Goal: Transaction & Acquisition: Purchase product/service

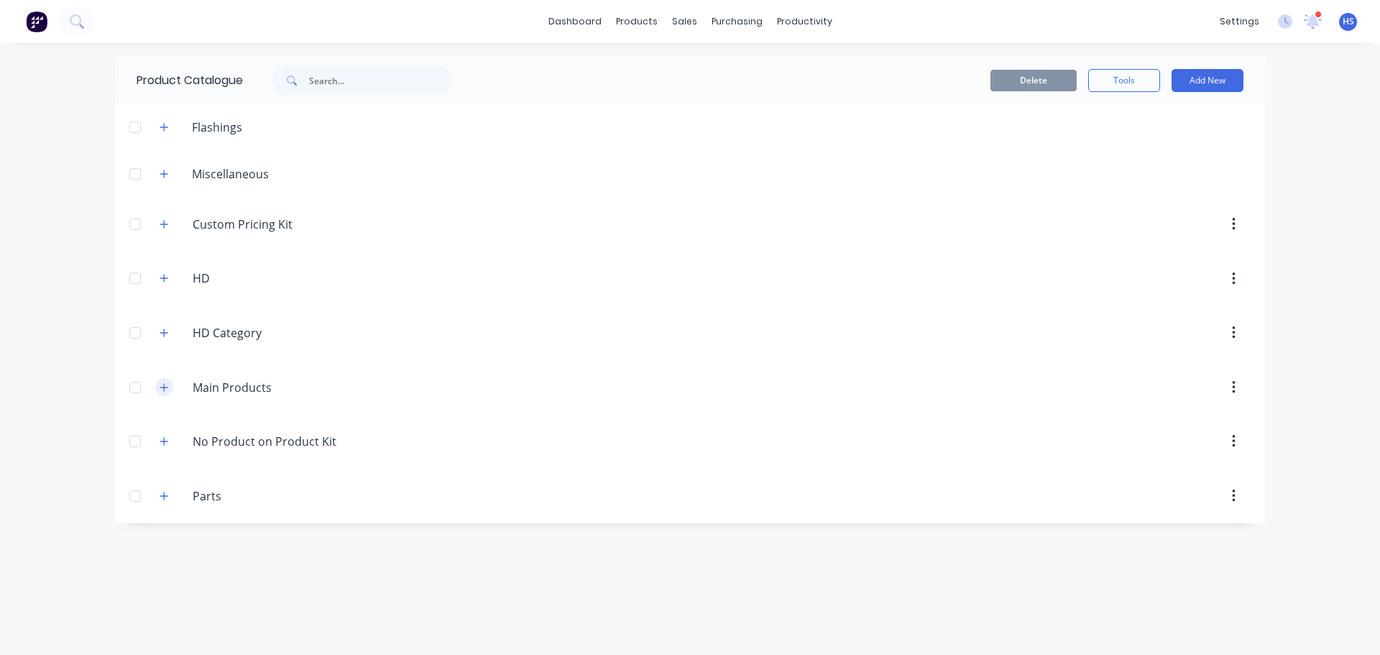
click at [162, 390] on icon "button" at bounding box center [164, 388] width 9 height 10
click at [168, 383] on icon "button" at bounding box center [164, 388] width 9 height 10
click at [163, 121] on button "button" at bounding box center [164, 127] width 18 height 18
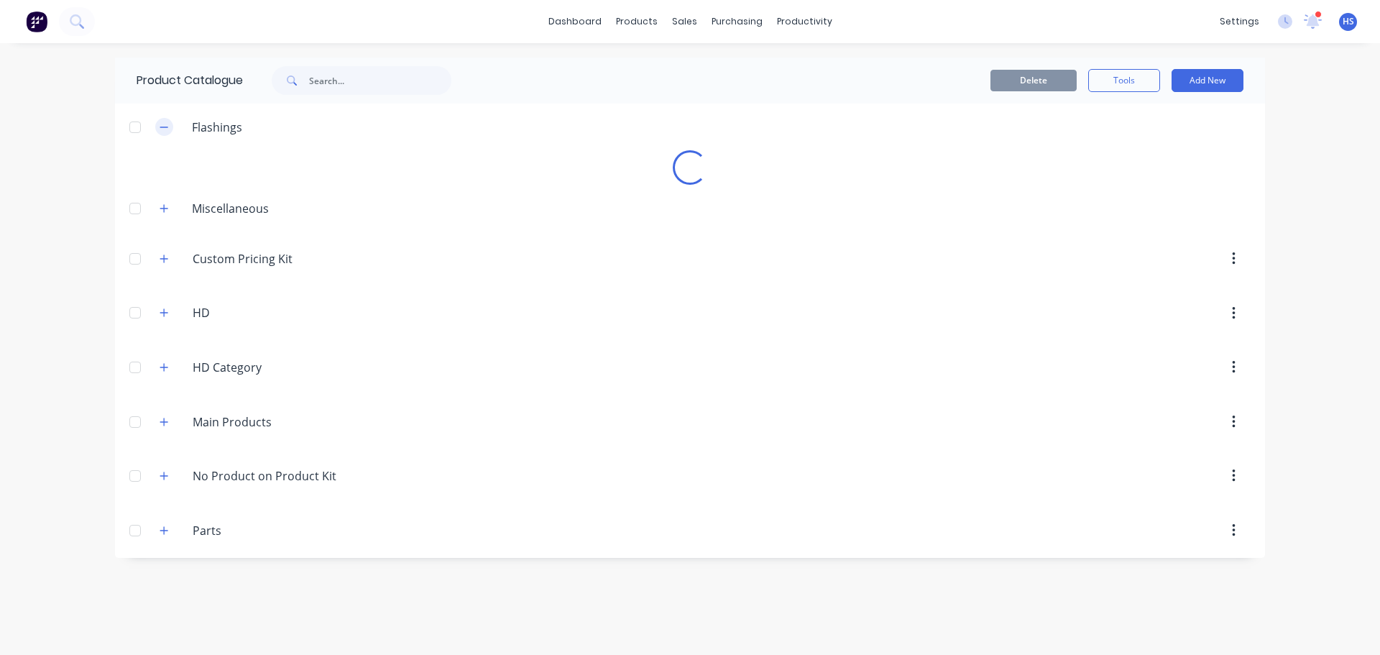
click at [160, 125] on icon "button" at bounding box center [164, 127] width 9 height 10
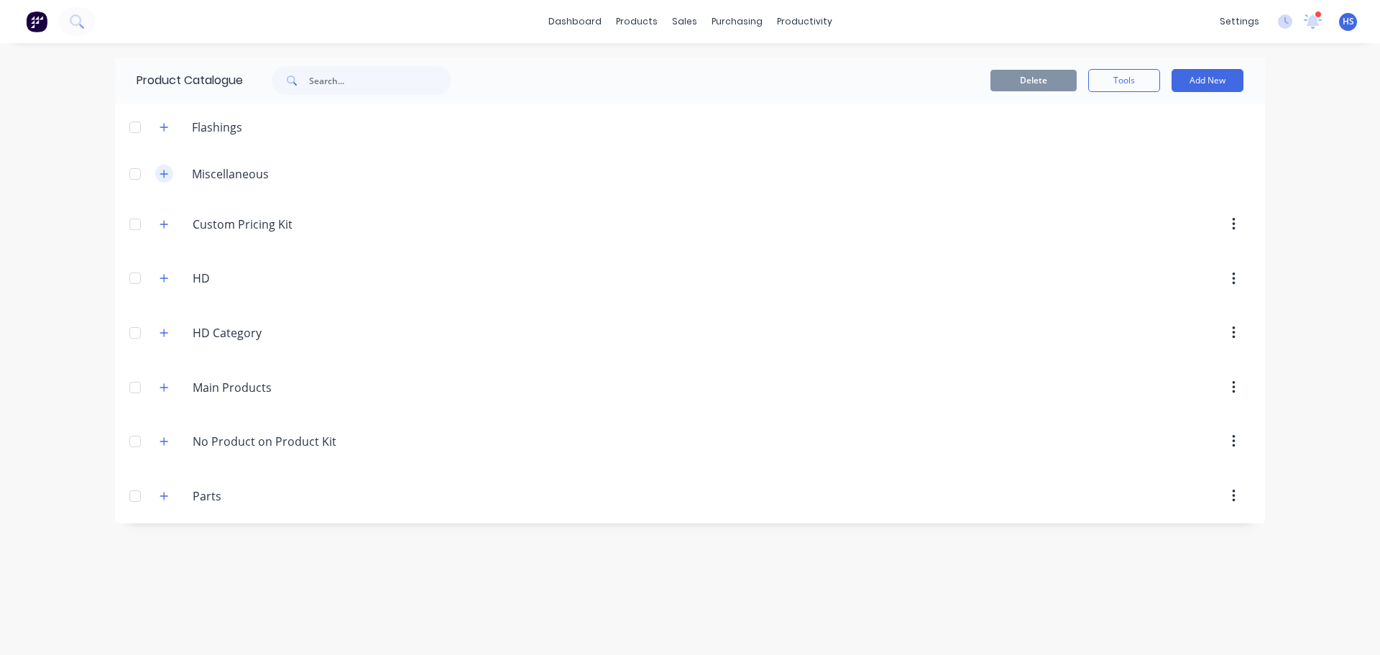
click at [164, 173] on icon "button" at bounding box center [164, 174] width 8 height 8
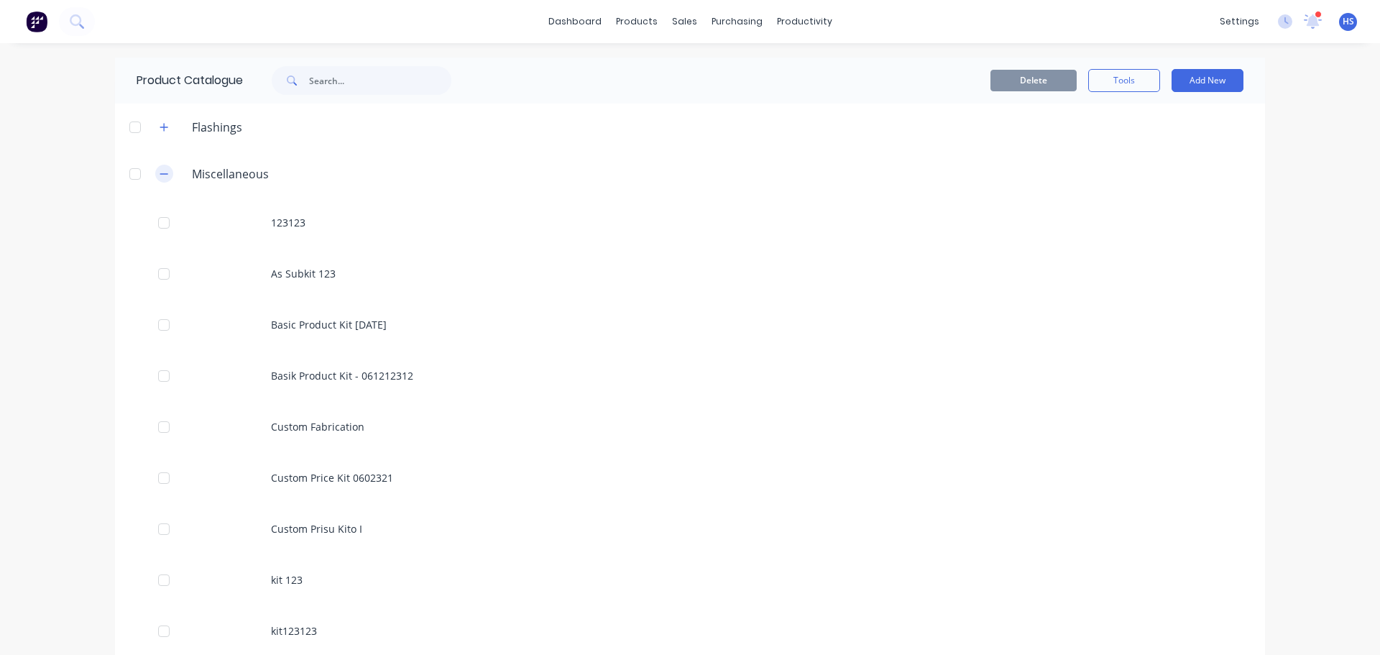
click at [160, 174] on icon "button" at bounding box center [164, 173] width 8 height 1
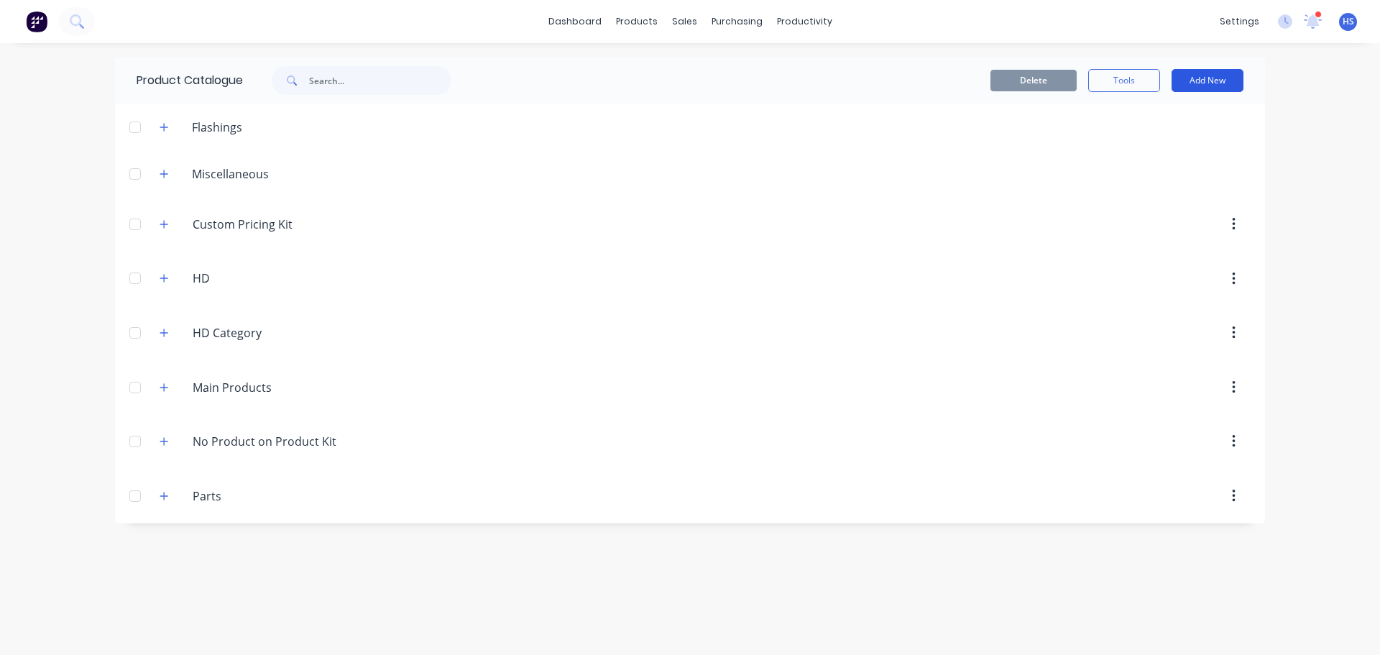
click at [1215, 73] on button "Add New" at bounding box center [1208, 80] width 72 height 23
click at [1159, 170] on div "Product" at bounding box center [1175, 175] width 111 height 21
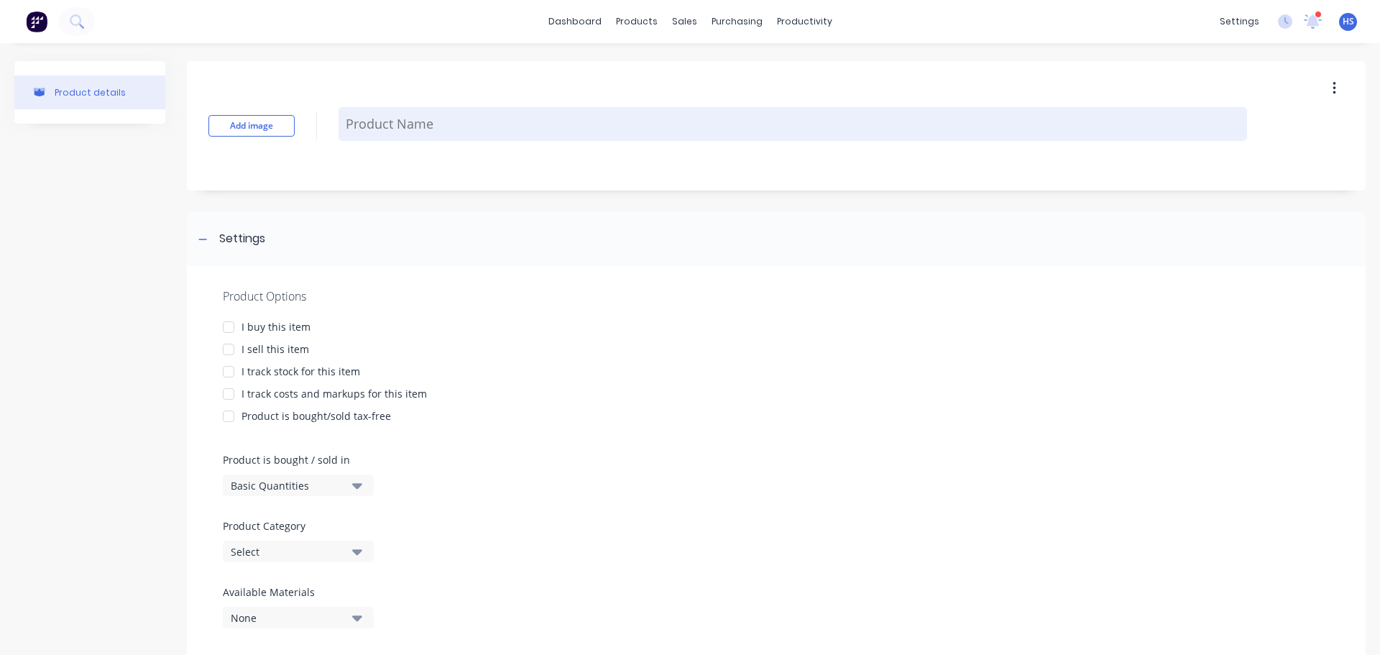
click at [418, 114] on textarea at bounding box center [793, 124] width 909 height 34
type textarea "x"
type textarea "B"
type textarea "x"
type textarea "Ba"
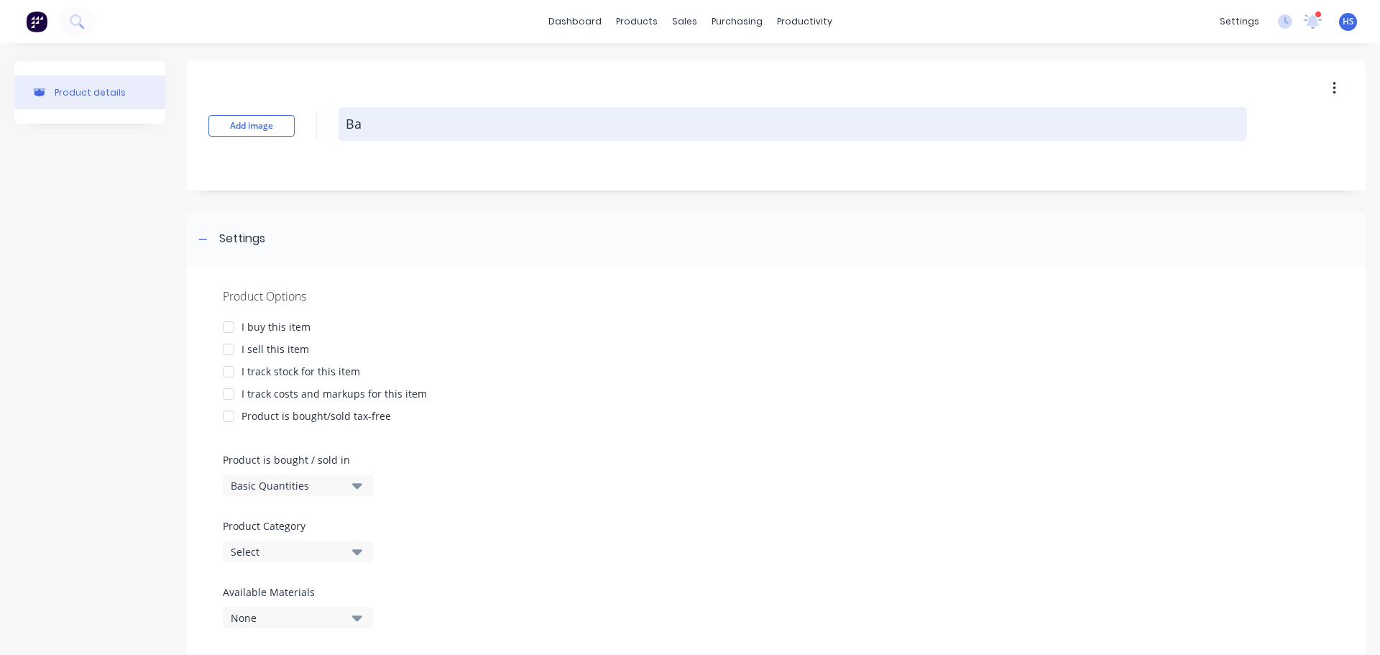
type textarea "x"
type textarea "Bas"
type textarea "x"
type textarea "Basi"
type textarea "x"
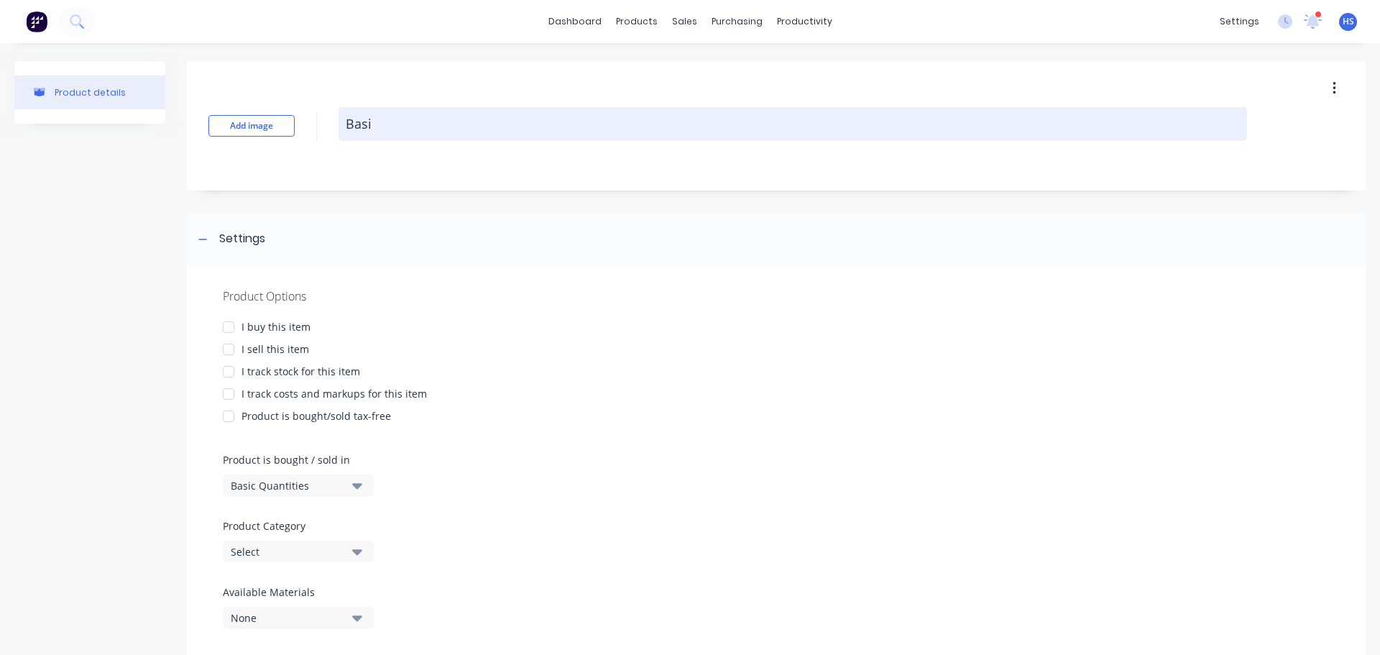
type textarea "Basic"
type textarea "x"
type textarea "Basic"
type textarea "x"
type textarea "Basic P"
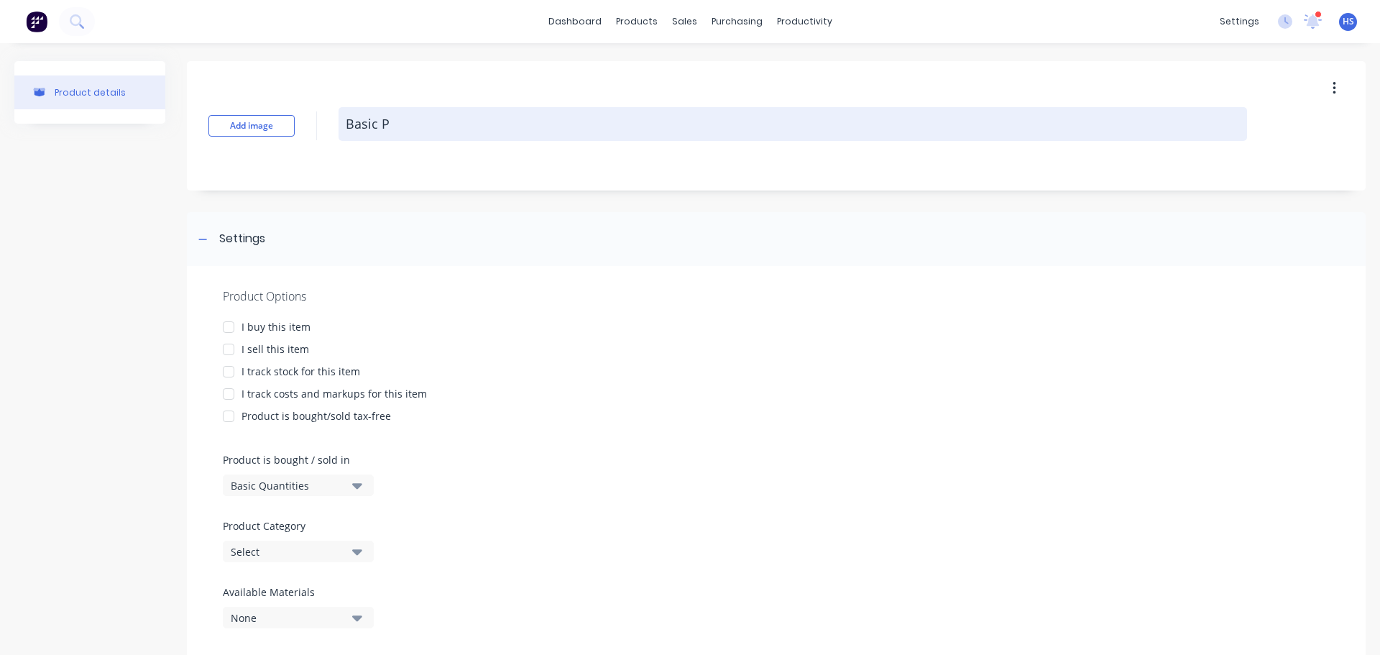
type textarea "x"
type textarea "Basic"
type textarea "x"
type textarea "Basic P"
type textarea "x"
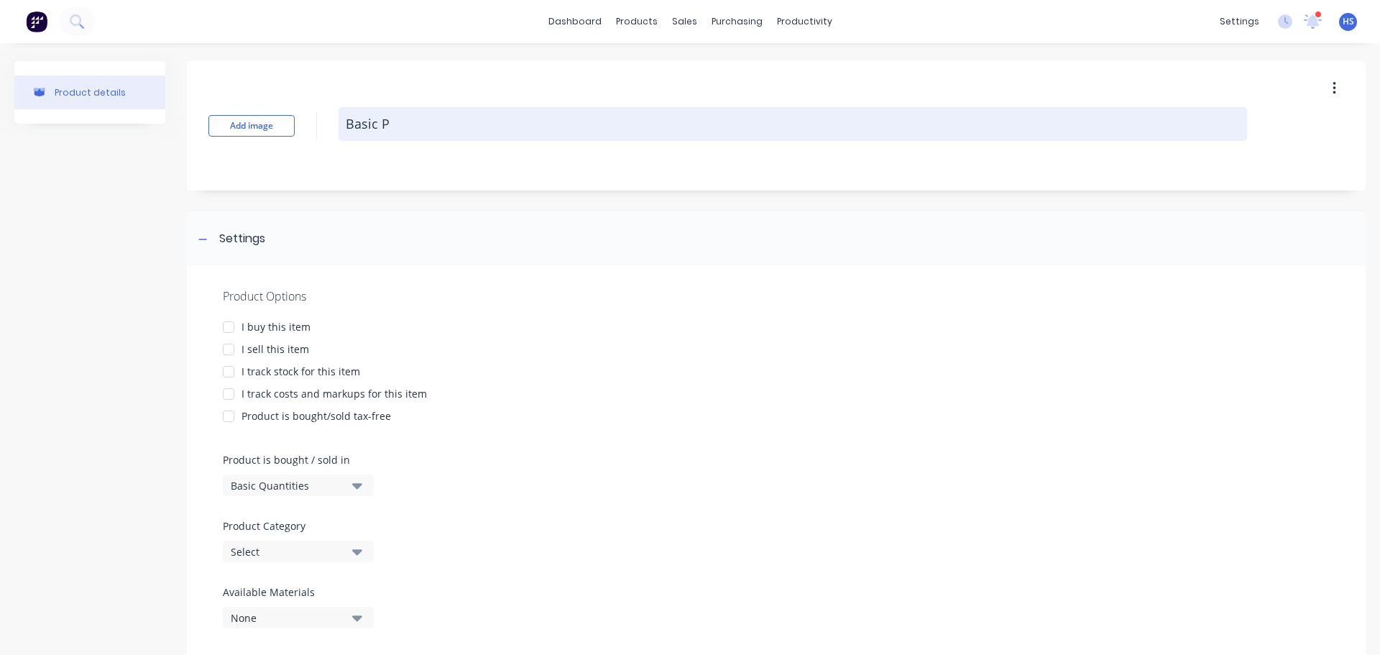
type textarea "Basic Pr"
type textarea "x"
type textarea "Basic Pro"
type textarea "x"
type textarea "Basic Prod"
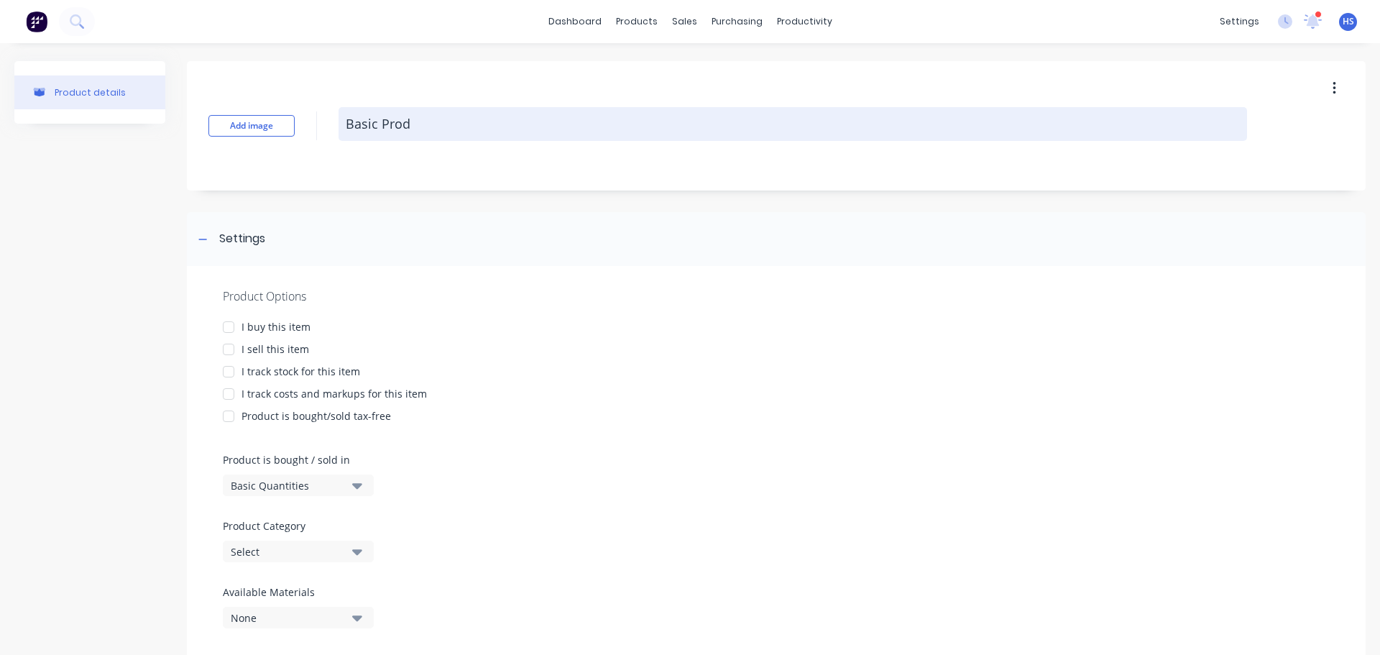
type textarea "x"
type textarea "Basic Produ"
type textarea "x"
type textarea "Basic Produc"
type textarea "x"
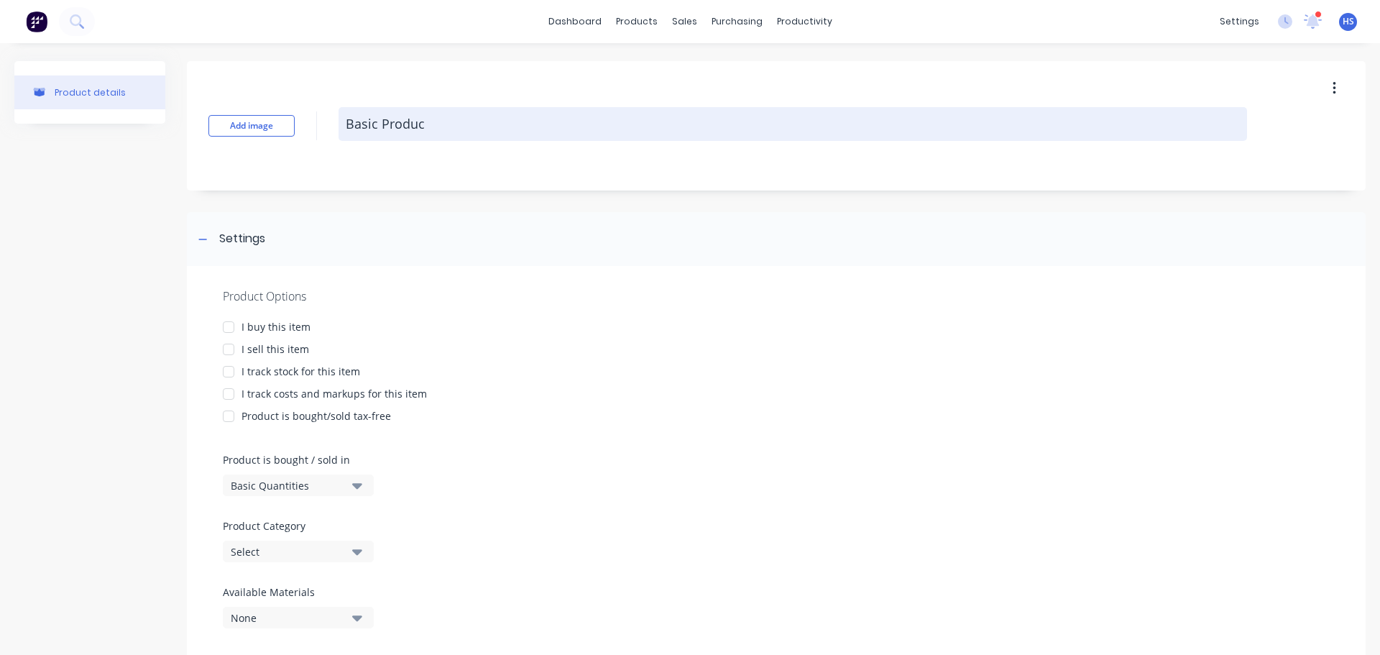
type textarea "Basic Product"
type textarea "x"
type textarea "Basic Product"
type textarea "x"
type textarea "Basic Product w"
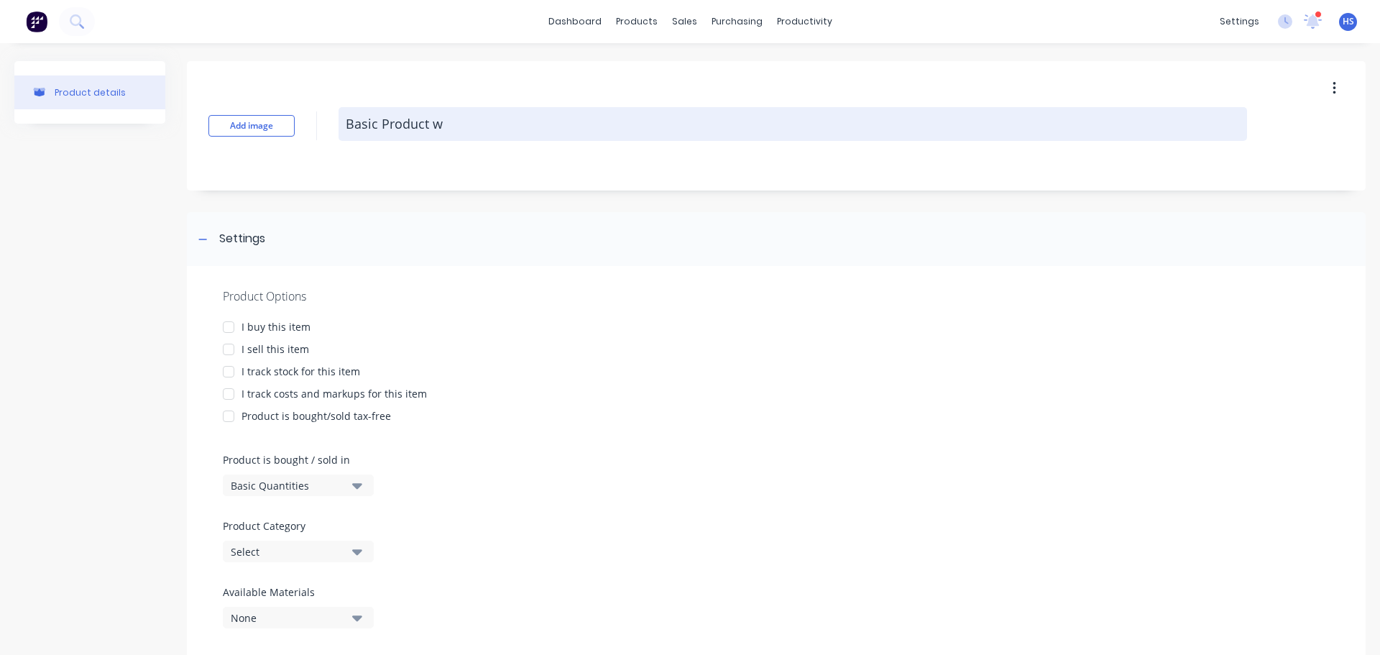
type textarea "x"
type textarea "Basic Product wi"
type textarea "x"
type textarea "Basic Product wit"
type textarea "x"
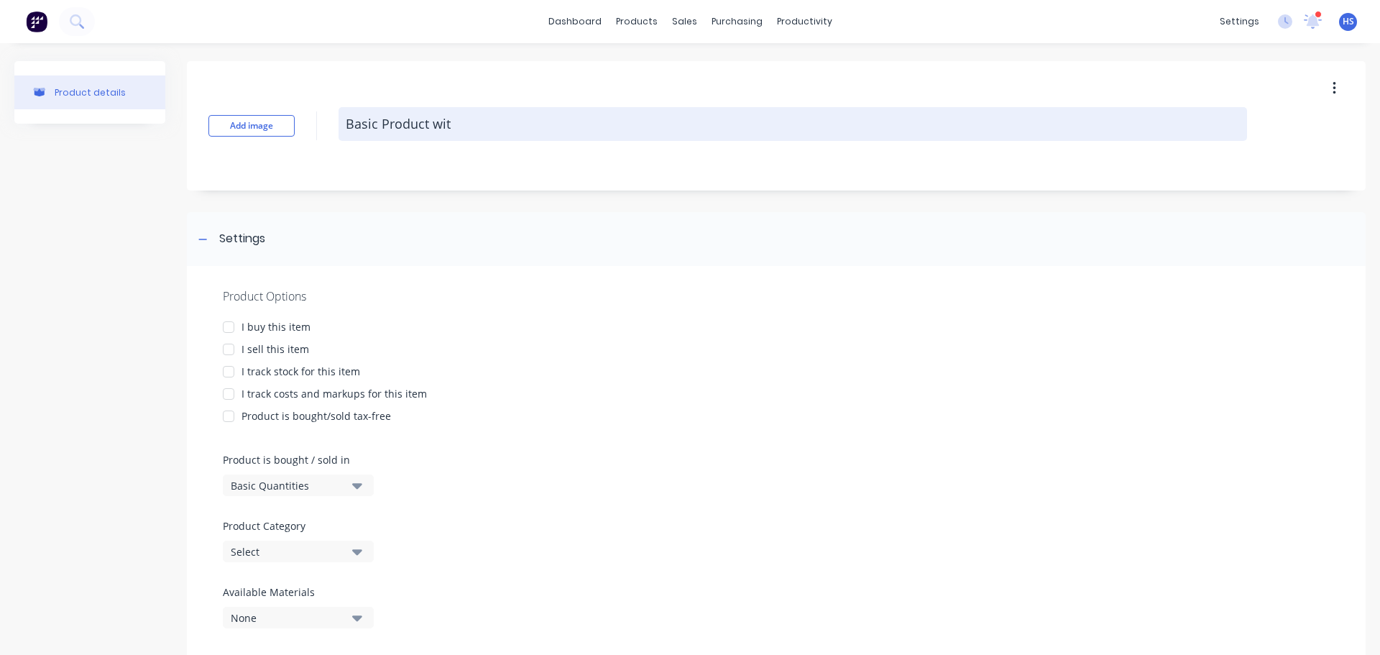
type textarea "Basic Product with"
type textarea "x"
type textarea "Basic Product with"
type textarea "x"
type textarea "Basic Product with C"
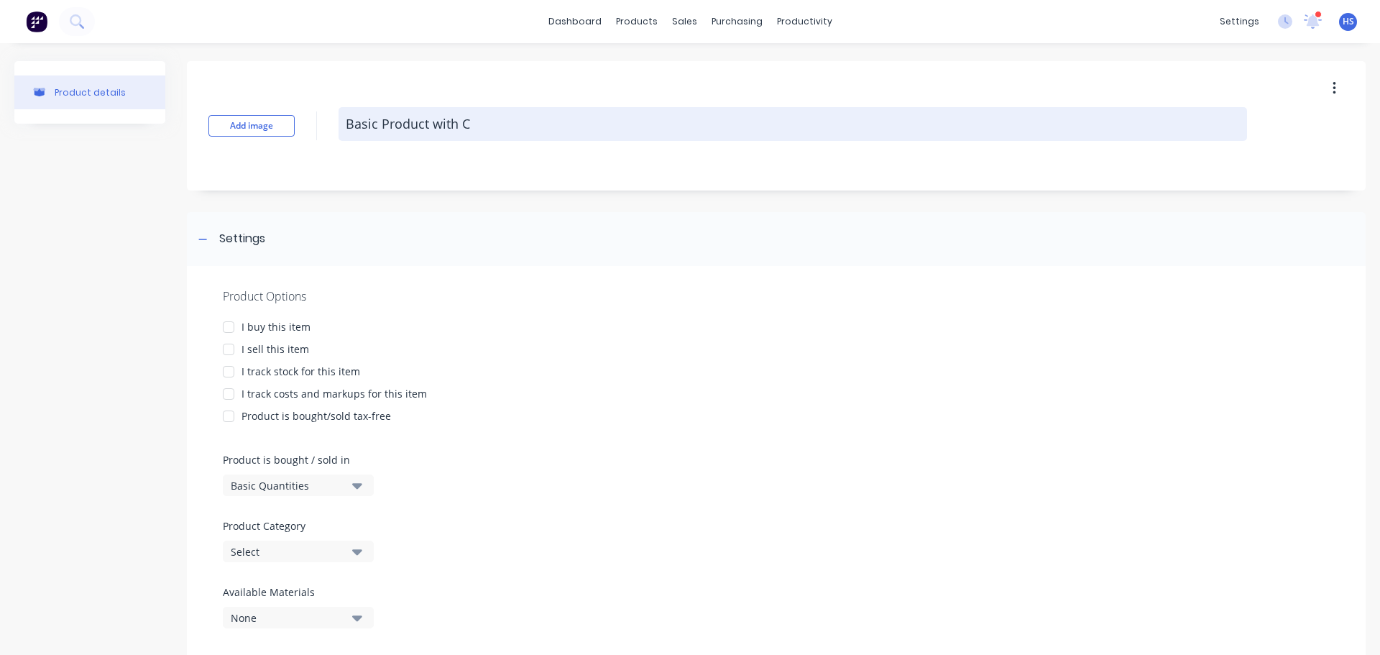
type textarea "x"
type textarea "Basic Product with Co"
type textarea "x"
type textarea "Basic Product with Cos"
type textarea "x"
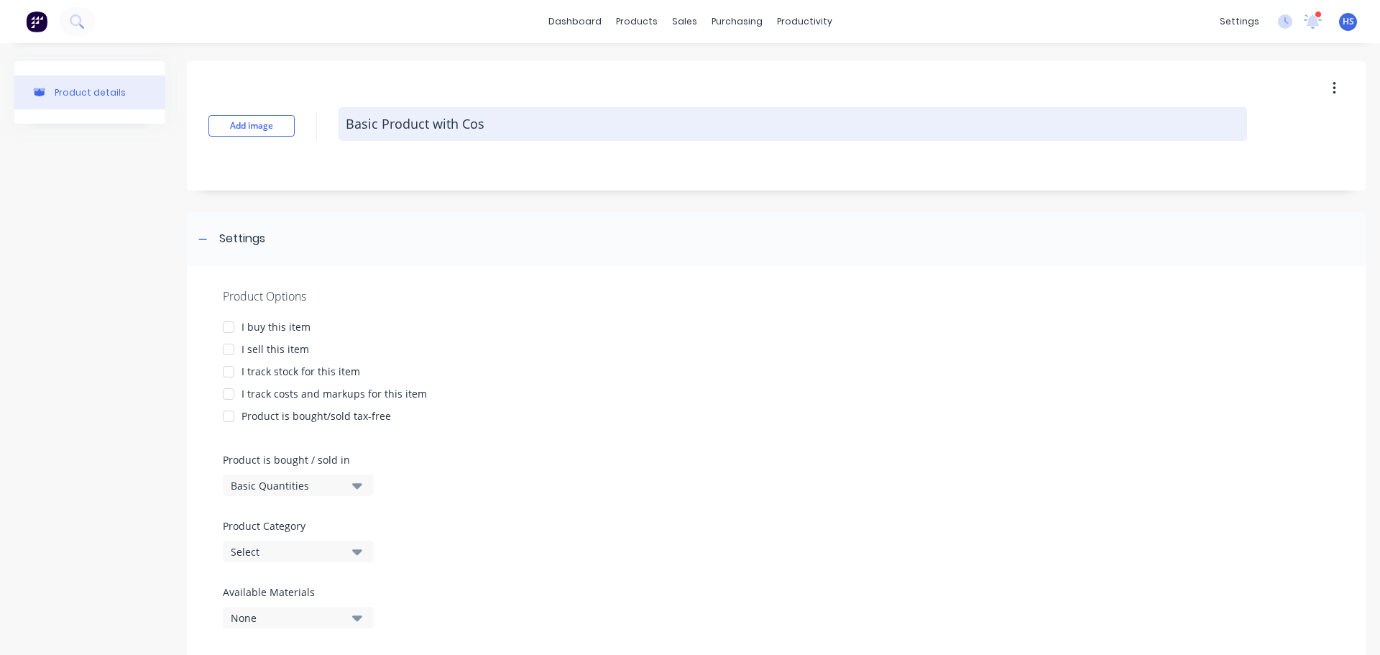
type textarea "Basic Product with Cost"
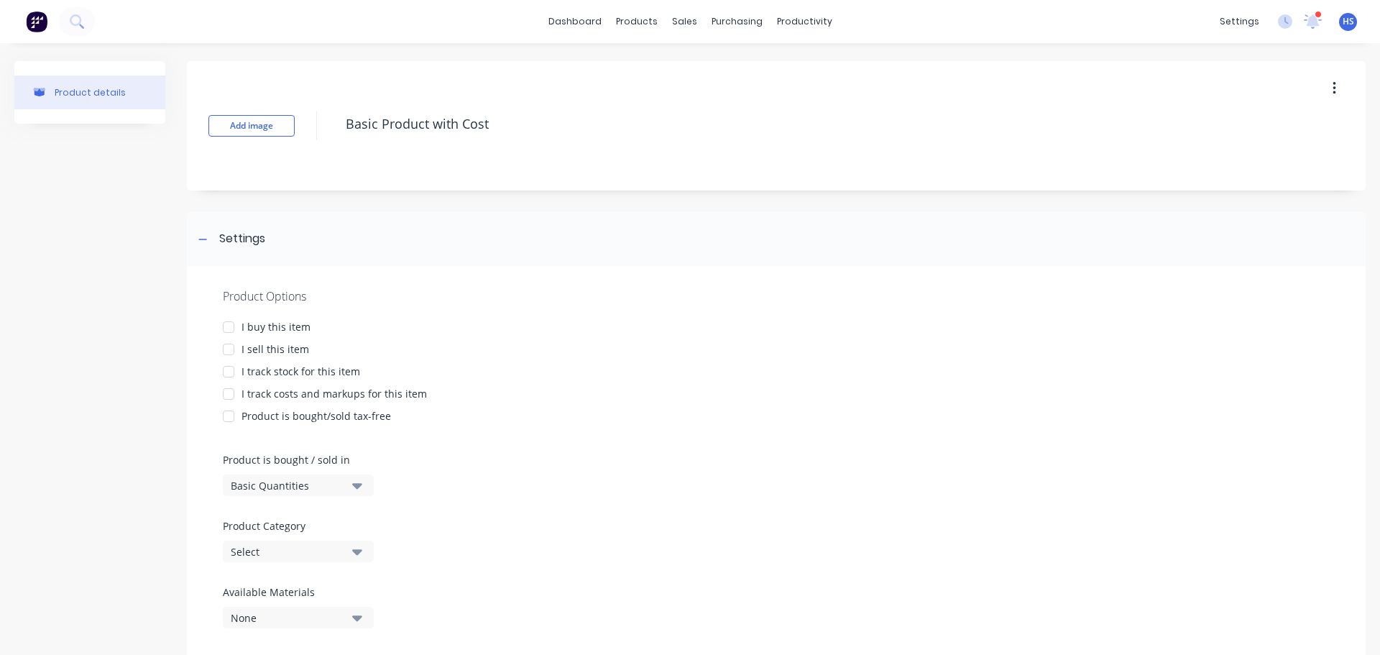
drag, startPoint x: 232, startPoint y: 343, endPoint x: 225, endPoint y: 326, distance: 18.7
click at [229, 336] on div at bounding box center [228, 349] width 29 height 29
click at [234, 331] on div at bounding box center [228, 327] width 29 height 29
click at [232, 391] on div at bounding box center [228, 394] width 29 height 29
type textarea "x"
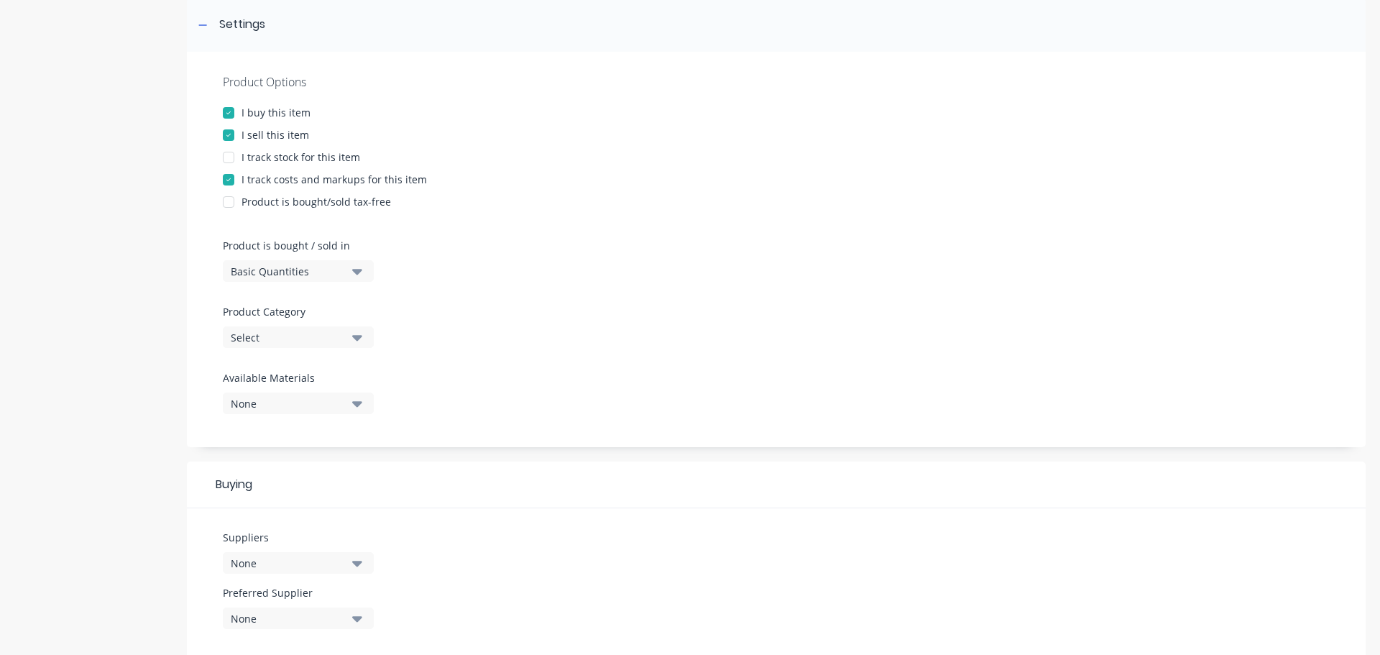
scroll to position [216, 0]
type textarea "Basic Product with Cost"
type textarea "x"
type textarea "Basic Product with Cost"
click at [353, 266] on icon "button" at bounding box center [357, 270] width 10 height 16
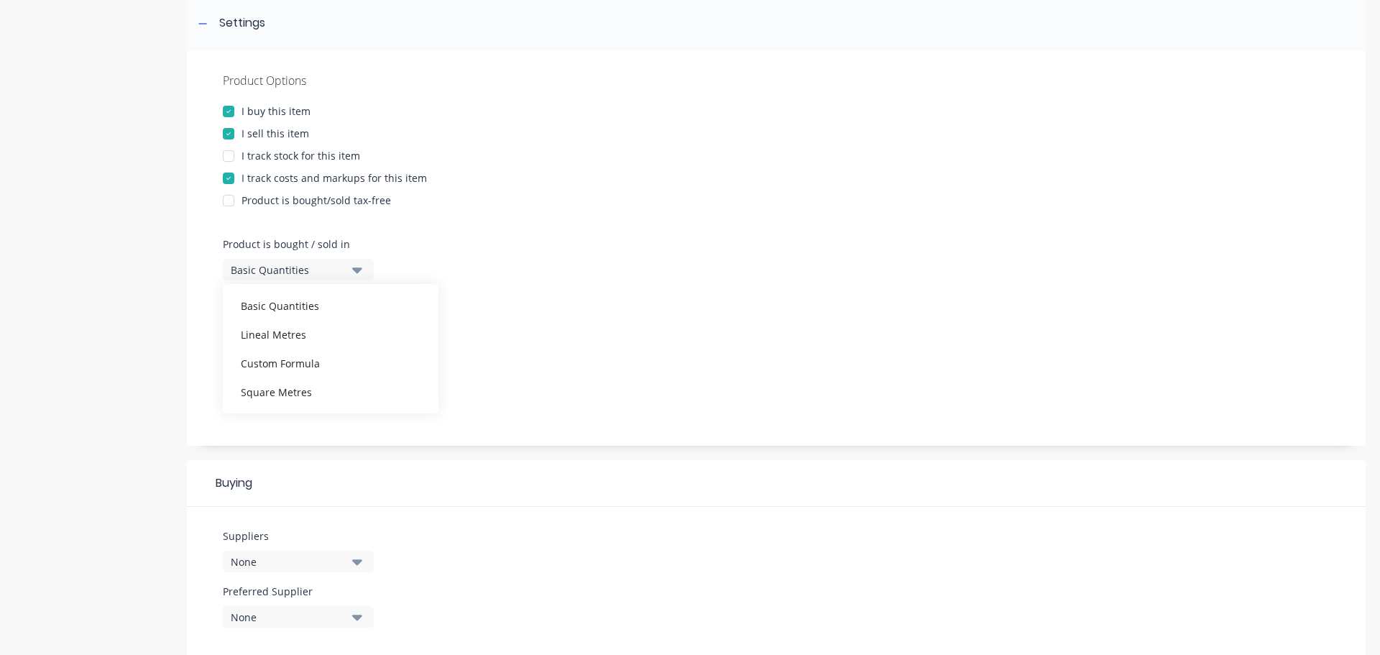
drag, startPoint x: 558, startPoint y: 245, endPoint x: 539, endPoint y: 254, distance: 21.2
click at [551, 247] on div "Product Options I buy this item I sell this item I track stock for this item I …" at bounding box center [776, 247] width 1179 height 395
click at [306, 331] on div "Select" at bounding box center [288, 336] width 115 height 15
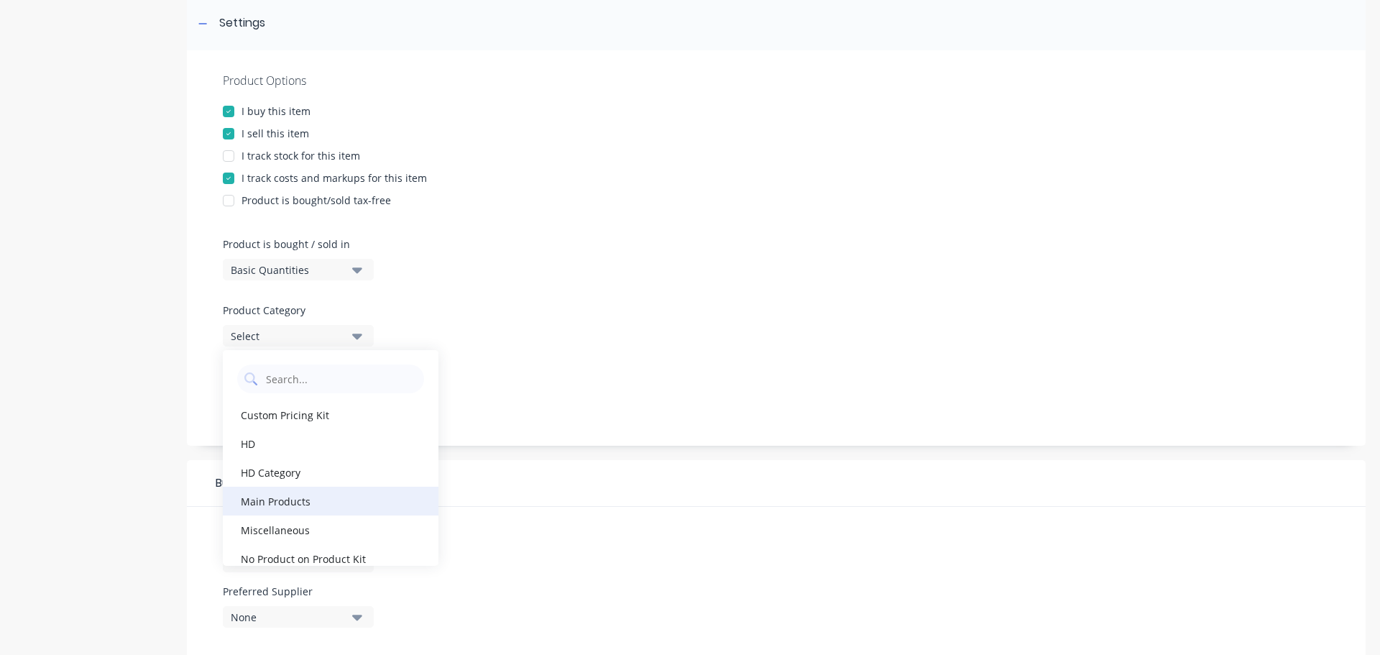
click at [329, 497] on div "Main Products" at bounding box center [331, 501] width 216 height 29
type textarea "x"
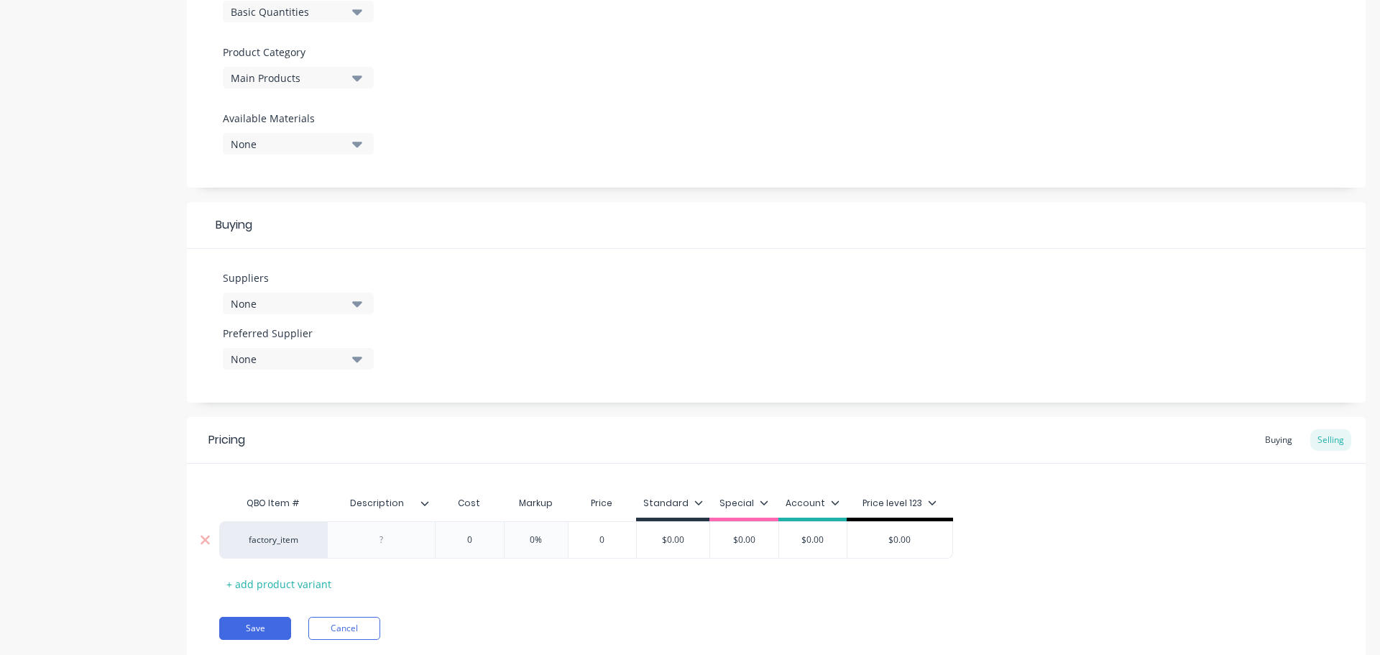
scroll to position [520, 0]
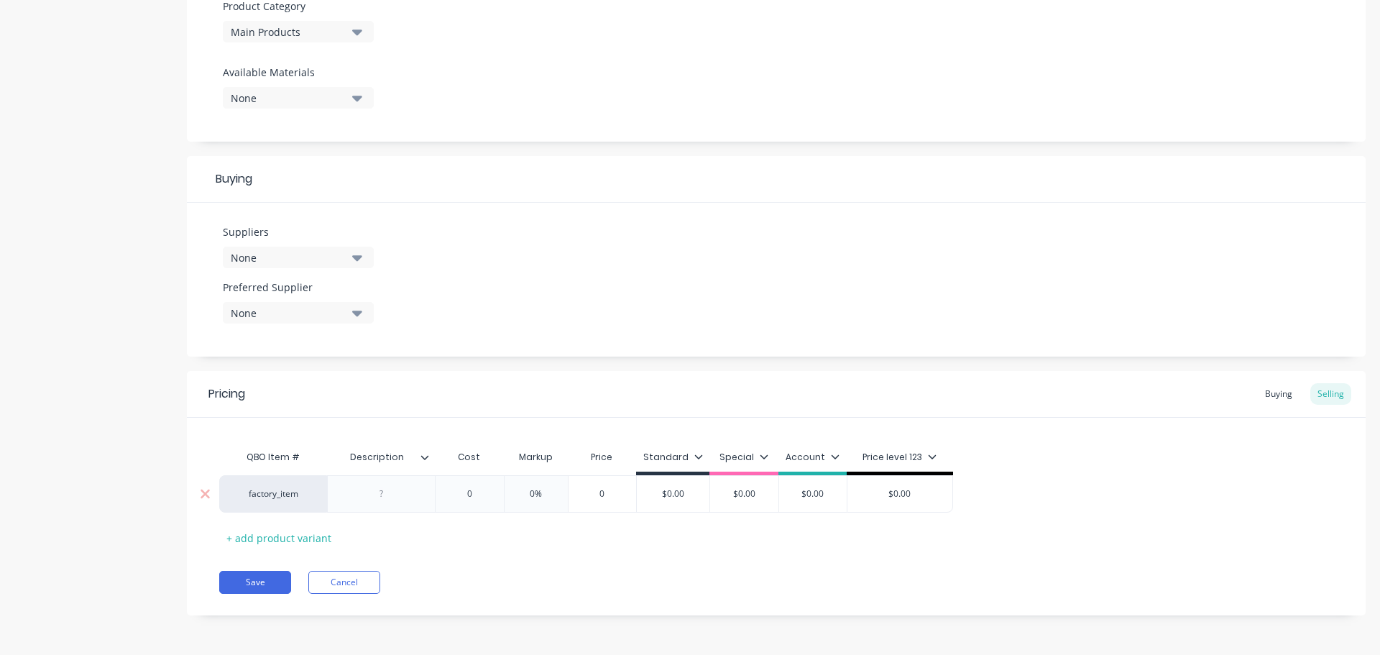
click at [385, 503] on div at bounding box center [381, 493] width 108 height 37
click at [386, 497] on div at bounding box center [382, 494] width 72 height 19
type textarea "x"
type input "0"
click at [459, 498] on input "0" at bounding box center [470, 493] width 72 height 13
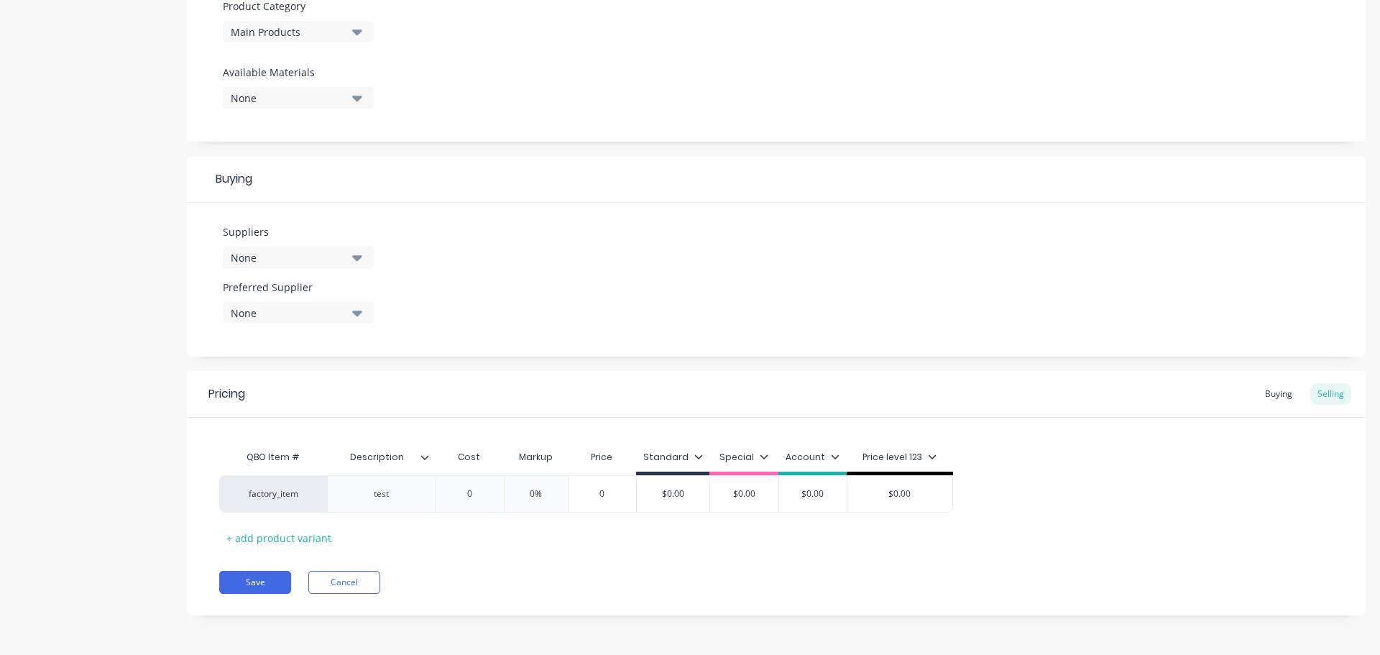
type textarea "x"
type input "10"
type textarea "x"
type input "100"
type textarea "x"
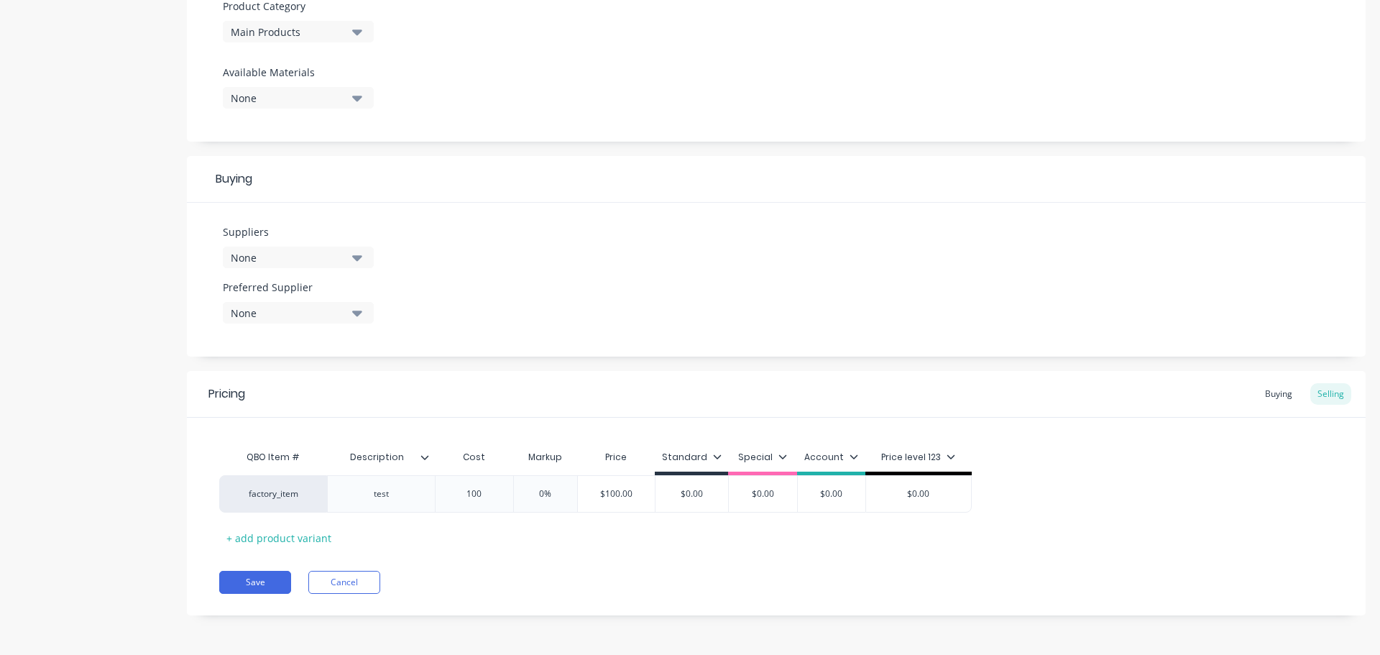
type input "1000"
type textarea "x"
type input "100"
drag, startPoint x: 561, startPoint y: 551, endPoint x: 567, endPoint y: 542, distance: 10.4
click at [562, 549] on div "Pricing Buying Selling QBO Item # Description Cost Markup Price Standard Specia…" at bounding box center [776, 493] width 1179 height 244
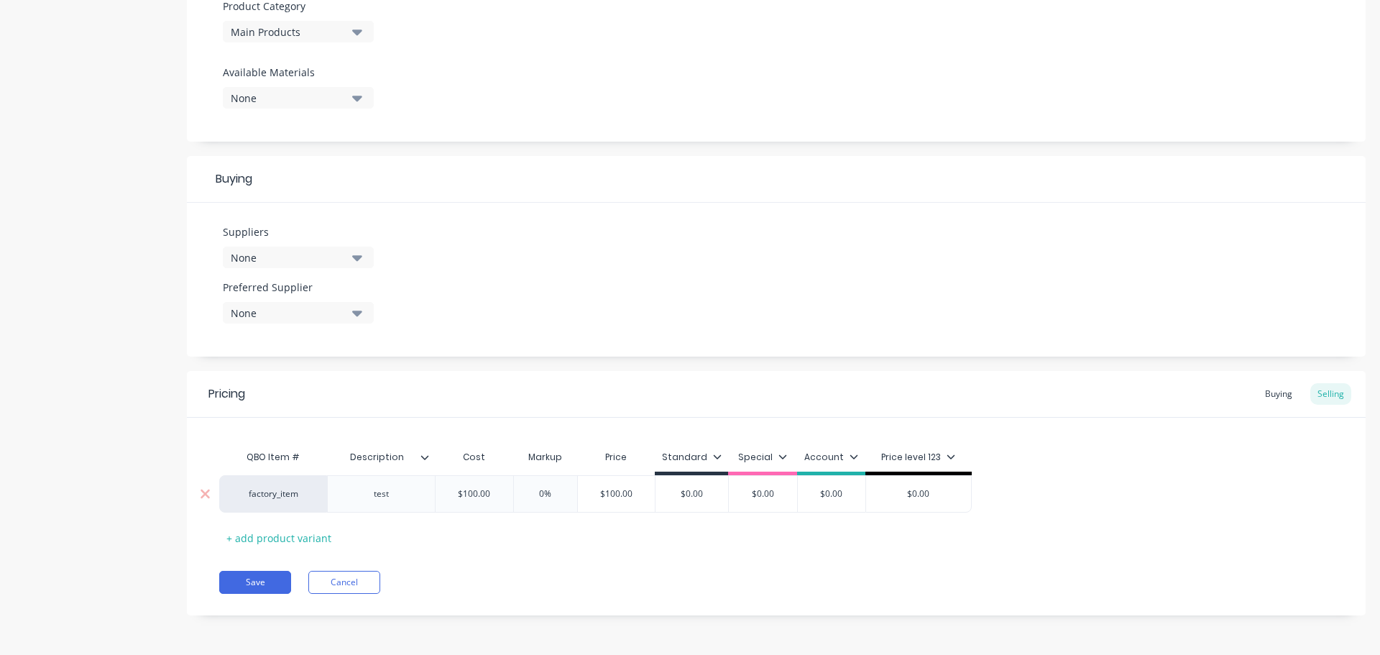
click at [554, 497] on input "0%" at bounding box center [546, 493] width 72 height 13
type input "0"
type textarea "x"
type input "2"
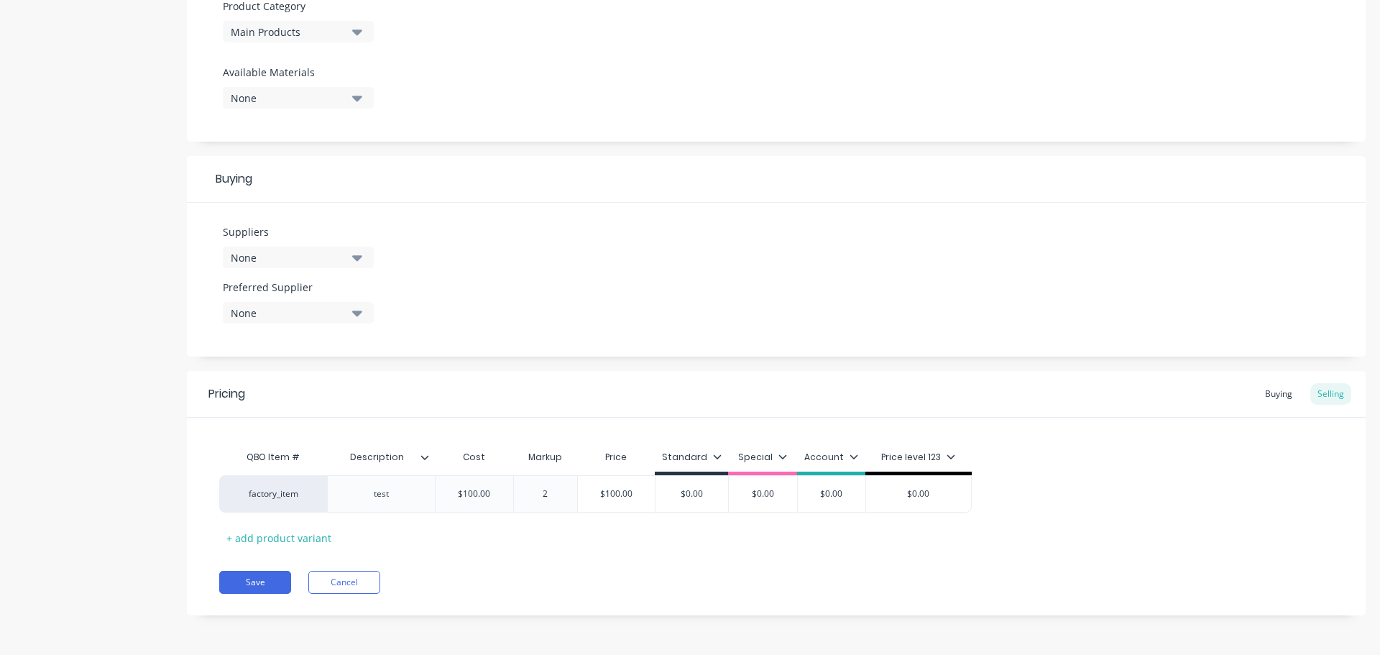
type textarea "x"
type input "20"
click at [673, 574] on div "Save Cancel" at bounding box center [792, 582] width 1147 height 23
type input "$0.00"
click at [685, 496] on input "$0.00" at bounding box center [692, 493] width 73 height 13
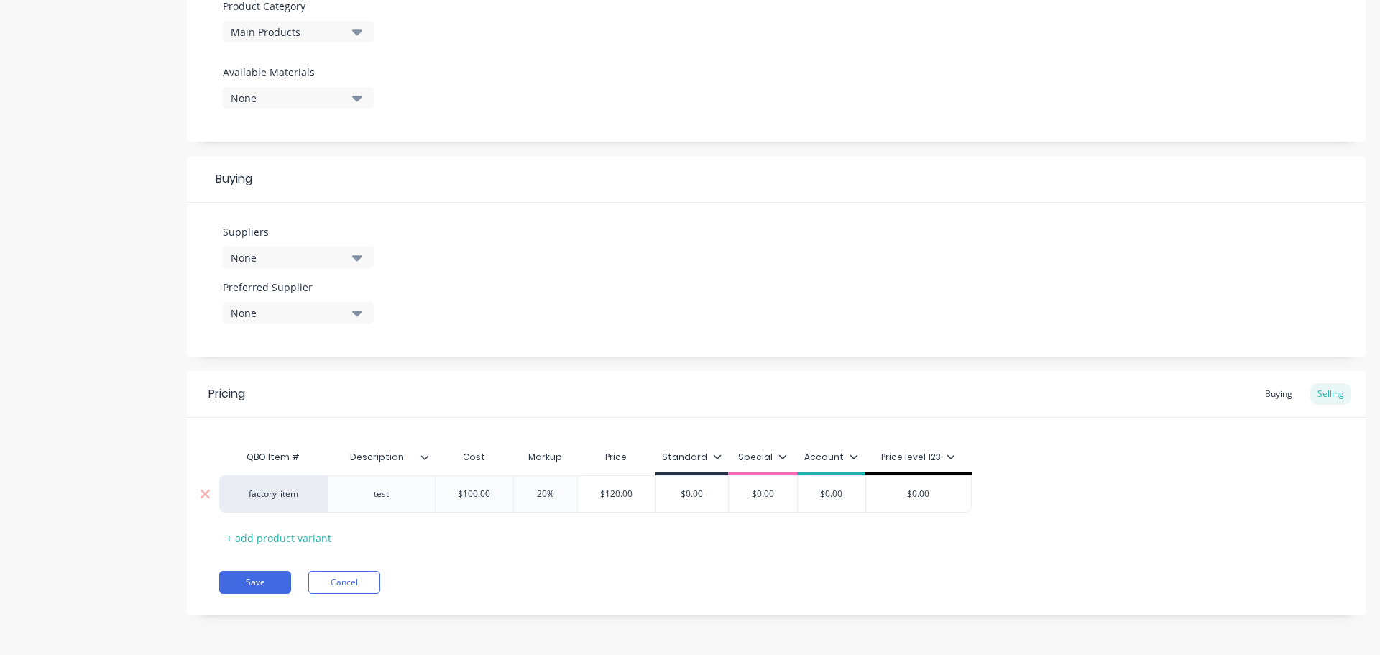
click at [685, 495] on input "$0.00" at bounding box center [692, 493] width 73 height 13
click at [696, 491] on input "$0.00" at bounding box center [692, 493] width 73 height 13
type textarea "x"
type input "$10.00"
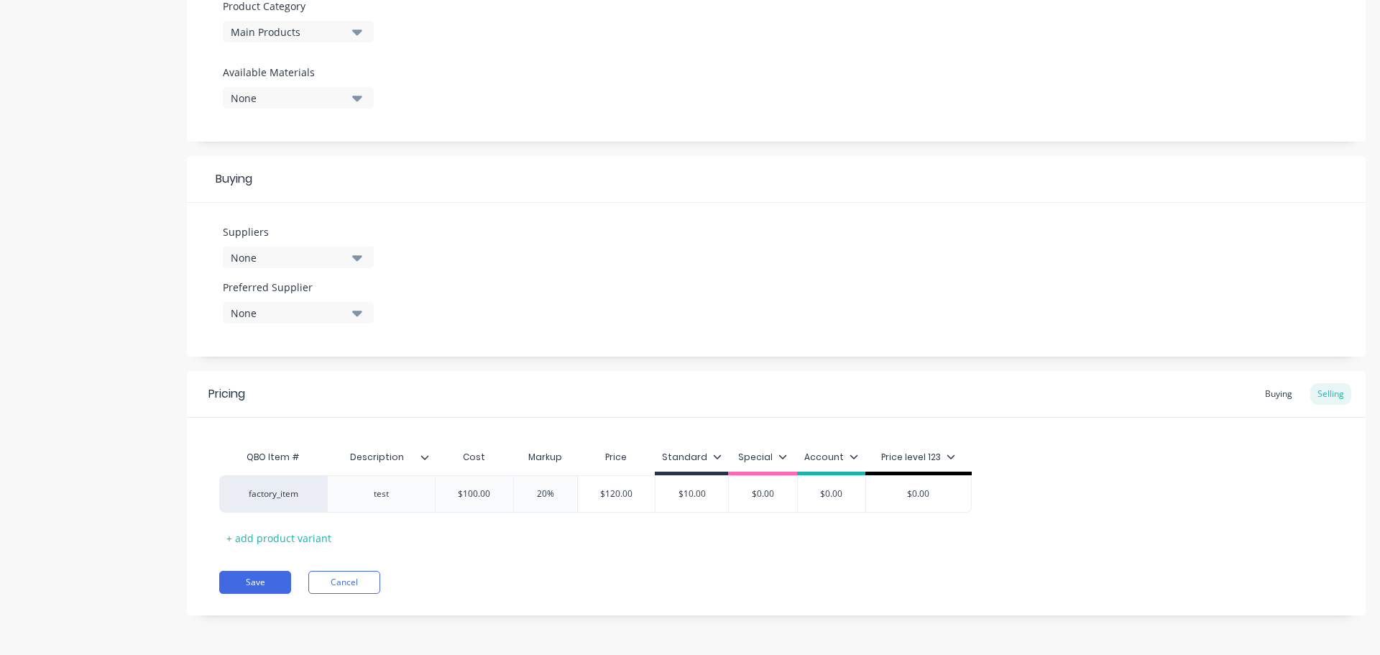
type textarea "x"
type input "$100.00"
type input "$0.00"
click at [758, 492] on input "$0.00" at bounding box center [763, 493] width 72 height 13
type textarea "x"
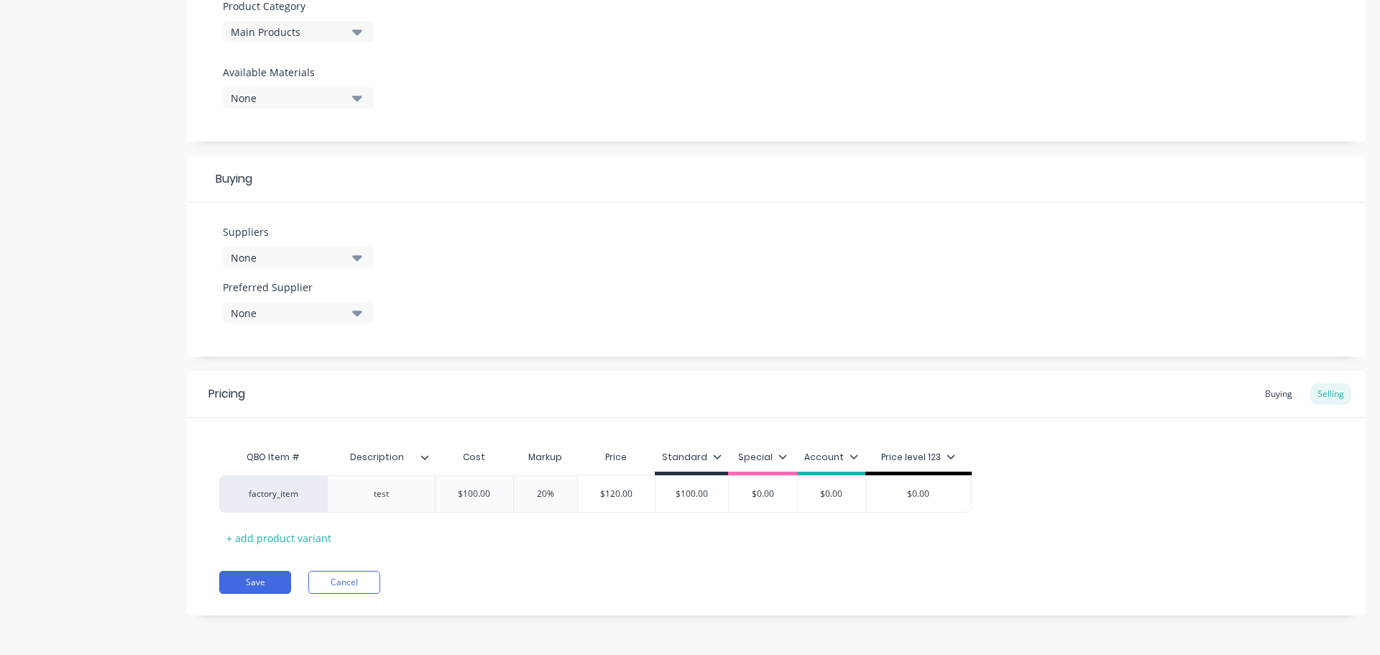
type input "$10.00"
type textarea "x"
type input "$130.00"
click at [777, 554] on div "Pricing Buying Selling QBO Item # Description Cost Markup Price Standard Specia…" at bounding box center [776, 493] width 1179 height 244
click at [249, 576] on button "Save" at bounding box center [255, 582] width 72 height 23
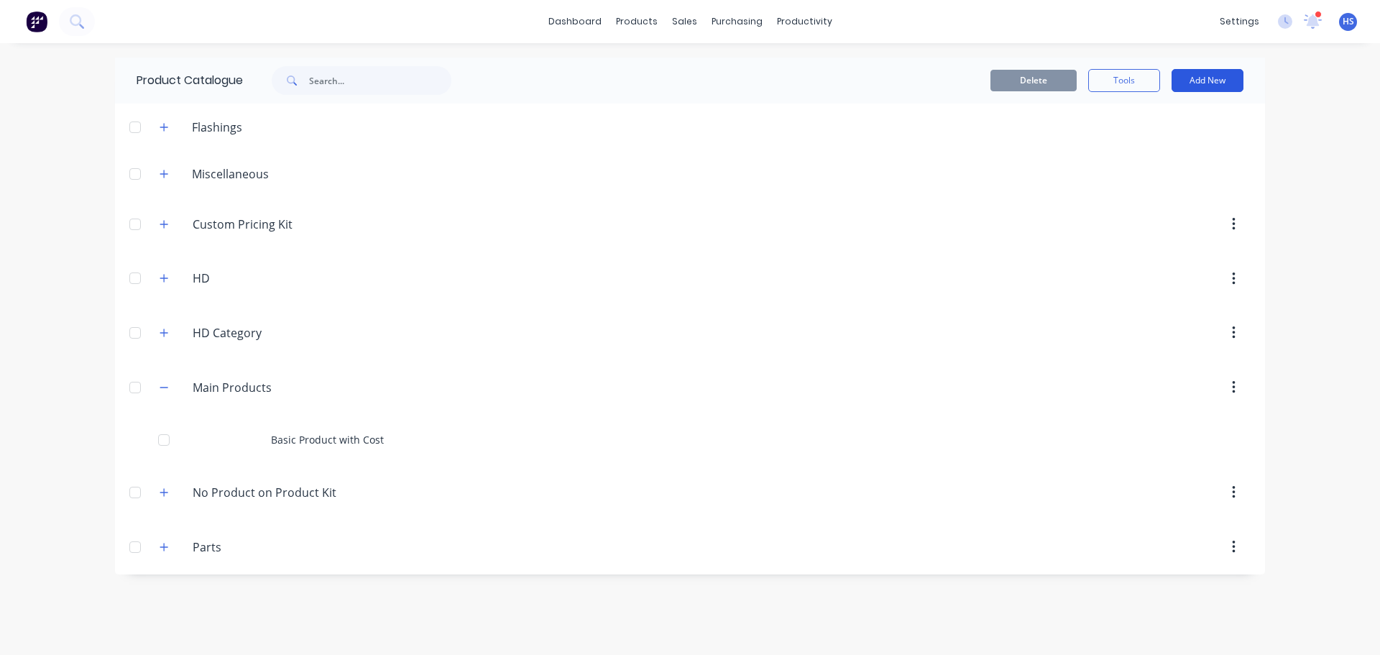
click at [1225, 77] on button "Add New" at bounding box center [1208, 80] width 72 height 23
click at [1165, 171] on div "Product" at bounding box center [1175, 175] width 111 height 21
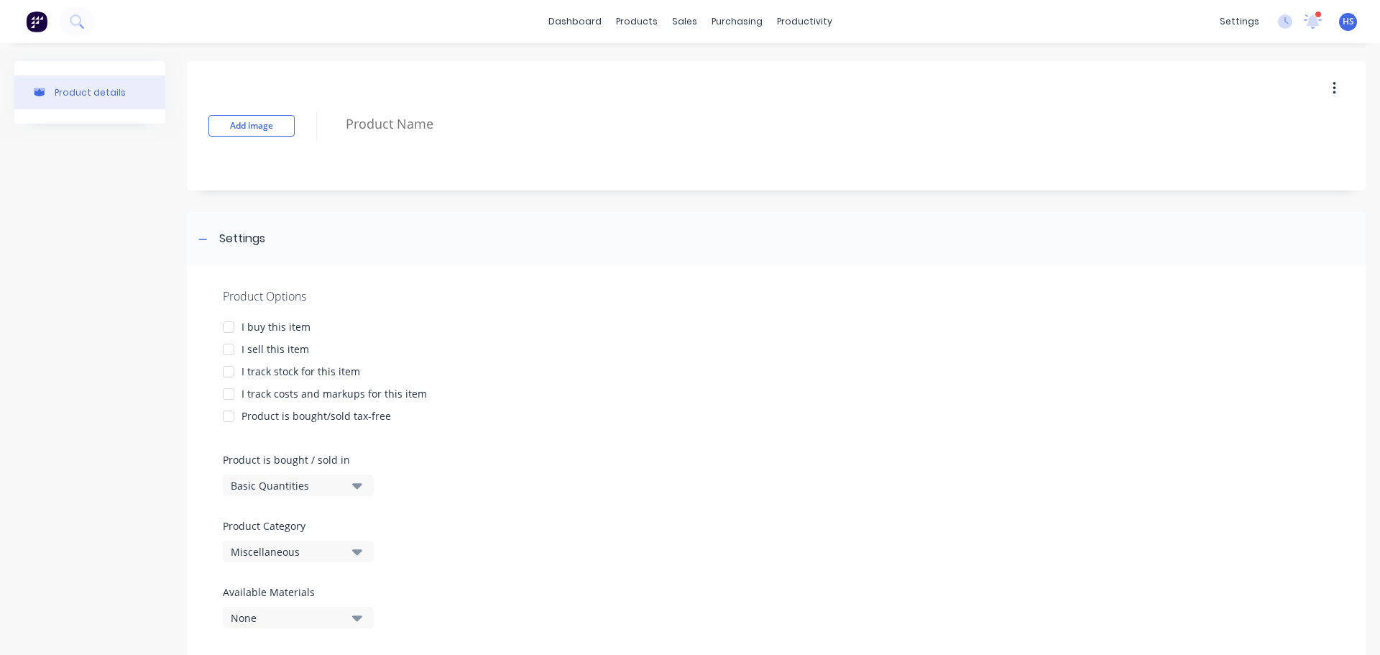
drag, startPoint x: 231, startPoint y: 327, endPoint x: 229, endPoint y: 347, distance: 19.5
click at [232, 331] on div at bounding box center [228, 327] width 29 height 29
click at [226, 349] on div at bounding box center [228, 349] width 29 height 29
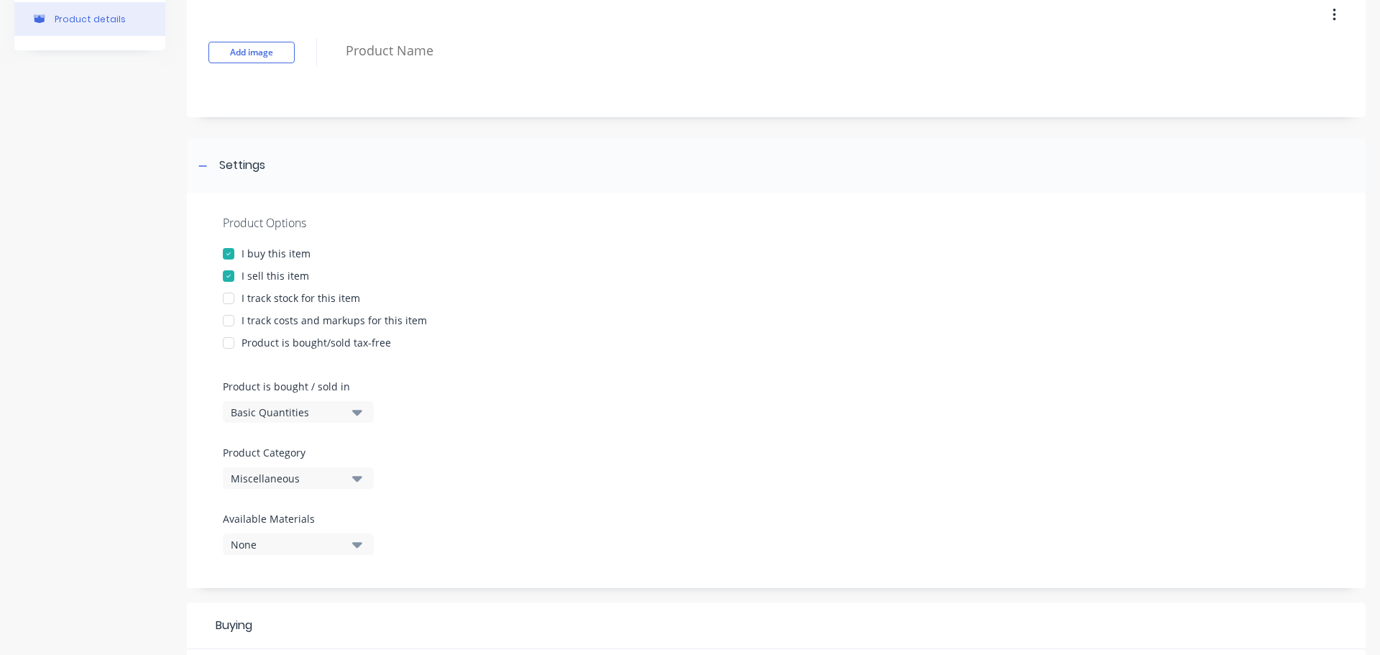
scroll to position [144, 0]
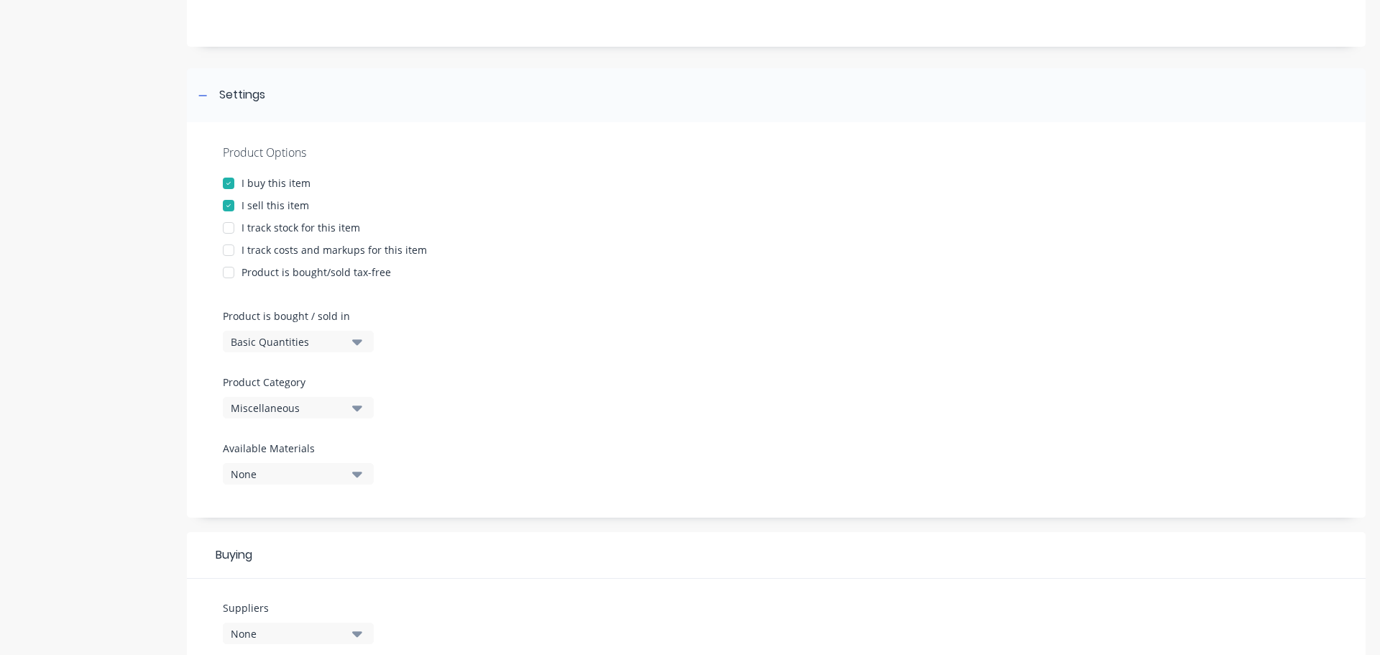
click at [330, 337] on div "Basic Quantities" at bounding box center [288, 341] width 115 height 15
click at [296, 399] on div "Lineal Metres" at bounding box center [331, 406] width 216 height 29
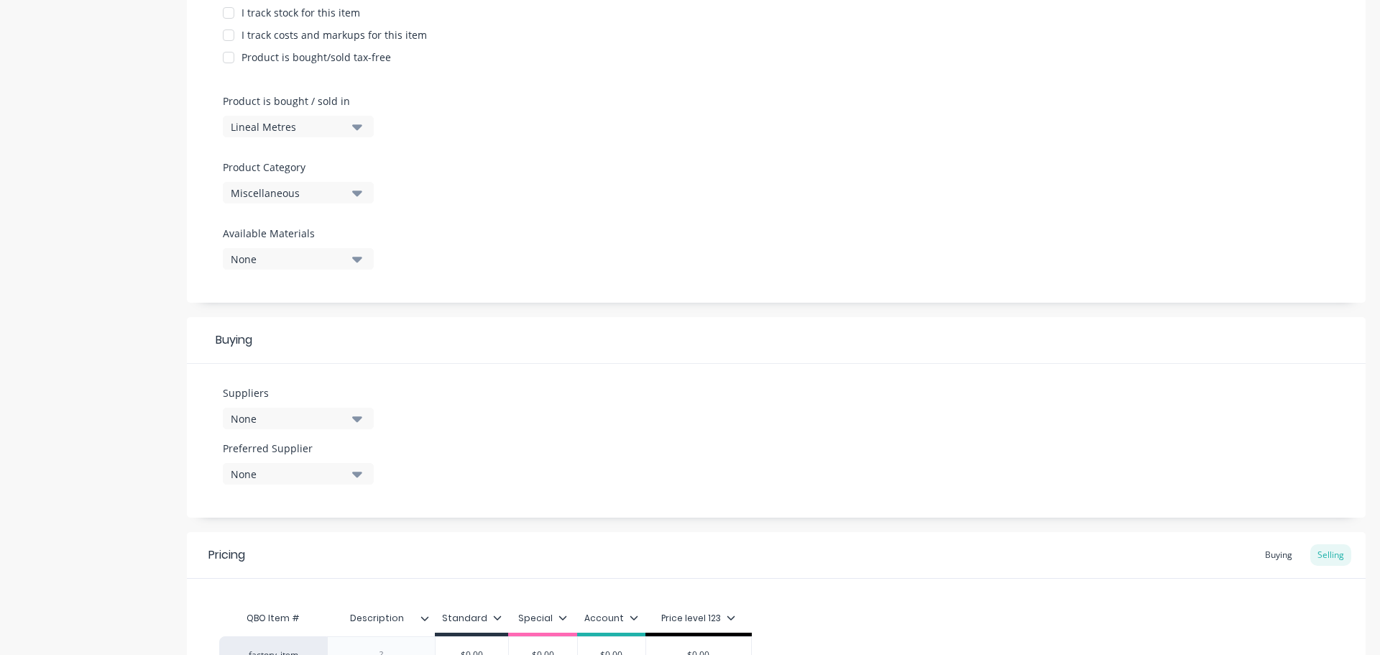
scroll to position [359, 0]
click at [329, 195] on div "Miscellaneous" at bounding box center [288, 192] width 115 height 15
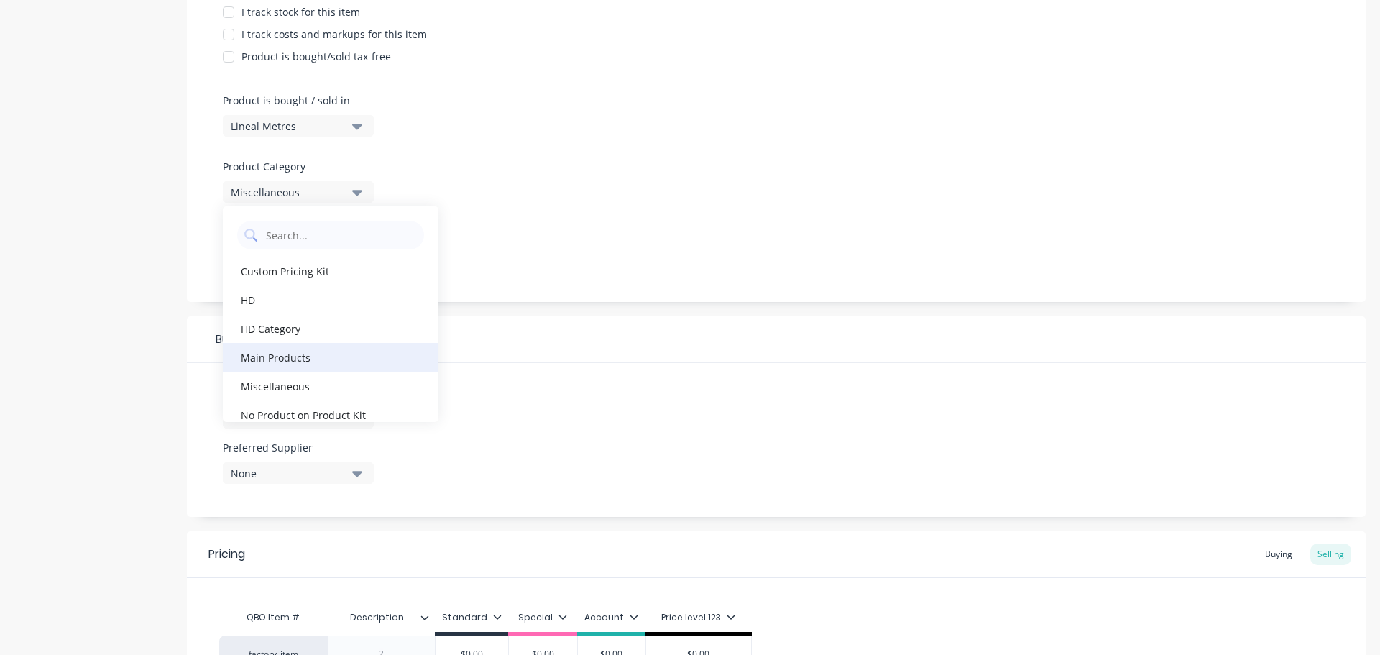
click at [323, 354] on div "Main Products" at bounding box center [331, 357] width 216 height 29
type textarea "x"
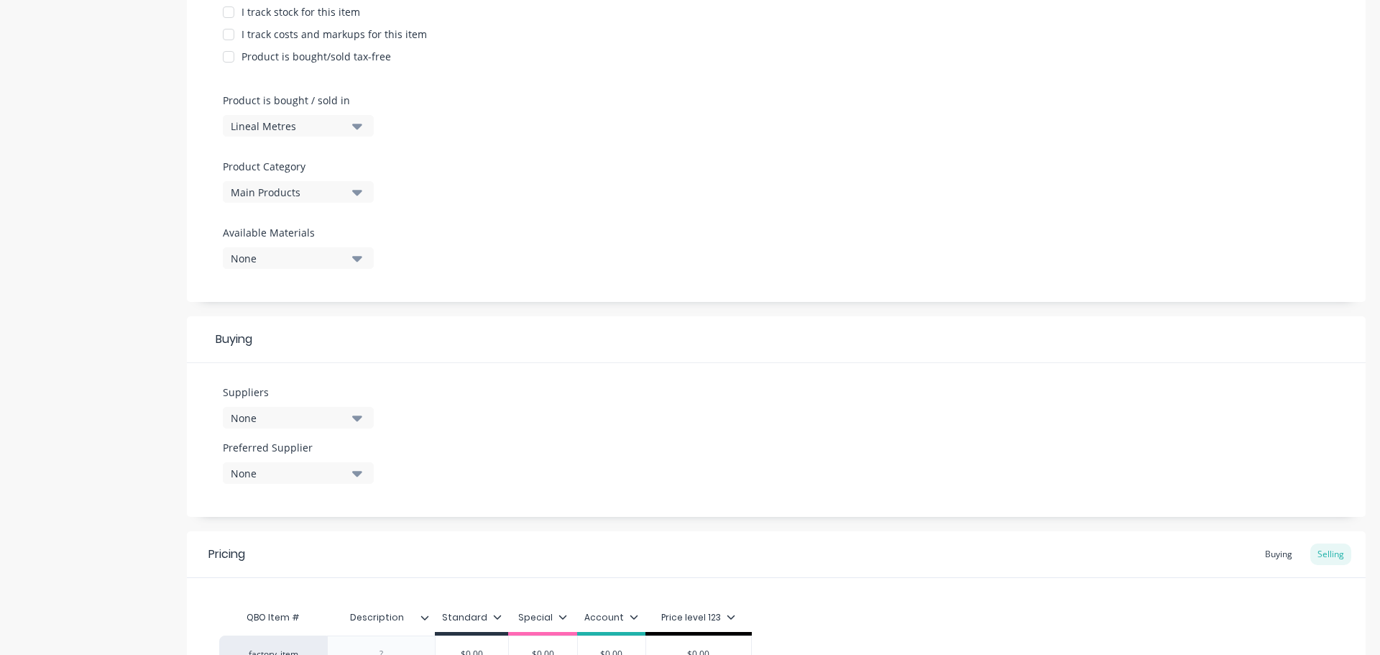
scroll to position [520, 0]
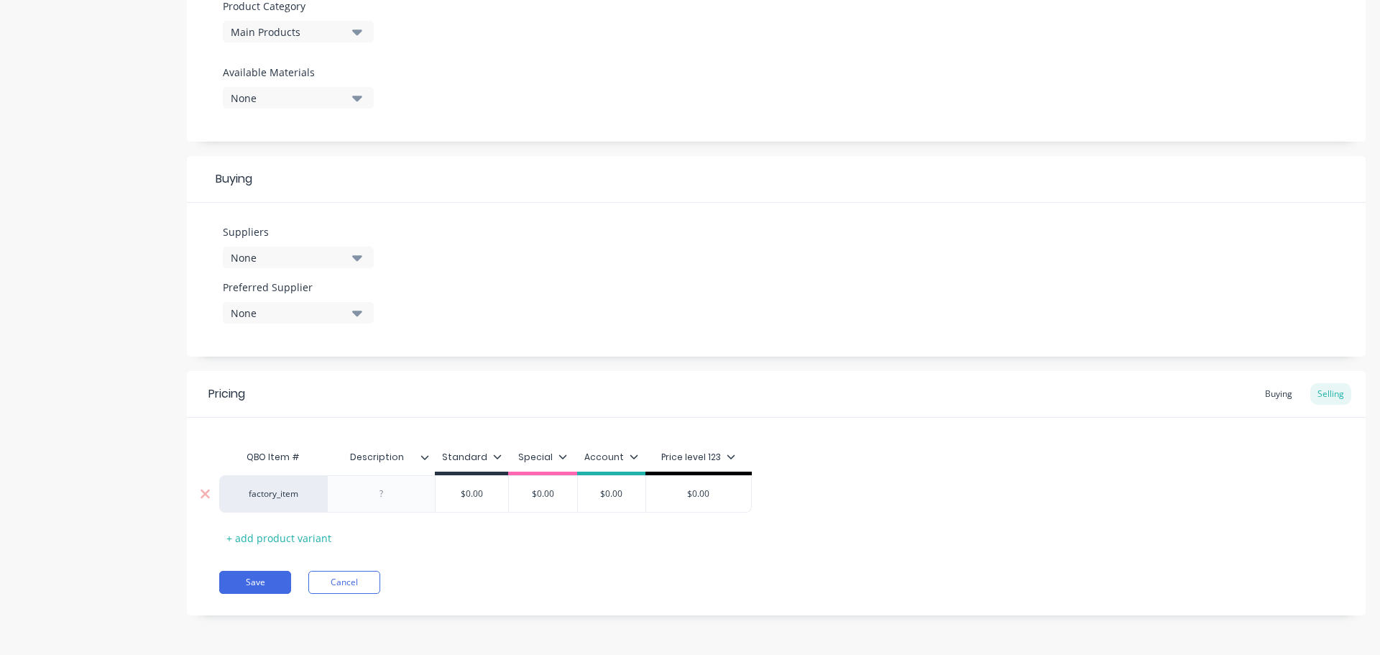
click at [390, 498] on div at bounding box center [382, 494] width 72 height 19
type textarea "x"
type input "$0.00"
click at [466, 495] on input "$0.00" at bounding box center [472, 493] width 73 height 13
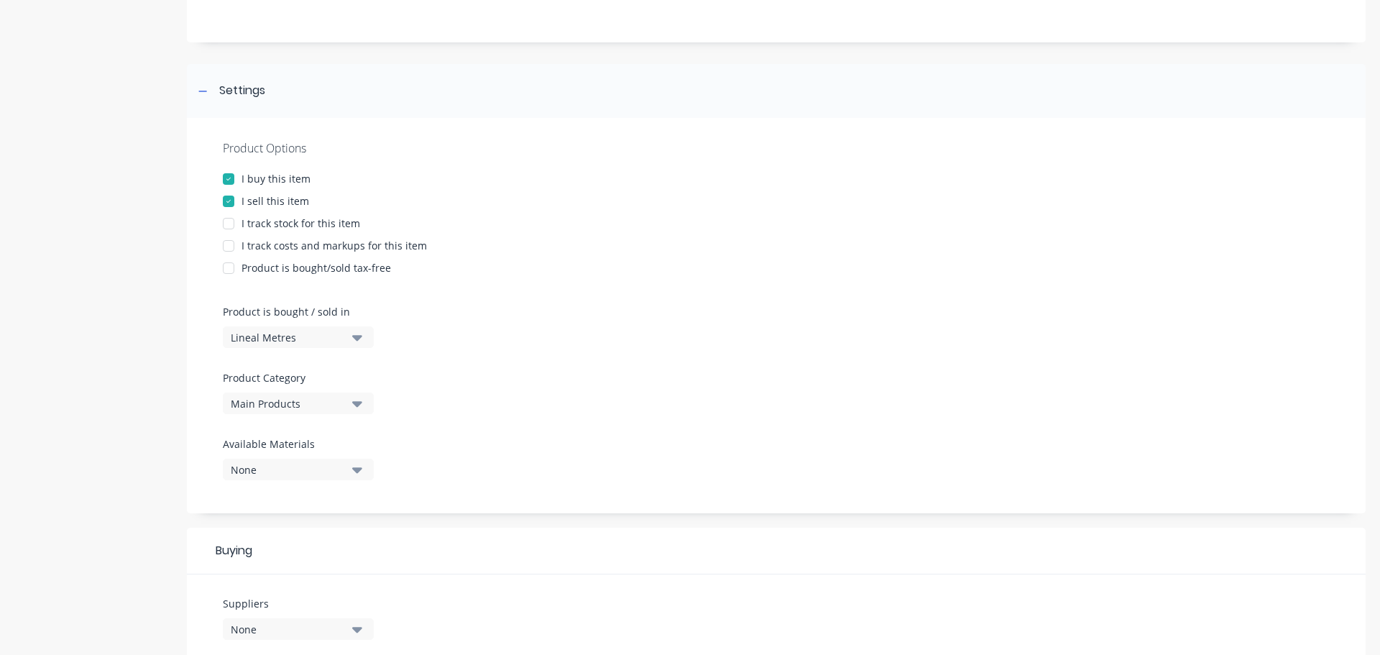
scroll to position [17, 0]
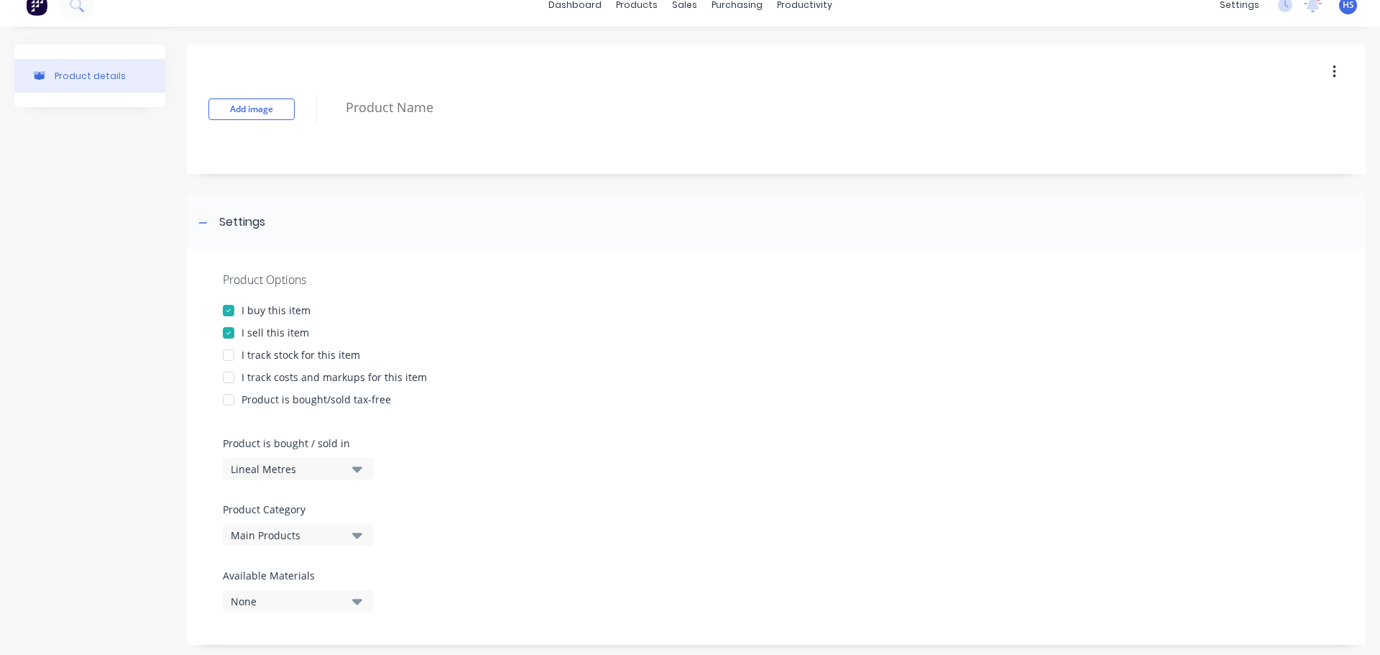
click at [232, 376] on div at bounding box center [228, 377] width 29 height 29
type textarea "x"
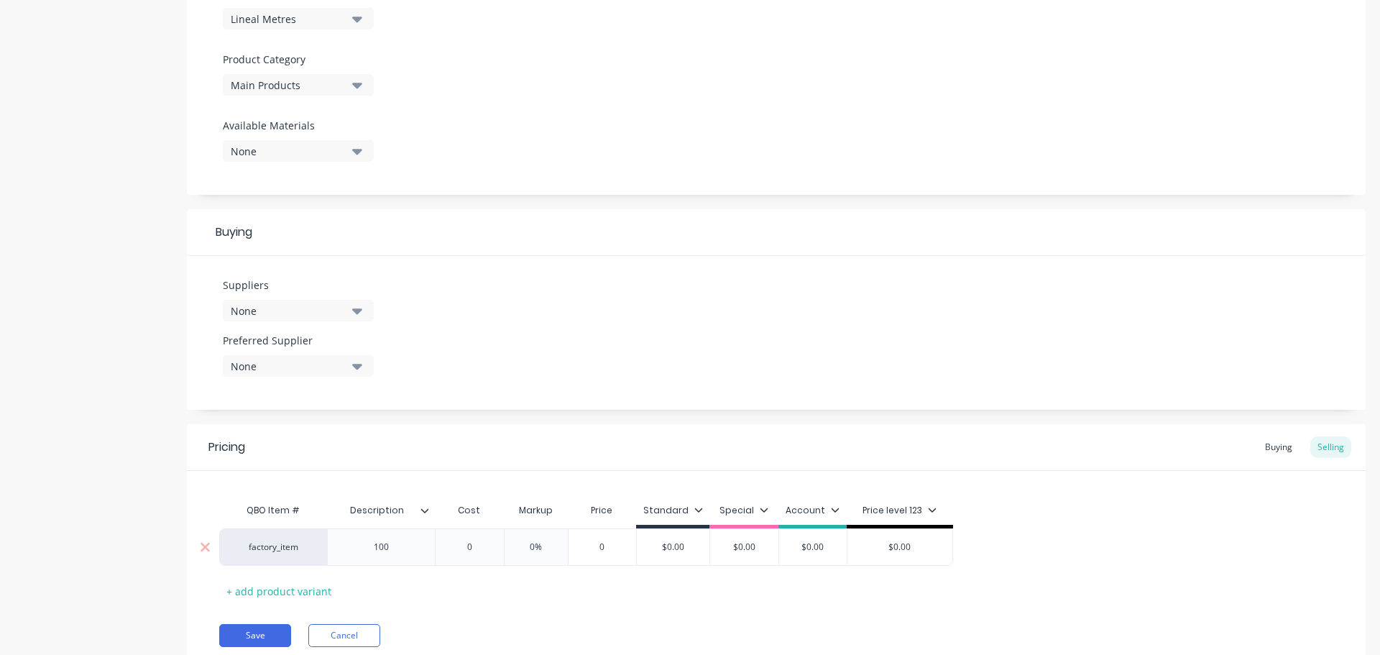
scroll to position [520, 0]
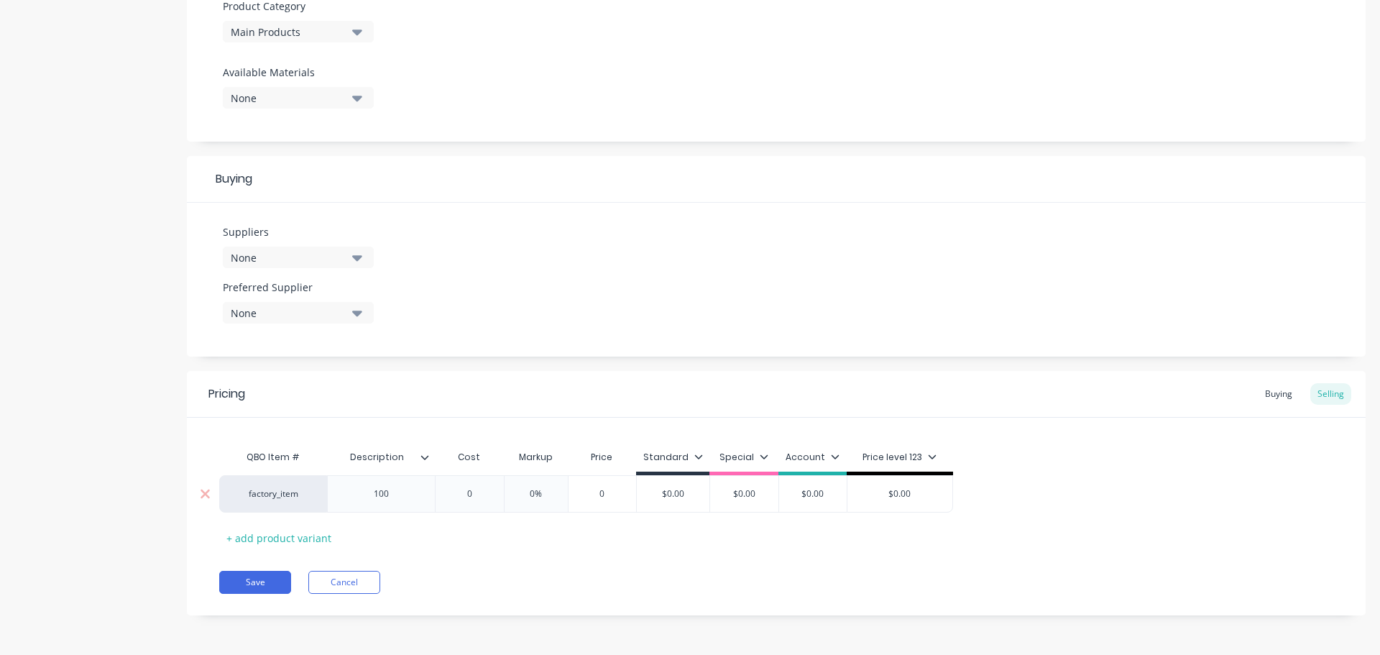
type input "0"
click at [465, 497] on input "0" at bounding box center [470, 493] width 72 height 13
type textarea "x"
type input "10"
type textarea "x"
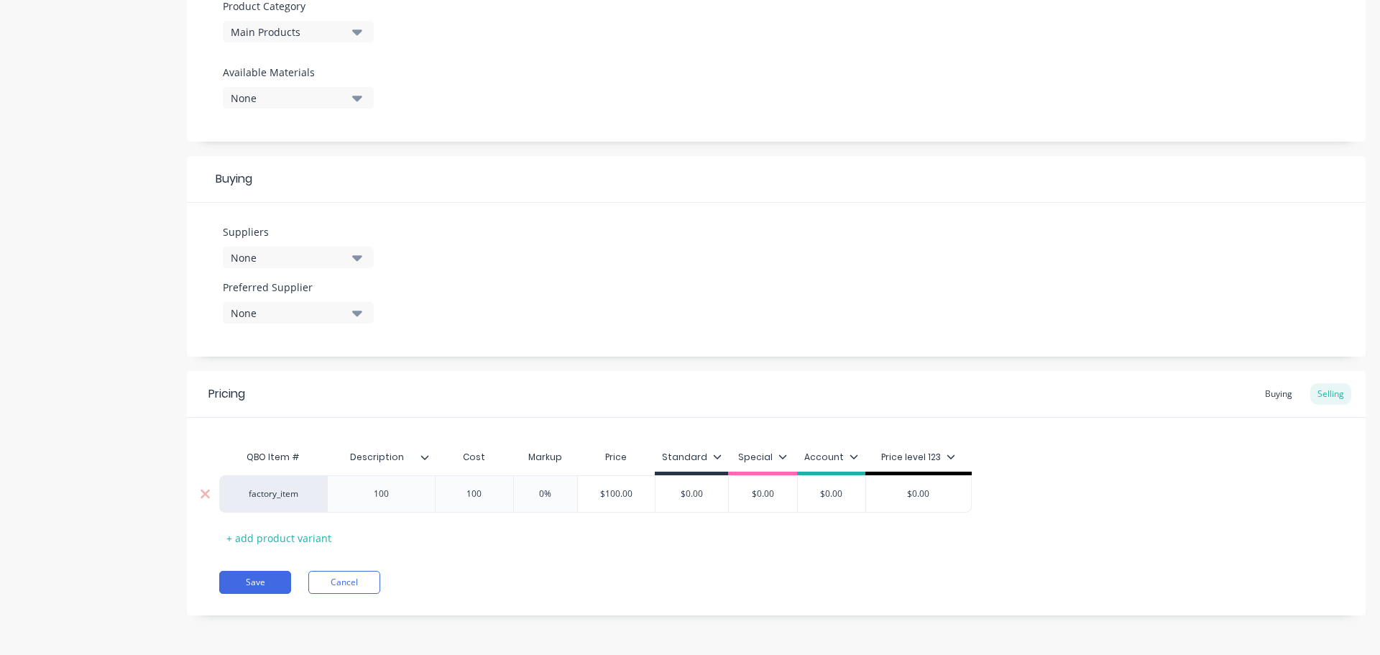
type input "100"
type input "0%"
click at [534, 493] on input "0%" at bounding box center [546, 493] width 72 height 13
type textarea "x"
type input "20%"
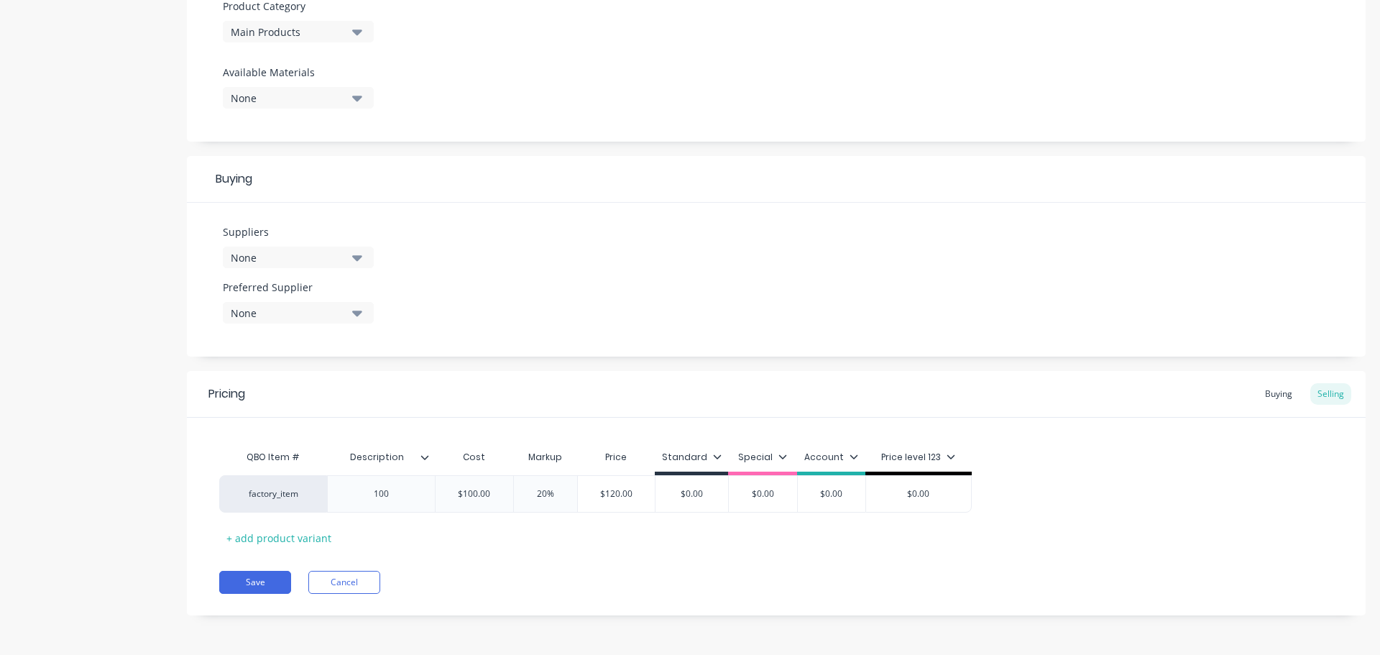
type textarea "x"
type input "200%"
type textarea "x"
type input "20%"
click at [619, 516] on div "QBO Item # Description Cost Markup Price Standard Special Account Price level 1…" at bounding box center [776, 496] width 1114 height 106
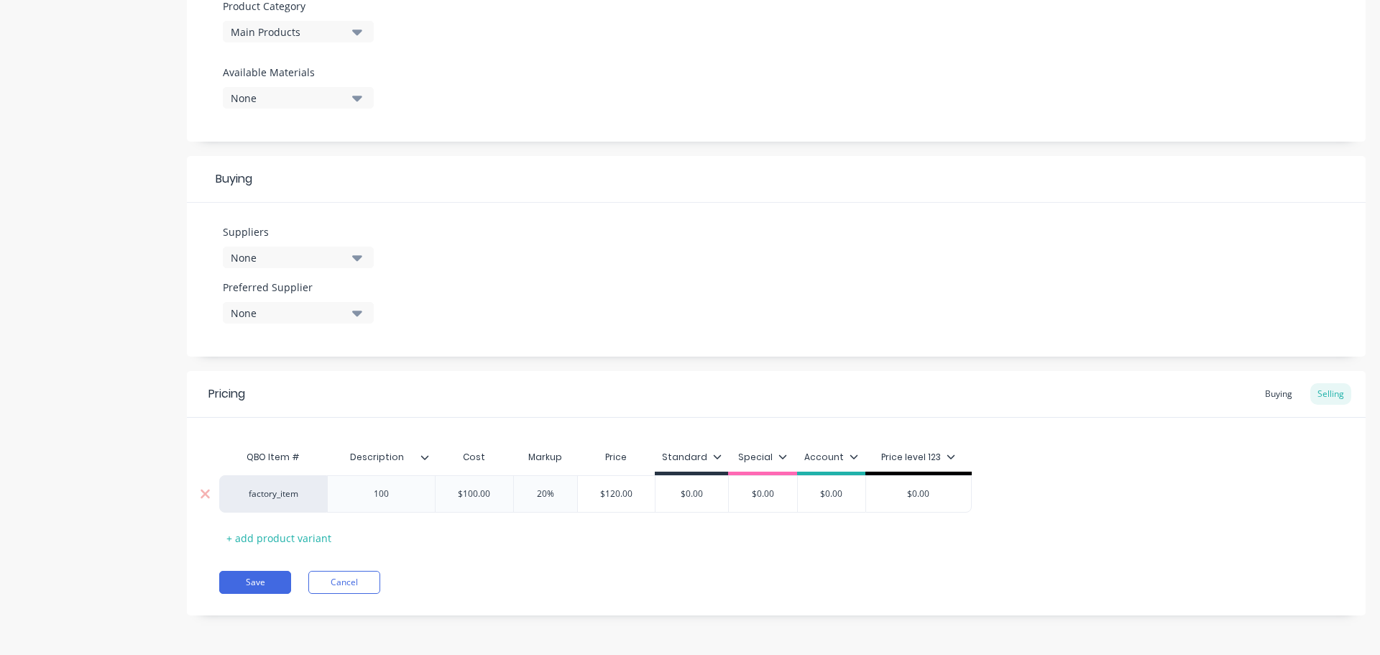
click at [685, 495] on input "$0.00" at bounding box center [692, 493] width 73 height 13
type textarea "x"
type input "$10.00"
type textarea "x"
type input "$100.00"
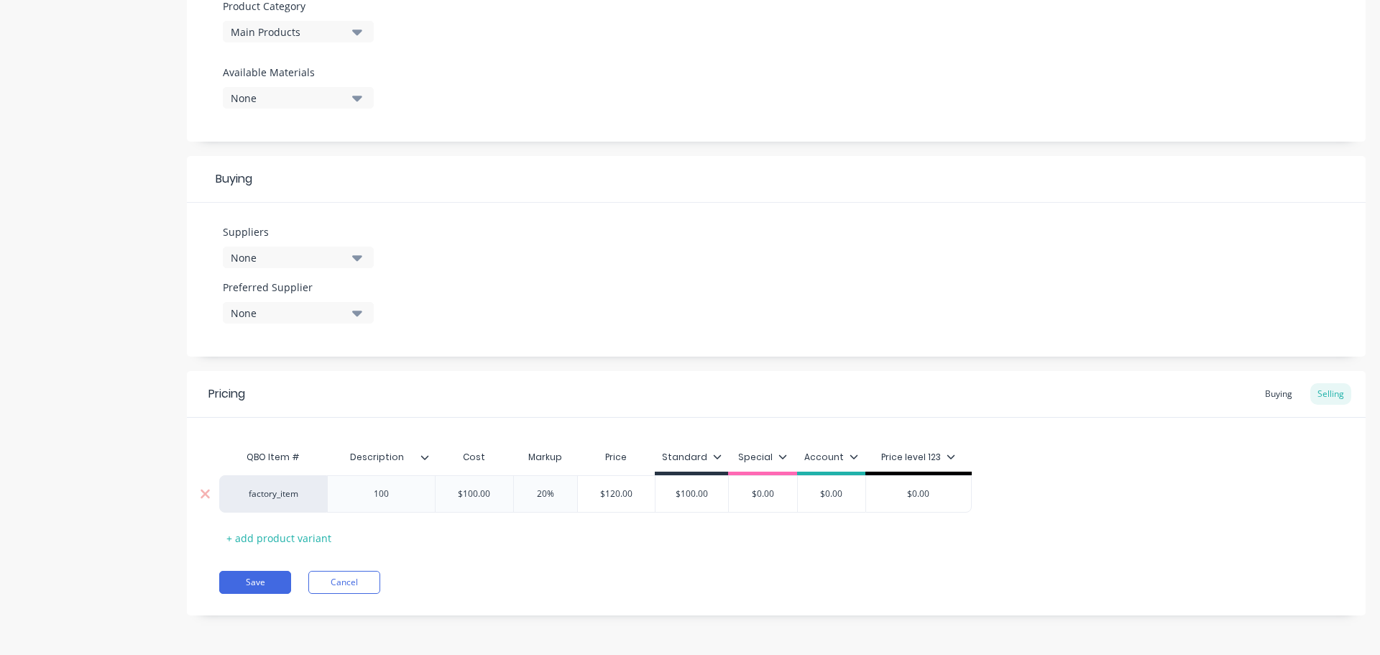
type input "$0.00"
click at [757, 492] on input "$0.00" at bounding box center [763, 493] width 72 height 13
type textarea "x"
type input "$10.00"
type textarea "x"
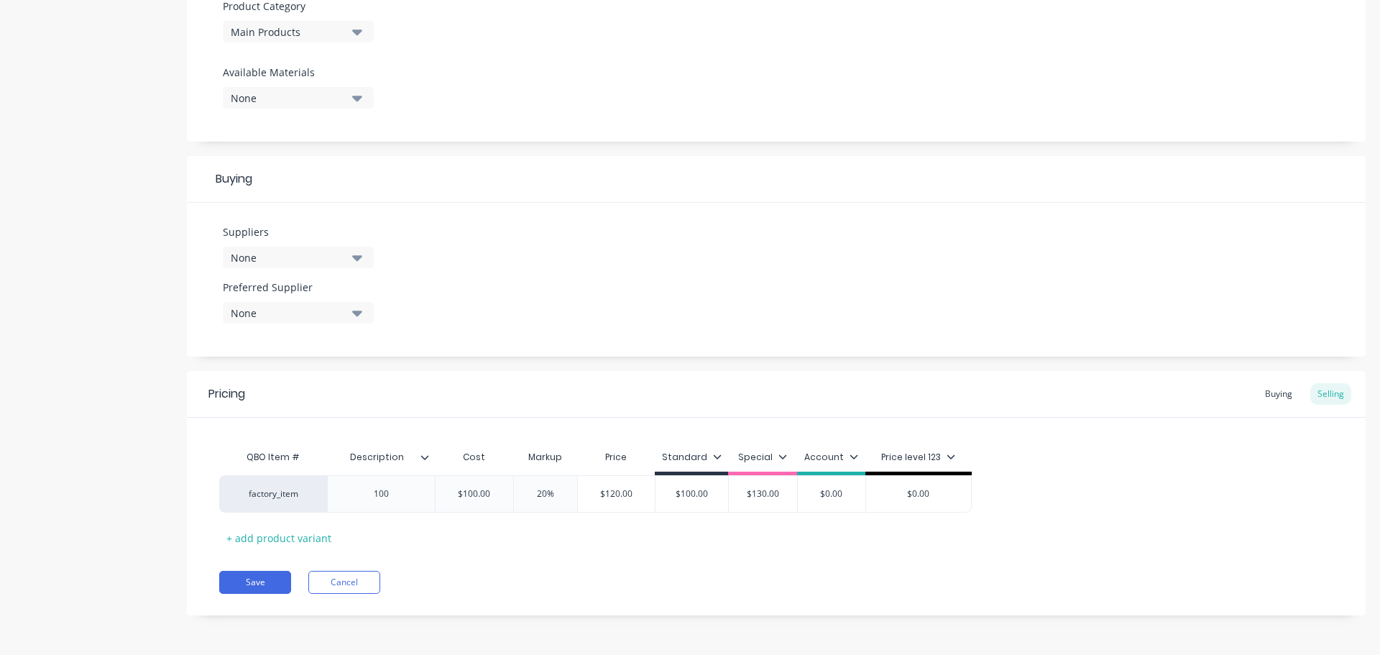
type input "$130.00"
drag, startPoint x: 653, startPoint y: 554, endPoint x: 391, endPoint y: 556, distance: 261.7
click at [644, 556] on div "Pricing Buying Selling QBO Item # Description Cost Markup Price Standard Specia…" at bounding box center [776, 493] width 1179 height 244
click at [261, 579] on button "Save" at bounding box center [255, 582] width 72 height 23
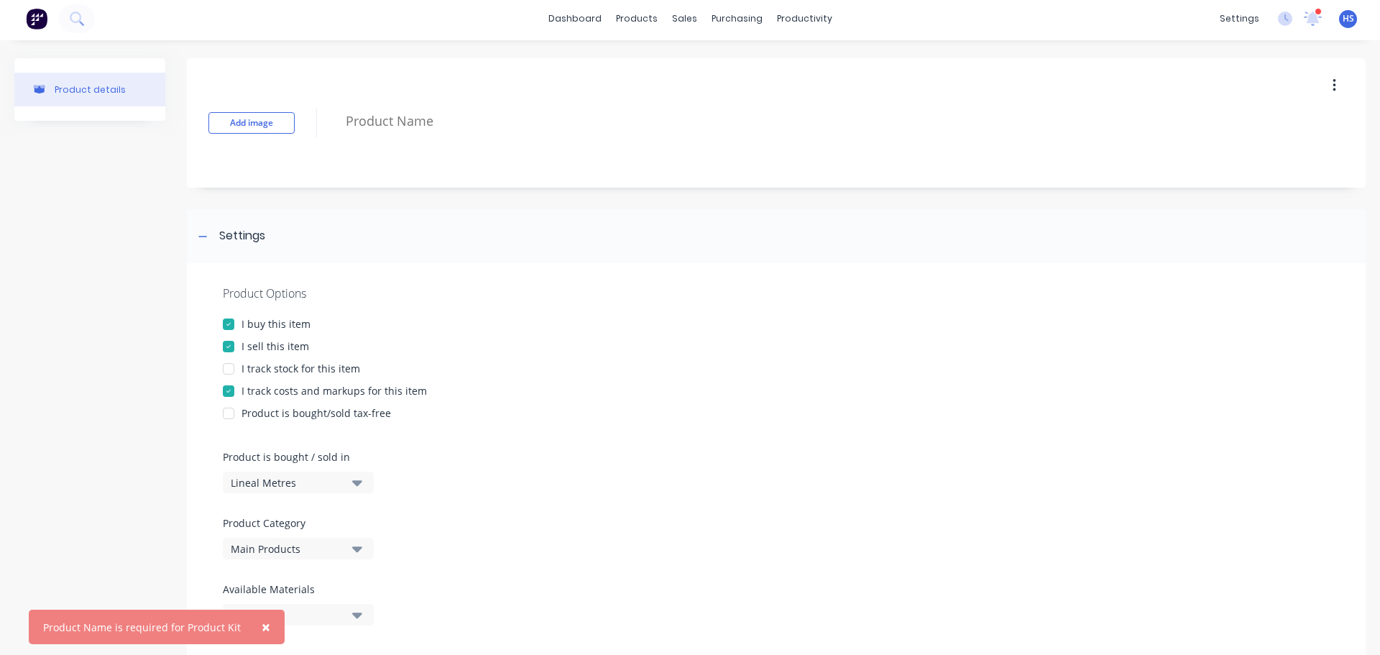
scroll to position [0, 0]
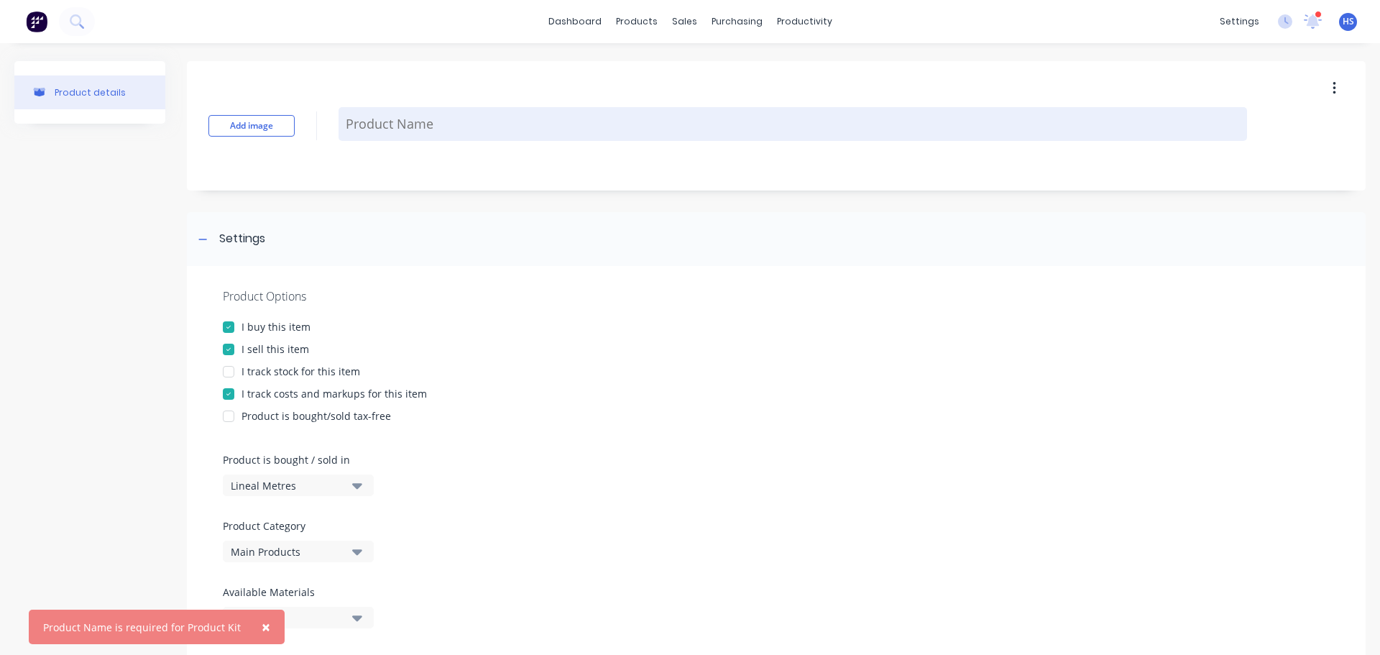
click at [454, 128] on textarea at bounding box center [793, 124] width 909 height 34
type textarea "x"
type textarea "L"
type textarea "x"
type textarea "Li"
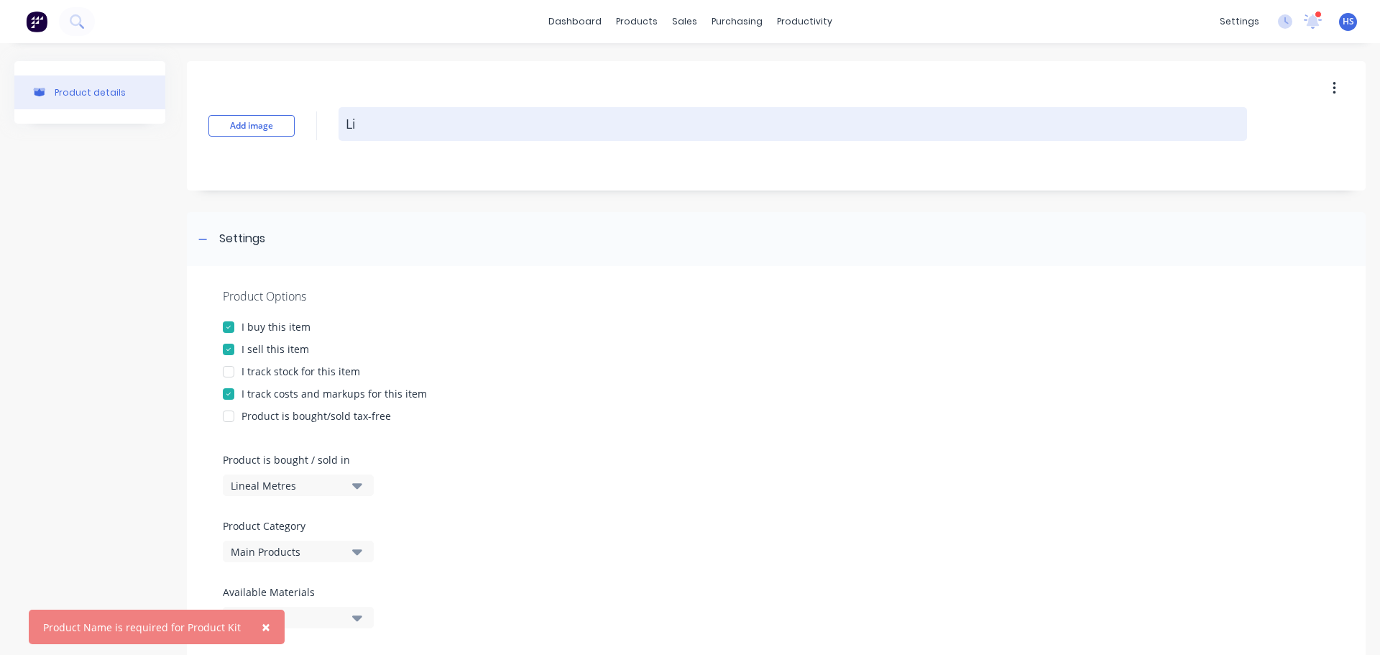
type textarea "x"
type textarea "Lin"
type textarea "x"
type textarea "Line"
type textarea "x"
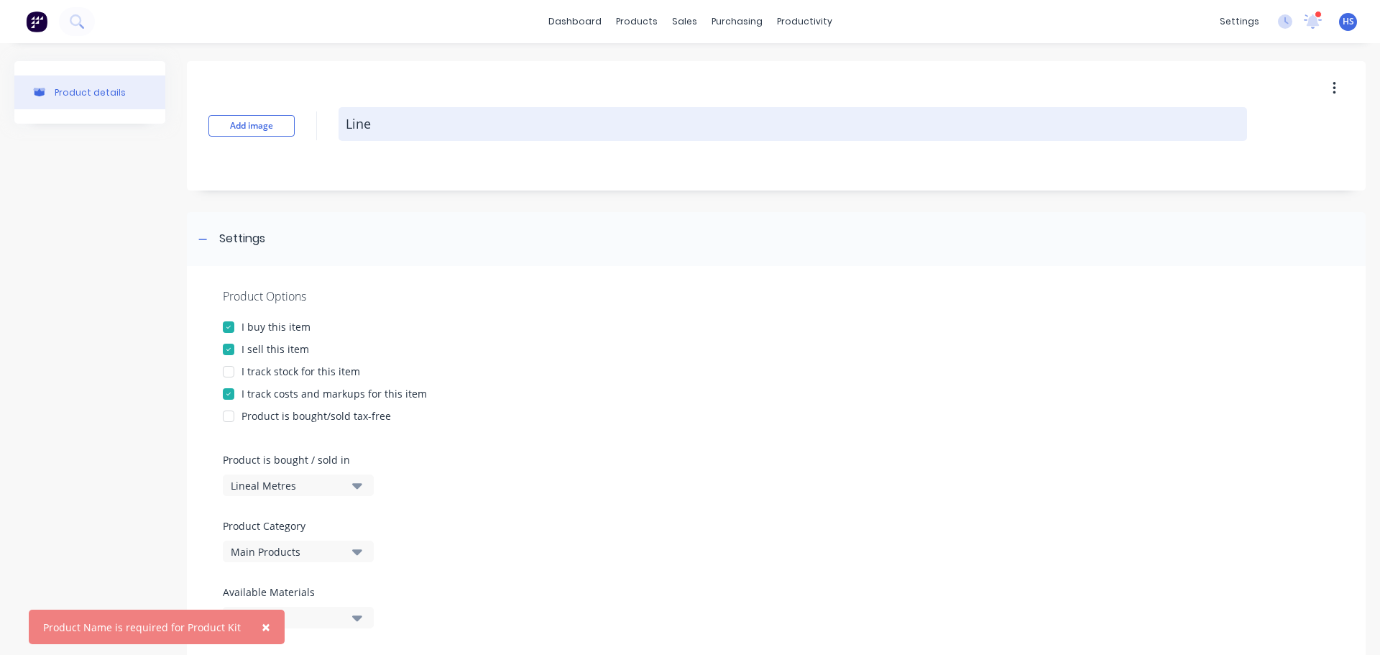
type textarea "Linel"
type textarea "x"
type textarea "Line"
type textarea "x"
type textarea "Linea"
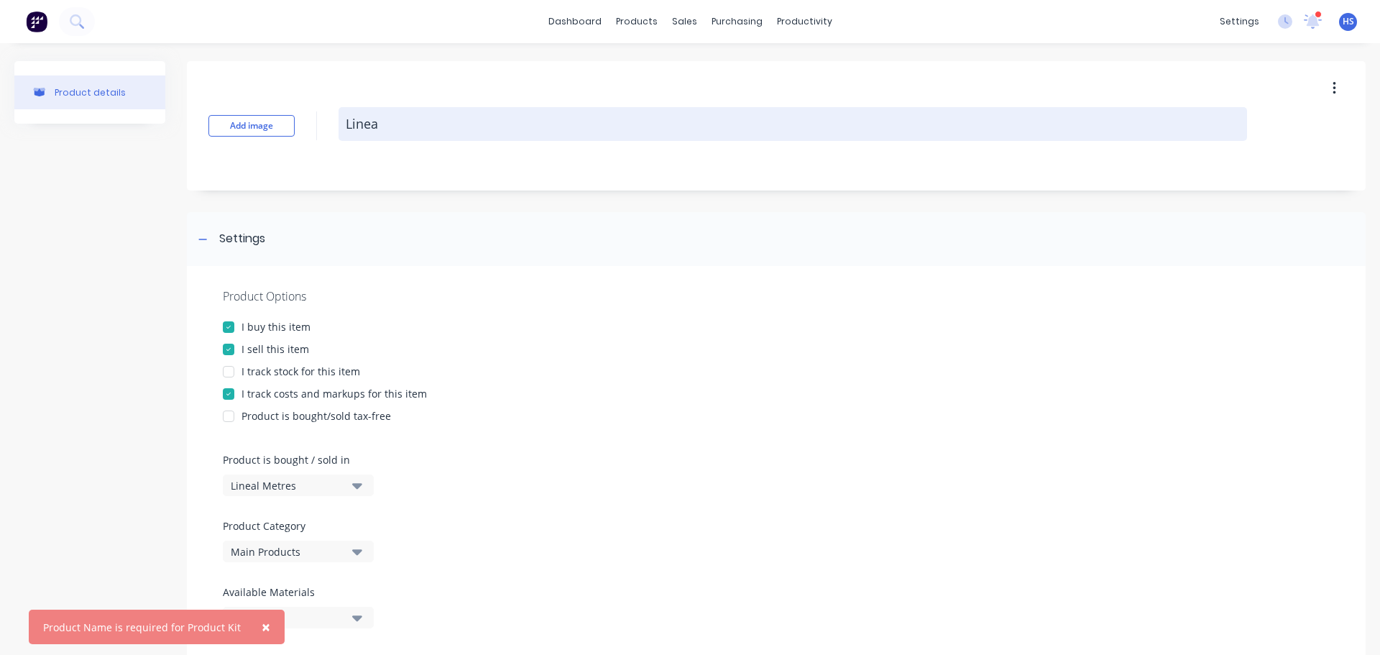
type textarea "x"
type textarea "Lineal"
type textarea "x"
type textarea "Lineal"
type textarea "x"
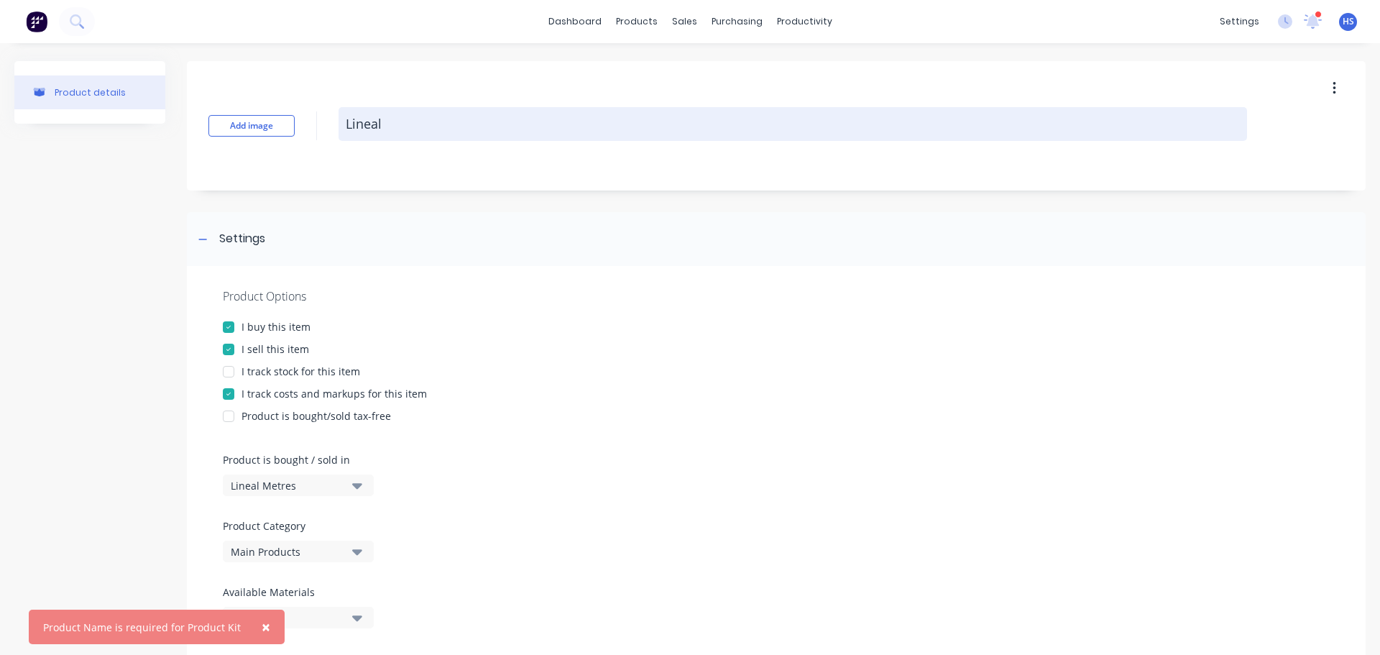
type textarea "Lineal M"
type textarea "x"
type textarea "Lineal Me"
type textarea "x"
type textarea "Lineal Met"
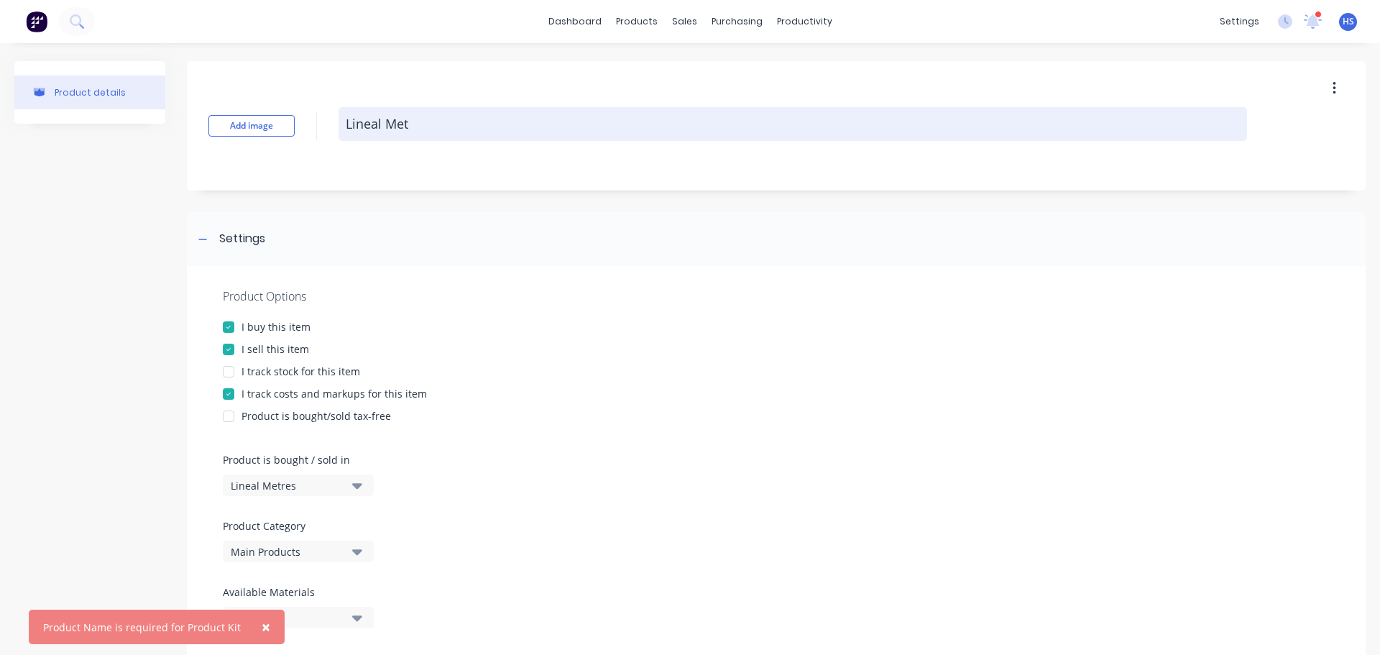
type textarea "x"
type textarea "Lineal Mete"
type textarea "x"
type textarea "Lineal Meter"
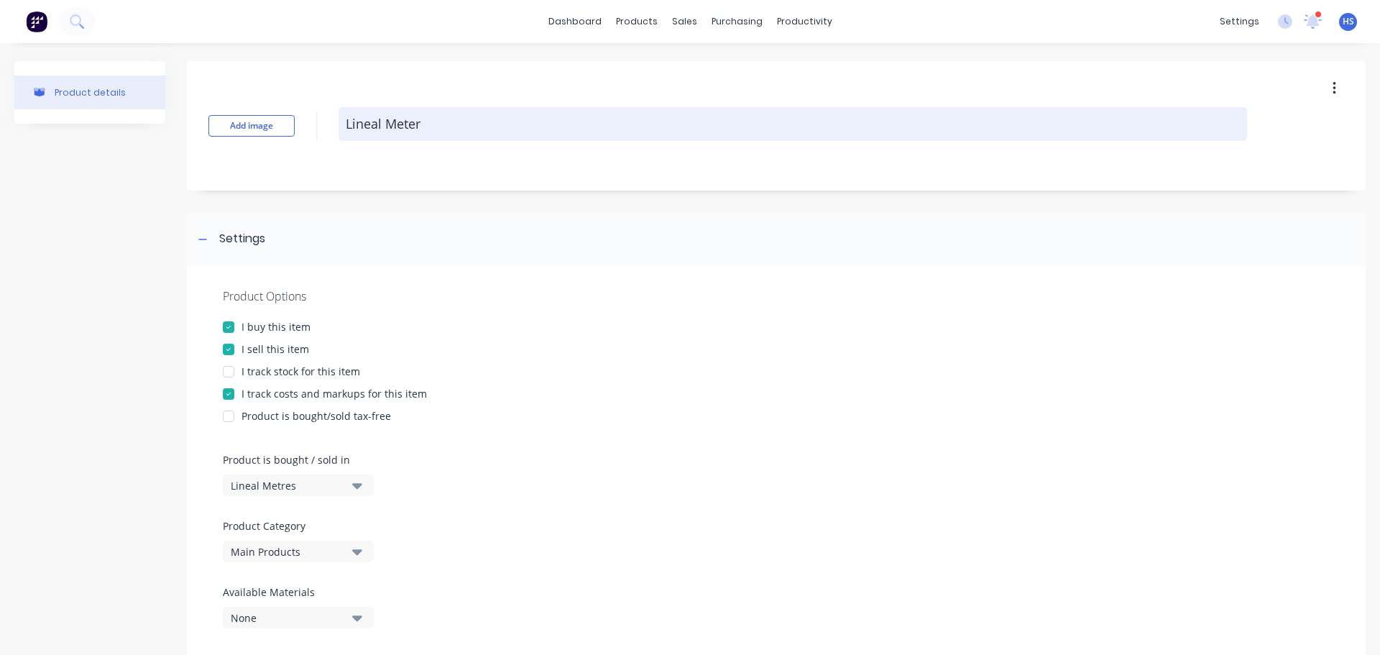
type textarea "x"
type textarea "Lineal Meter"
type textarea "x"
type textarea "Lineal Meter w"
type textarea "x"
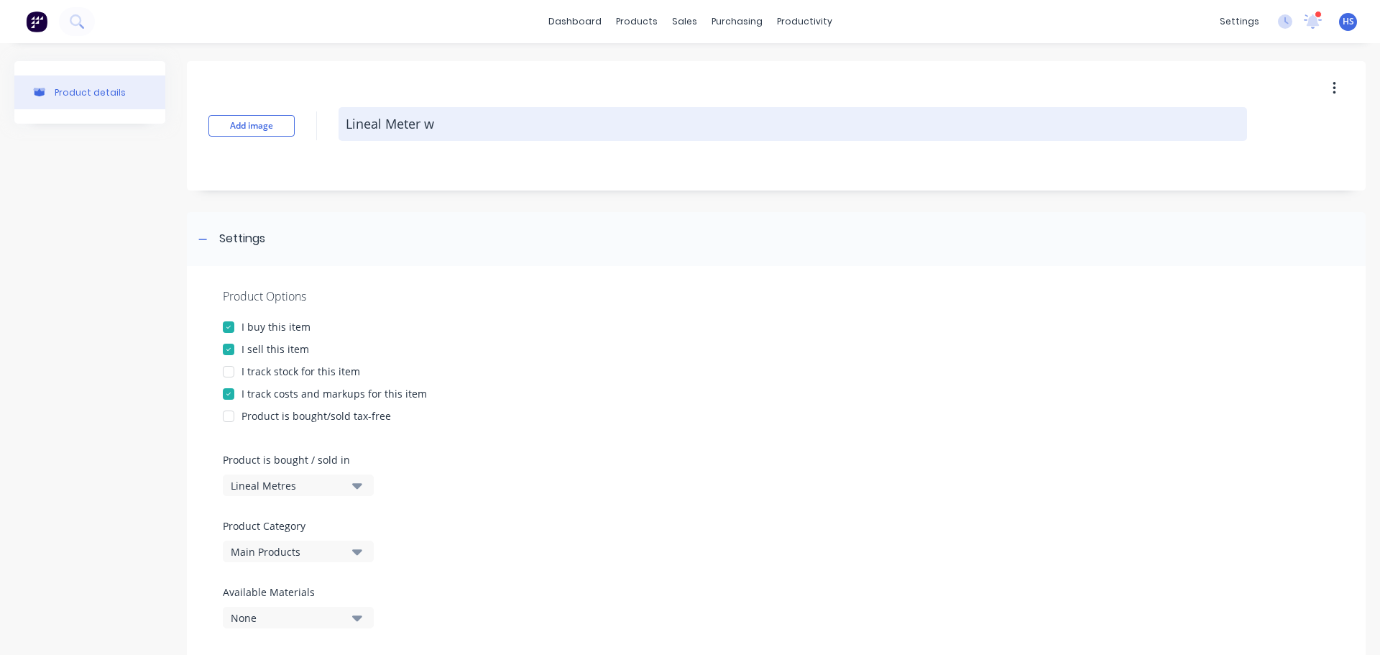
type textarea "Lineal Meter wi"
type textarea "x"
type textarea "Lineal Meter wit"
type textarea "x"
type textarea "Lineal Meter with"
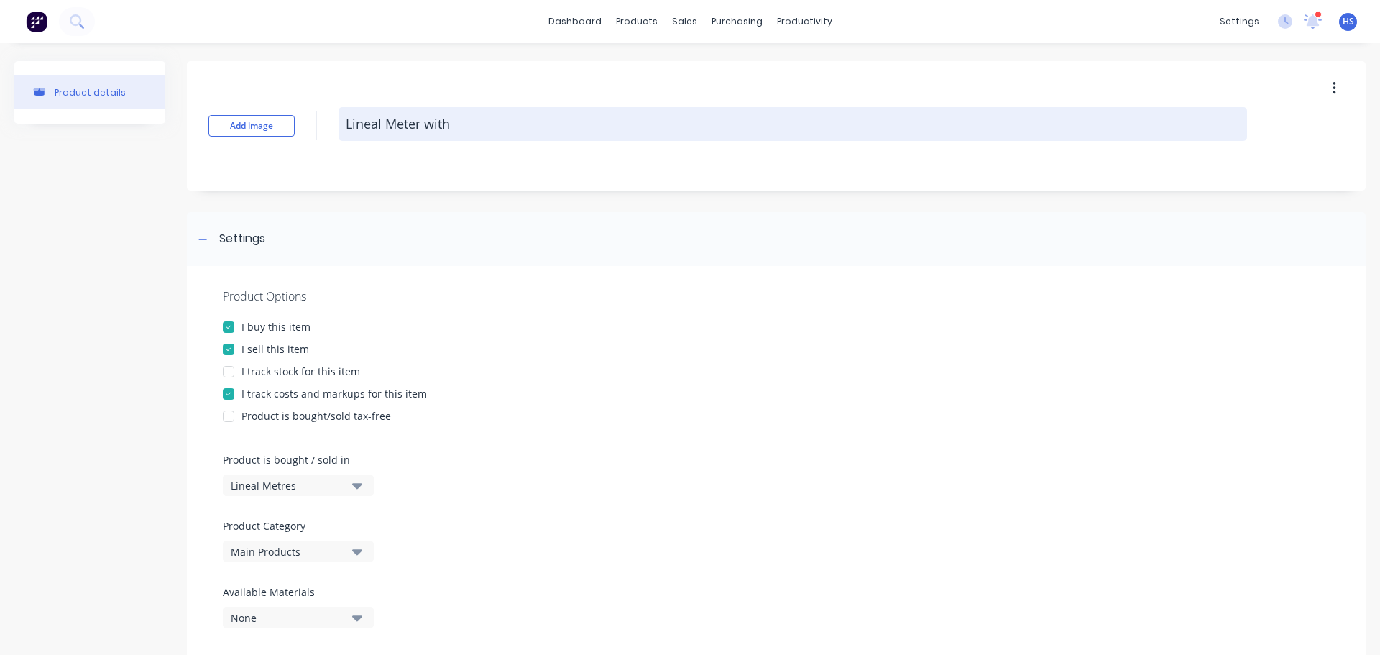
type textarea "x"
type textarea "Lineal Meter with"
type textarea "x"
type textarea "Lineal Meter with C"
type textarea "x"
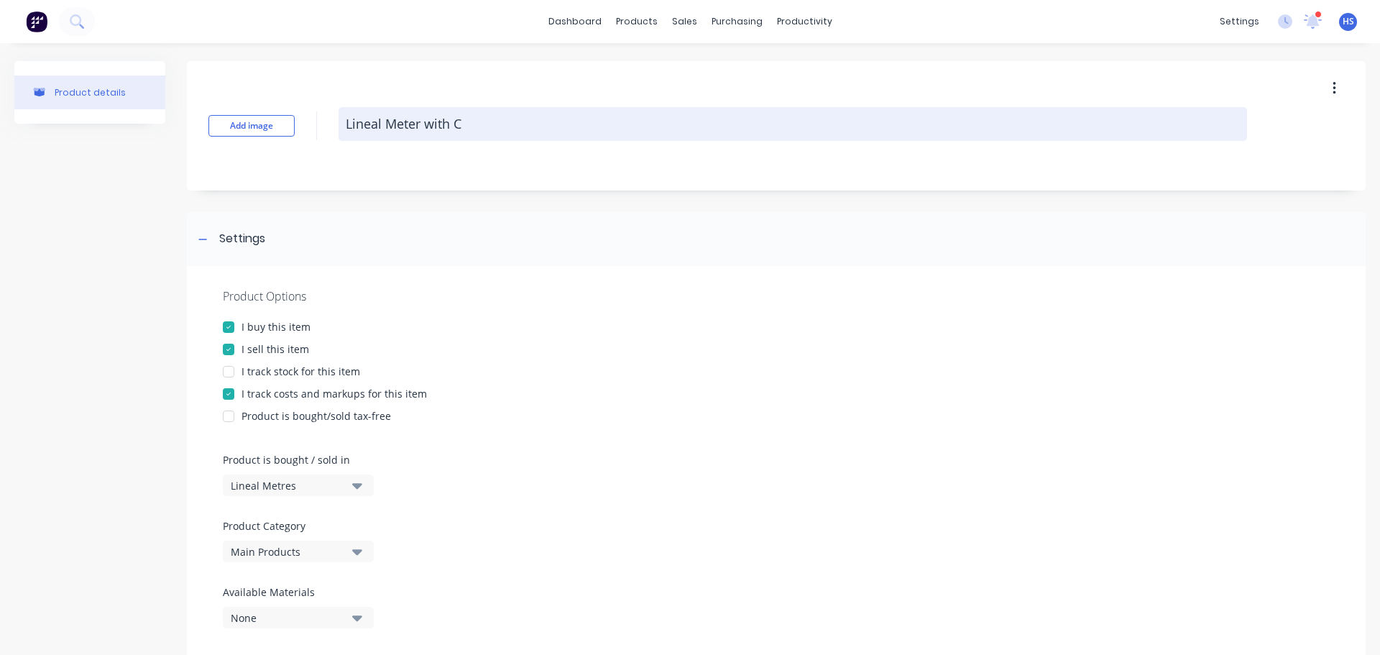
type textarea "Lineal Meter with Co"
type textarea "x"
type textarea "Lineal Meter with Cos"
type textarea "x"
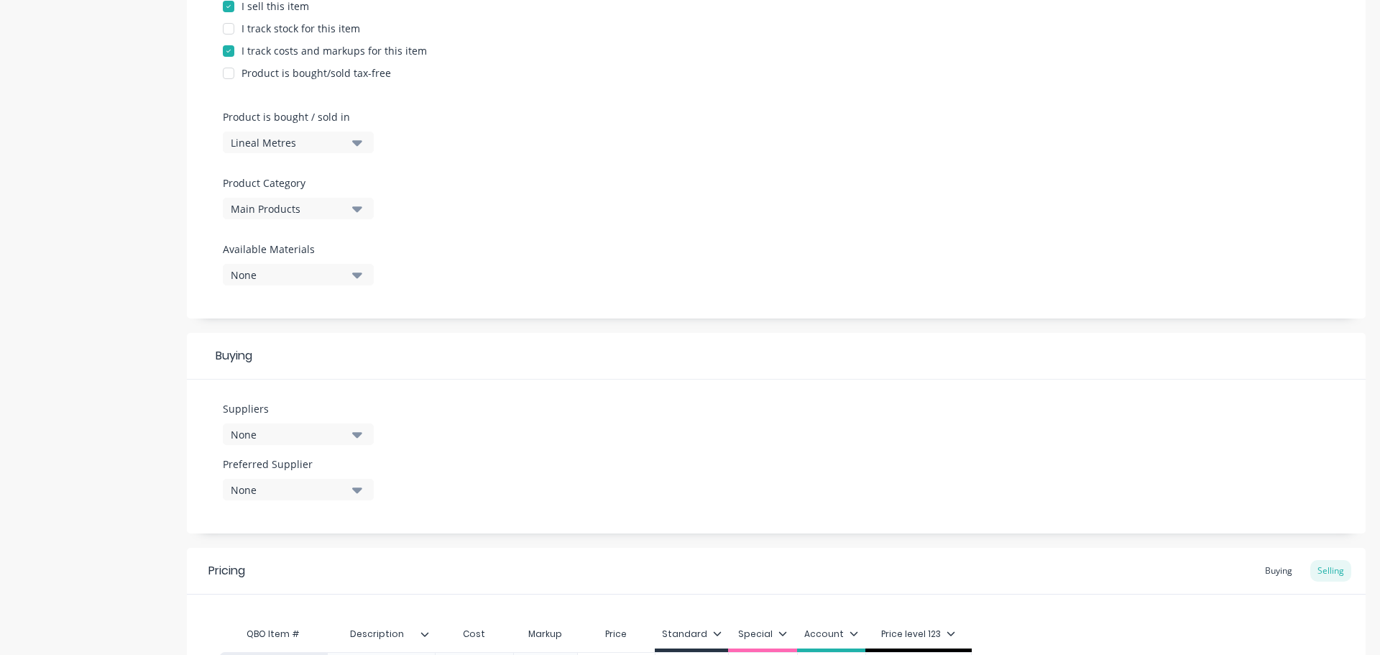
scroll to position [520, 0]
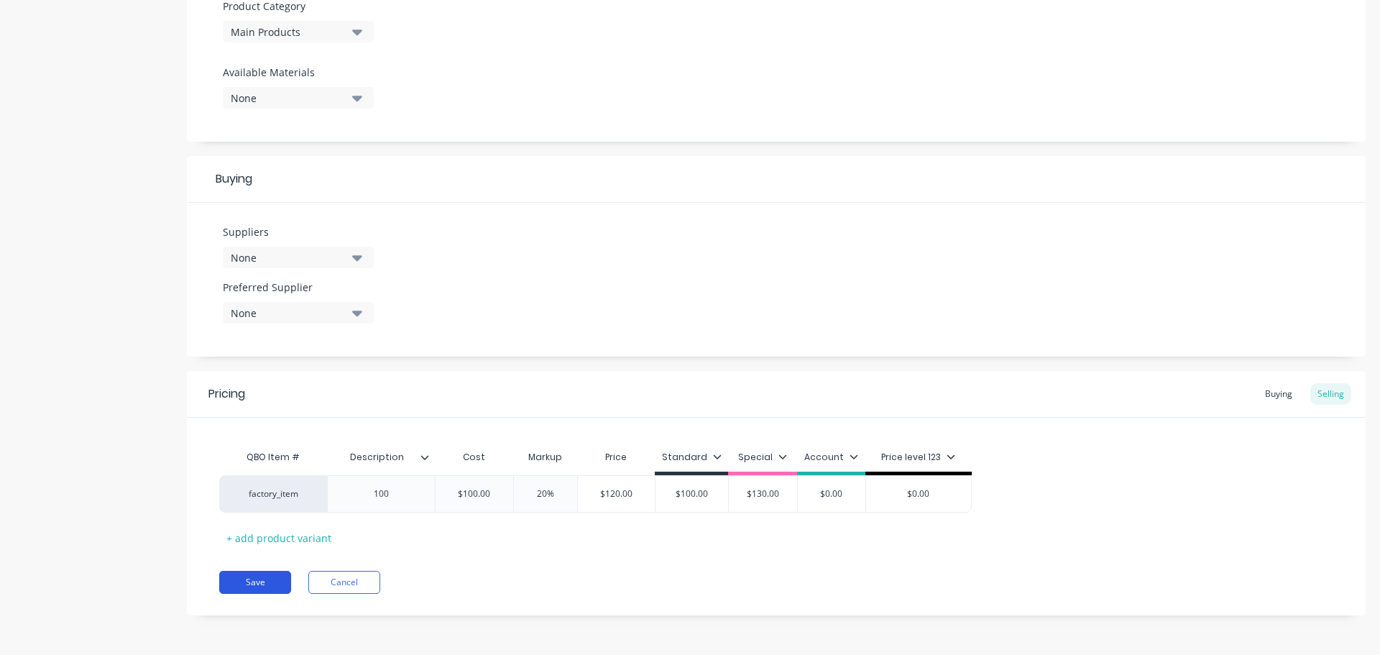
type textarea "Lineal Meter with Cost"
type textarea "x"
type textarea "Lineal Meter with Cost"
click at [258, 584] on button "Save" at bounding box center [255, 582] width 72 height 23
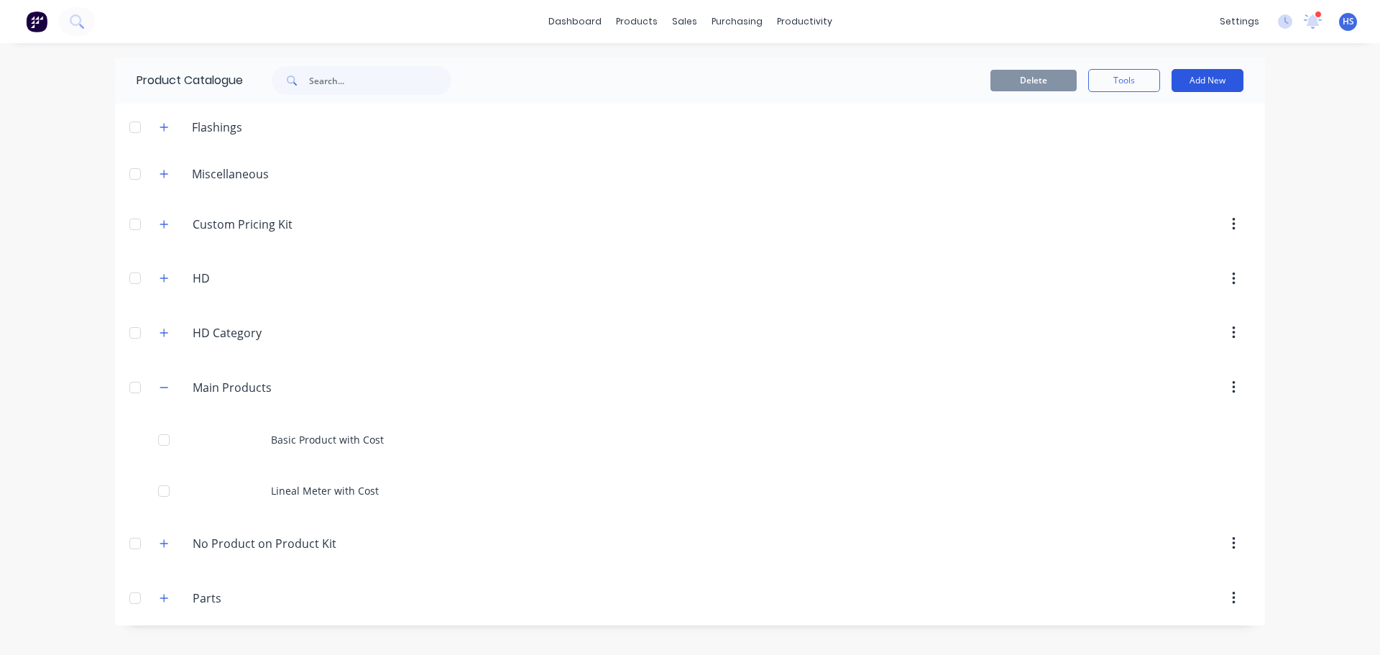
click at [1220, 88] on button "Add New" at bounding box center [1208, 80] width 72 height 23
click at [1162, 170] on div "Product" at bounding box center [1175, 175] width 111 height 21
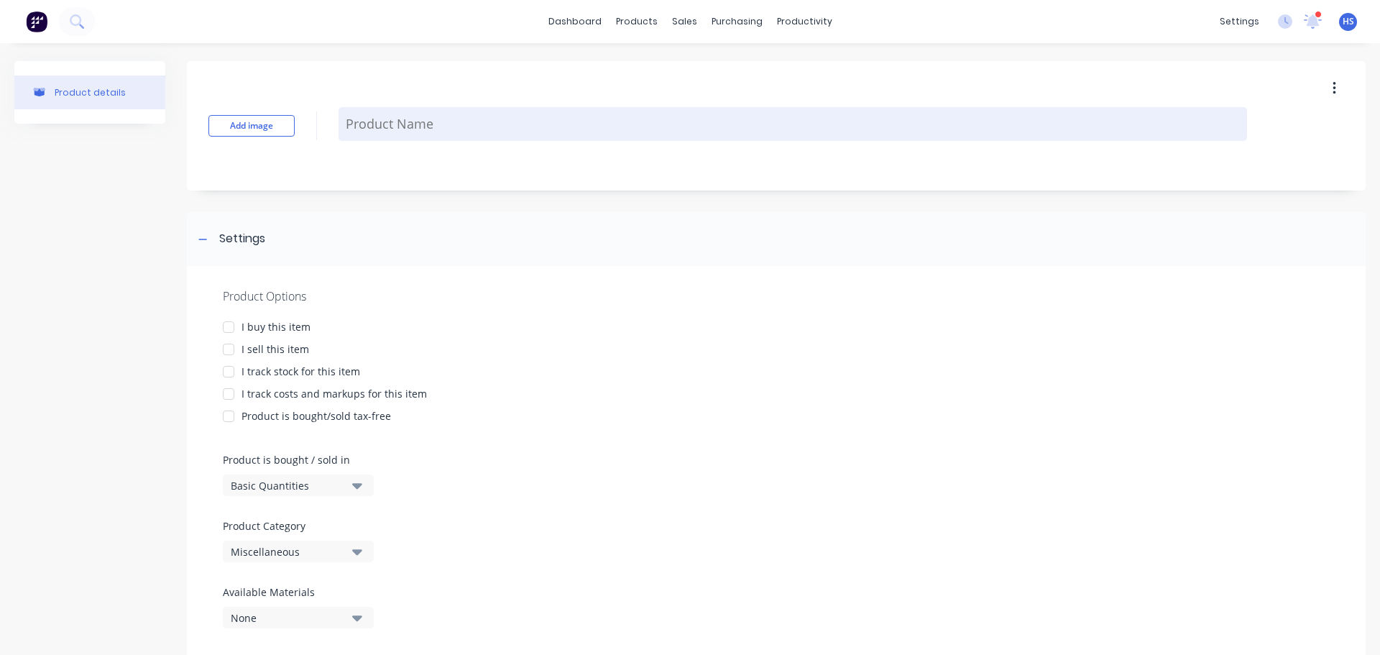
click at [426, 111] on textarea at bounding box center [793, 124] width 909 height 34
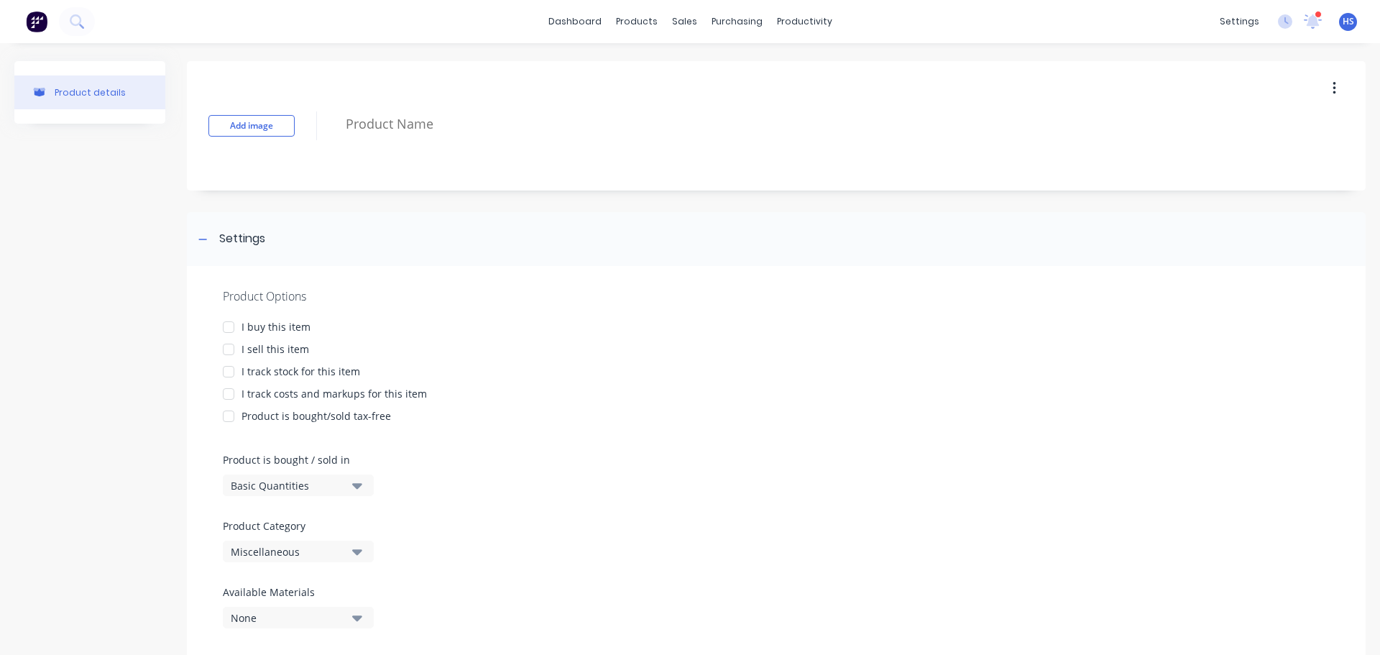
click at [231, 329] on div at bounding box center [228, 327] width 29 height 29
click at [229, 349] on div at bounding box center [228, 349] width 29 height 29
drag, startPoint x: 290, startPoint y: 488, endPoint x: 284, endPoint y: 510, distance: 22.3
click at [283, 500] on div "Product Options I buy this item I sell this item I track stock for this item I …" at bounding box center [776, 463] width 1179 height 395
click at [354, 499] on div "Product Options I buy this item I sell this item I track stock for this item I …" at bounding box center [776, 463] width 1179 height 395
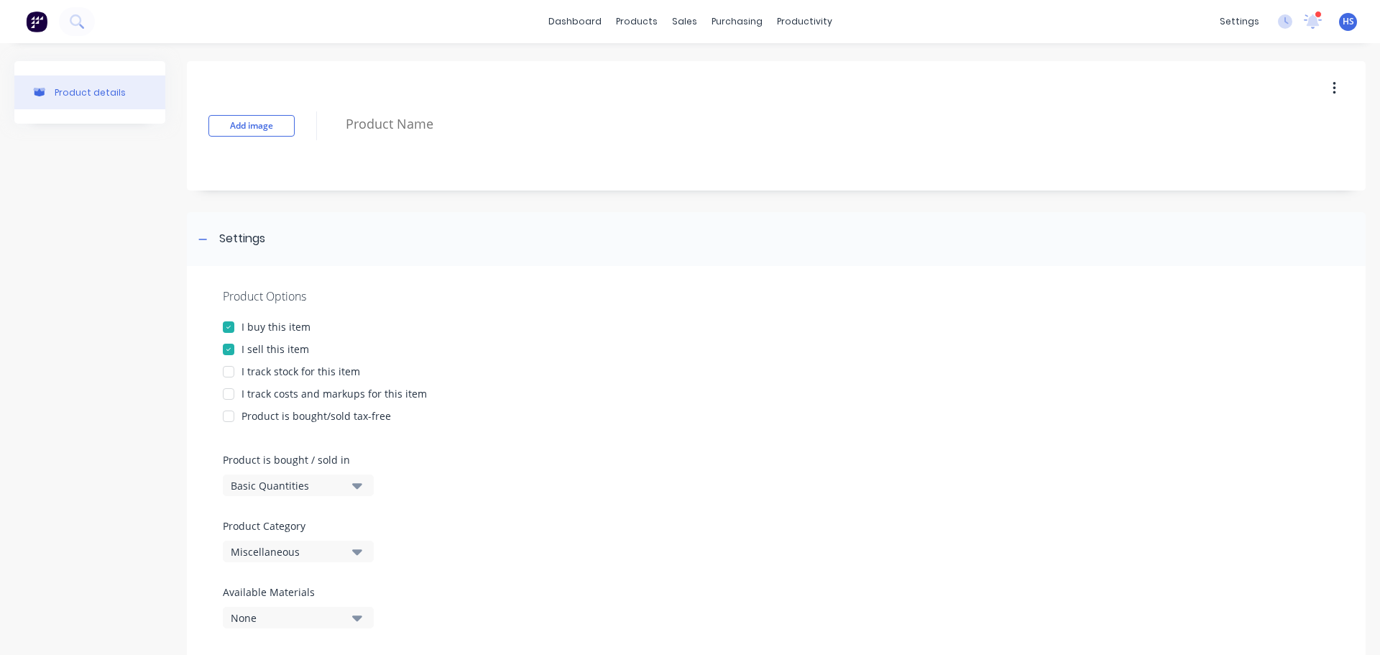
click at [331, 491] on div "Basic Quantities" at bounding box center [288, 485] width 115 height 15
click at [296, 571] on div "Custom Formula" at bounding box center [331, 578] width 216 height 29
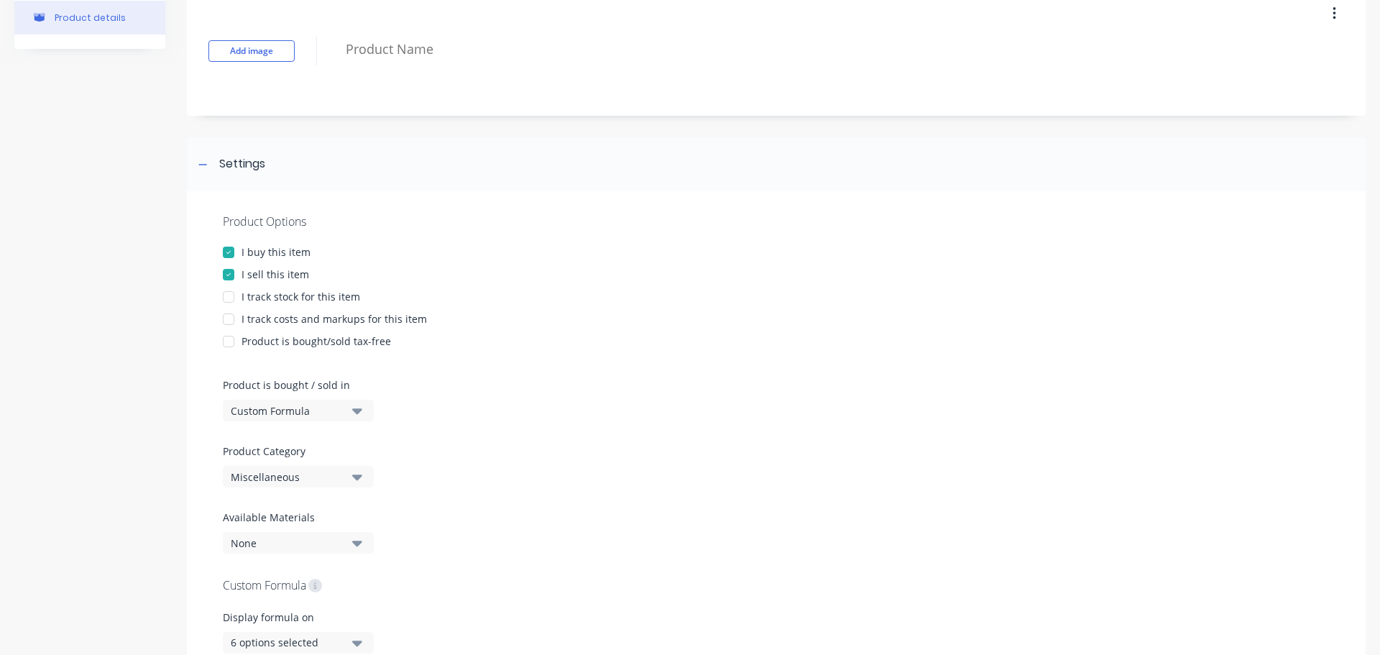
scroll to position [144, 0]
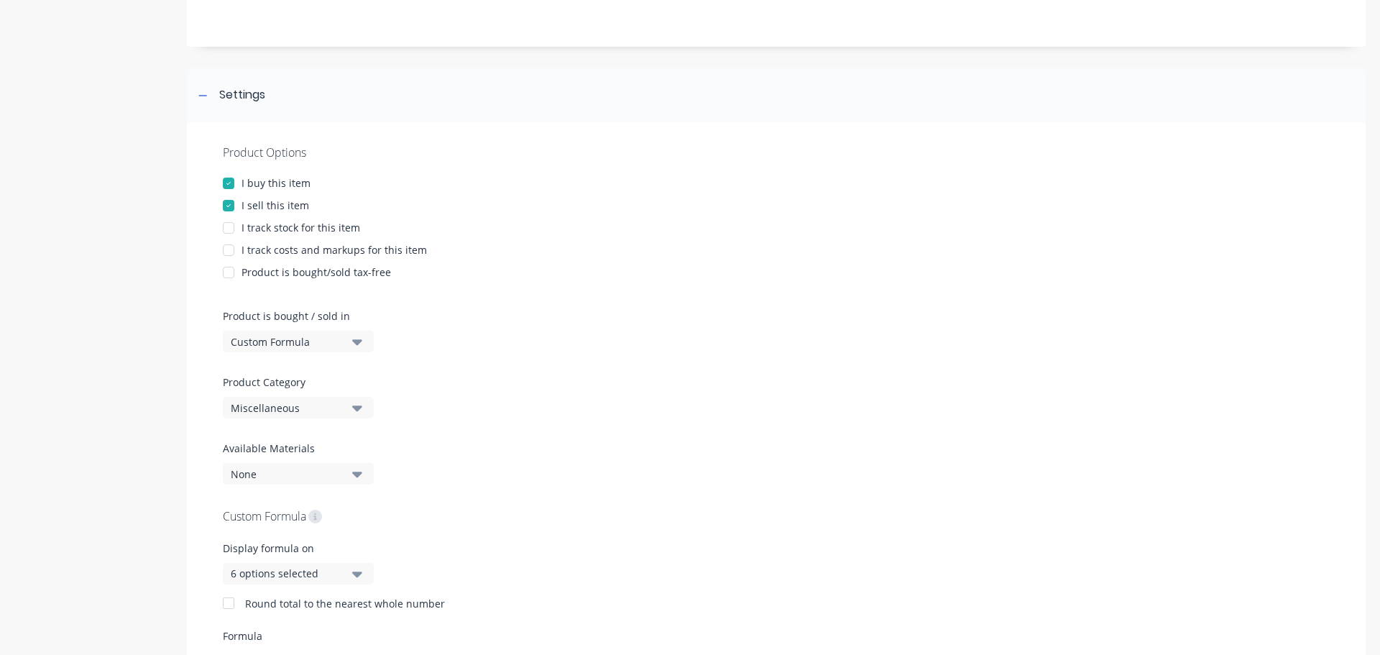
click at [234, 255] on div at bounding box center [228, 250] width 29 height 29
type textarea "x"
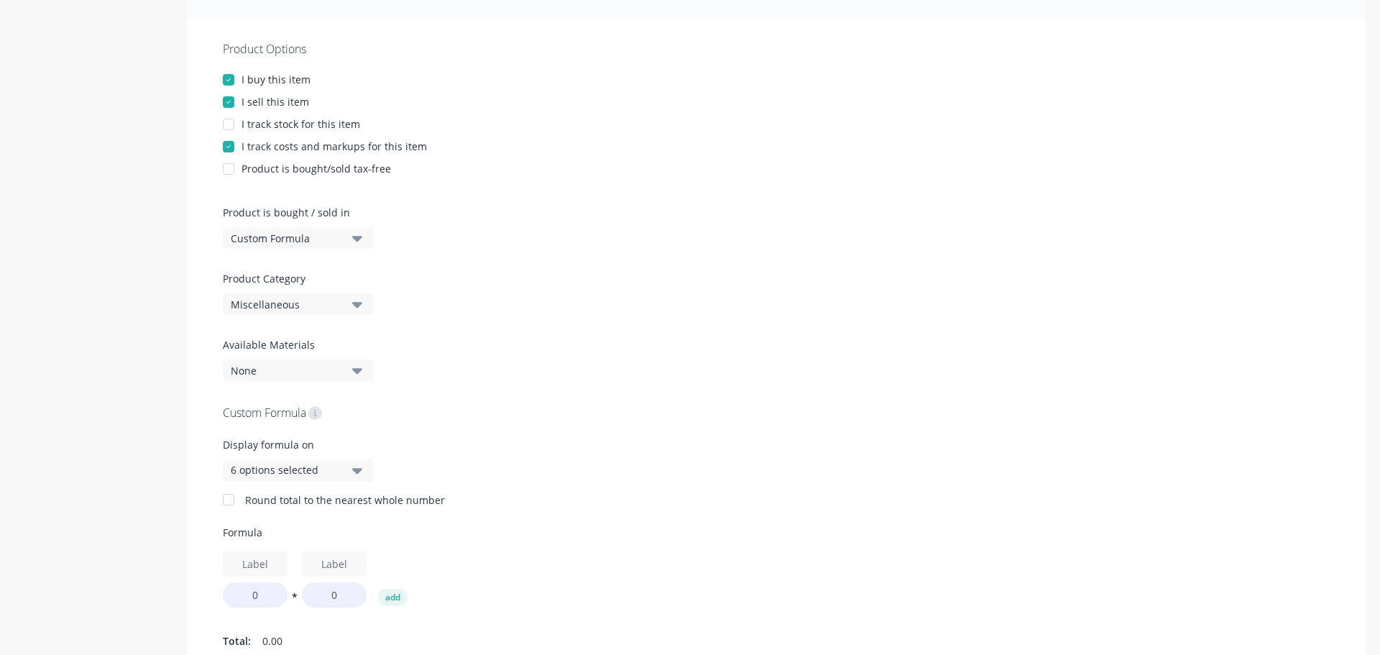
scroll to position [359, 0]
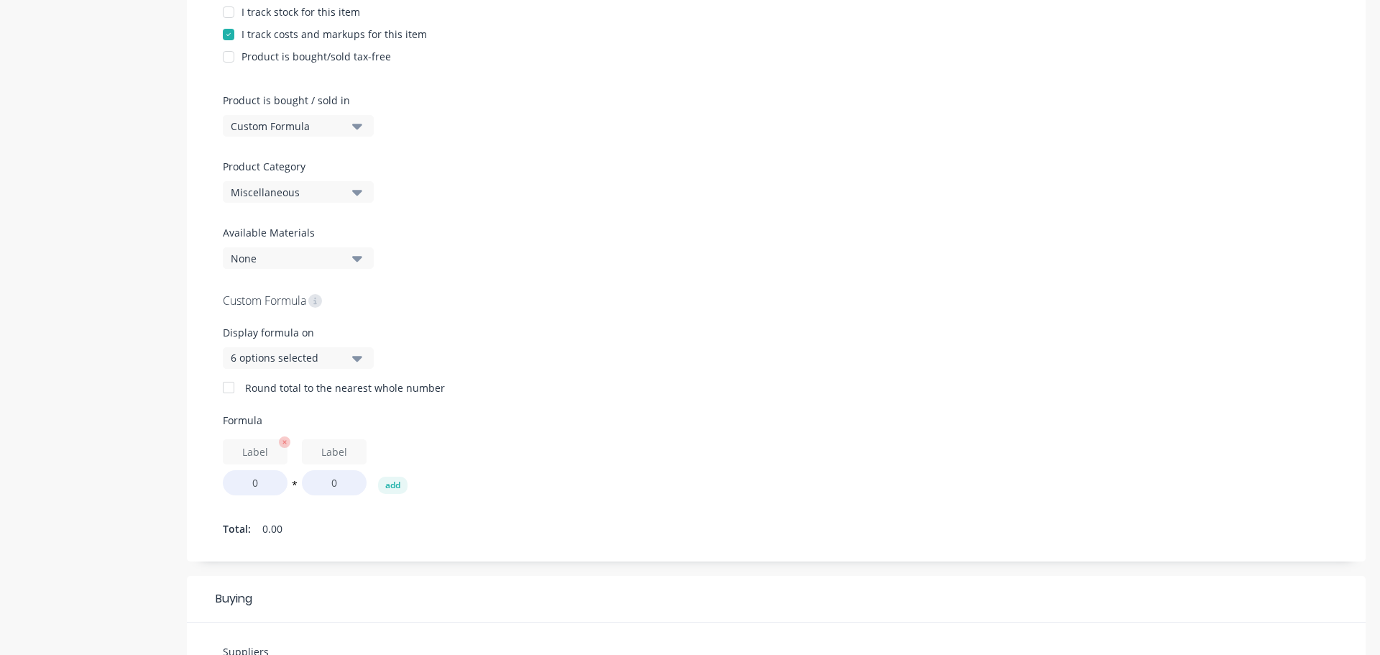
click at [262, 449] on input "text" at bounding box center [255, 451] width 65 height 25
type input "l"
type textarea "x"
type input "1"
type textarea "x"
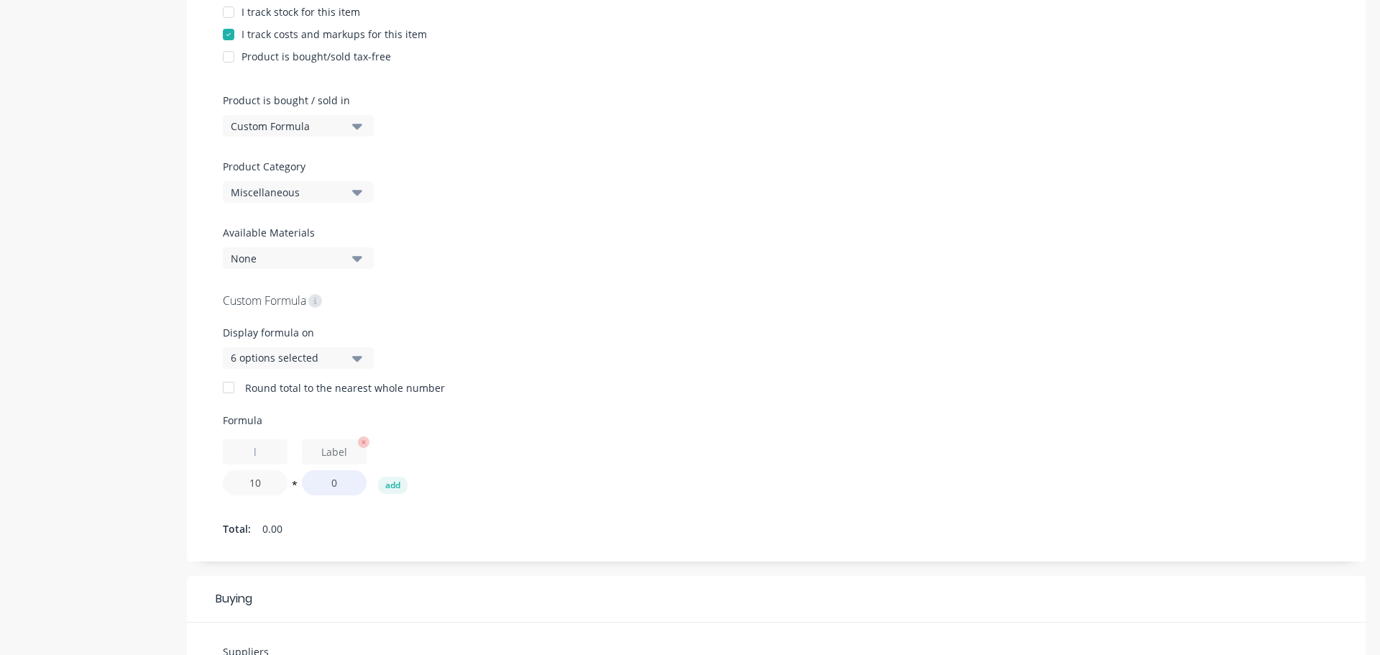
type input "10"
click at [343, 453] on input "text" at bounding box center [334, 451] width 65 height 25
type input "w"
click at [390, 485] on button "add" at bounding box center [392, 485] width 29 height 17
type textarea "x"
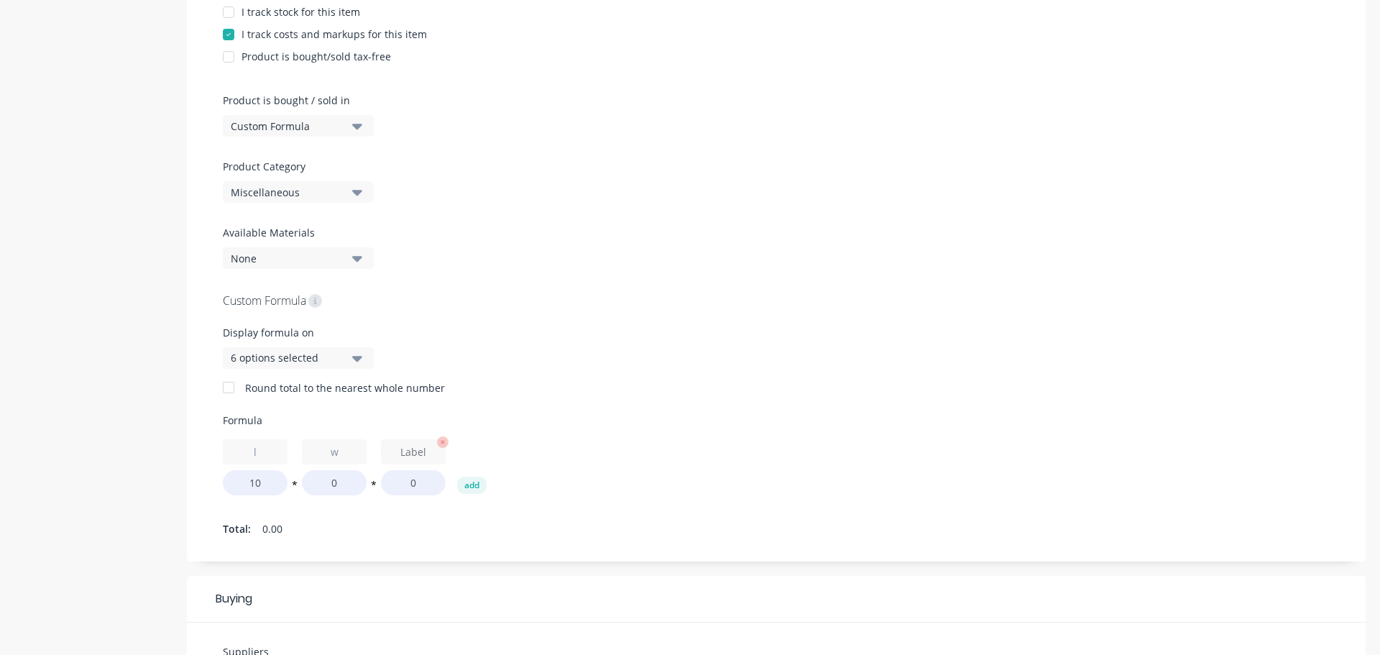
click at [396, 453] on input "text" at bounding box center [413, 451] width 65 height 25
type input "h"
drag, startPoint x: 324, startPoint y: 487, endPoint x: 352, endPoint y: 486, distance: 28.8
click at [352, 486] on input "0" at bounding box center [334, 482] width 65 height 25
type textarea "x"
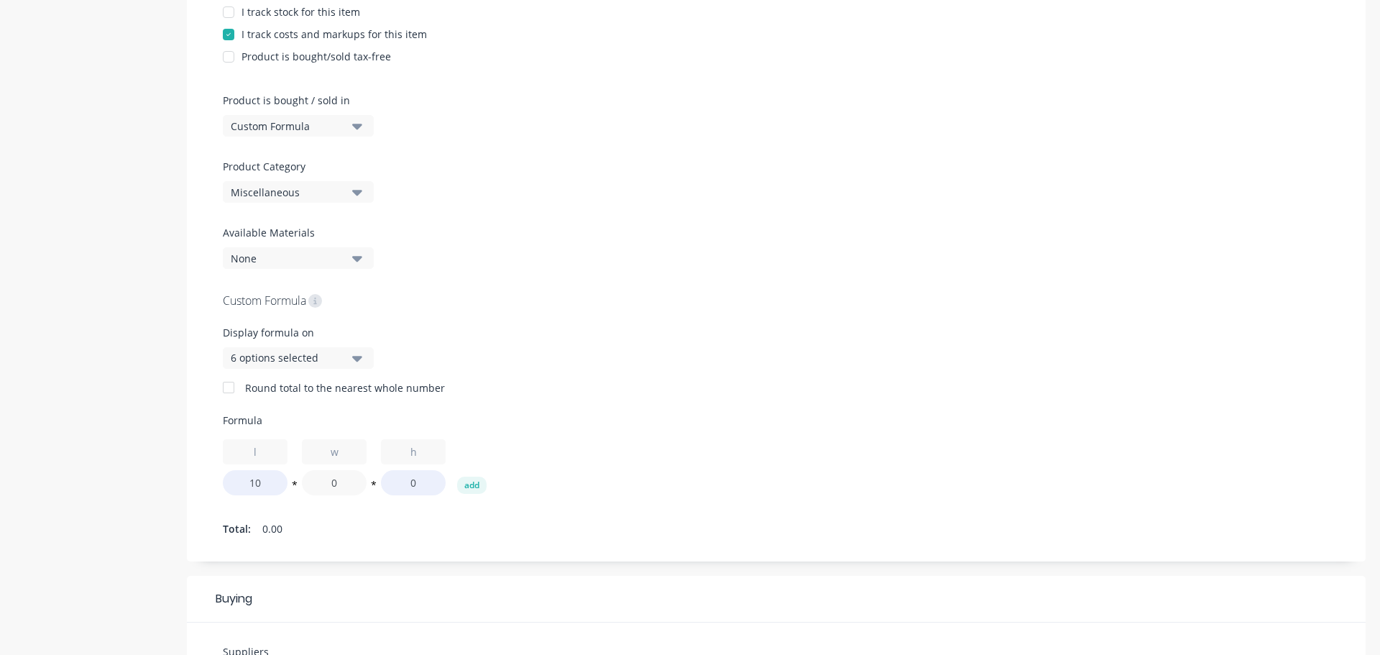
type input "1"
type textarea "x"
type input "10"
drag, startPoint x: 418, startPoint y: 483, endPoint x: 410, endPoint y: 482, distance: 8.7
click at [416, 483] on input "0" at bounding box center [413, 482] width 65 height 25
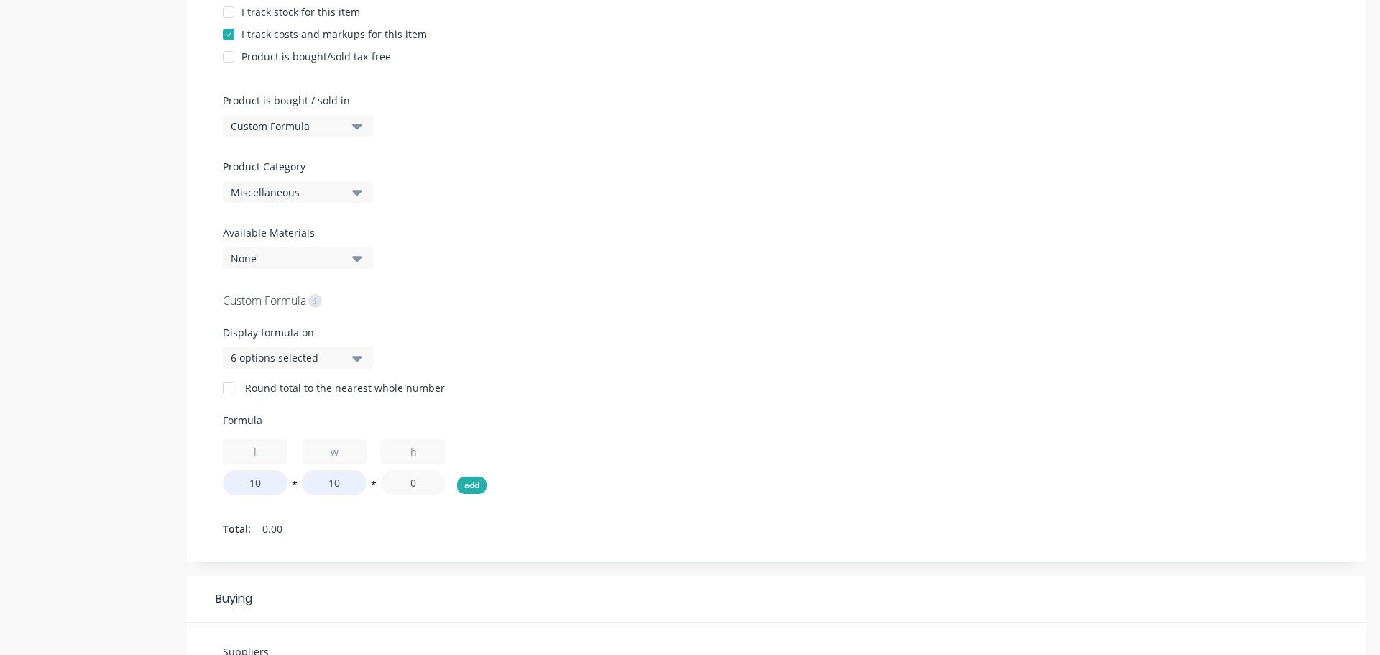
drag, startPoint x: 409, startPoint y: 481, endPoint x: 459, endPoint y: 483, distance: 49.7
click at [458, 483] on div "l 10 * w 10 * h 0 add" at bounding box center [776, 467] width 1107 height 56
type textarea "x"
type input "1"
type textarea "x"
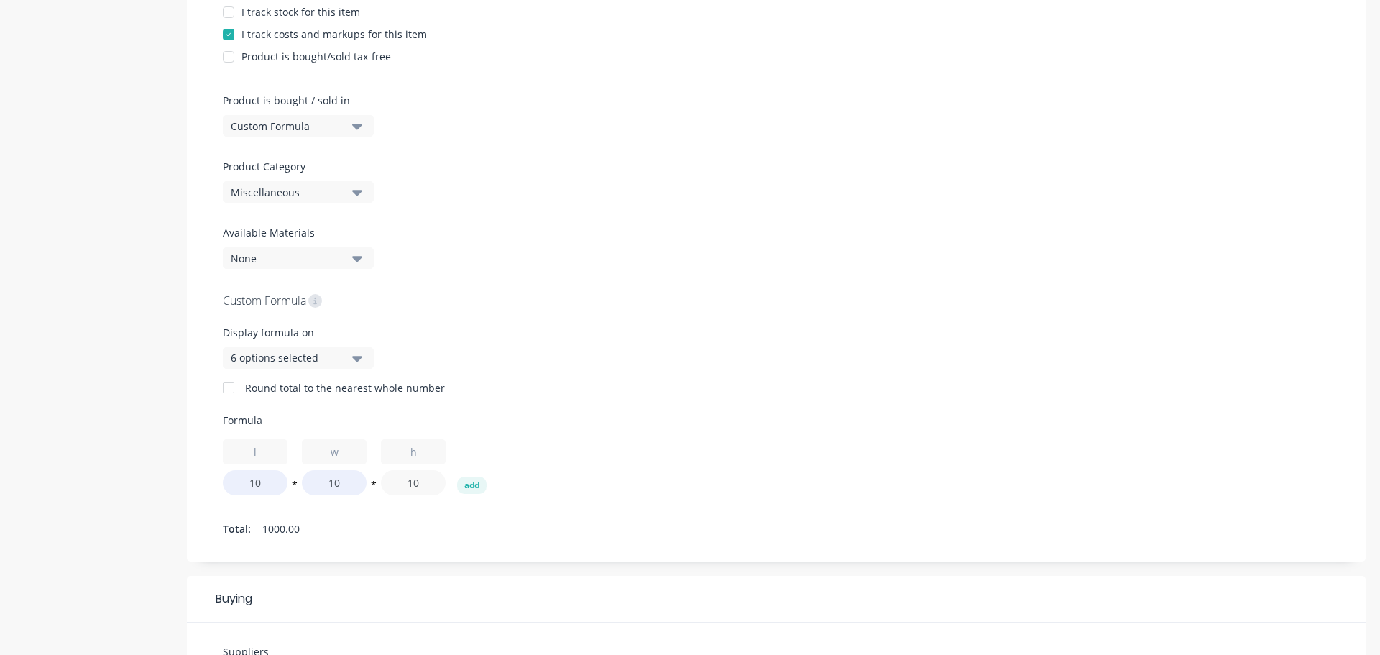
type input "10"
click at [677, 490] on div "l 10 * w 10 * h 10 add" at bounding box center [776, 467] width 1107 height 56
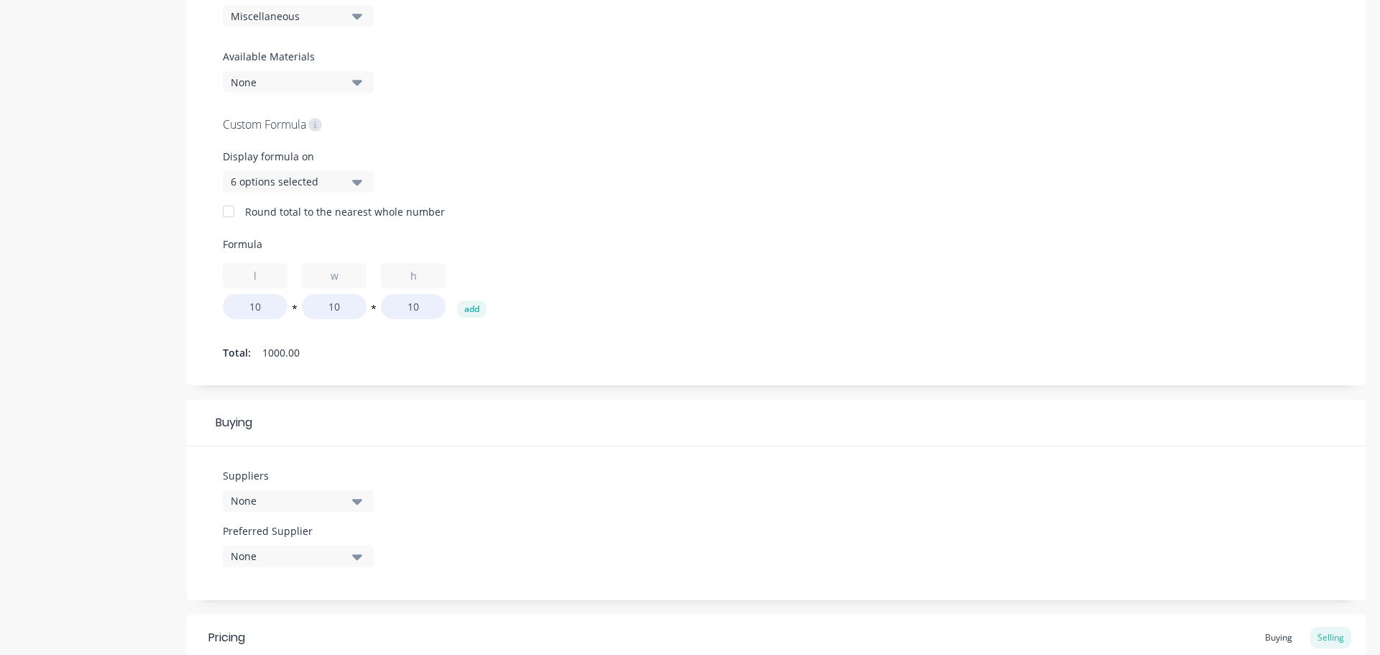
scroll to position [779, 0]
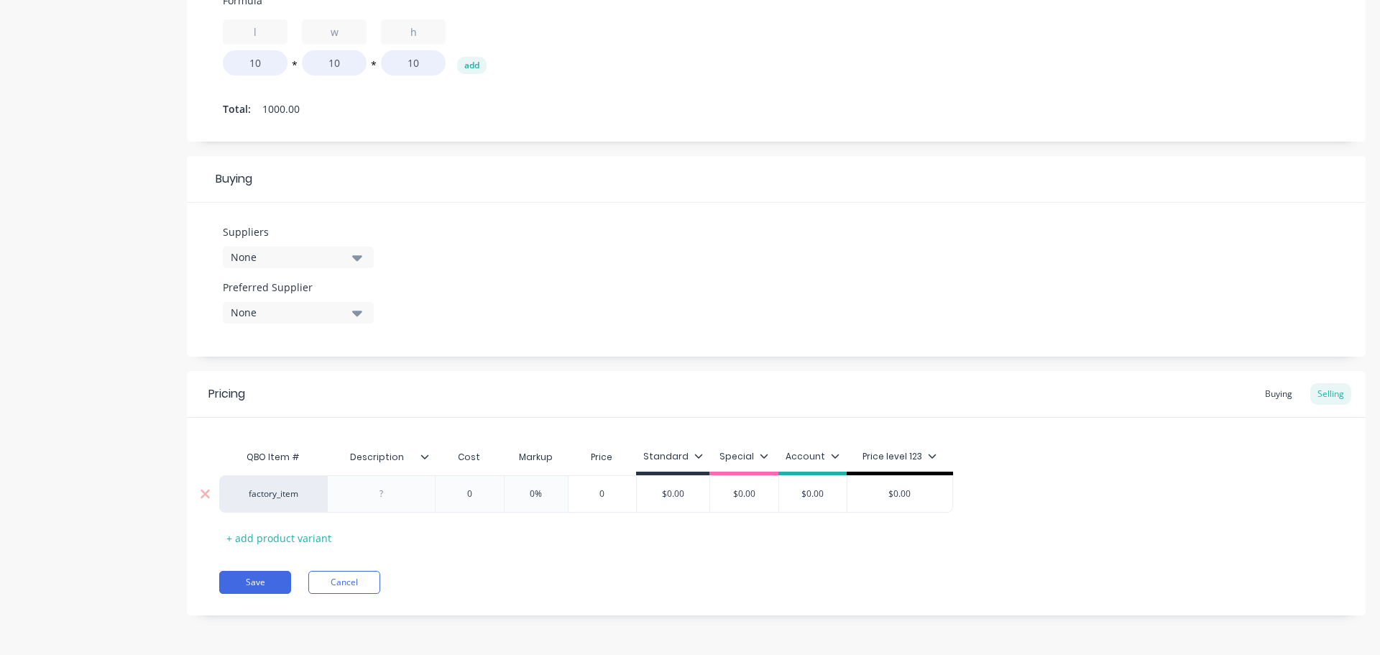
click at [374, 499] on div at bounding box center [382, 494] width 72 height 19
type textarea "x"
type input "0"
click at [462, 492] on input "0" at bounding box center [470, 493] width 72 height 13
type textarea "x"
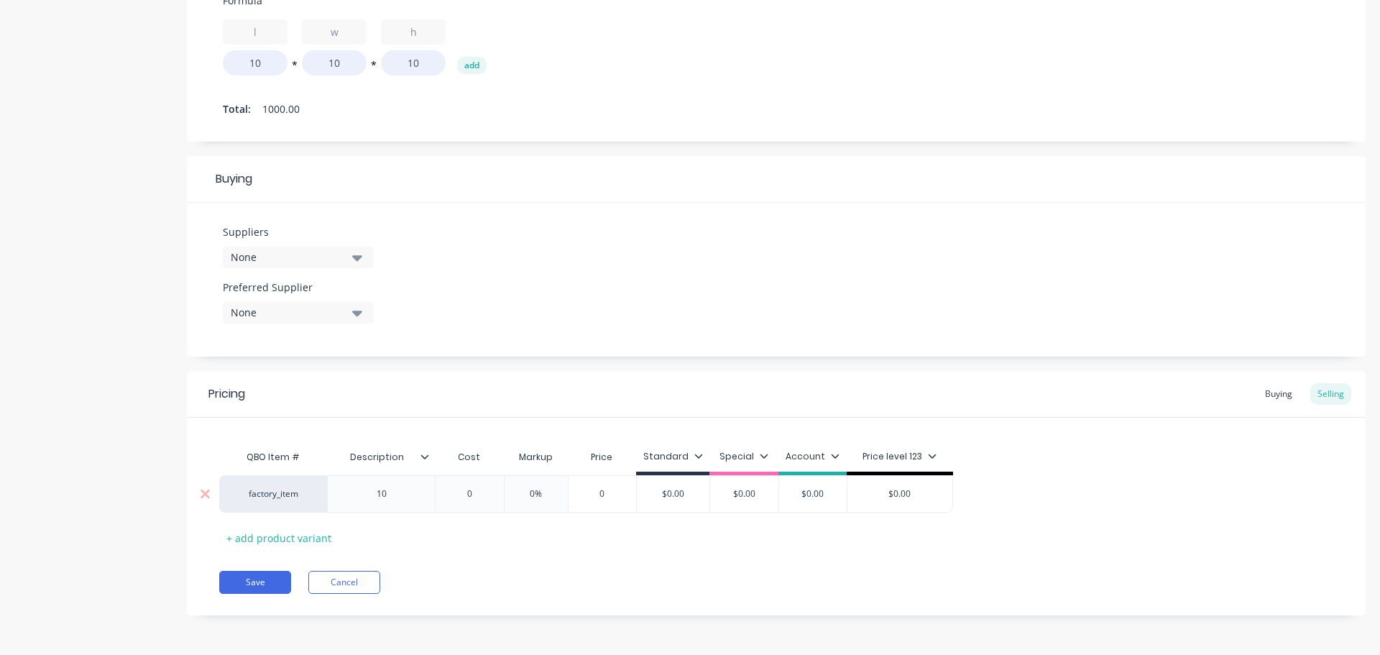
type input "10"
type textarea "x"
type input "100"
drag, startPoint x: 545, startPoint y: 544, endPoint x: 550, endPoint y: 529, distance: 15.9
click at [546, 544] on div "QBO Item # Description Cost Markup Price Standard Special Account Price level 1…" at bounding box center [776, 496] width 1114 height 106
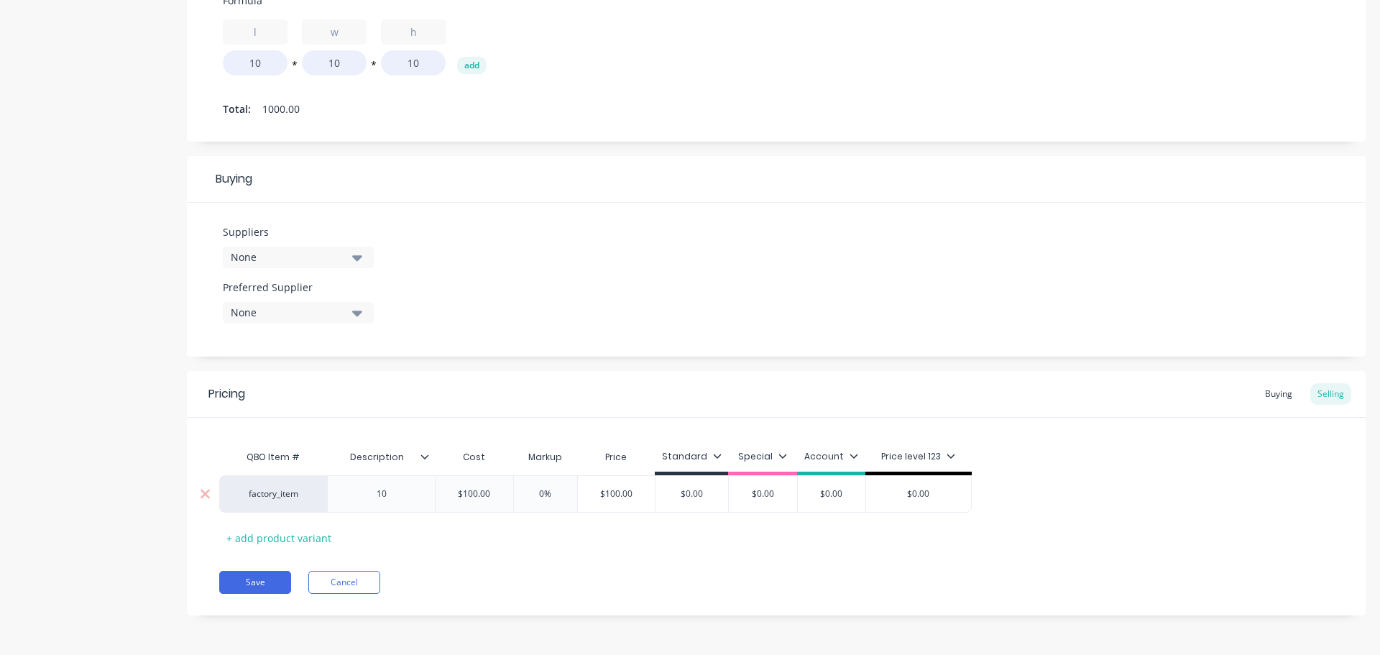
type input "0%"
drag, startPoint x: 532, startPoint y: 493, endPoint x: 551, endPoint y: 495, distance: 18.7
click at [551, 495] on input "0%" at bounding box center [546, 493] width 72 height 13
type textarea "x"
type input "20"
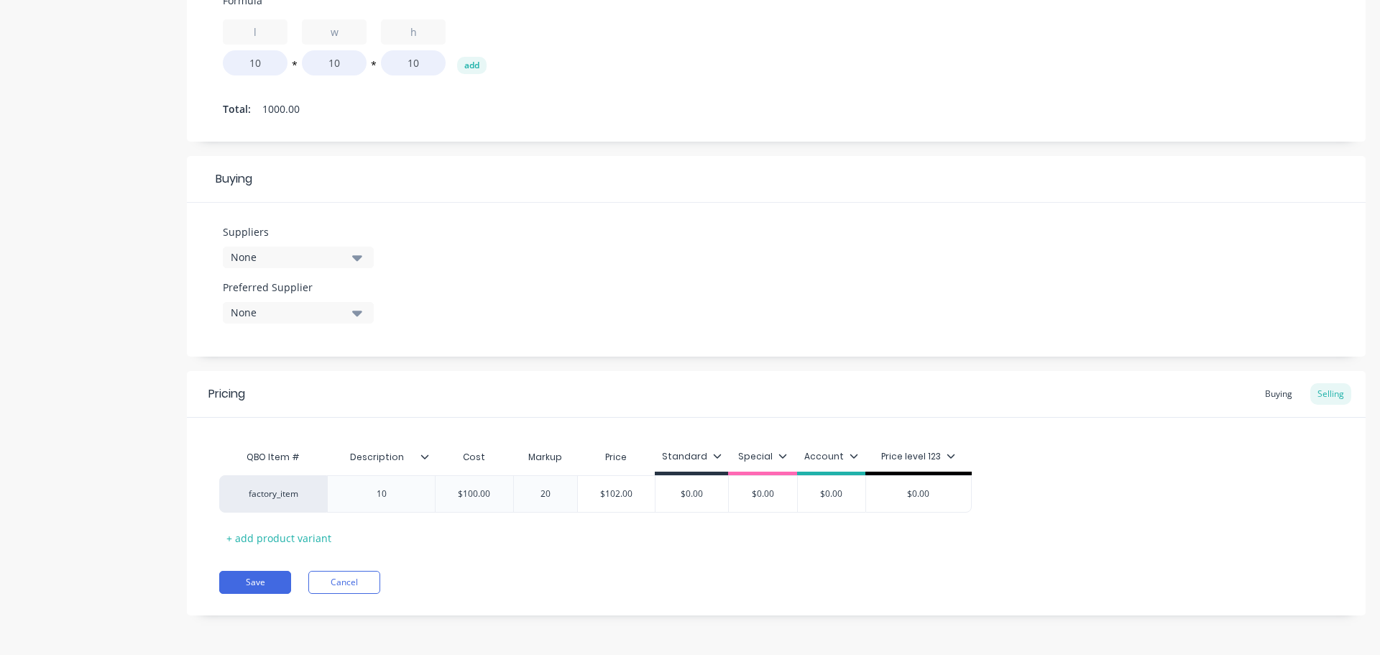
type textarea "x"
type input "20"
click at [585, 534] on div "QBO Item # Description Cost Markup Price Standard Special Account Price level 1…" at bounding box center [776, 496] width 1114 height 106
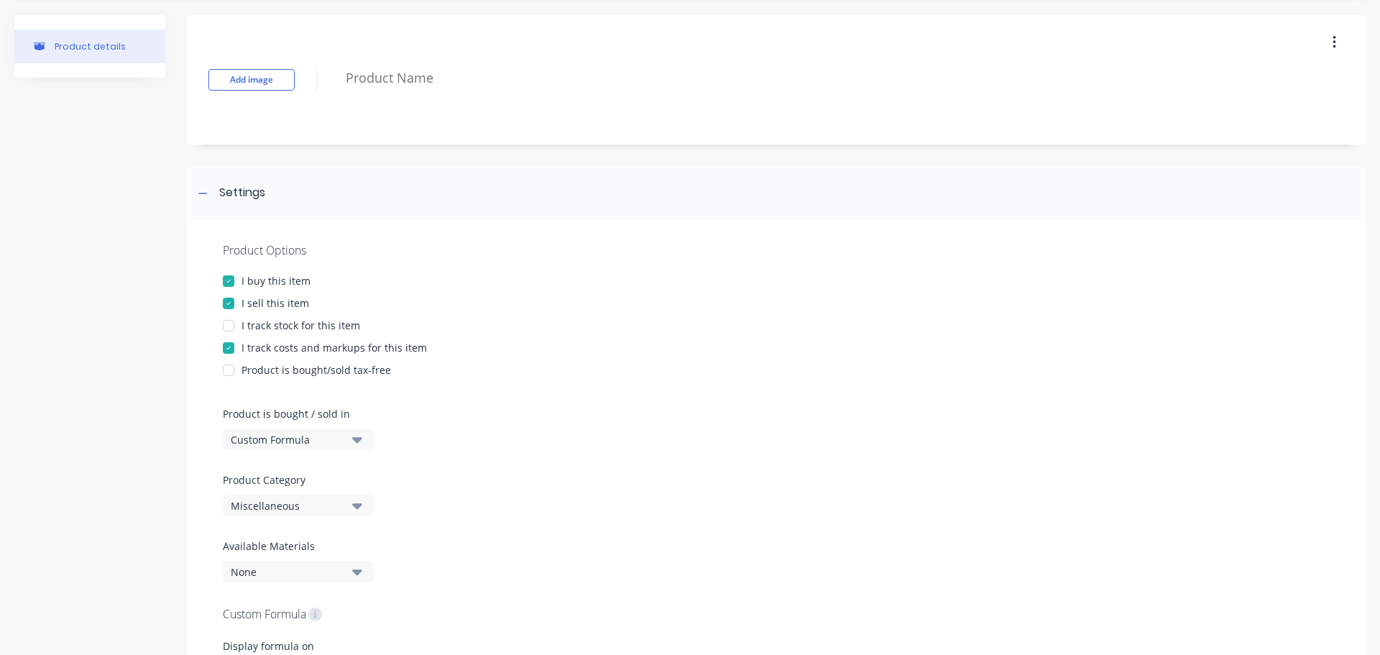
scroll to position [0, 0]
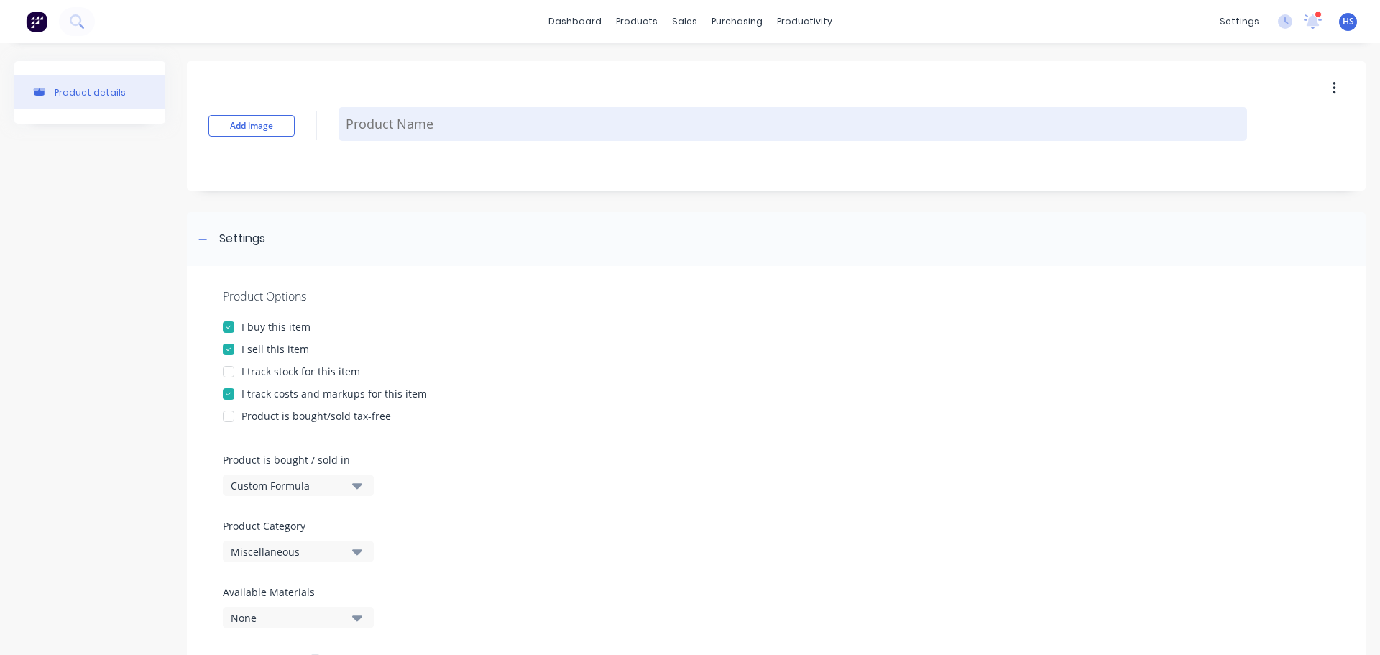
click at [431, 127] on textarea at bounding box center [793, 124] width 909 height 34
type textarea "x"
type textarea "C"
type textarea "x"
type textarea "Cu"
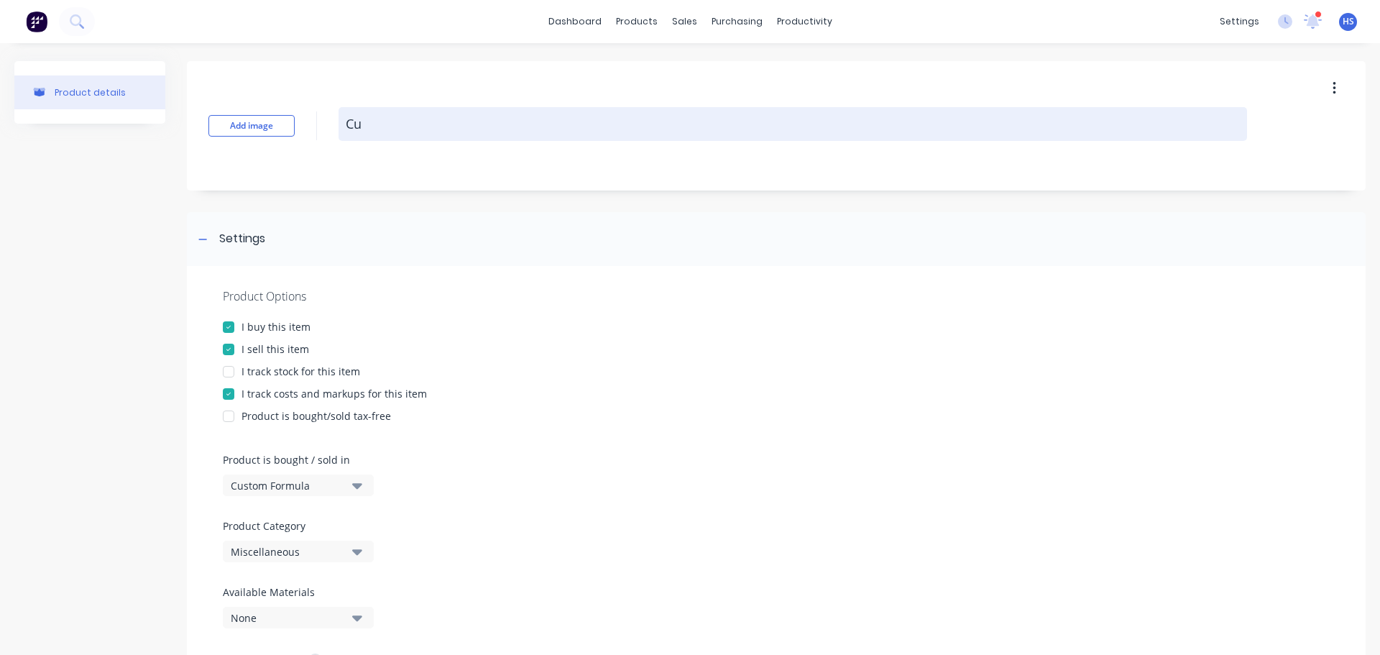
type textarea "x"
type textarea "Cus"
type textarea "x"
type textarea "Custo"
type textarea "x"
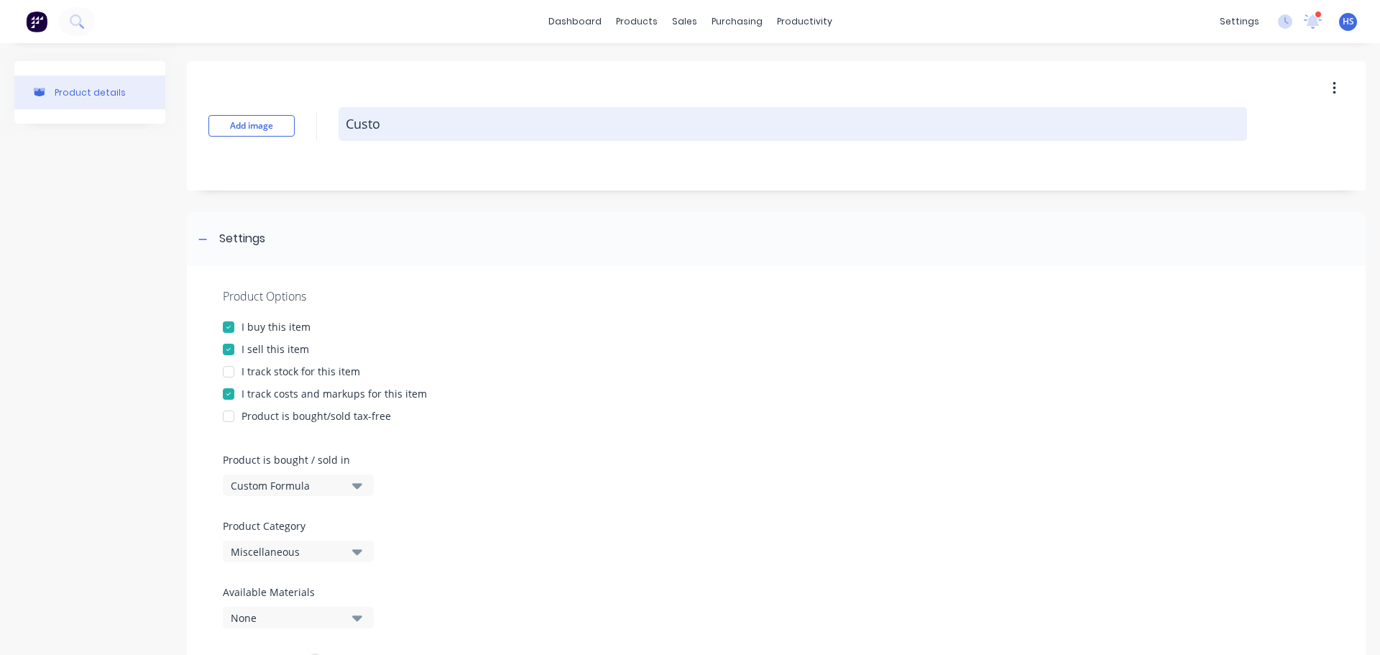
type textarea "Custom"
type textarea "x"
type textarea "Custom"
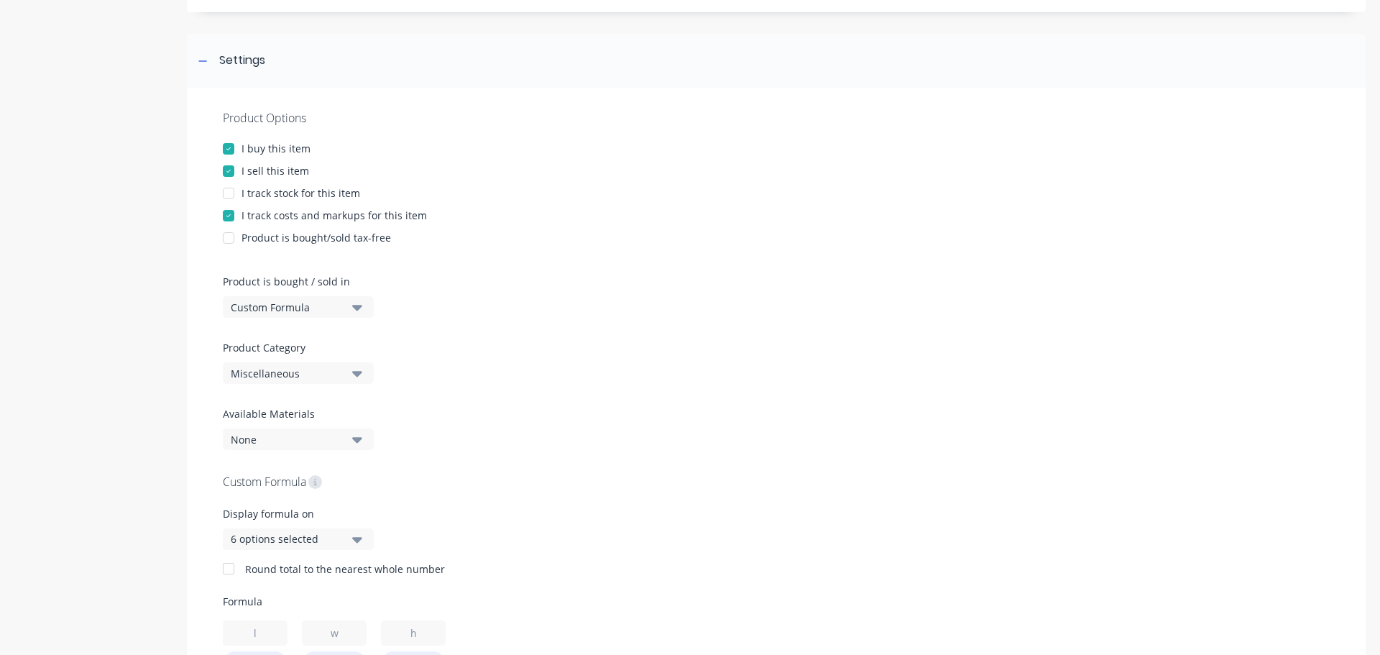
scroll to position [359, 0]
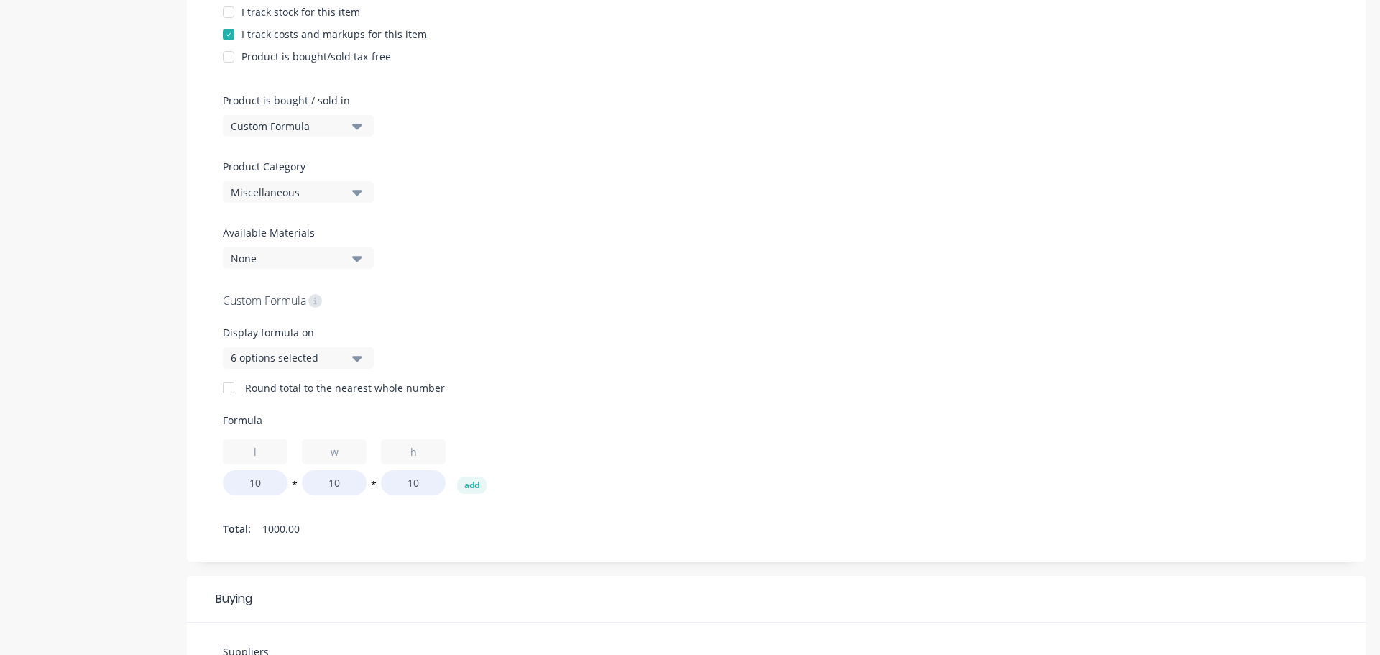
click at [290, 195] on div "Miscellaneous" at bounding box center [288, 192] width 115 height 15
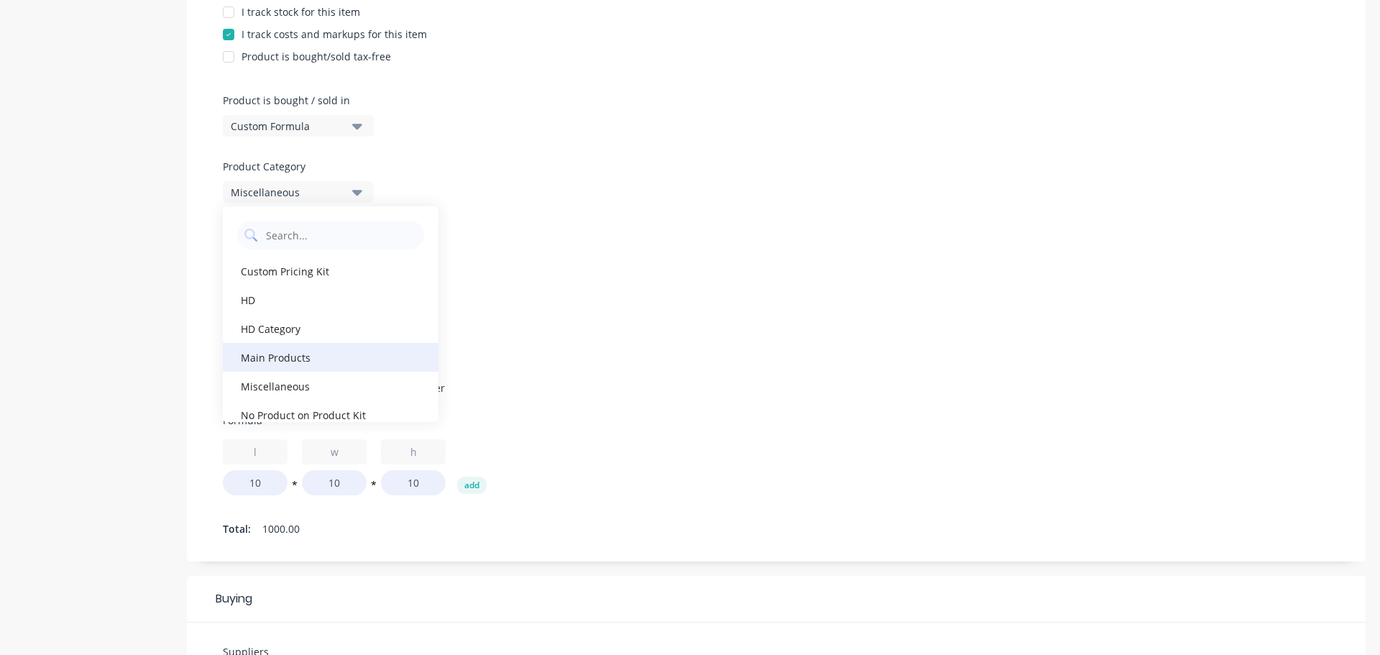
click at [304, 357] on div "Main Products" at bounding box center [331, 357] width 216 height 29
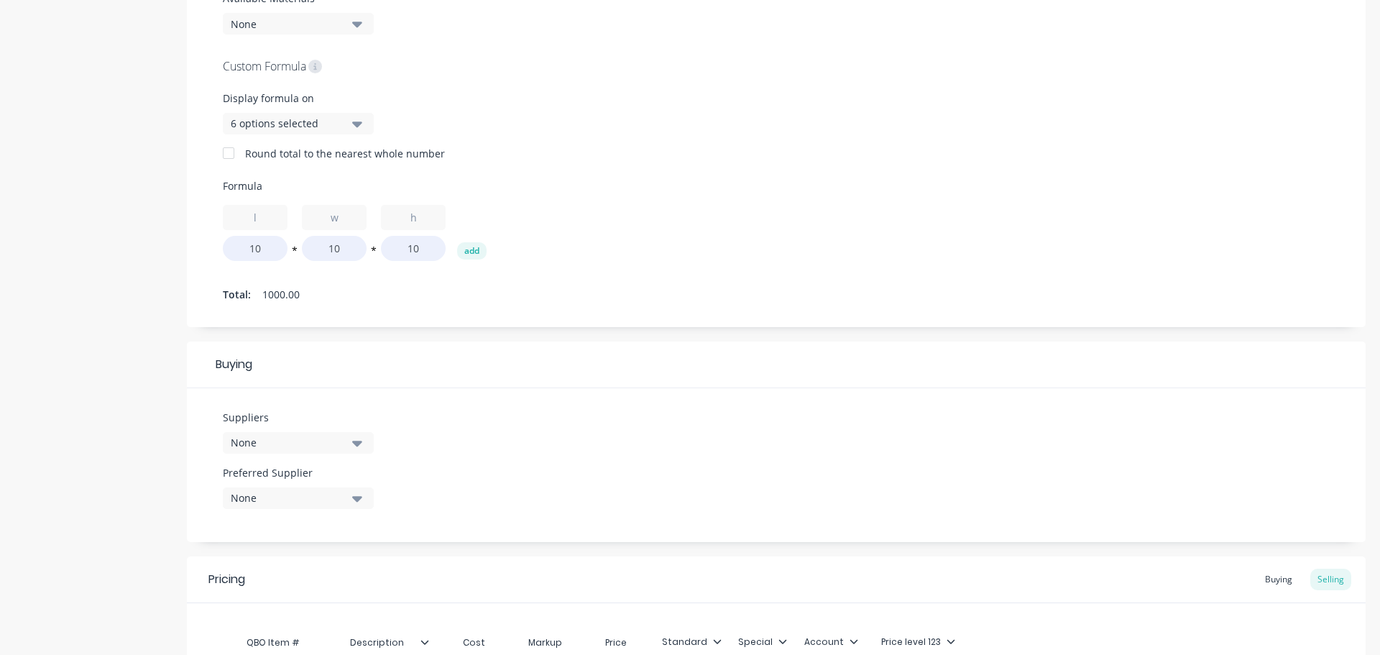
scroll to position [779, 0]
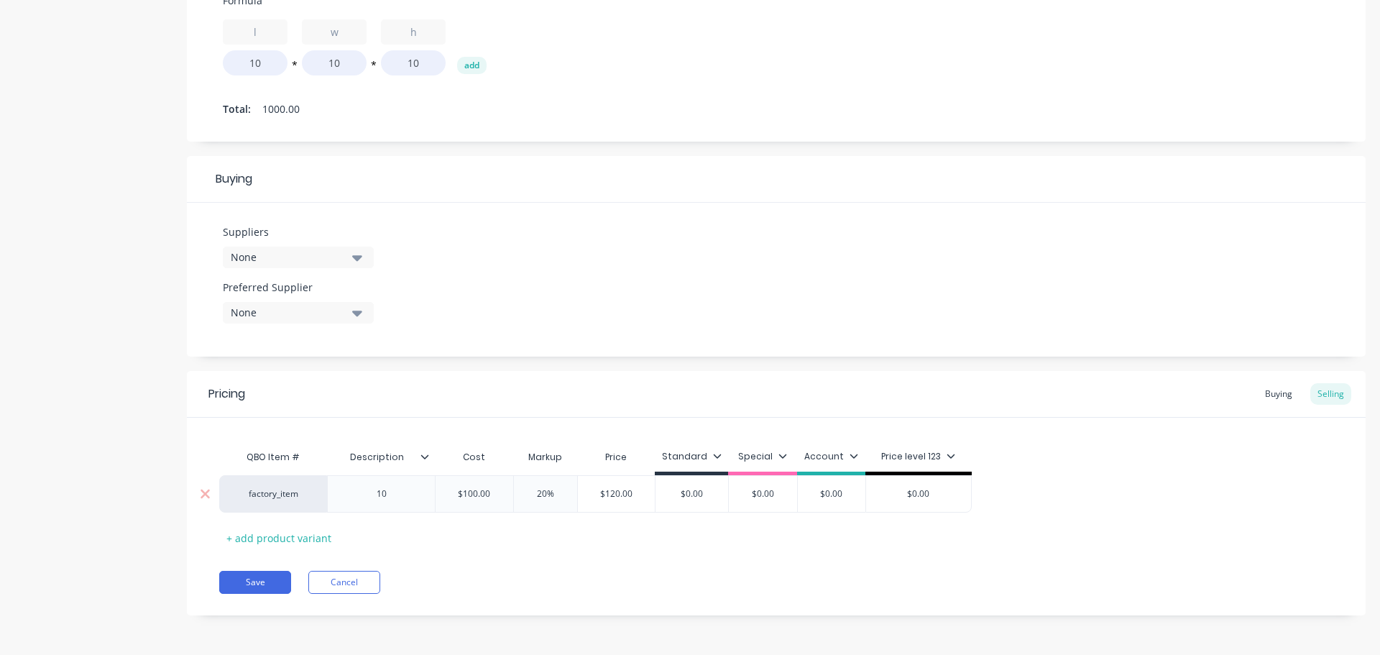
click at [687, 493] on input "$0.00" at bounding box center [692, 493] width 73 height 13
click at [758, 493] on input "$0.00" at bounding box center [763, 493] width 72 height 13
drag, startPoint x: 803, startPoint y: 531, endPoint x: 771, endPoint y: 531, distance: 32.4
click at [802, 531] on div "QBO Item # Description Cost Markup Price Standard Special Account Price level 1…" at bounding box center [776, 496] width 1114 height 106
click at [252, 576] on button "Save" at bounding box center [255, 582] width 72 height 23
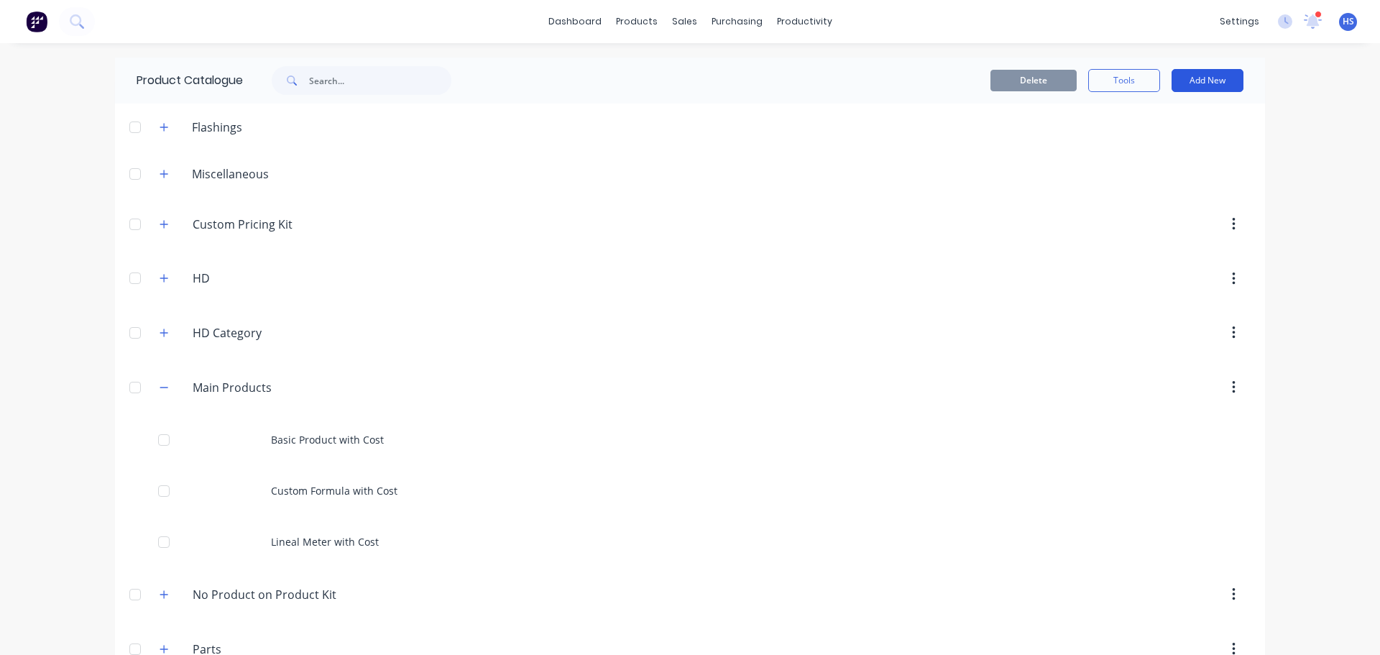
click at [1201, 82] on button "Add New" at bounding box center [1208, 80] width 72 height 23
click at [1158, 179] on div "Product" at bounding box center [1175, 175] width 111 height 21
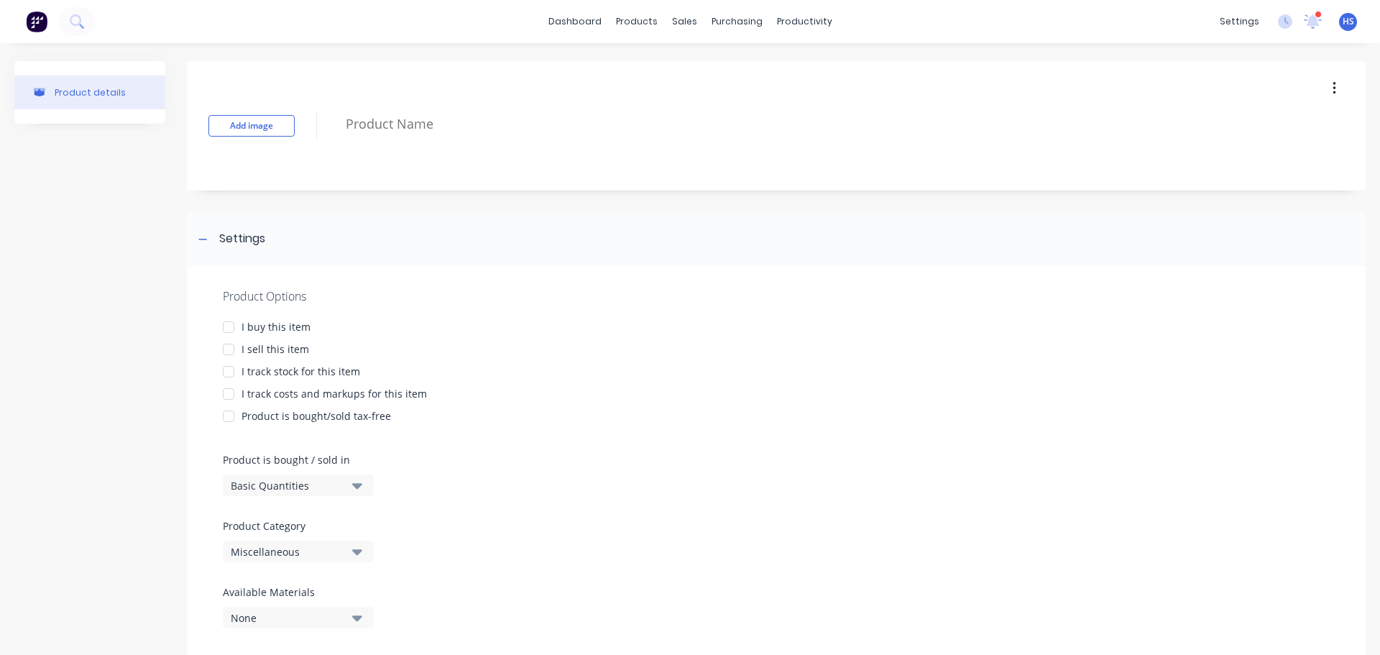
drag, startPoint x: 236, startPoint y: 323, endPoint x: 239, endPoint y: 344, distance: 21.2
click at [236, 324] on div at bounding box center [228, 327] width 29 height 29
drag, startPoint x: 231, startPoint y: 352, endPoint x: 239, endPoint y: 344, distance: 10.7
click at [227, 351] on div at bounding box center [228, 349] width 29 height 29
click at [278, 498] on div "Product Options I buy this item I sell this item I track stock for this item I …" at bounding box center [776, 463] width 1179 height 395
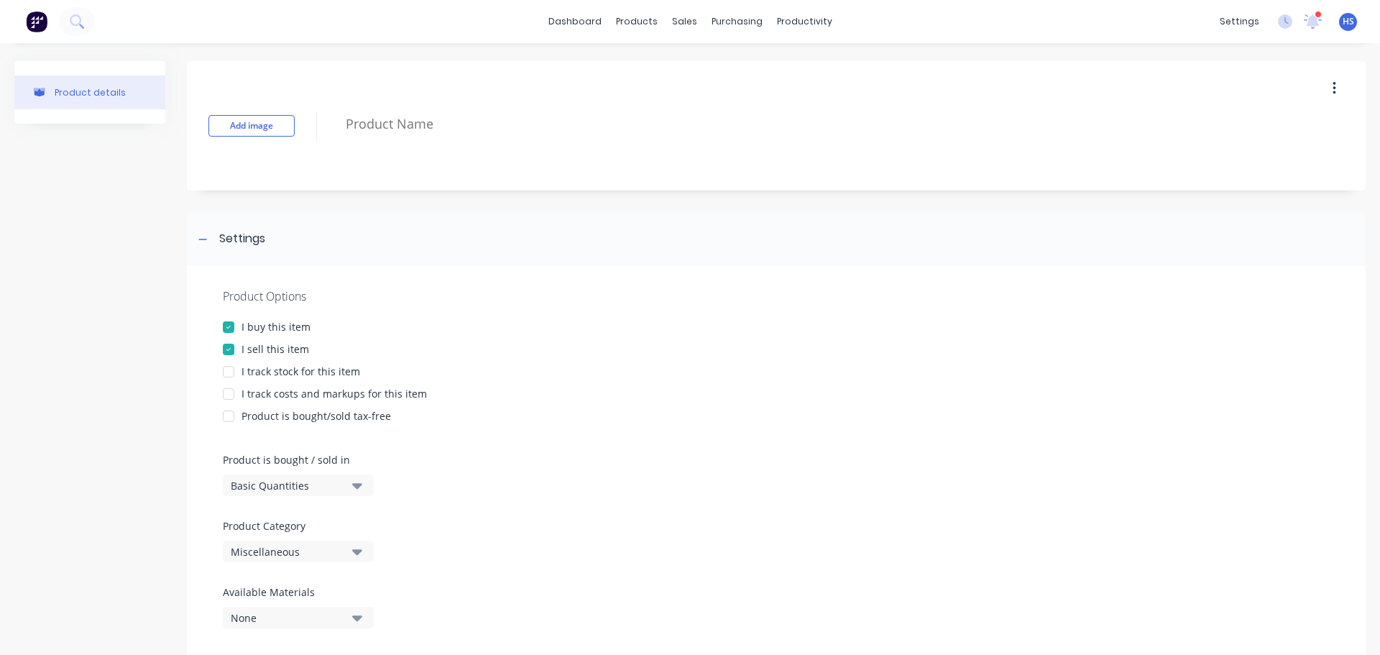
drag, startPoint x: 281, startPoint y: 482, endPoint x: 276, endPoint y: 493, distance: 11.9
click at [278, 482] on div "Basic Quantities" at bounding box center [288, 485] width 115 height 15
drag, startPoint x: 297, startPoint y: 608, endPoint x: 296, endPoint y: 521, distance: 87.0
click at [297, 607] on div "Square Metres" at bounding box center [331, 607] width 216 height 29
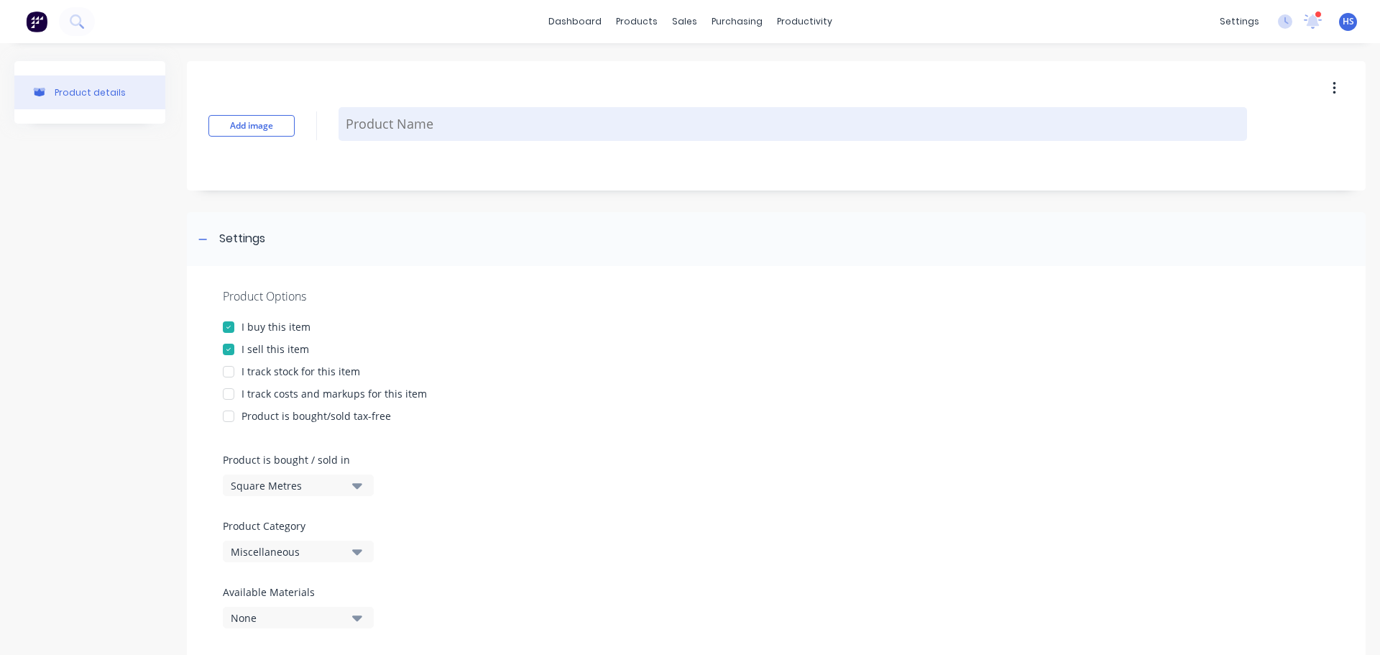
click at [399, 127] on textarea at bounding box center [793, 124] width 909 height 34
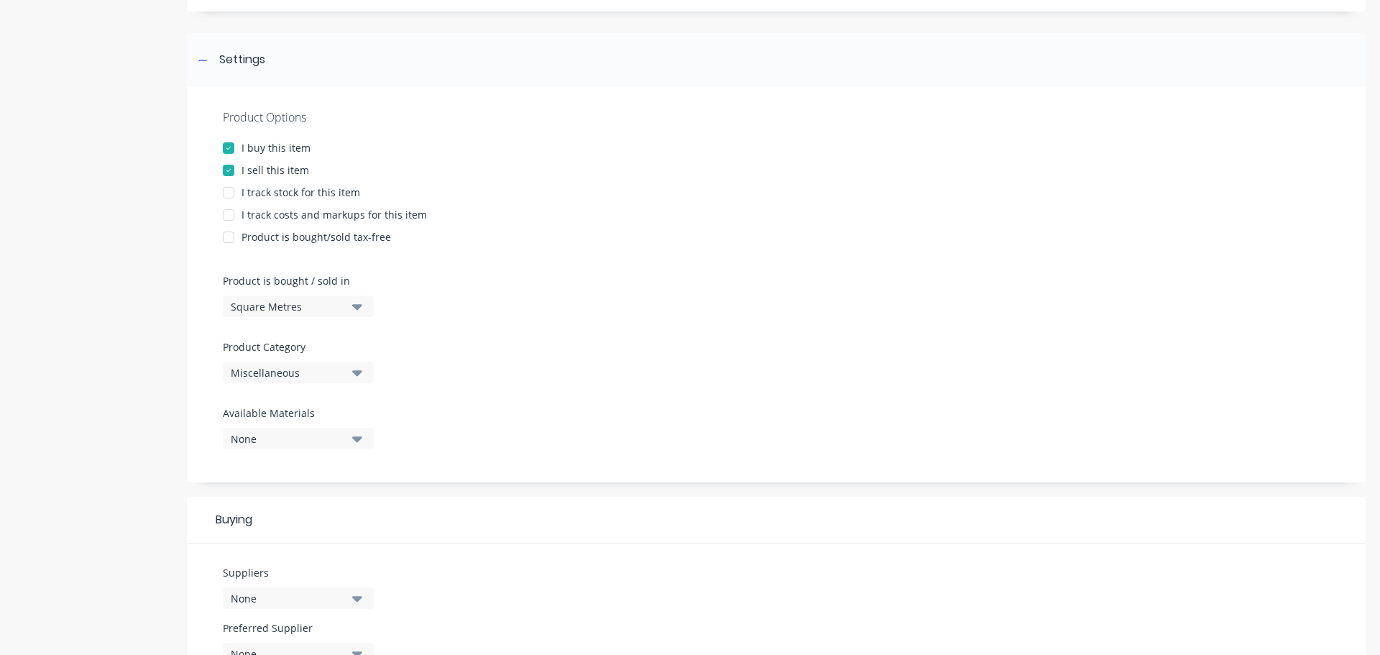
scroll to position [288, 0]
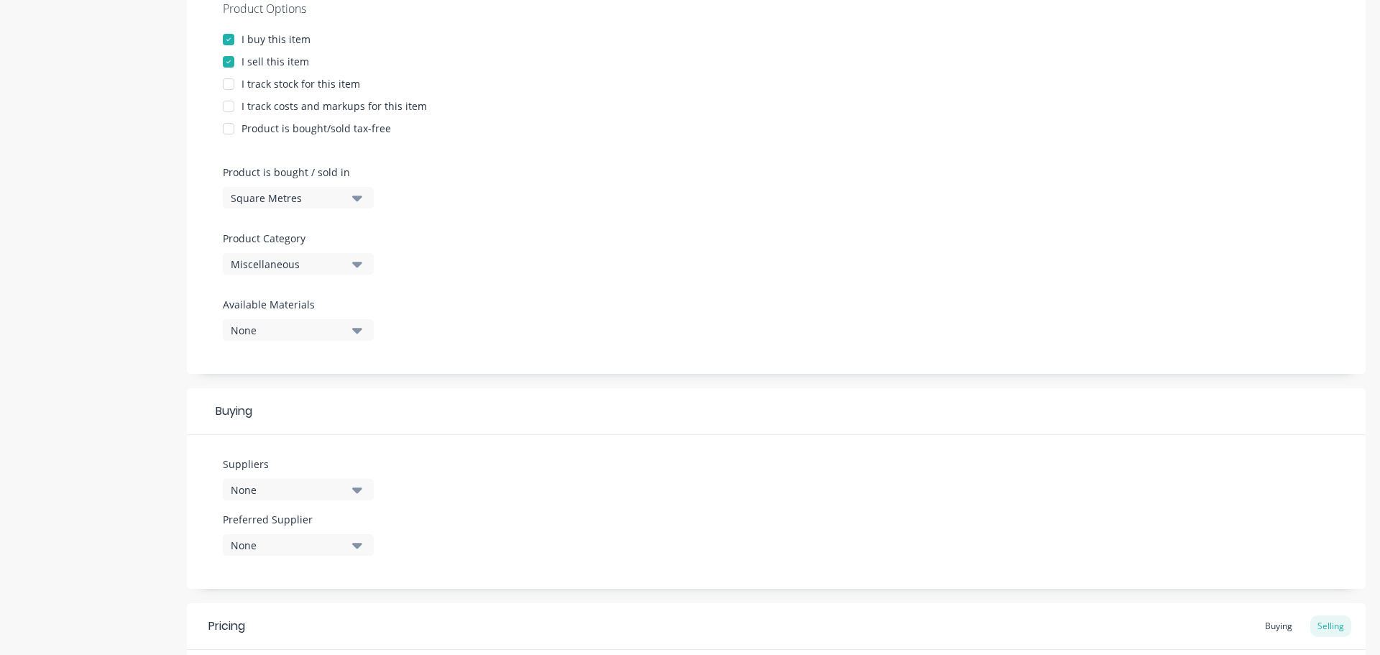
click at [230, 108] on div at bounding box center [228, 106] width 29 height 29
click at [312, 257] on div "Miscellaneous" at bounding box center [288, 264] width 115 height 15
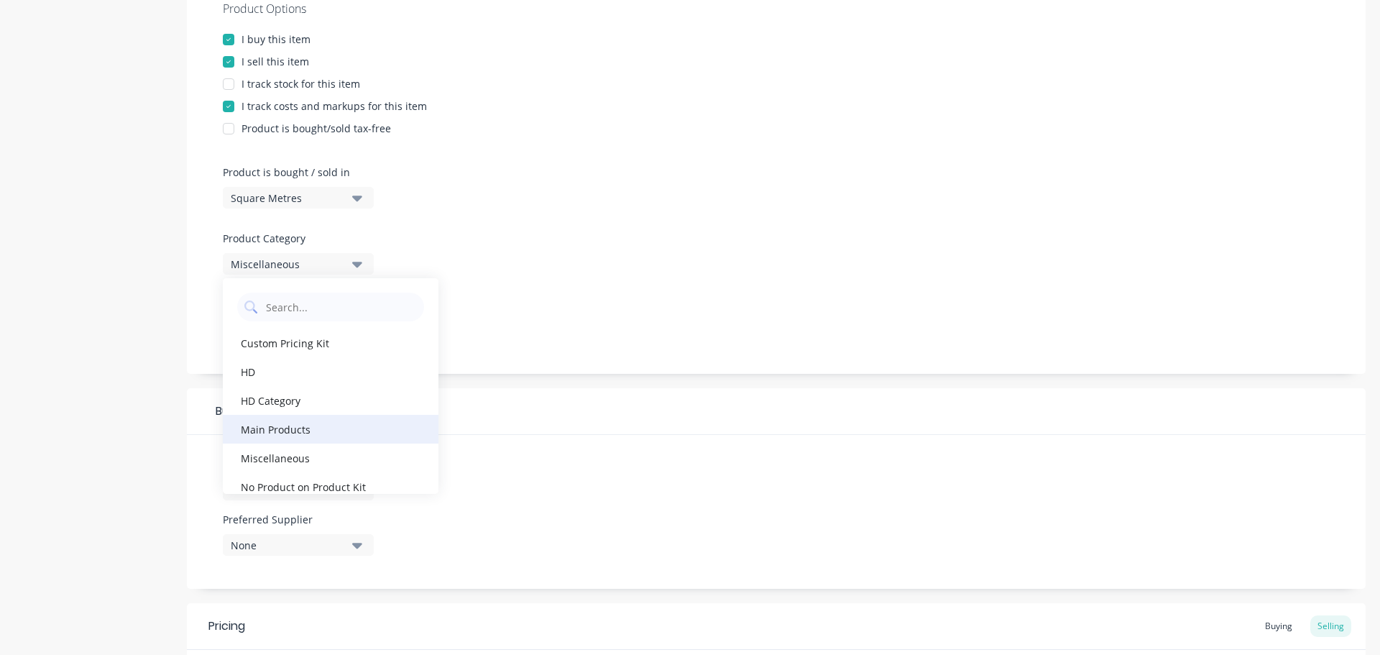
click at [319, 431] on div "Main Products" at bounding box center [331, 429] width 216 height 29
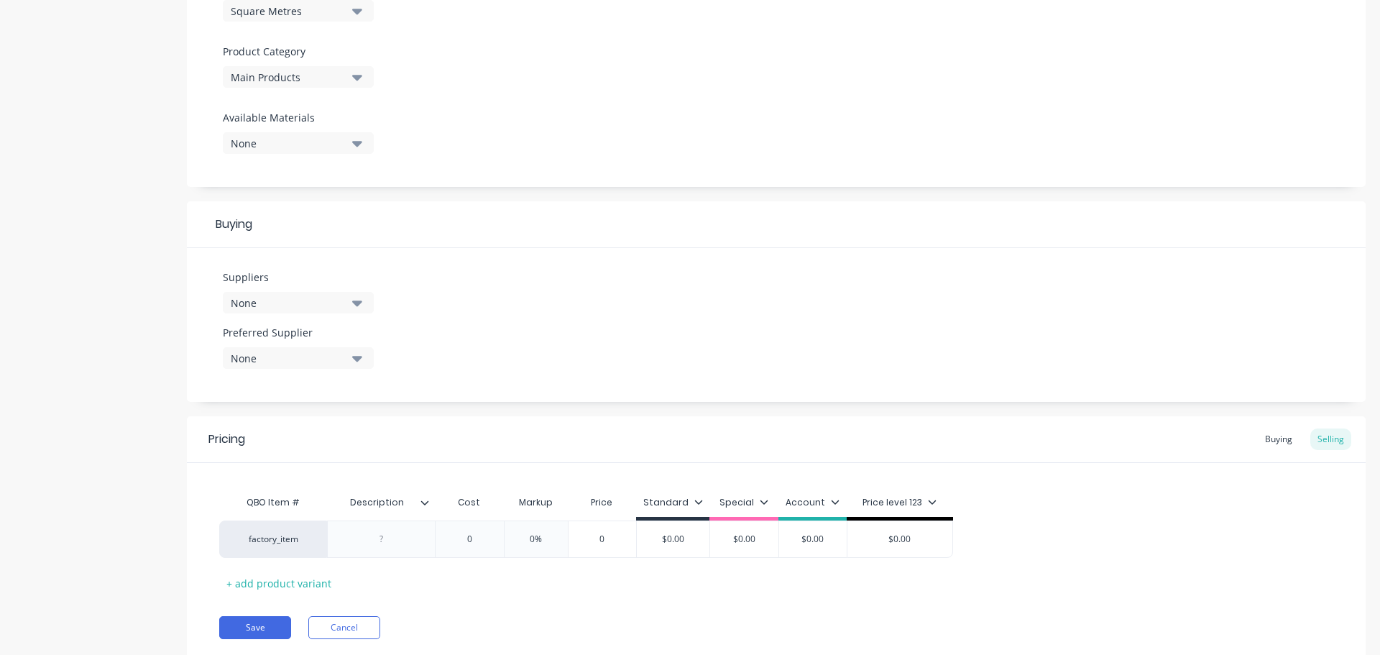
scroll to position [520, 0]
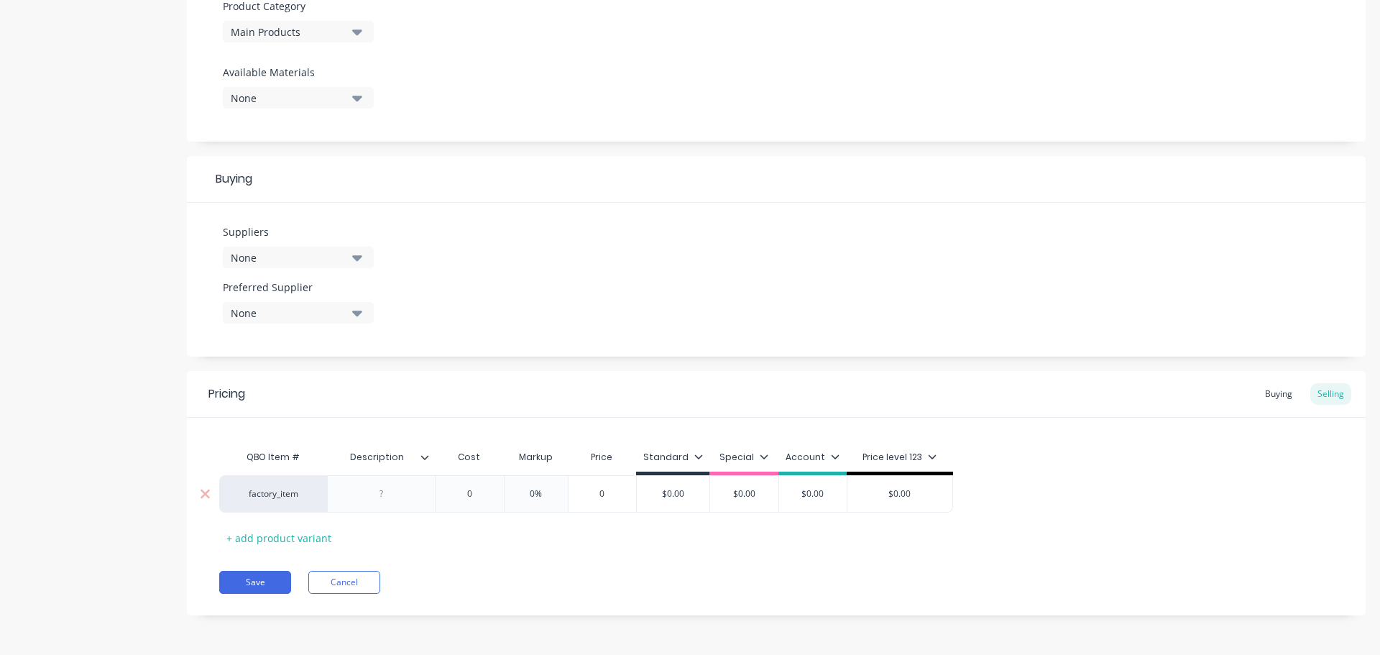
click at [388, 495] on div at bounding box center [382, 494] width 72 height 19
click at [459, 497] on input "0" at bounding box center [470, 493] width 72 height 13
click at [530, 491] on input "0%" at bounding box center [546, 493] width 72 height 13
click at [687, 491] on input "$0.00" at bounding box center [692, 493] width 73 height 13
click at [759, 490] on input "$0.00" at bounding box center [763, 493] width 72 height 13
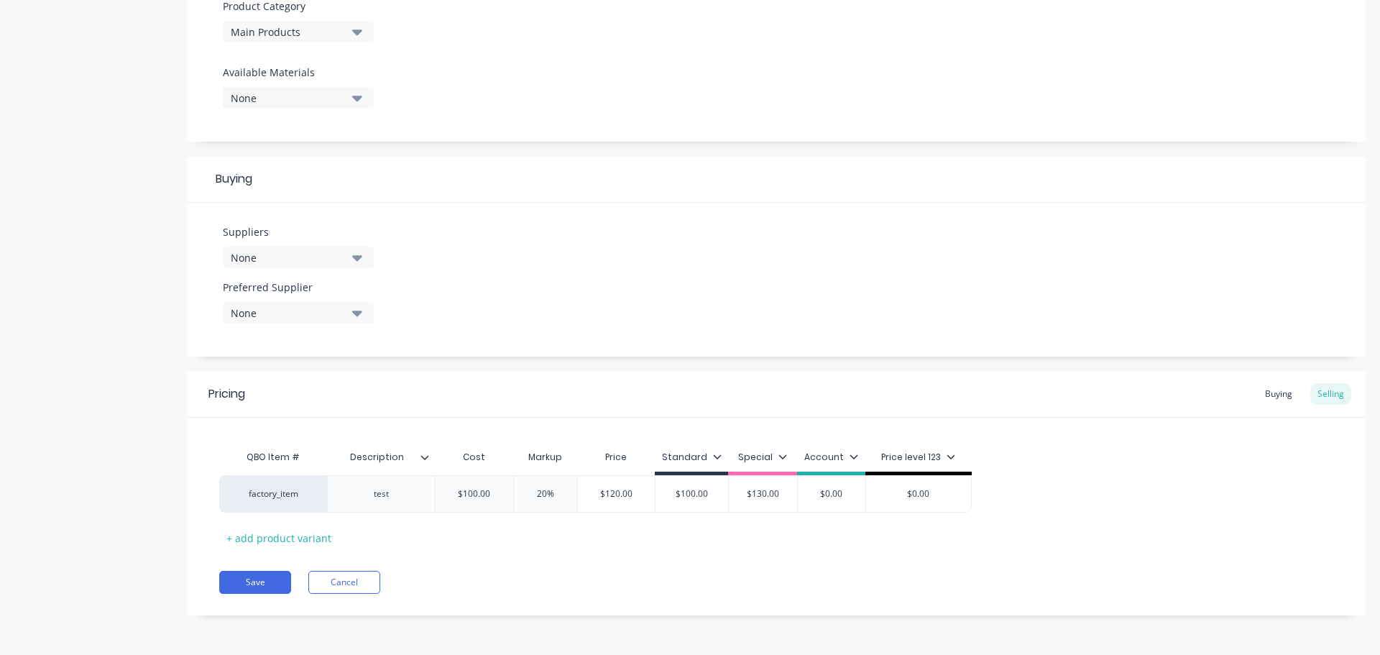
click at [736, 557] on div "Pricing Buying Selling QBO Item # Description Cost Markup Price Standard Specia…" at bounding box center [776, 493] width 1179 height 244
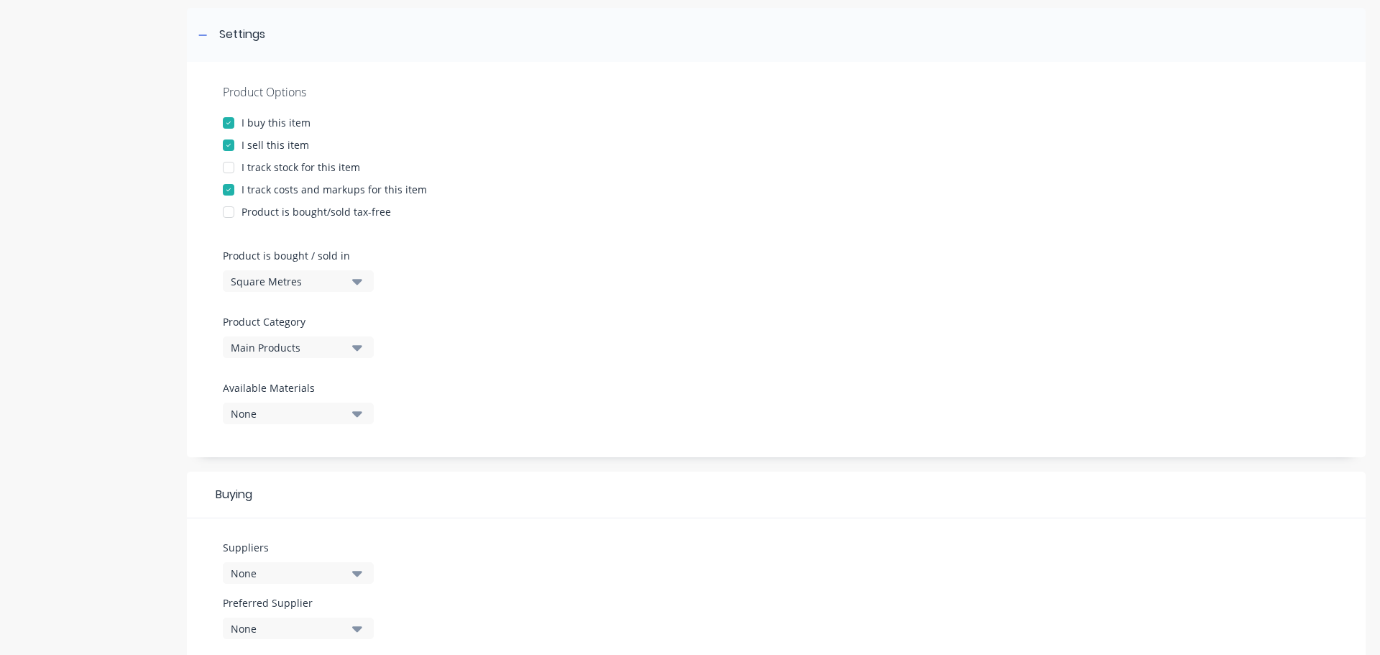
scroll to position [88, 0]
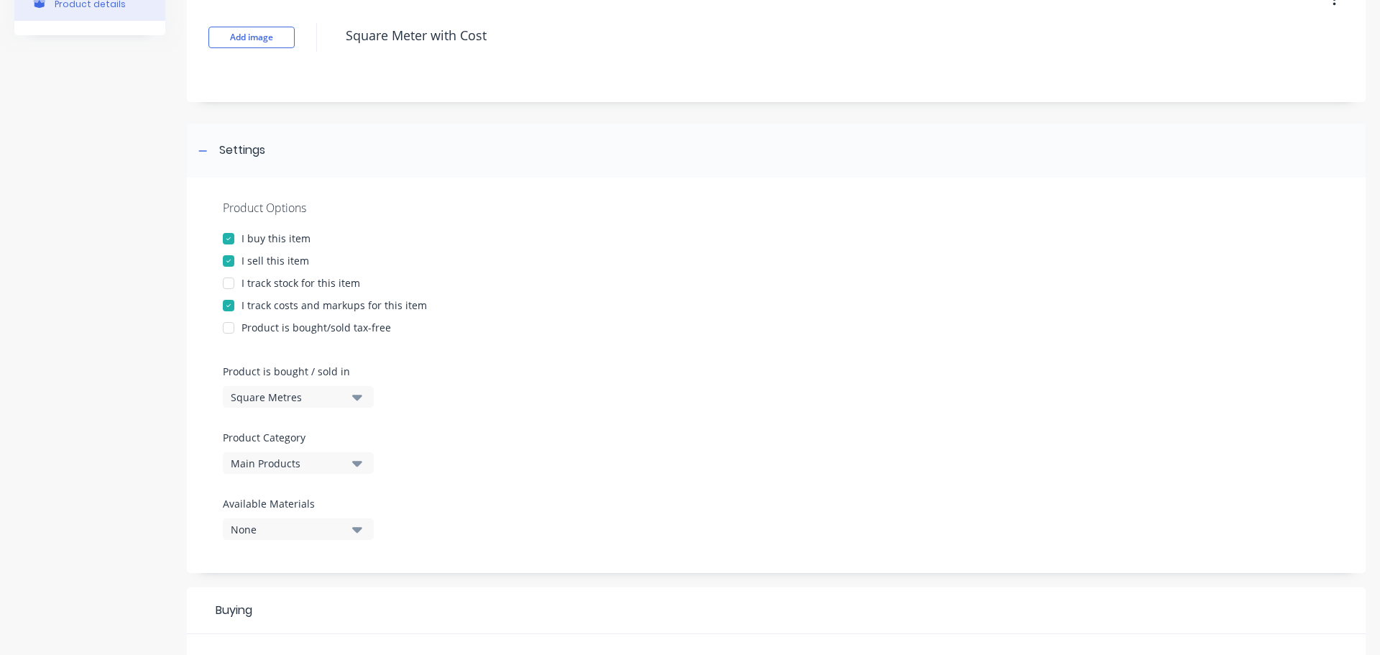
click at [289, 453] on button "Main Products" at bounding box center [298, 463] width 151 height 22
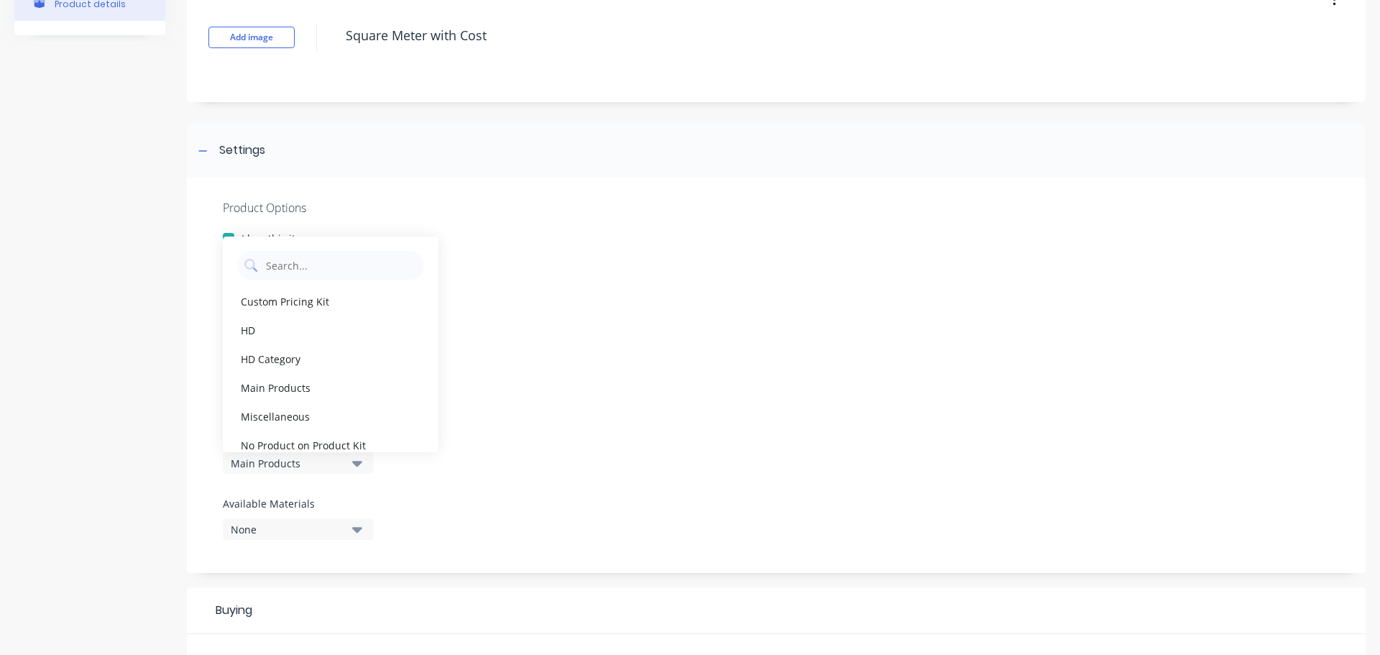
click at [627, 344] on div at bounding box center [776, 353] width 1107 height 22
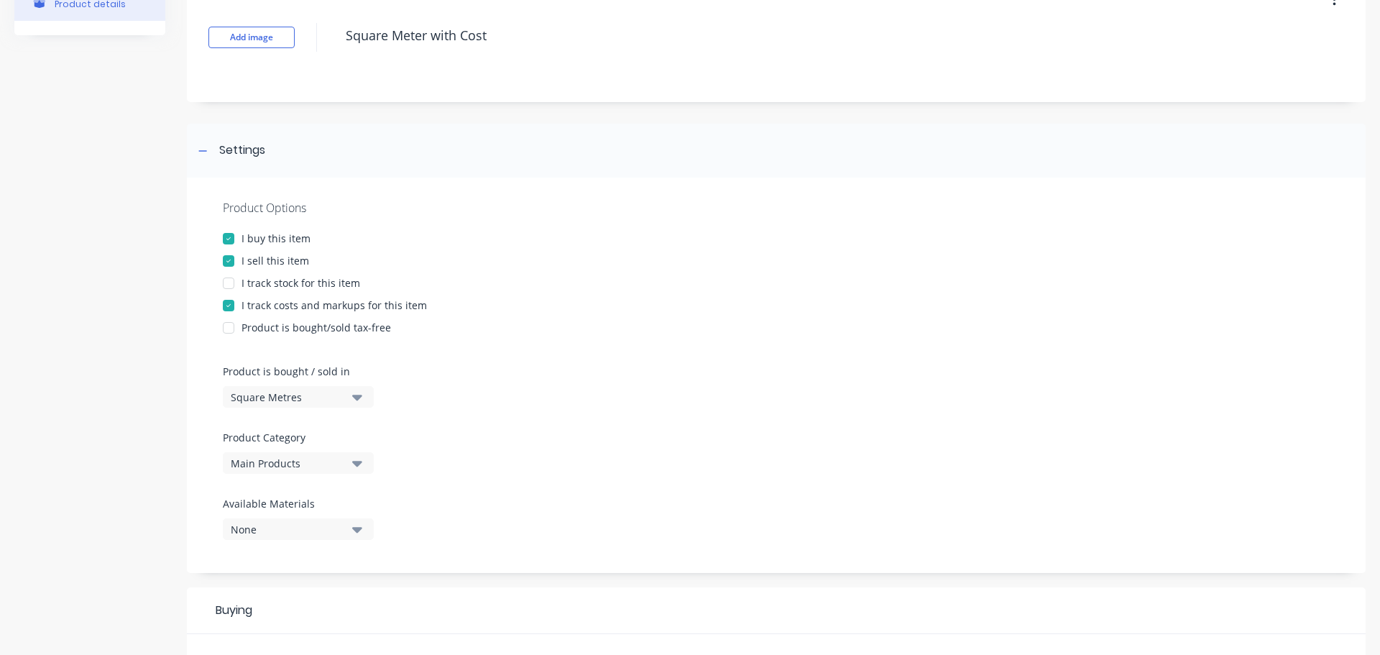
scroll to position [520, 0]
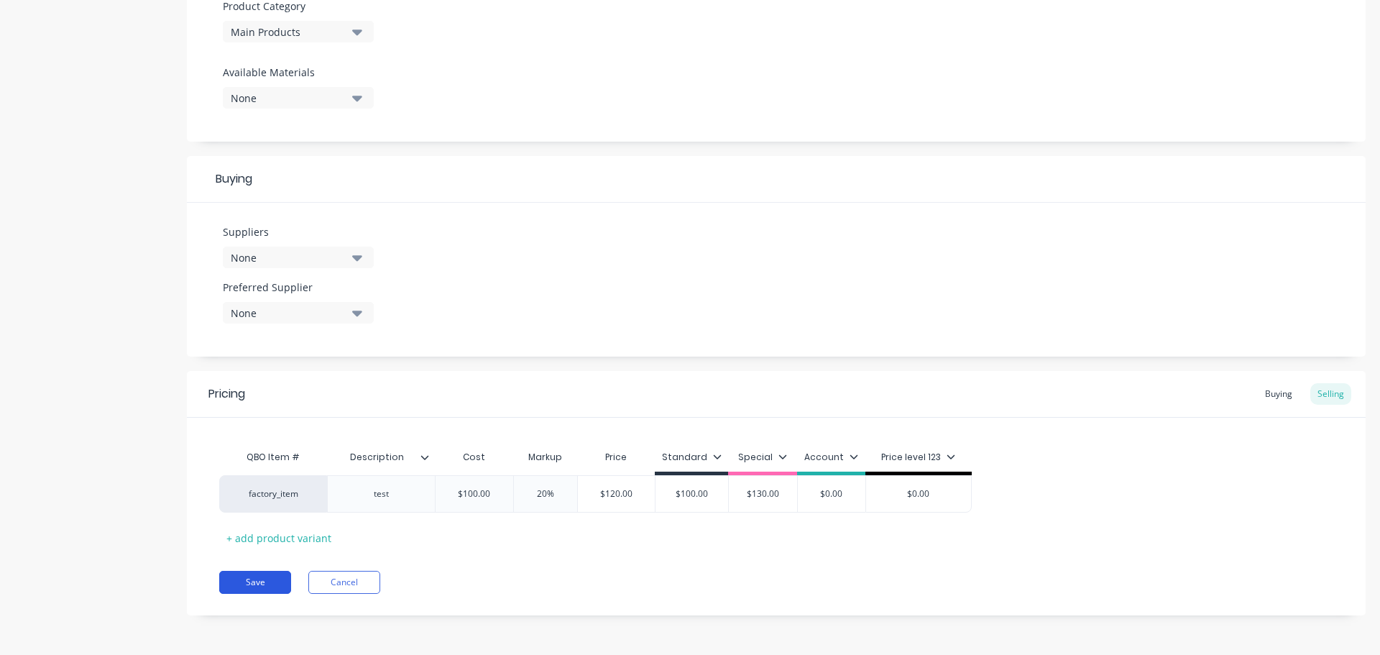
click at [272, 585] on button "Save" at bounding box center [255, 582] width 72 height 23
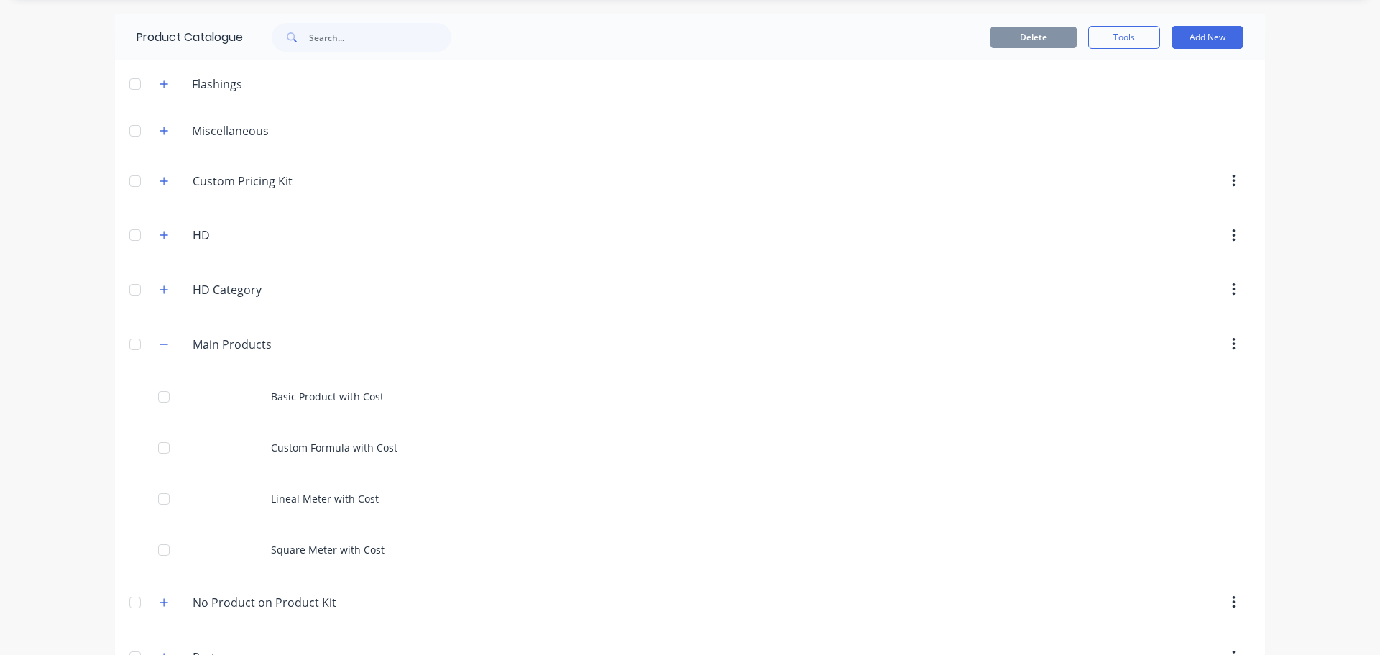
scroll to position [87, 0]
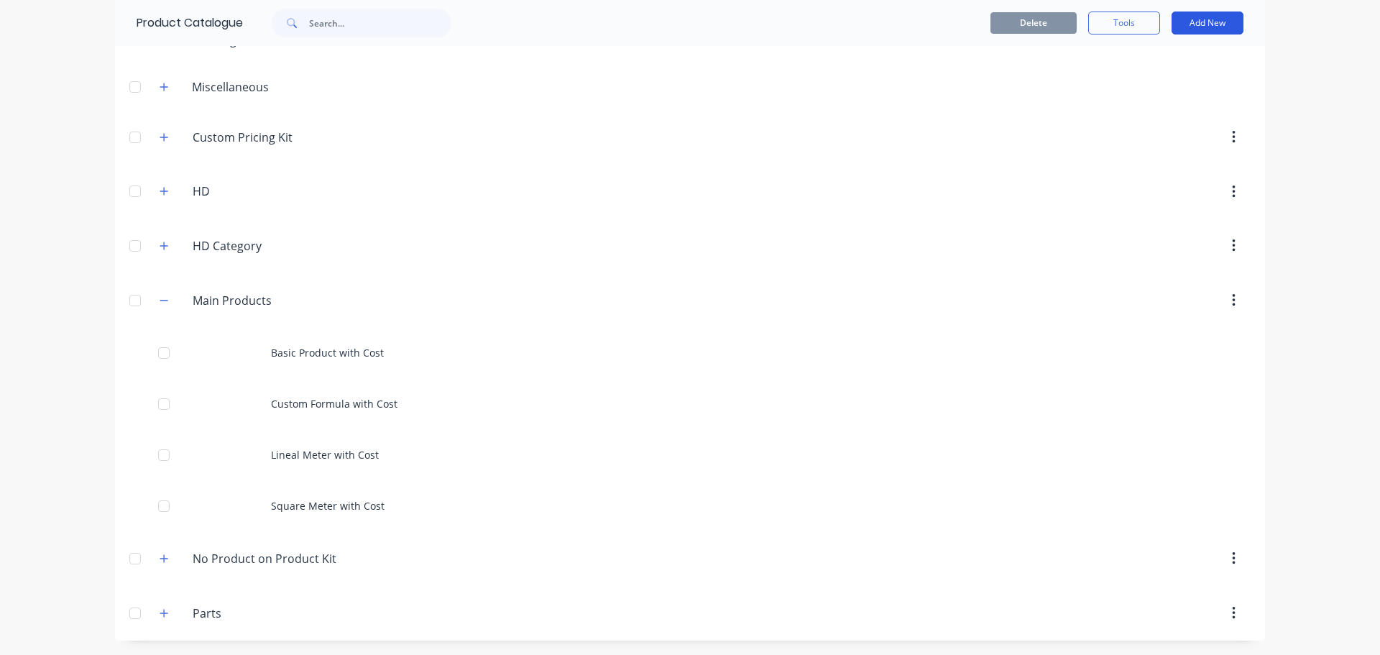
click at [1203, 28] on button "Add New" at bounding box center [1208, 23] width 72 height 23
click at [1159, 144] on div "Product Kit" at bounding box center [1175, 146] width 111 height 21
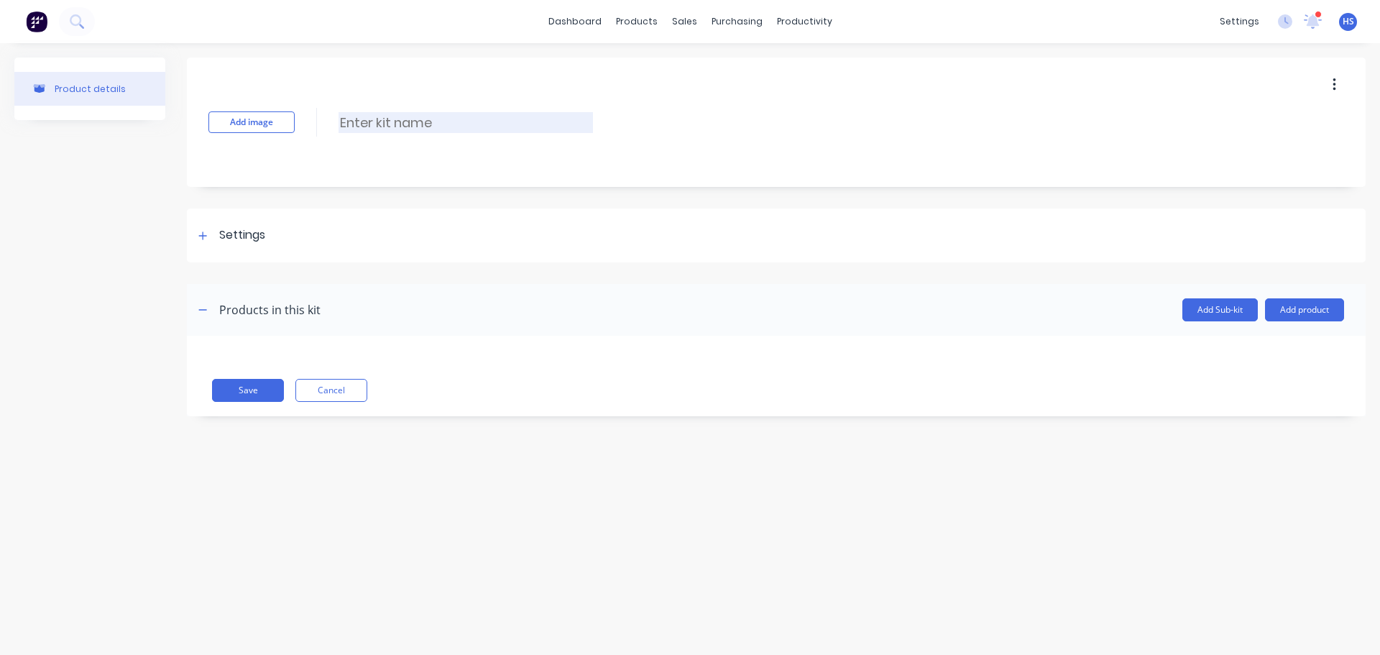
click at [416, 123] on input at bounding box center [466, 122] width 255 height 21
click at [1201, 309] on button "Add Sub-kit" at bounding box center [1220, 309] width 75 height 23
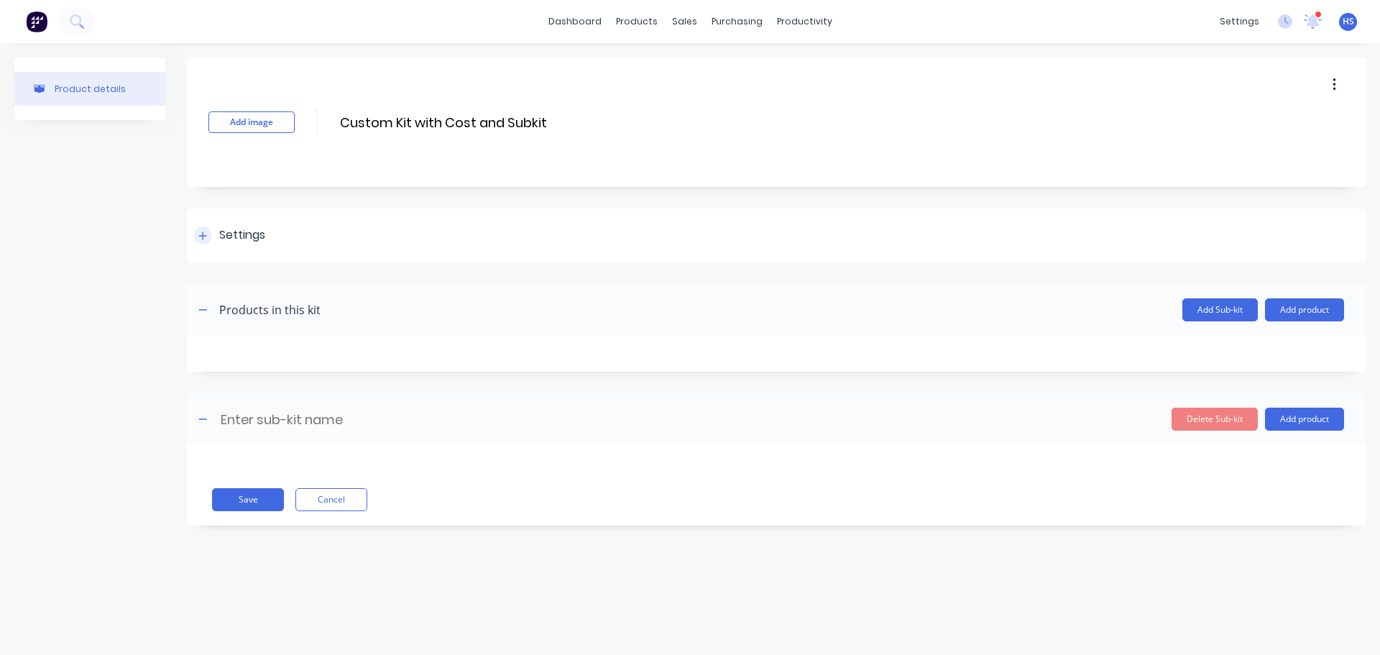
click at [195, 244] on div "Settings" at bounding box center [229, 235] width 71 height 18
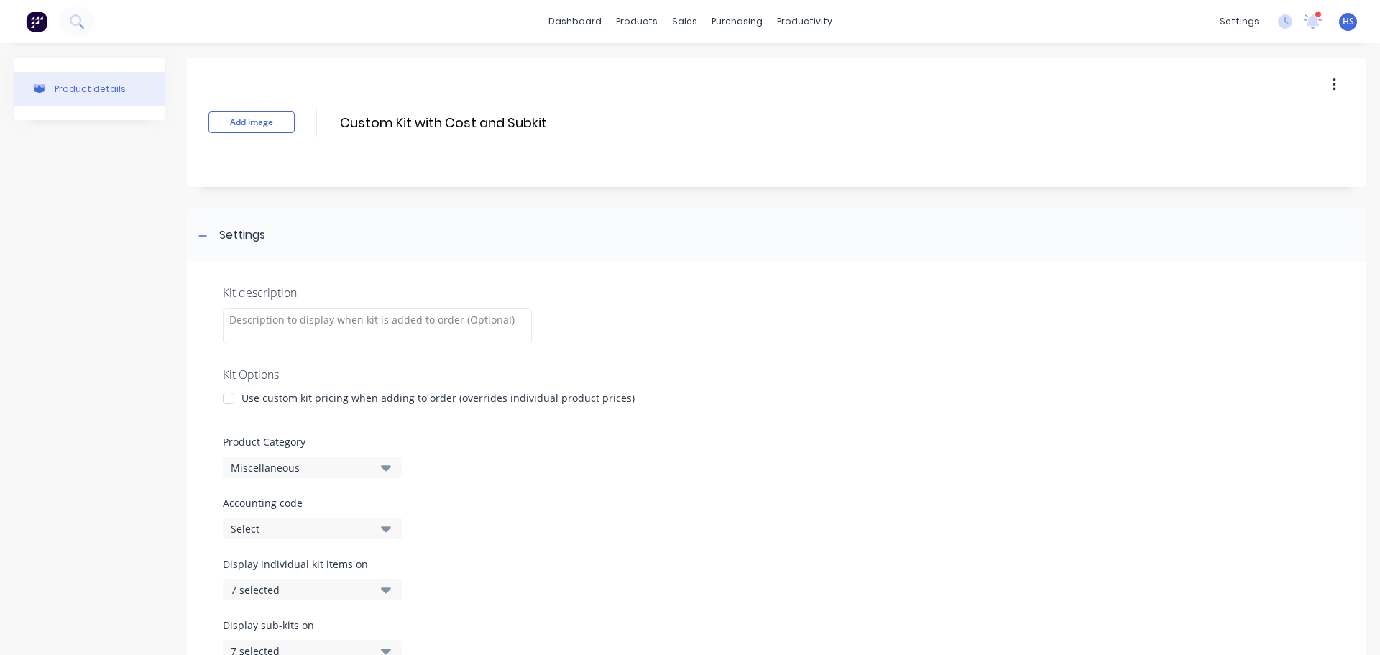
drag, startPoint x: 312, startPoint y: 467, endPoint x: 295, endPoint y: 480, distance: 21.6
click at [313, 467] on div "Miscellaneous" at bounding box center [300, 467] width 139 height 15
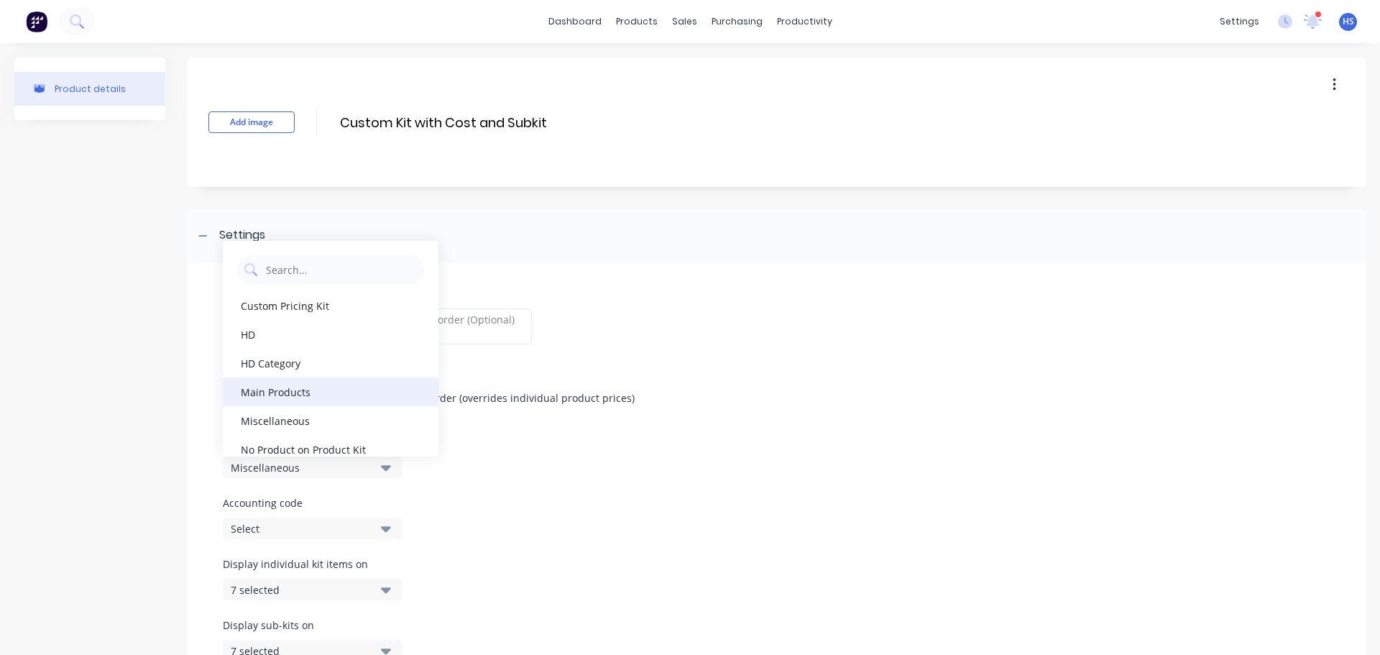
click at [334, 393] on div "Main Products" at bounding box center [331, 391] width 216 height 29
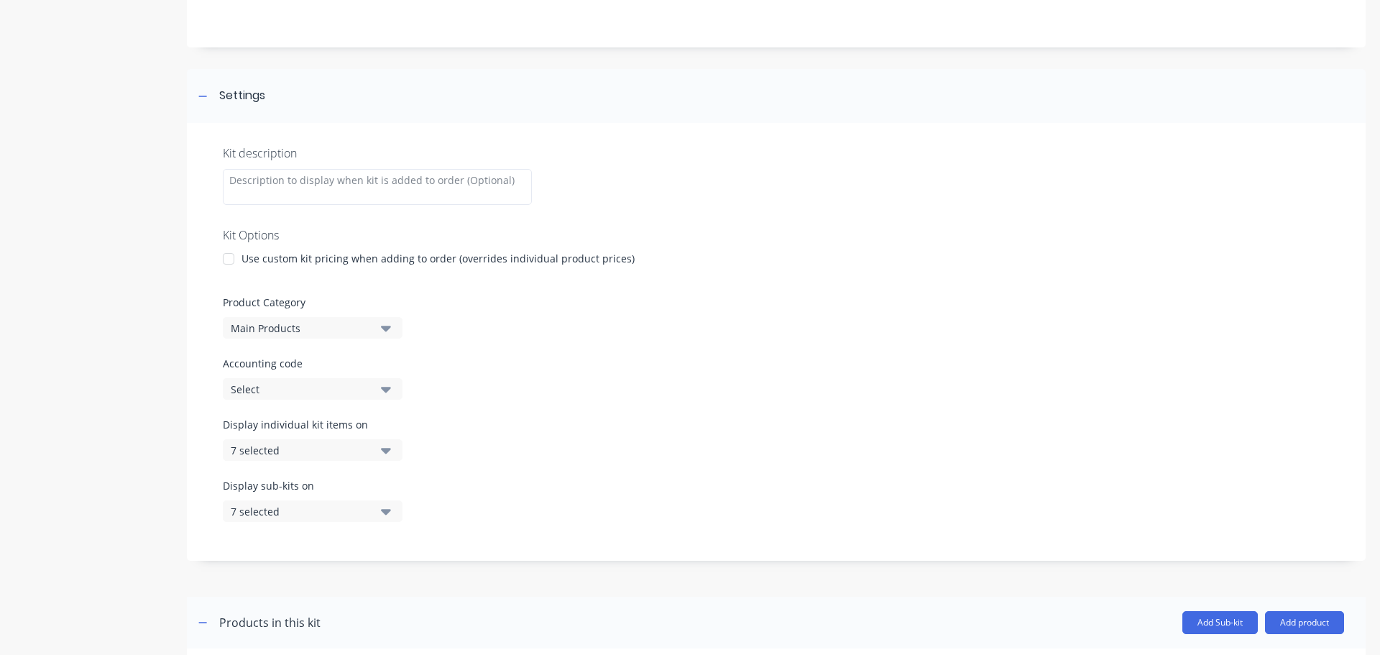
scroll to position [144, 0]
drag, startPoint x: 232, startPoint y: 255, endPoint x: 247, endPoint y: 288, distance: 36.7
click at [230, 256] on div at bounding box center [228, 254] width 29 height 29
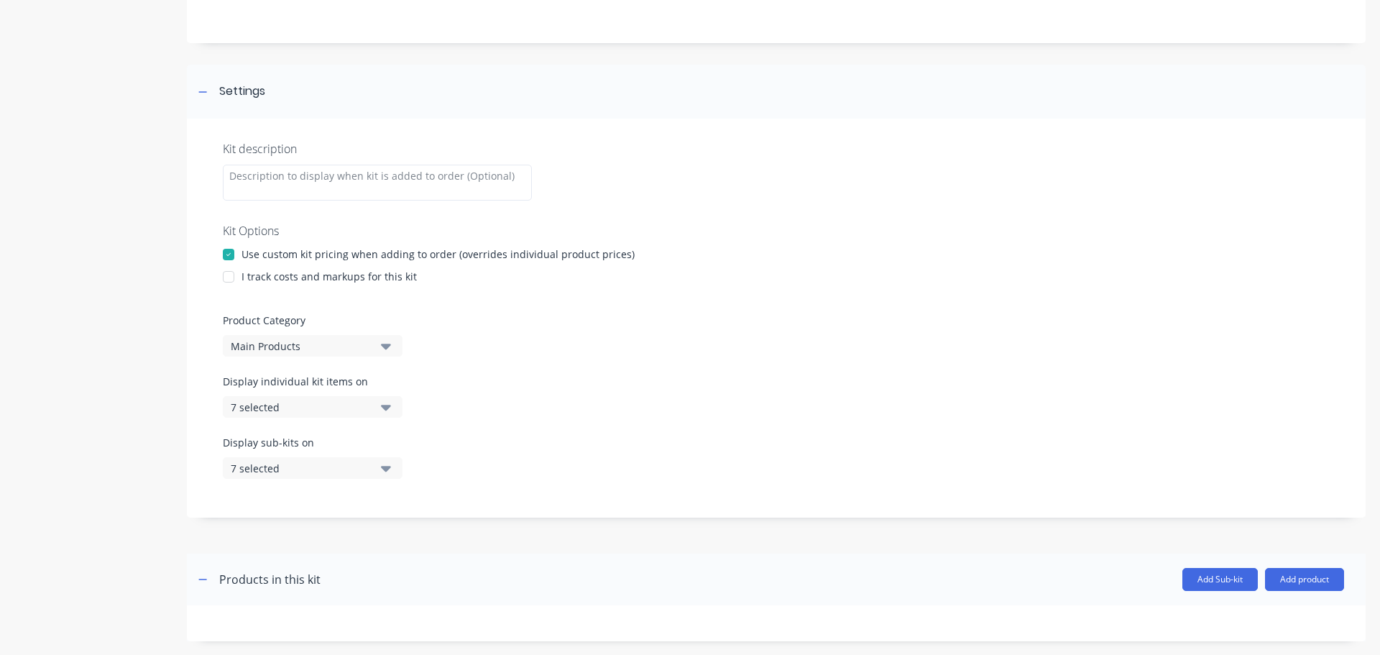
click at [233, 270] on div at bounding box center [228, 276] width 29 height 29
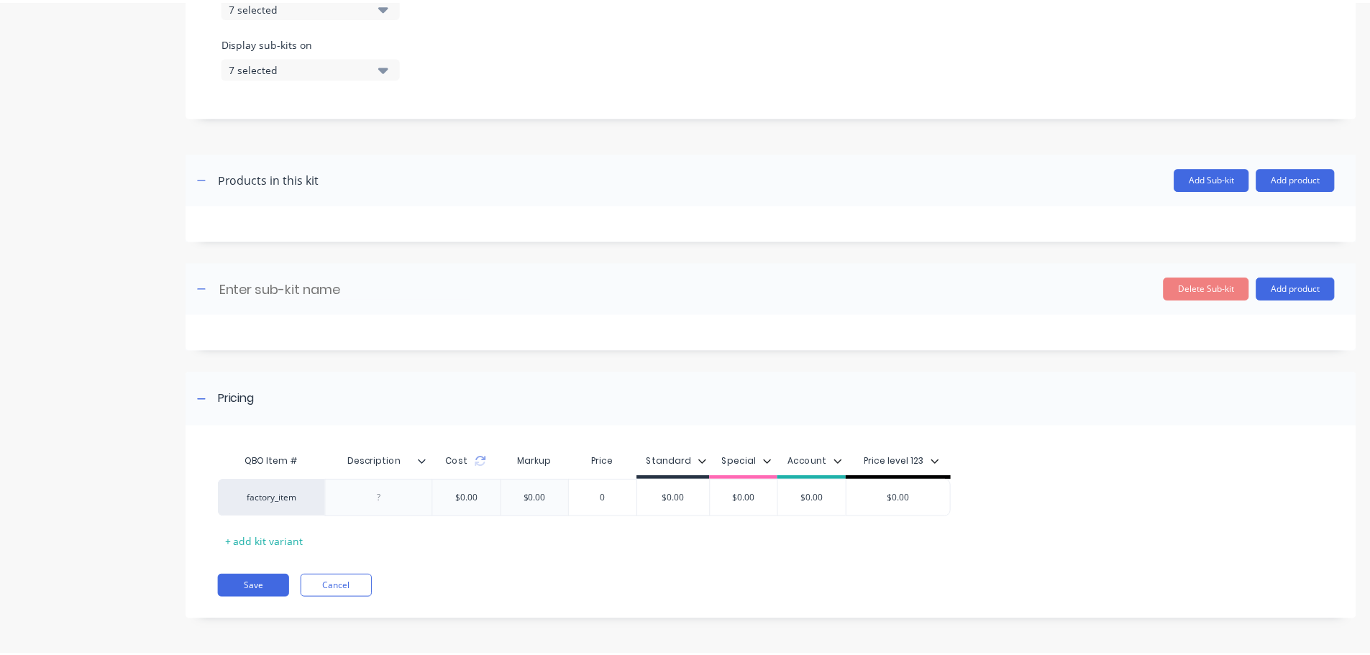
scroll to position [545, 0]
click at [1301, 174] on button "Add product" at bounding box center [1304, 178] width 79 height 23
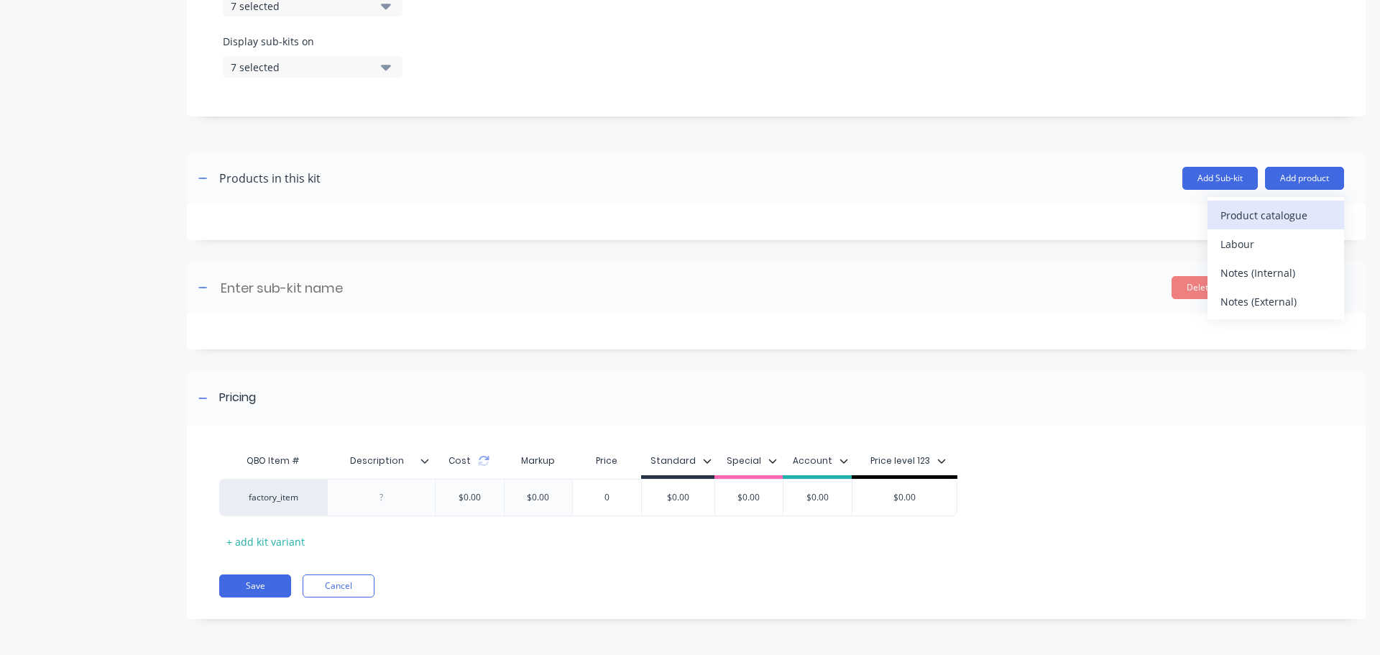
click at [1250, 216] on div "Product catalogue" at bounding box center [1276, 215] width 111 height 21
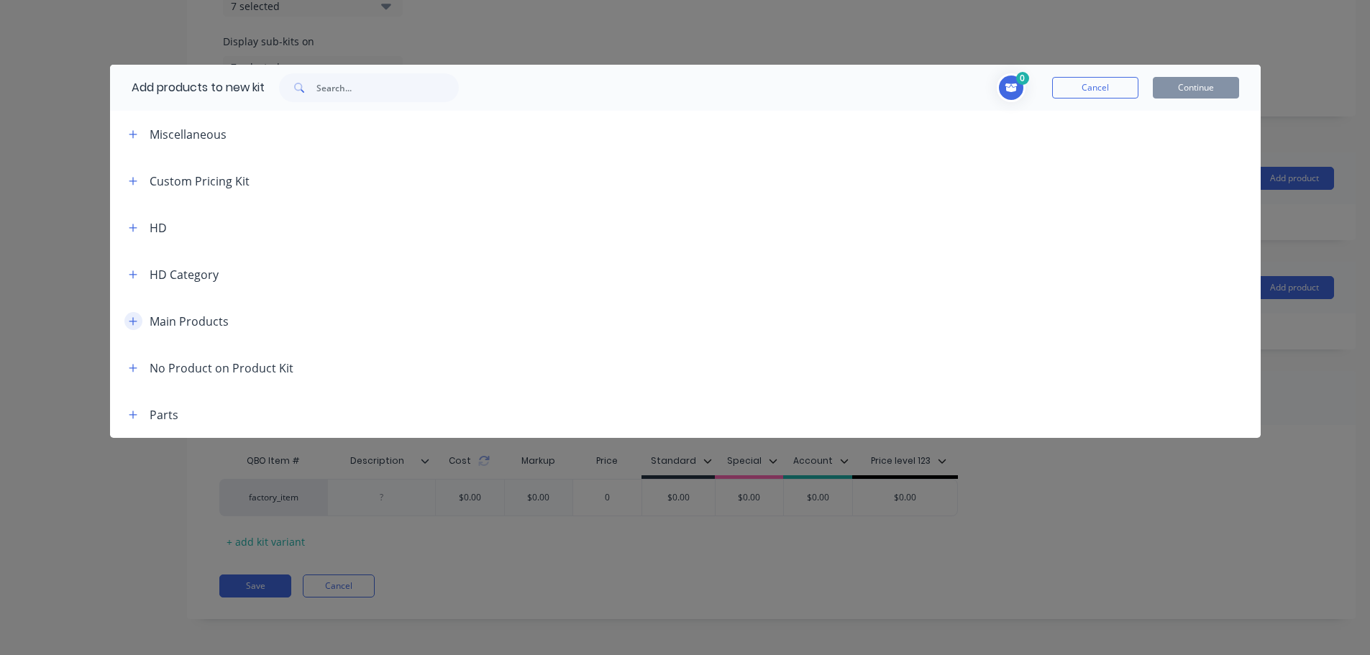
click at [134, 325] on icon "button" at bounding box center [133, 321] width 9 height 10
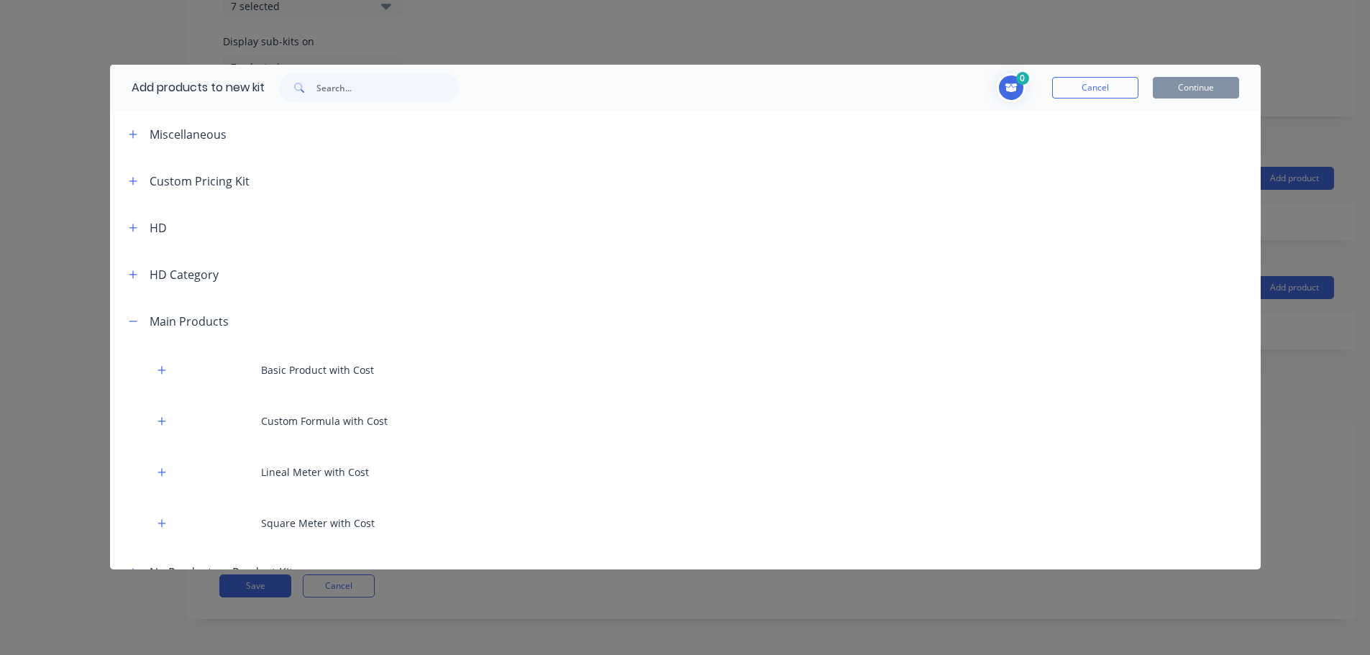
drag, startPoint x: 162, startPoint y: 367, endPoint x: 167, endPoint y: 406, distance: 39.2
click at [162, 367] on icon "button" at bounding box center [161, 370] width 9 height 10
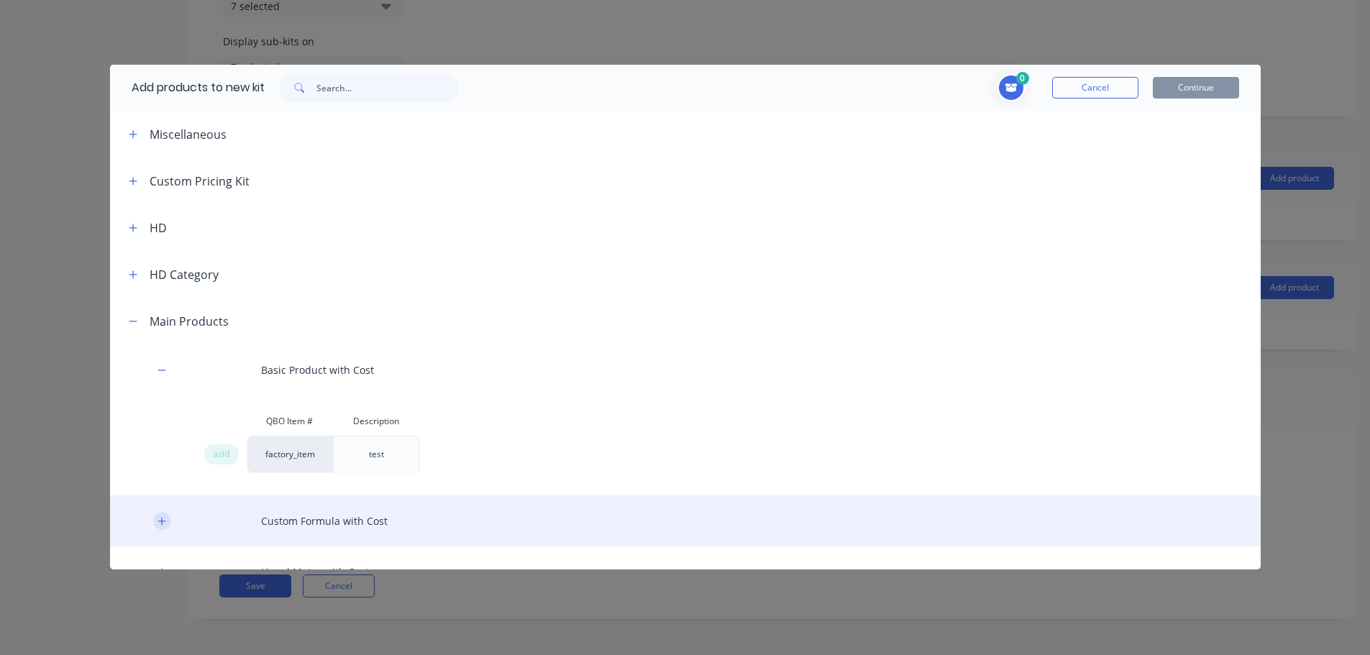
click at [162, 523] on icon "button" at bounding box center [161, 521] width 9 height 10
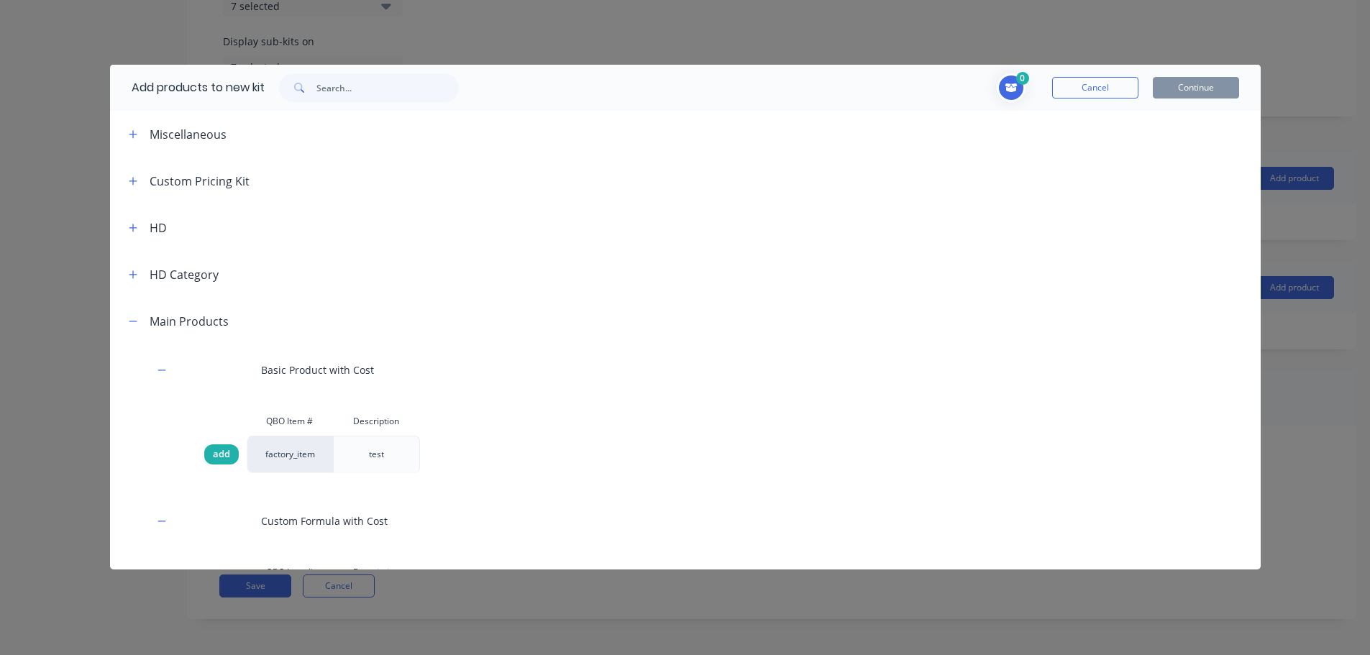
click at [226, 459] on span "add" at bounding box center [221, 454] width 17 height 14
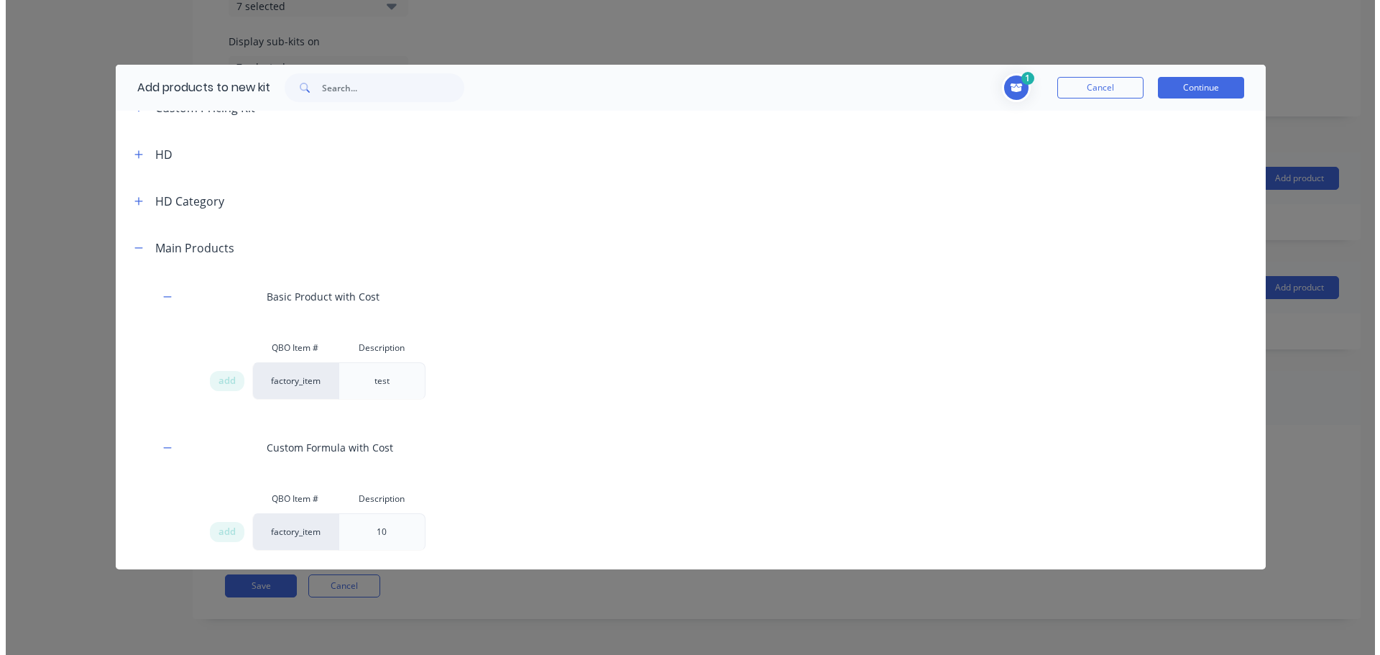
scroll to position [144, 0]
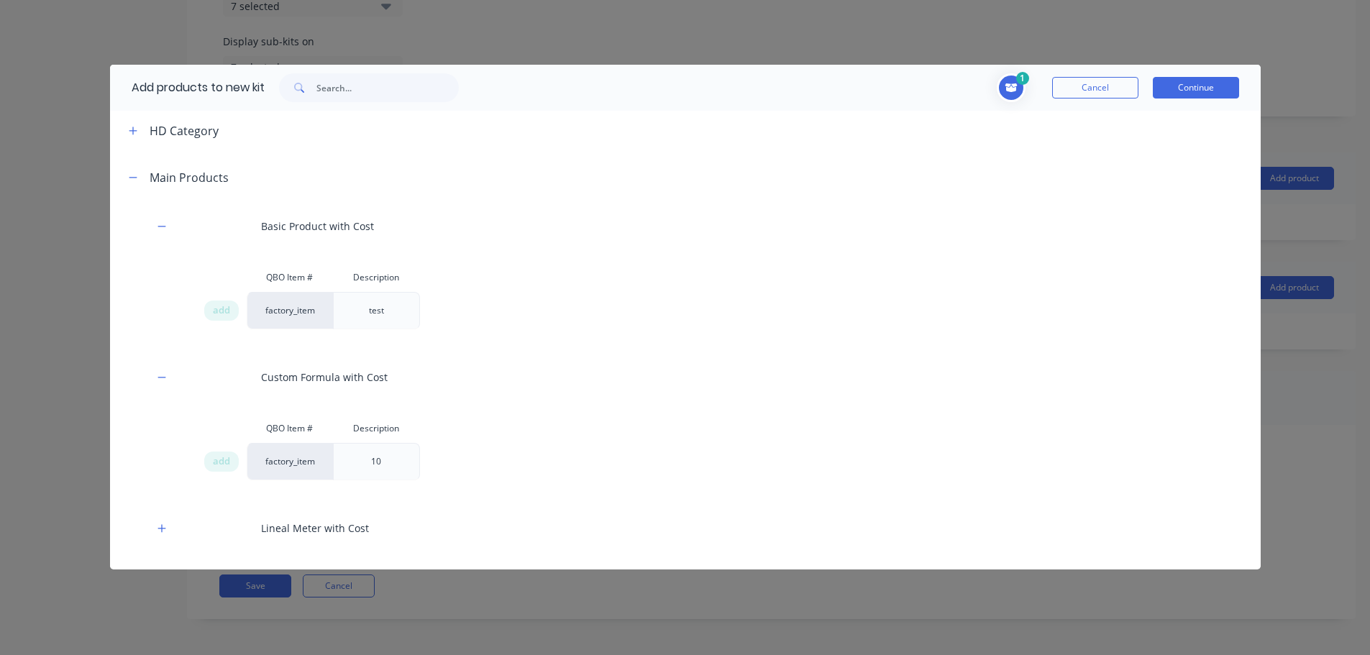
click at [244, 458] on div "add" at bounding box center [224, 461] width 43 height 37
click at [228, 458] on span "add" at bounding box center [221, 461] width 17 height 14
click at [1199, 87] on button "Continue" at bounding box center [1196, 88] width 86 height 22
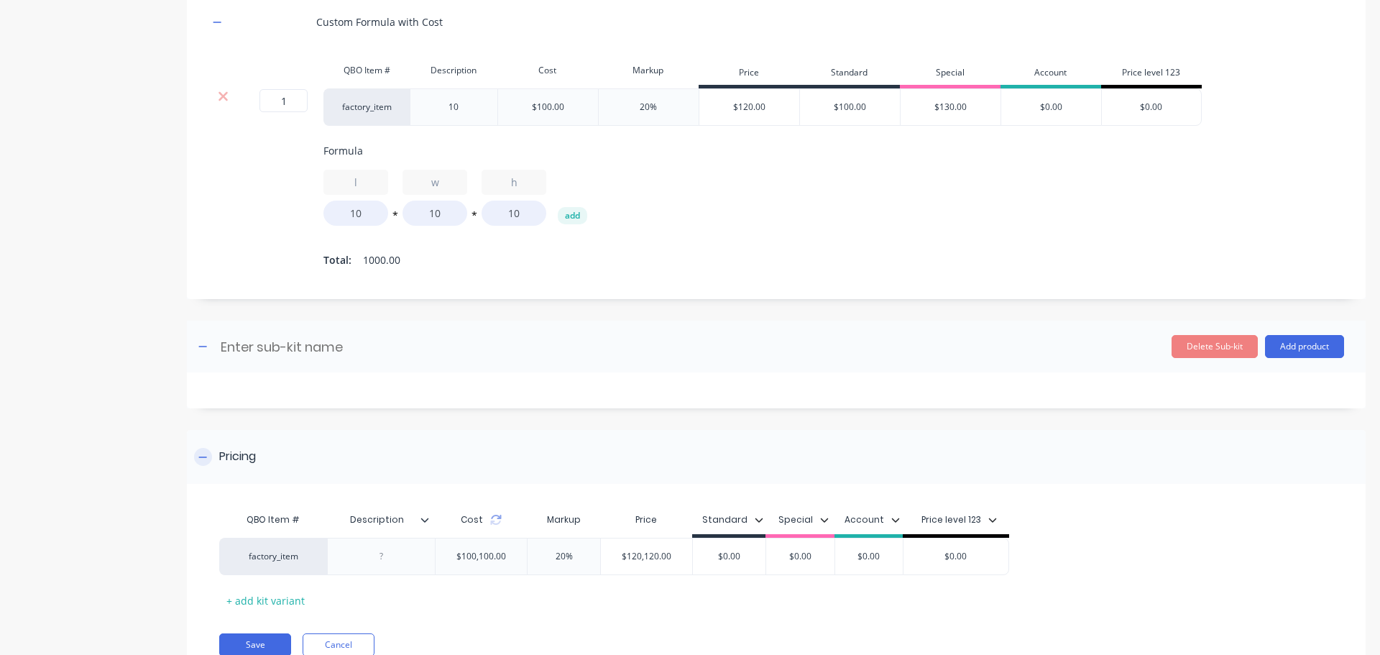
scroll to position [976, 0]
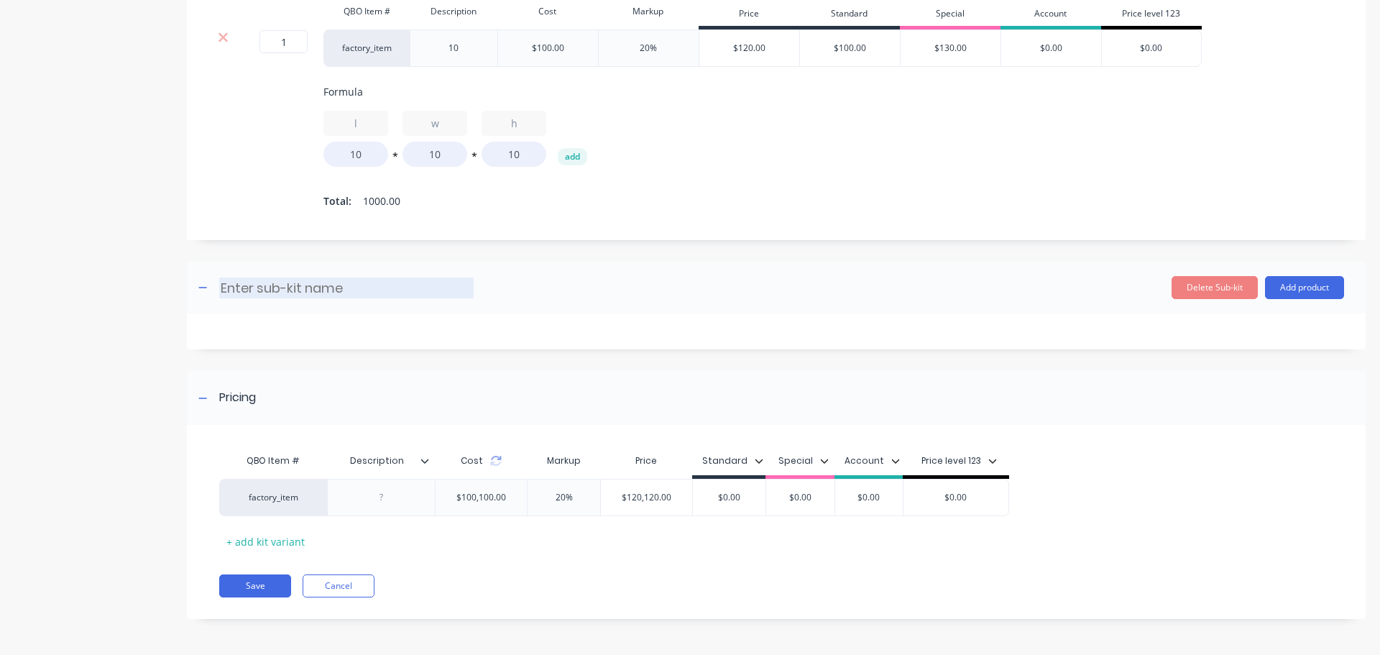
click at [361, 283] on input at bounding box center [346, 288] width 255 height 21
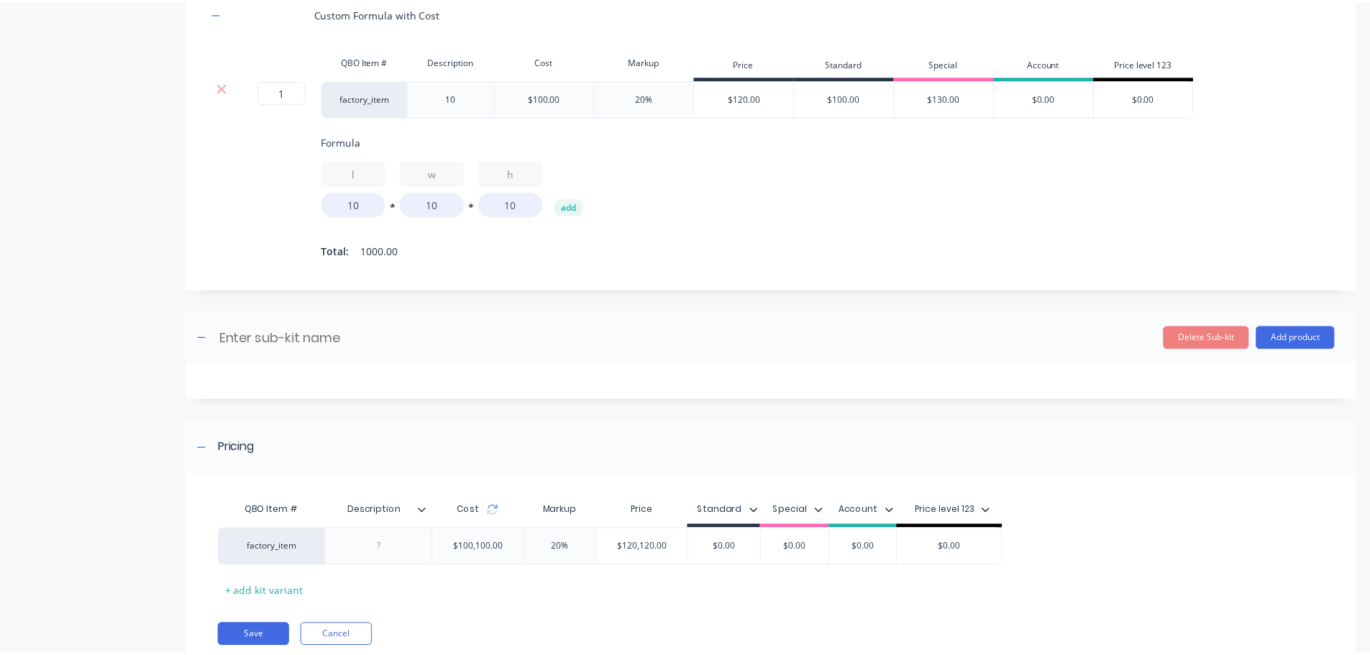
scroll to position [833, 0]
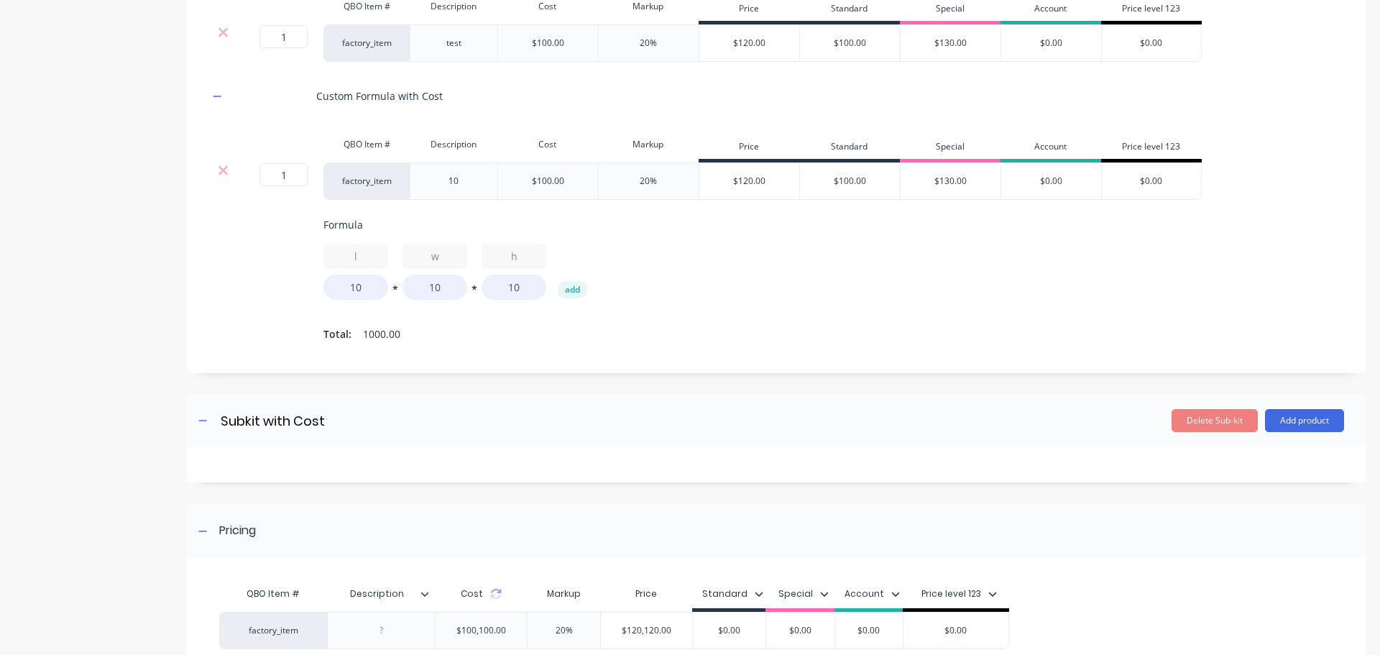
click at [1302, 416] on header "Subkit with Cost Subkit with Cost Enter sub-kit name Delete Sub-kit Add product" at bounding box center [776, 421] width 1179 height 52
click at [1294, 444] on header "Subkit with Cost Subkit with Cost Enter sub-kit name Delete Sub-kit Add product" at bounding box center [776, 421] width 1179 height 52
click at [1296, 432] on button "Add product" at bounding box center [1304, 420] width 79 height 23
click at [1256, 457] on div "Product catalogue" at bounding box center [1276, 457] width 111 height 21
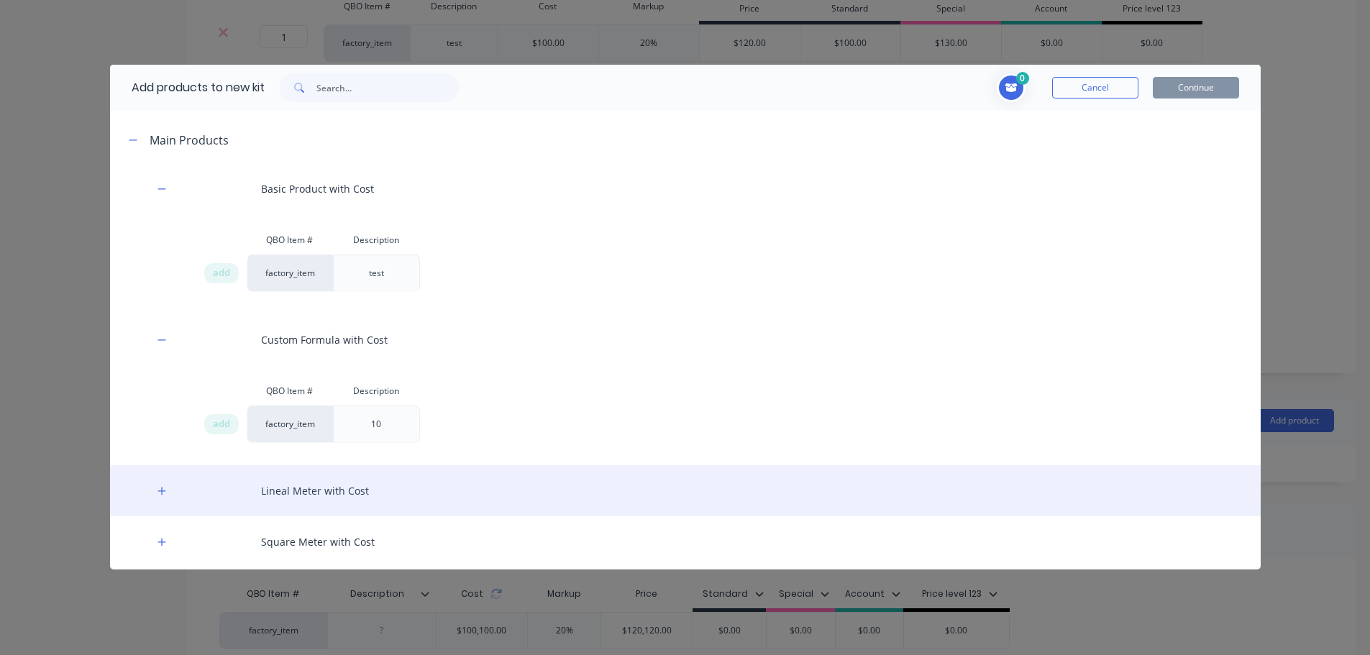
scroll to position [272, 0]
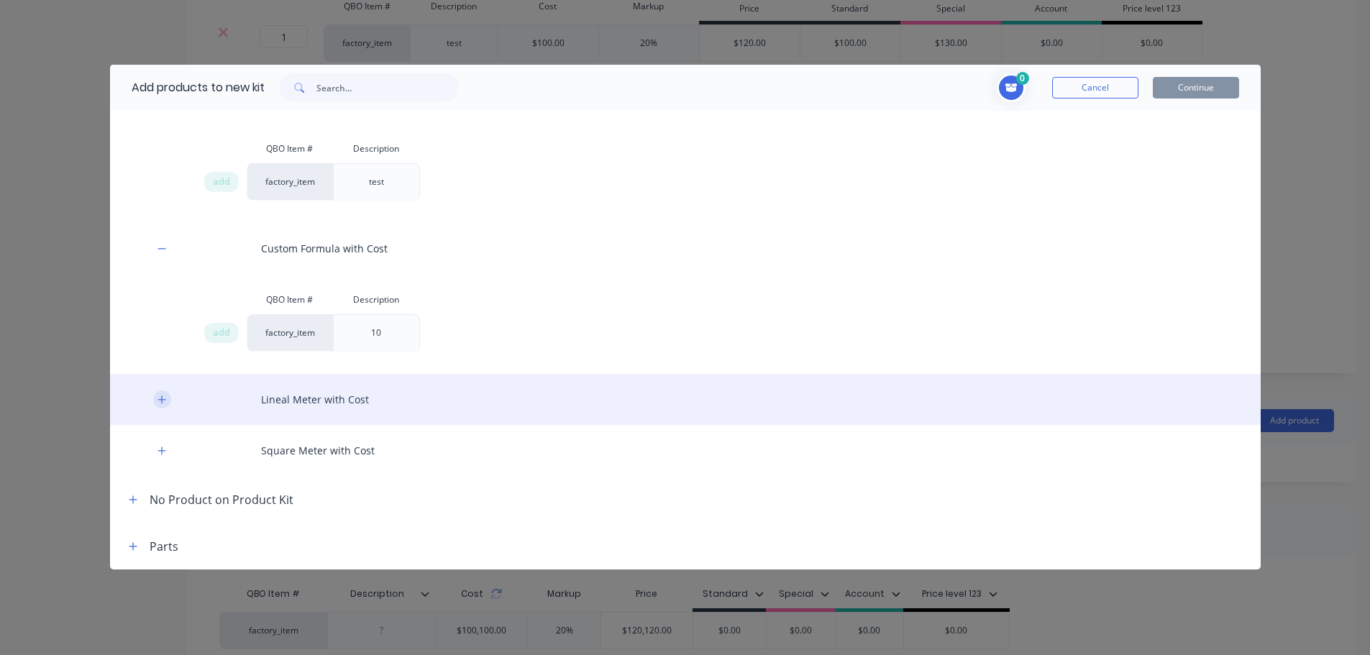
click at [160, 403] on icon "button" at bounding box center [161, 400] width 9 height 10
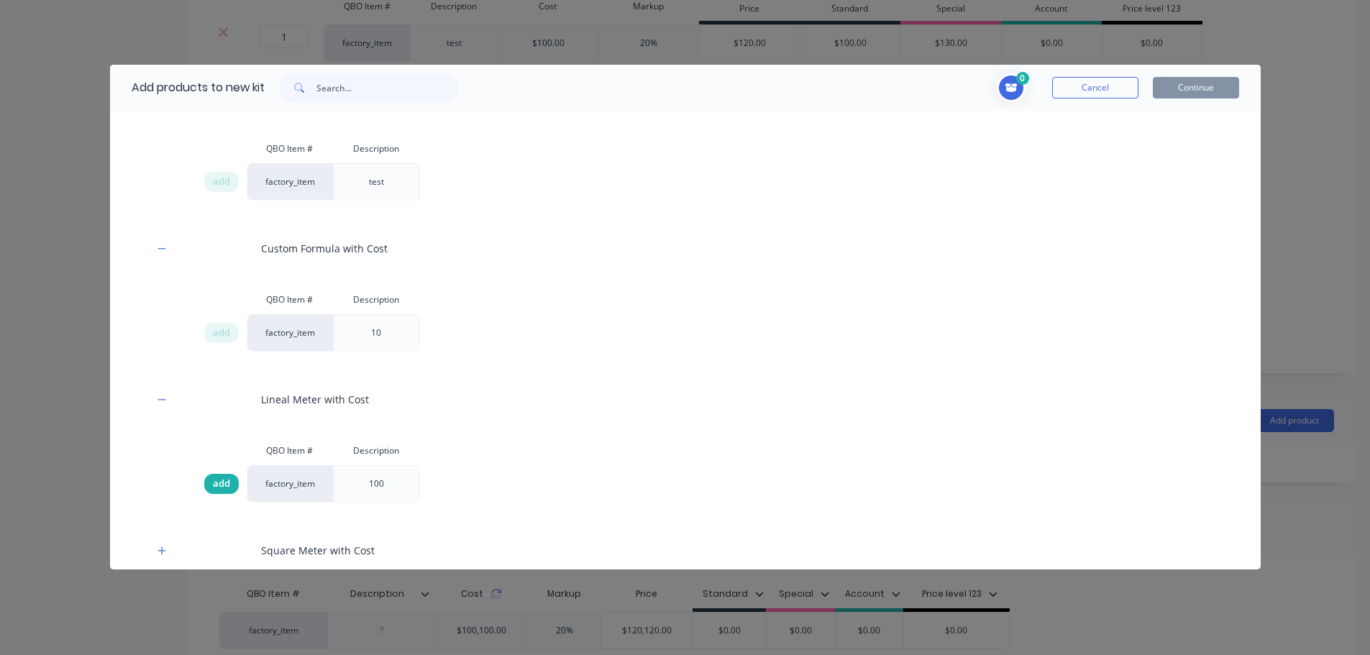
click at [221, 481] on span "add" at bounding box center [221, 484] width 17 height 14
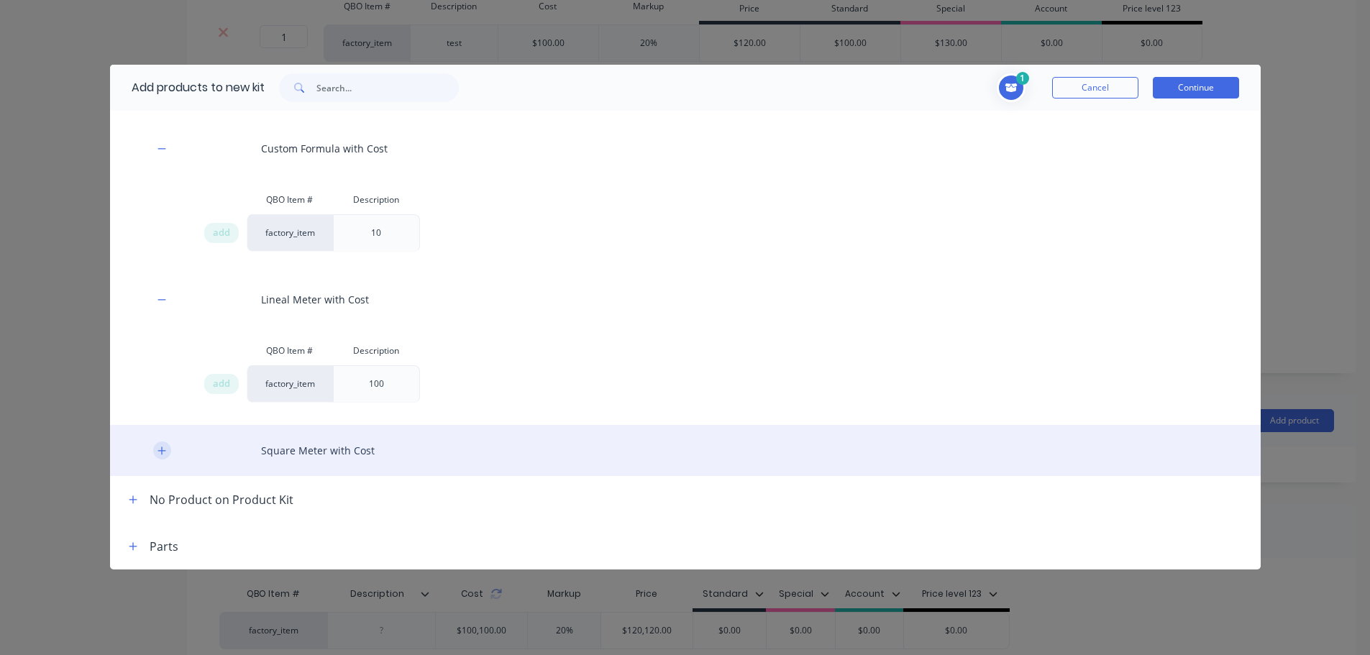
click at [160, 452] on icon "button" at bounding box center [161, 451] width 9 height 10
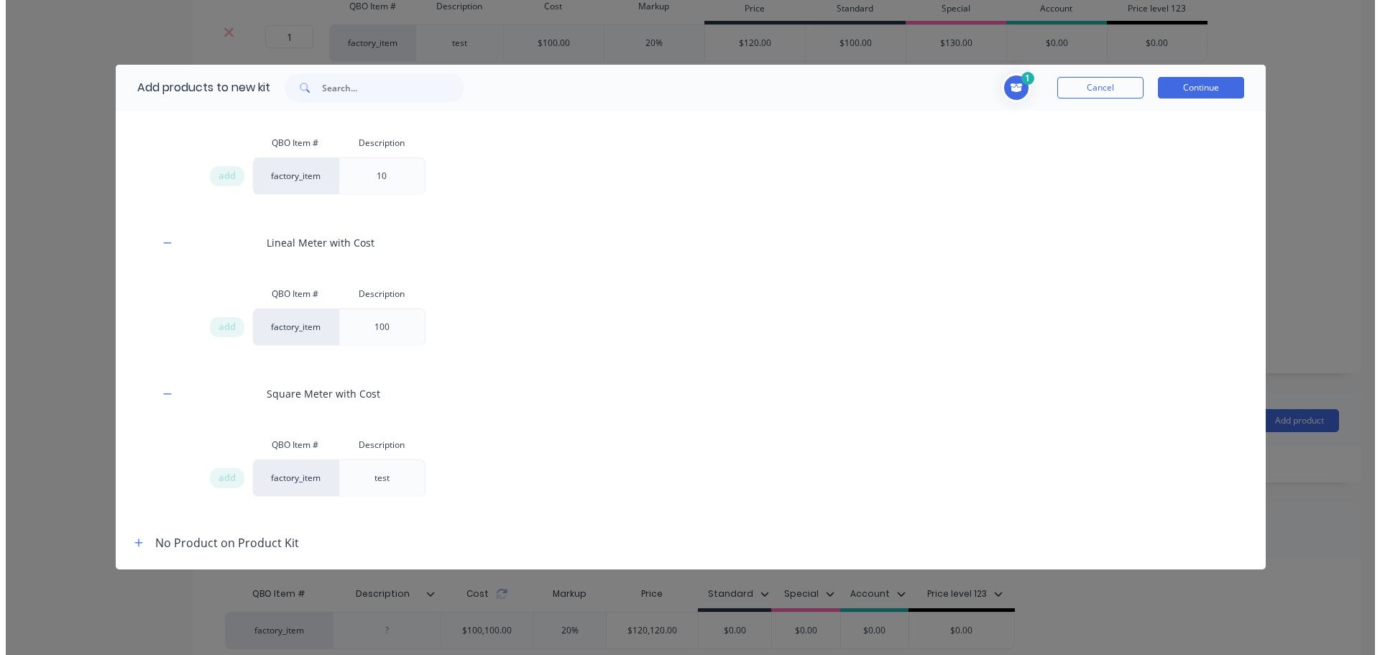
scroll to position [472, 0]
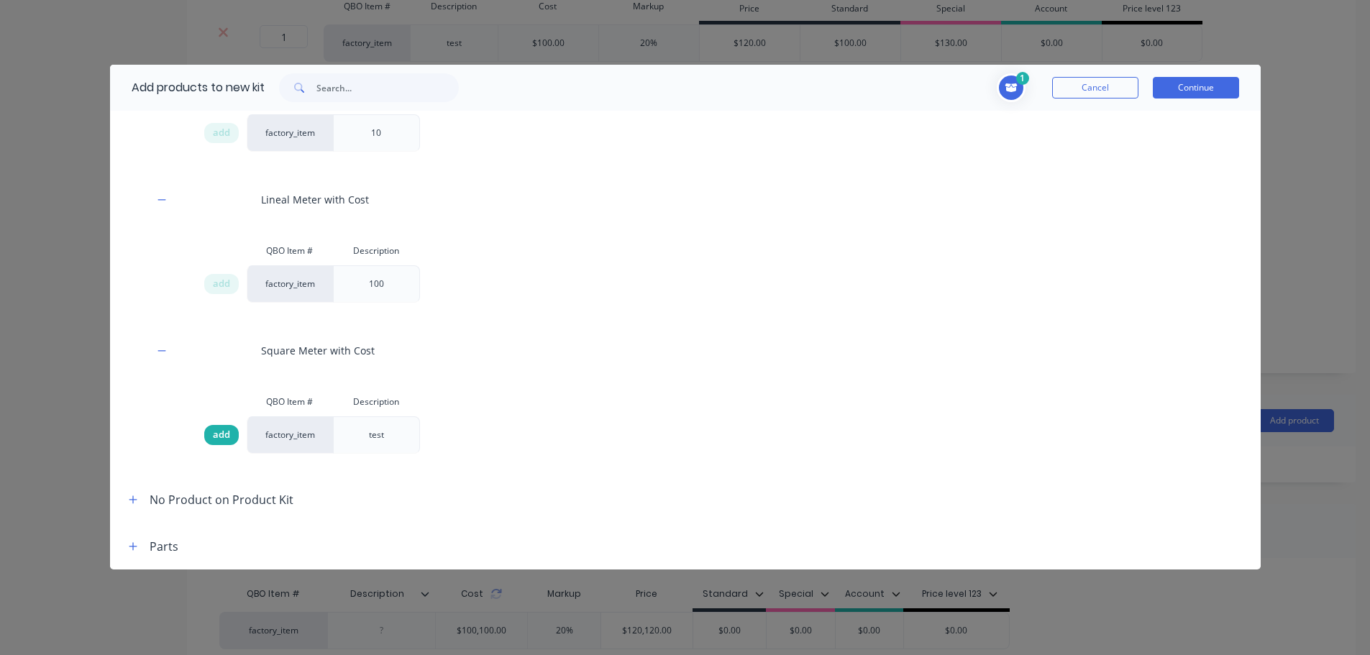
click at [221, 433] on span "add" at bounding box center [221, 435] width 17 height 14
click at [1210, 87] on button "Continue" at bounding box center [1196, 88] width 86 height 22
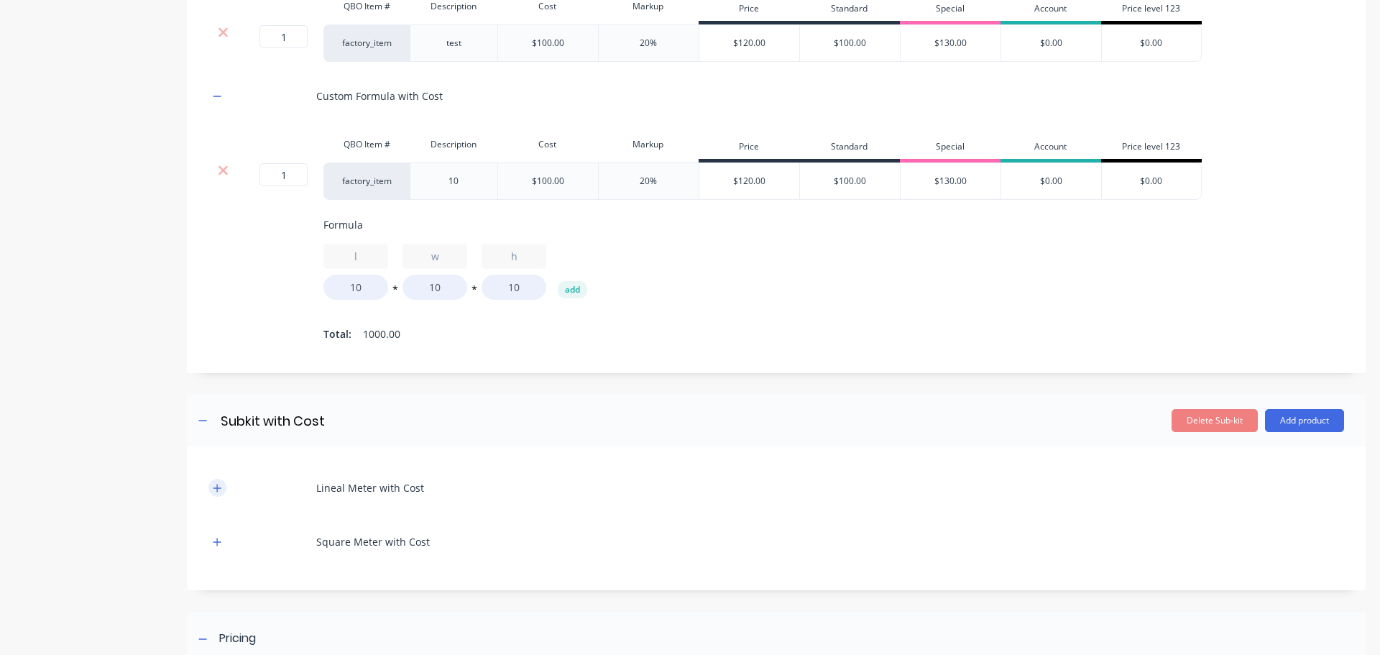
click at [218, 493] on icon "button" at bounding box center [217, 488] width 9 height 10
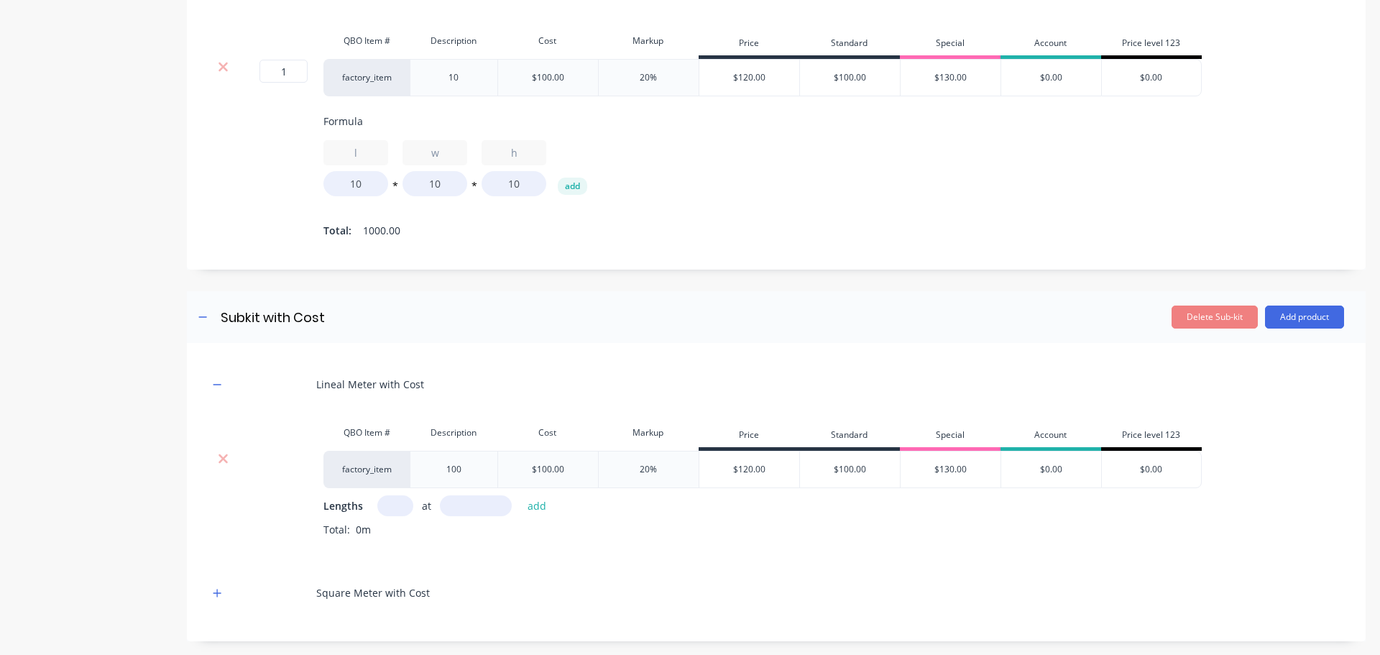
scroll to position [1048, 0]
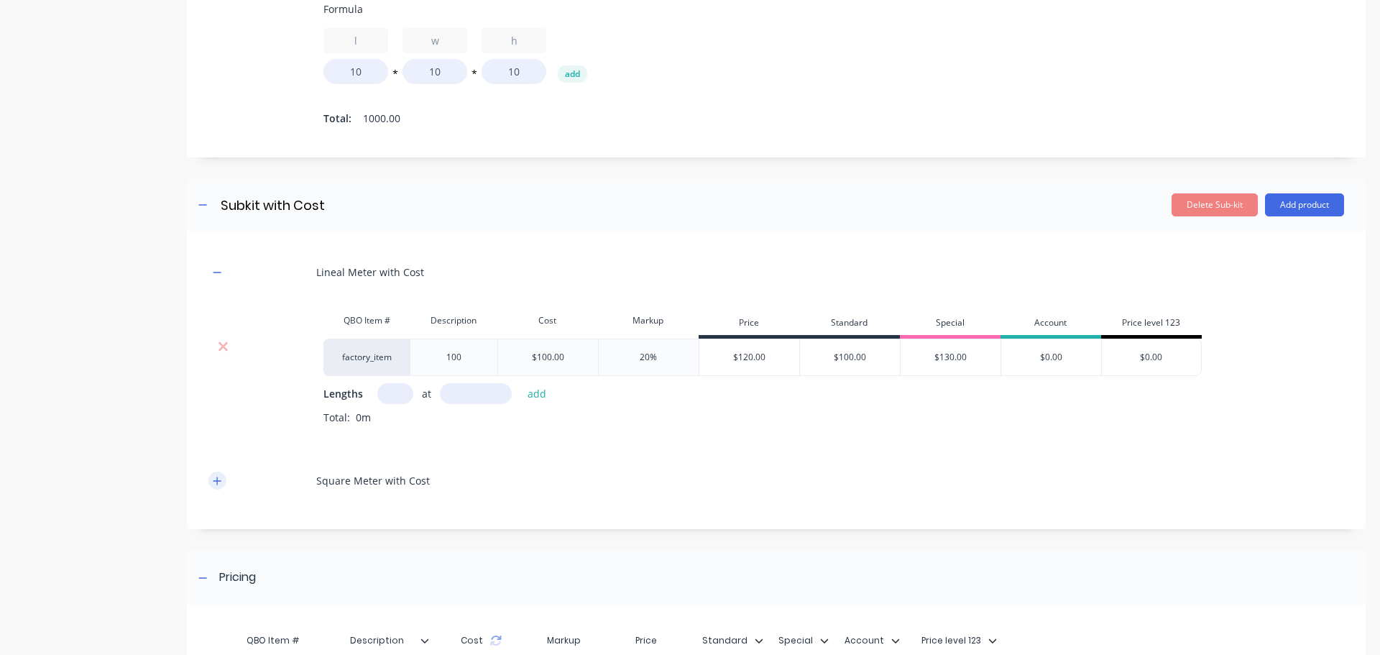
click at [221, 490] on button "button" at bounding box center [218, 481] width 18 height 18
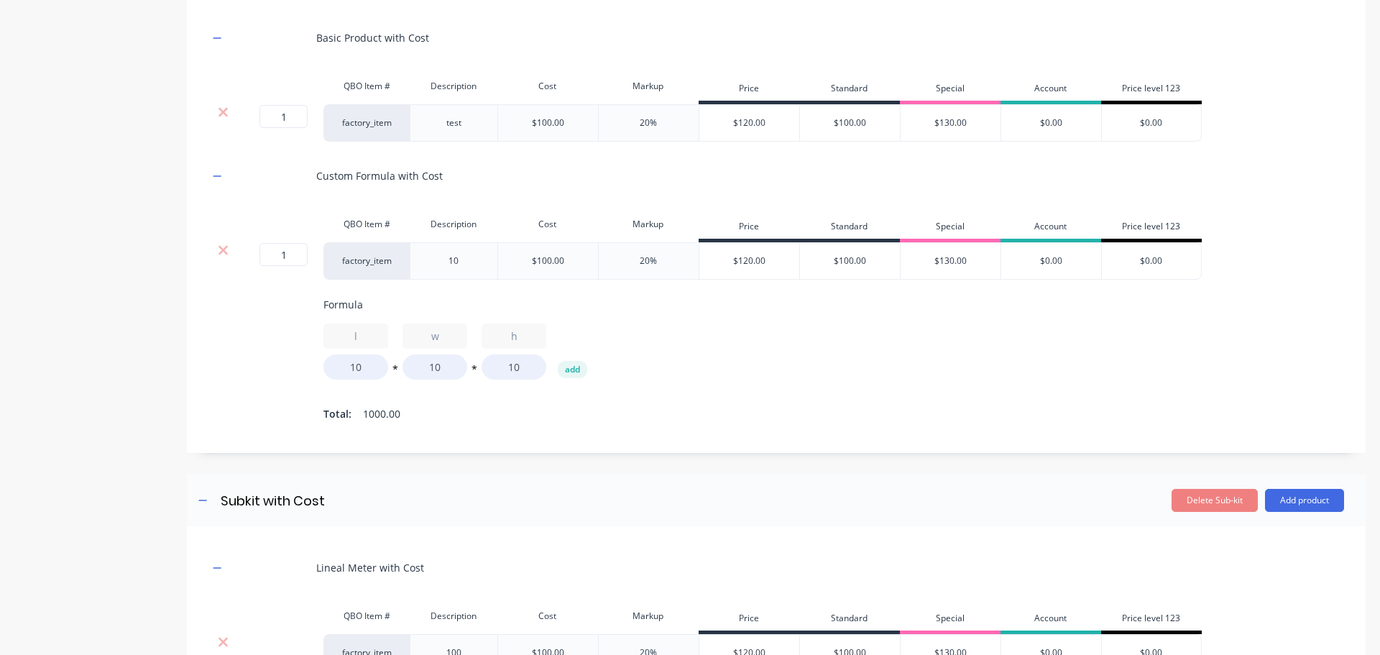
scroll to position [617, 0]
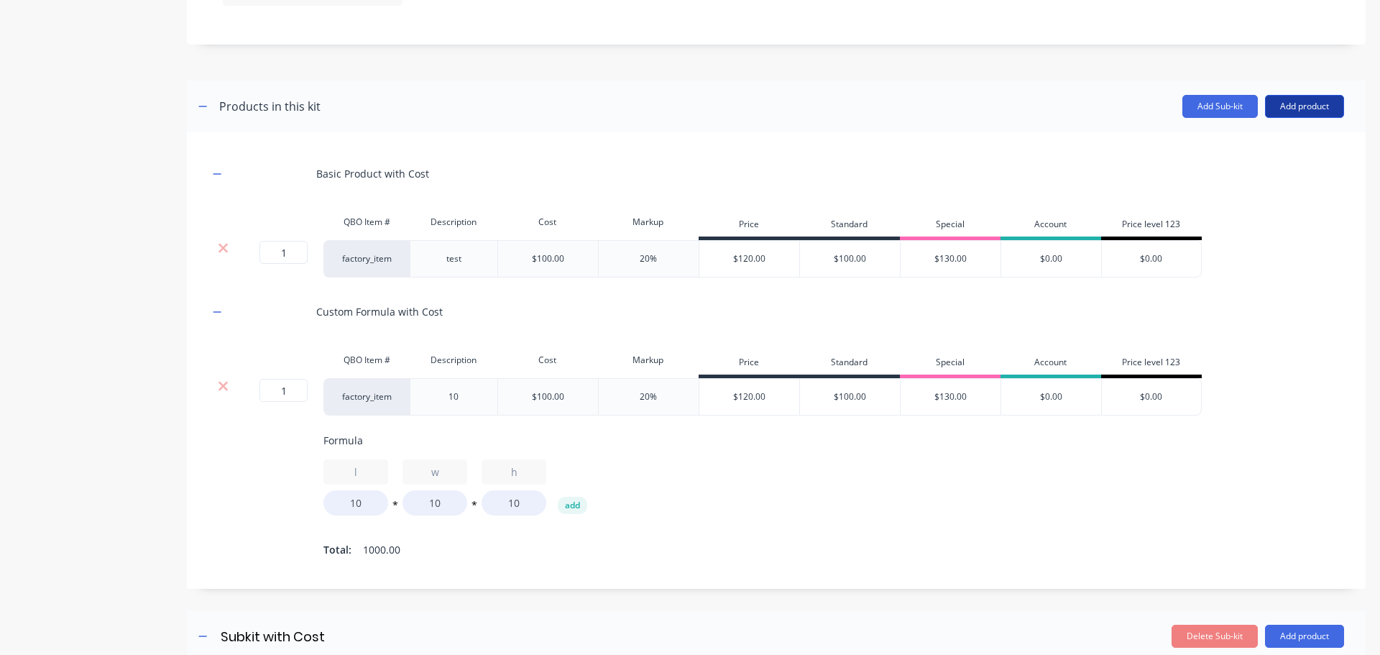
click at [1306, 111] on button "Add product" at bounding box center [1304, 106] width 79 height 23
click at [1256, 170] on div "Labour" at bounding box center [1276, 172] width 111 height 21
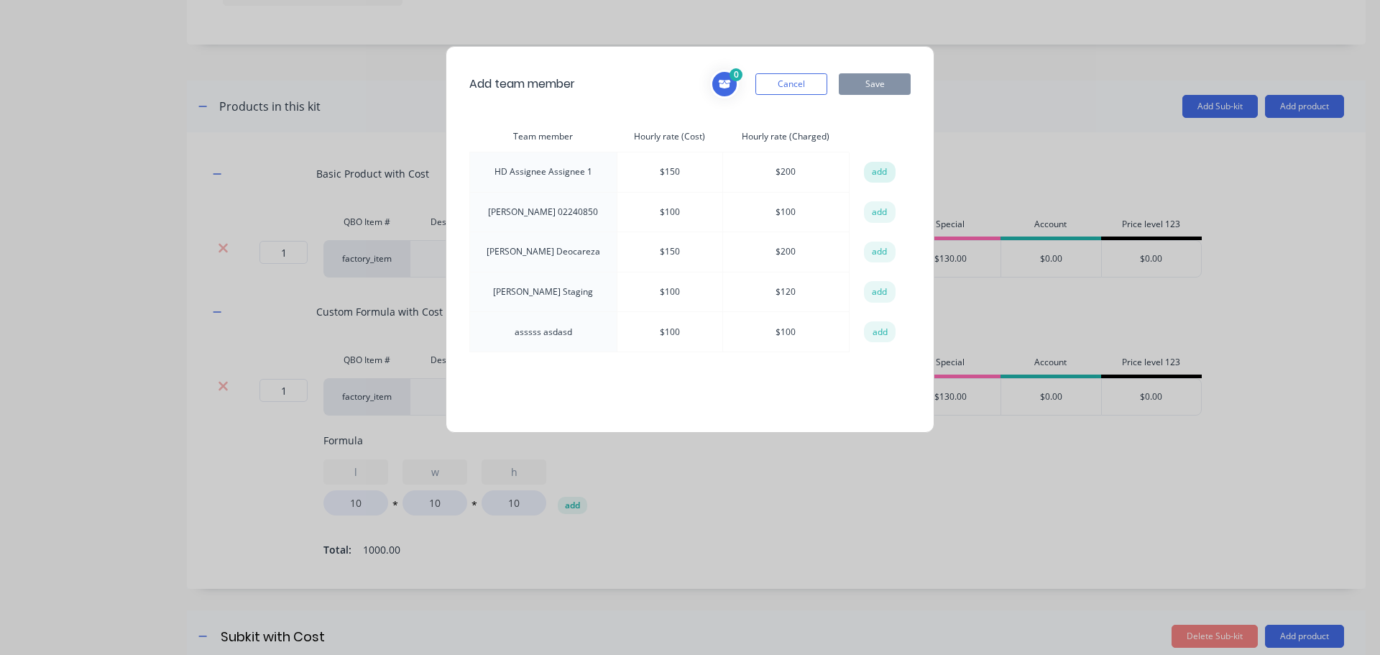
click at [887, 177] on button "add" at bounding box center [880, 173] width 32 height 22
click at [892, 87] on button "Save" at bounding box center [875, 84] width 72 height 22
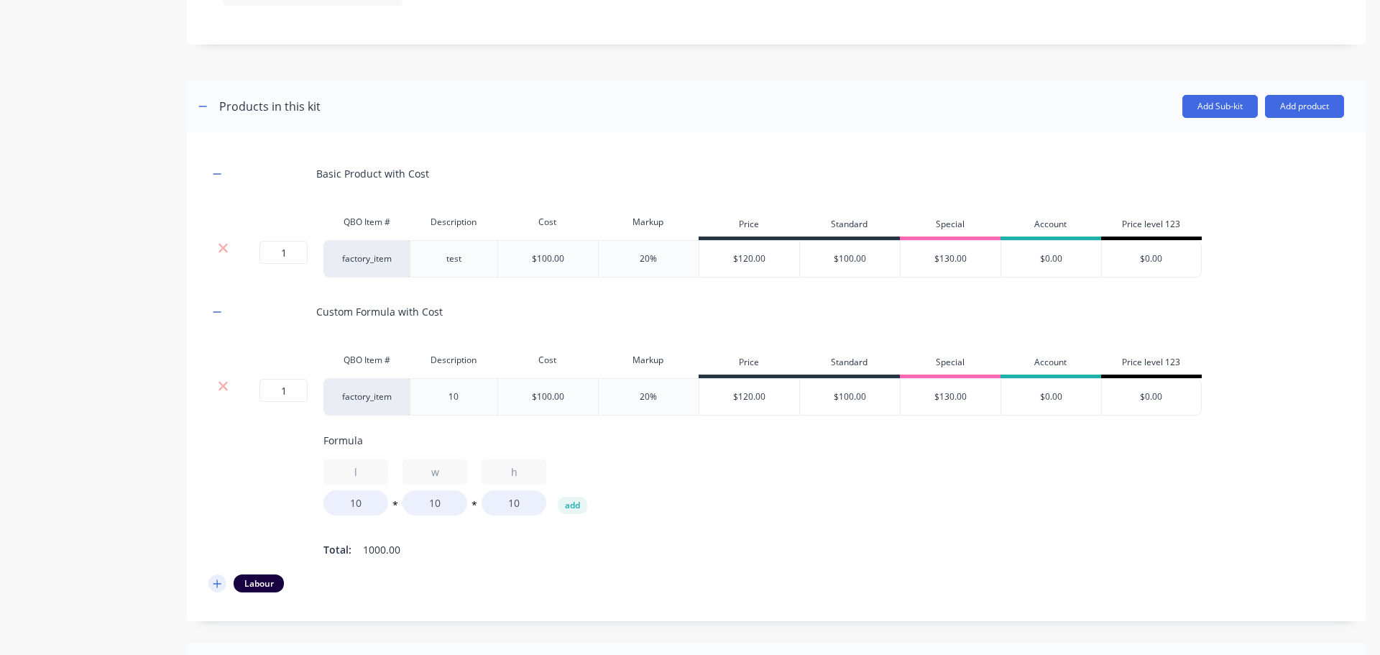
click at [225, 590] on button "button" at bounding box center [218, 583] width 18 height 18
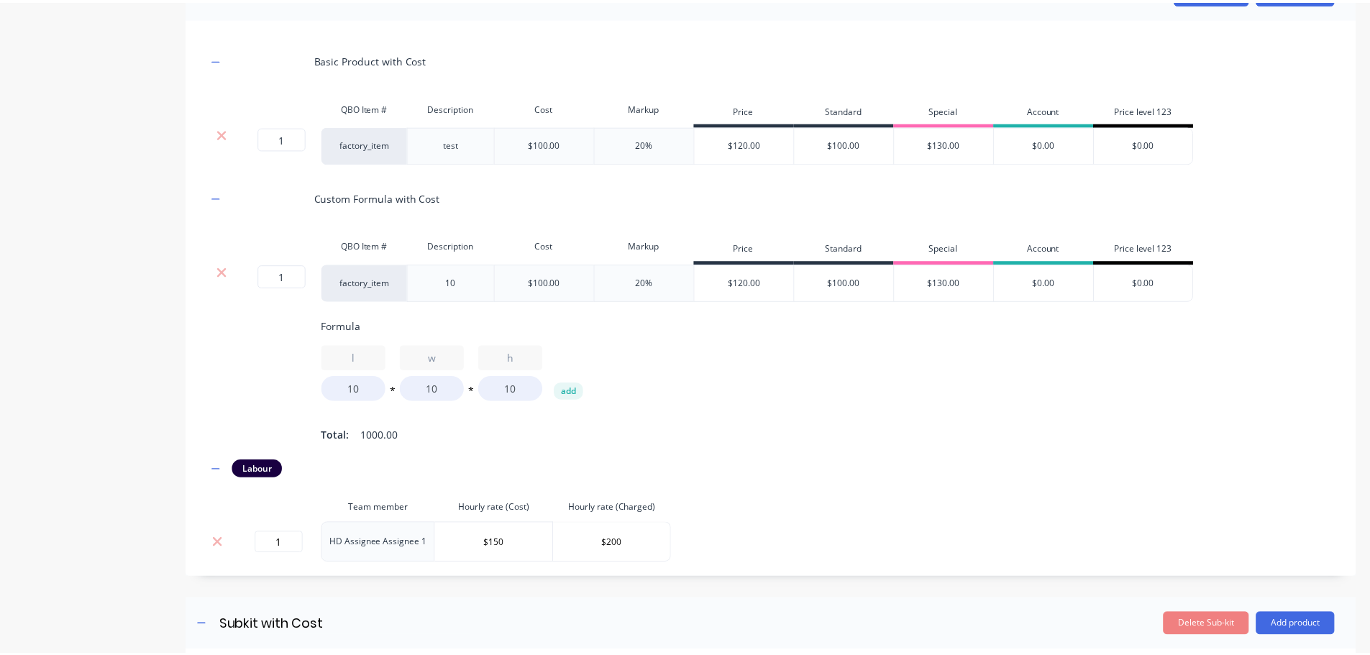
scroll to position [904, 0]
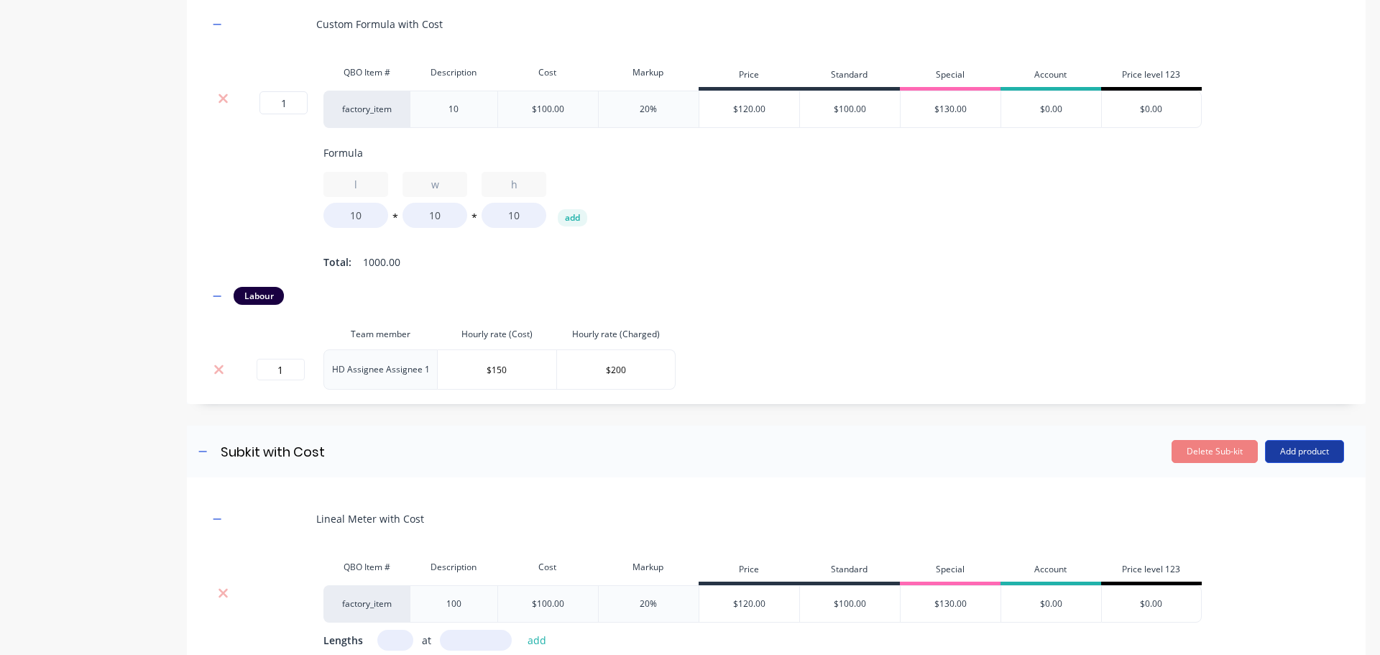
click at [1301, 463] on button "Add product" at bounding box center [1304, 451] width 79 height 23
click at [1244, 499] on div "Product catalogue" at bounding box center [1276, 488] width 111 height 21
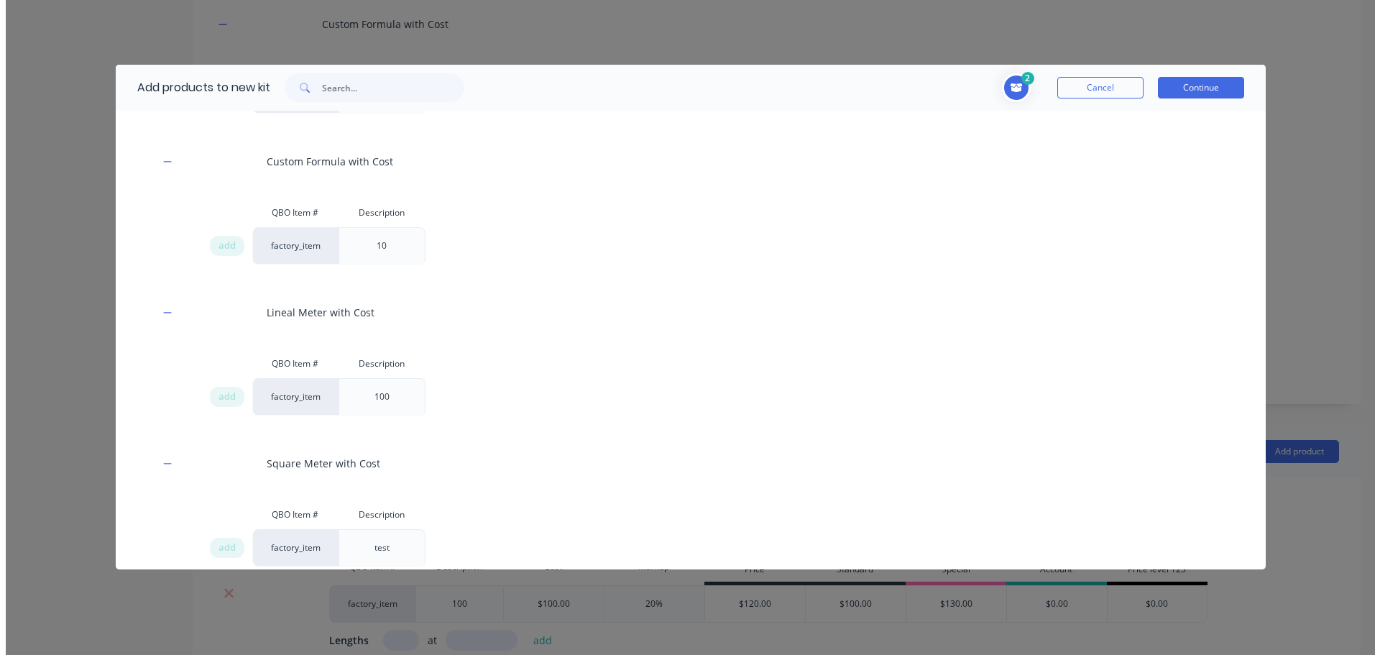
scroll to position [0, 0]
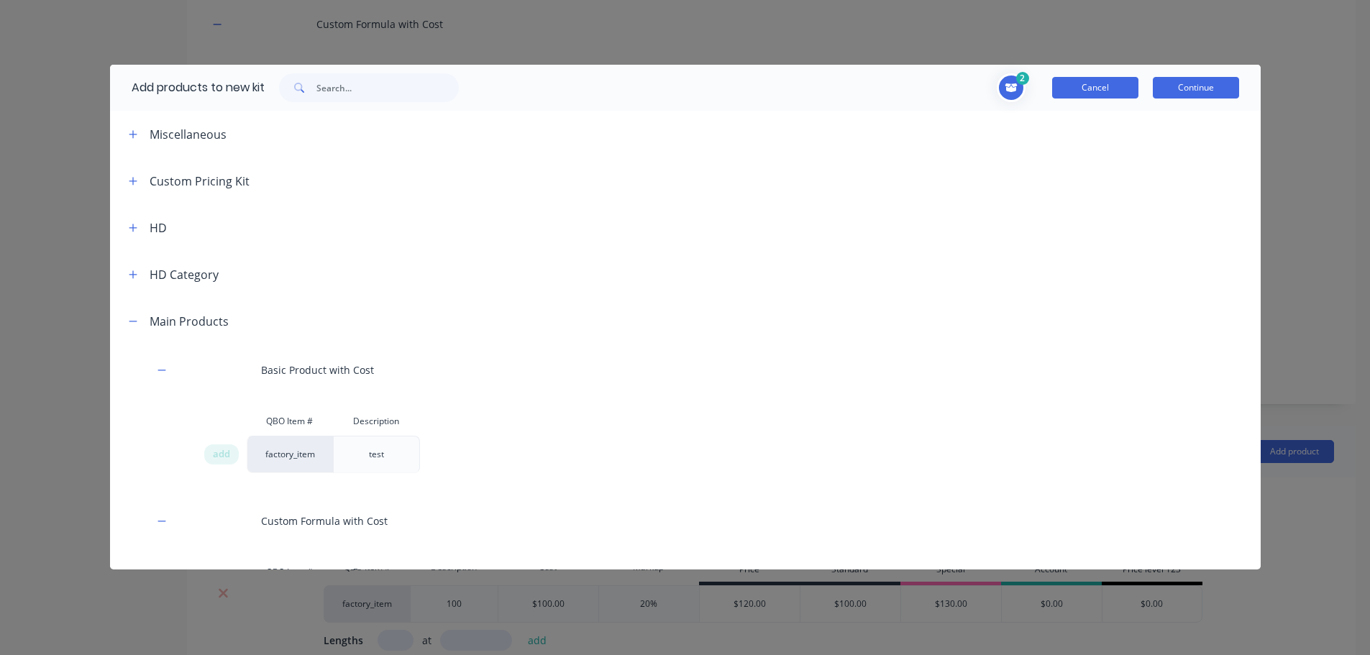
click at [1064, 82] on button "Cancel" at bounding box center [1095, 88] width 86 height 22
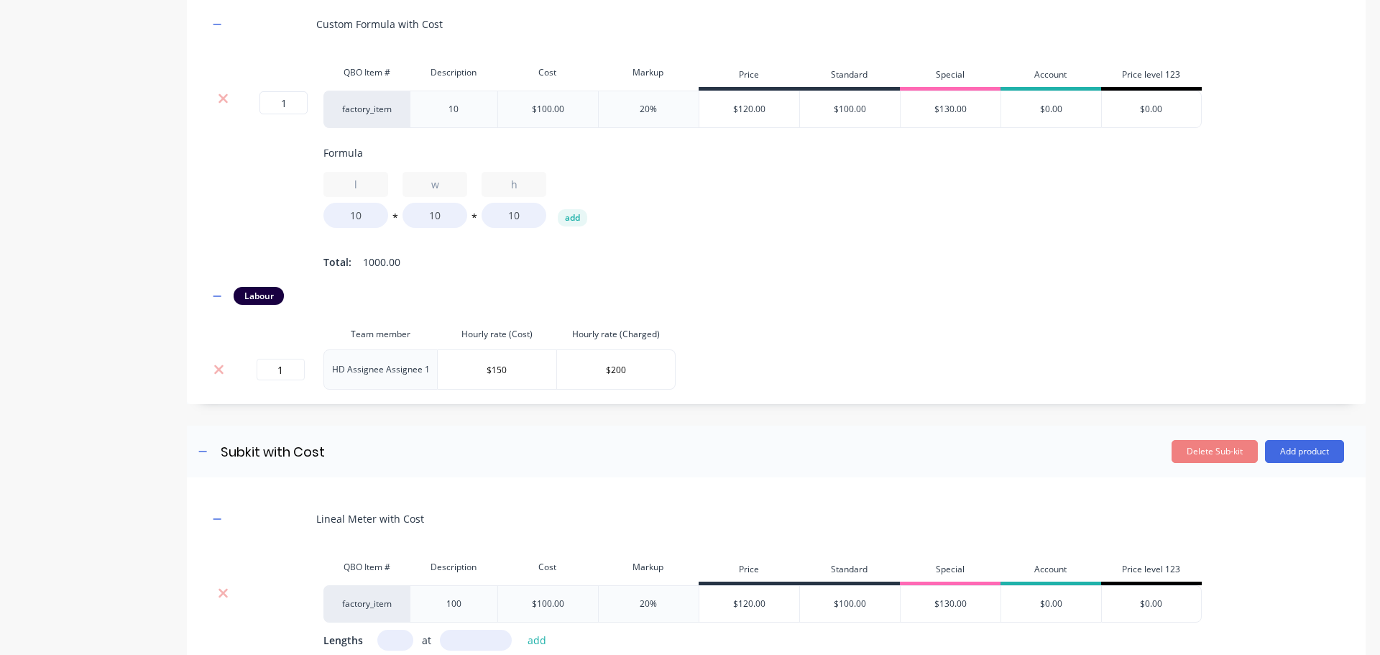
click at [1305, 440] on header "Subkit with Cost Subkit with Cost Enter sub-kit name Delete Sub-kit Add product" at bounding box center [776, 452] width 1179 height 52
click at [1294, 463] on button "Add product" at bounding box center [1304, 451] width 79 height 23
click at [1250, 528] on div "Labour" at bounding box center [1276, 517] width 111 height 21
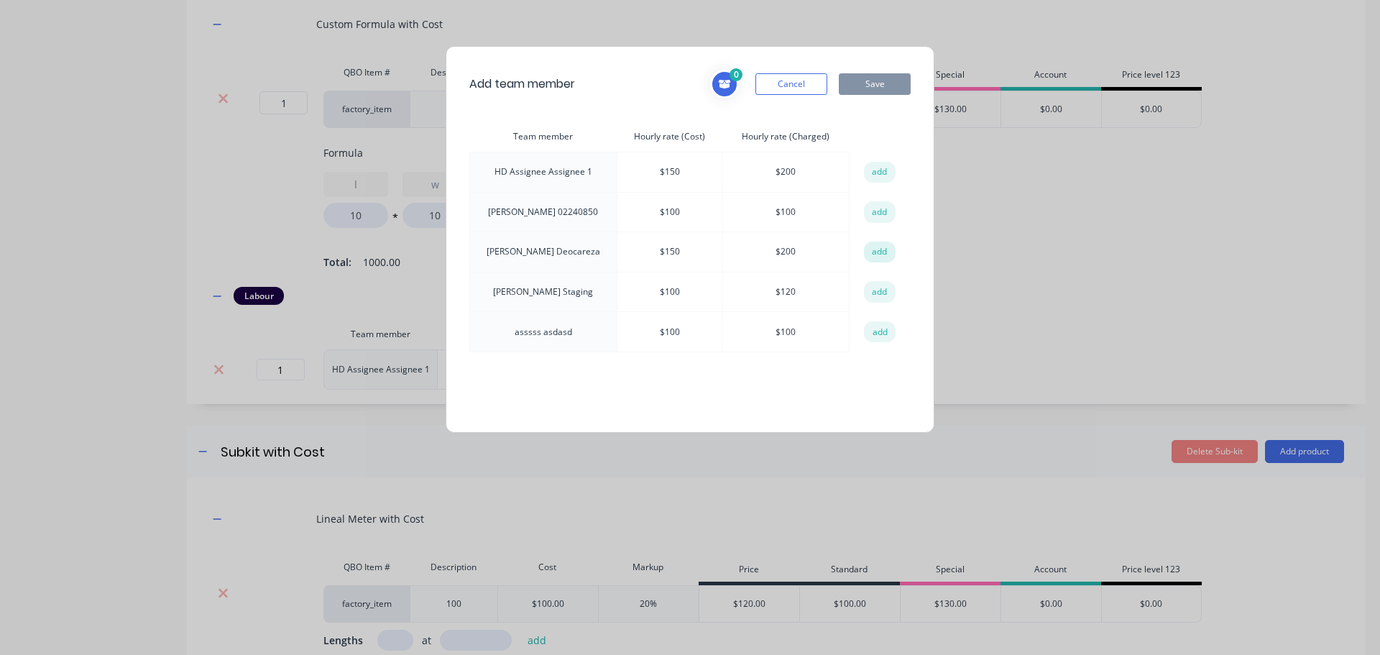
click at [881, 251] on button "add" at bounding box center [880, 253] width 32 height 22
click at [897, 82] on button "Save" at bounding box center [875, 84] width 72 height 22
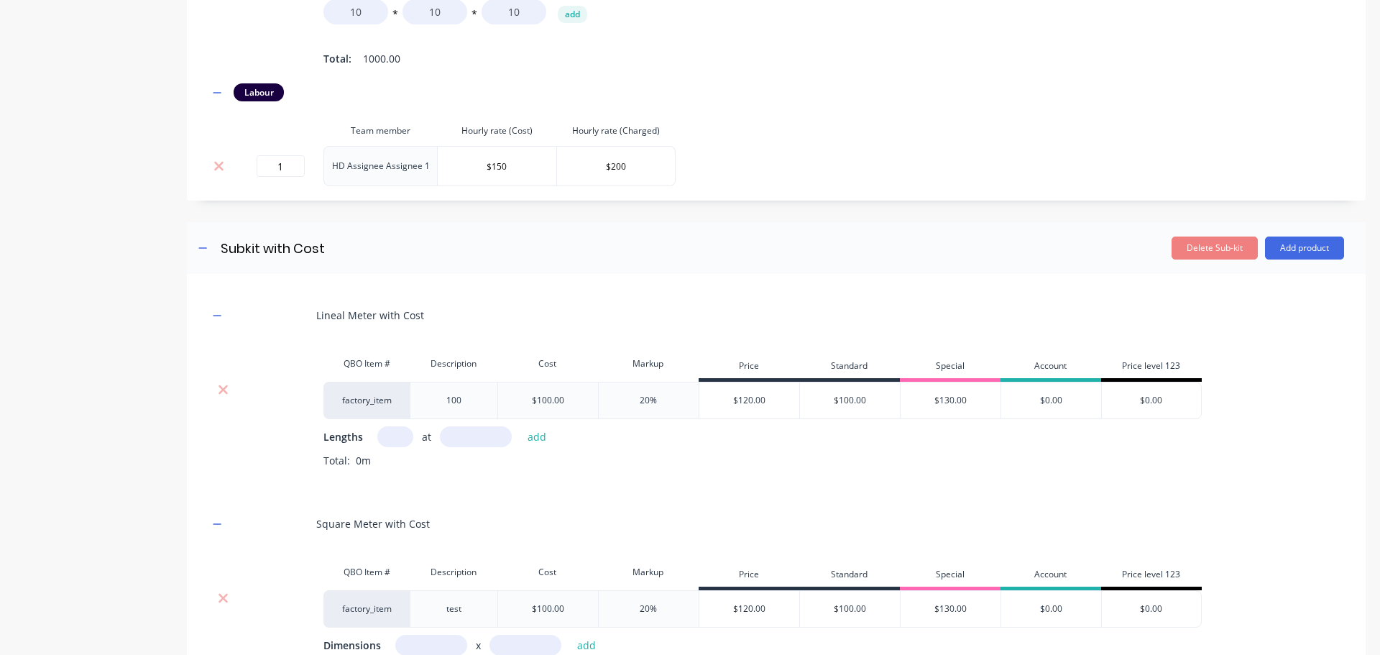
scroll to position [1336, 0]
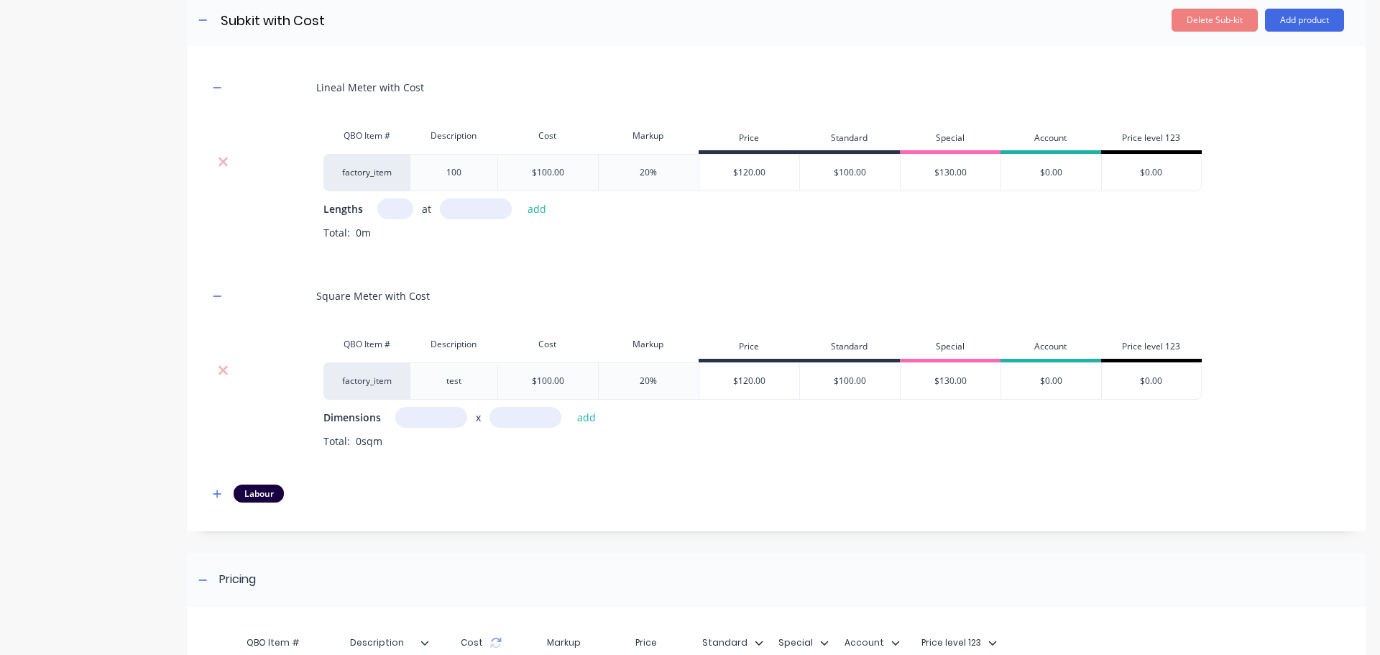
click at [407, 428] on input "text" at bounding box center [431, 417] width 72 height 21
click at [539, 428] on input "text" at bounding box center [526, 417] width 72 height 21
click at [570, 408] on button "add" at bounding box center [587, 417] width 34 height 19
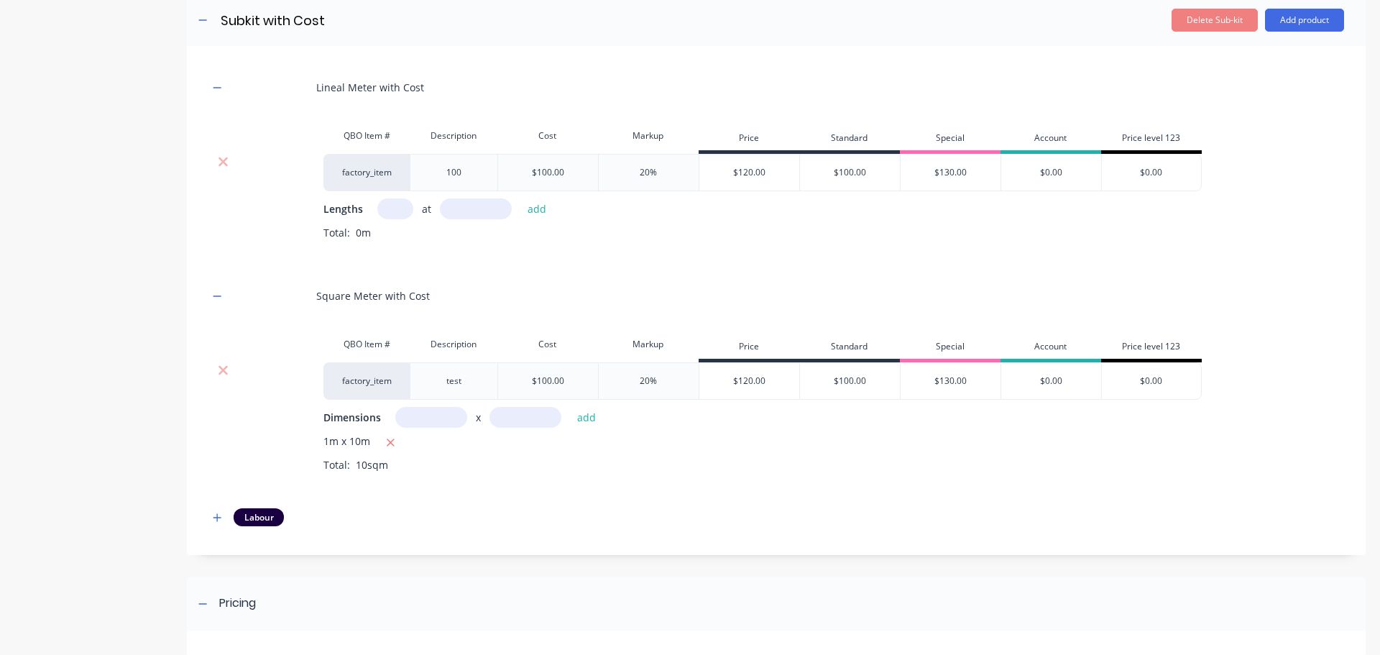
click at [395, 216] on input "text" at bounding box center [395, 208] width 36 height 21
click at [497, 219] on input "text" at bounding box center [476, 208] width 72 height 21
click at [521, 199] on button "add" at bounding box center [538, 208] width 34 height 19
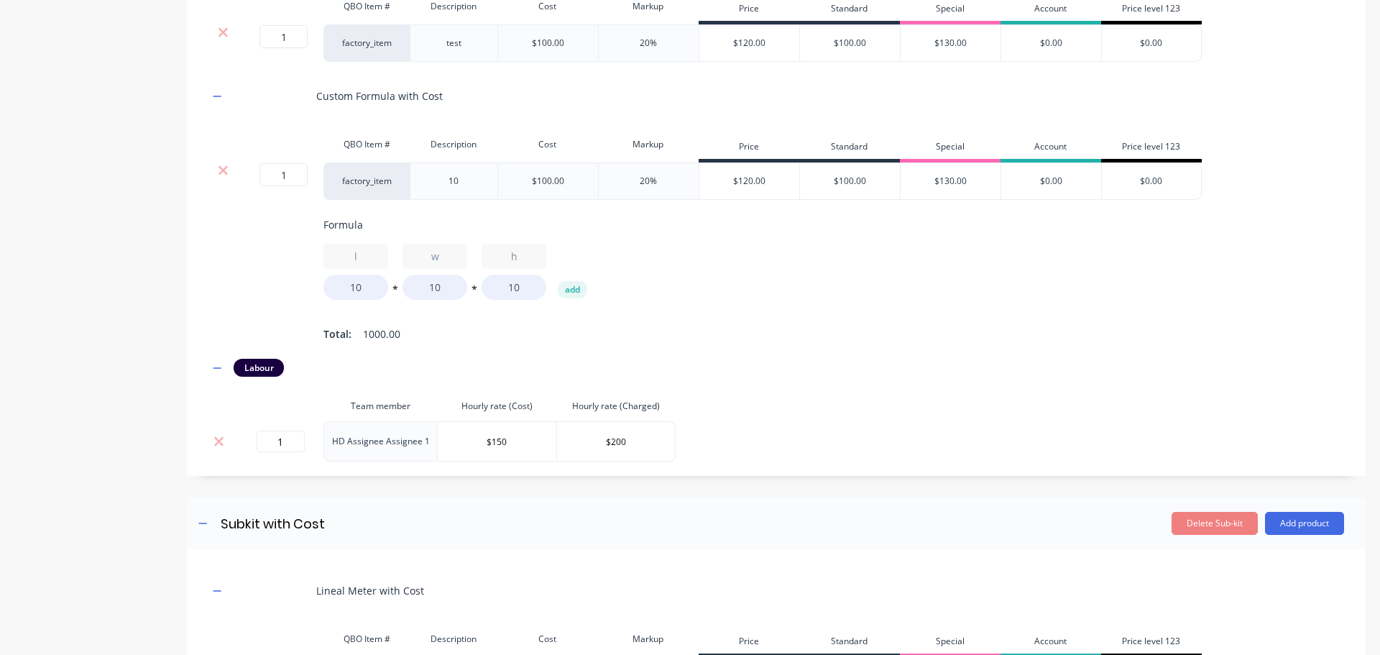
scroll to position [1192, 0]
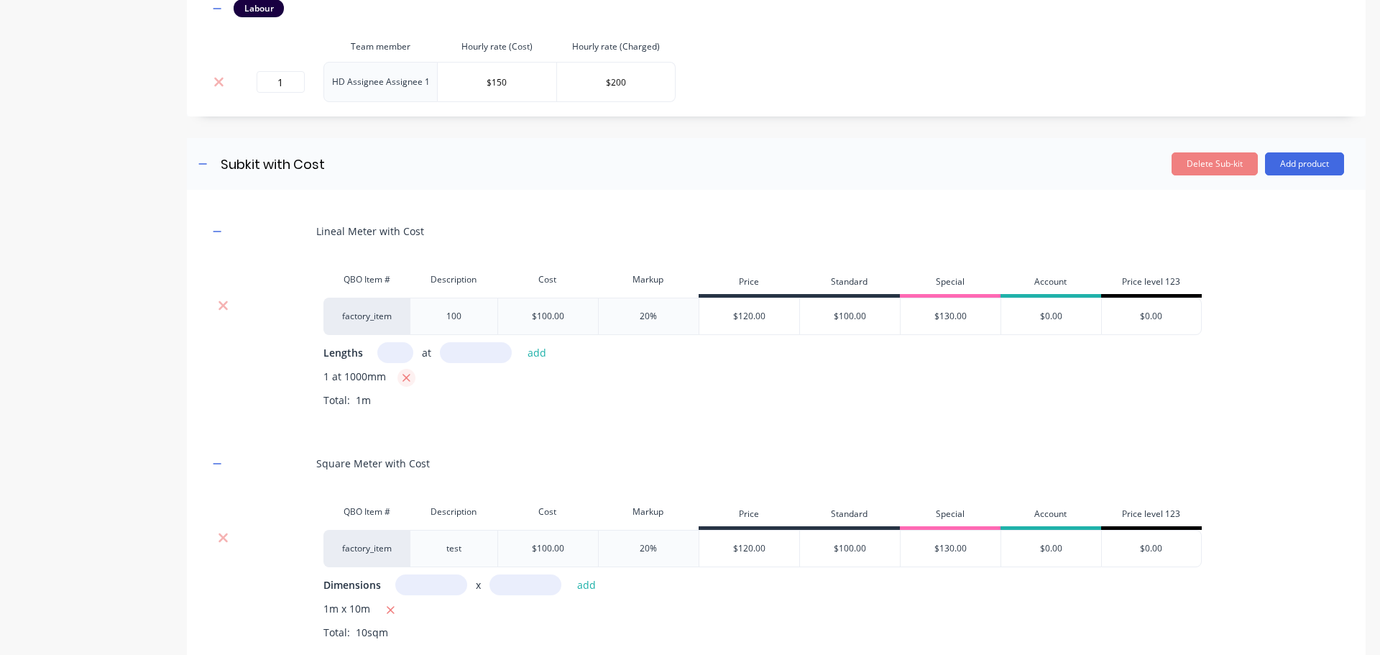
click at [409, 385] on icon "button" at bounding box center [406, 378] width 9 height 13
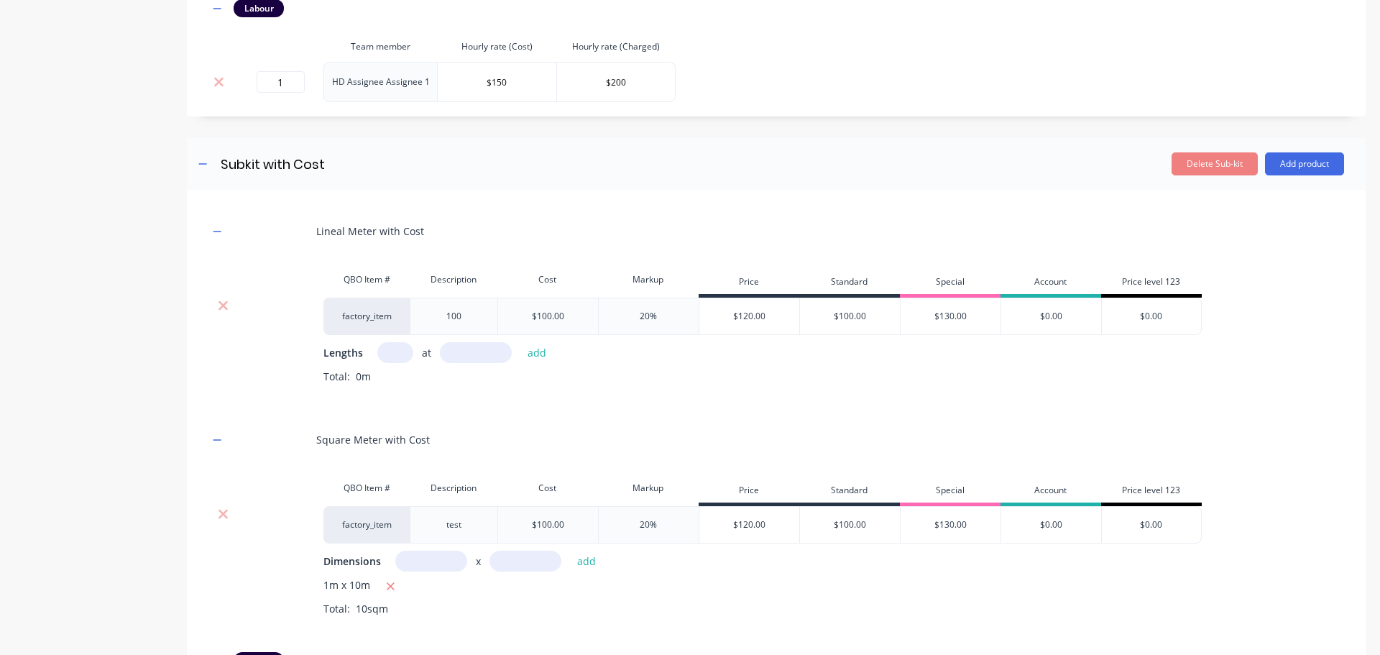
click at [402, 363] on input "text" at bounding box center [395, 352] width 36 height 21
click at [475, 358] on input "text" at bounding box center [476, 352] width 72 height 21
click at [521, 343] on button "add" at bounding box center [538, 352] width 34 height 19
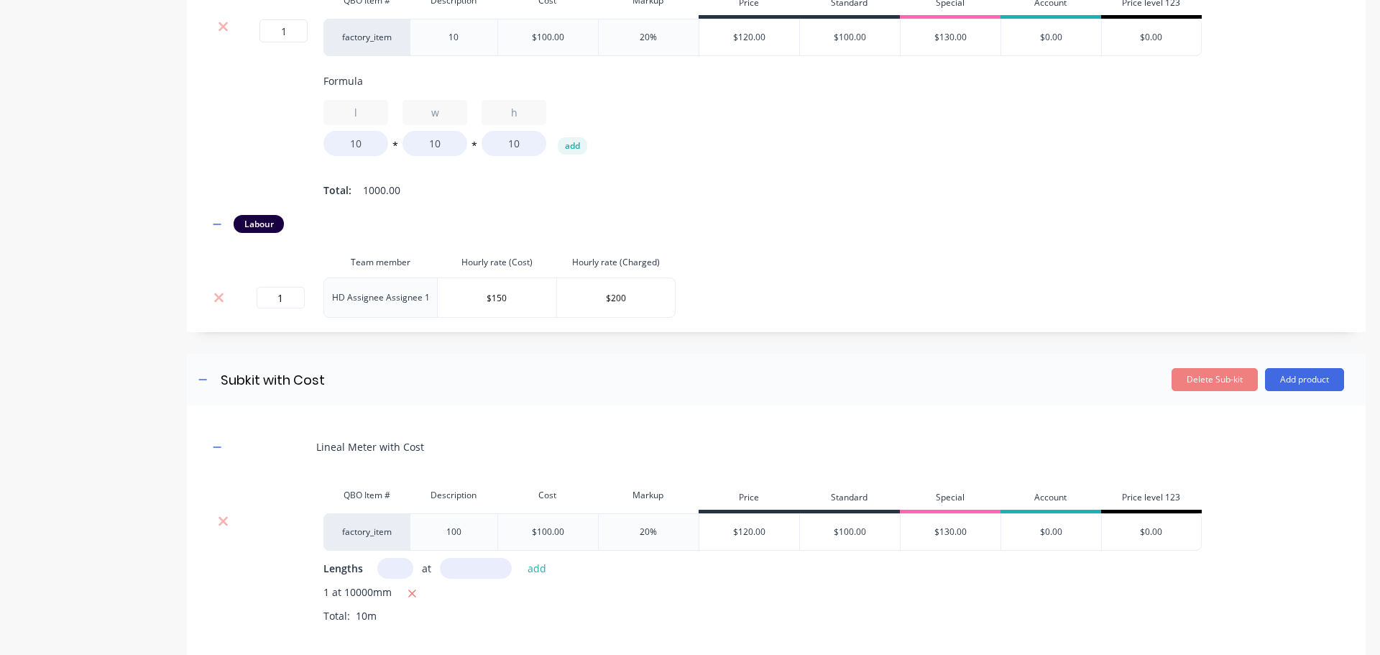
scroll to position [833, 0]
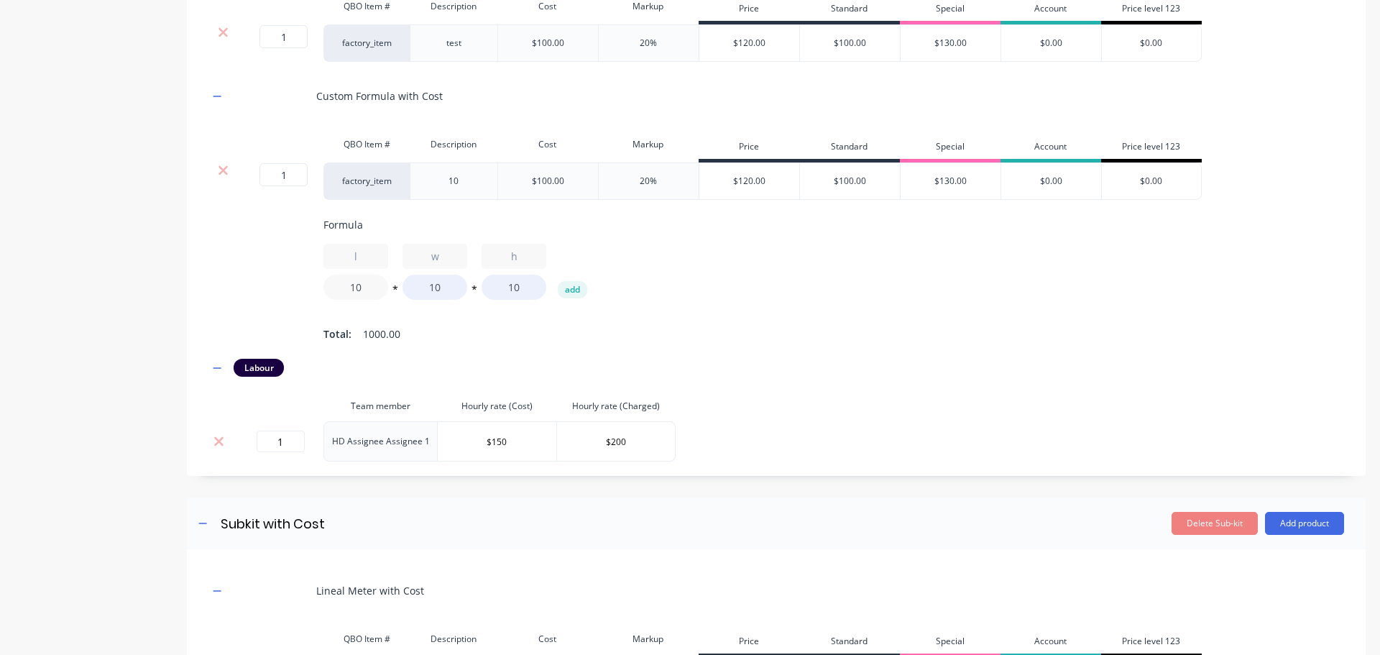
drag, startPoint x: 342, startPoint y: 293, endPoint x: 411, endPoint y: 300, distance: 70.1
click at [398, 297] on div "l 10 * w 10 * h 10 add" at bounding box center [892, 272] width 1136 height 56
drag, startPoint x: 422, startPoint y: 288, endPoint x: 460, endPoint y: 288, distance: 38.1
click at [460, 288] on input "10" at bounding box center [435, 287] width 65 height 25
drag, startPoint x: 498, startPoint y: 288, endPoint x: 545, endPoint y: 293, distance: 47.7
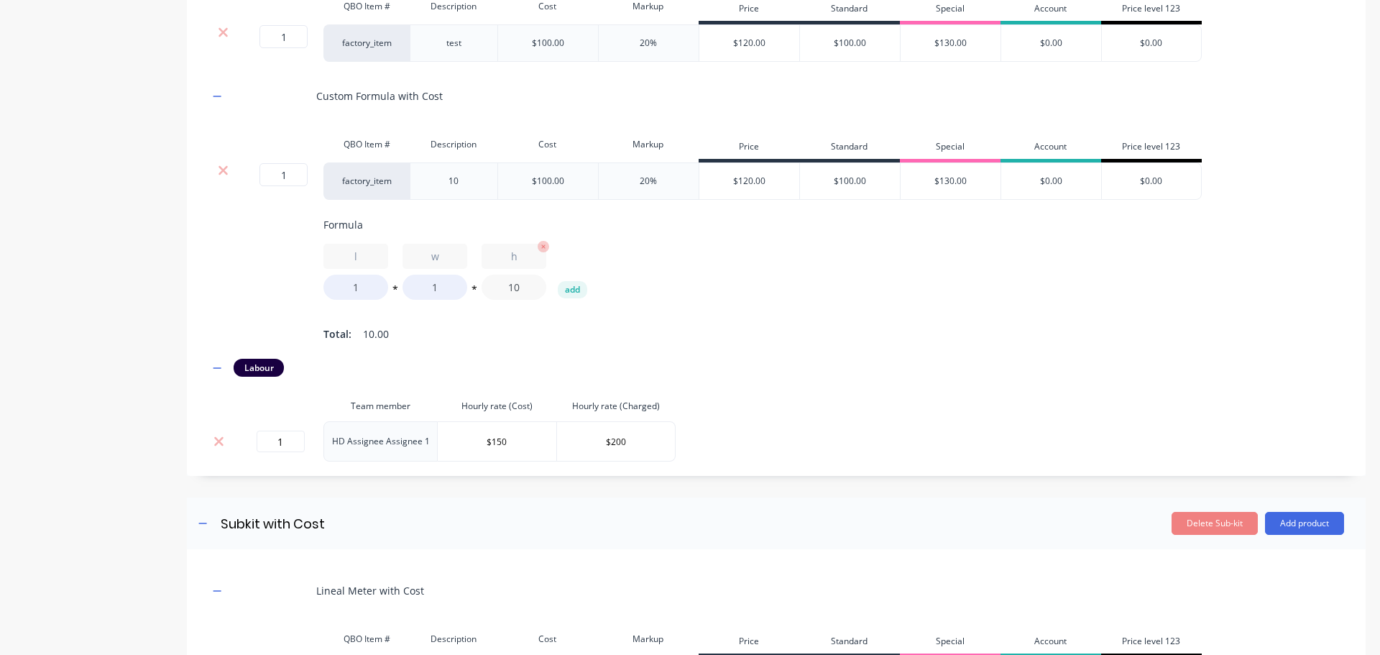
click at [545, 293] on div "h 10" at bounding box center [514, 272] width 65 height 56
click at [539, 334] on div "Total: 2.00" at bounding box center [892, 334] width 1136 height 22
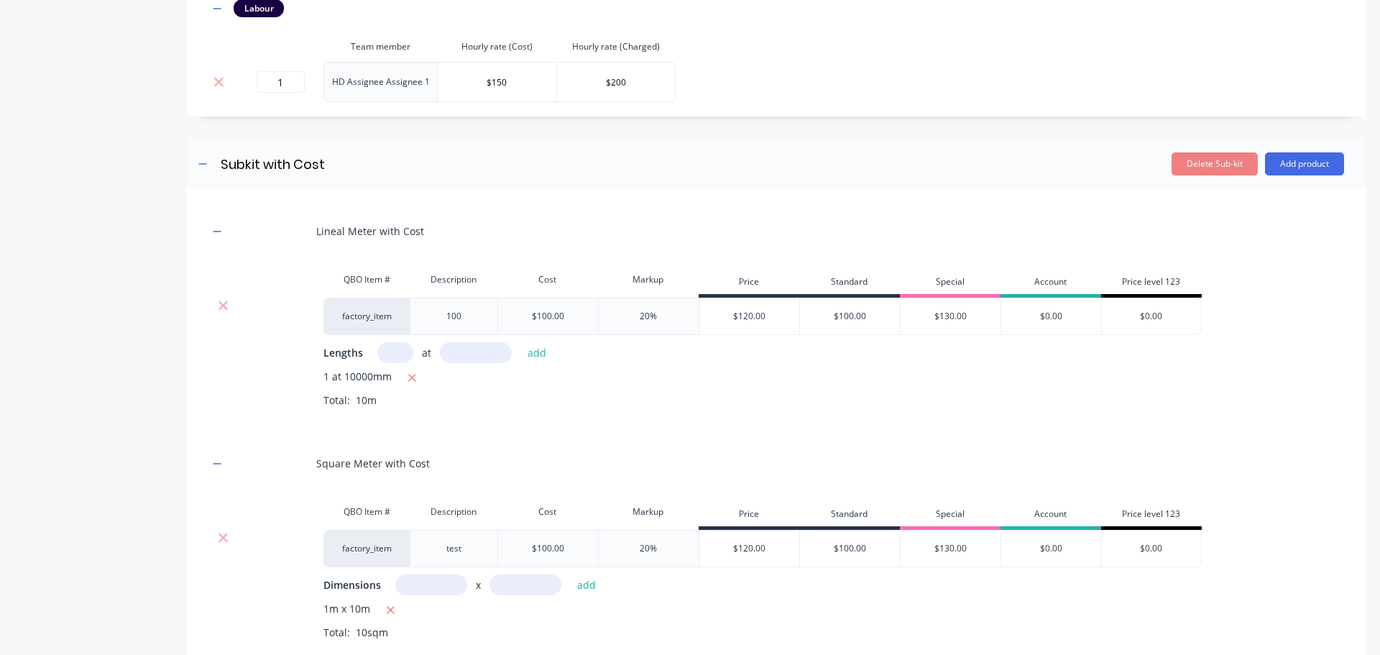
scroll to position [1576, 0]
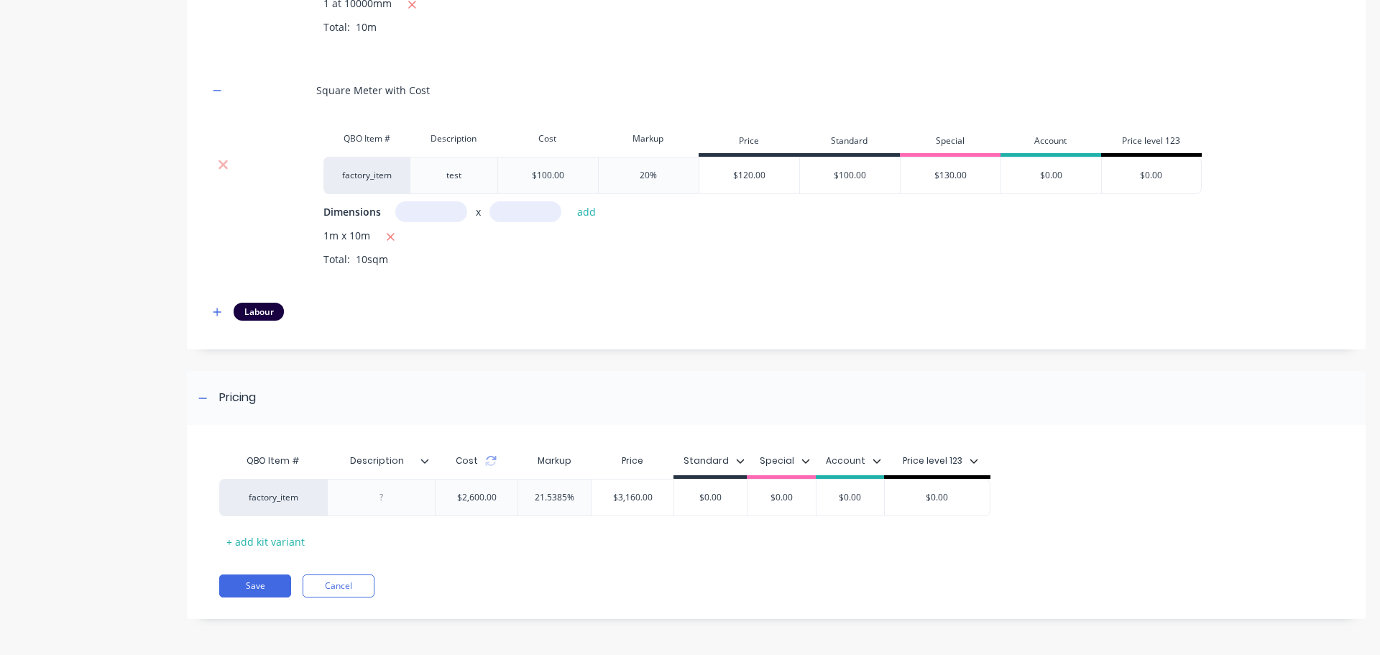
click at [489, 469] on div "Cost" at bounding box center [476, 460] width 83 height 29
click at [705, 494] on input "$0.00" at bounding box center [710, 497] width 73 height 13
click at [777, 495] on input "$0.00" at bounding box center [782, 497] width 72 height 13
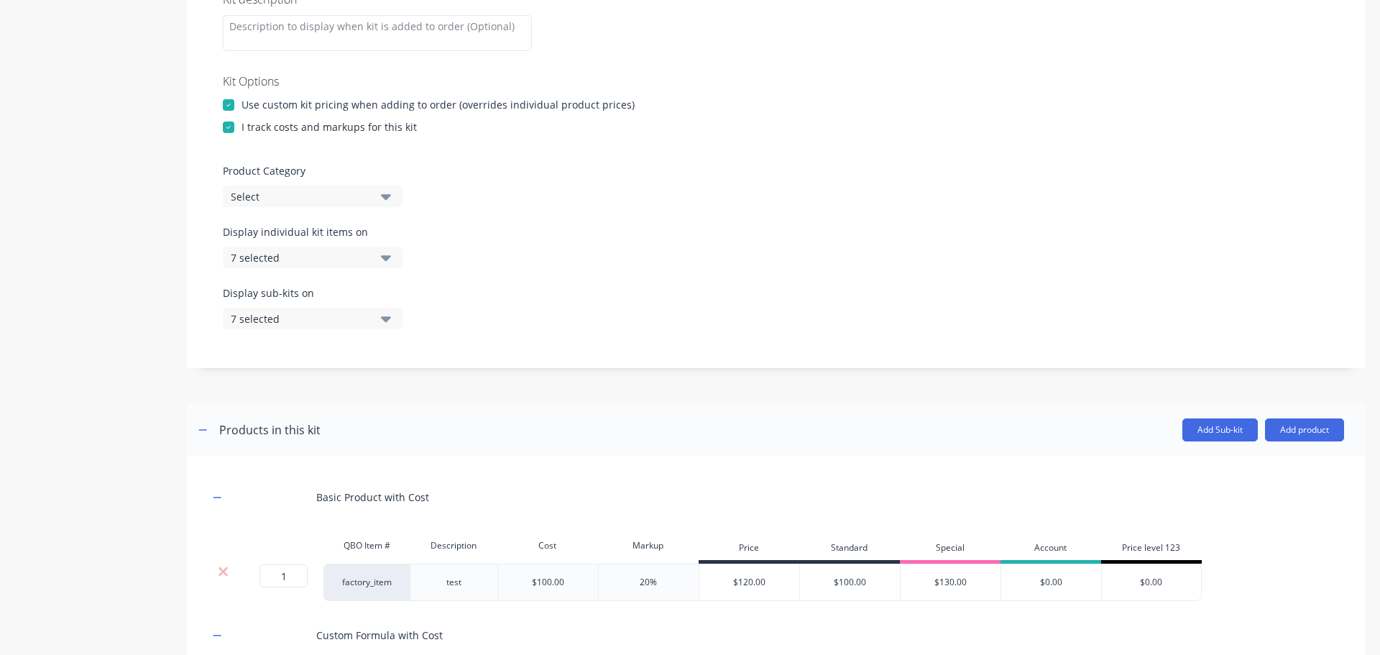
scroll to position [66, 0]
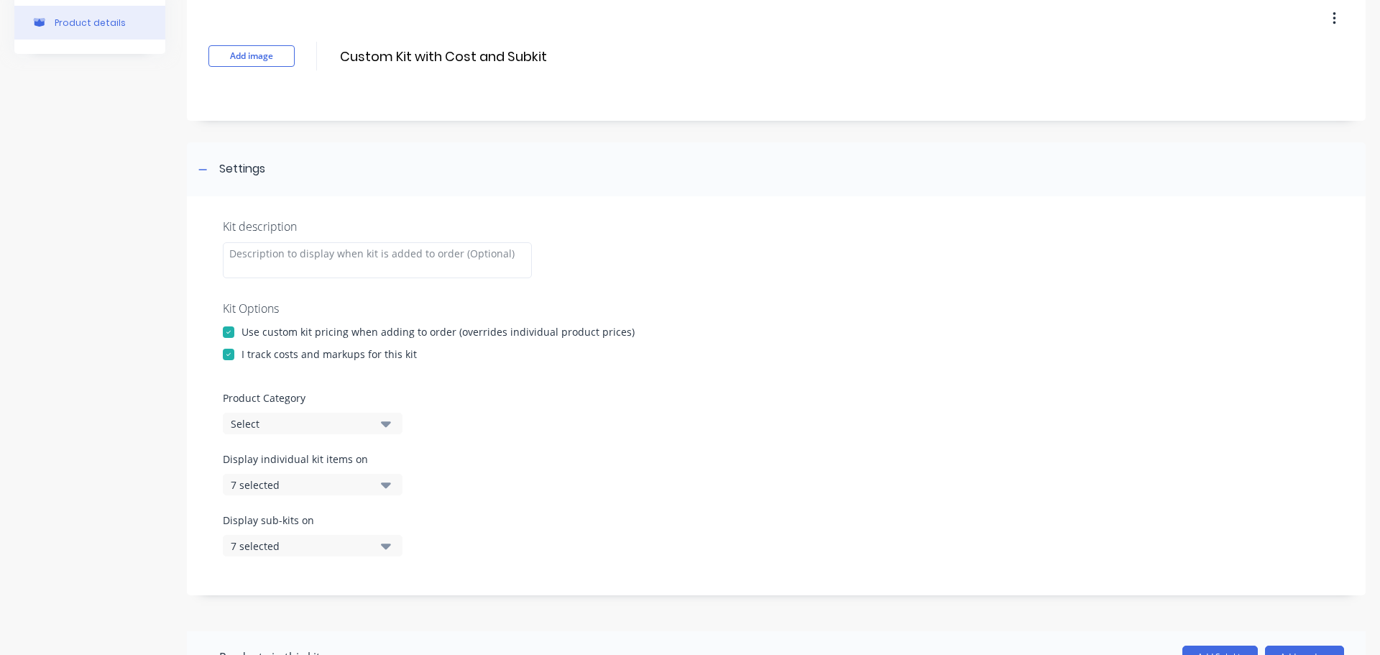
click at [353, 423] on div "Select" at bounding box center [300, 423] width 139 height 15
click at [570, 429] on div "Product Category Select" at bounding box center [776, 412] width 1107 height 44
click at [731, 332] on div "Use custom kit pricing when adding to order (overrides individual product price…" at bounding box center [776, 331] width 1107 height 15
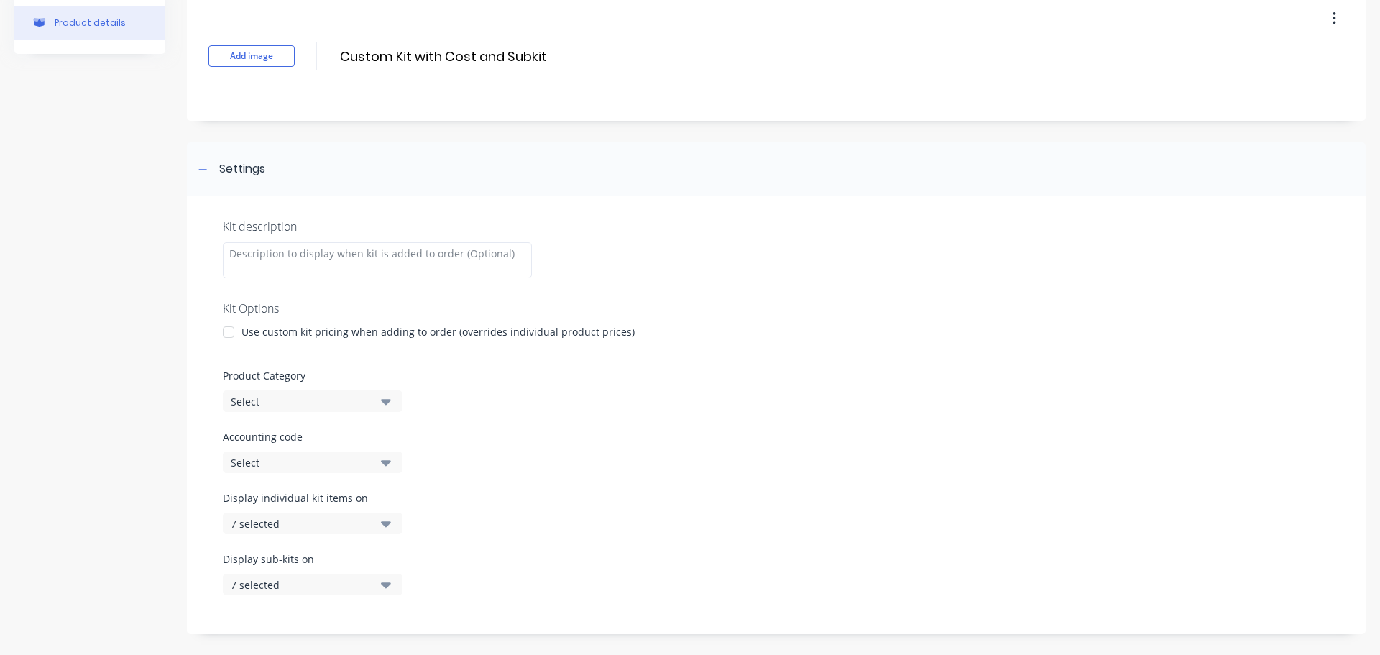
click at [377, 400] on button "Select" at bounding box center [313, 401] width 180 height 22
click at [685, 431] on label "Accounting code" at bounding box center [776, 436] width 1107 height 15
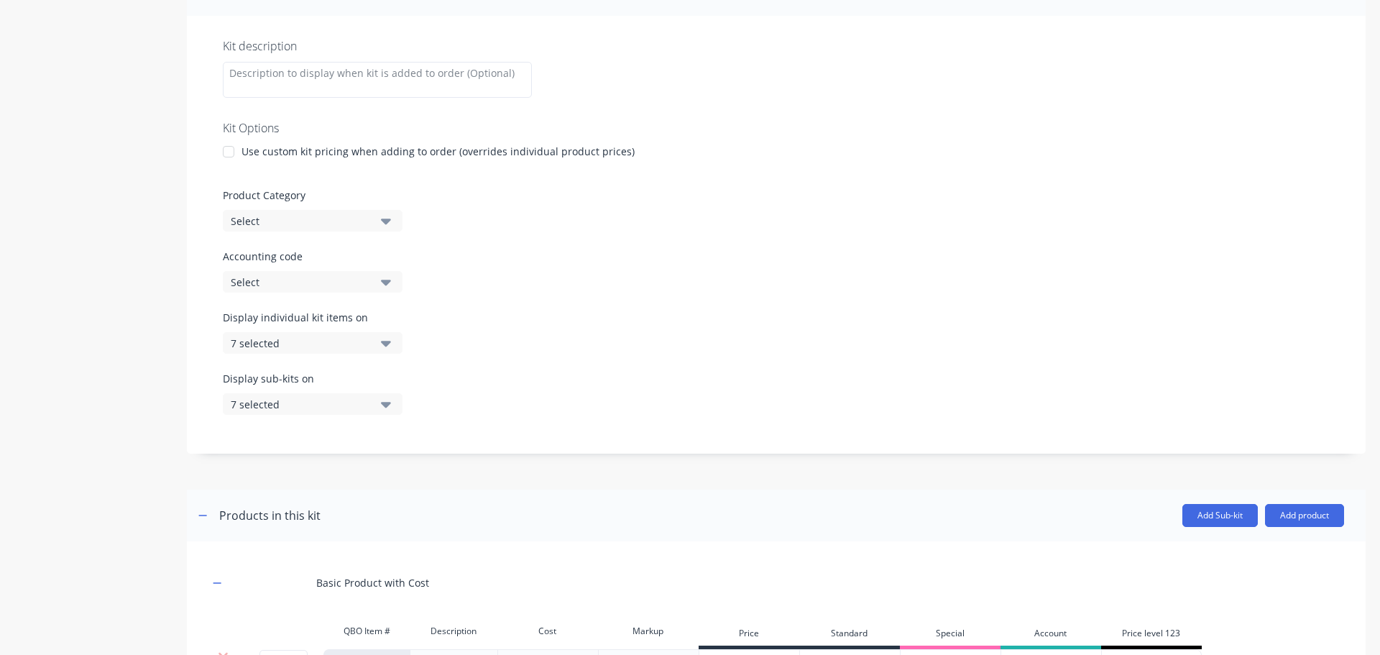
scroll to position [24, 0]
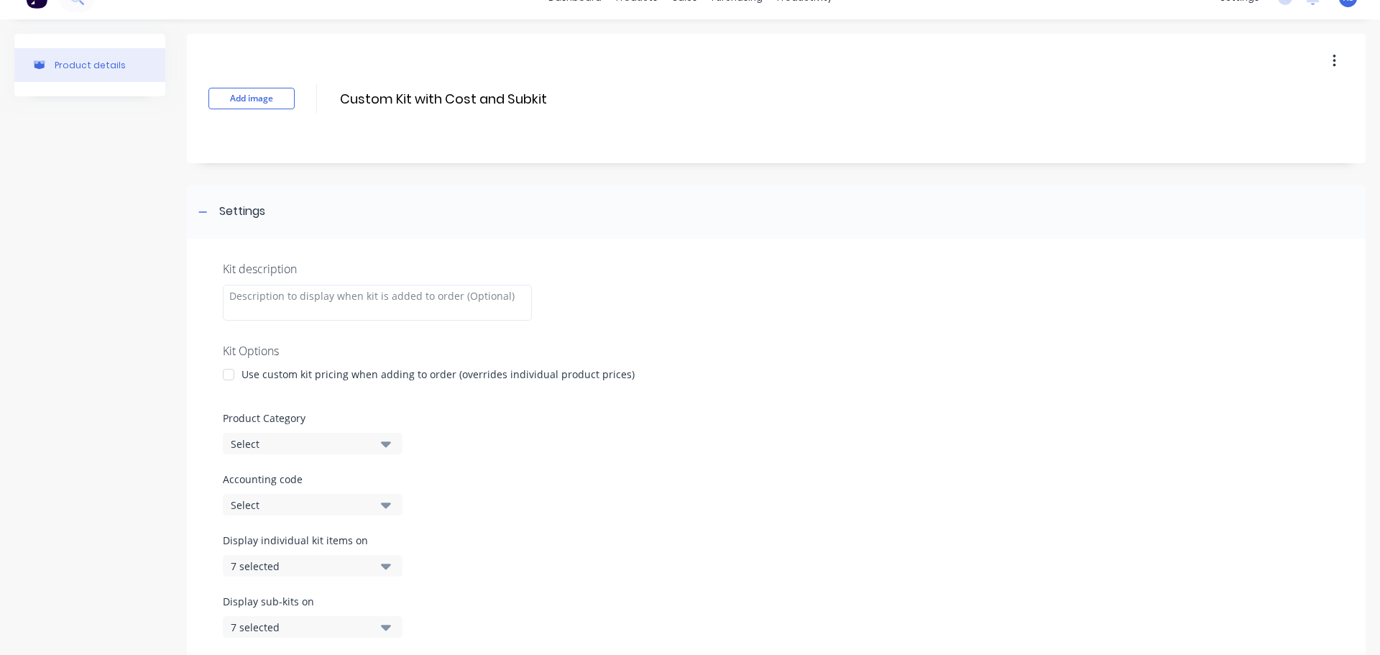
click at [231, 371] on div at bounding box center [228, 374] width 29 height 29
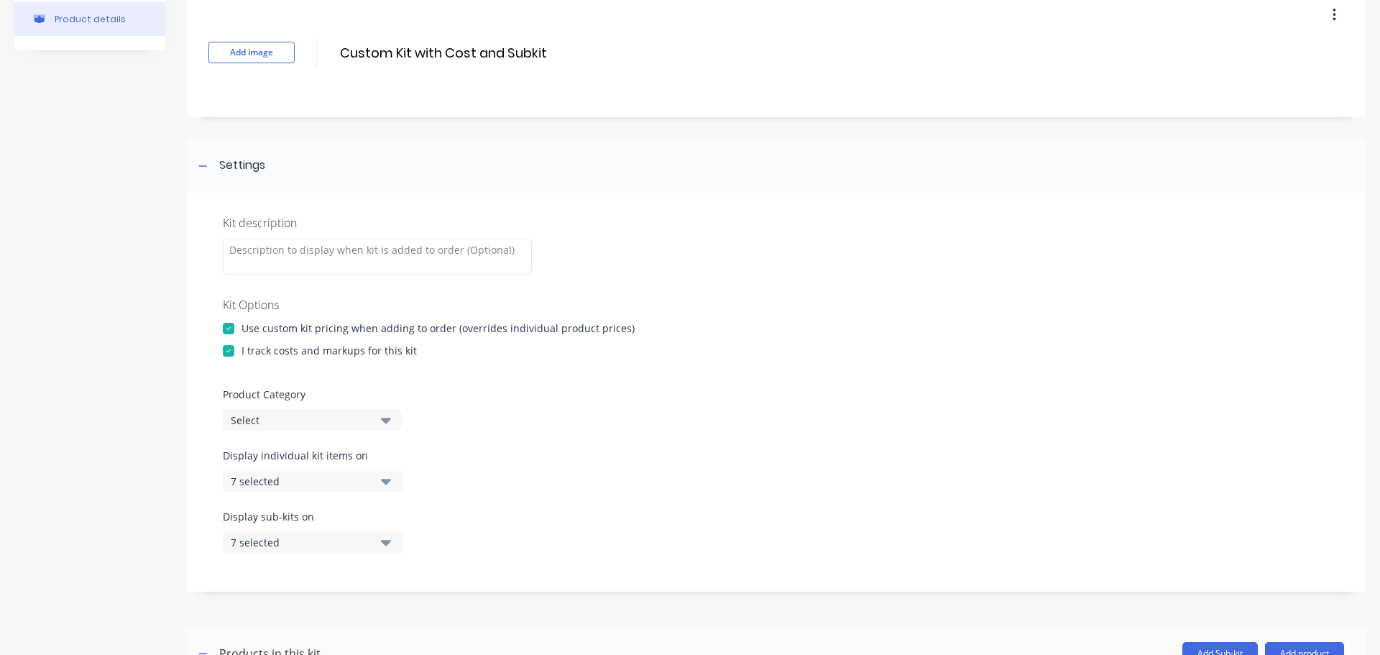
scroll to position [96, 0]
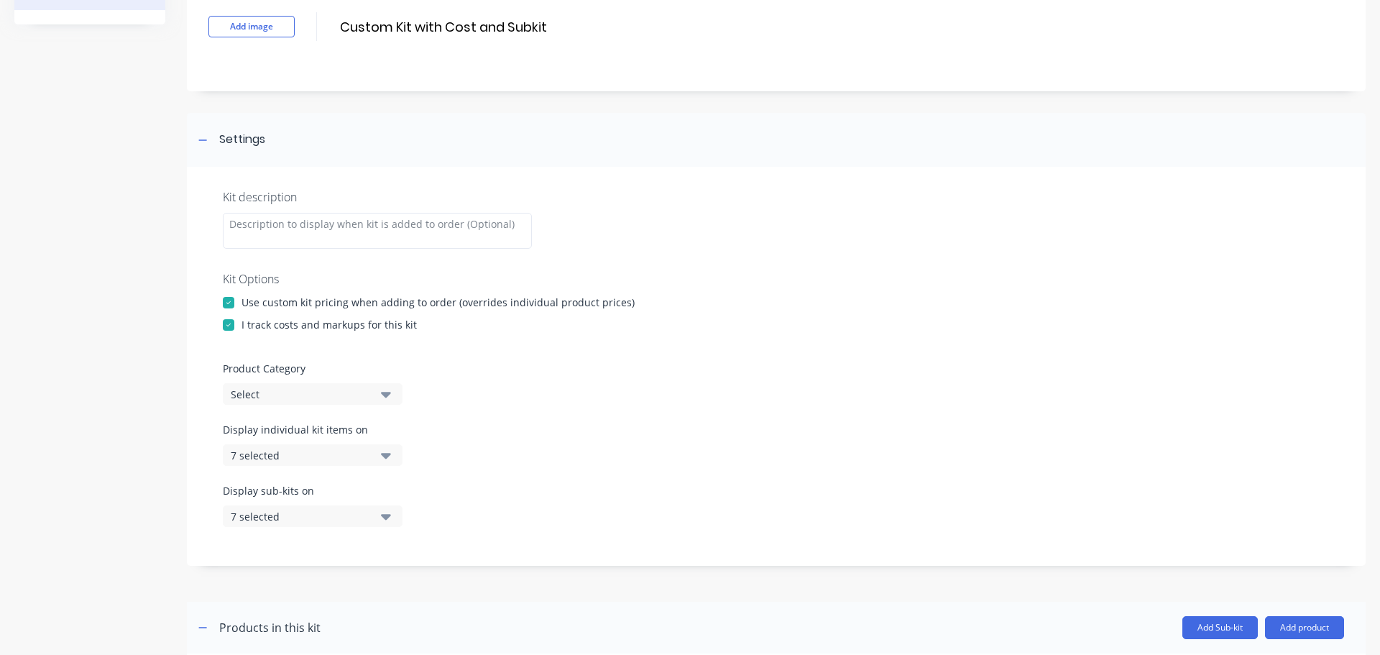
click at [329, 388] on div "Select" at bounding box center [300, 394] width 139 height 15
click at [684, 439] on div "Display individual kit items on 7 selected" at bounding box center [776, 452] width 1107 height 61
click at [375, 381] on div "Product Category Select" at bounding box center [776, 383] width 1107 height 44
click at [372, 392] on button "Select" at bounding box center [313, 394] width 180 height 22
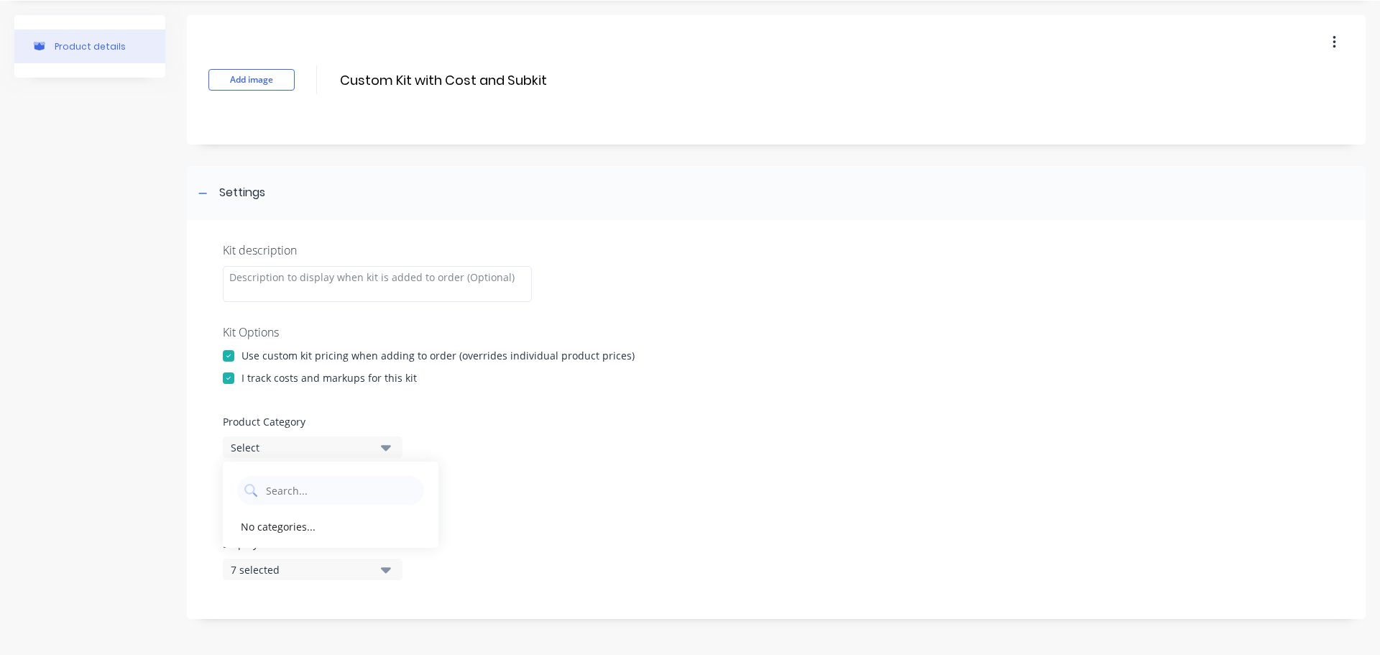
scroll to position [0, 0]
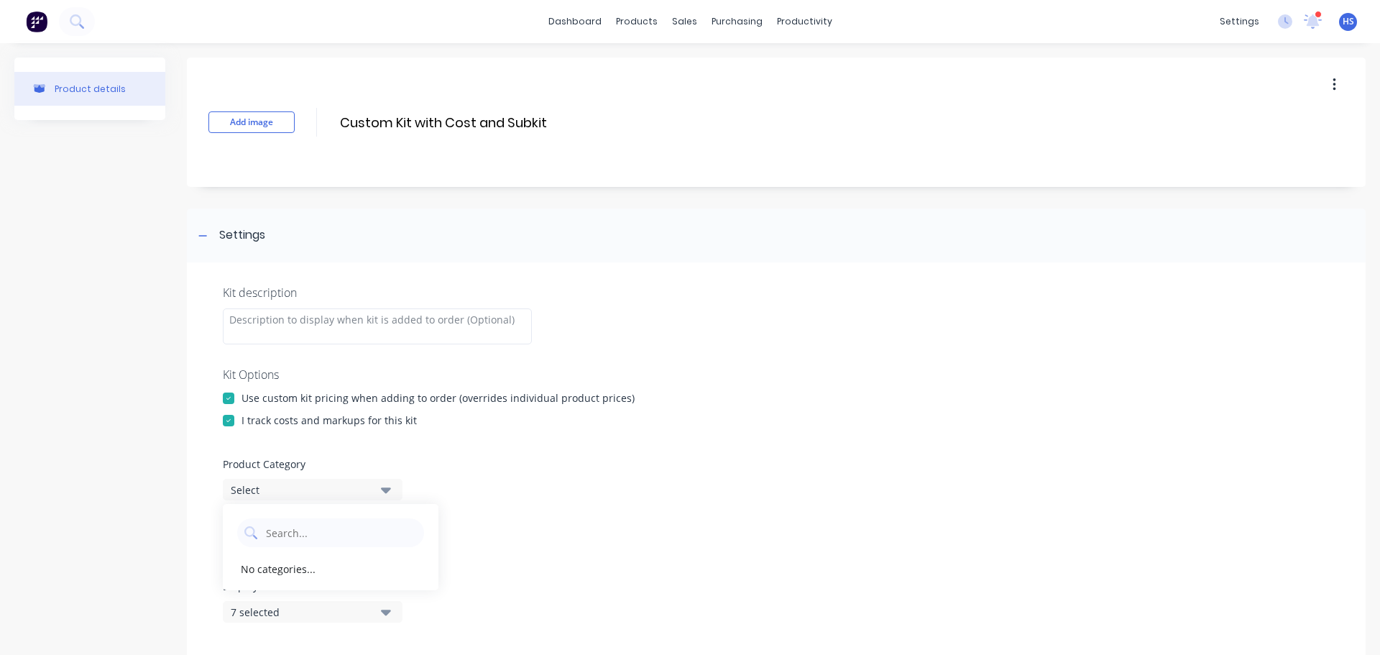
click at [908, 434] on div "Kit description Kit Options Use custom kit pricing when adding to order (overri…" at bounding box center [776, 461] width 1179 height 399
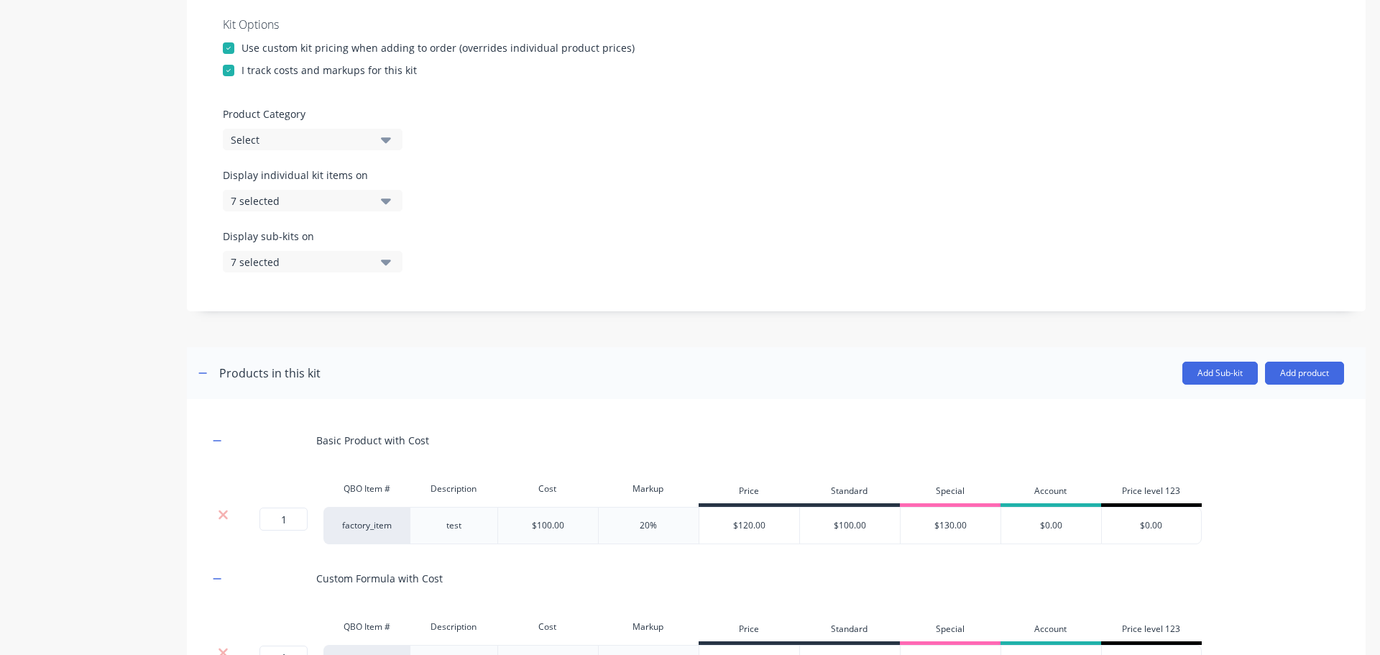
scroll to position [138, 0]
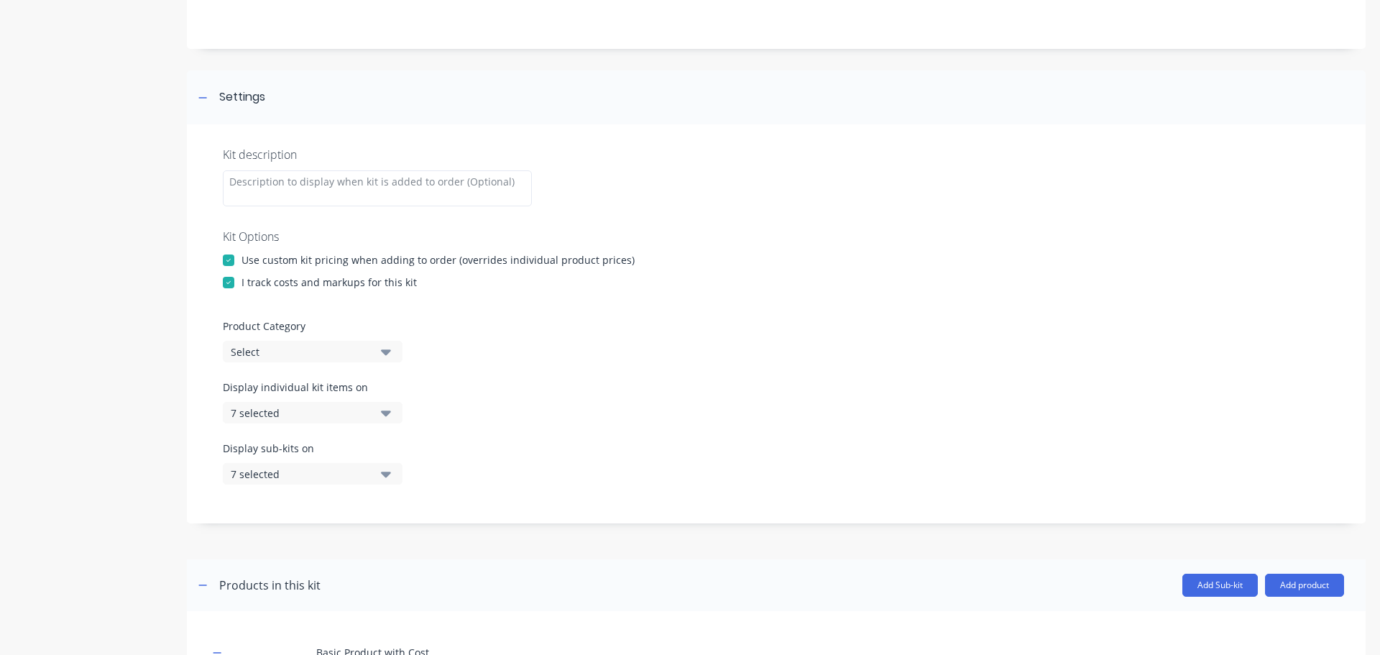
click at [366, 352] on div "Select" at bounding box center [300, 351] width 139 height 15
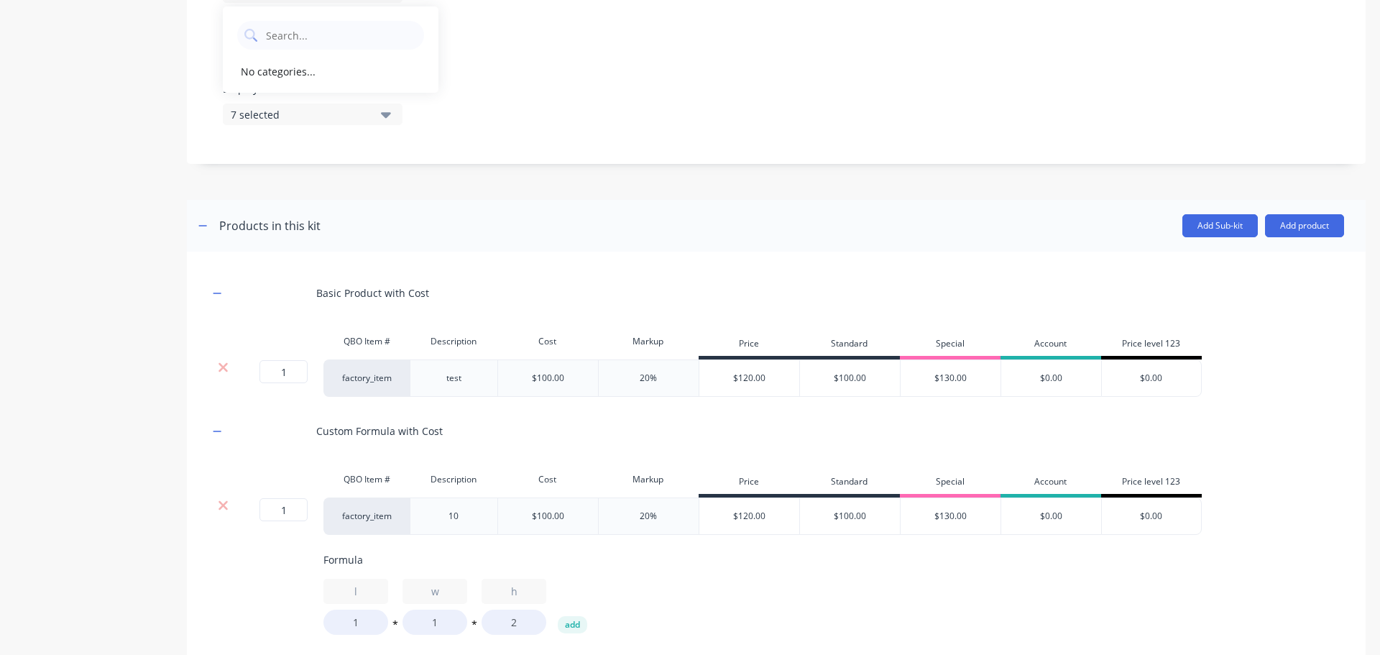
scroll to position [66, 0]
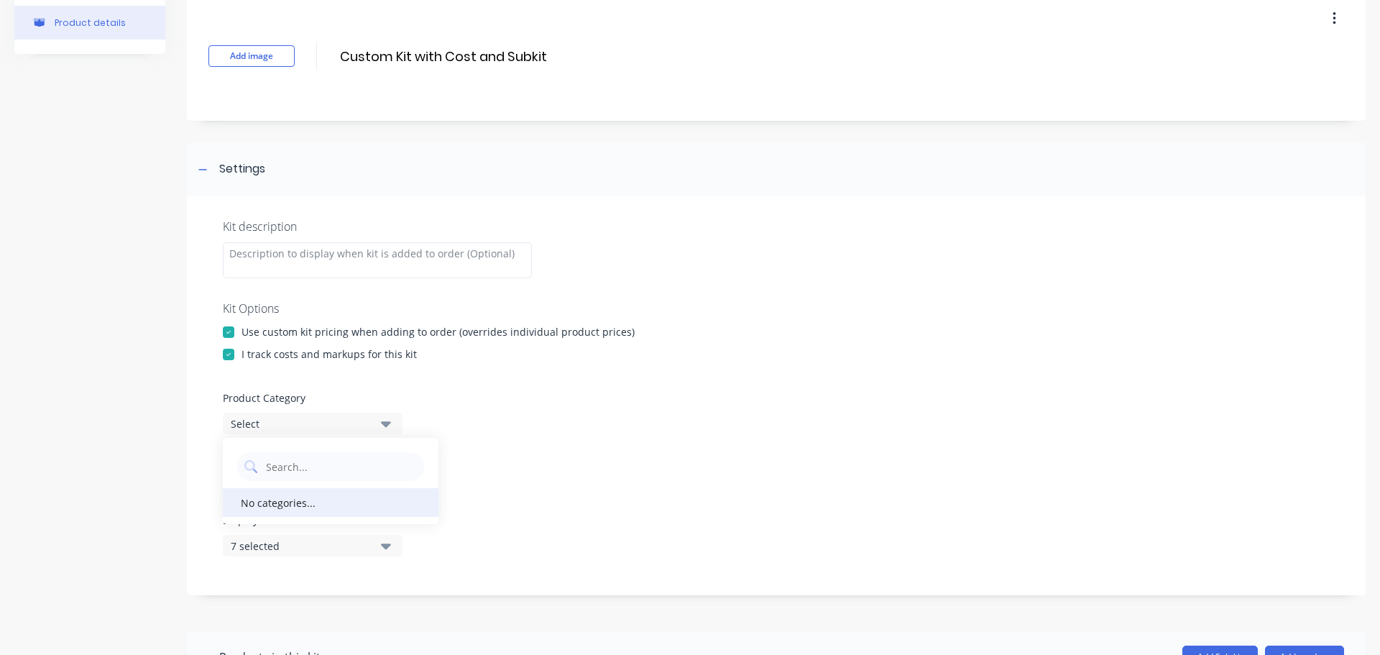
click at [305, 505] on div "No categories..." at bounding box center [278, 502] width 75 height 15
drag, startPoint x: 633, startPoint y: 466, endPoint x: 409, endPoint y: 436, distance: 225.5
click at [632, 466] on div "Display individual kit items on 7 selected" at bounding box center [776, 482] width 1107 height 61
click at [387, 431] on icon "button" at bounding box center [386, 424] width 10 height 16
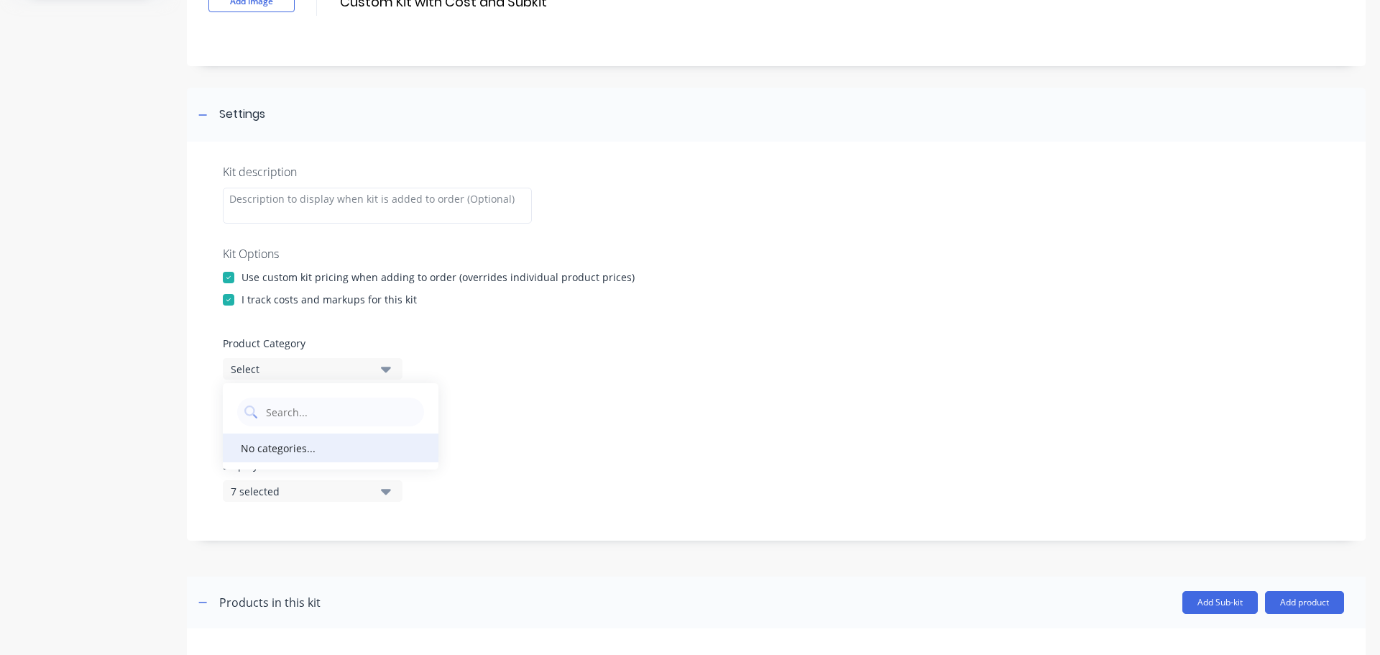
scroll to position [210, 0]
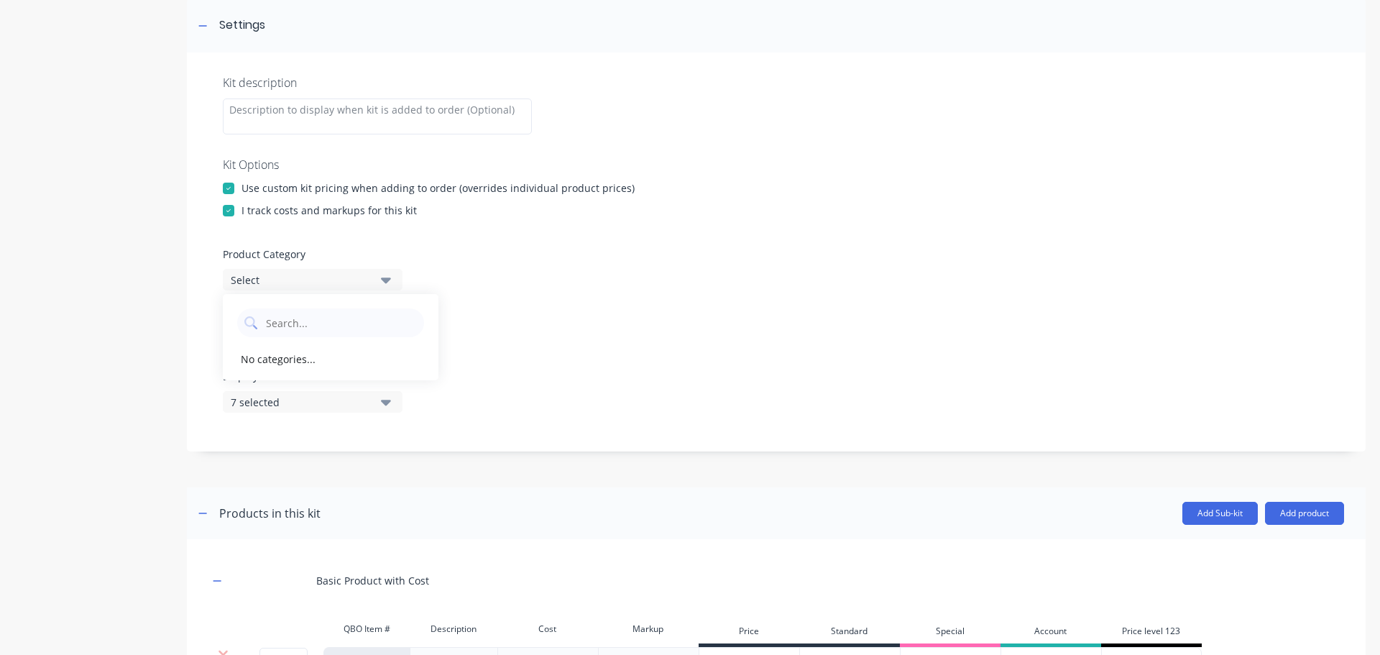
click at [620, 383] on div "Display sub-kits on 7 selected" at bounding box center [776, 399] width 1107 height 61
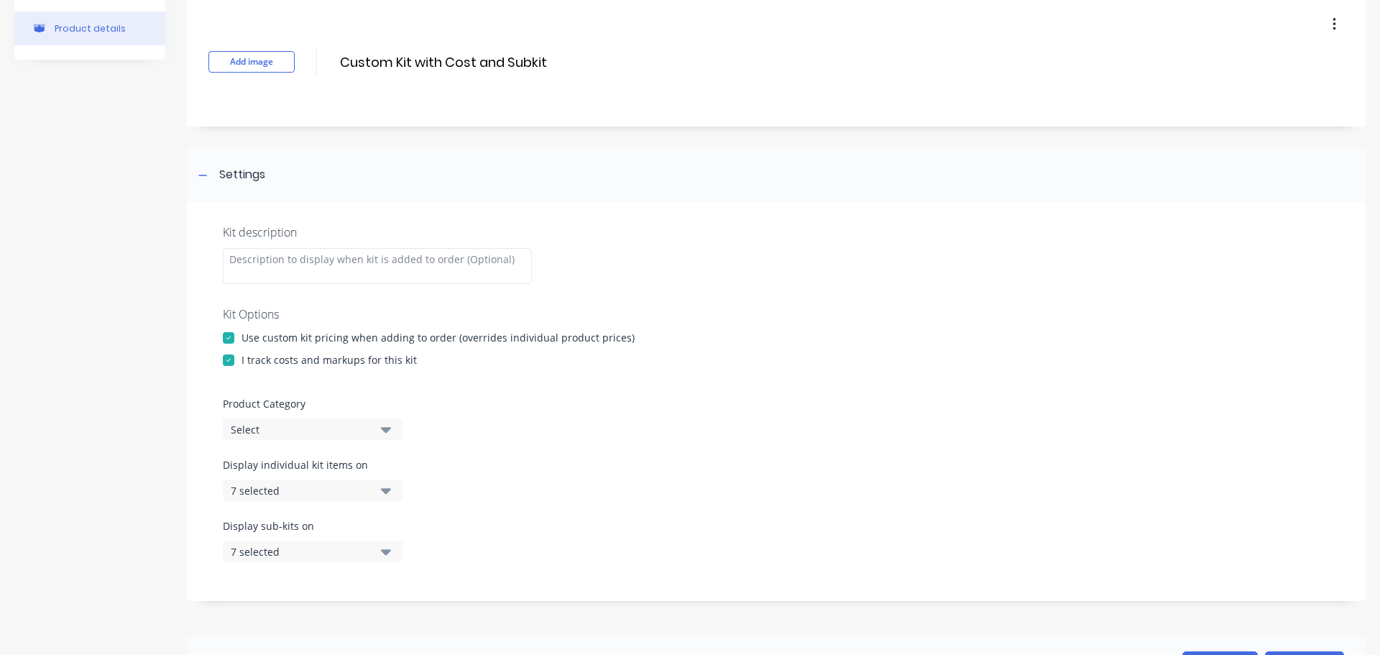
scroll to position [144, 0]
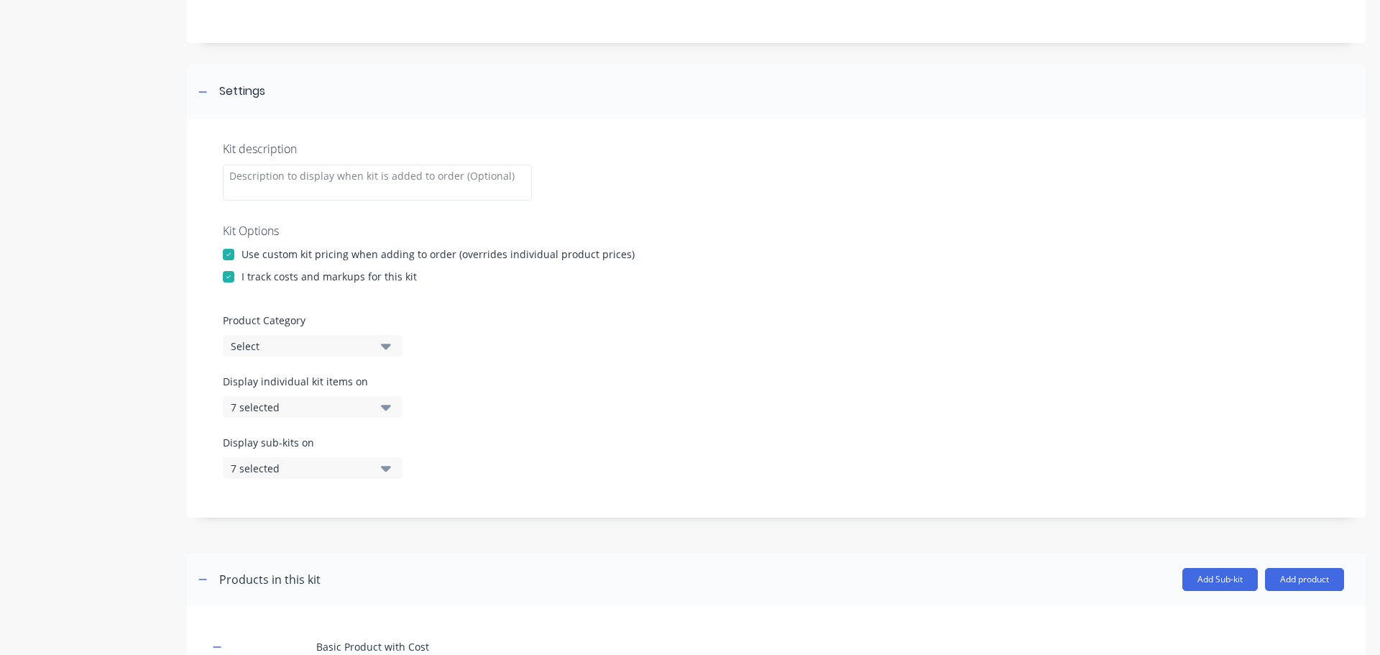
click at [374, 354] on button "Select" at bounding box center [313, 346] width 180 height 22
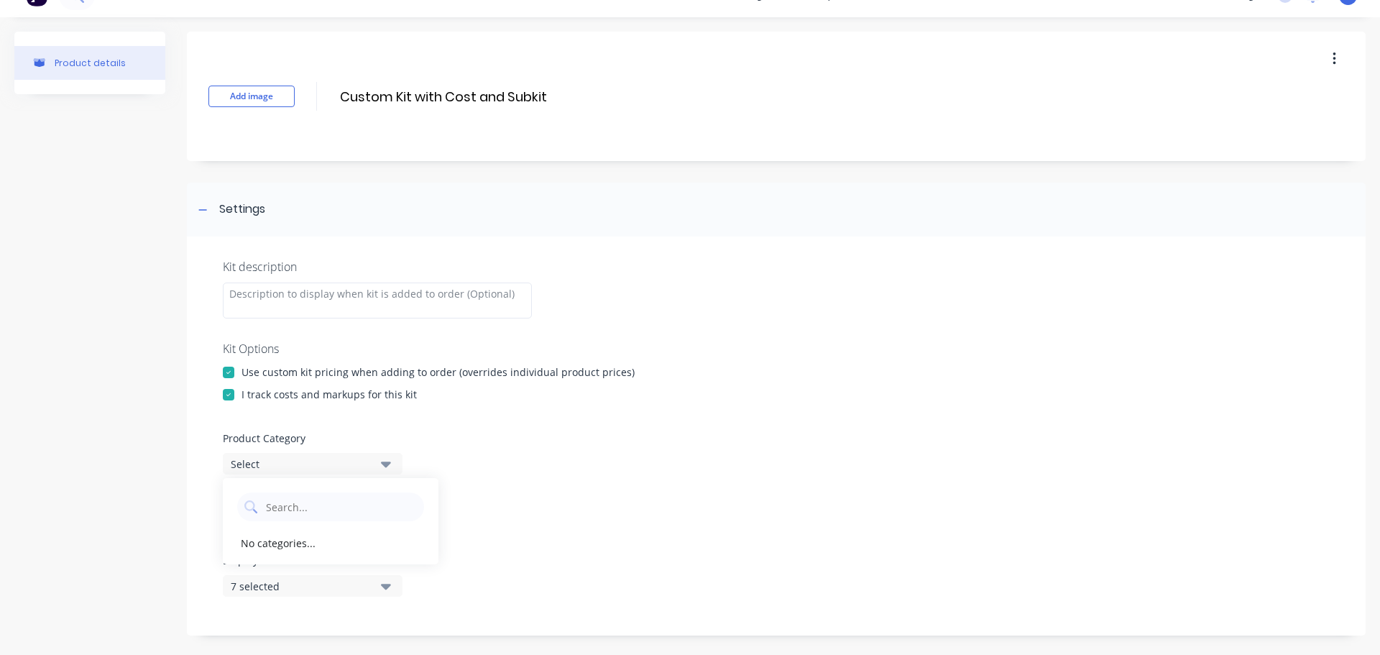
scroll to position [72, 0]
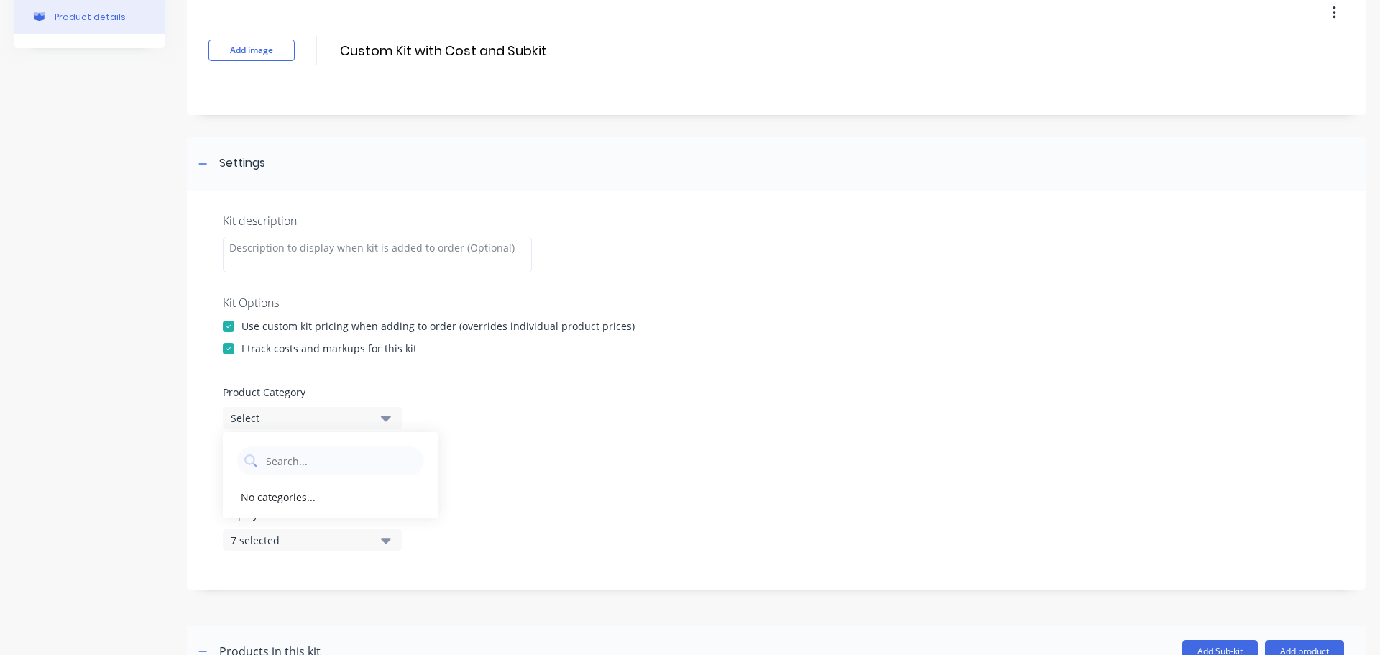
click at [226, 324] on div at bounding box center [228, 326] width 29 height 29
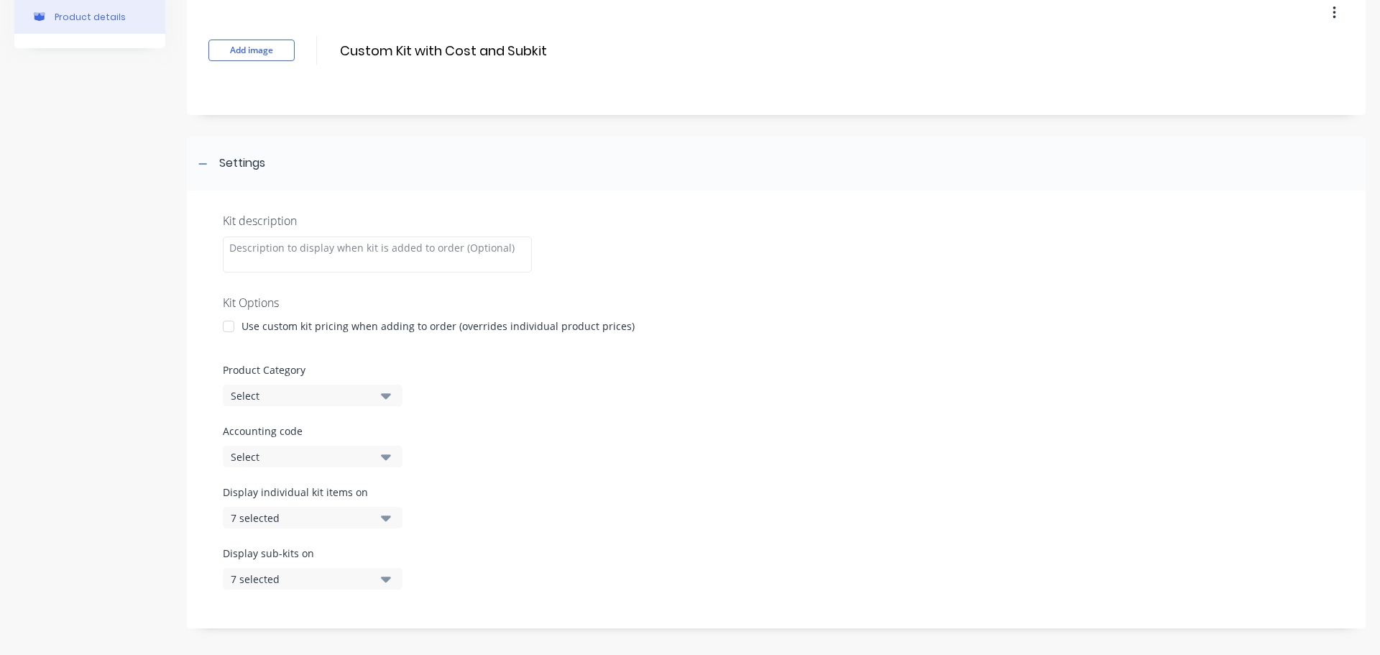
drag, startPoint x: 227, startPoint y: 325, endPoint x: 516, endPoint y: 408, distance: 300.1
click at [228, 325] on div at bounding box center [228, 326] width 29 height 29
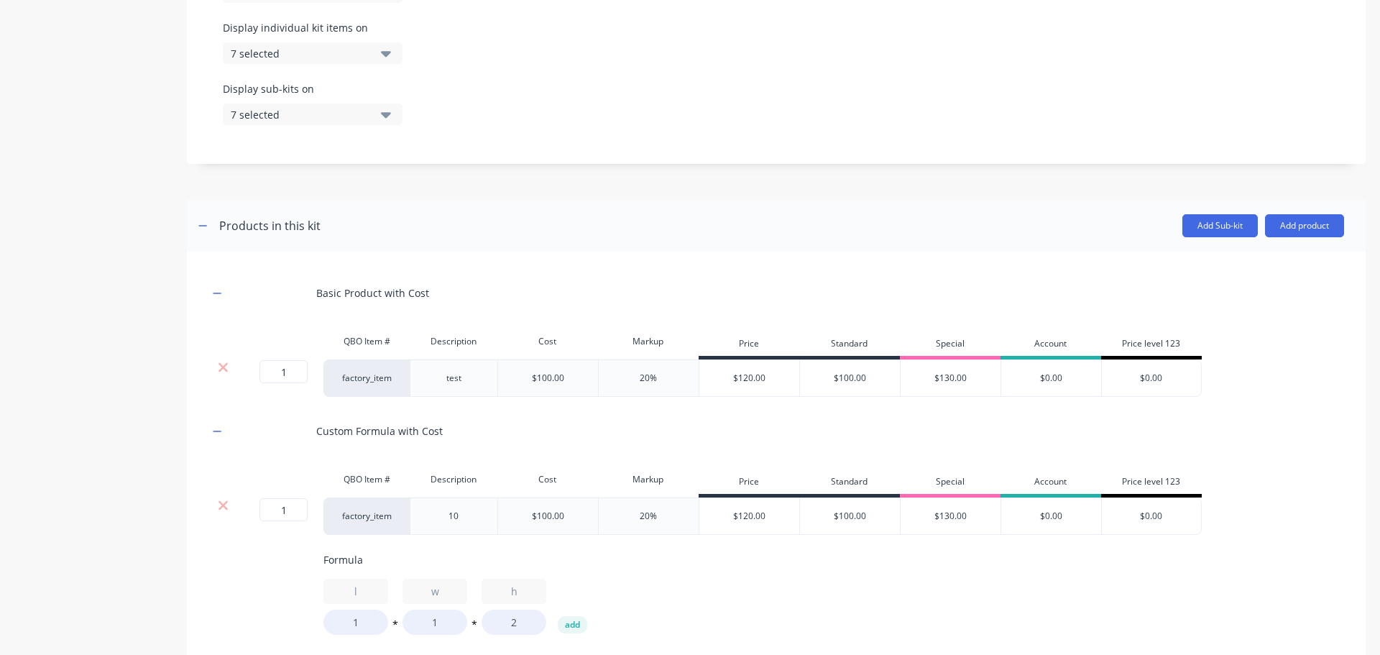
scroll to position [0, 0]
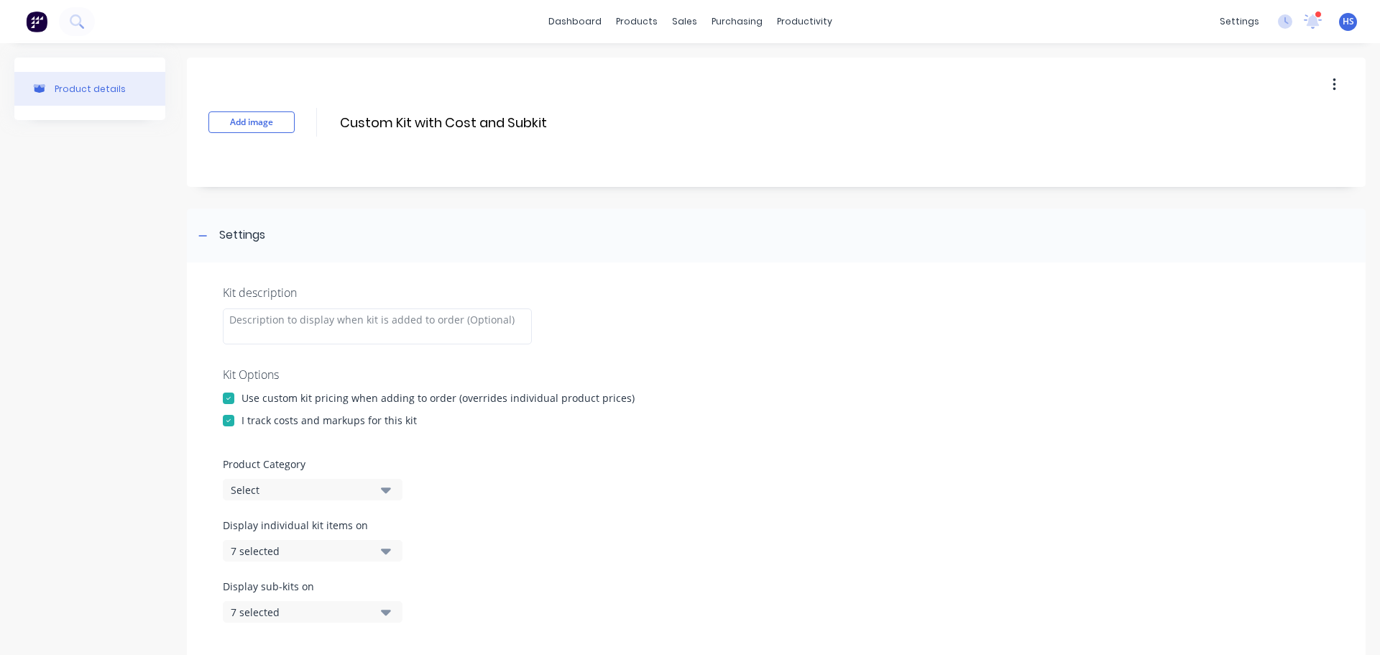
click at [270, 482] on div "Select" at bounding box center [300, 489] width 139 height 15
click at [682, 488] on div "Product Category Select" at bounding box center [776, 479] width 1107 height 44
click at [561, 519] on div "Display individual kit items on 7 selected" at bounding box center [776, 548] width 1107 height 61
click at [349, 486] on div "Select" at bounding box center [300, 489] width 139 height 15
click at [672, 499] on div "Product Category Select" at bounding box center [776, 479] width 1107 height 44
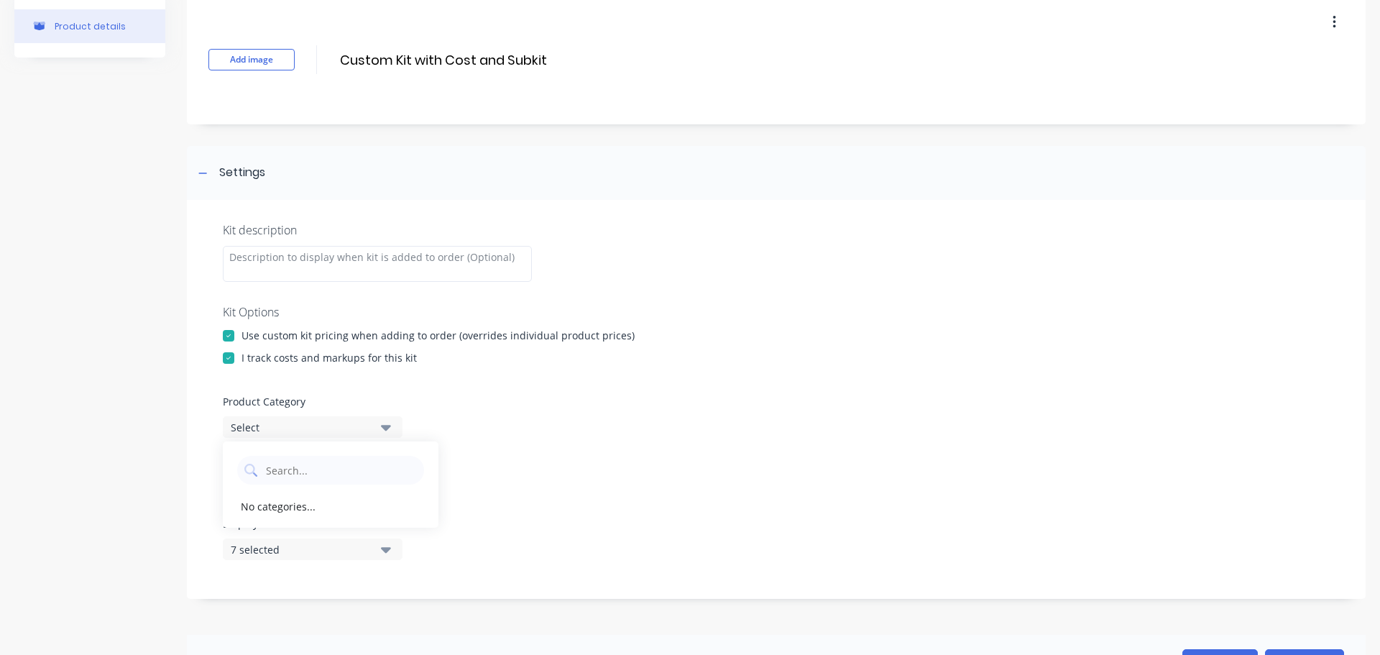
scroll to position [144, 0]
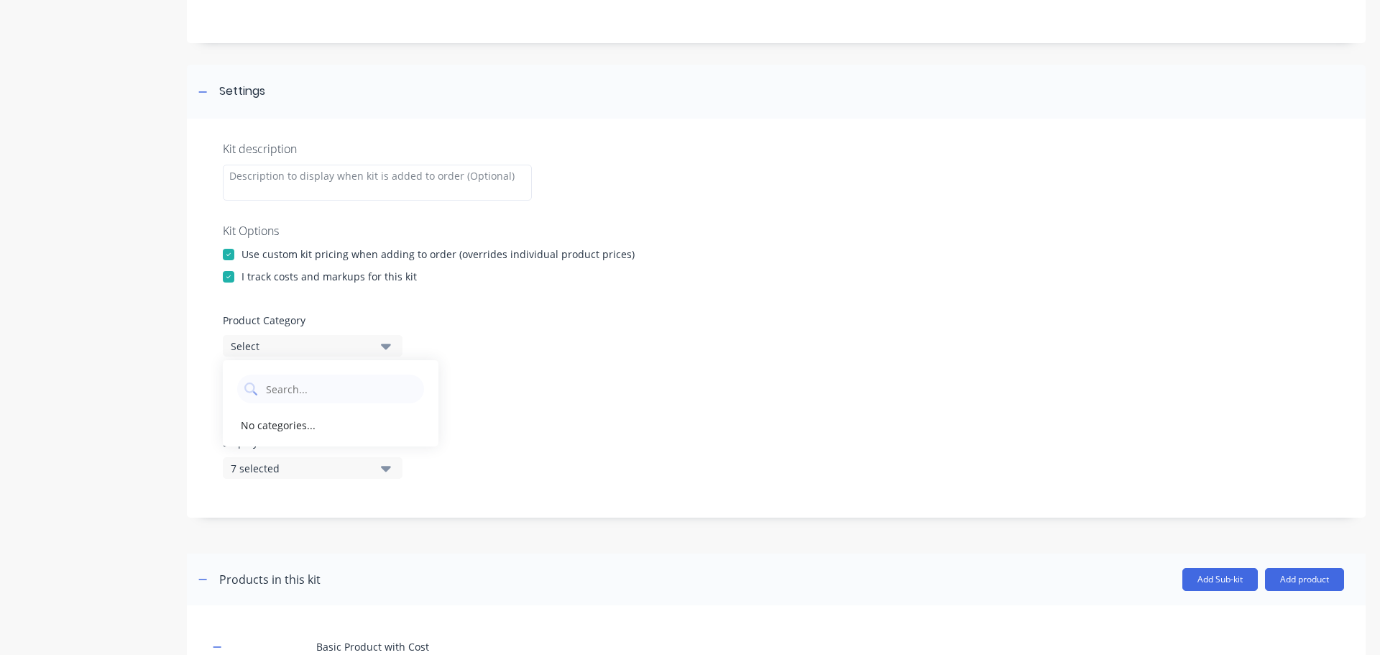
click at [608, 334] on div "Product Category Select" at bounding box center [776, 335] width 1107 height 44
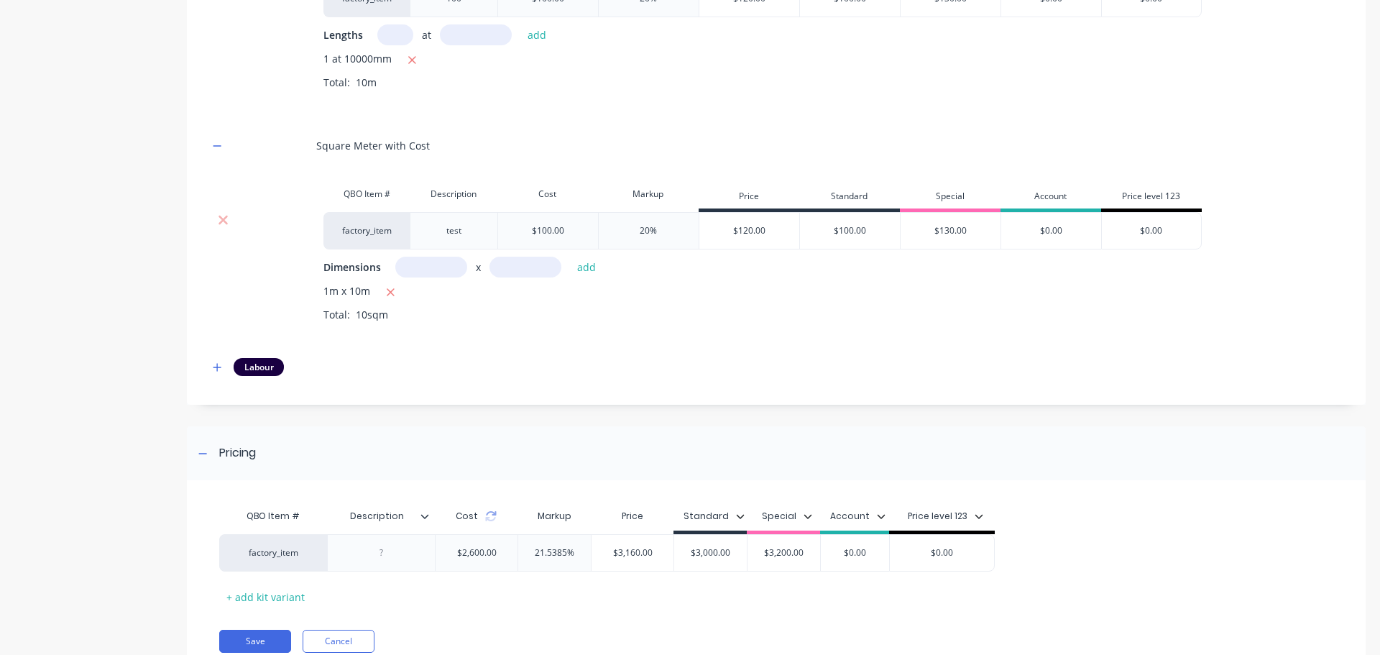
scroll to position [1576, 0]
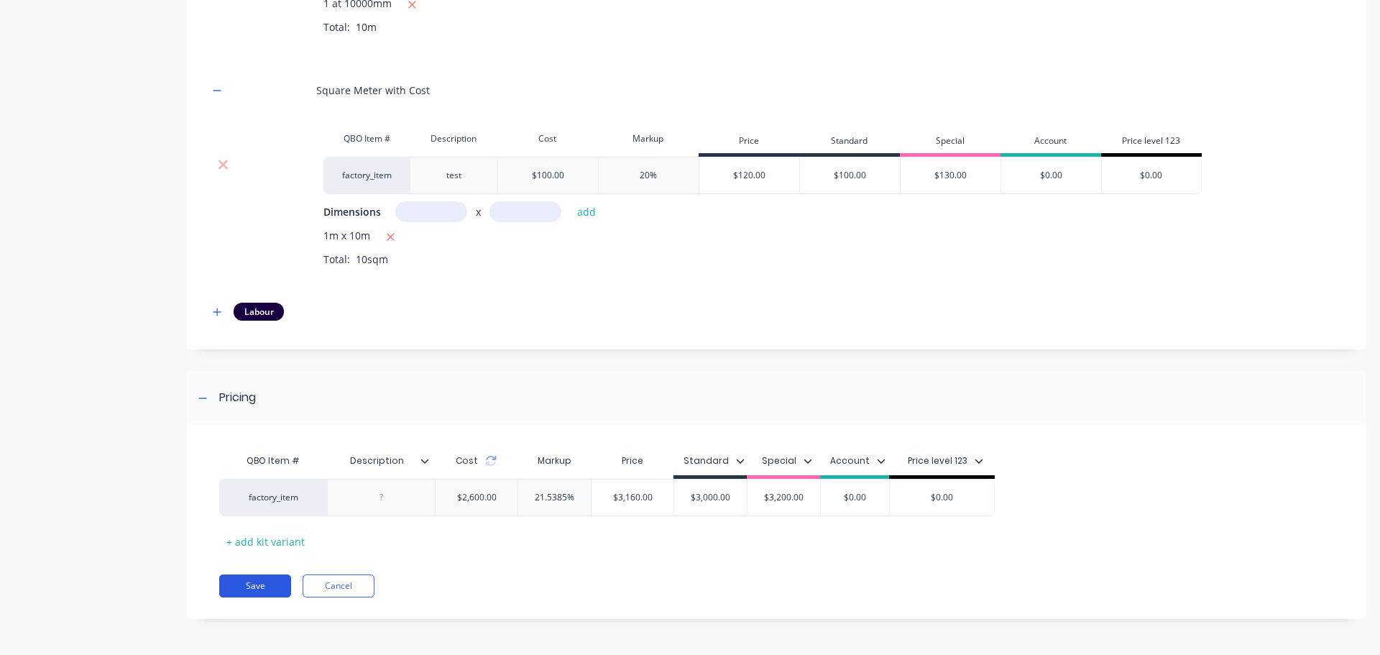
click at [270, 577] on button "Save" at bounding box center [255, 585] width 72 height 23
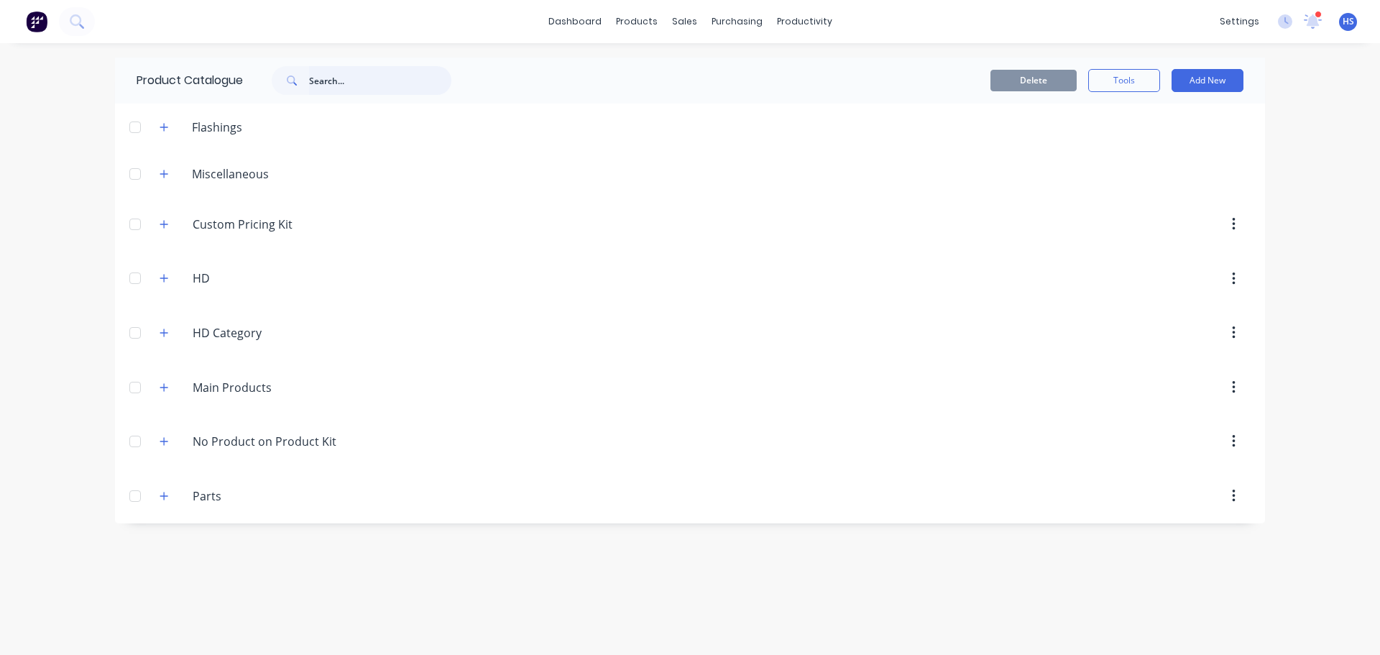
click at [361, 87] on input "text" at bounding box center [380, 80] width 142 height 29
type input "Custom"
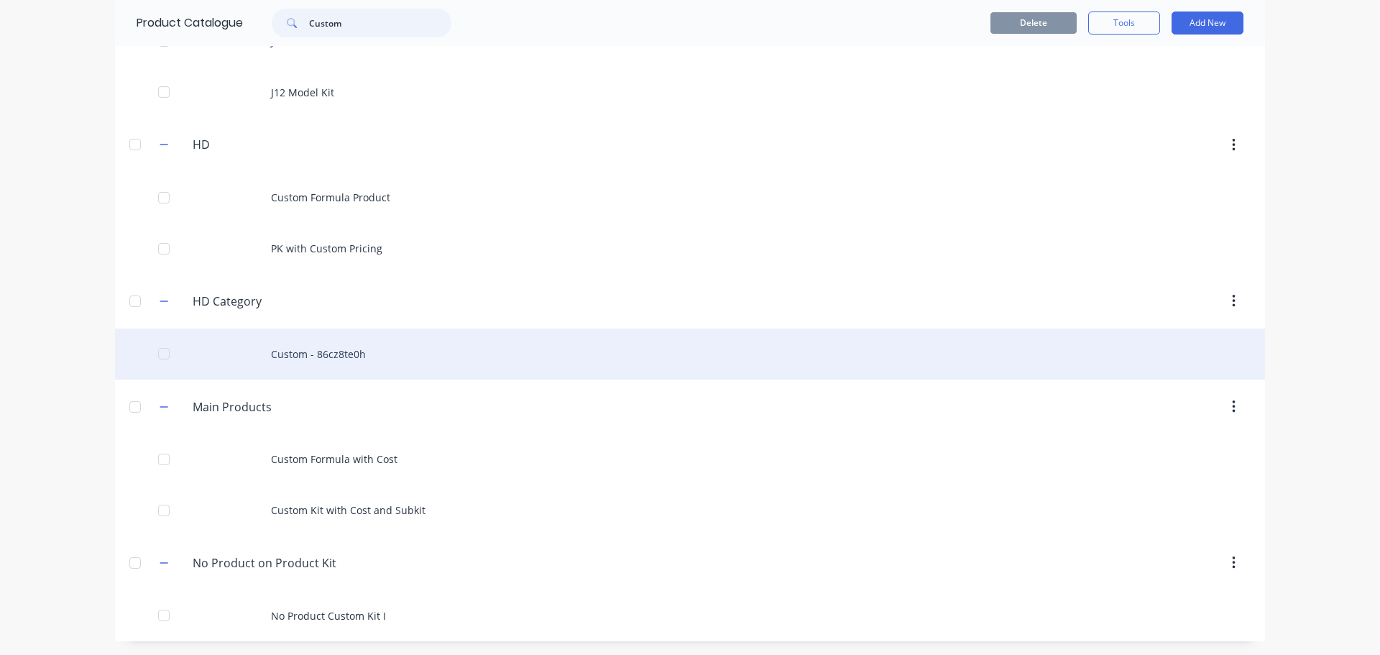
scroll to position [598, 0]
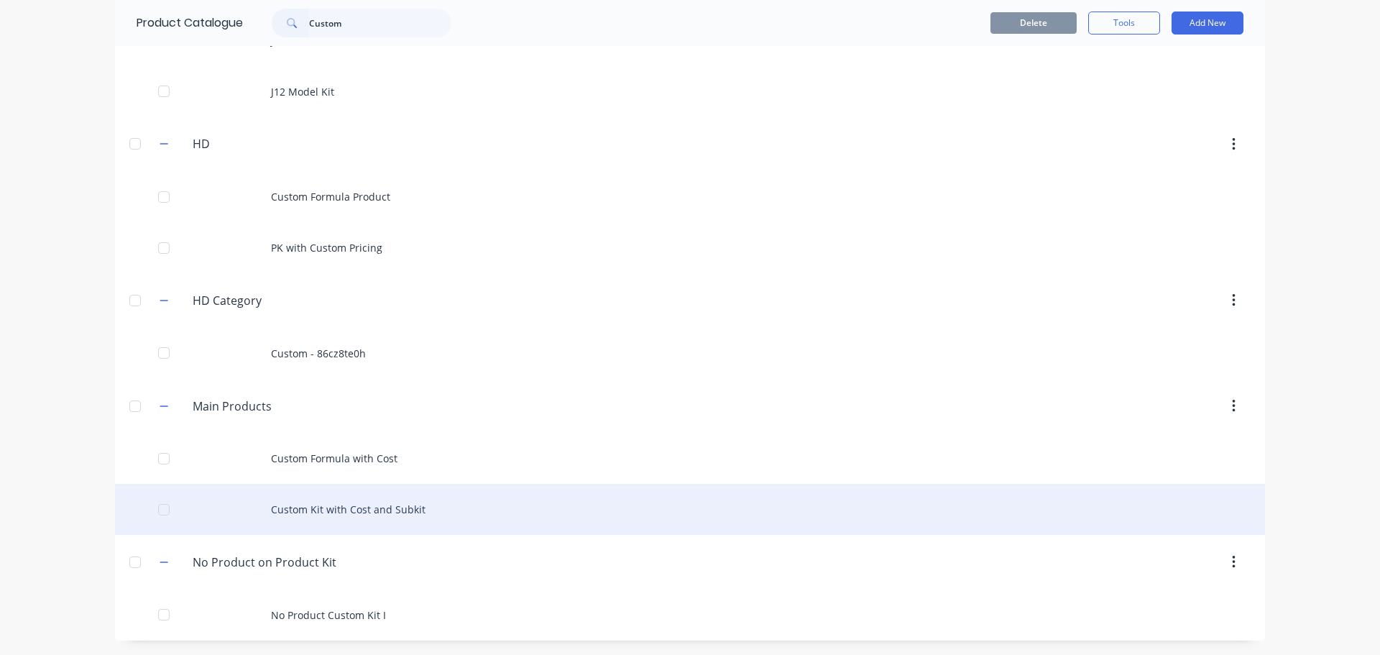
click at [385, 508] on div "Custom Kit with Cost and Subkit" at bounding box center [690, 509] width 1150 height 51
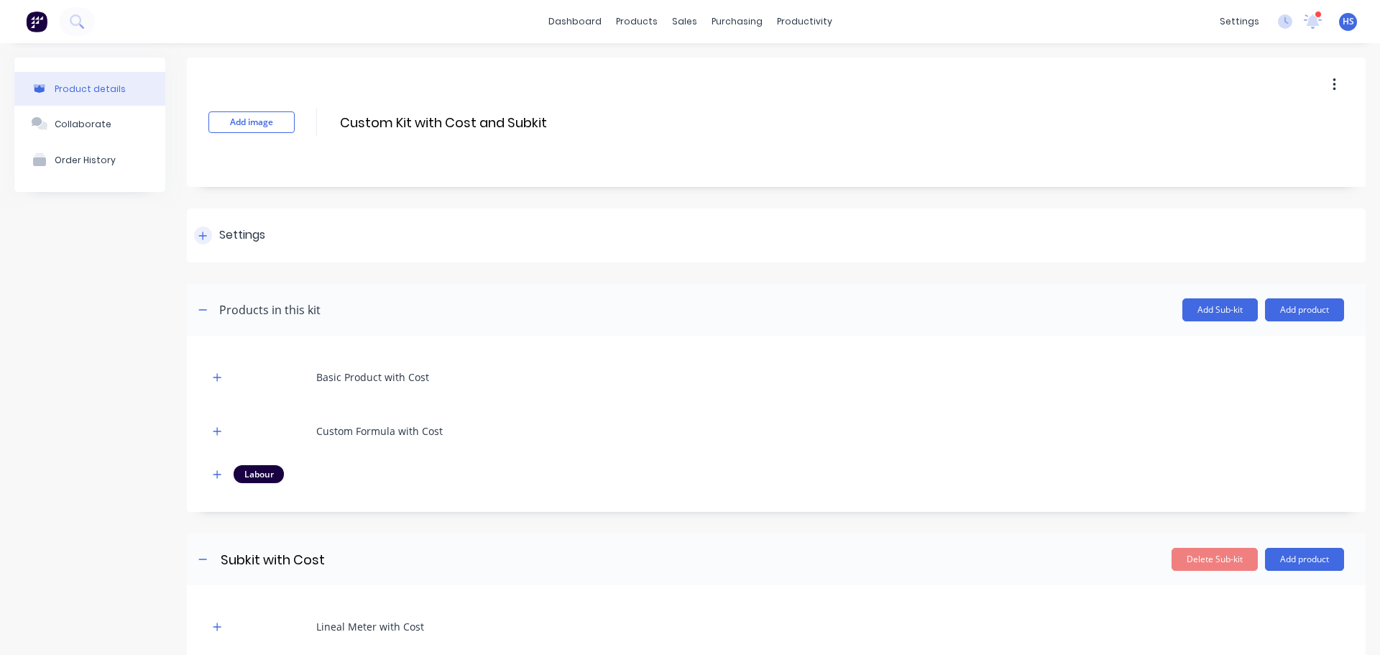
click at [199, 232] on icon at bounding box center [202, 236] width 9 height 10
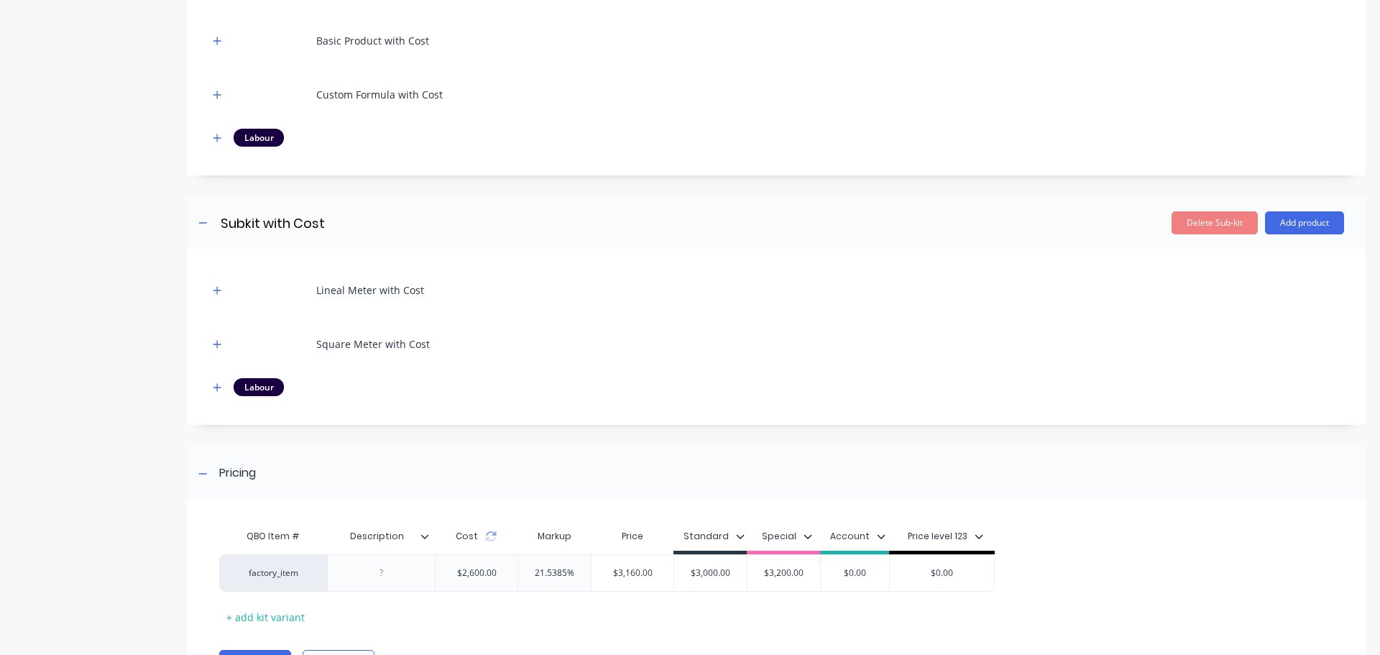
scroll to position [825, 0]
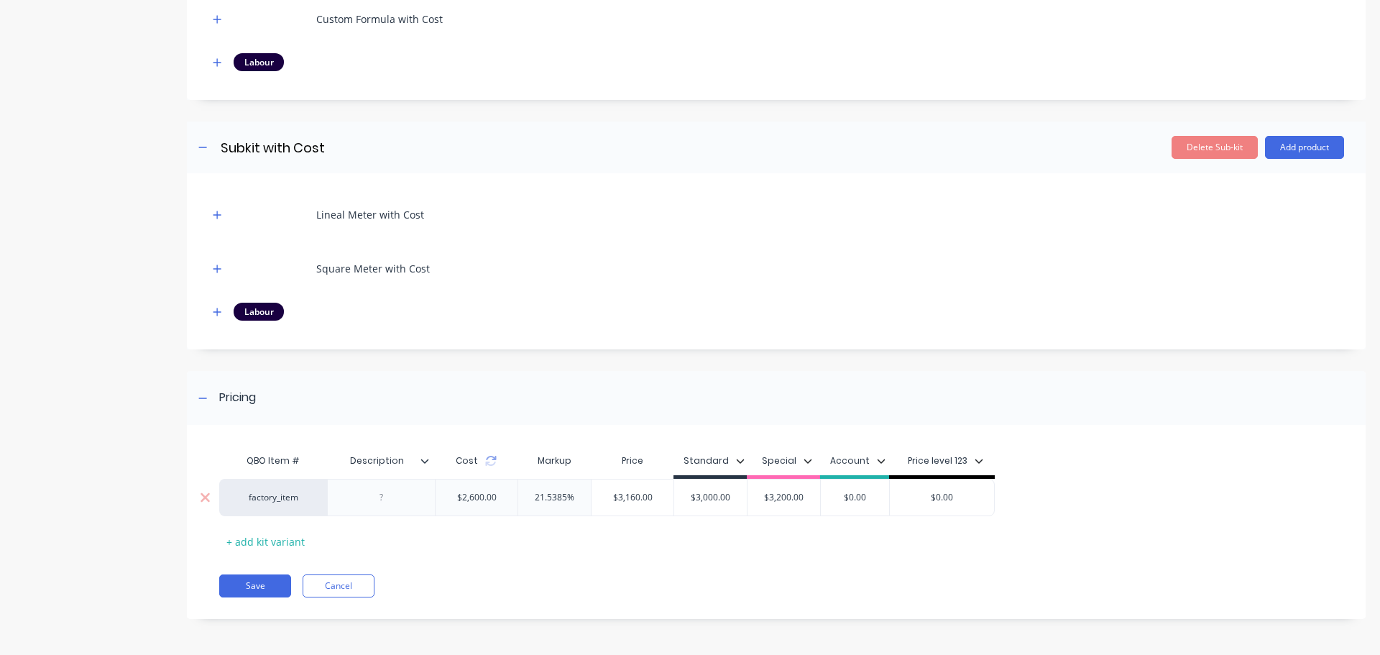
click at [394, 502] on div at bounding box center [382, 497] width 72 height 19
click at [276, 590] on button "Save" at bounding box center [255, 585] width 72 height 23
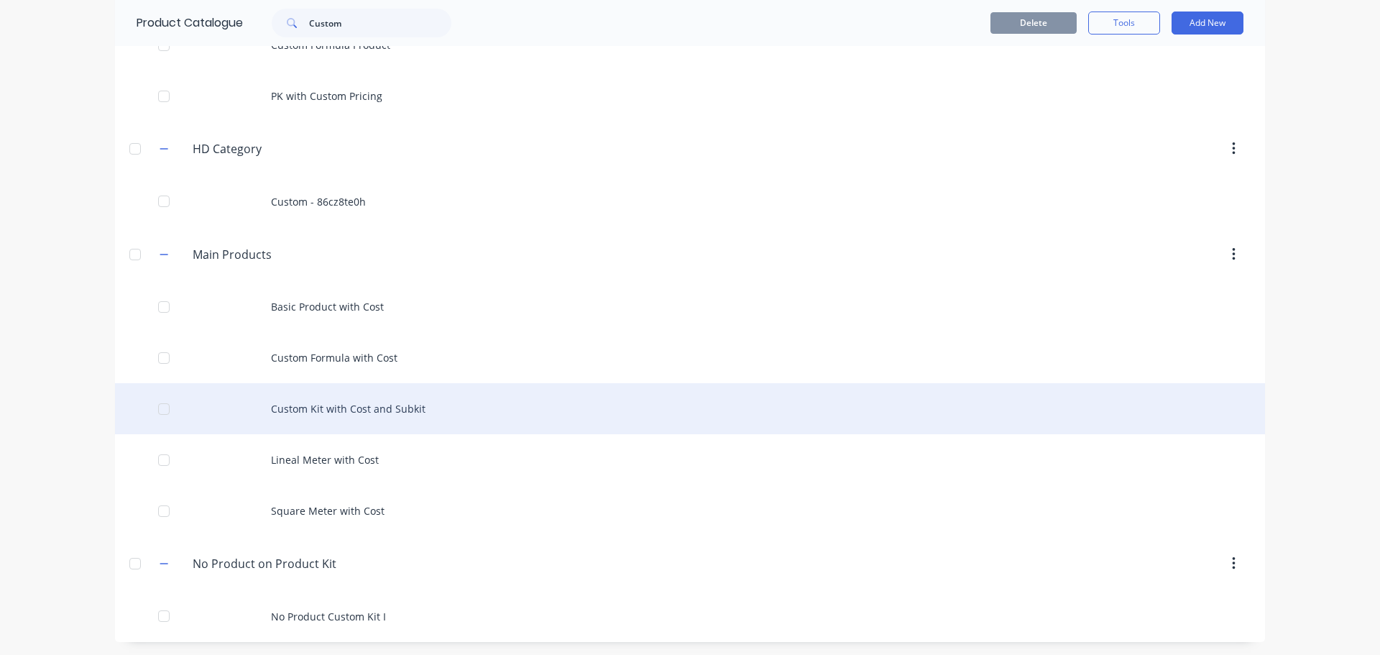
scroll to position [751, 0]
click at [346, 410] on div "Custom Kit with Cost and Subkit" at bounding box center [690, 407] width 1150 height 51
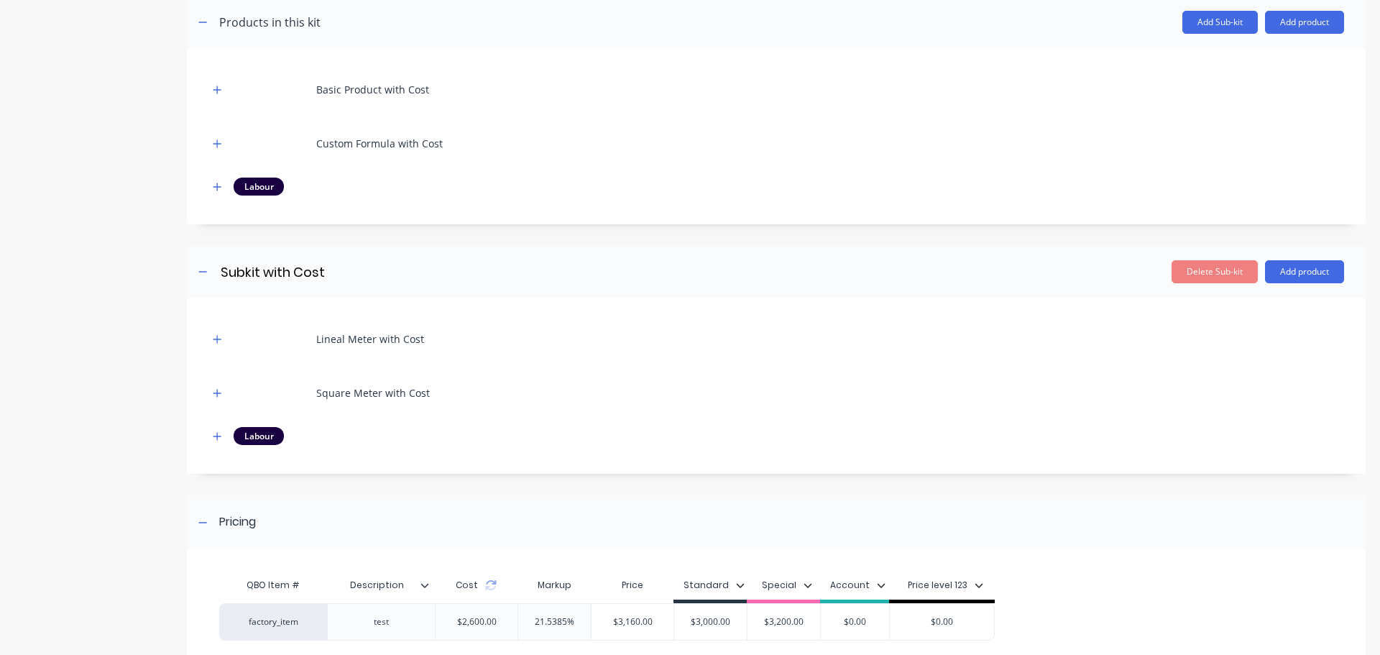
scroll to position [412, 0]
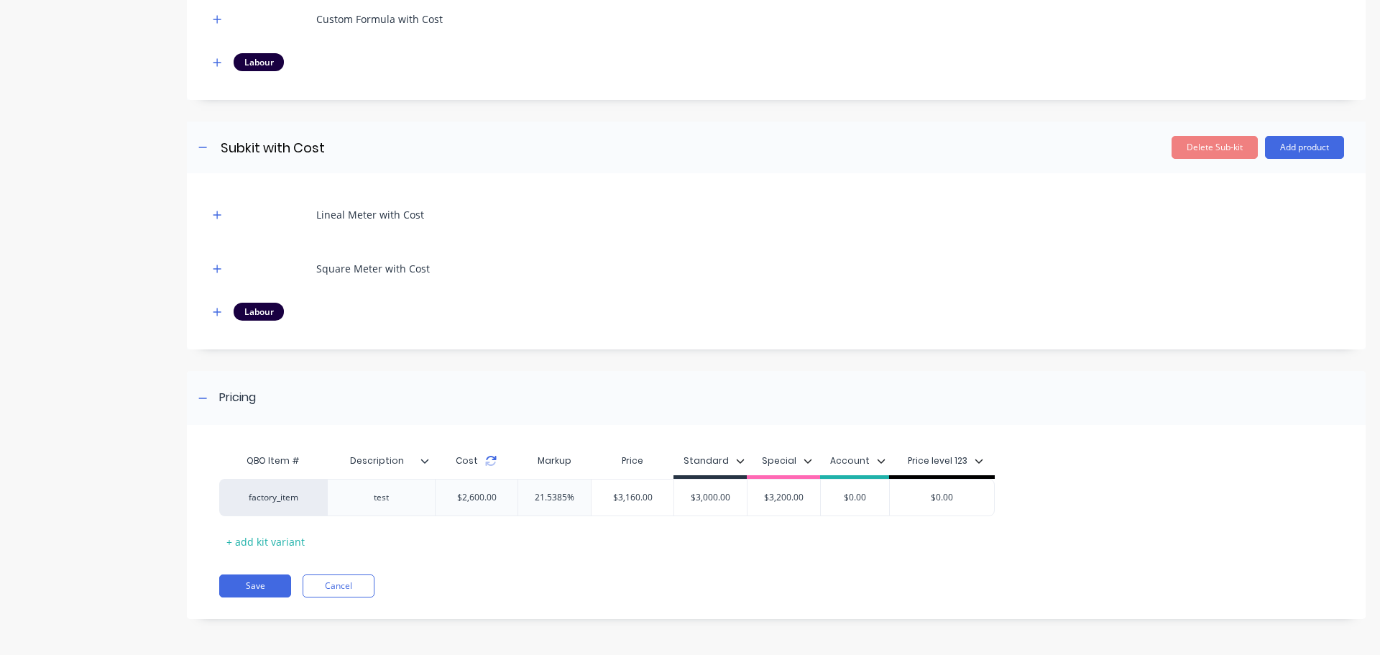
click at [490, 462] on icon at bounding box center [491, 461] width 12 height 12
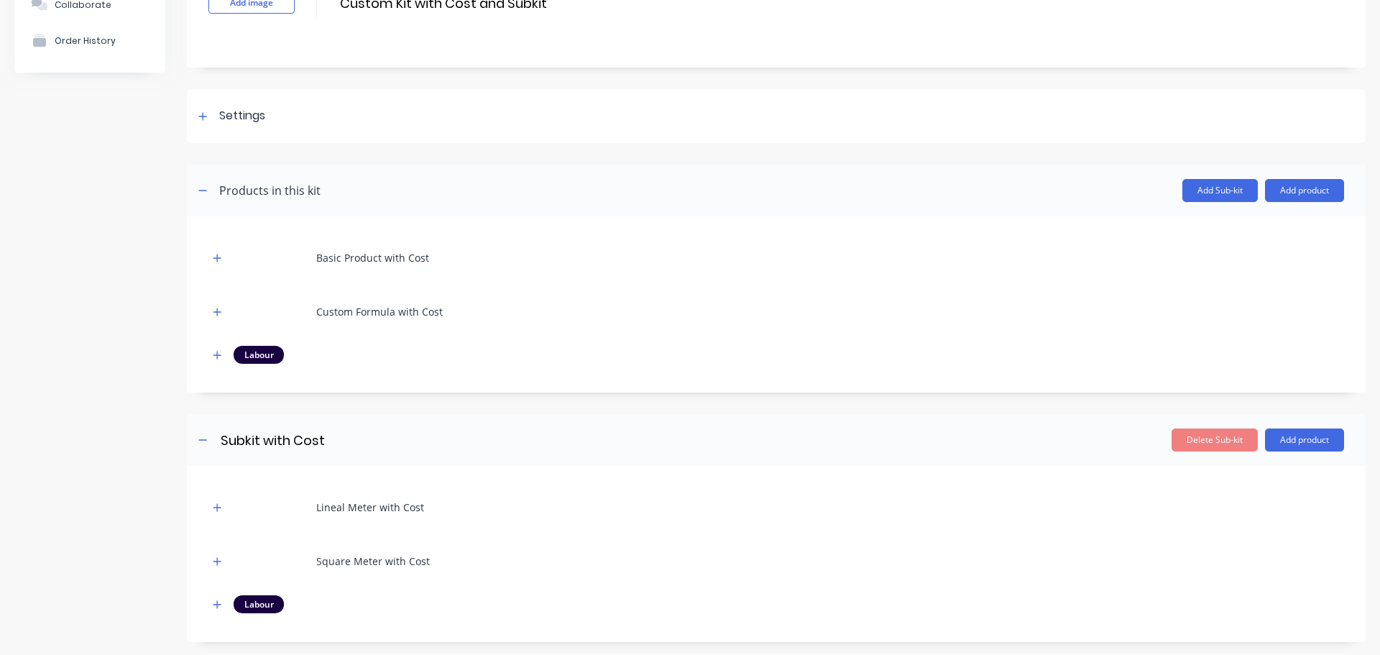
scroll to position [0, 0]
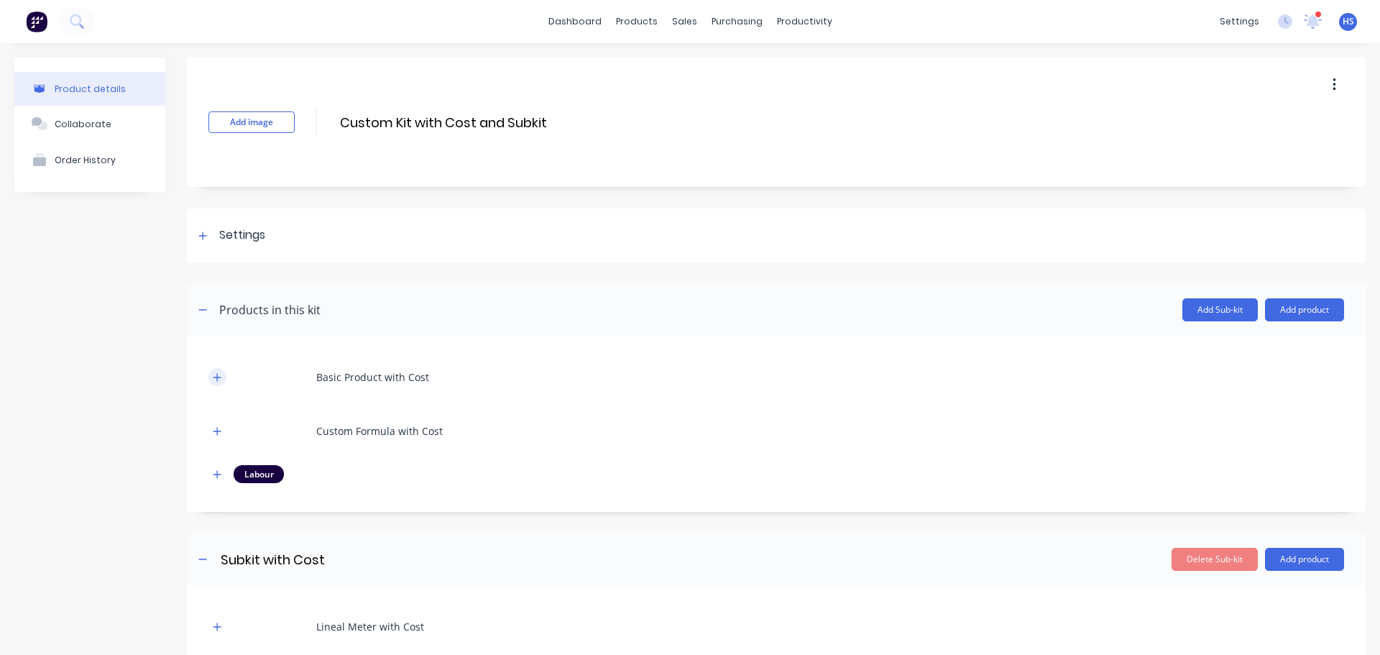
click at [213, 372] on icon "button" at bounding box center [217, 377] width 9 height 10
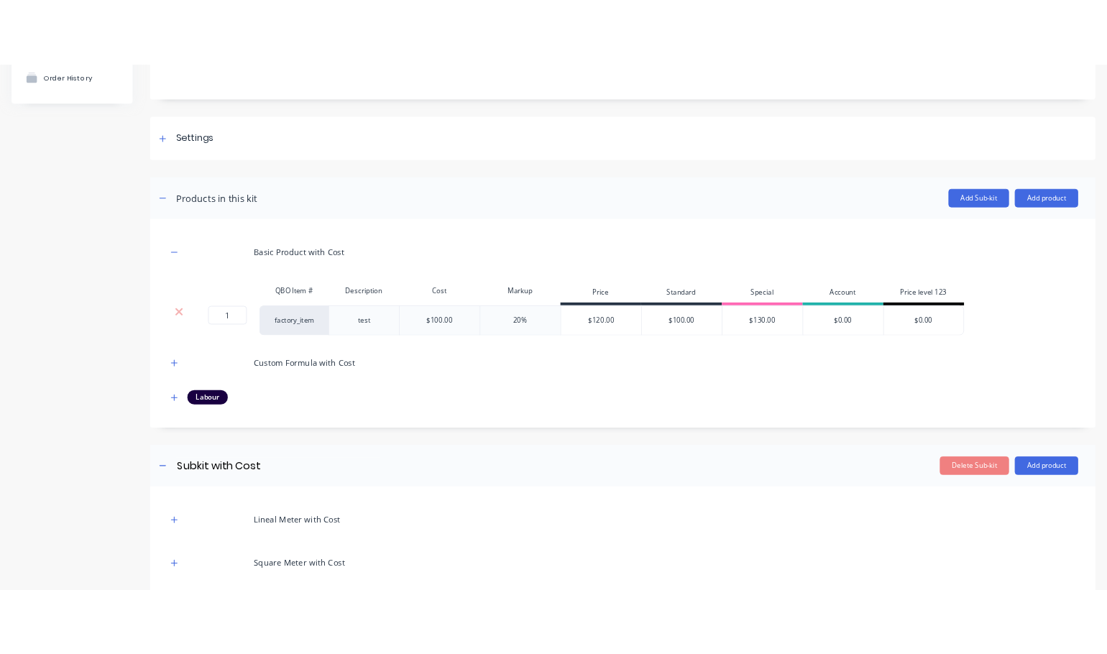
scroll to position [144, 0]
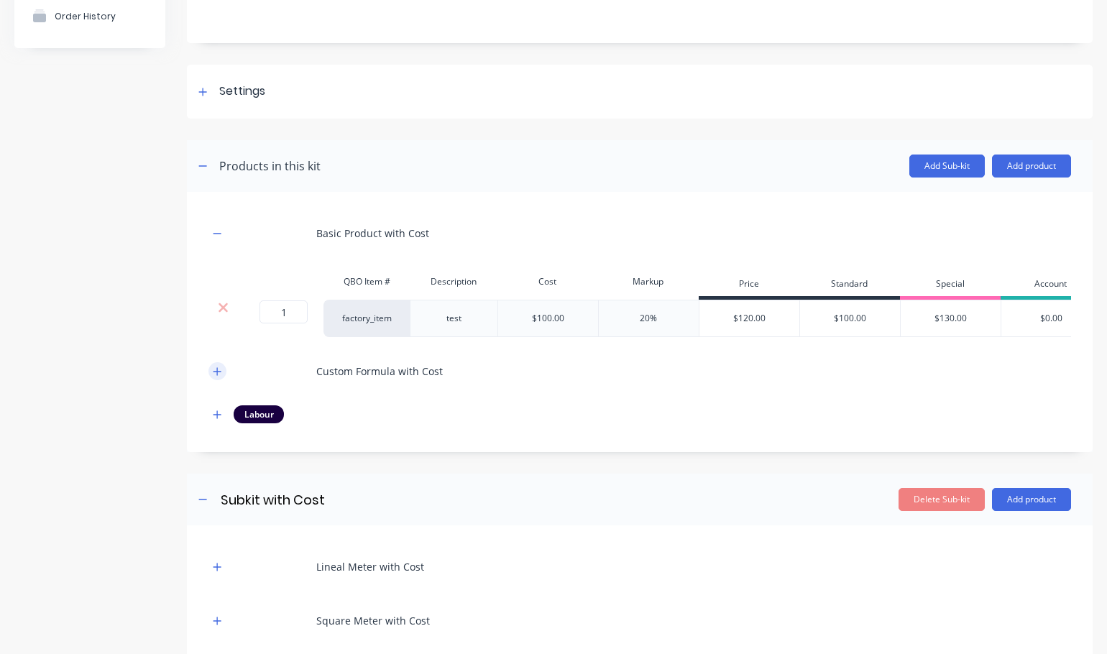
click at [221, 377] on icon "button" at bounding box center [217, 372] width 9 height 10
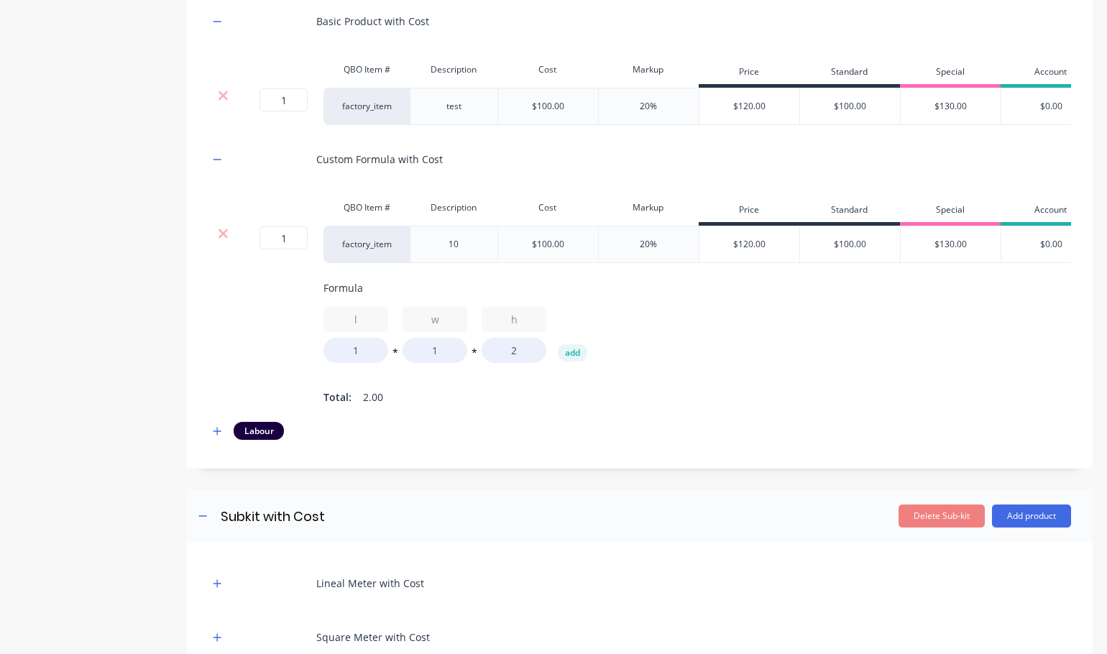
scroll to position [359, 0]
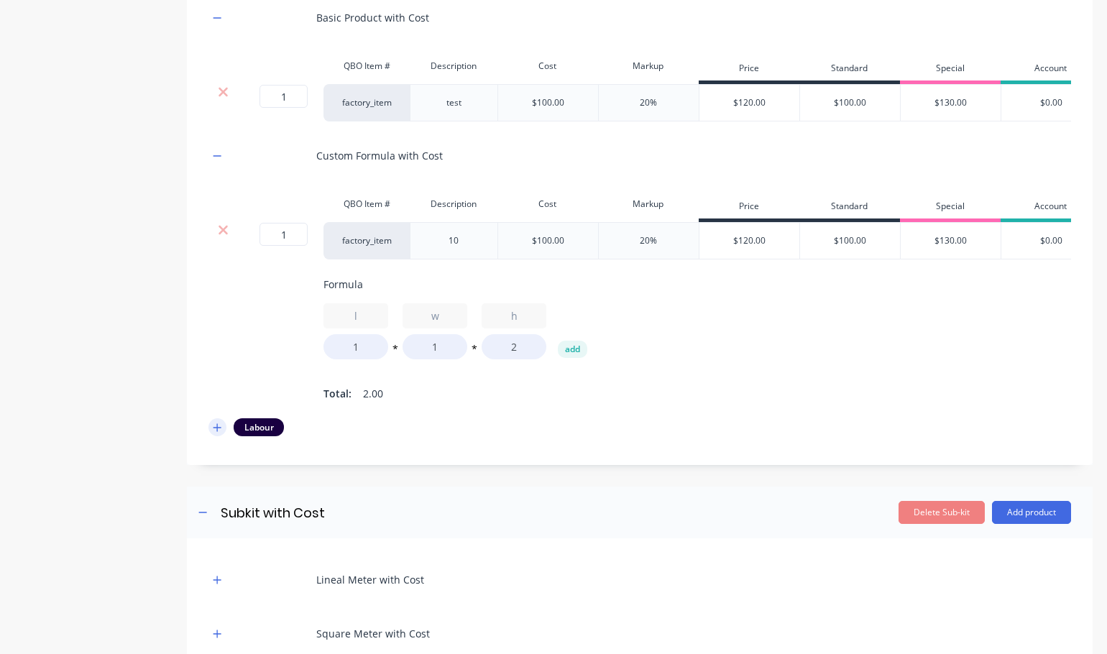
click at [218, 431] on icon "button" at bounding box center [218, 427] width 8 height 8
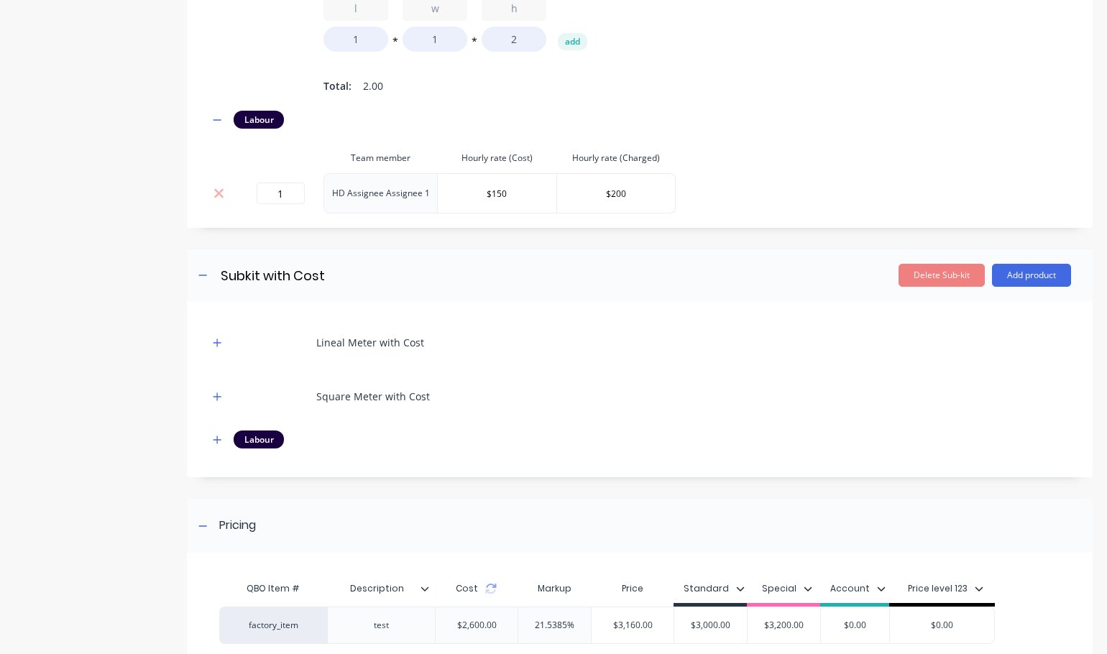
scroll to position [746, 0]
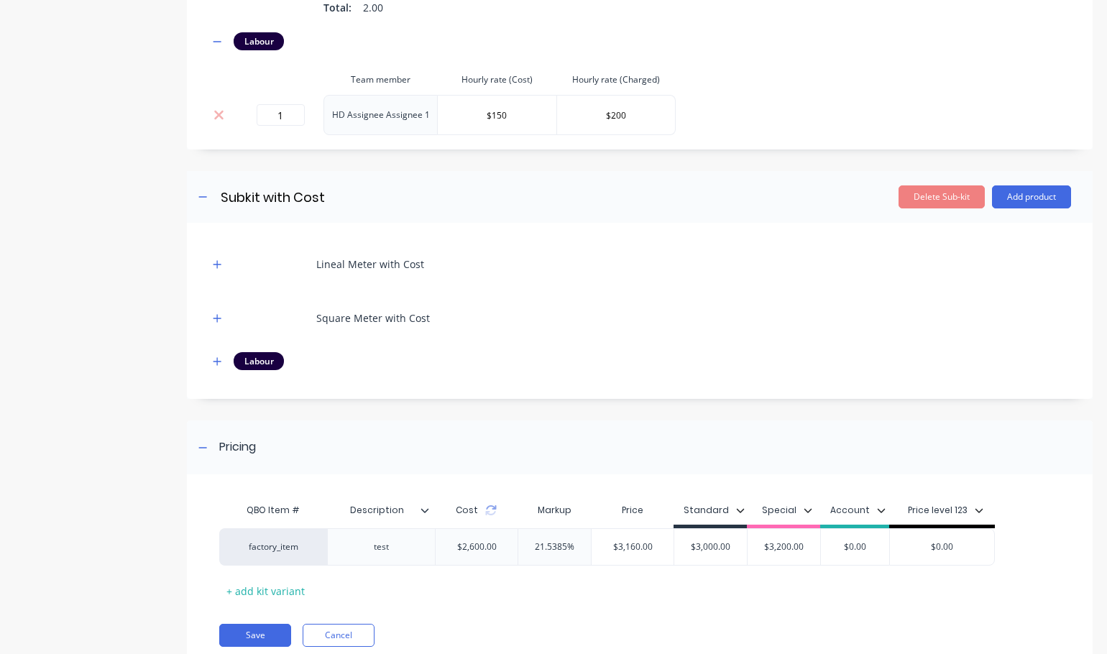
drag, startPoint x: 221, startPoint y: 286, endPoint x: 243, endPoint y: 290, distance: 22.7
click at [221, 268] on icon "button" at bounding box center [218, 264] width 8 height 8
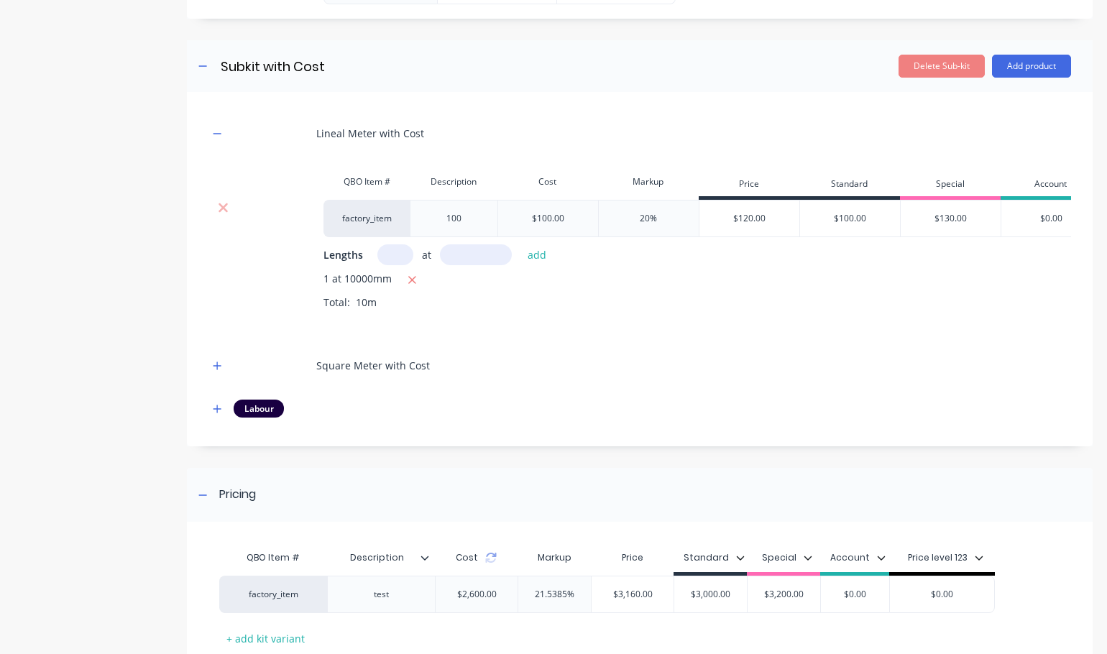
scroll to position [889, 0]
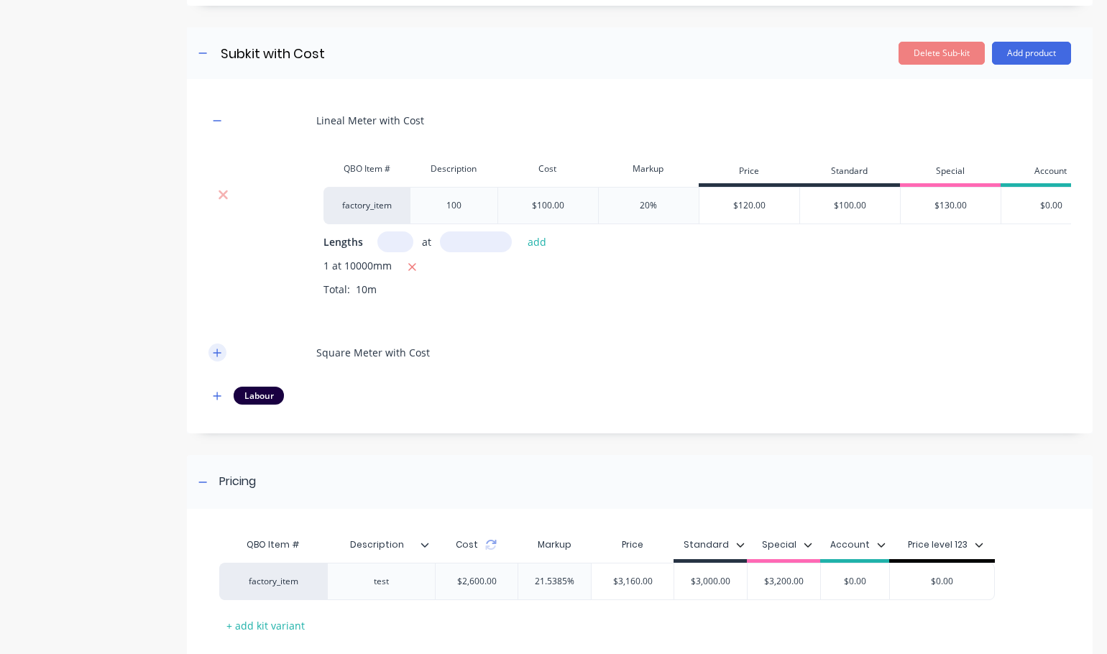
click at [220, 357] on icon "button" at bounding box center [218, 353] width 8 height 8
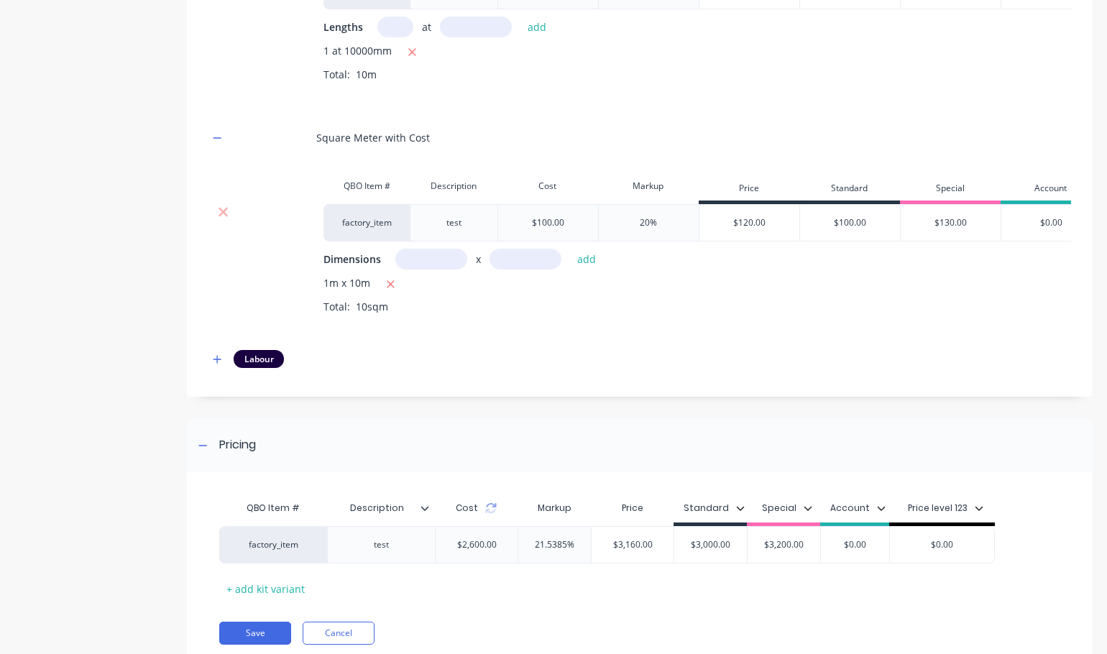
scroll to position [1105, 0]
click at [215, 364] on icon "button" at bounding box center [217, 359] width 9 height 10
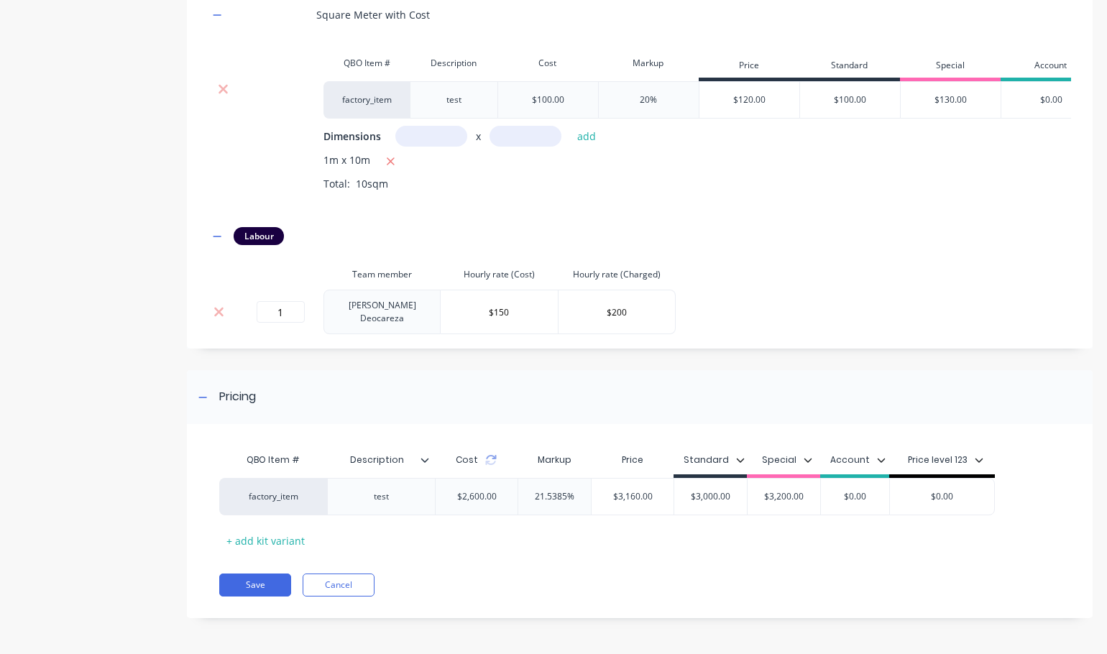
scroll to position [1249, 0]
click at [488, 466] on icon at bounding box center [491, 460] width 12 height 12
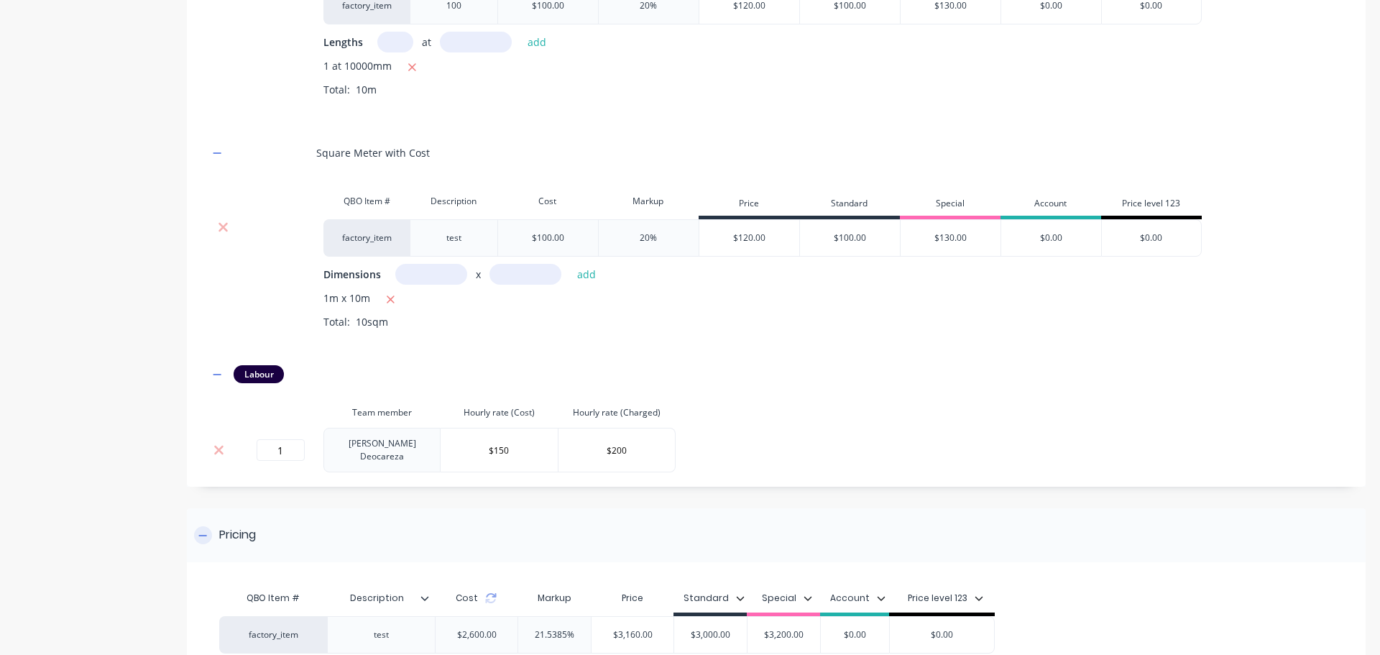
scroll to position [1233, 0]
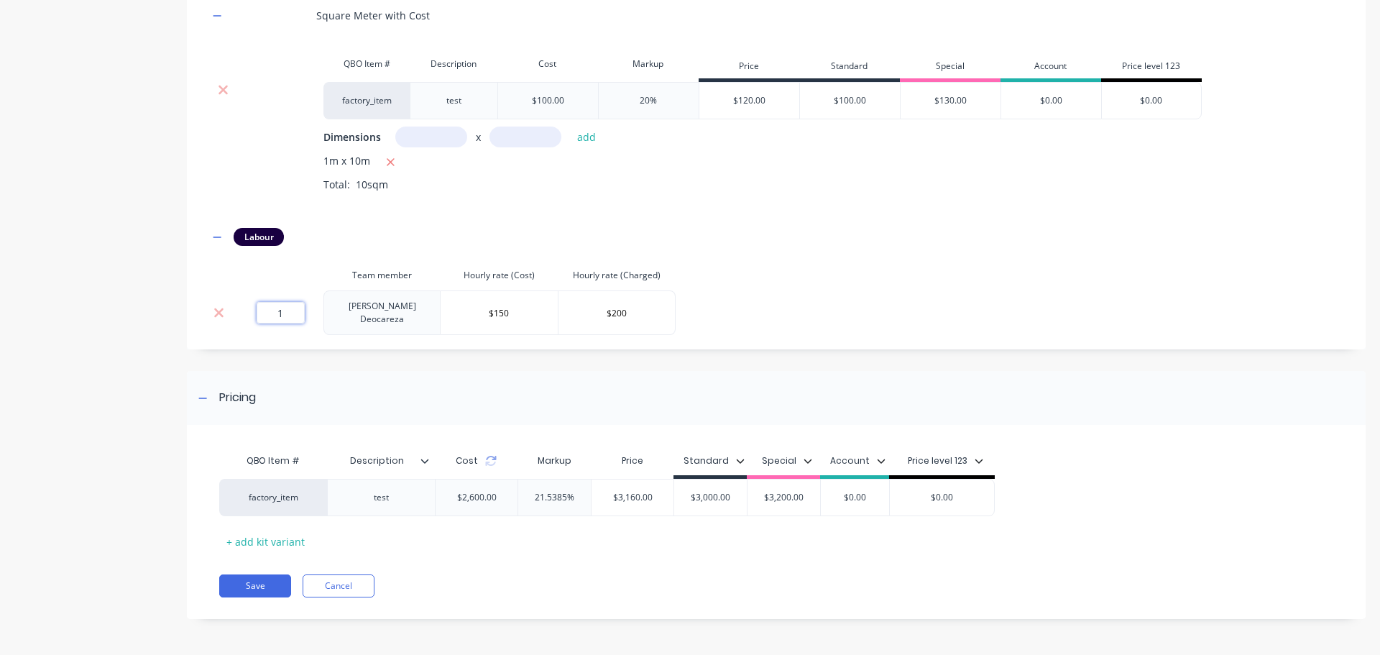
drag, startPoint x: 267, startPoint y: 315, endPoint x: 367, endPoint y: 322, distance: 100.9
click at [367, 322] on tr "1 [PERSON_NAME] $150 $200" at bounding box center [442, 312] width 467 height 45
type input "2"
click at [1002, 312] on div "Lineal Meter with Cost QBO Item # Description Cost Markup Price Standard Specia…" at bounding box center [777, 49] width 1136 height 572
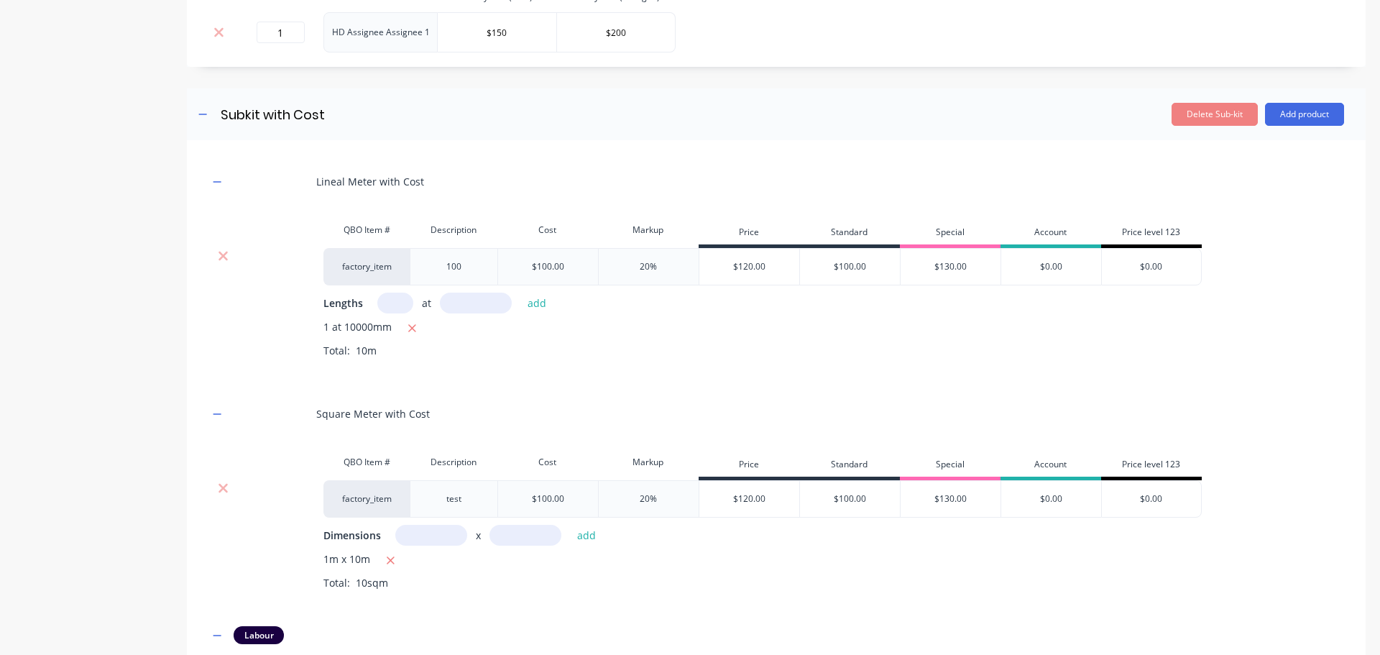
scroll to position [586, 0]
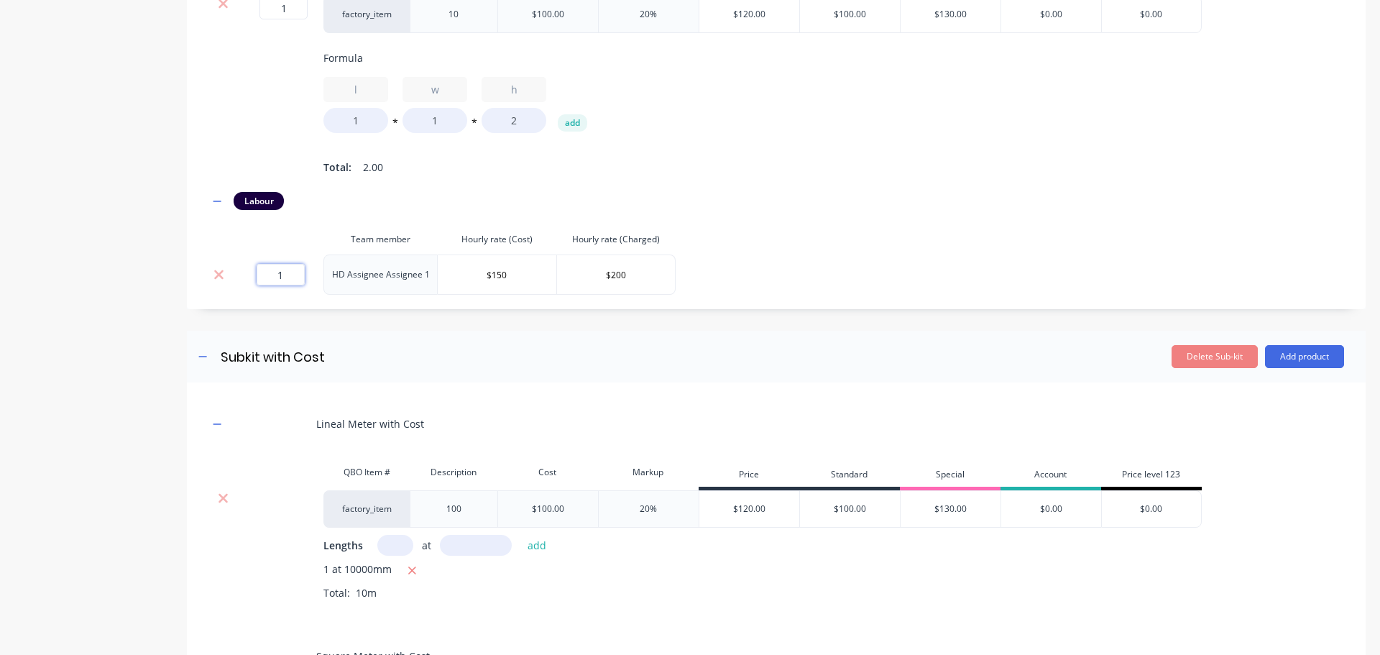
drag, startPoint x: 268, startPoint y: 280, endPoint x: 385, endPoint y: 291, distance: 117.0
click at [385, 291] on tr "1 HD Assignee Assignee 1 $150 $200" at bounding box center [442, 275] width 467 height 40
click at [114, 321] on div "Product details Collaborate Order History" at bounding box center [89, 377] width 151 height 1810
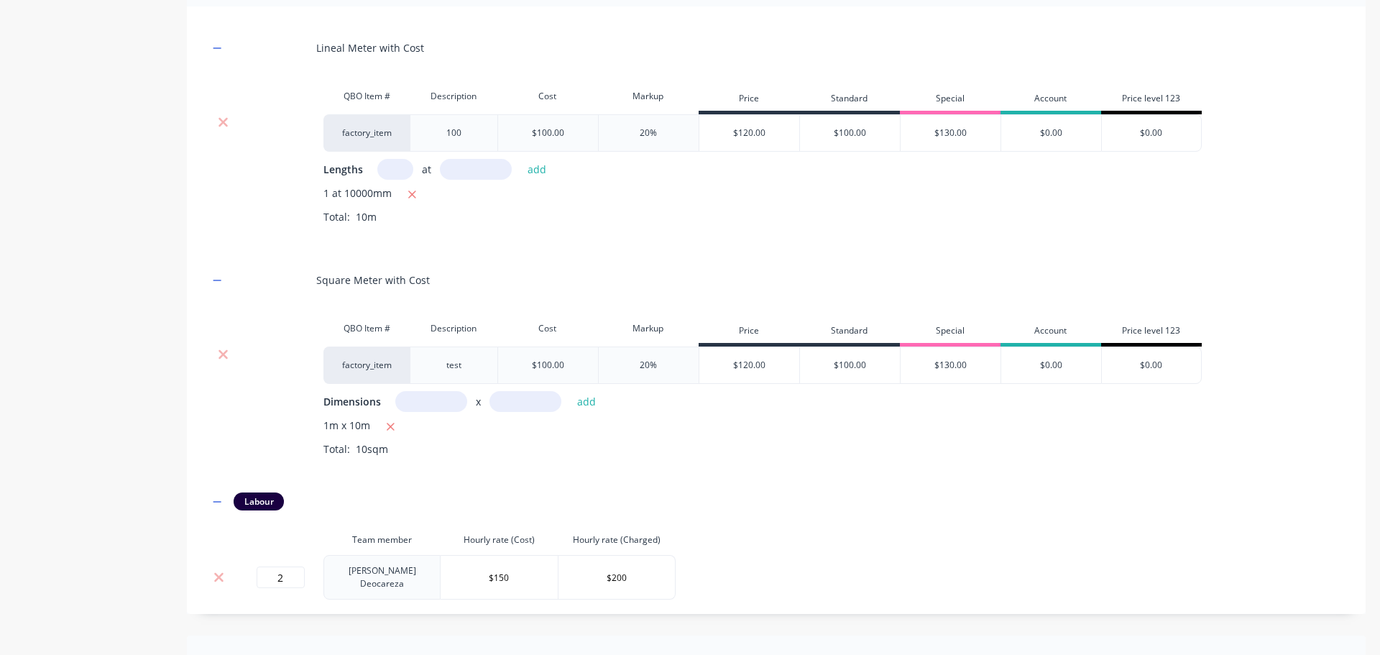
scroll to position [802, 0]
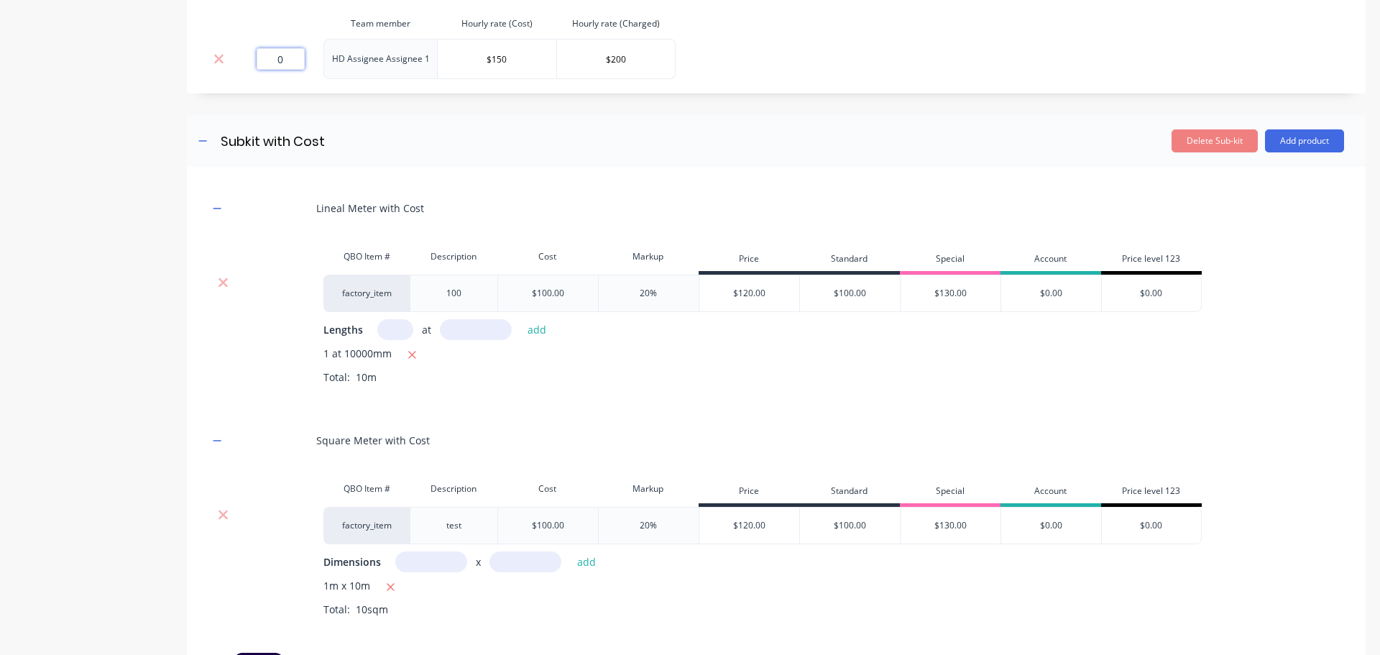
drag, startPoint x: 279, startPoint y: 68, endPoint x: 349, endPoint y: 76, distance: 70.2
click at [347, 76] on tr "0 HD Assignee Assignee 1 $150 $200" at bounding box center [442, 59] width 467 height 40
type input "."
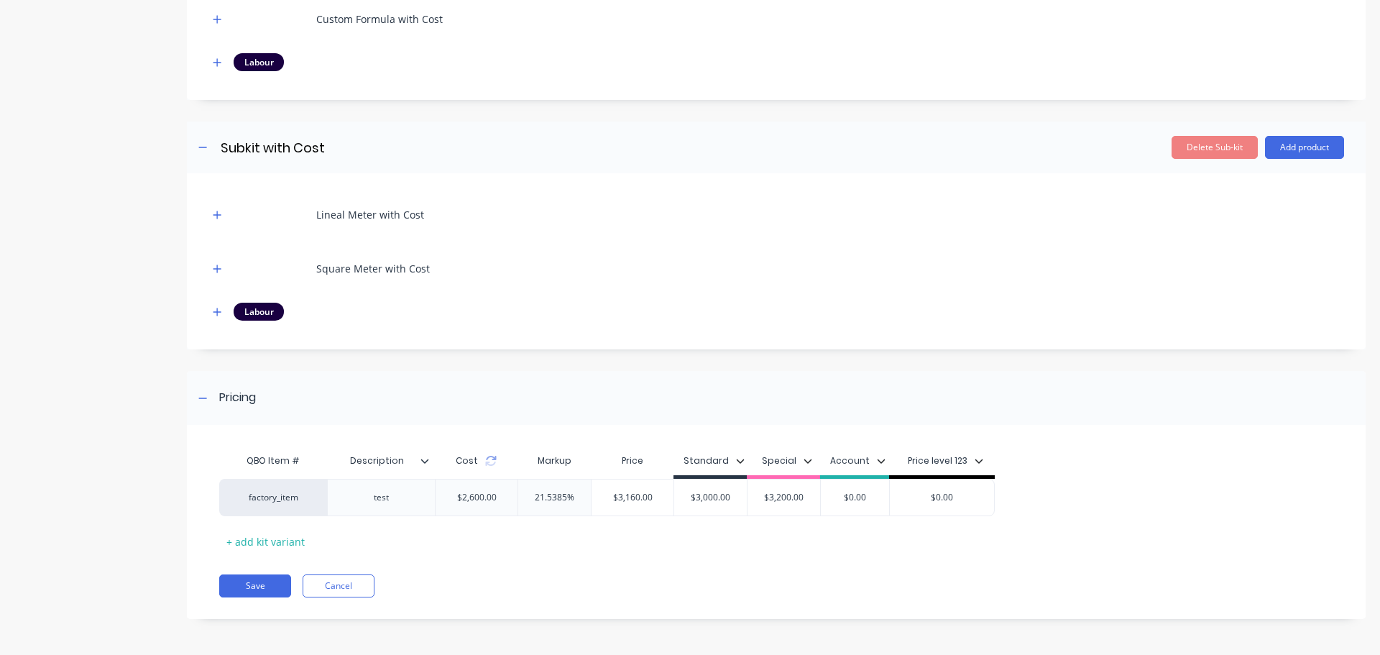
scroll to position [196, 0]
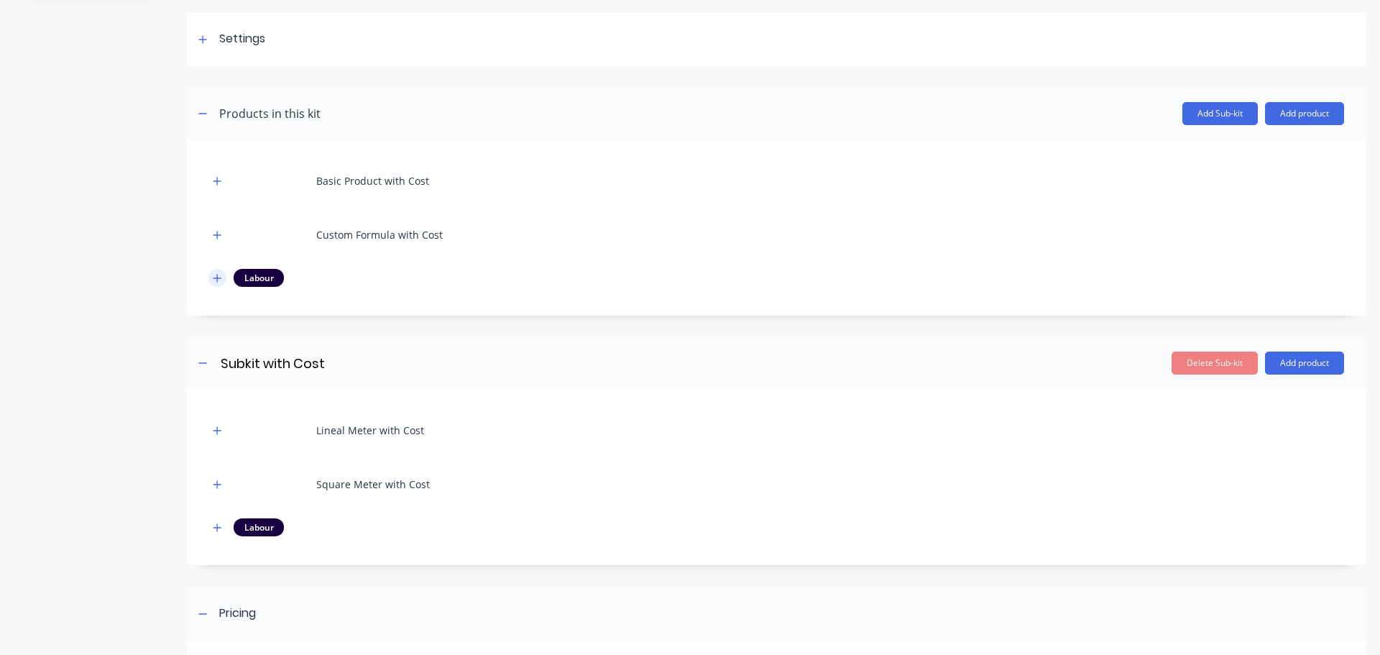
click at [216, 281] on icon "button" at bounding box center [217, 278] width 9 height 10
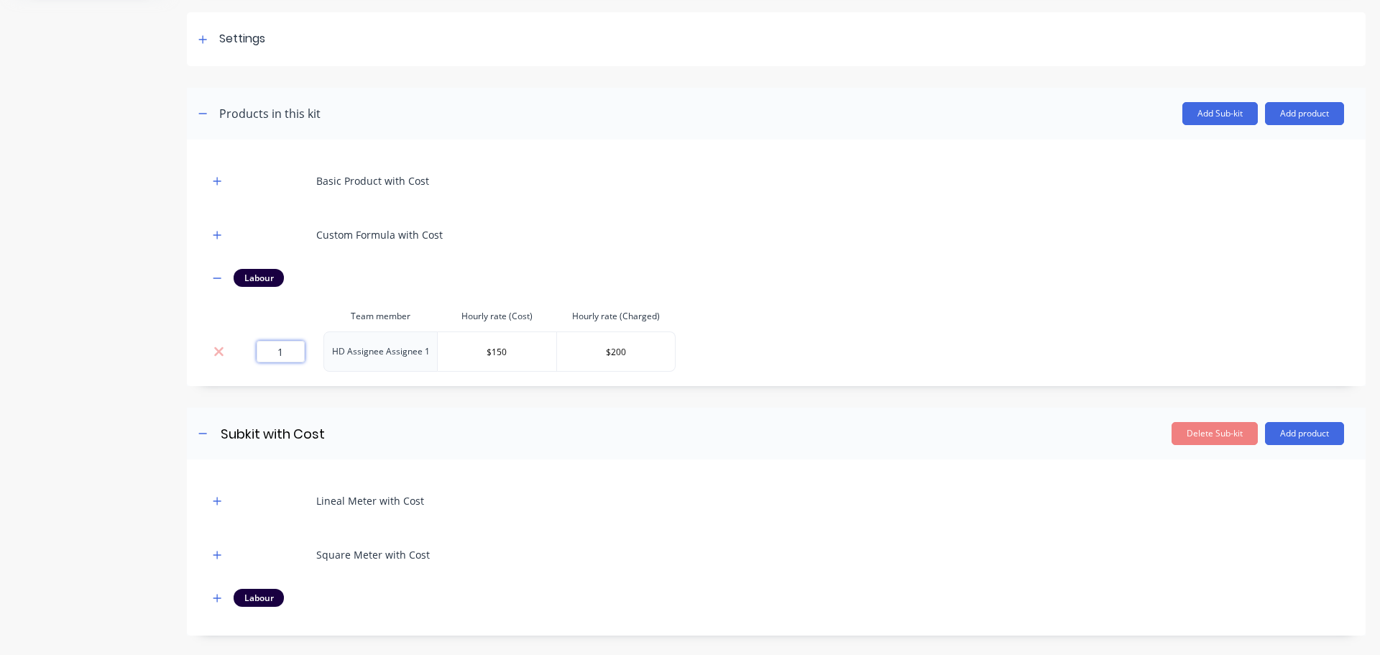
drag, startPoint x: 290, startPoint y: 353, endPoint x: 354, endPoint y: 365, distance: 65.7
click at [354, 365] on tr "1 HD Assignee Assignee 1 $150 $200" at bounding box center [442, 351] width 467 height 40
type input "."
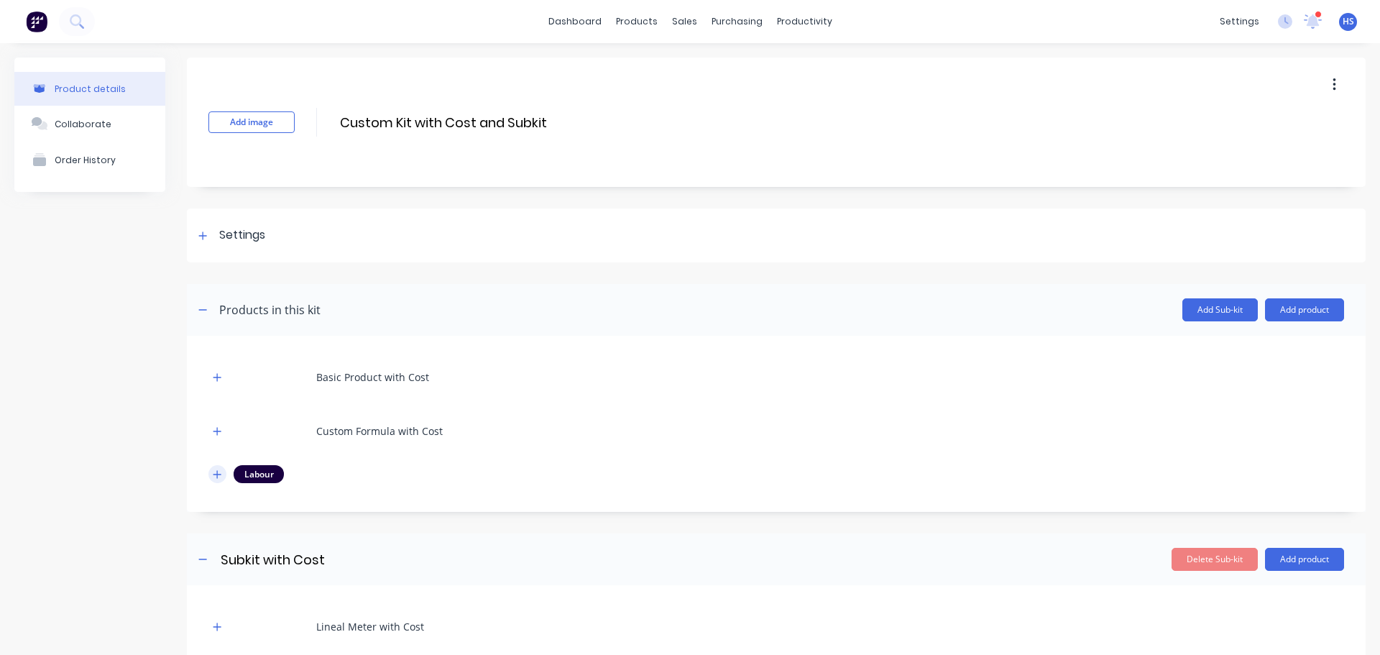
click at [219, 475] on icon "button" at bounding box center [217, 475] width 9 height 10
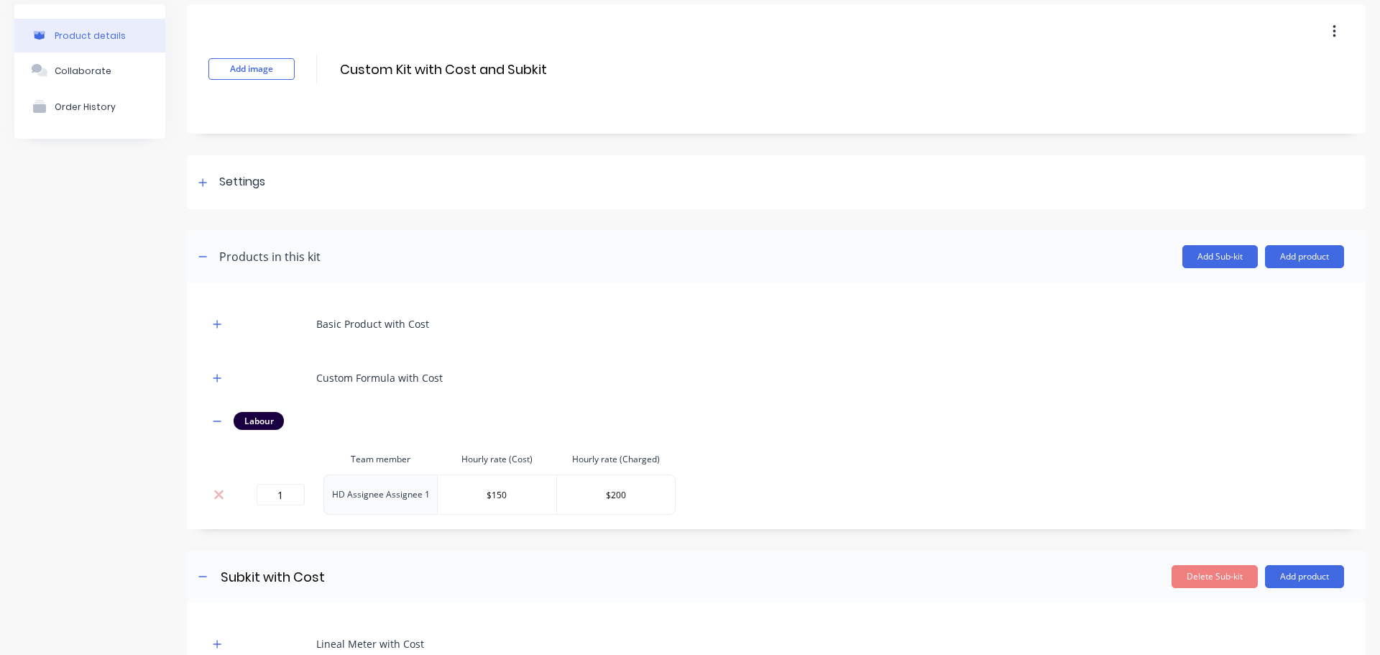
scroll to position [144, 0]
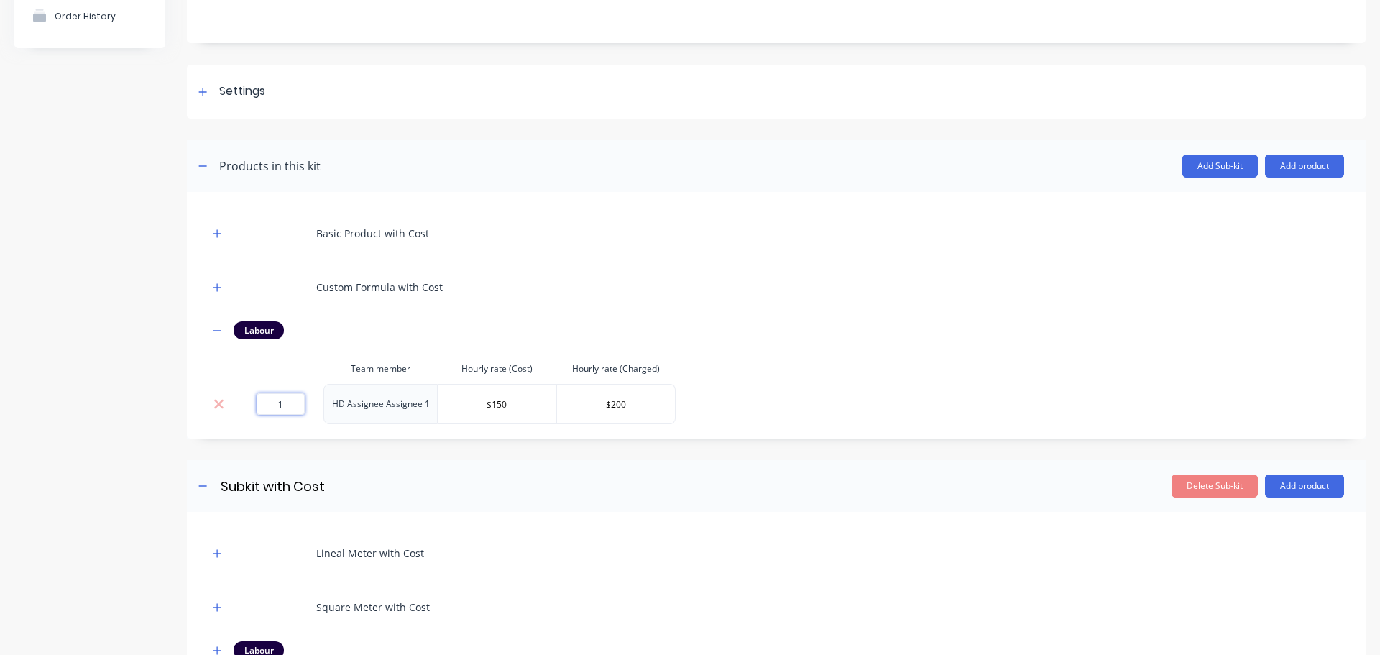
drag, startPoint x: 275, startPoint y: 401, endPoint x: 327, endPoint y: 409, distance: 52.4
click at [327, 409] on tr "1 HD Assignee Assignee 1 $150 $200" at bounding box center [442, 404] width 467 height 40
type input "."
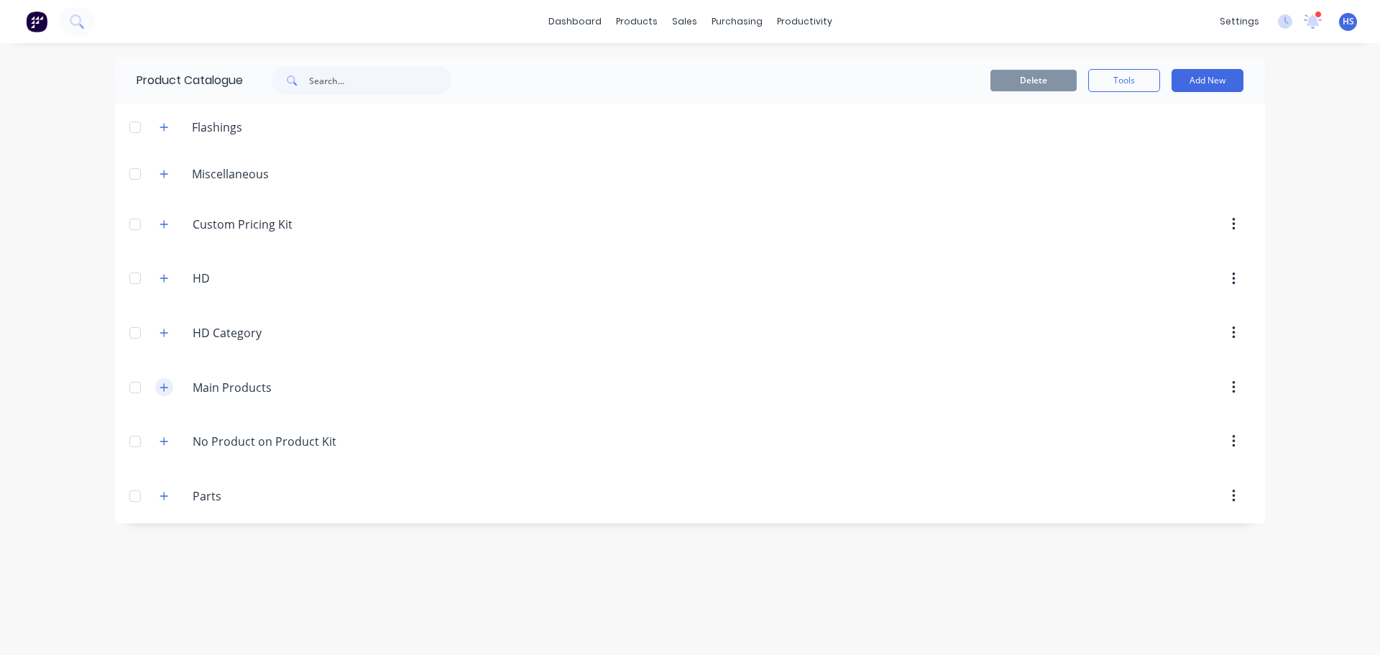
click at [162, 388] on icon "button" at bounding box center [164, 387] width 8 height 8
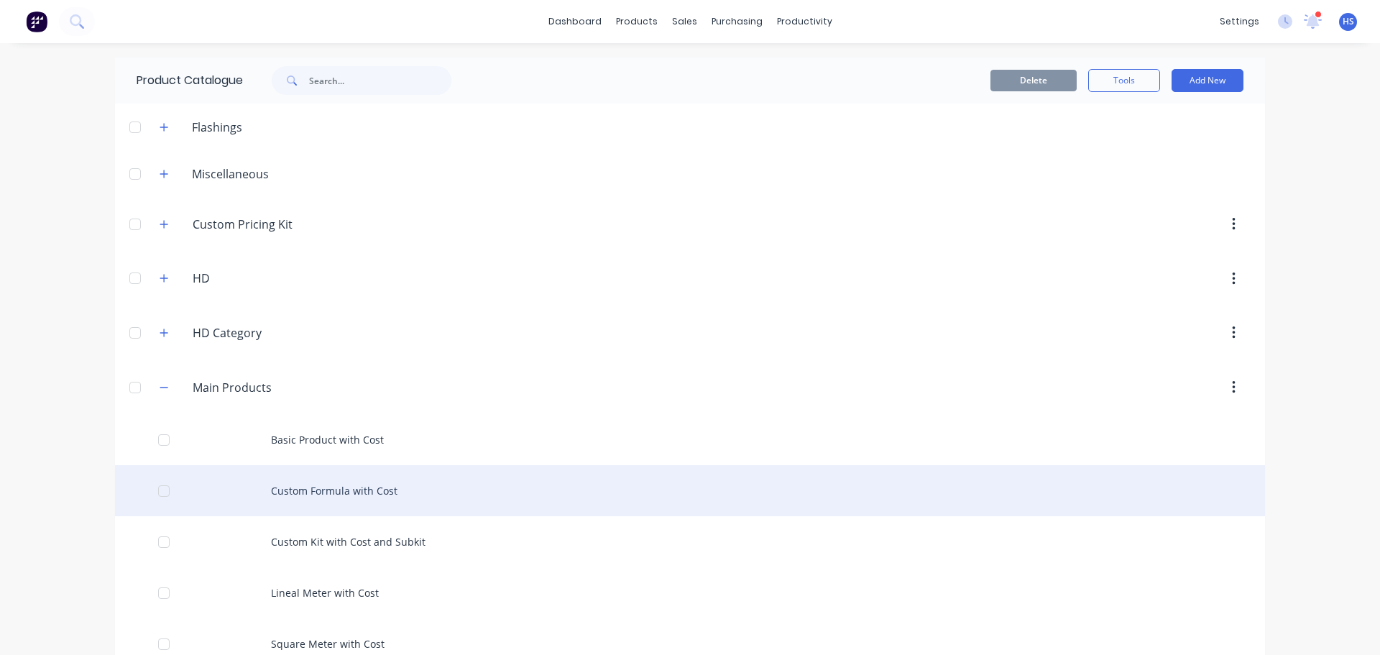
scroll to position [72, 0]
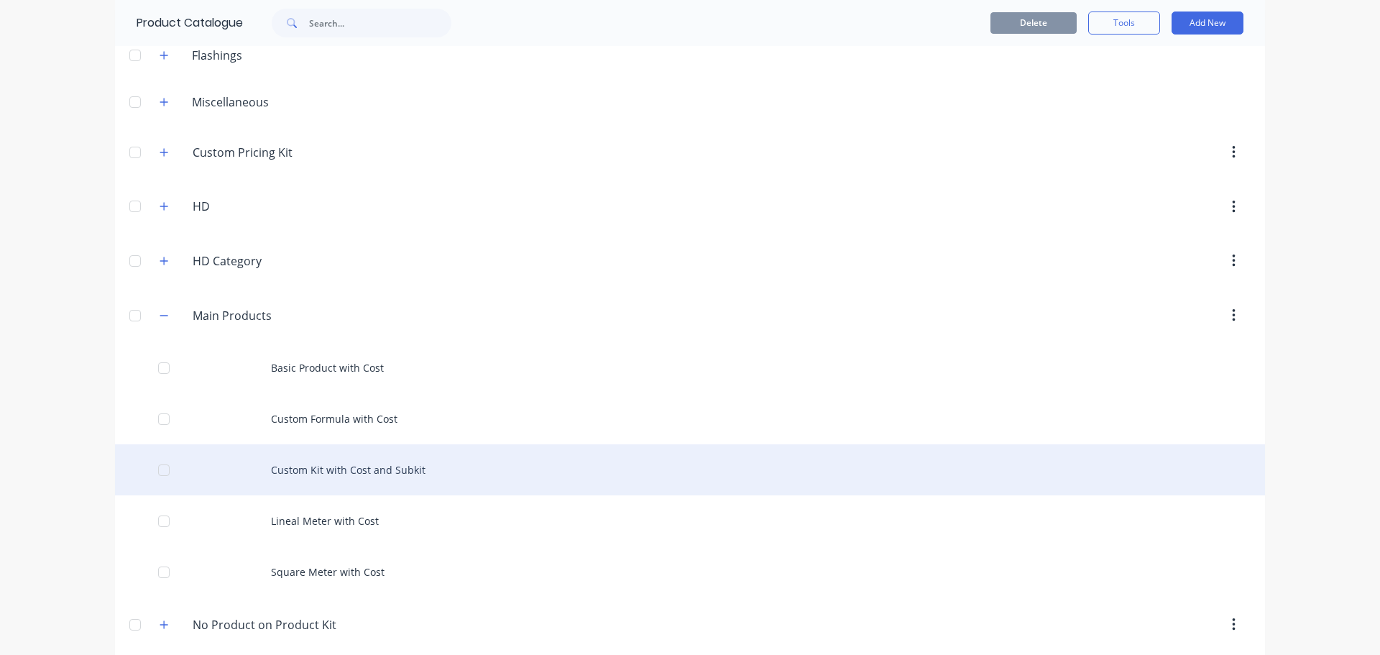
click at [323, 472] on div "Custom Kit with Cost and Subkit" at bounding box center [690, 469] width 1150 height 51
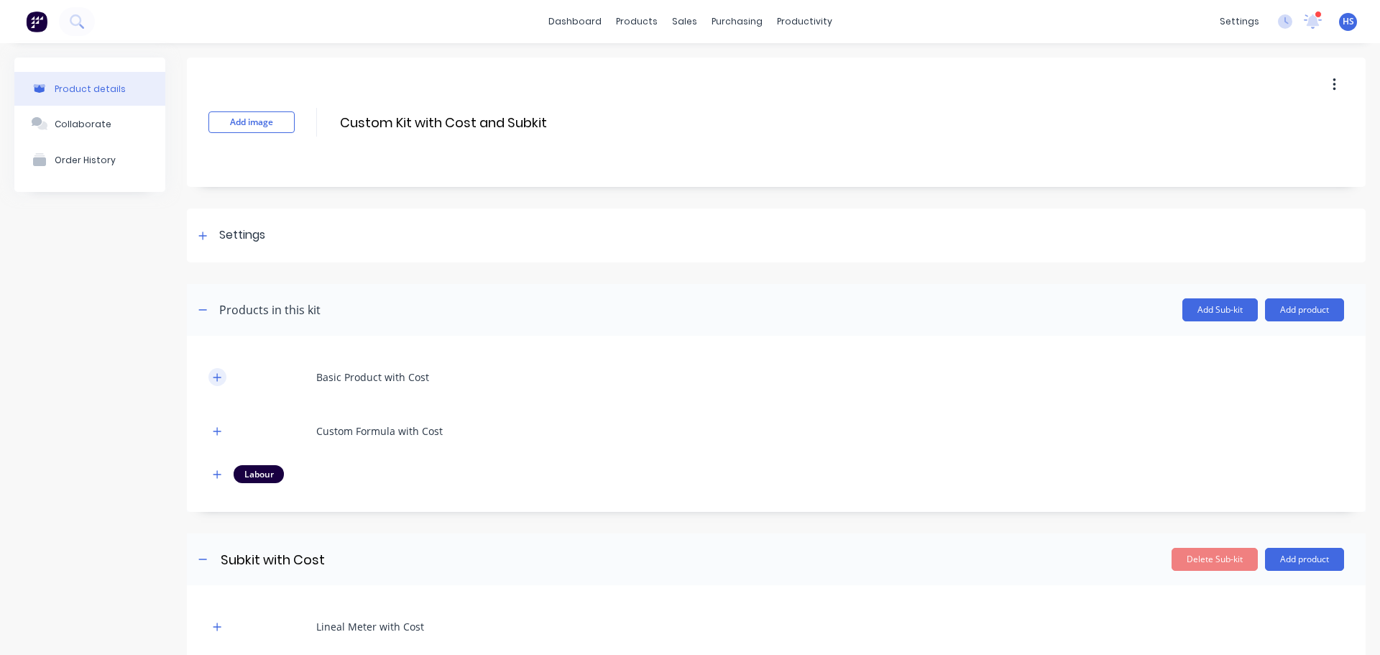
click at [210, 374] on button "button" at bounding box center [218, 377] width 18 height 18
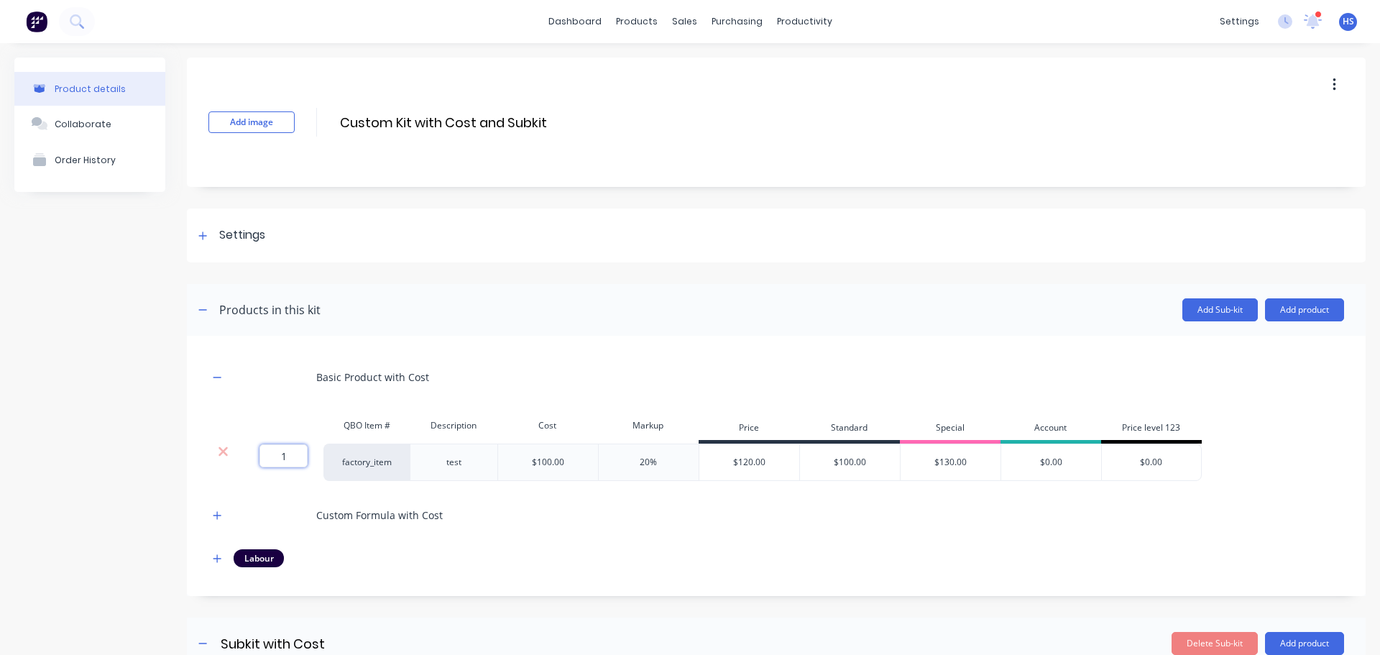
click at [272, 465] on input "1" at bounding box center [284, 455] width 48 height 23
type input "."
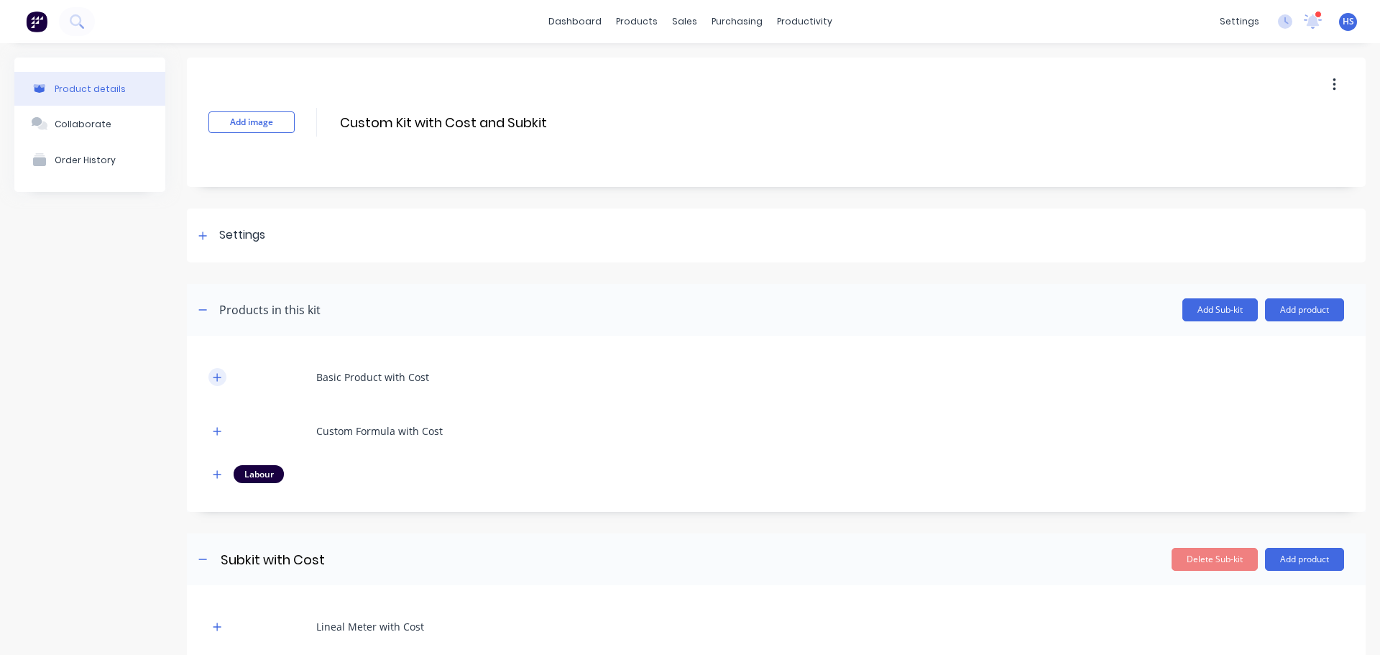
drag, startPoint x: 216, startPoint y: 380, endPoint x: 224, endPoint y: 380, distance: 7.2
click at [216, 380] on icon "button" at bounding box center [217, 377] width 9 height 10
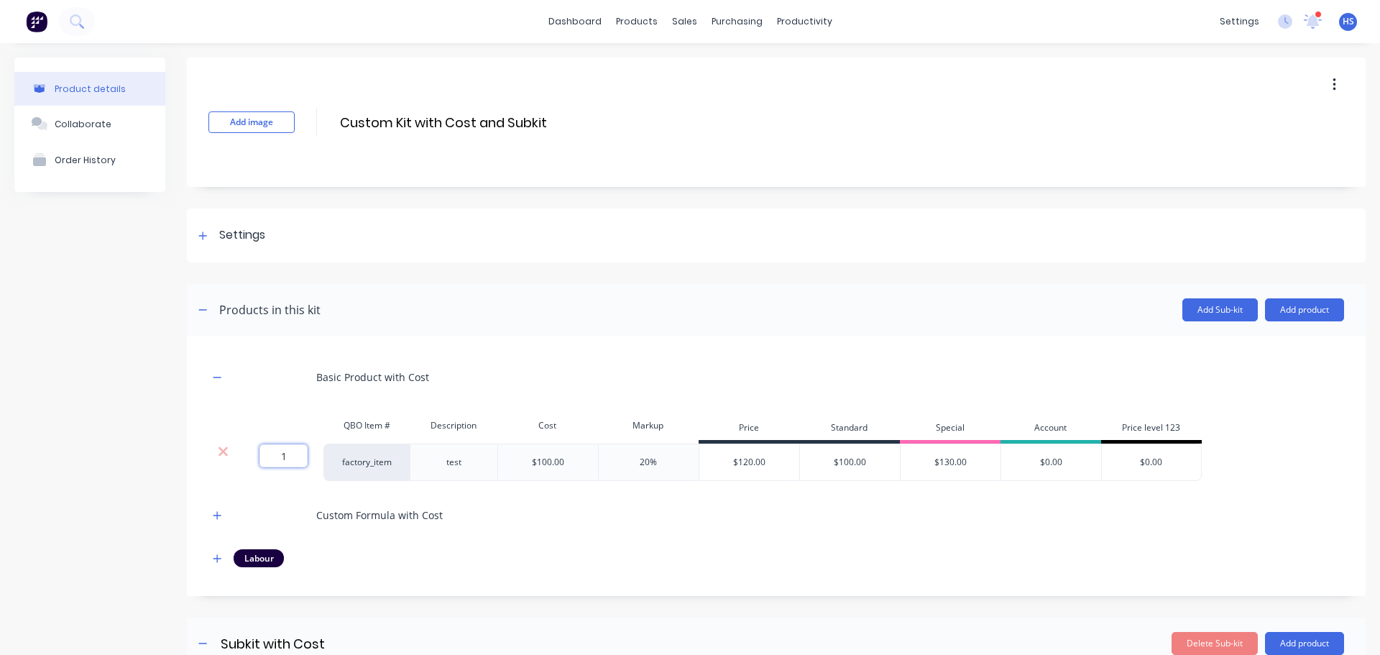
drag, startPoint x: 276, startPoint y: 459, endPoint x: 321, endPoint y: 454, distance: 45.6
click at [321, 454] on div "1 1 ?" at bounding box center [280, 462] width 86 height 37
type input "."
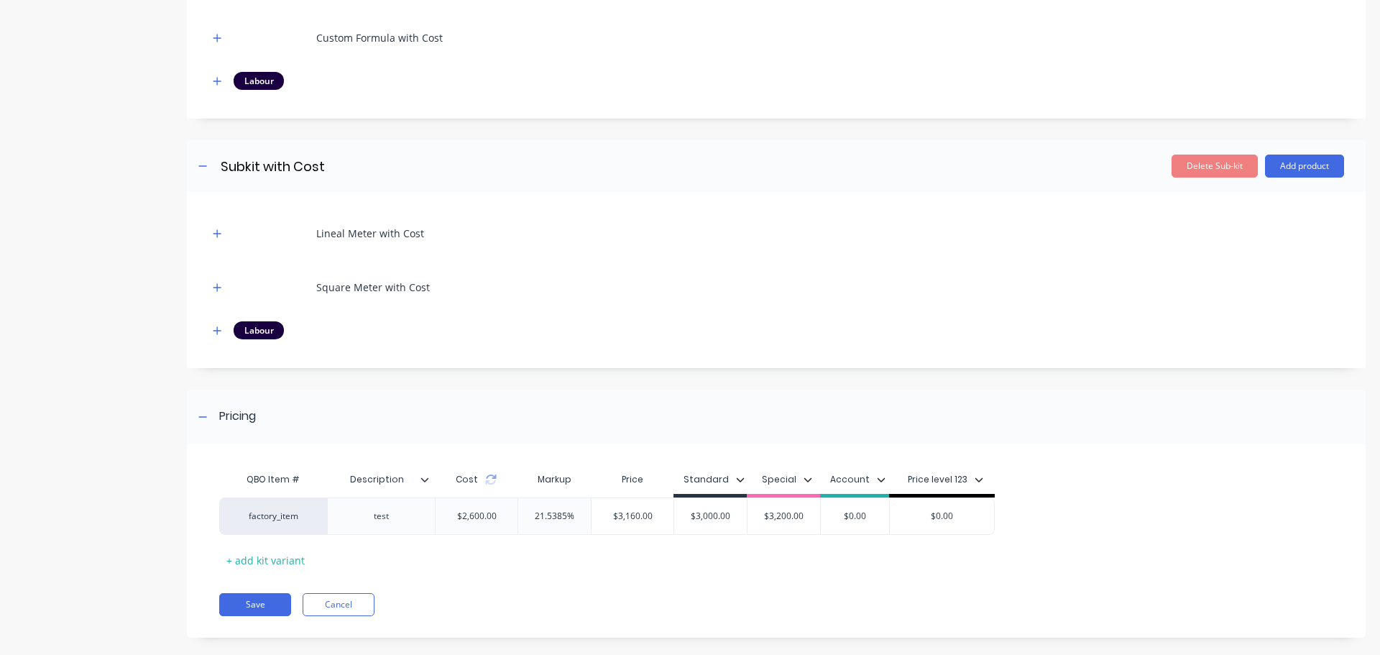
scroll to position [412, 0]
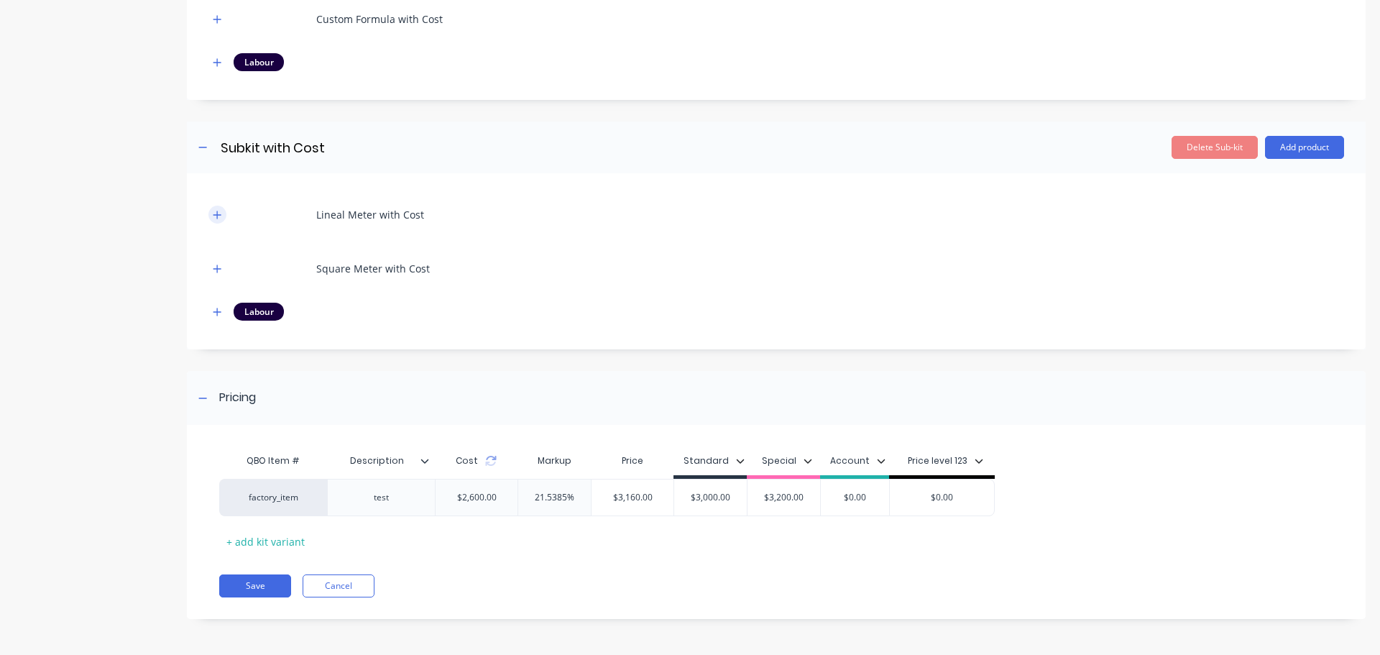
click at [221, 213] on icon "button" at bounding box center [217, 215] width 9 height 10
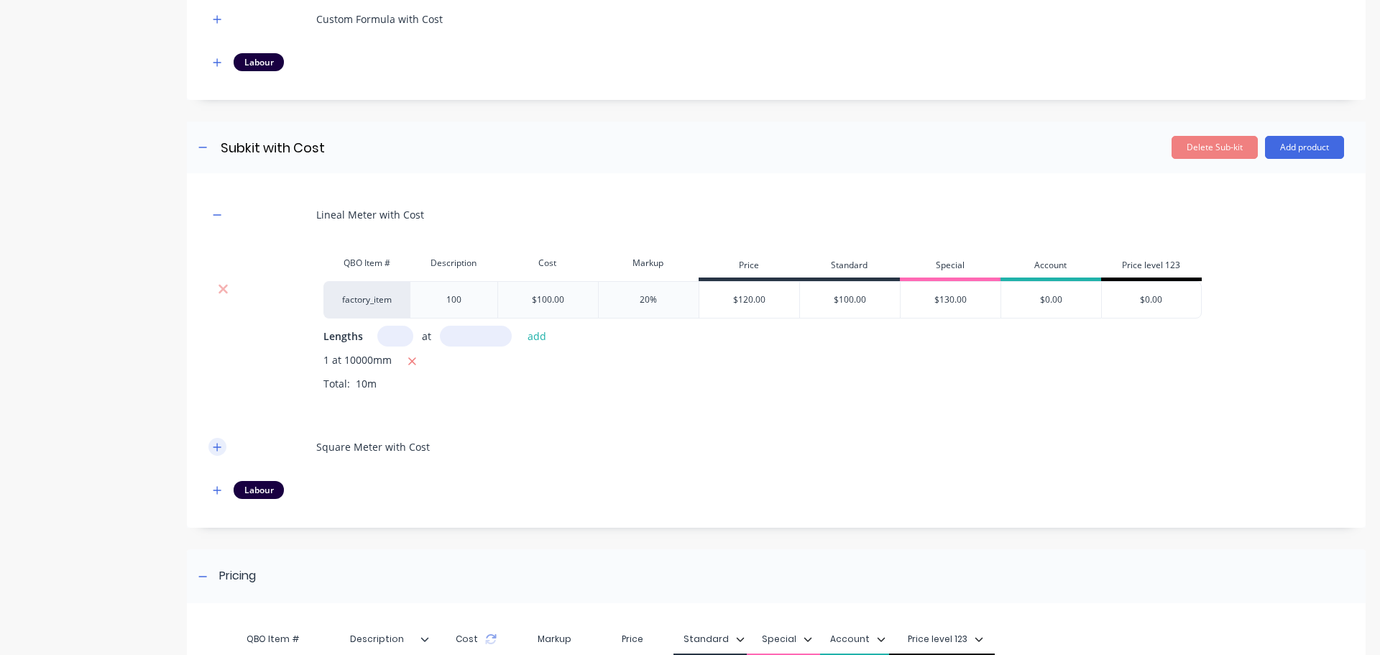
click at [216, 449] on icon "button" at bounding box center [217, 447] width 9 height 10
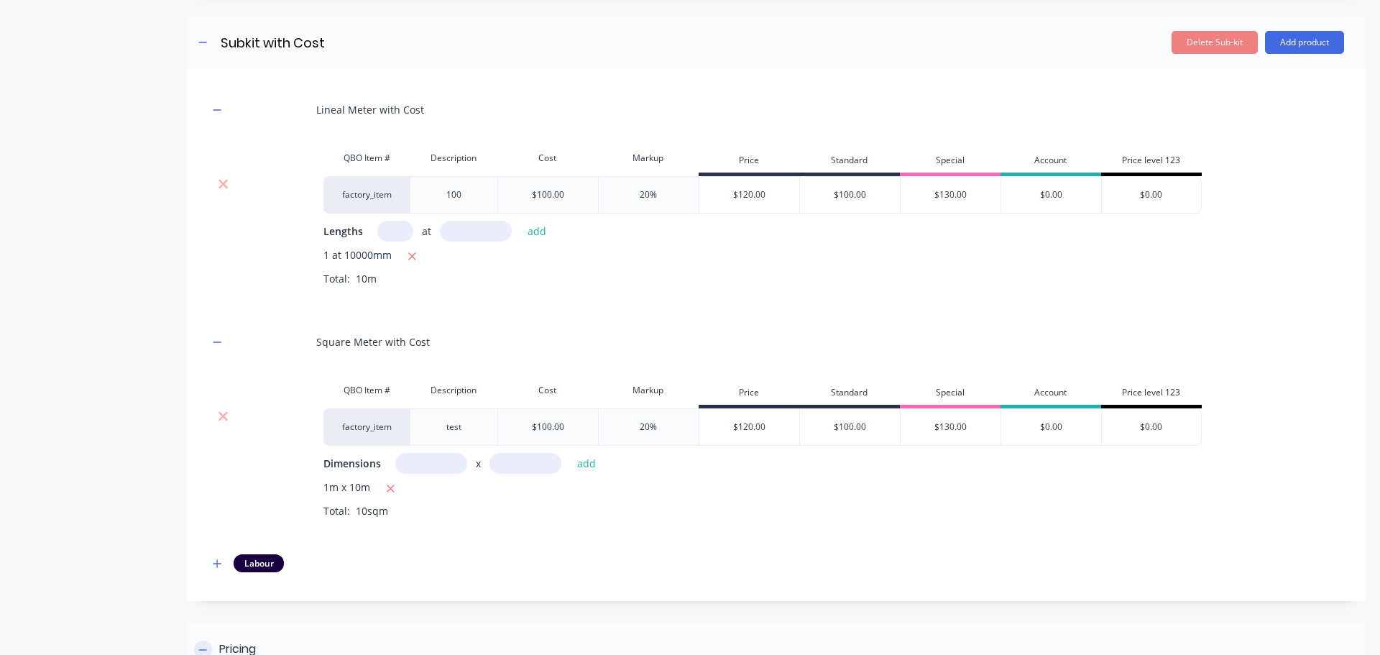
scroll to position [628, 0]
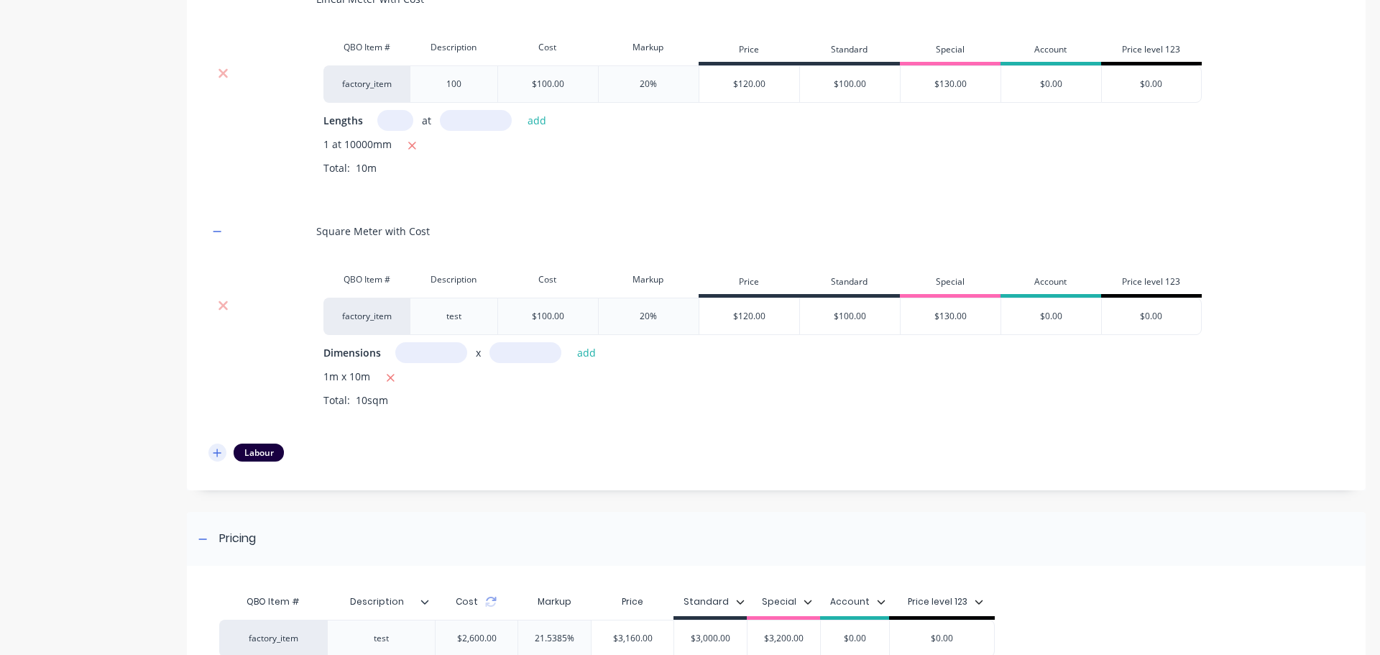
click at [224, 451] on button "button" at bounding box center [218, 453] width 18 height 18
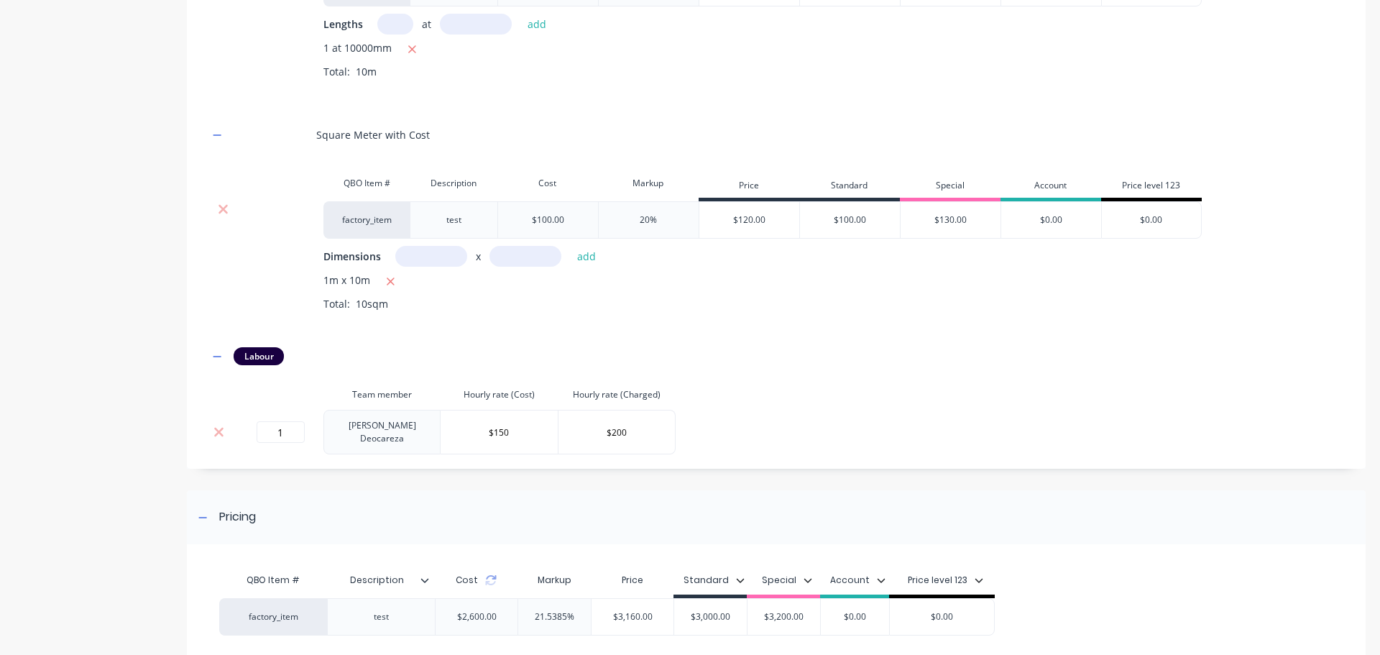
scroll to position [839, 0]
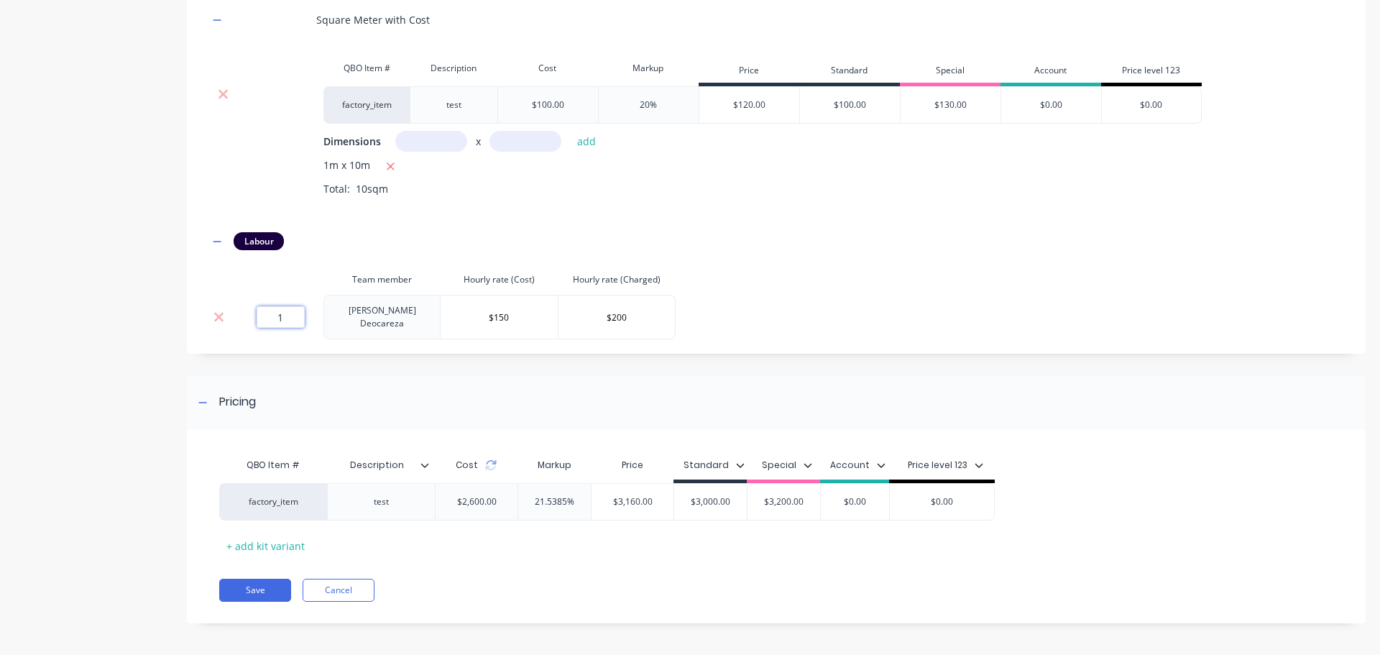
drag, startPoint x: 275, startPoint y: 314, endPoint x: 359, endPoint y: 320, distance: 85.0
click at [357, 320] on tr "1 [PERSON_NAME] $150 $200" at bounding box center [442, 317] width 467 height 45
type input "1.25"
click at [818, 239] on div "Labour" at bounding box center [777, 241] width 1136 height 18
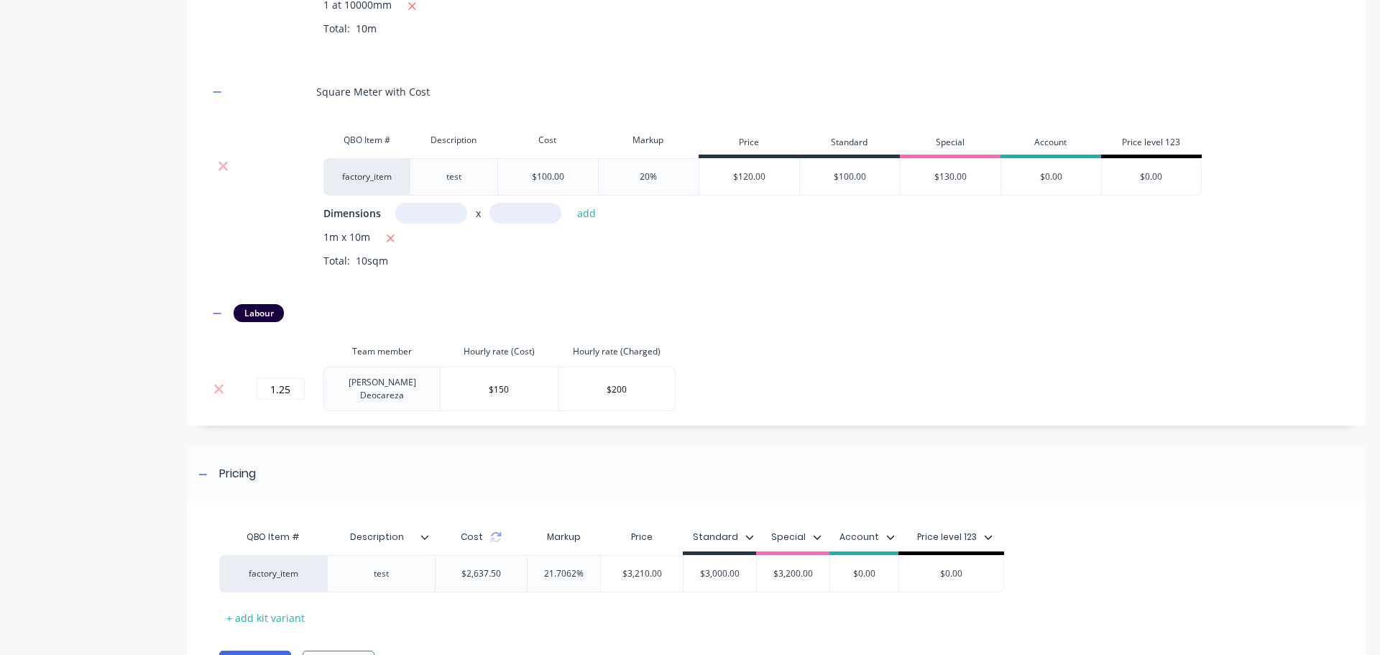
scroll to position [623, 0]
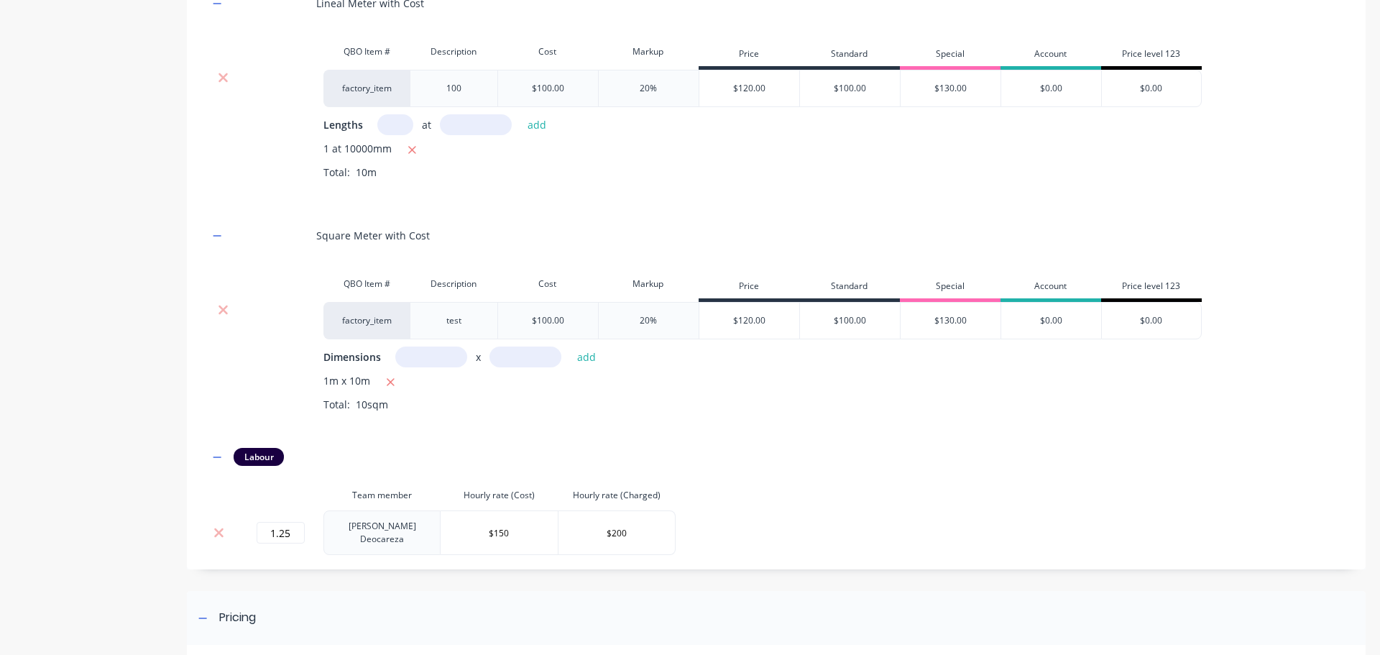
click at [429, 353] on input "text" at bounding box center [431, 357] width 72 height 21
type input "1m"
click at [528, 357] on input "text" at bounding box center [526, 357] width 72 height 21
type input "10m"
click at [570, 347] on button "add" at bounding box center [587, 356] width 34 height 19
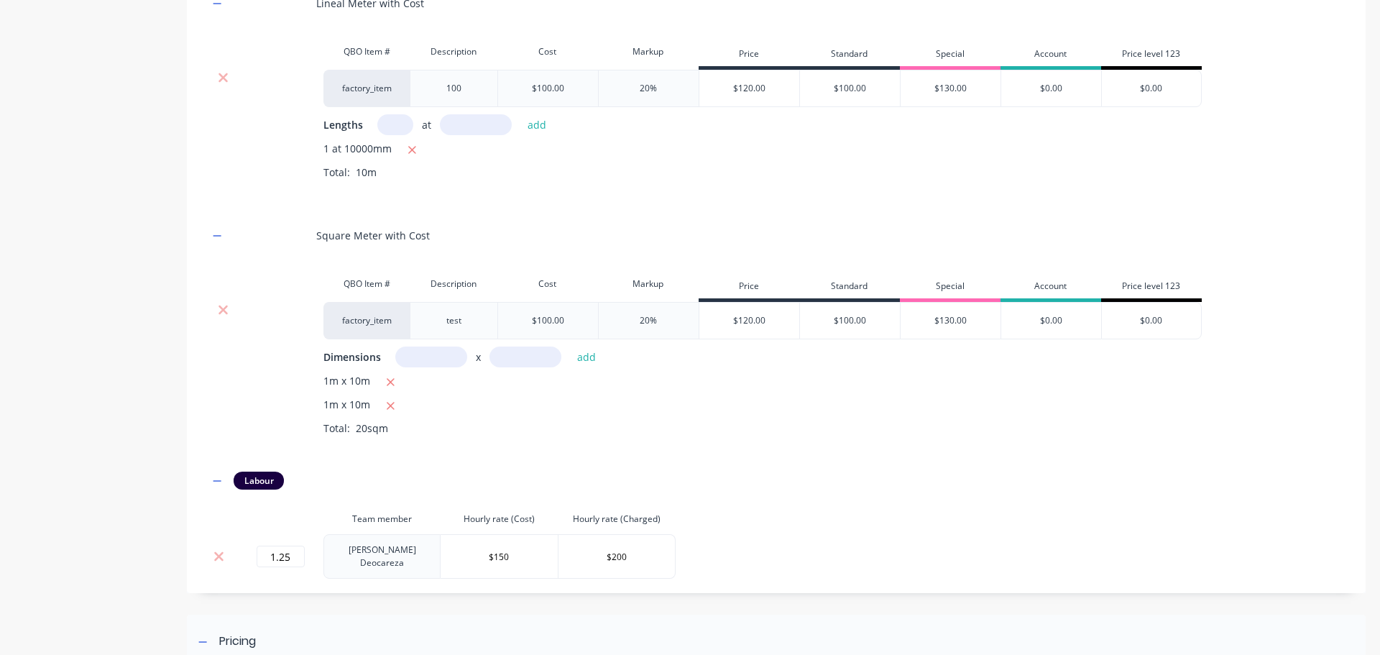
click at [810, 407] on div "1m x 10m" at bounding box center [834, 406] width 1021 height 18
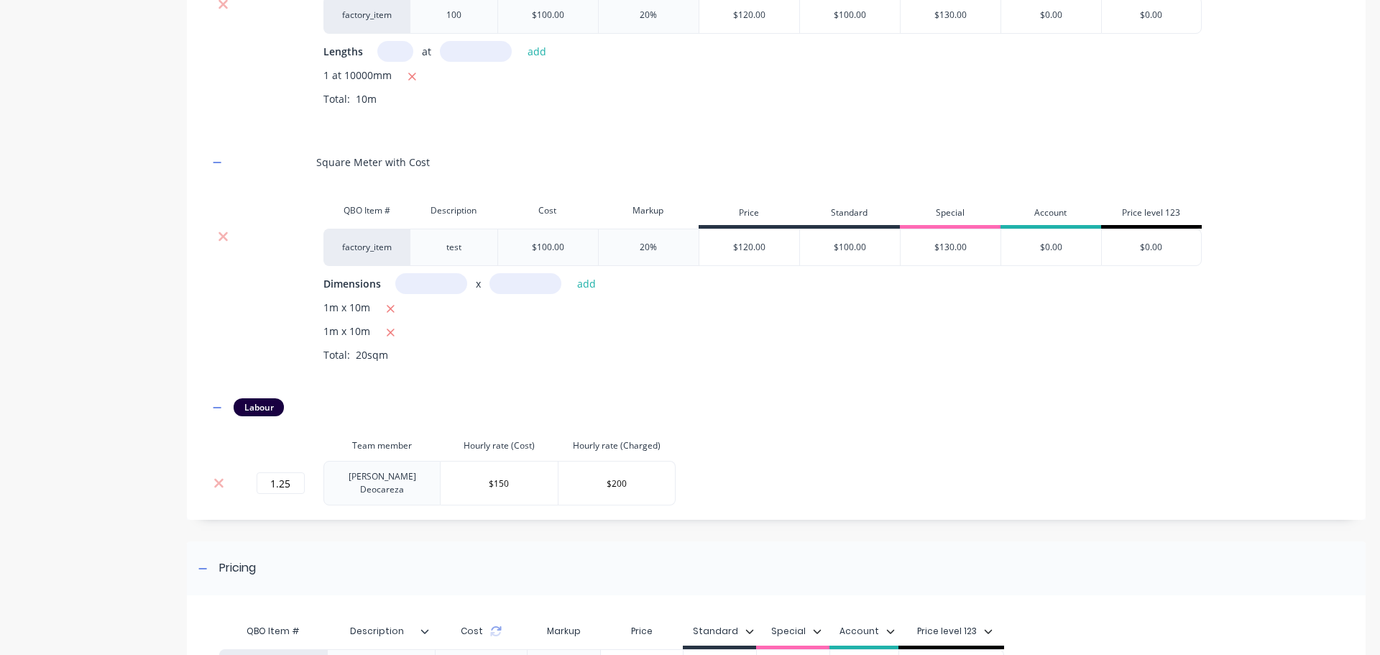
scroll to position [839, 0]
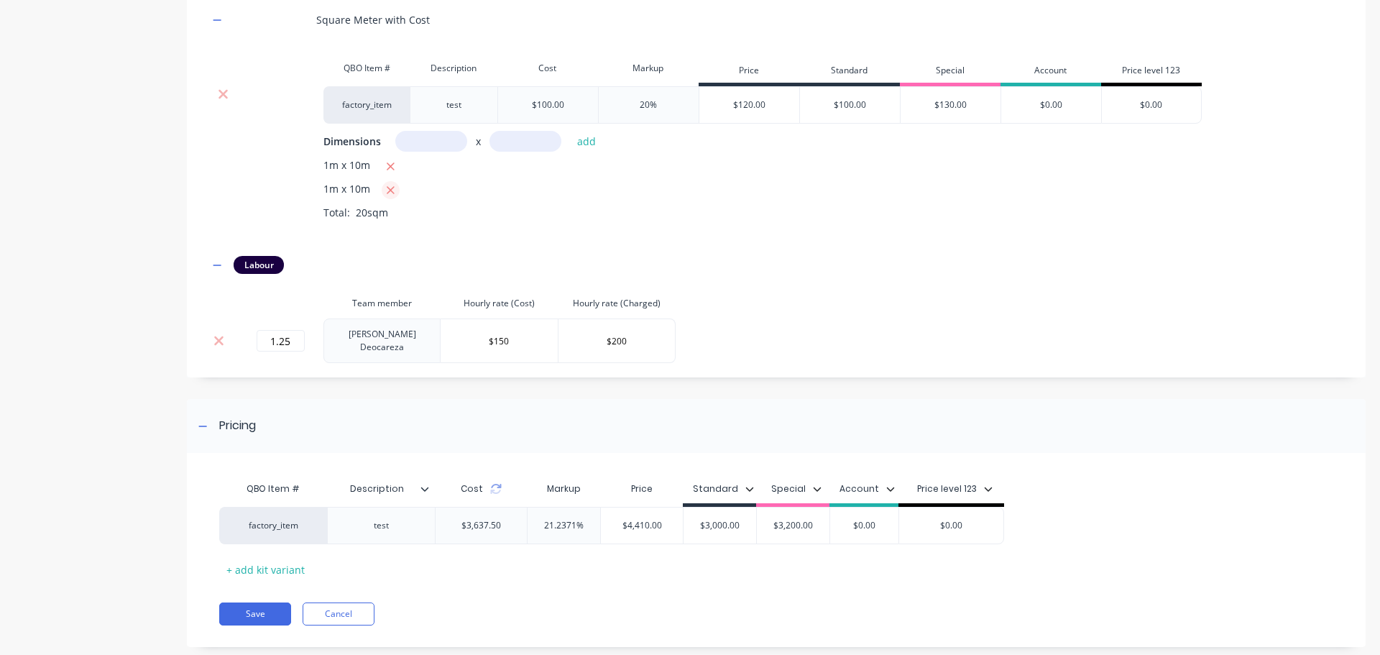
click at [393, 191] on icon "button" at bounding box center [390, 190] width 9 height 13
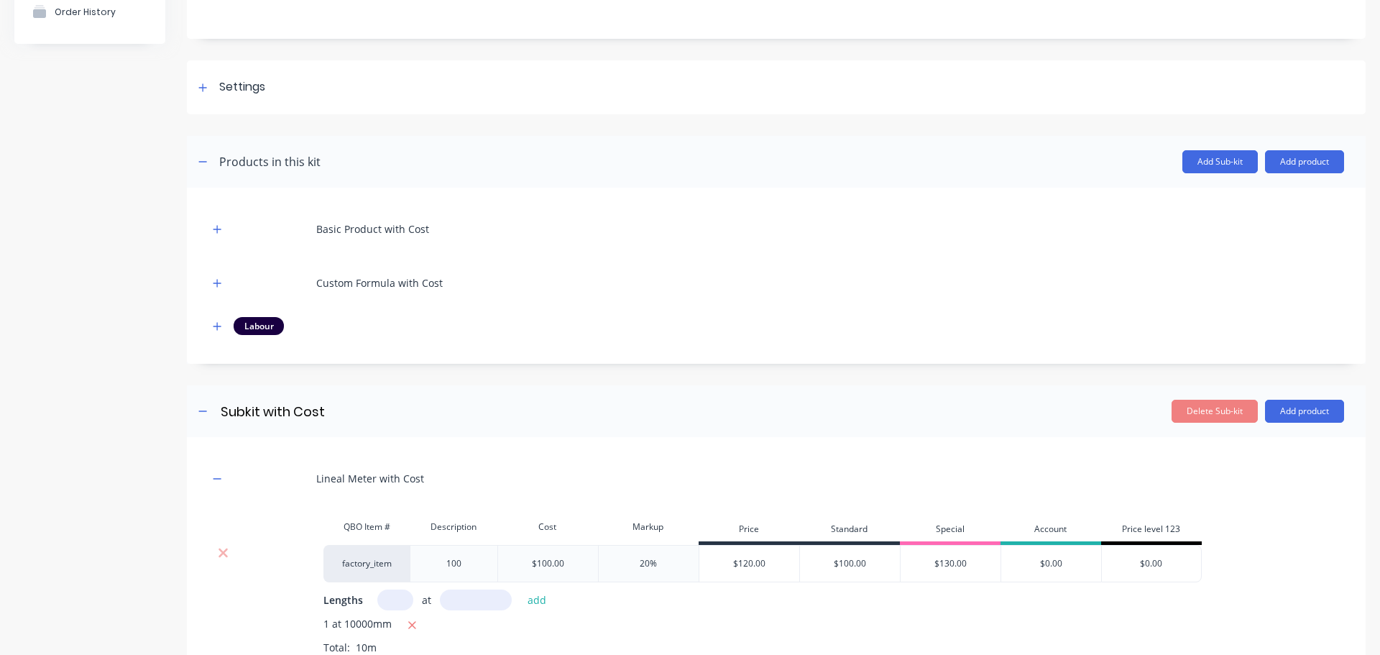
scroll to position [0, 0]
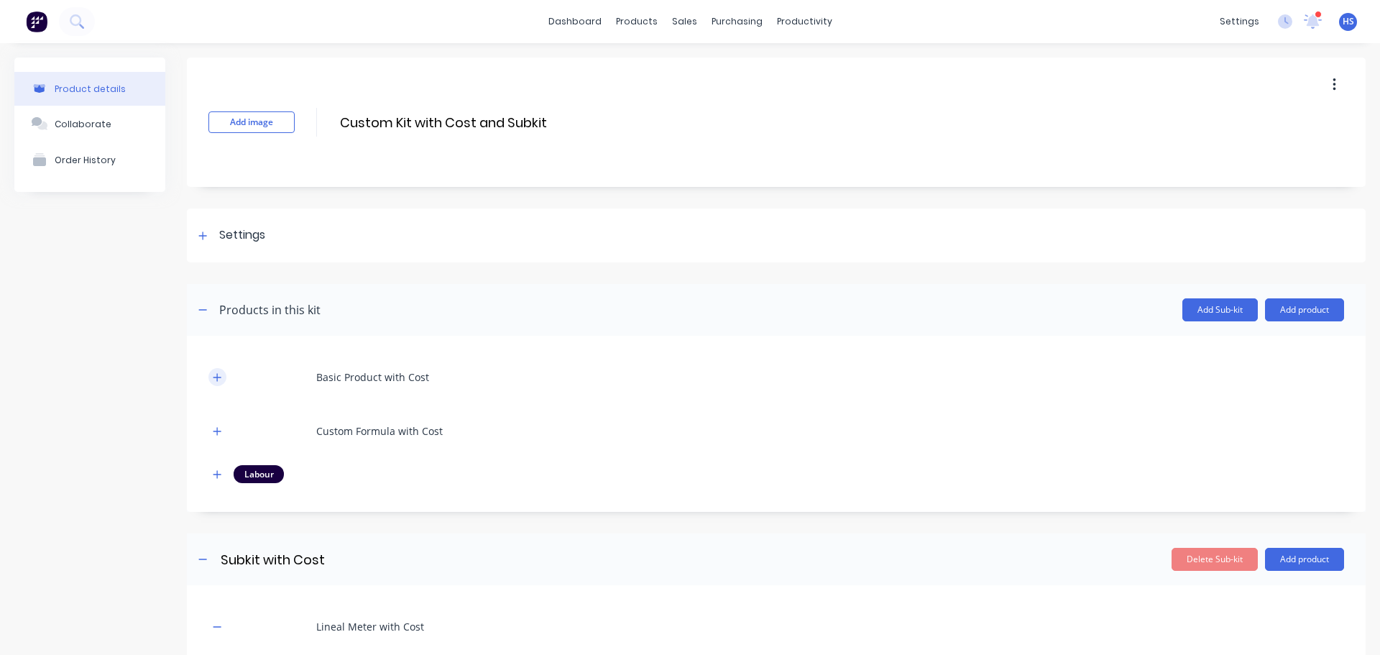
click at [215, 371] on button "button" at bounding box center [218, 377] width 18 height 18
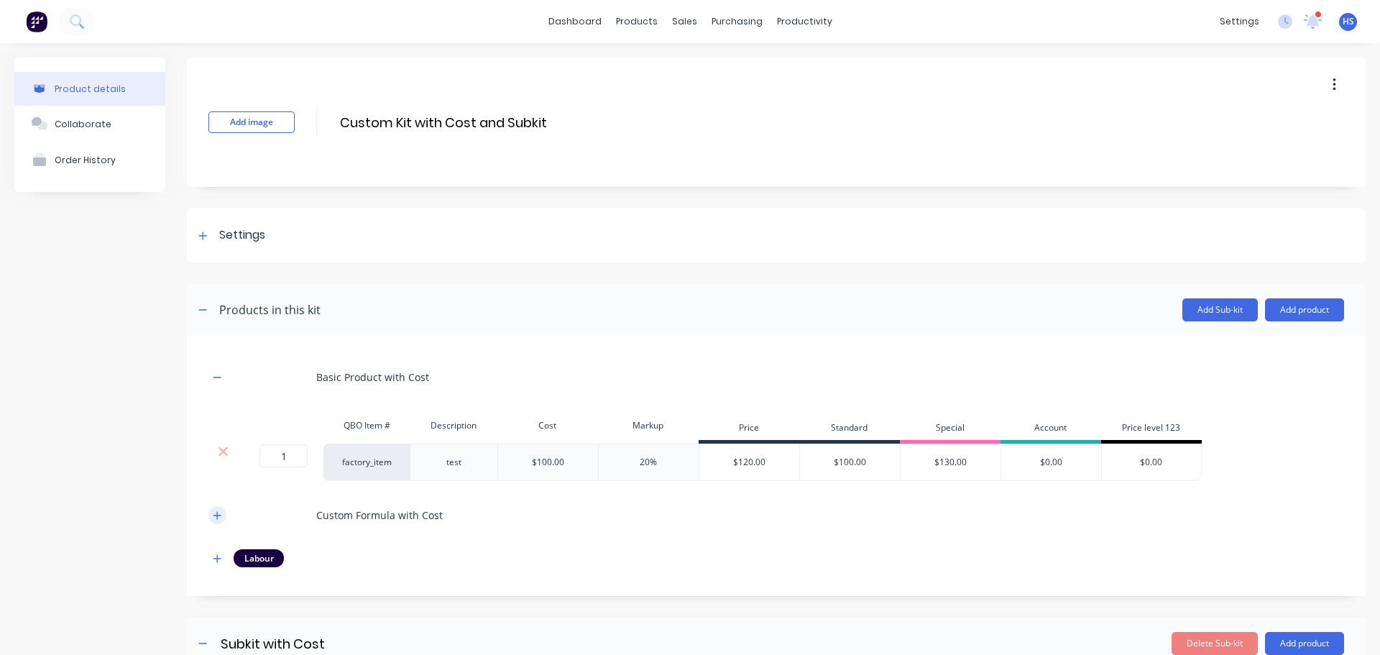
click at [216, 515] on icon "button" at bounding box center [218, 515] width 8 height 8
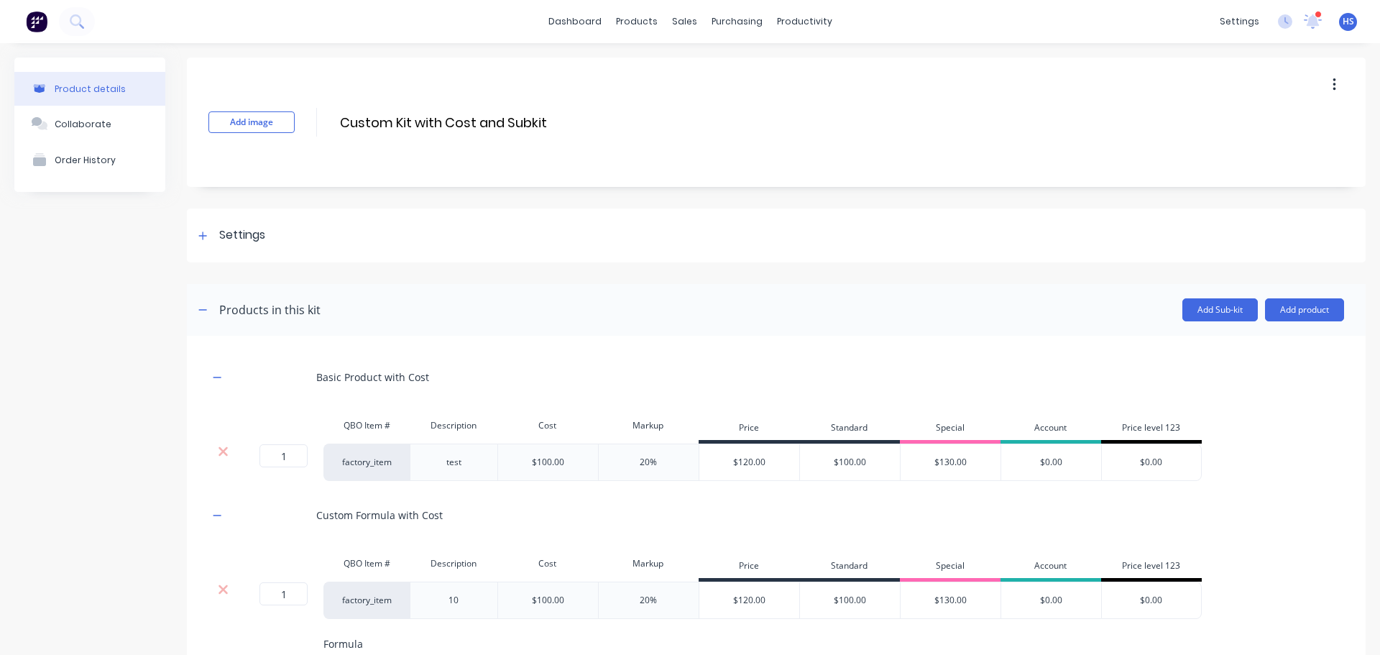
scroll to position [216, 0]
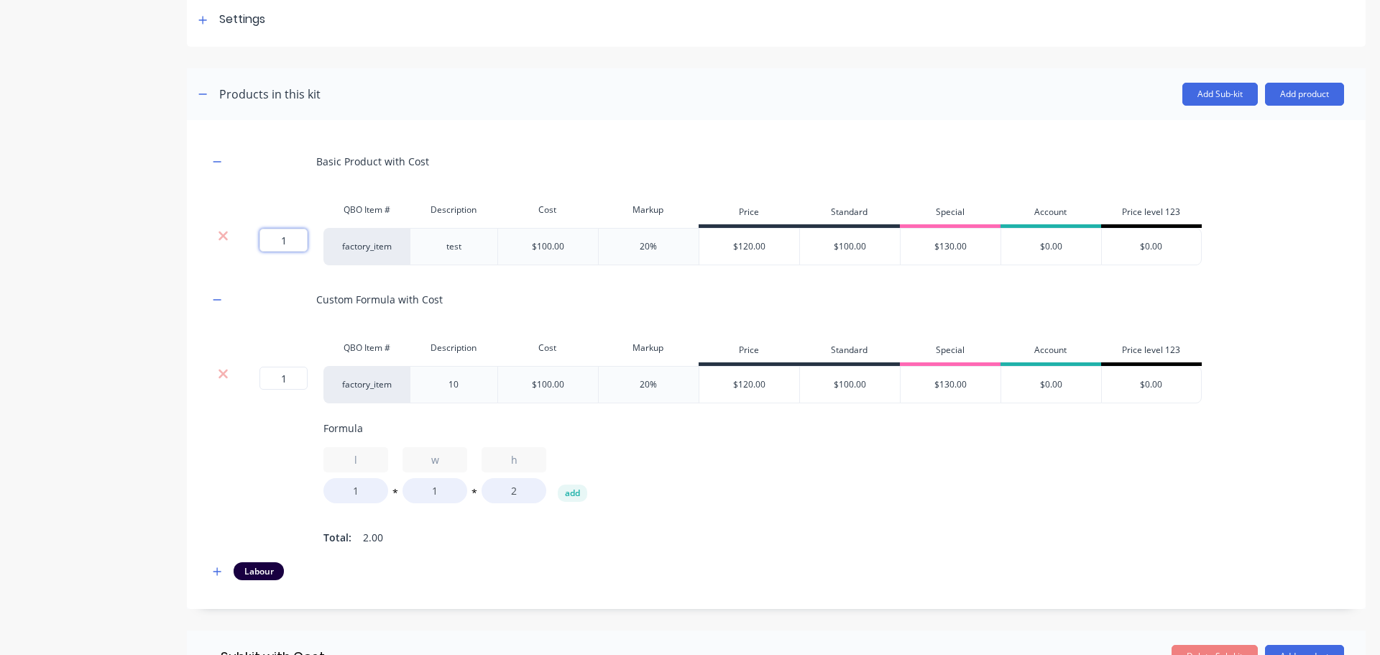
drag, startPoint x: 278, startPoint y: 242, endPoint x: 350, endPoint y: 249, distance: 72.3
click at [350, 249] on div "1 1 ? factory_item test $100.00 20% $120.00 $100.00 $130.00 $0.00 $0.00" at bounding box center [706, 246] width 994 height 37
type input "1.25"
click at [563, 305] on div "Custom Formula with Cost" at bounding box center [777, 300] width 1136 height 40
drag, startPoint x: 300, startPoint y: 378, endPoint x: 342, endPoint y: 382, distance: 42.6
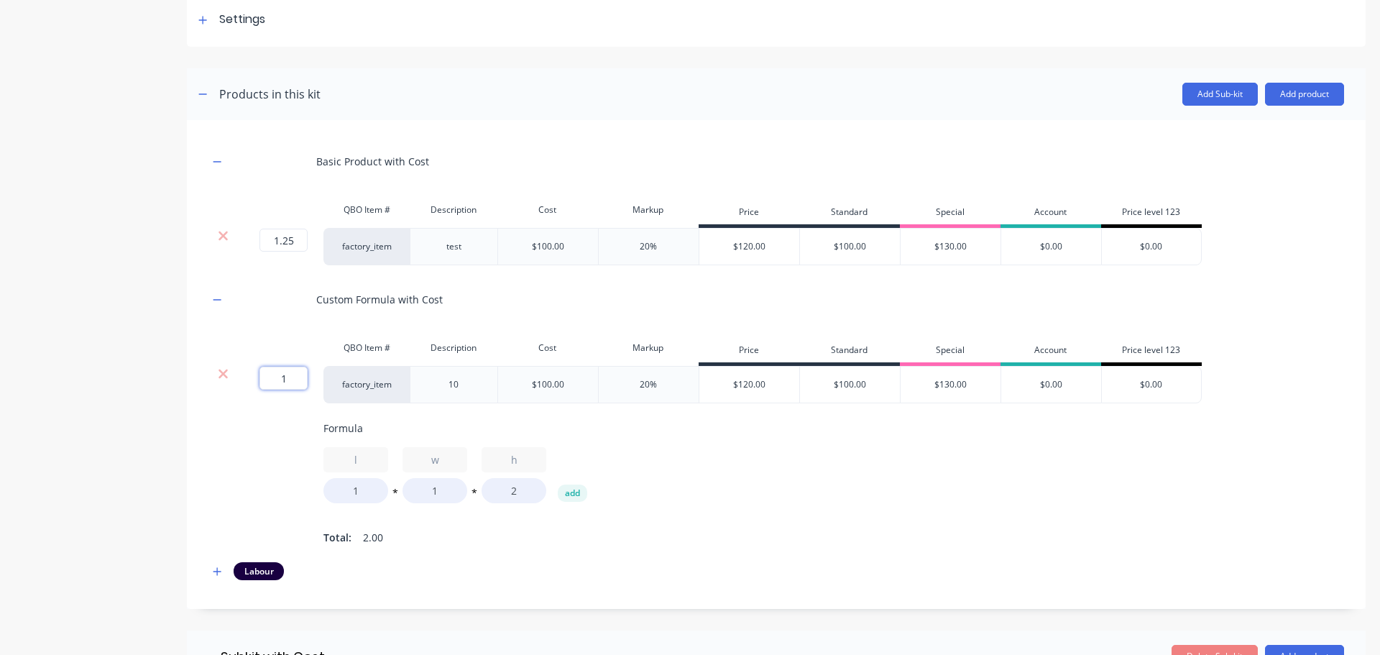
click at [342, 382] on div "1 1 ? factory_item 10 $100.00 20% $120.00 $100.00 $130.00 $0.00 $0.00" at bounding box center [706, 384] width 994 height 37
type input "1.25"
click at [779, 480] on div "l 1 * w 1 * h 2 add" at bounding box center [892, 475] width 1136 height 56
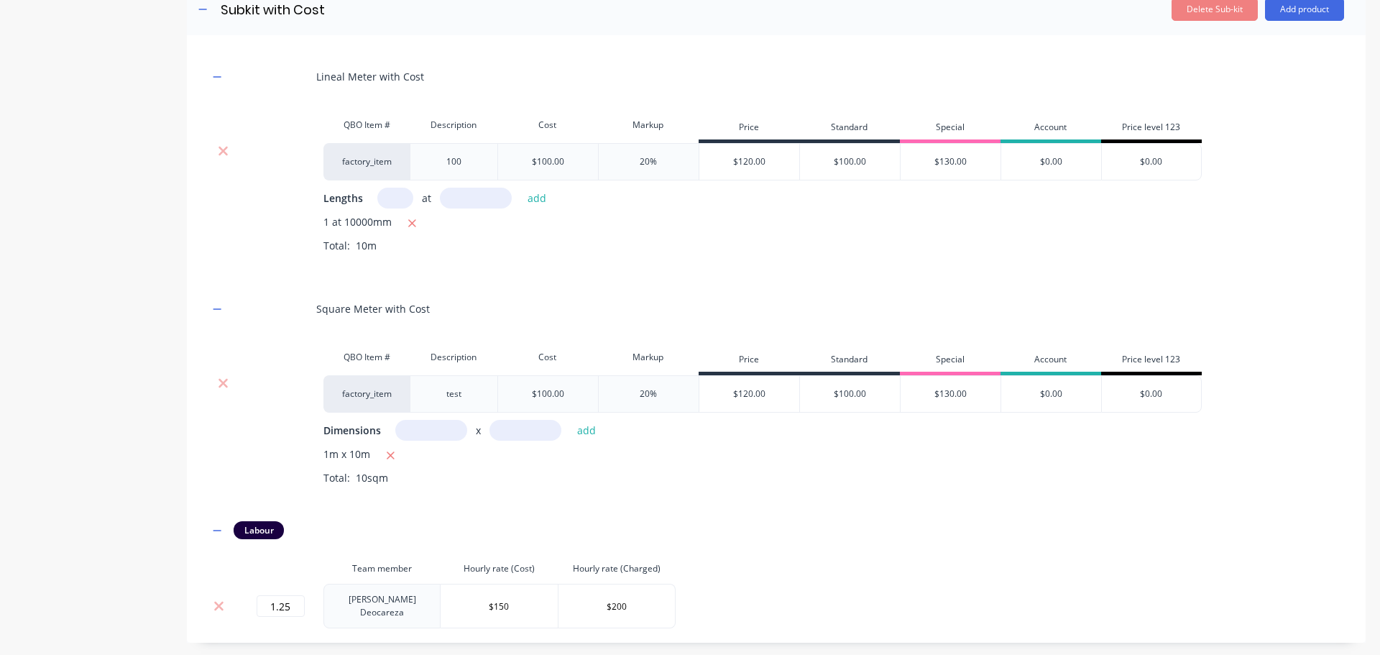
scroll to position [359, 0]
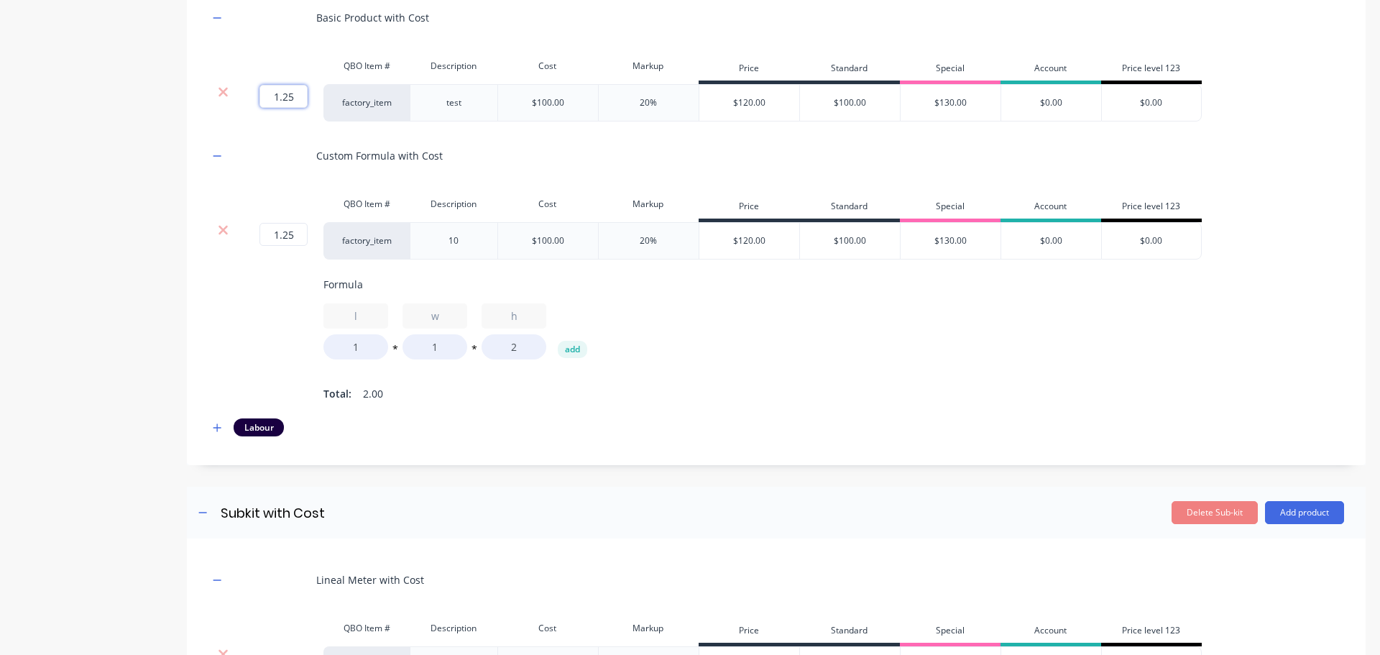
drag, startPoint x: 275, startPoint y: 95, endPoint x: 328, endPoint y: 96, distance: 53.2
click at [328, 96] on div "1.25 1.25 ? factory_item test $100.00 20% $120.00 $100.00 $130.00 $0.00 $0.00" at bounding box center [706, 102] width 994 height 37
type input "0.5"
drag, startPoint x: 575, startPoint y: 175, endPoint x: 567, endPoint y: 178, distance: 9.1
click at [574, 175] on div "Custom Formula with Cost" at bounding box center [777, 156] width 1136 height 40
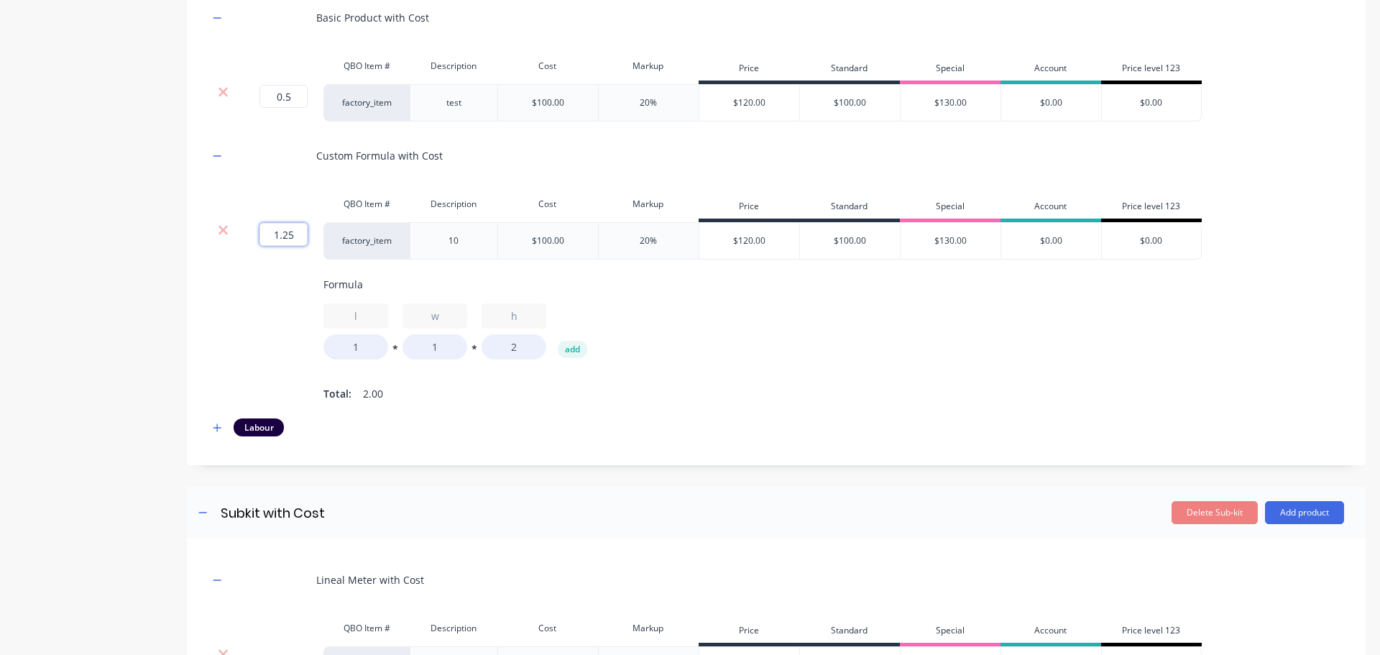
drag, startPoint x: 292, startPoint y: 237, endPoint x: 354, endPoint y: 244, distance: 62.9
click at [349, 244] on div "1.25 1.25 ? factory_item 10 $100.00 20% $120.00 $100.00 $130.00 $0.00 $0.00" at bounding box center [706, 240] width 994 height 37
type input "0.5"
click at [782, 360] on div "Formula l 1 * w 1 * h 2 add Total: 2.00" at bounding box center [892, 340] width 1136 height 127
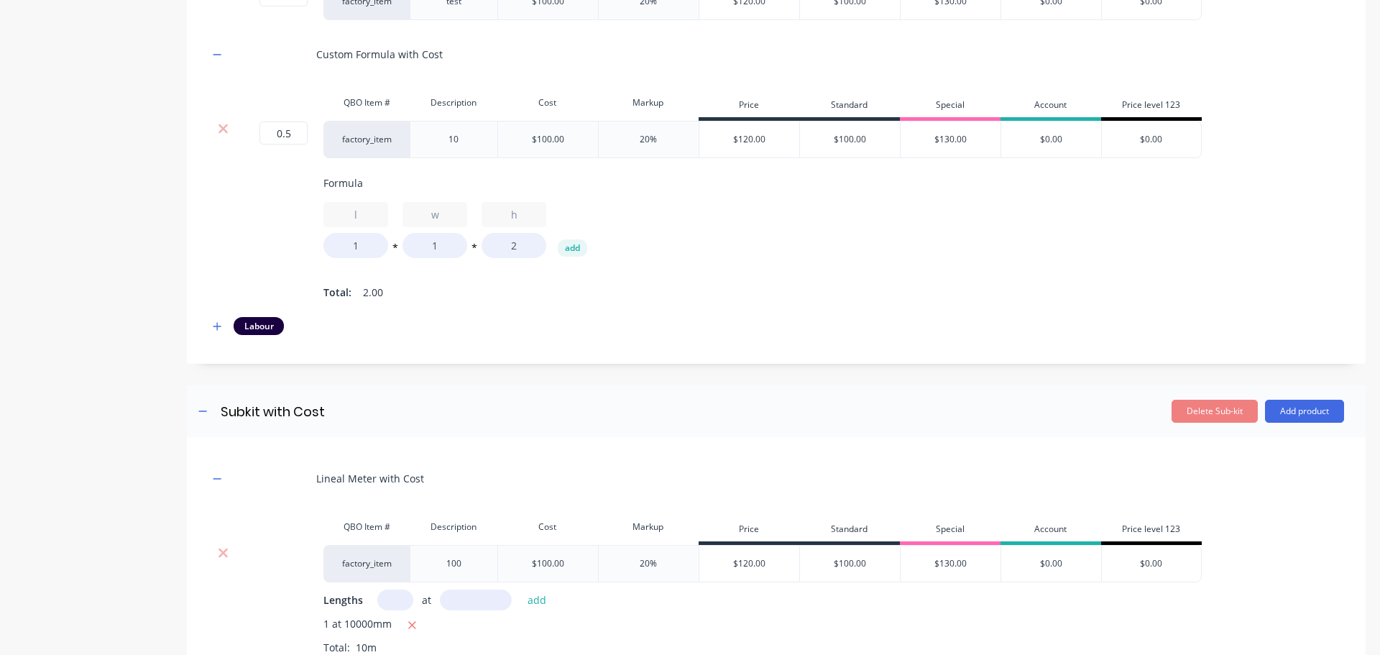
scroll to position [288, 0]
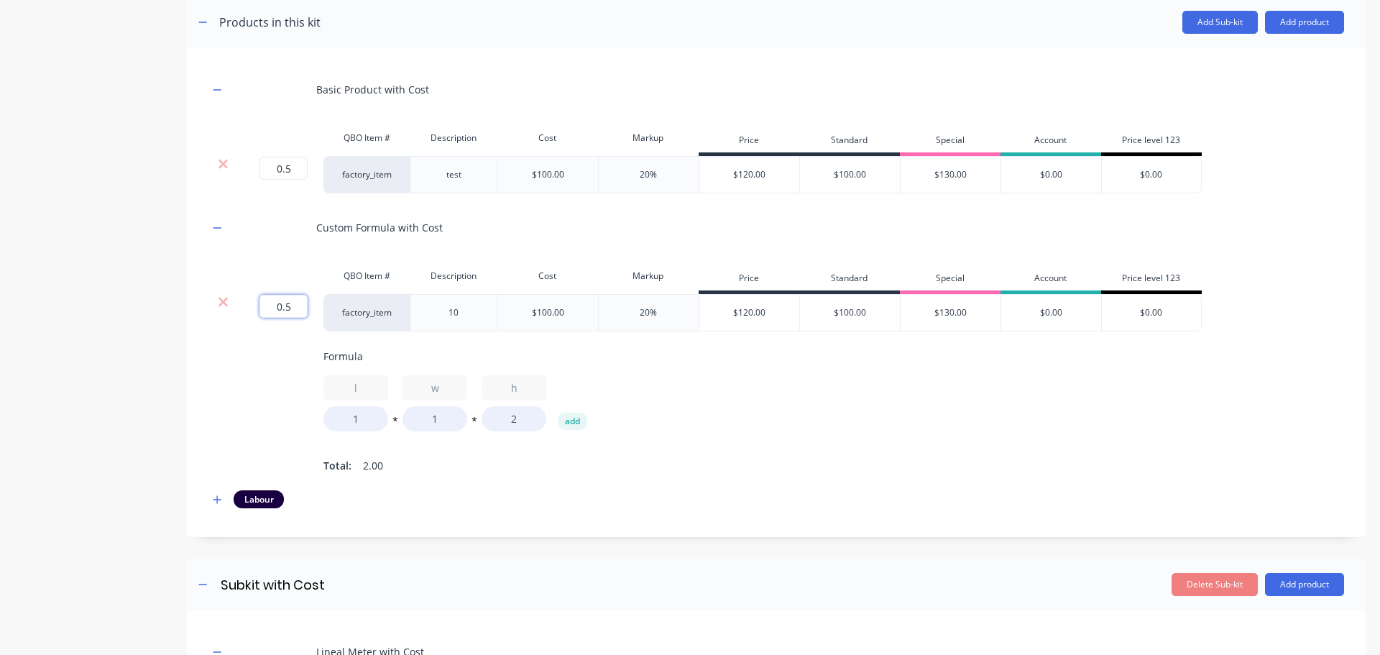
drag, startPoint x: 272, startPoint y: 307, endPoint x: 336, endPoint y: 305, distance: 63.3
click at [336, 305] on div "0.5 0.5 ? factory_item 10 $100.00 20% $120.00 $100.00 $130.00 $0.00 $0.00" at bounding box center [706, 312] width 994 height 37
type input "1"
click at [239, 389] on div "1 1 ? factory_item 10 $100.00 20% $120.00 $100.00 $130.00 $0.00 $0.00 Formula l…" at bounding box center [777, 385] width 1136 height 182
drag, startPoint x: 274, startPoint y: 166, endPoint x: 317, endPoint y: 173, distance: 43.6
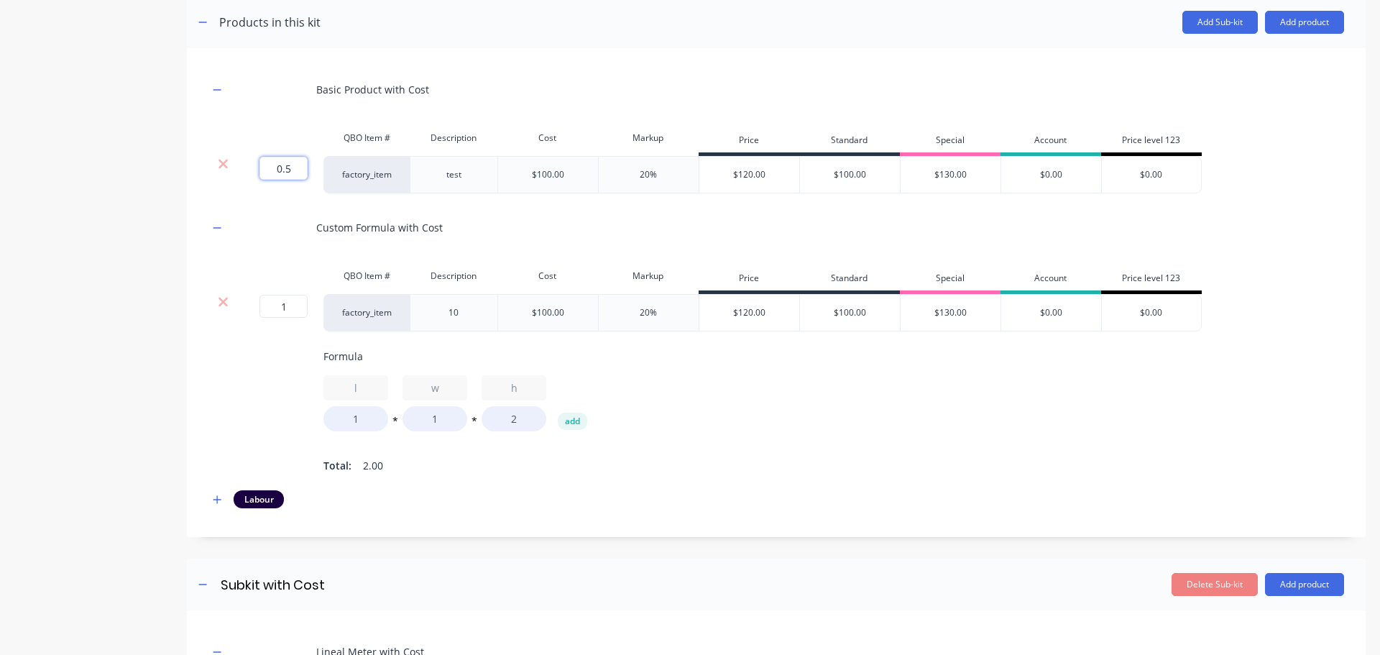
click at [317, 173] on div "0.5 0.5 ?" at bounding box center [280, 174] width 86 height 37
type input "1"
click at [261, 405] on div "1 1 ? factory_item 10 $100.00 20% $120.00 $100.00 $130.00 $0.00 $0.00 Formula l…" at bounding box center [777, 385] width 1136 height 182
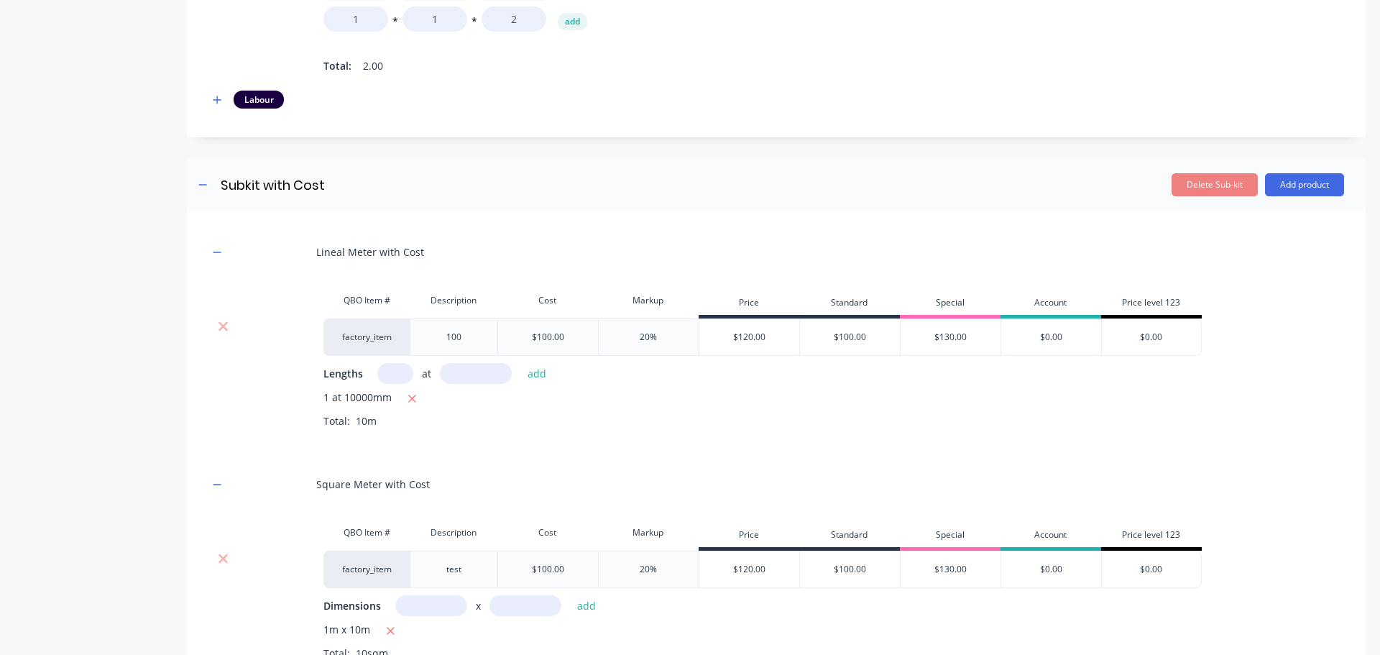
scroll to position [503, 0]
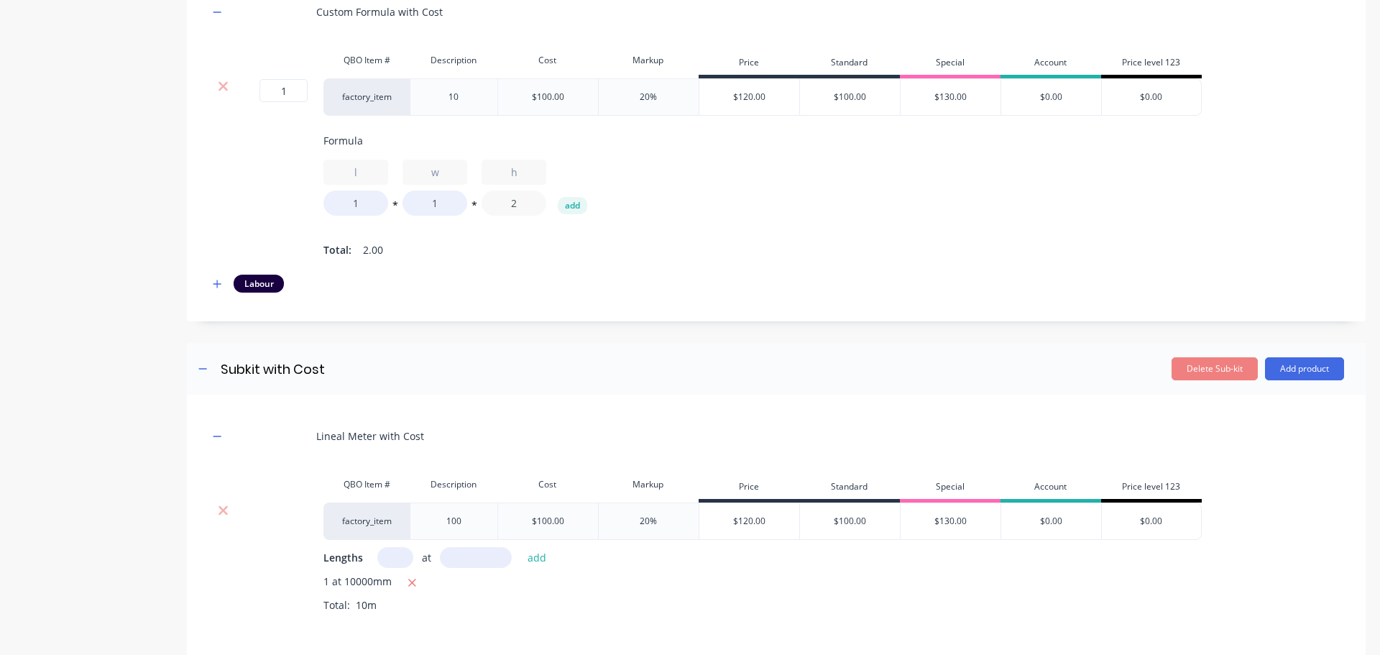
drag, startPoint x: 518, startPoint y: 206, endPoint x: 548, endPoint y: 209, distance: 29.6
click at [548, 209] on div "l 1 * w 1 * h 2 add" at bounding box center [892, 188] width 1136 height 56
type input "1"
drag, startPoint x: 548, startPoint y: 231, endPoint x: 542, endPoint y: 238, distance: 9.2
click at [546, 231] on div "Formula l 1 * w 1 * h 1 add Total: 1.00" at bounding box center [892, 196] width 1136 height 127
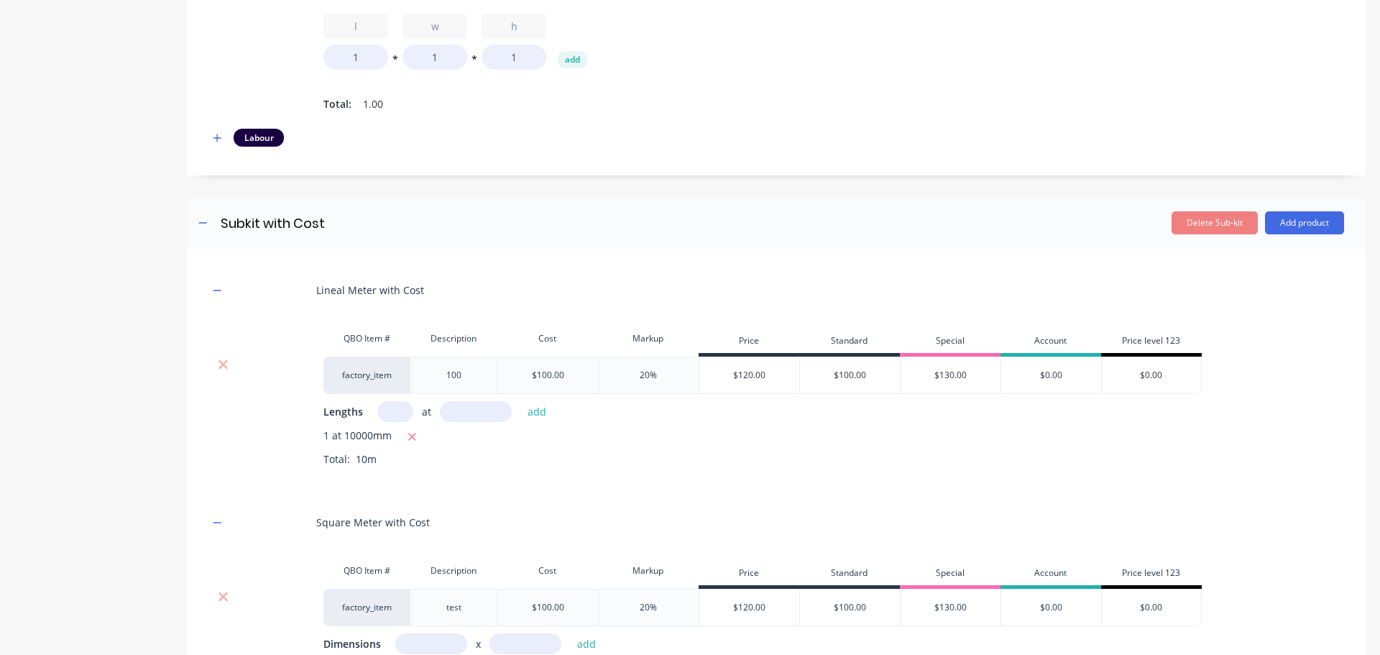
scroll to position [863, 0]
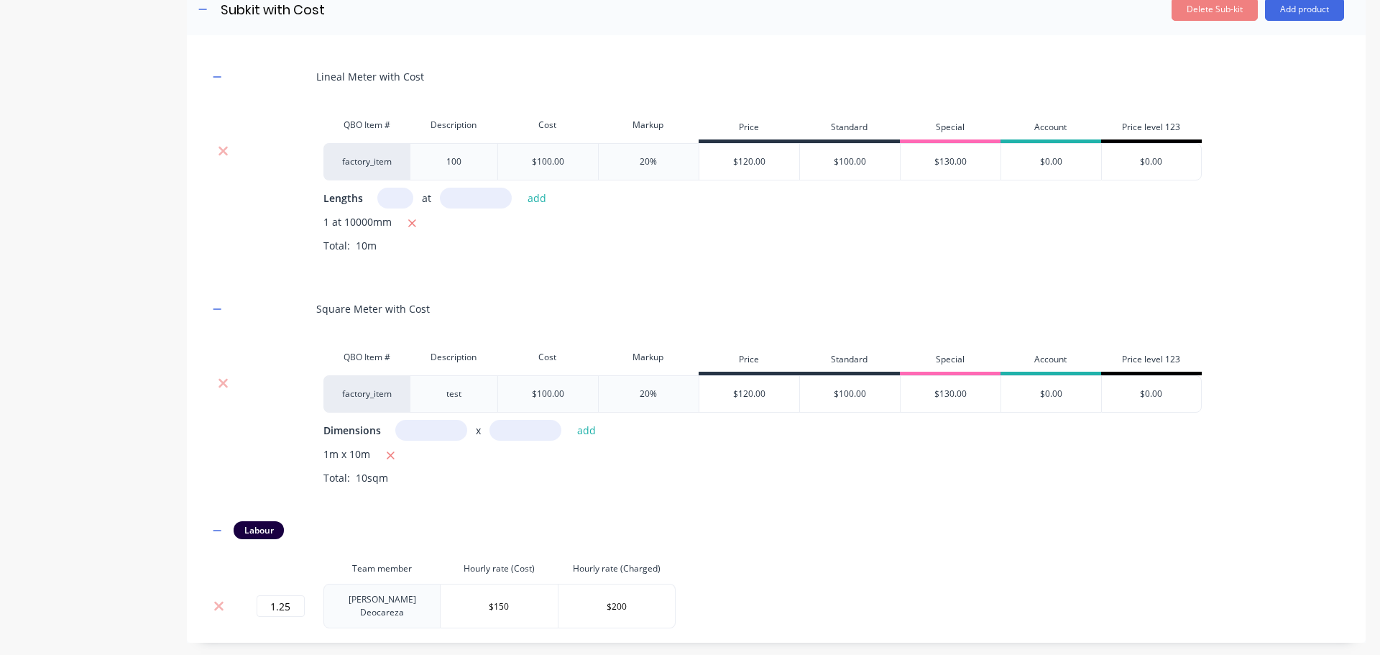
click at [397, 209] on input "text" at bounding box center [395, 198] width 36 height 21
click at [413, 227] on icon "button" at bounding box center [412, 223] width 8 height 8
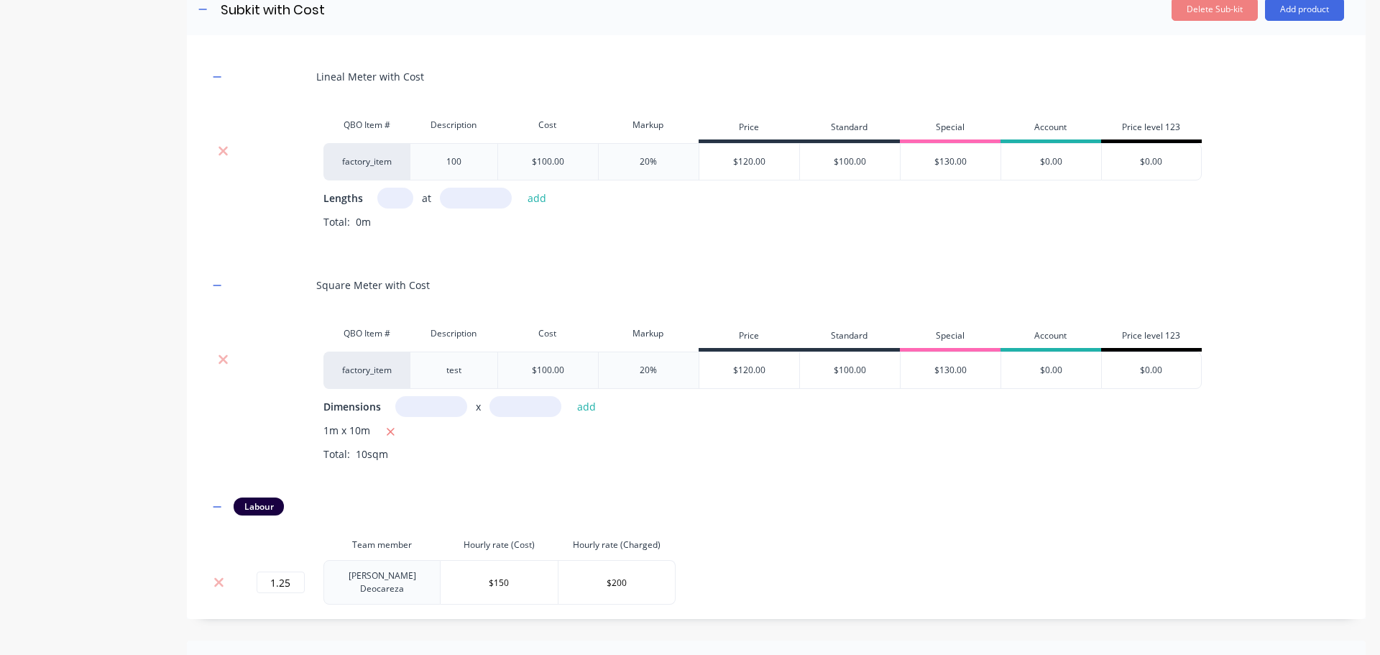
click at [394, 209] on input "text" at bounding box center [395, 198] width 36 height 21
type input "1"
click at [483, 209] on input "text" at bounding box center [476, 198] width 72 height 21
type input "5000"
click at [521, 188] on button "add" at bounding box center [538, 197] width 34 height 19
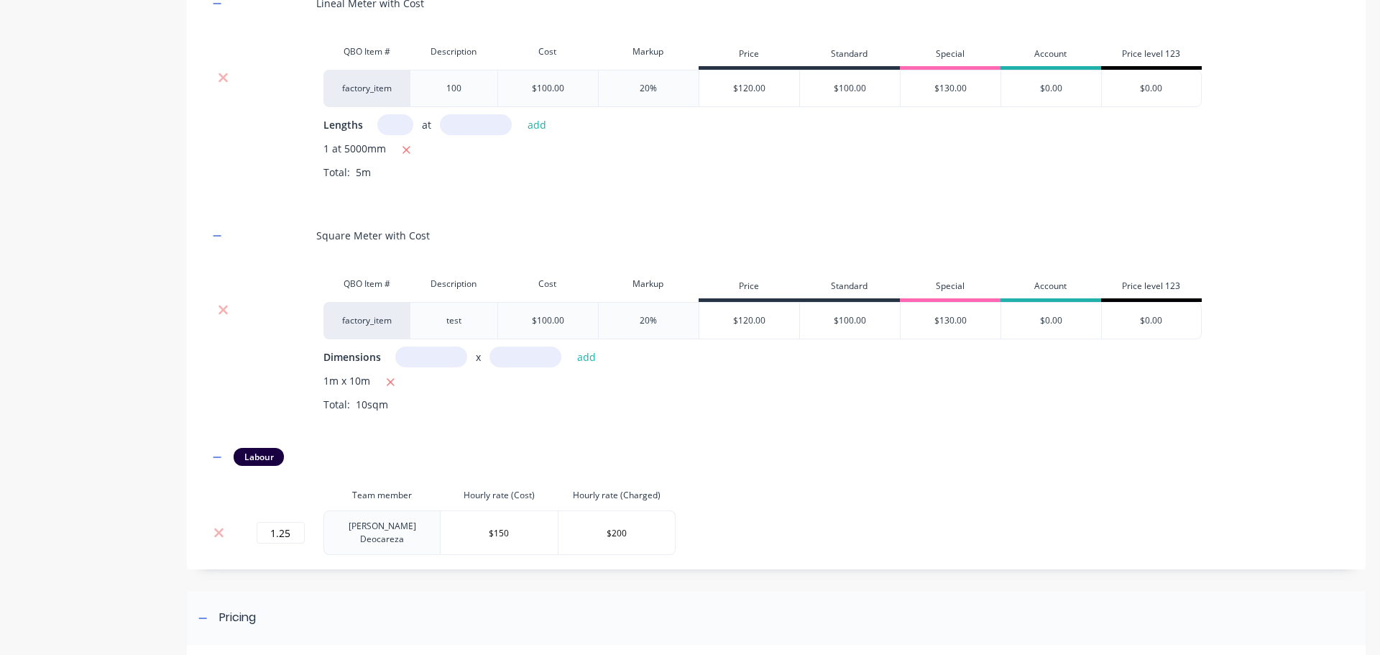
scroll to position [1007, 0]
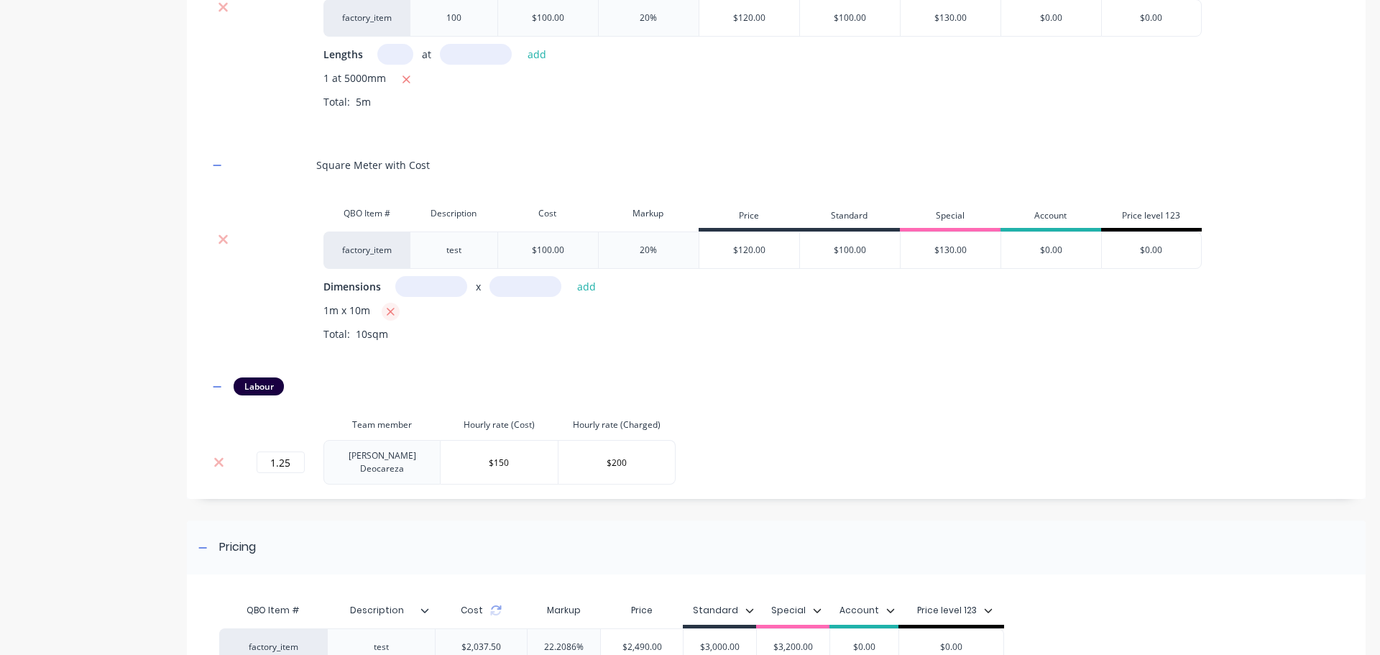
drag, startPoint x: 390, startPoint y: 325, endPoint x: 424, endPoint y: 301, distance: 41.9
click at [391, 319] on icon "button" at bounding box center [390, 312] width 9 height 13
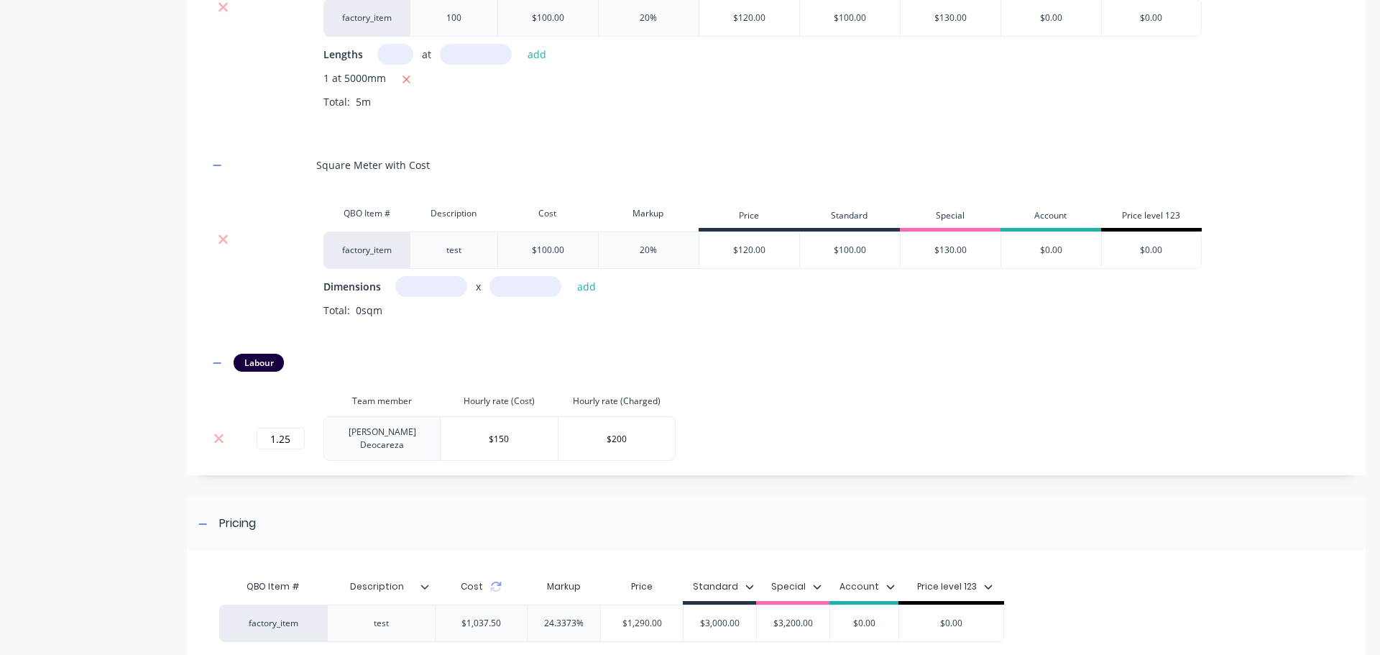
click at [429, 297] on input "text" at bounding box center [431, 286] width 72 height 21
type input "1m"
click at [531, 297] on input "text" at bounding box center [526, 286] width 72 height 21
type input "5000m"
click at [570, 277] on button "add" at bounding box center [587, 286] width 34 height 19
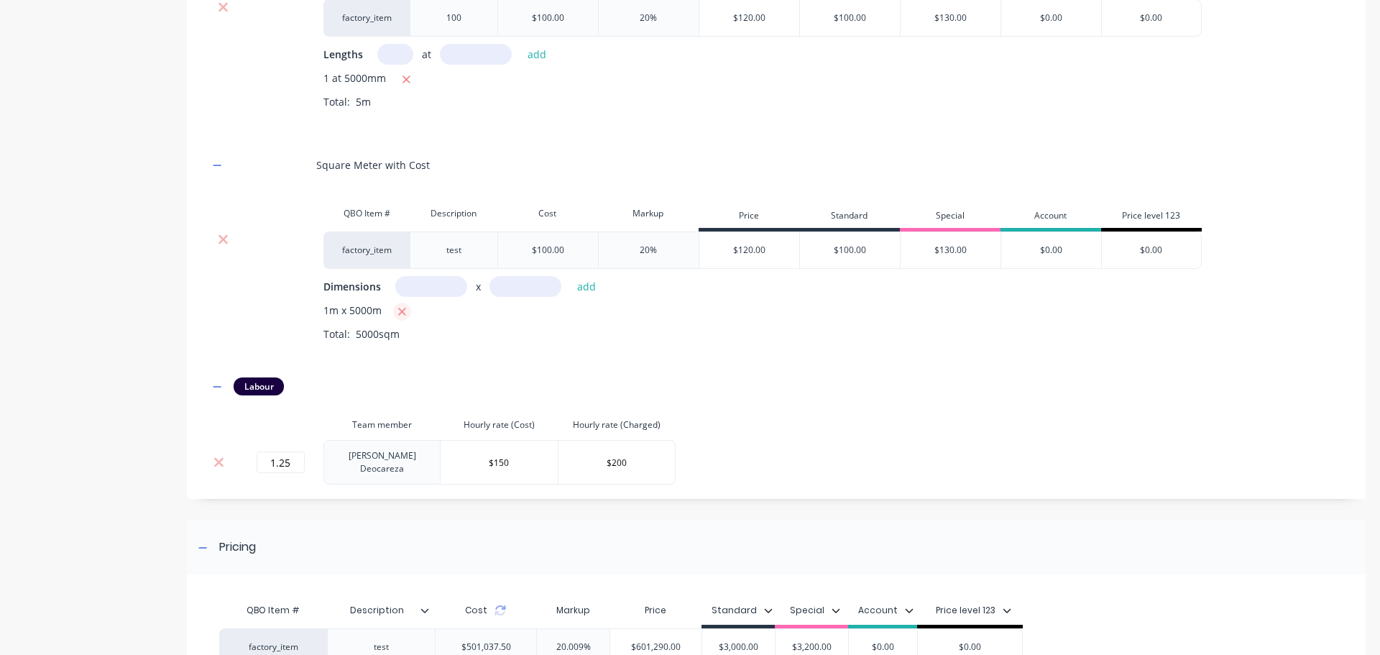
drag, startPoint x: 406, startPoint y: 321, endPoint x: 431, endPoint y: 293, distance: 38.2
click at [406, 317] on icon "button" at bounding box center [402, 312] width 9 height 13
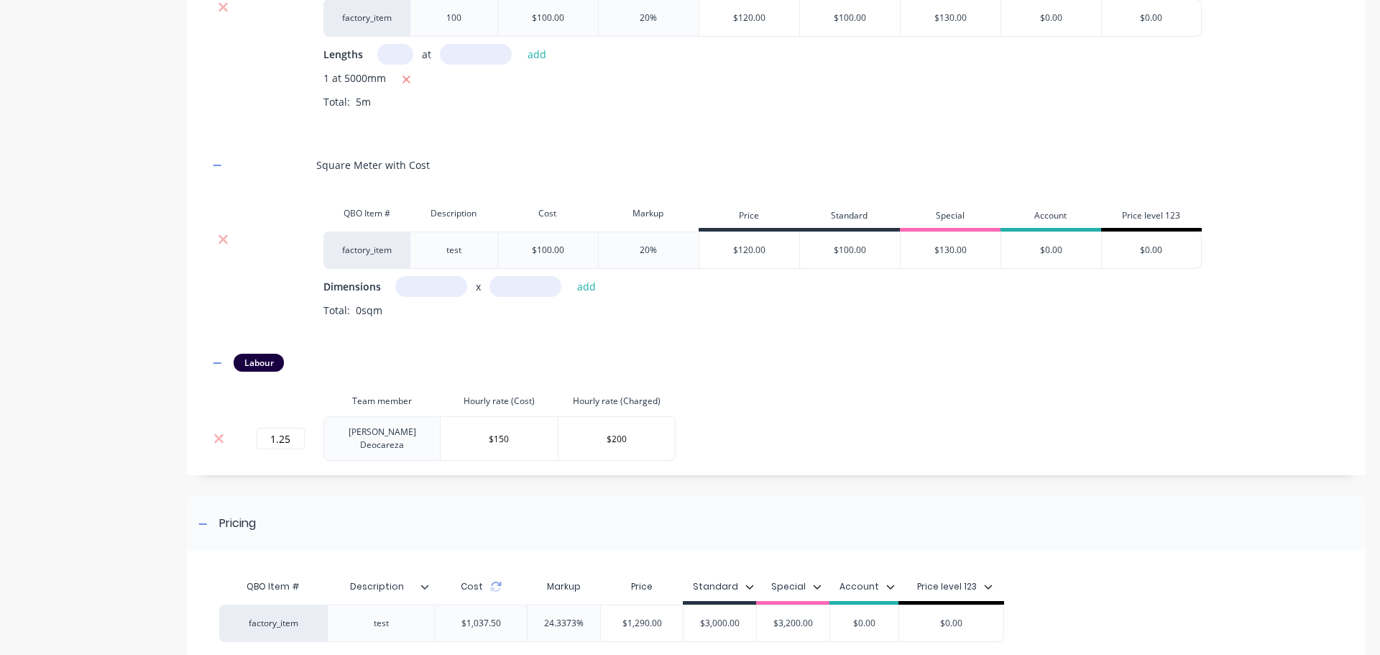
click at [433, 293] on input "text" at bounding box center [431, 286] width 72 height 21
type input "1m"
click at [529, 297] on input "text" at bounding box center [526, 286] width 72 height 21
type input "5m"
click at [570, 277] on button "add" at bounding box center [587, 286] width 34 height 19
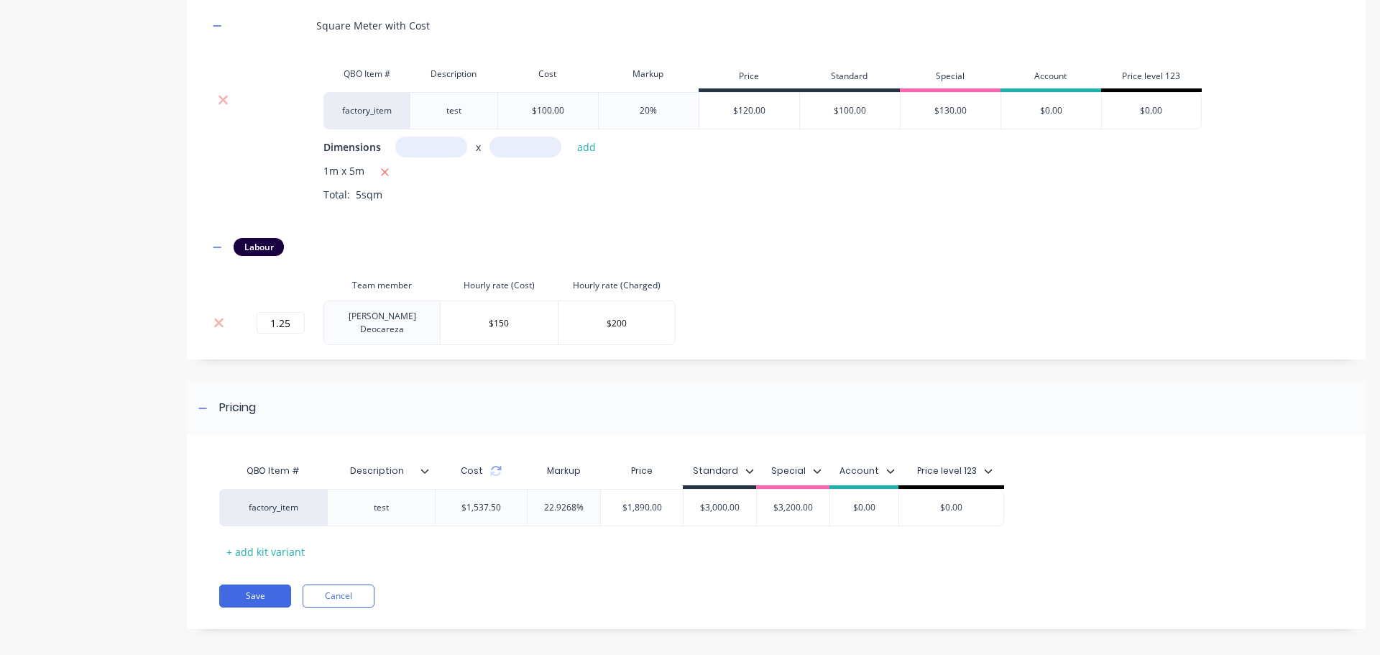
scroll to position [1150, 0]
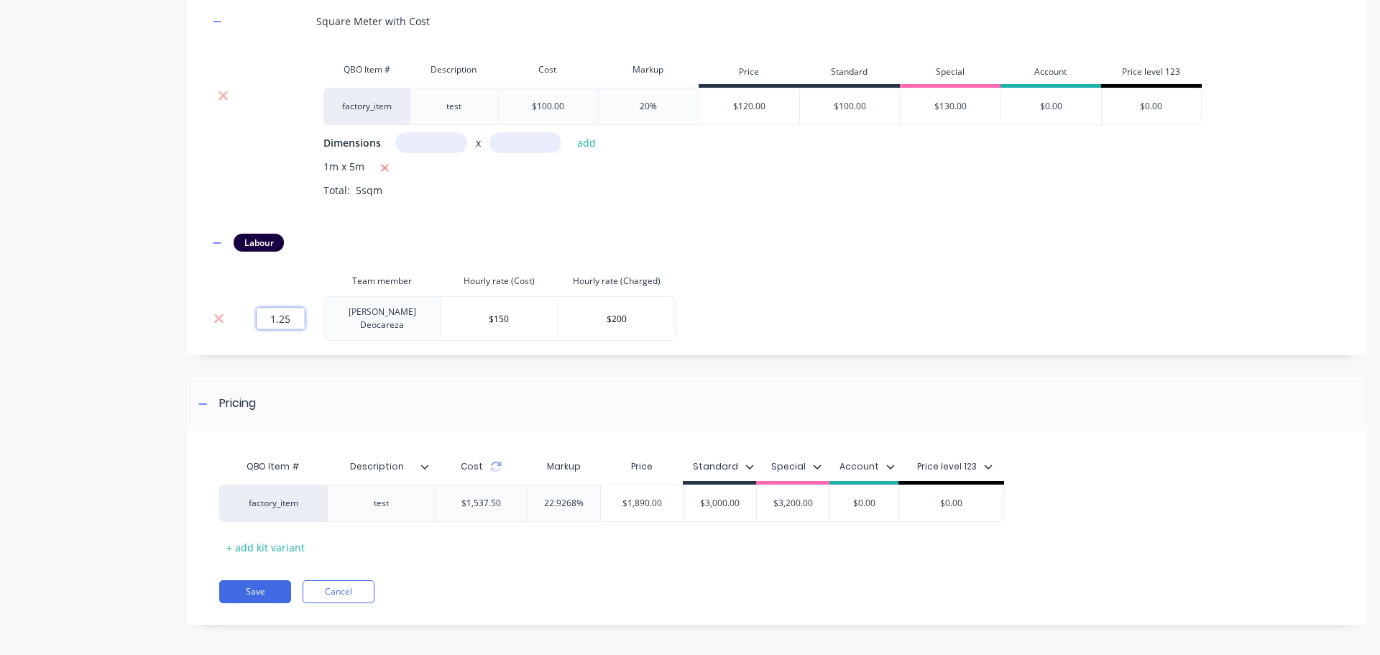
drag, startPoint x: 271, startPoint y: 321, endPoint x: 350, endPoint y: 322, distance: 79.1
click at [347, 331] on tr "1.25 [PERSON_NAME] $150 $200" at bounding box center [442, 318] width 467 height 45
type input "0.5"
click at [465, 252] on div "Labour" at bounding box center [777, 243] width 1136 height 18
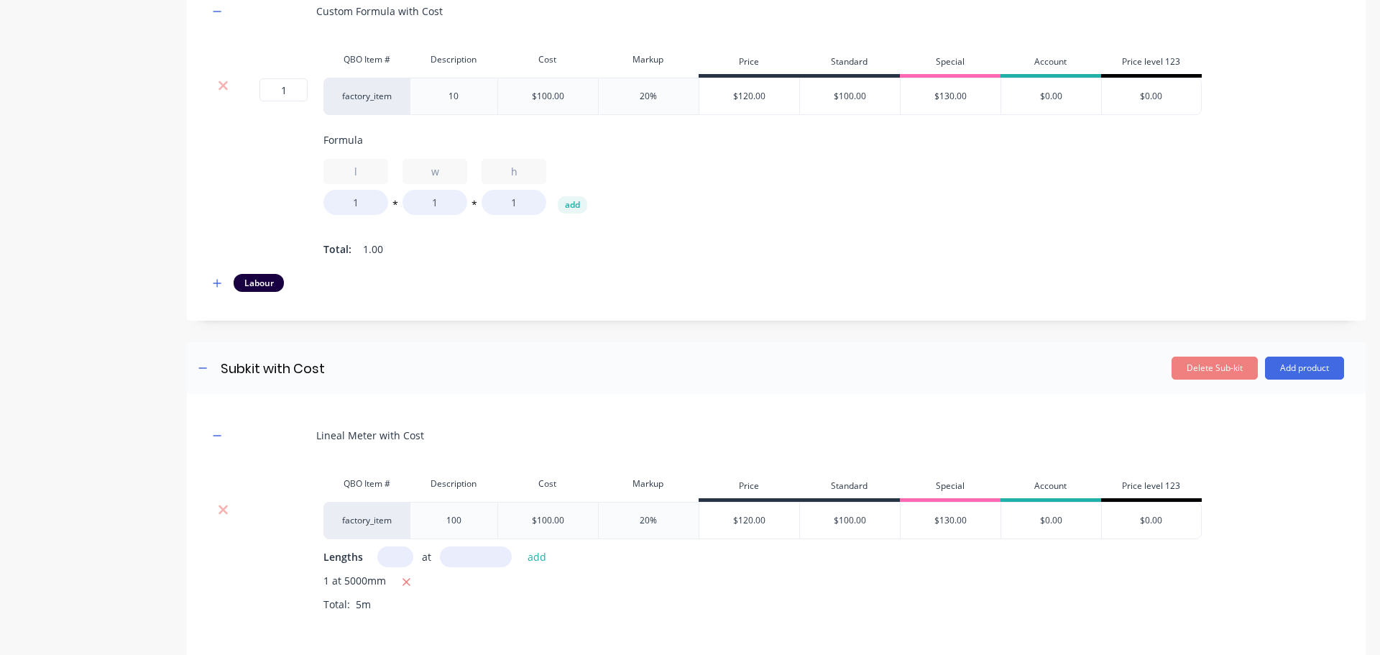
scroll to position [216, 0]
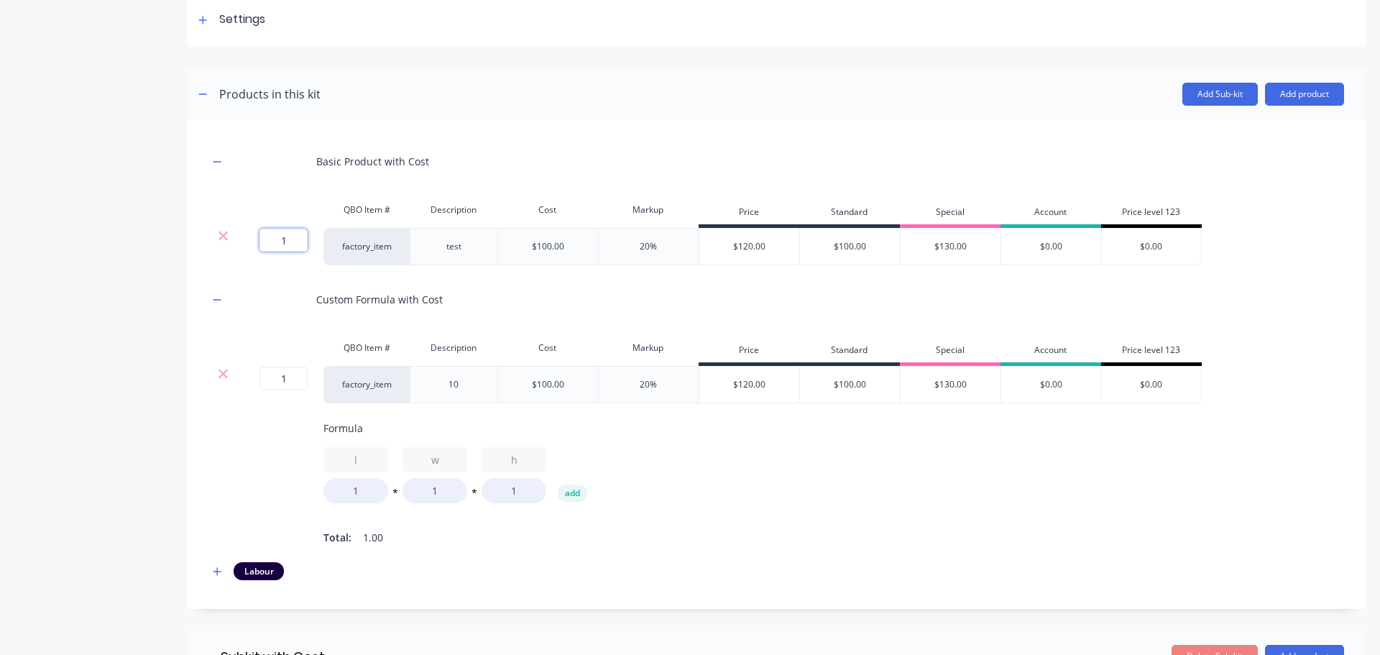
drag, startPoint x: 282, startPoint y: 245, endPoint x: 342, endPoint y: 246, distance: 59.7
click at [342, 246] on div "1 1 ? factory_item test $100.00 20% $120.00 $100.00 $130.00 $0.00 $0.00" at bounding box center [706, 246] width 994 height 37
type input "0.5"
click at [485, 313] on div "Custom Formula with Cost" at bounding box center [777, 300] width 1136 height 40
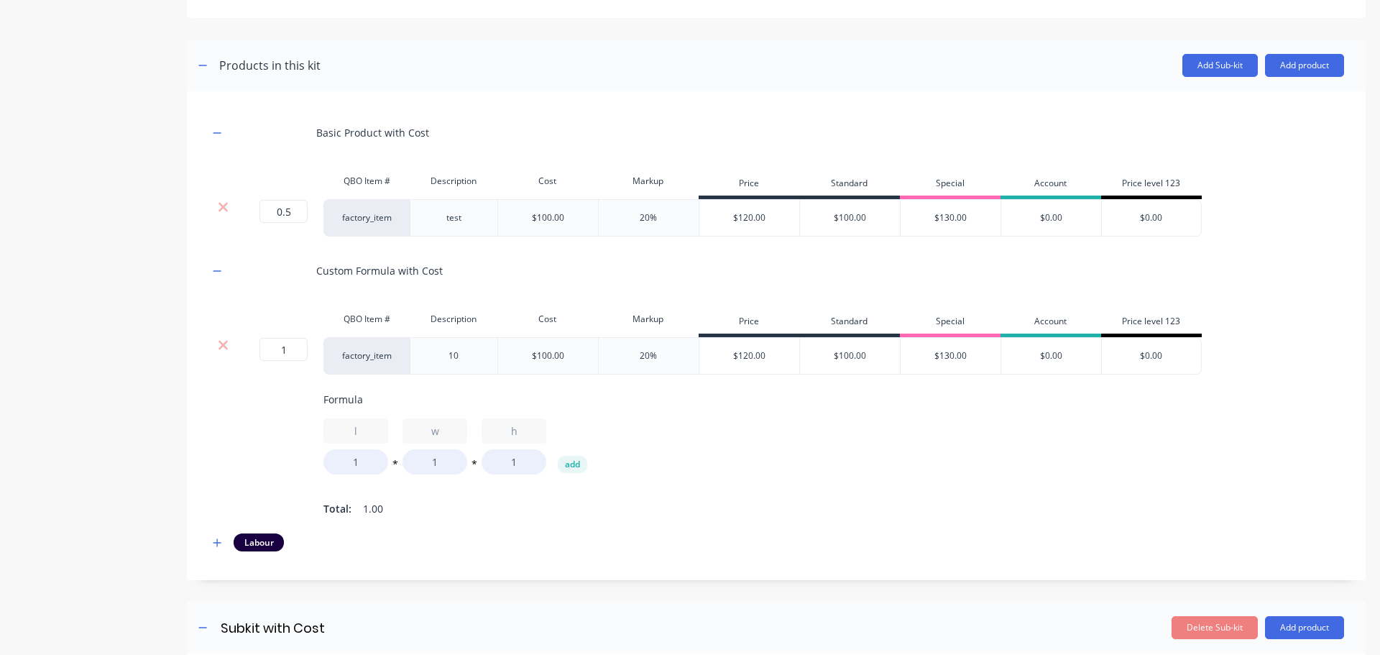
scroll to position [431, 0]
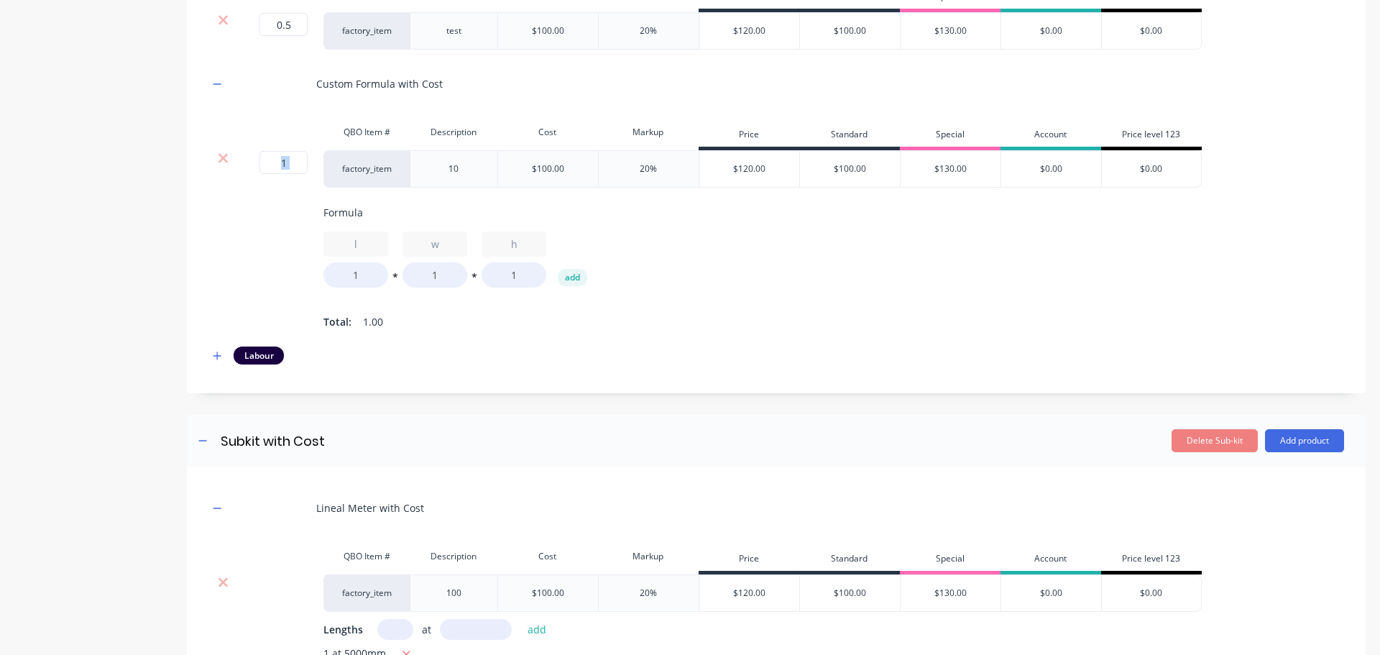
drag, startPoint x: 259, startPoint y: 160, endPoint x: 342, endPoint y: 163, distance: 82.7
click at [339, 162] on div "1 1 ? factory_item 10 $100.00 20% $120.00 $100.00 $130.00 $0.00 $0.00" at bounding box center [706, 168] width 994 height 37
drag, startPoint x: 720, startPoint y: 266, endPoint x: 638, endPoint y: 257, distance: 82.4
click at [713, 267] on div "l 1 * w 1 * h 1 add" at bounding box center [892, 260] width 1136 height 56
drag, startPoint x: 280, startPoint y: 165, endPoint x: 348, endPoint y: 169, distance: 67.7
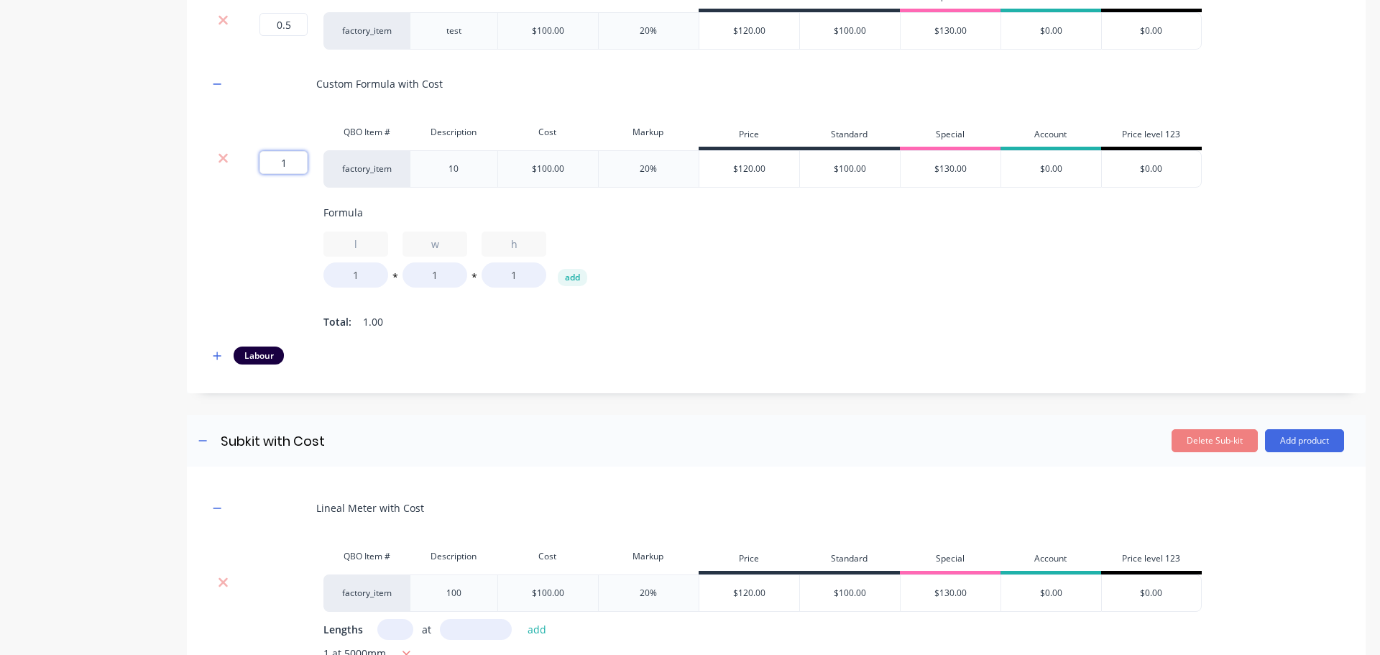
click at [347, 168] on div "1 1 ? factory_item 10 $100.00 20% $120.00 $100.00 $130.00 $0.00 $0.00" at bounding box center [706, 168] width 994 height 37
type input "0.5"
drag, startPoint x: 716, startPoint y: 404, endPoint x: 694, endPoint y: 406, distance: 22.3
click at [715, 404] on div "Add image Custom Kit with Cost and Subkit Custom Kit with Cost and Subkit Enter…" at bounding box center [776, 495] width 1179 height 1739
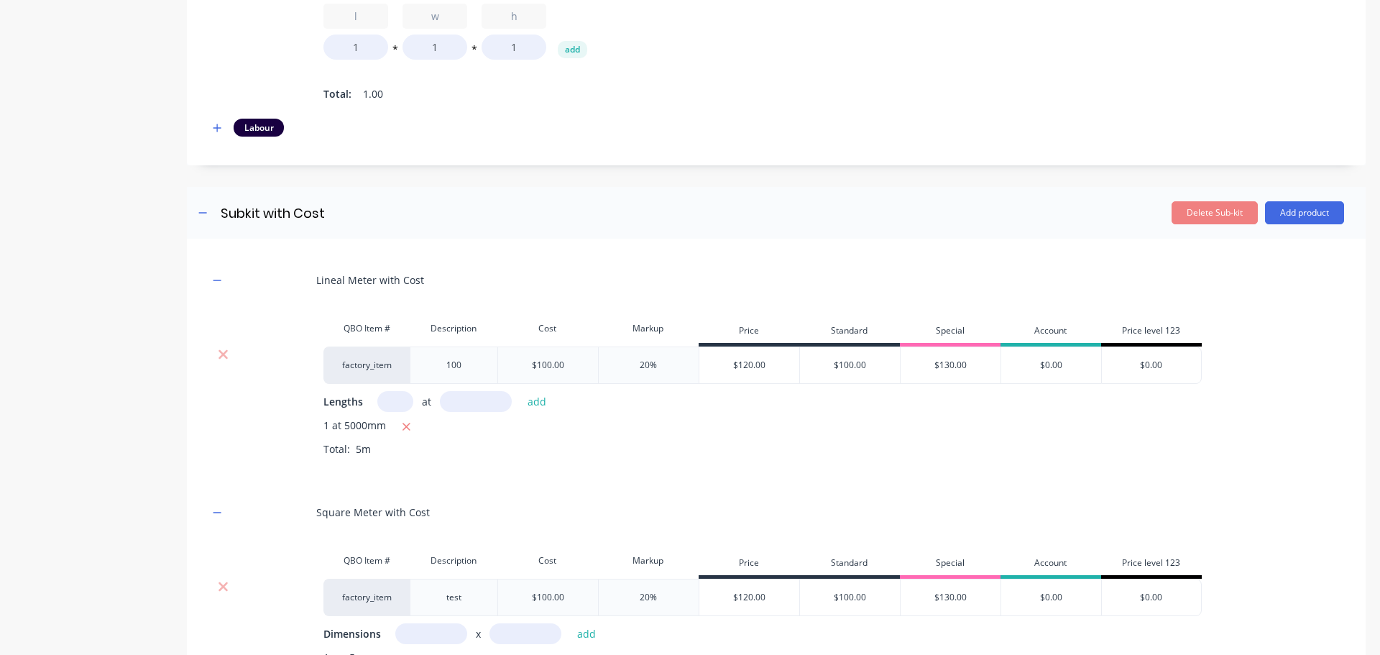
scroll to position [300, 0]
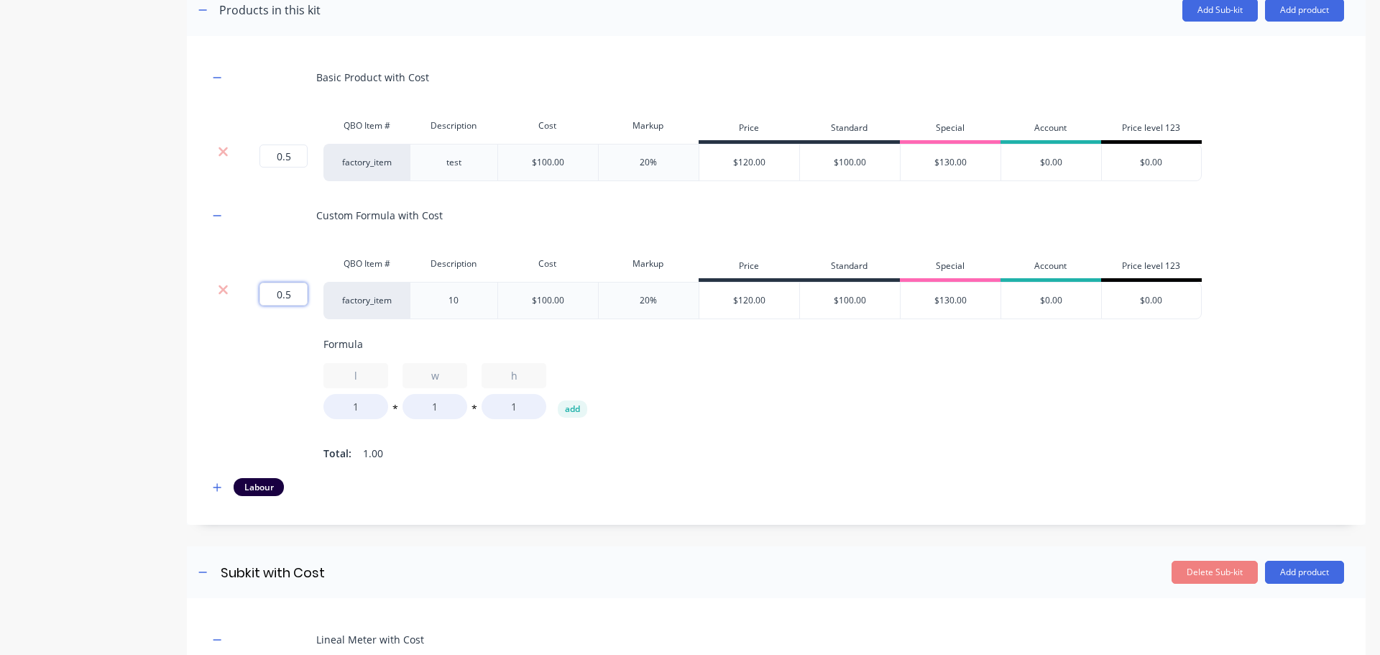
drag, startPoint x: 270, startPoint y: 290, endPoint x: 306, endPoint y: 290, distance: 35.9
click at [306, 290] on input "0.5" at bounding box center [284, 294] width 48 height 23
type input "1"
click at [264, 395] on div "1 1 ? factory_item 10 $100.00 20% $120.00 $100.00 $130.00 $0.00 $0.00 Formula l…" at bounding box center [777, 373] width 1136 height 182
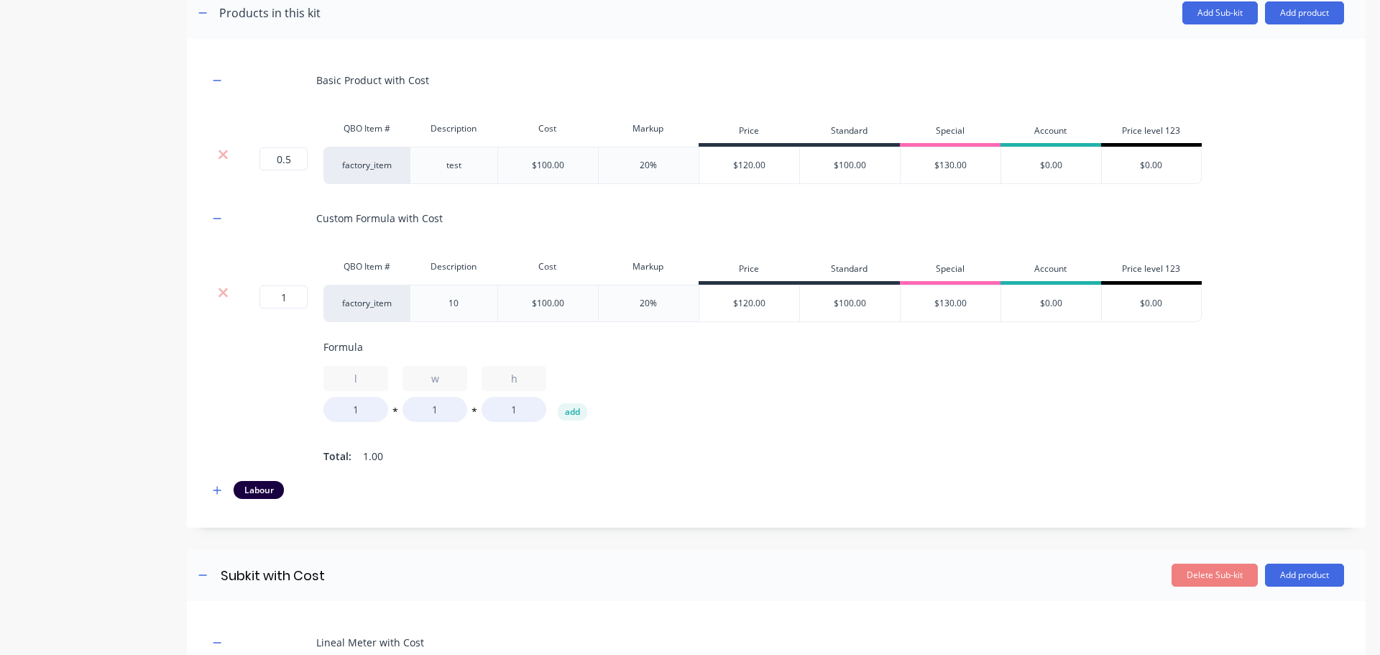
scroll to position [84, 0]
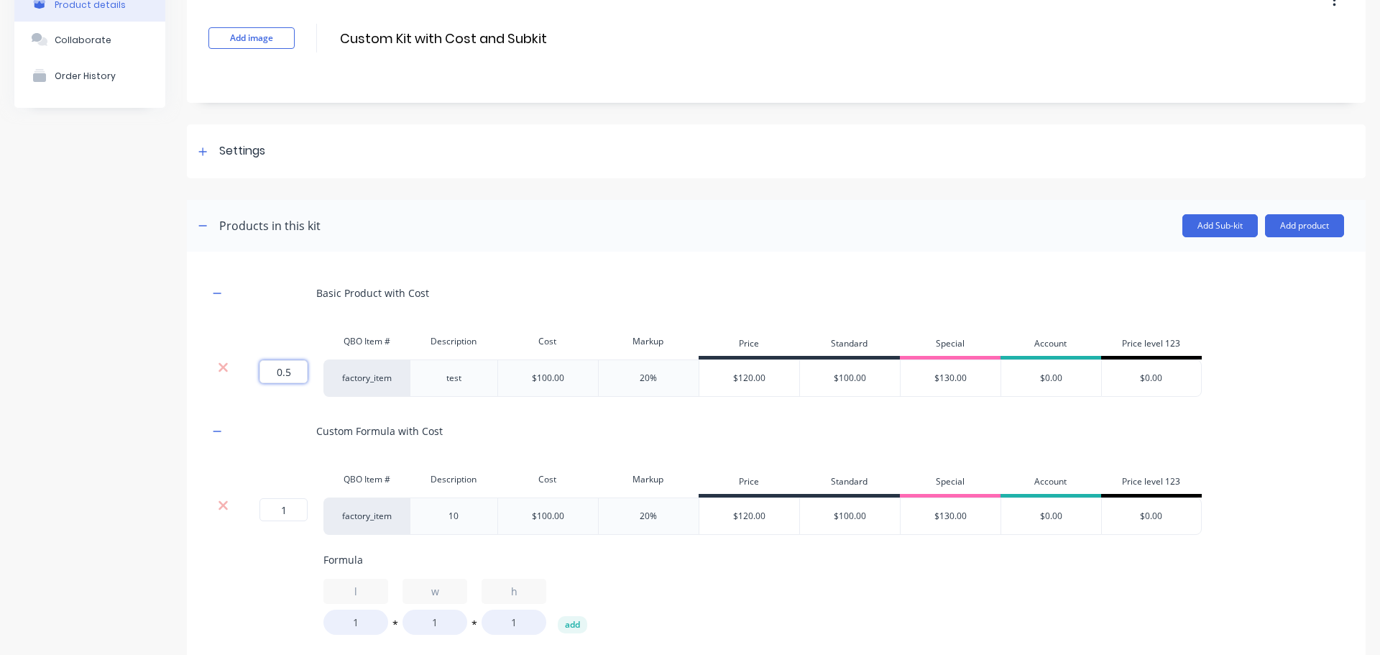
drag, startPoint x: 274, startPoint y: 374, endPoint x: 298, endPoint y: 468, distance: 97.3
click at [316, 377] on div "0.5 0.5 ?" at bounding box center [280, 377] width 86 height 37
type input "1"
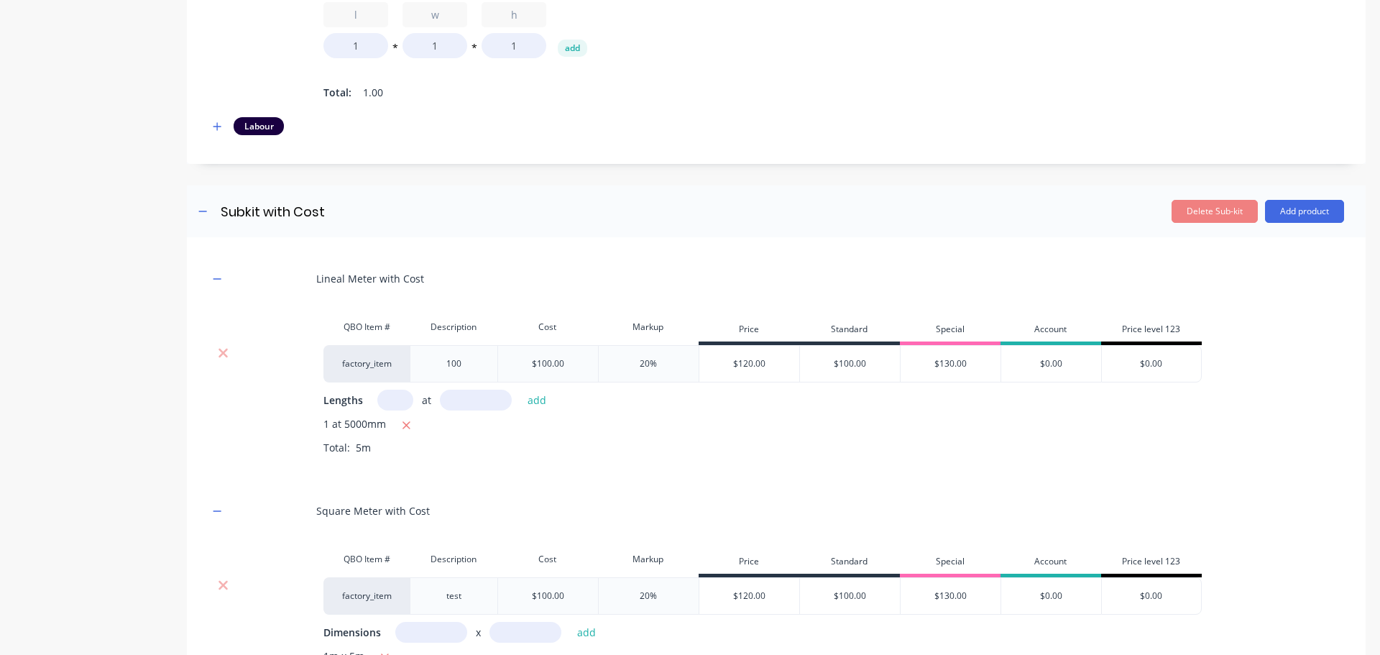
scroll to position [731, 0]
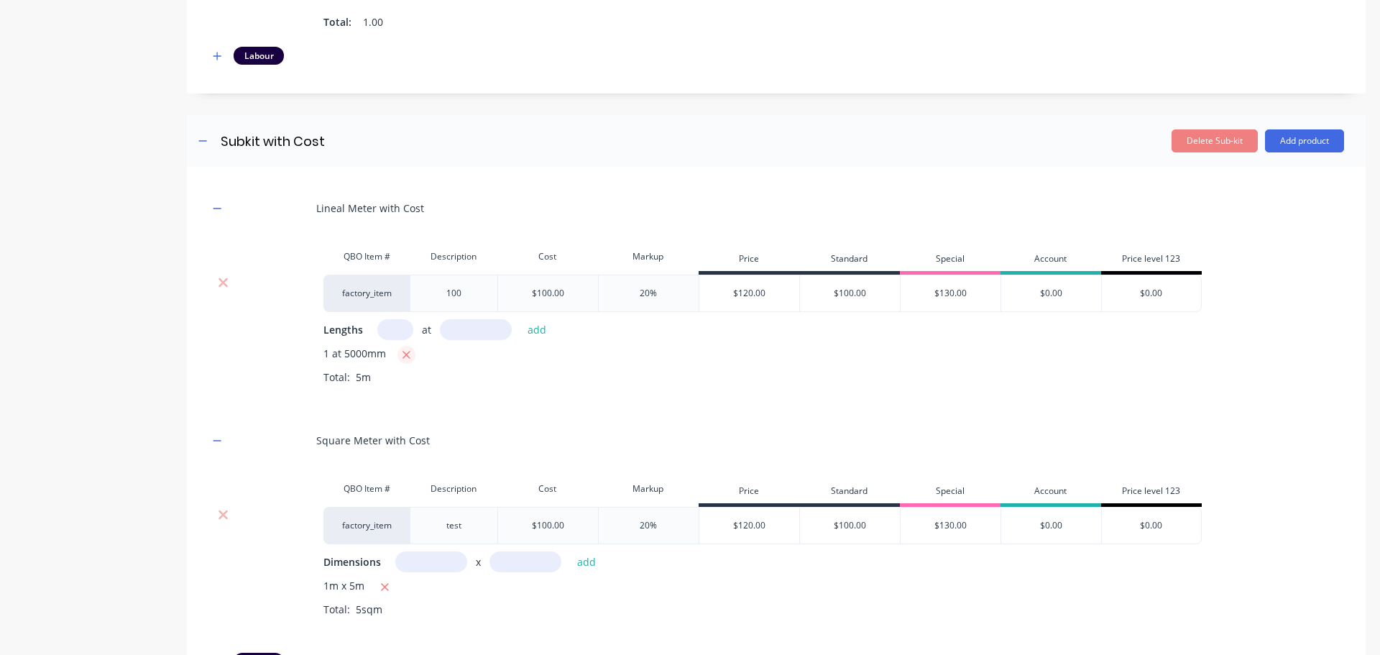
click at [403, 361] on icon "button" at bounding box center [406, 355] width 9 height 13
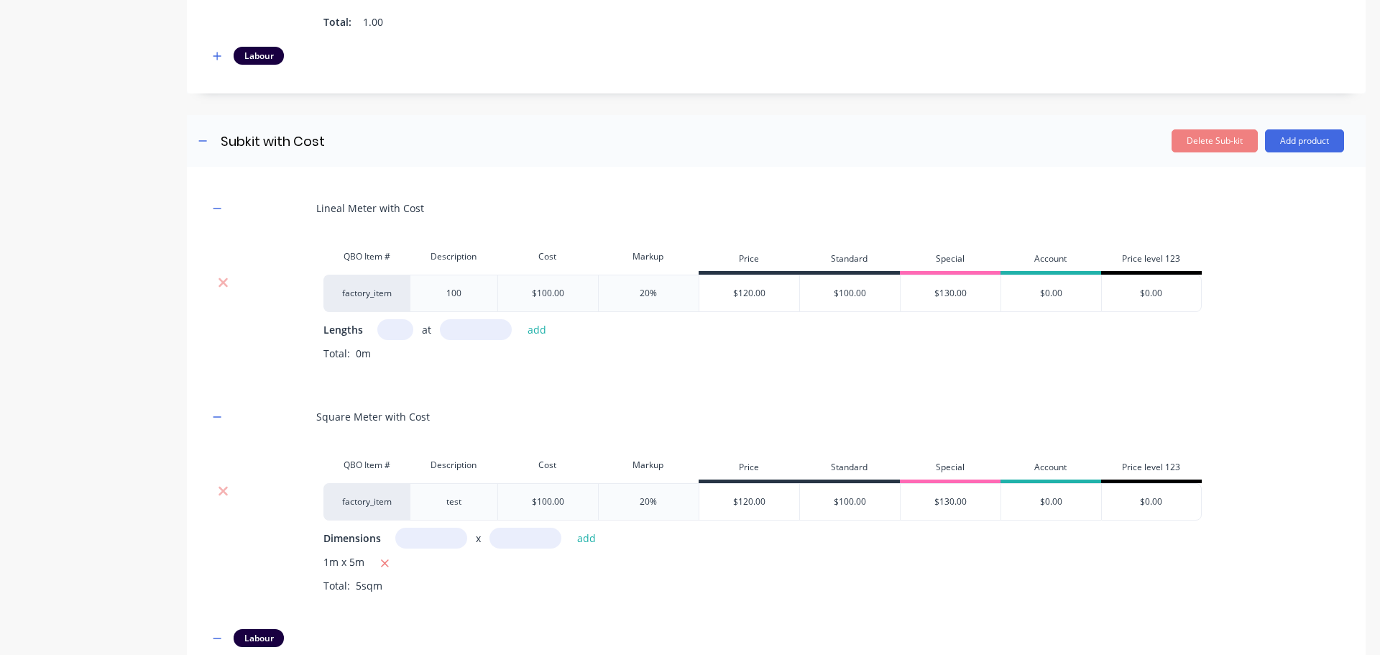
click at [405, 340] on input "text" at bounding box center [395, 329] width 36 height 21
type input "1"
click at [482, 339] on input "text" at bounding box center [476, 329] width 72 height 21
type input "10000"
click at [521, 320] on button "add" at bounding box center [538, 329] width 34 height 19
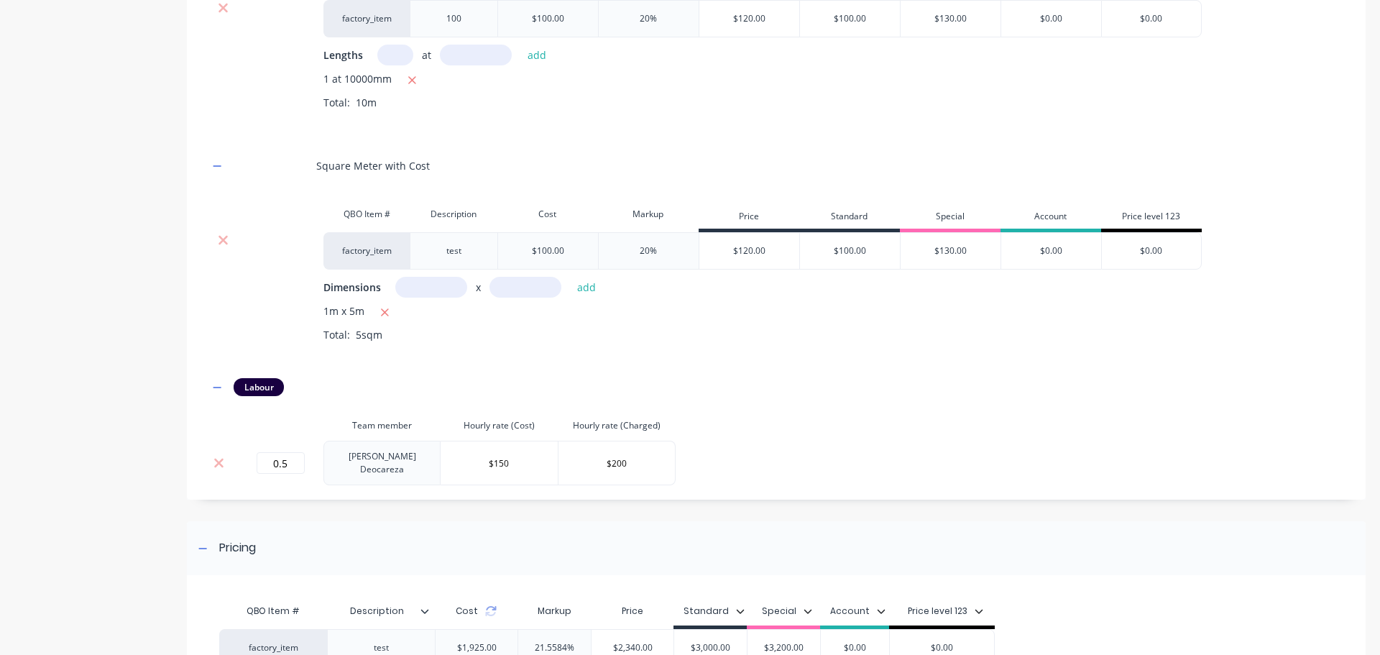
scroll to position [1019, 0]
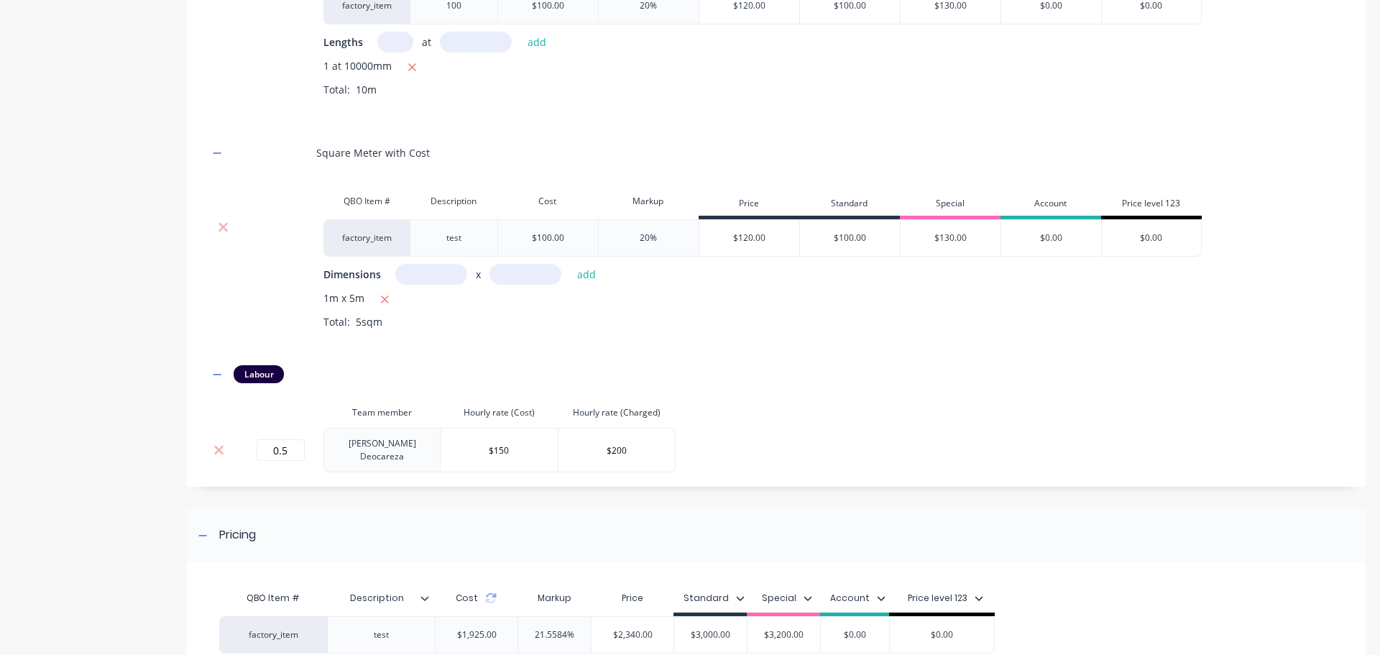
click at [381, 306] on icon "button" at bounding box center [384, 299] width 9 height 13
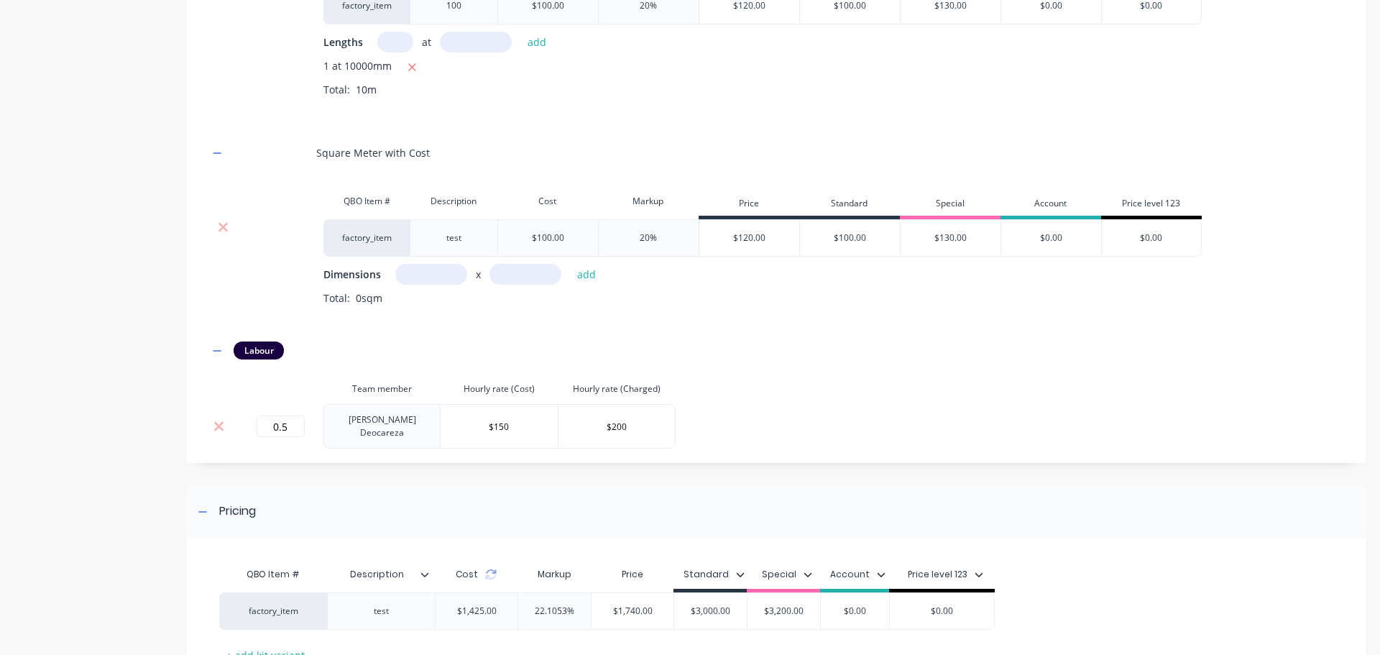
click at [447, 285] on input "text" at bounding box center [431, 274] width 72 height 21
type input "1m"
click at [526, 285] on input "text" at bounding box center [526, 274] width 72 height 21
type input "10m"
click at [570, 265] on button "add" at bounding box center [587, 274] width 34 height 19
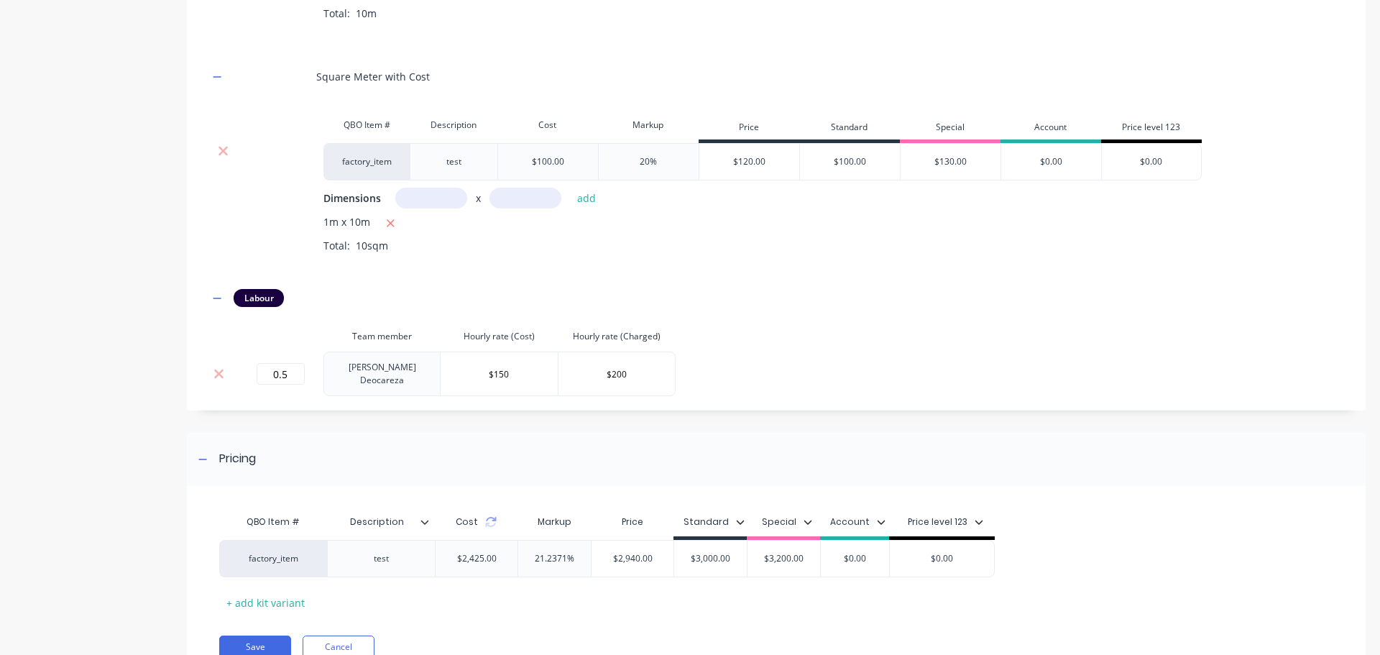
scroll to position [1163, 0]
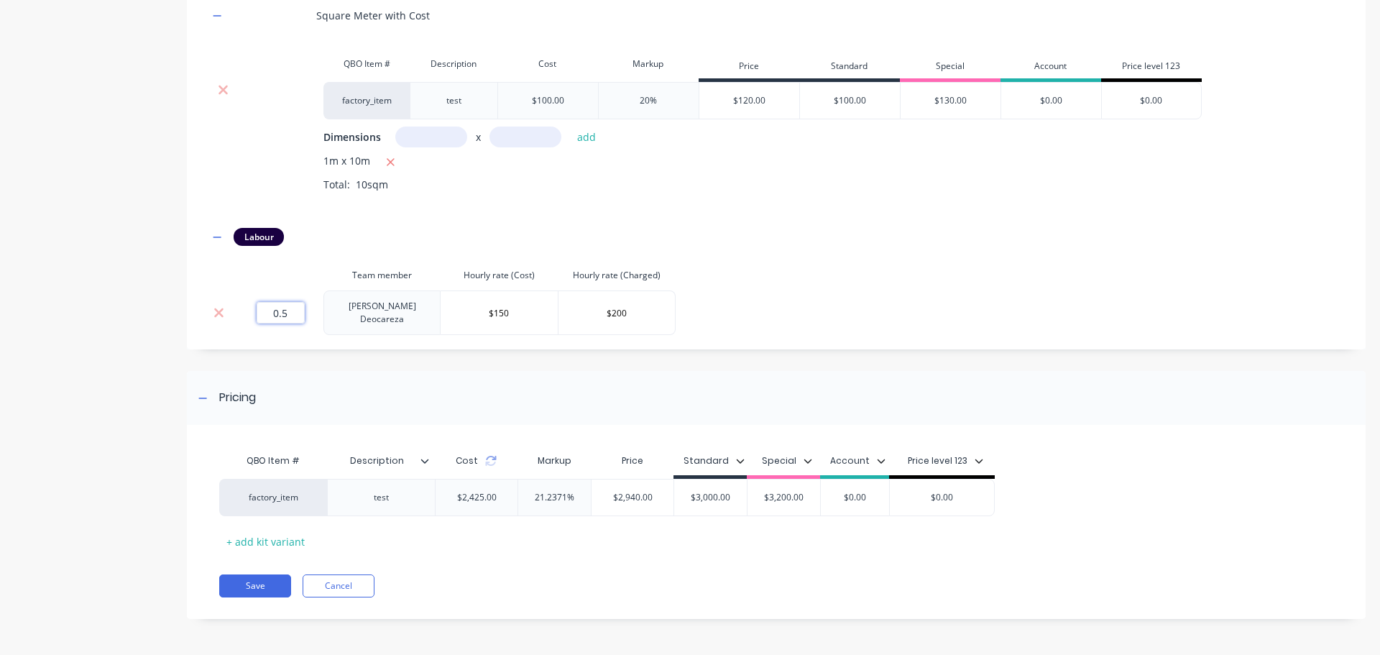
drag, startPoint x: 274, startPoint y: 311, endPoint x: 334, endPoint y: 319, distance: 60.1
click at [328, 318] on tr "0.5 [PERSON_NAME] $150 $200" at bounding box center [442, 312] width 467 height 45
type input "1"
click at [504, 243] on div "Labour" at bounding box center [777, 237] width 1136 height 18
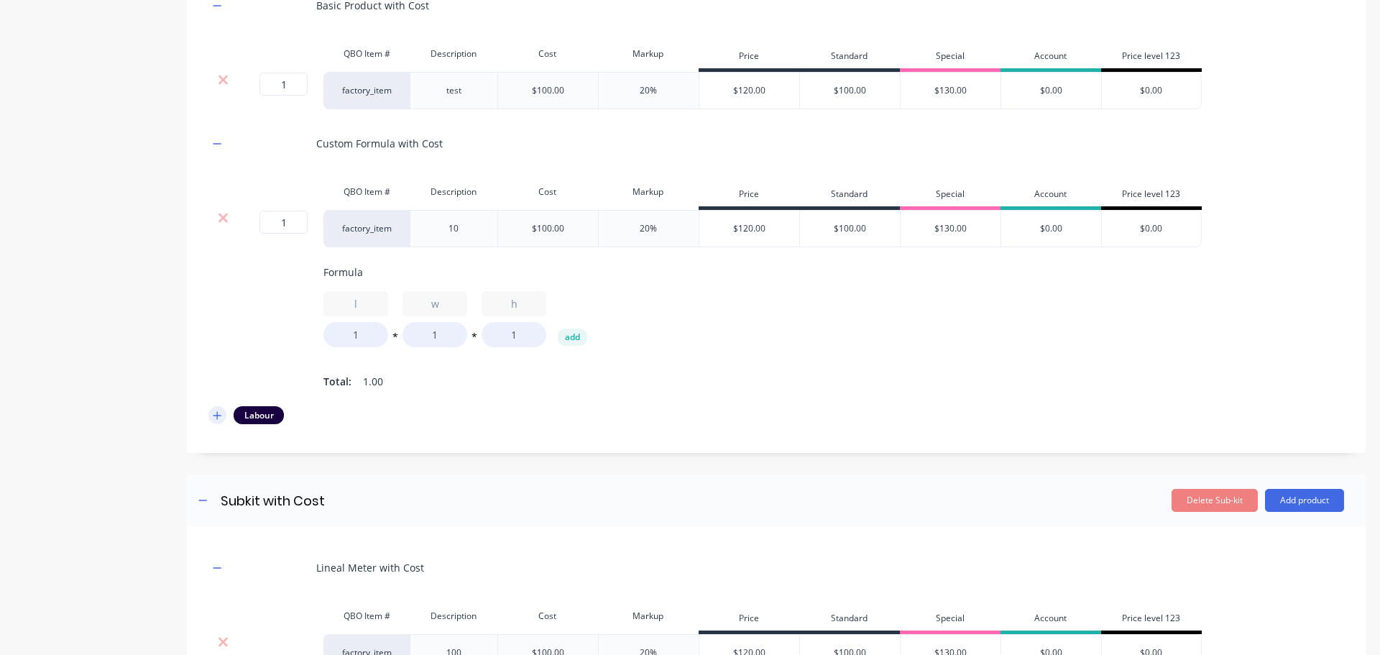
click at [211, 424] on button "button" at bounding box center [218, 415] width 18 height 18
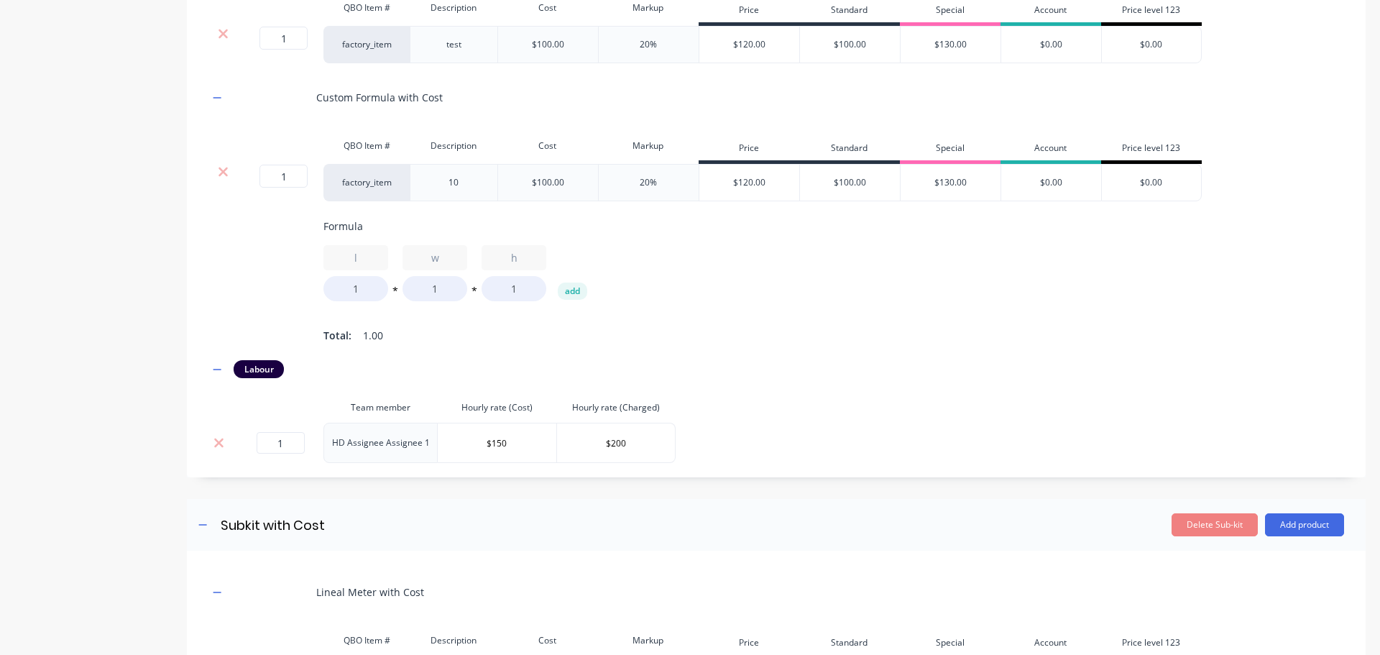
scroll to position [444, 0]
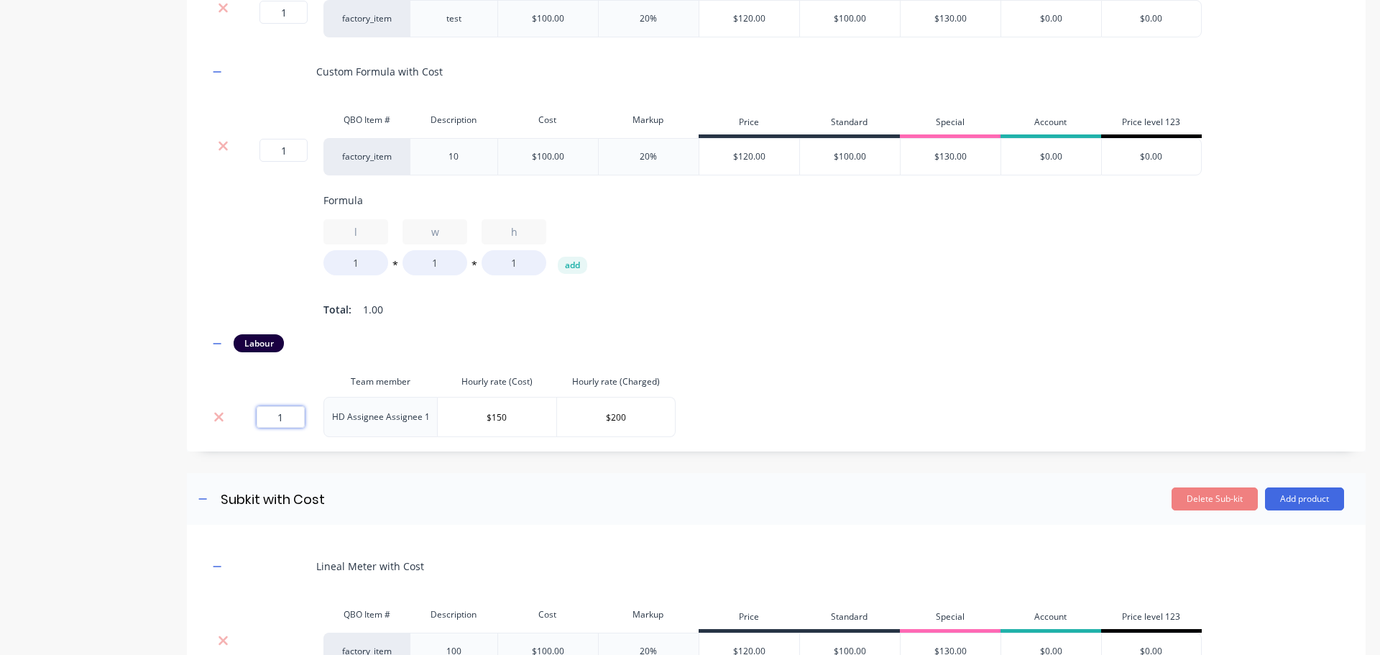
drag, startPoint x: 267, startPoint y: 427, endPoint x: 347, endPoint y: 429, distance: 79.1
click at [347, 429] on tr "1 HD Assignee Assignee 1 $150 $200" at bounding box center [442, 417] width 467 height 40
type input "0.5"
click at [472, 352] on div "Labour" at bounding box center [777, 343] width 1136 height 18
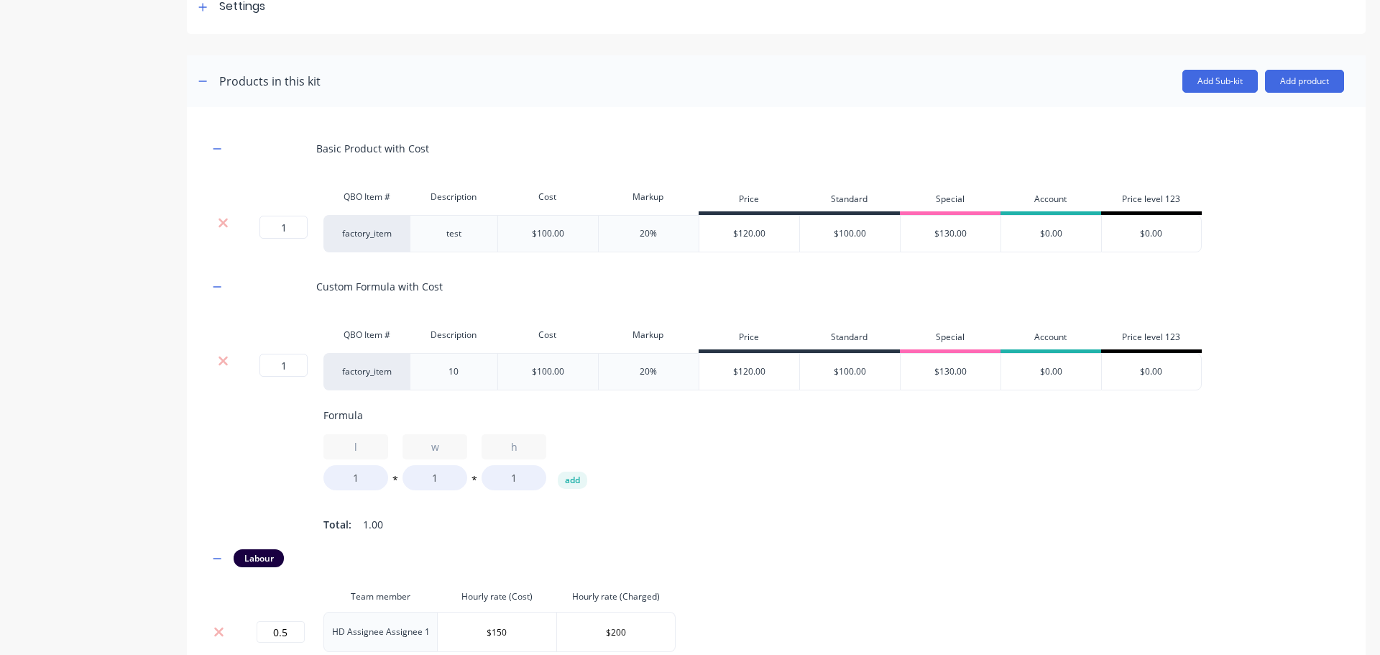
scroll to position [228, 0]
drag, startPoint x: 305, startPoint y: 359, endPoint x: 324, endPoint y: 359, distance: 18.7
click at [326, 359] on div "1 1 ? factory_item 10 $100.00 20% $120.00 $100.00 $130.00 $0.00 $0.00" at bounding box center [706, 372] width 994 height 37
type input ".5"
drag, startPoint x: 293, startPoint y: 289, endPoint x: 274, endPoint y: 257, distance: 37.4
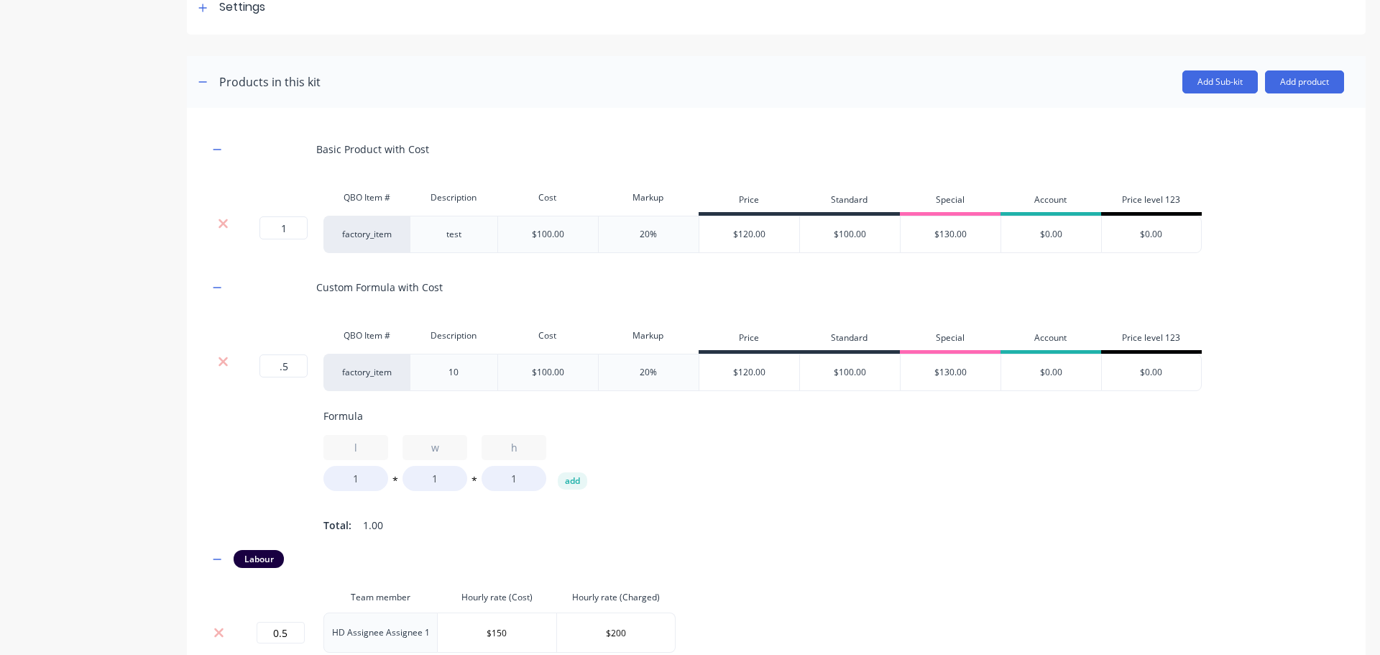
click at [290, 286] on div at bounding box center [270, 287] width 72 height 40
click at [326, 226] on div "1 1 ? factory_item test $100.00 20% $120.00 $100.00 $130.00 $0.00 $0.00" at bounding box center [706, 234] width 994 height 37
type input ".5"
click at [283, 305] on div at bounding box center [270, 287] width 72 height 40
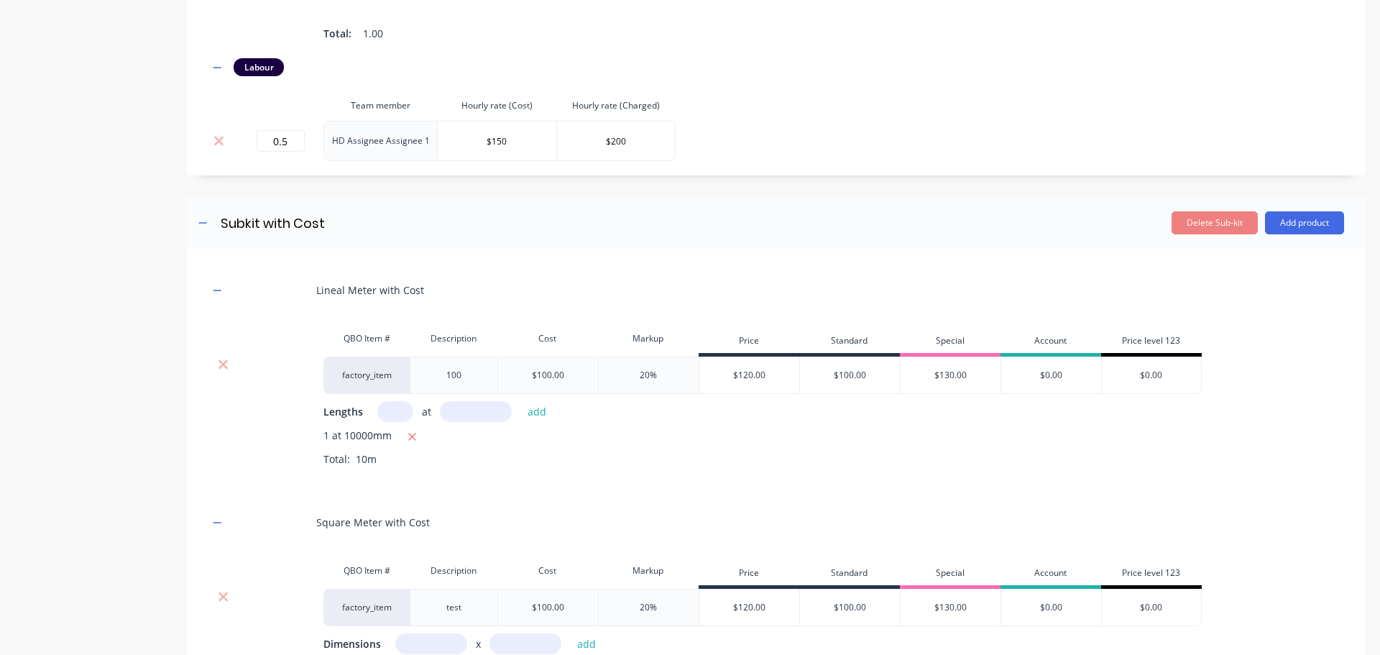
scroll to position [947, 0]
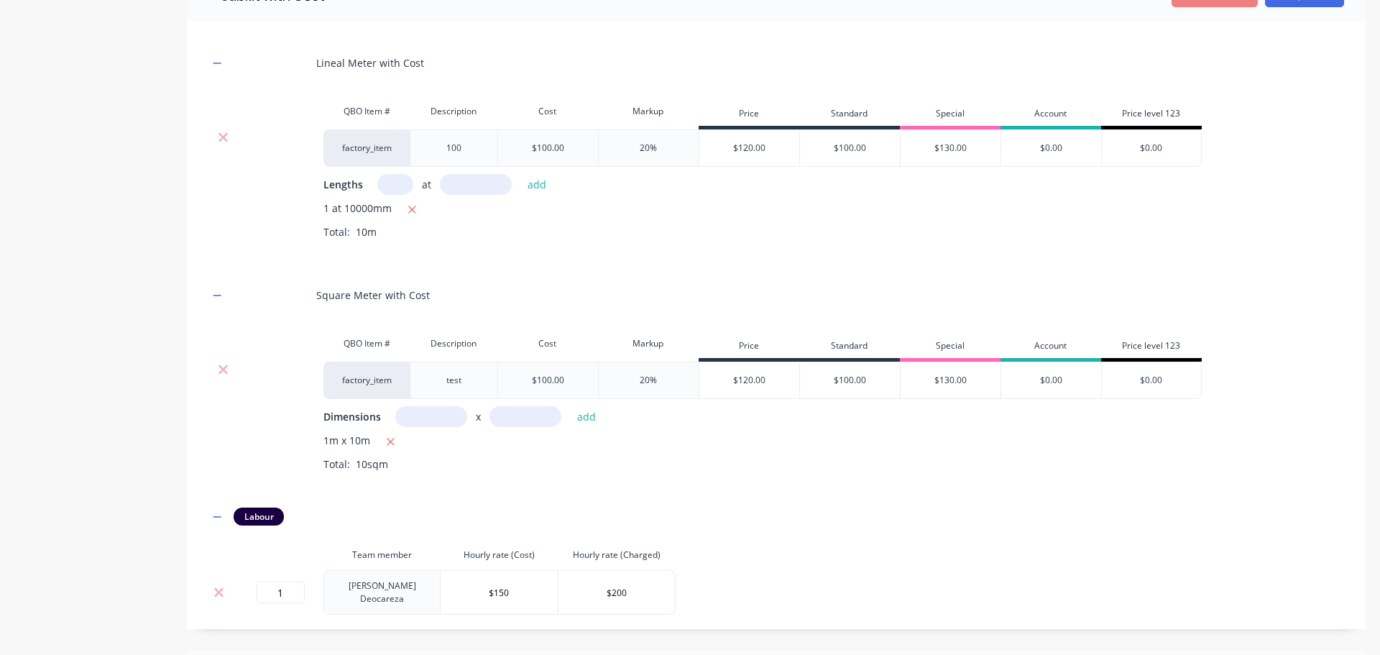
drag, startPoint x: 412, startPoint y: 220, endPoint x: 396, endPoint y: 196, distance: 29.1
click at [408, 214] on icon "button" at bounding box center [412, 210] width 8 height 8
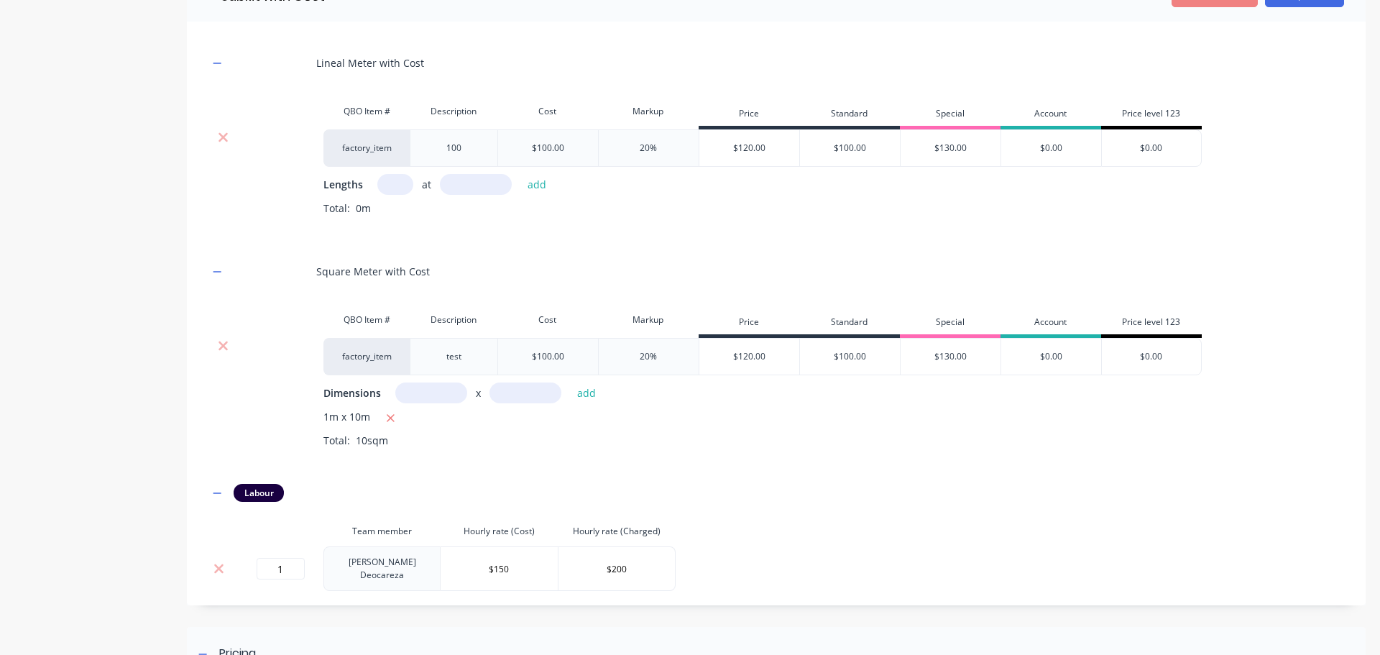
click at [398, 194] on input "text" at bounding box center [395, 184] width 36 height 21
type input "1"
click at [490, 195] on input "text" at bounding box center [476, 184] width 72 height 21
type input "5000"
click at [521, 175] on button "add" at bounding box center [538, 184] width 34 height 19
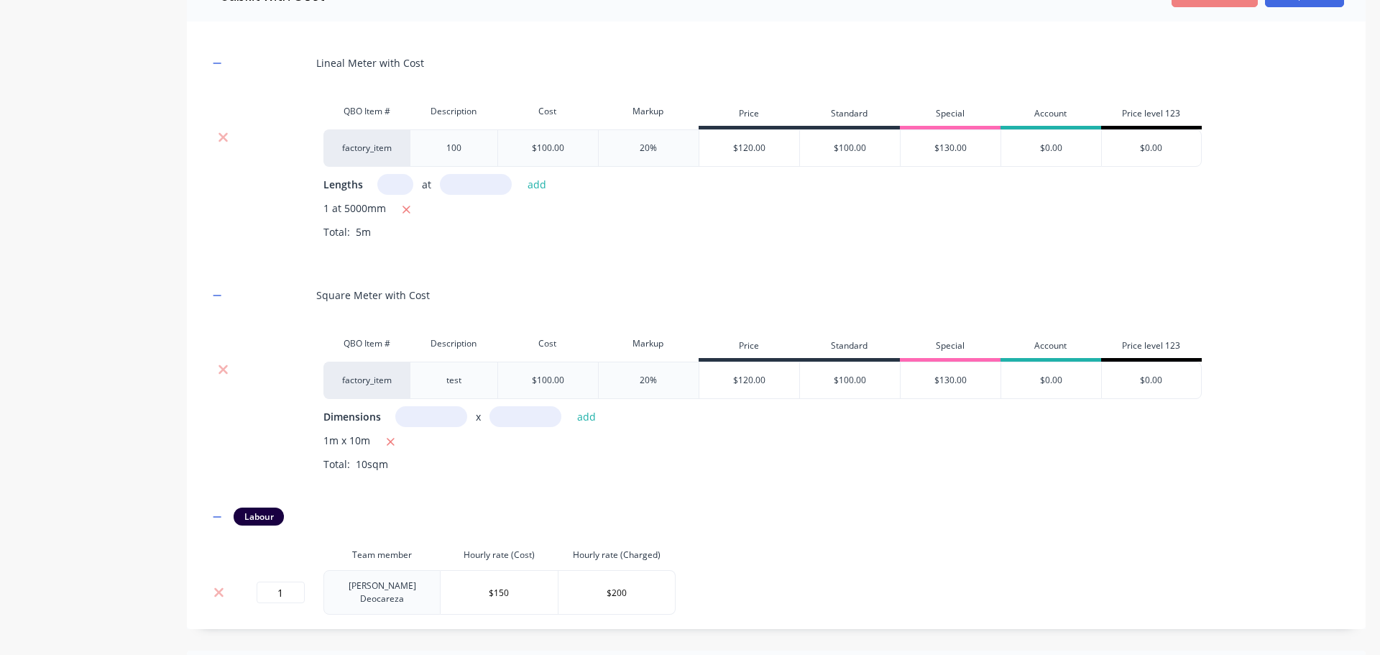
click at [425, 427] on input "text" at bounding box center [431, 416] width 72 height 21
drag, startPoint x: 410, startPoint y: 424, endPoint x: 478, endPoint y: 424, distance: 68.3
click at [478, 424] on div "1.m x add" at bounding box center [499, 416] width 209 height 21
type input "1m"
click at [529, 423] on input "text" at bounding box center [526, 416] width 72 height 21
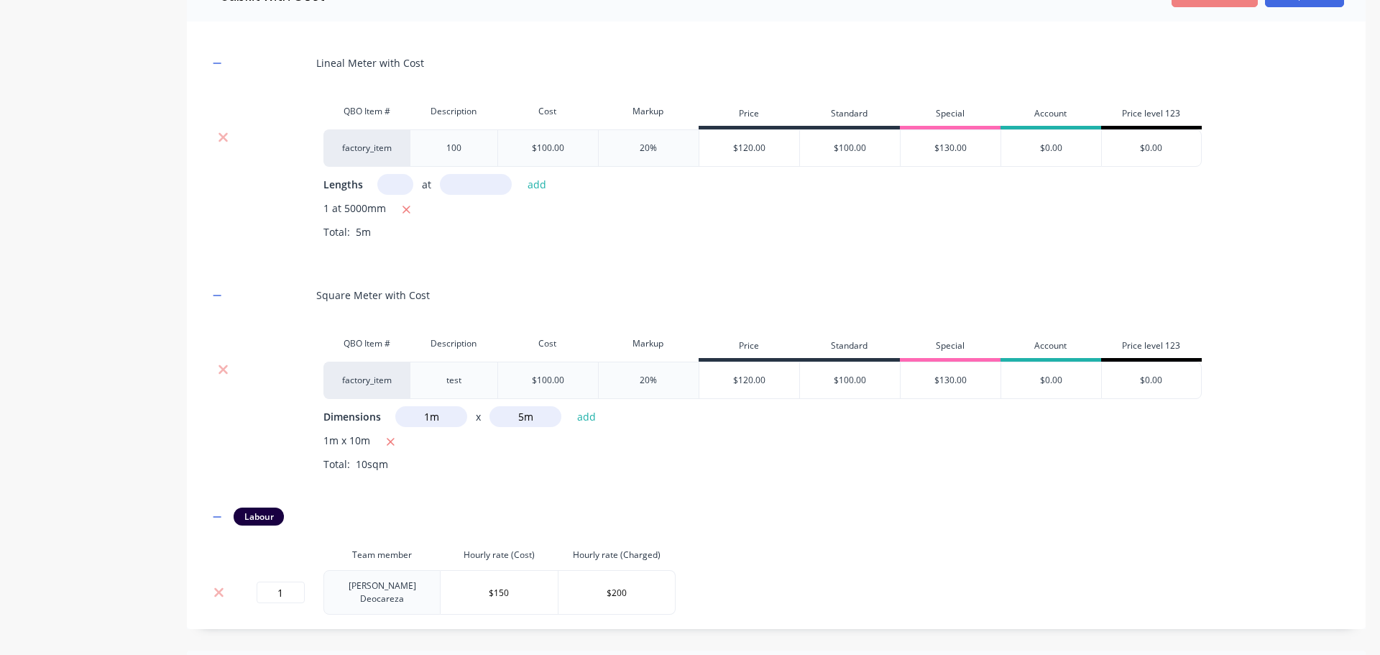
type input "5m"
click at [533, 469] on div "1m x 10m Total: 10sqm" at bounding box center [834, 463] width 1021 height 60
click at [395, 451] on button "button" at bounding box center [391, 442] width 18 height 18
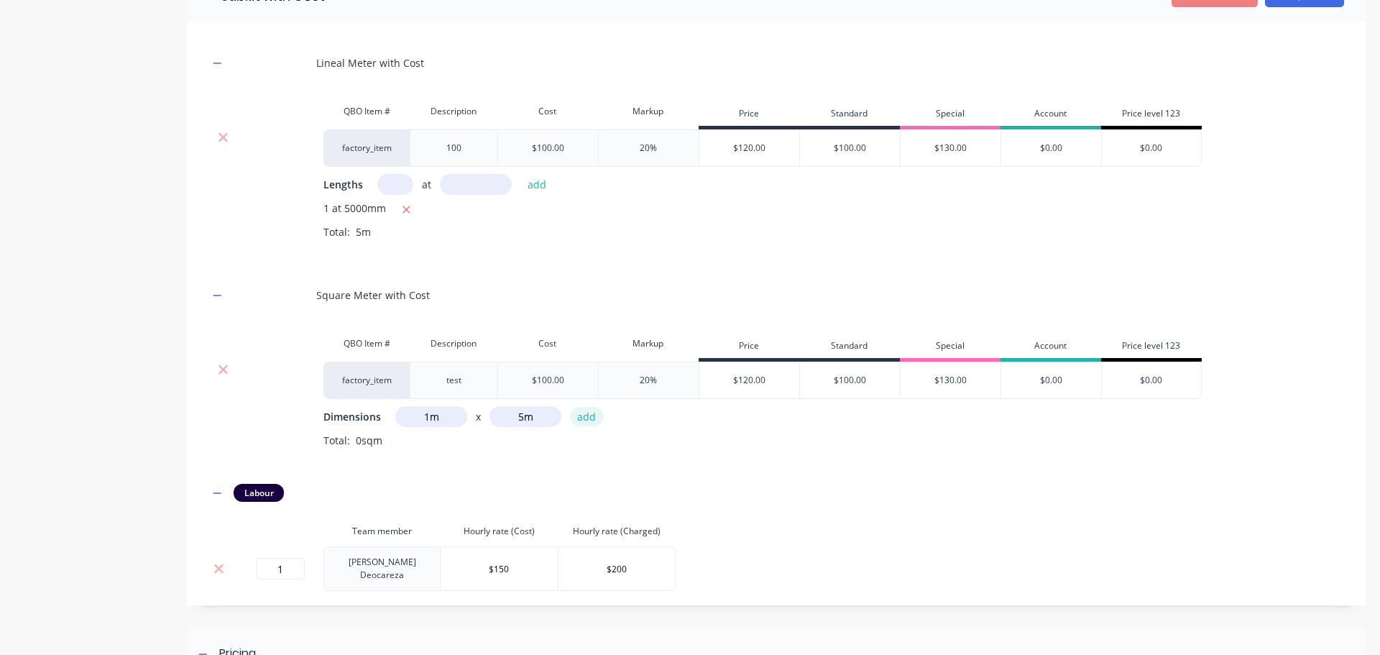
click at [587, 426] on button "add" at bounding box center [587, 416] width 34 height 19
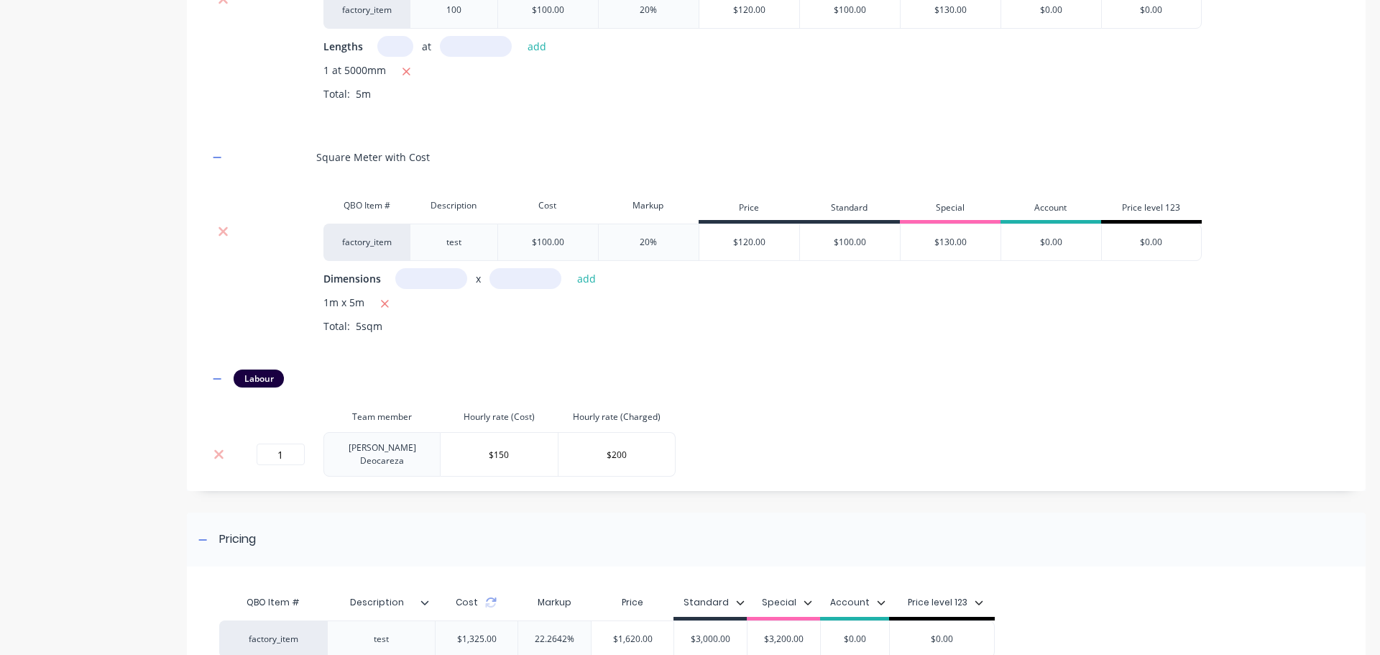
scroll to position [1091, 0]
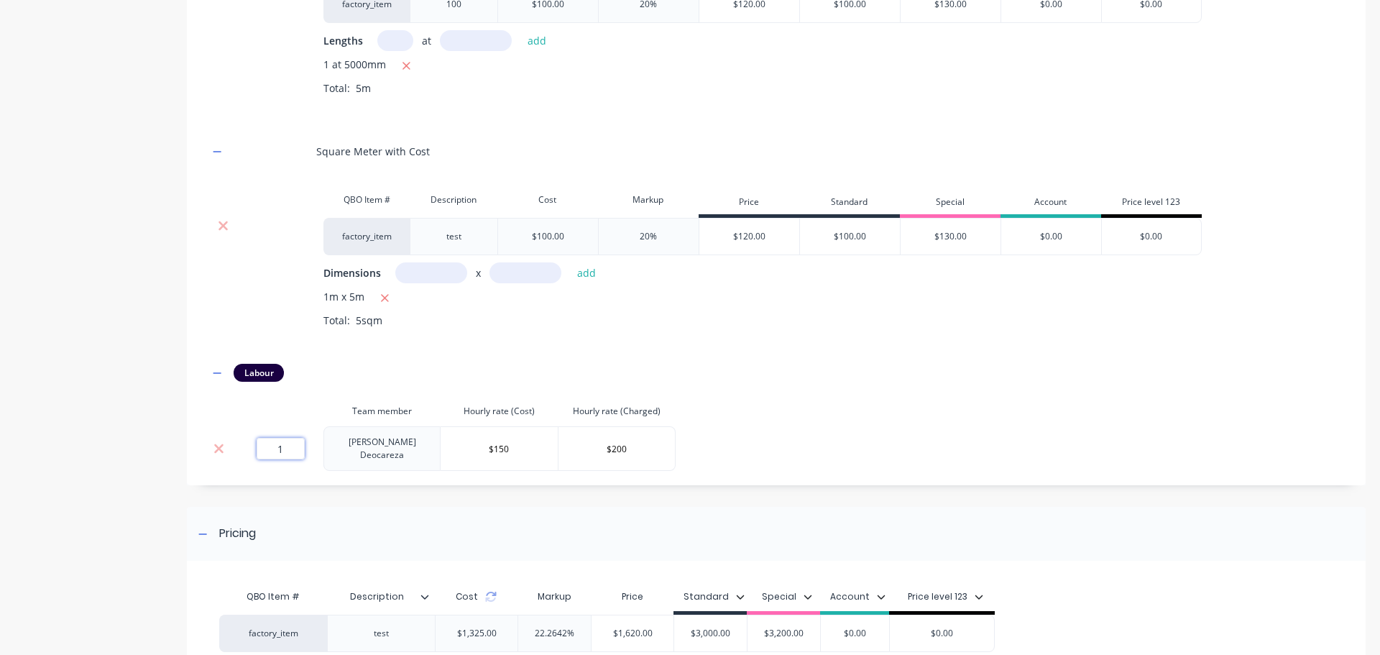
drag, startPoint x: 290, startPoint y: 462, endPoint x: 342, endPoint y: 468, distance: 52.8
click at [342, 468] on tr "1 [PERSON_NAME] $150 $200" at bounding box center [442, 448] width 467 height 45
type input "0.5"
drag, startPoint x: 415, startPoint y: 505, endPoint x: 417, endPoint y: 496, distance: 8.9
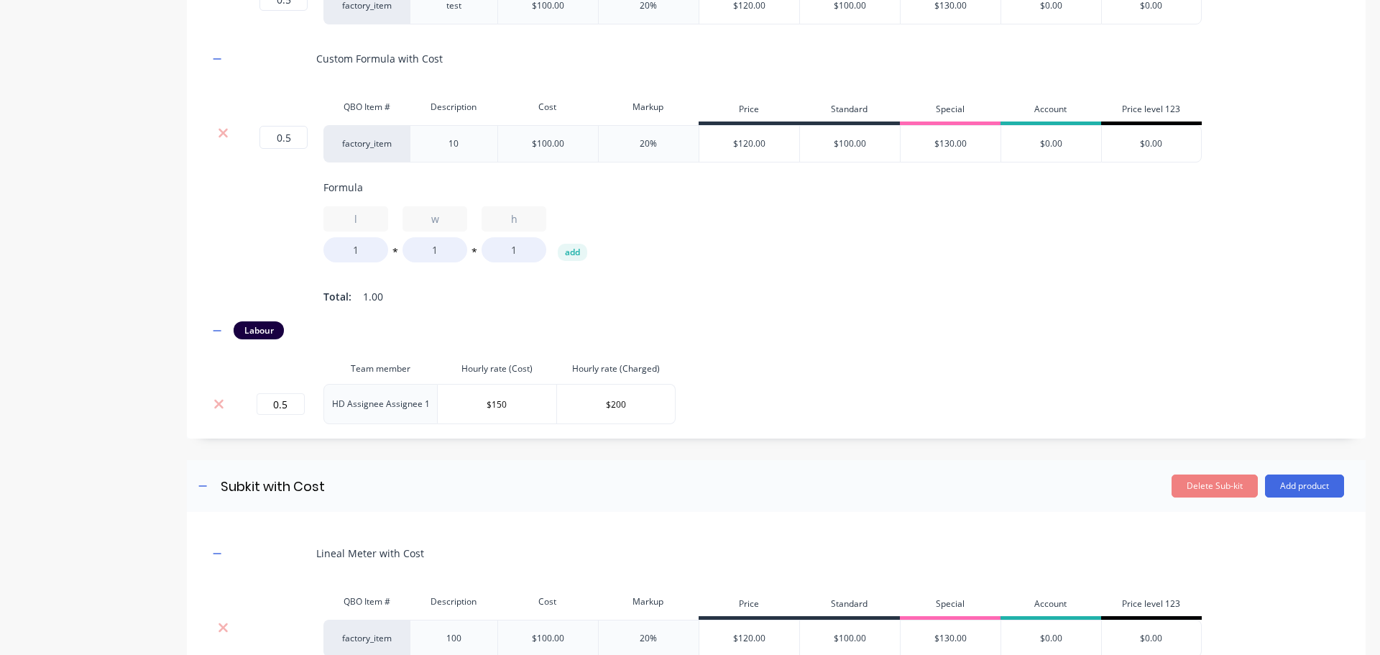
scroll to position [442, 0]
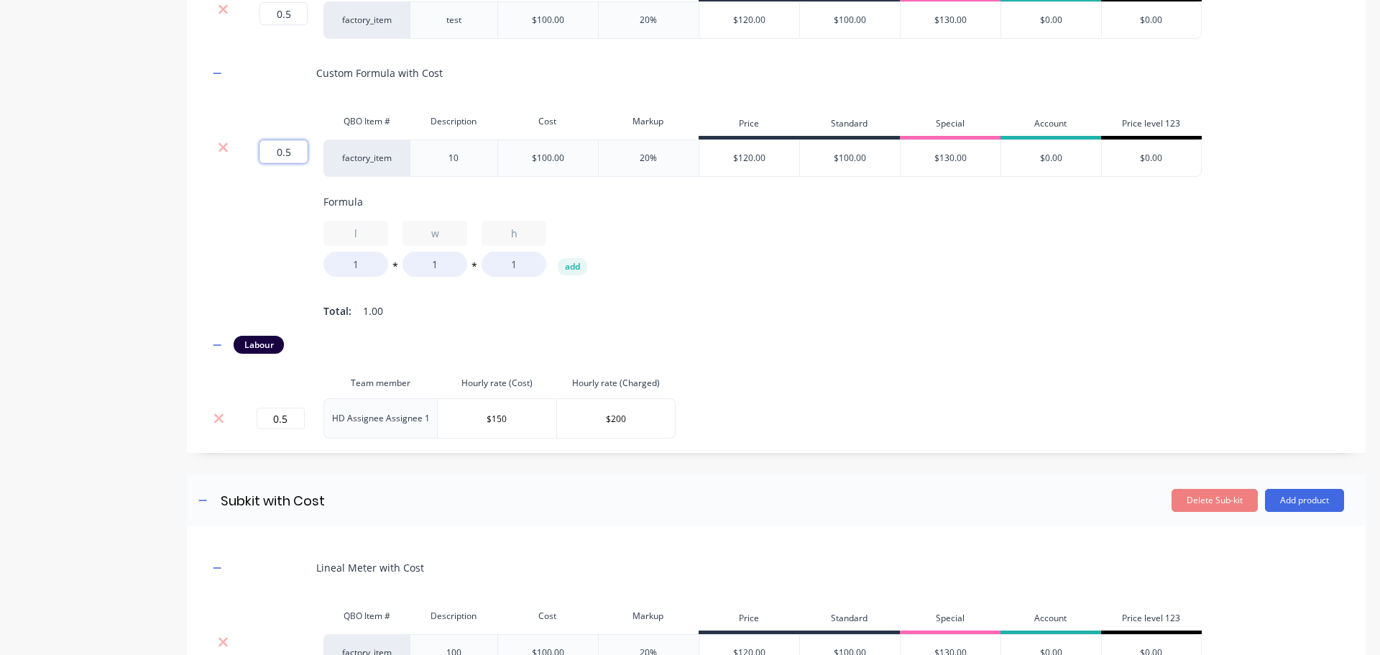
drag, startPoint x: 271, startPoint y: 153, endPoint x: 344, endPoint y: 160, distance: 72.9
click at [344, 160] on div "0.5 0.5 ? factory_item 10 $100.00 20% $120.00 $100.00 $130.00 $0.00 $0.00" at bounding box center [706, 157] width 994 height 37
type input "1"
drag, startPoint x: 191, startPoint y: 252, endPoint x: 220, endPoint y: 256, distance: 29.0
click at [197, 253] on div "Basic Product with Cost QBO Item # Description Cost Markup Price Standard Speci…" at bounding box center [776, 173] width 1179 height 559
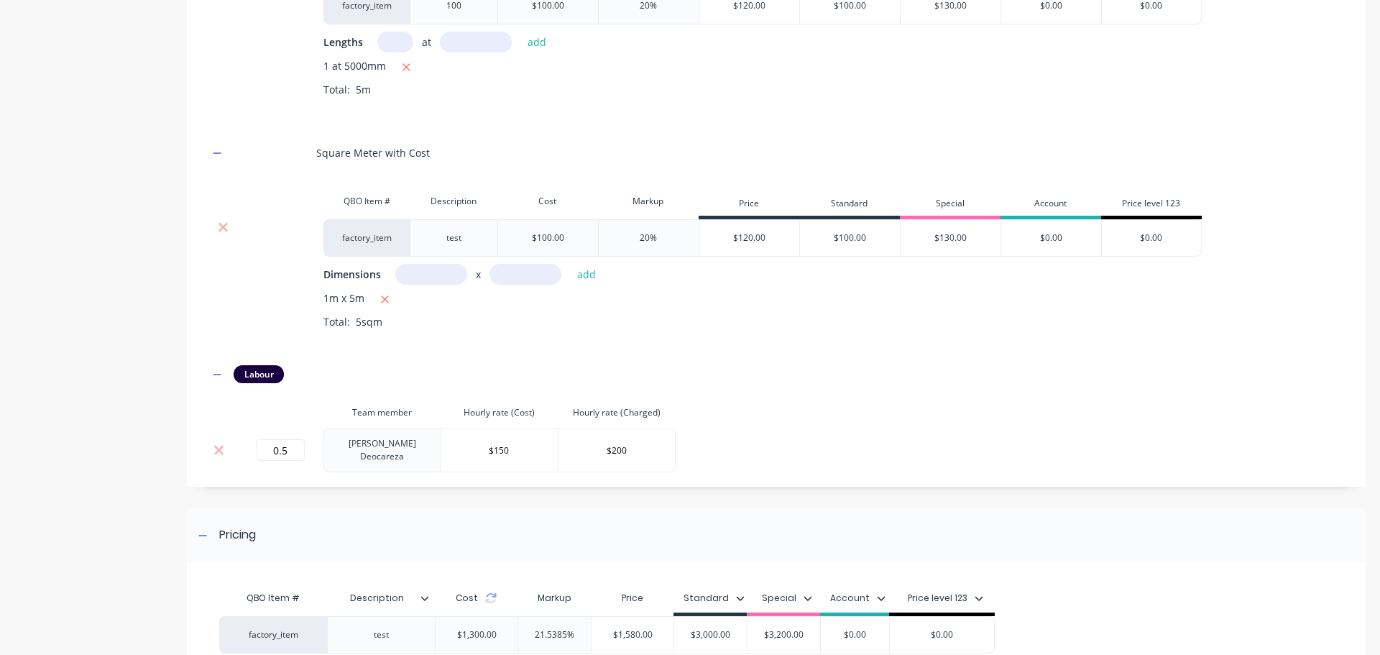
scroll to position [1233, 0]
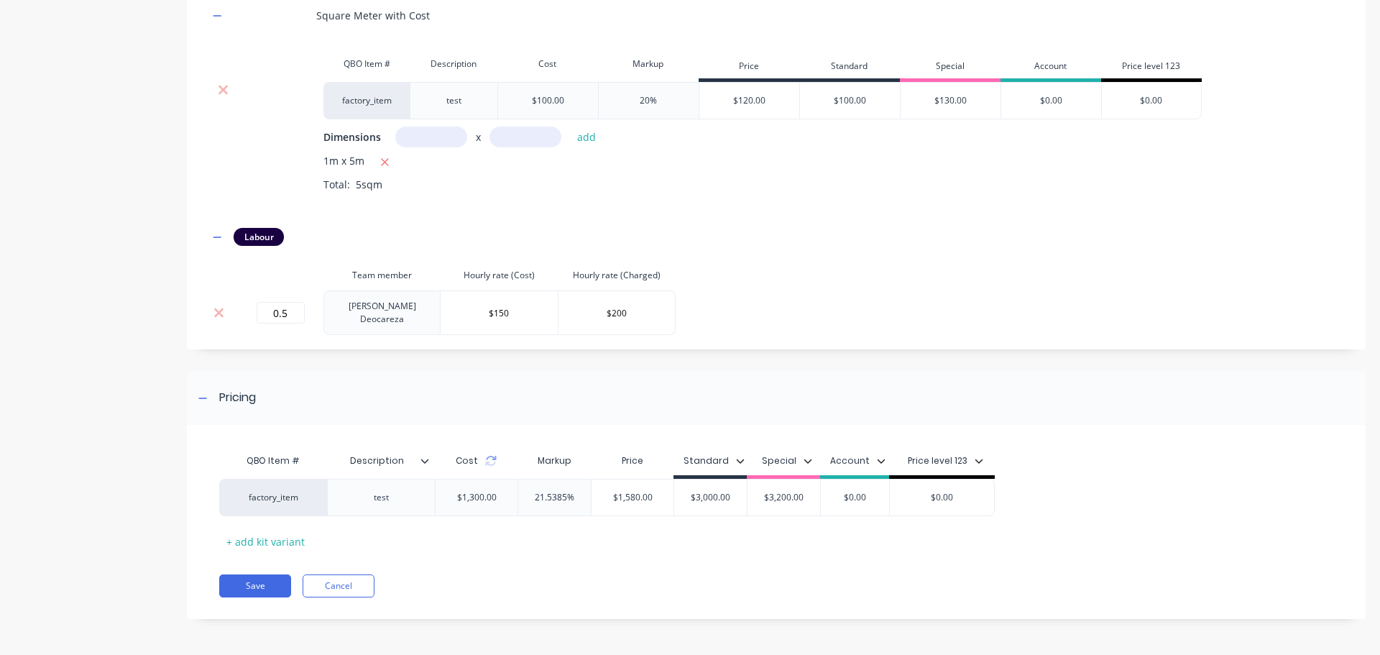
click at [493, 470] on div "Cost" at bounding box center [476, 460] width 83 height 29
click at [490, 464] on icon at bounding box center [491, 461] width 12 height 12
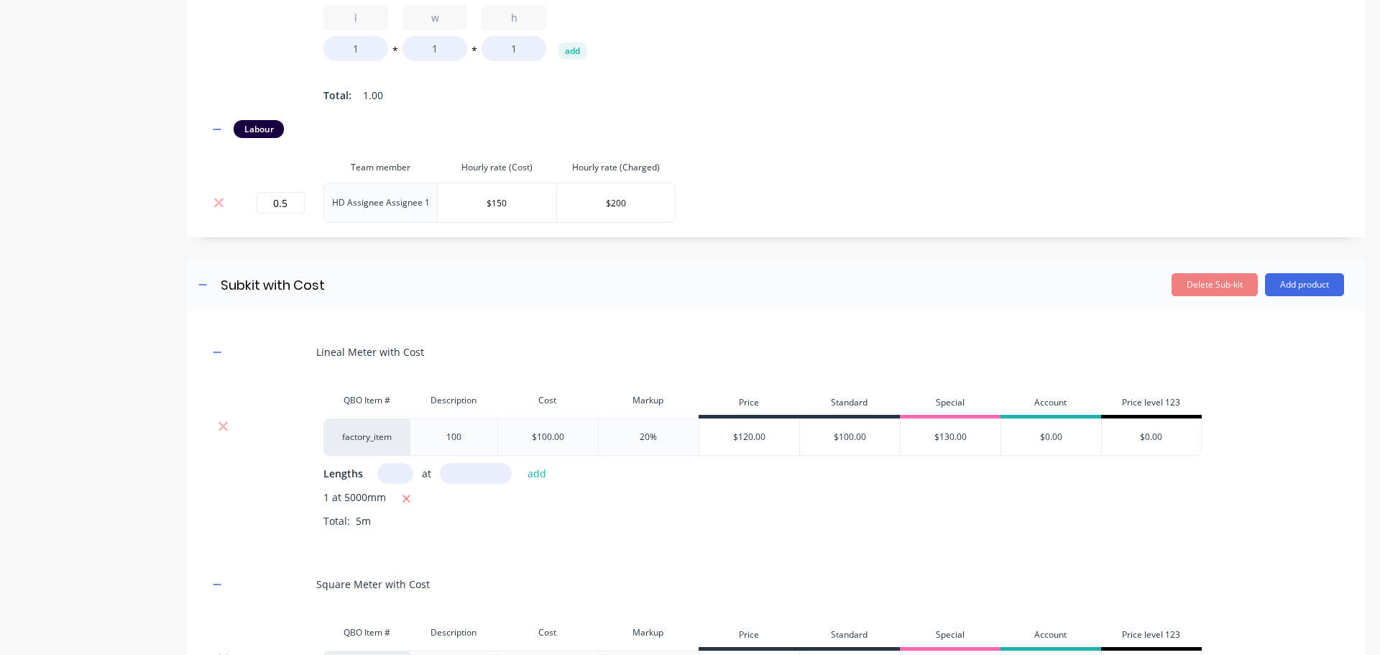
scroll to position [155, 0]
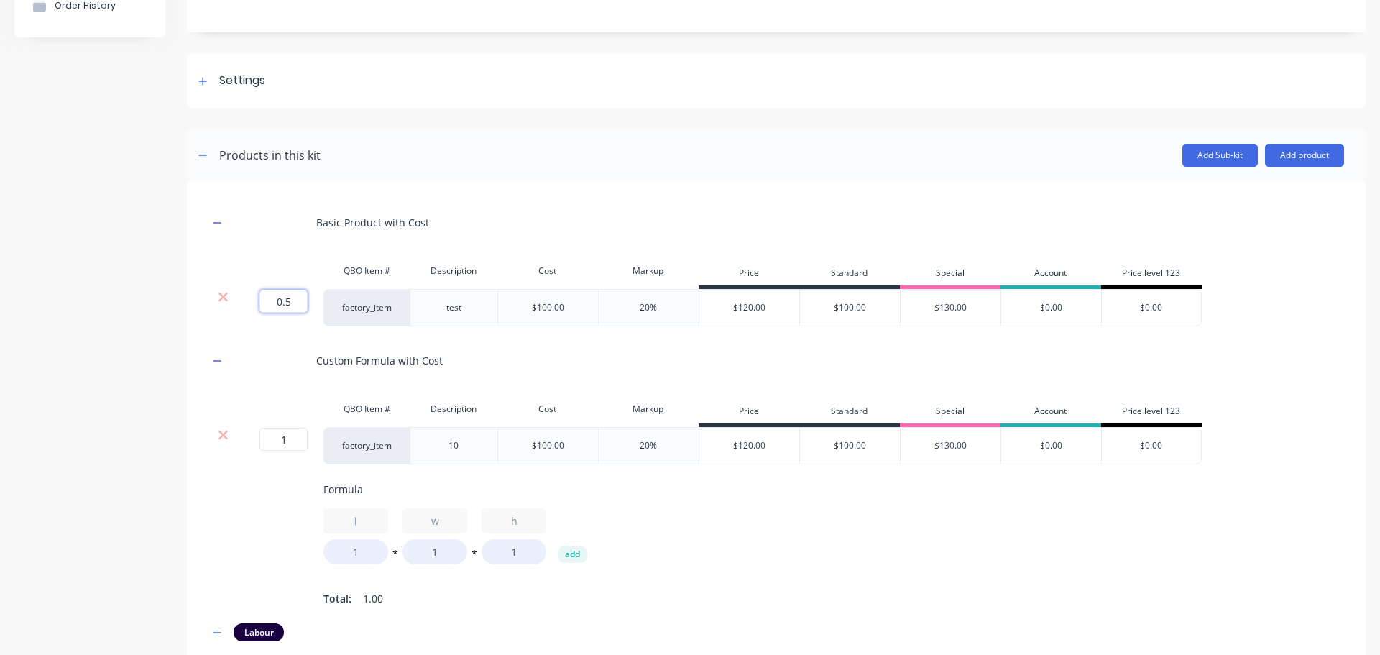
drag, startPoint x: 268, startPoint y: 298, endPoint x: 391, endPoint y: 330, distance: 127.0
click at [356, 313] on div "0.5 0.5 ? factory_item test $100.00 20% $120.00 $100.00 $130.00 $0.00 $0.00" at bounding box center [706, 307] width 994 height 37
type input "1"
drag, startPoint x: 505, startPoint y: 554, endPoint x: 544, endPoint y: 559, distance: 38.4
click at [543, 559] on input "1" at bounding box center [514, 551] width 65 height 25
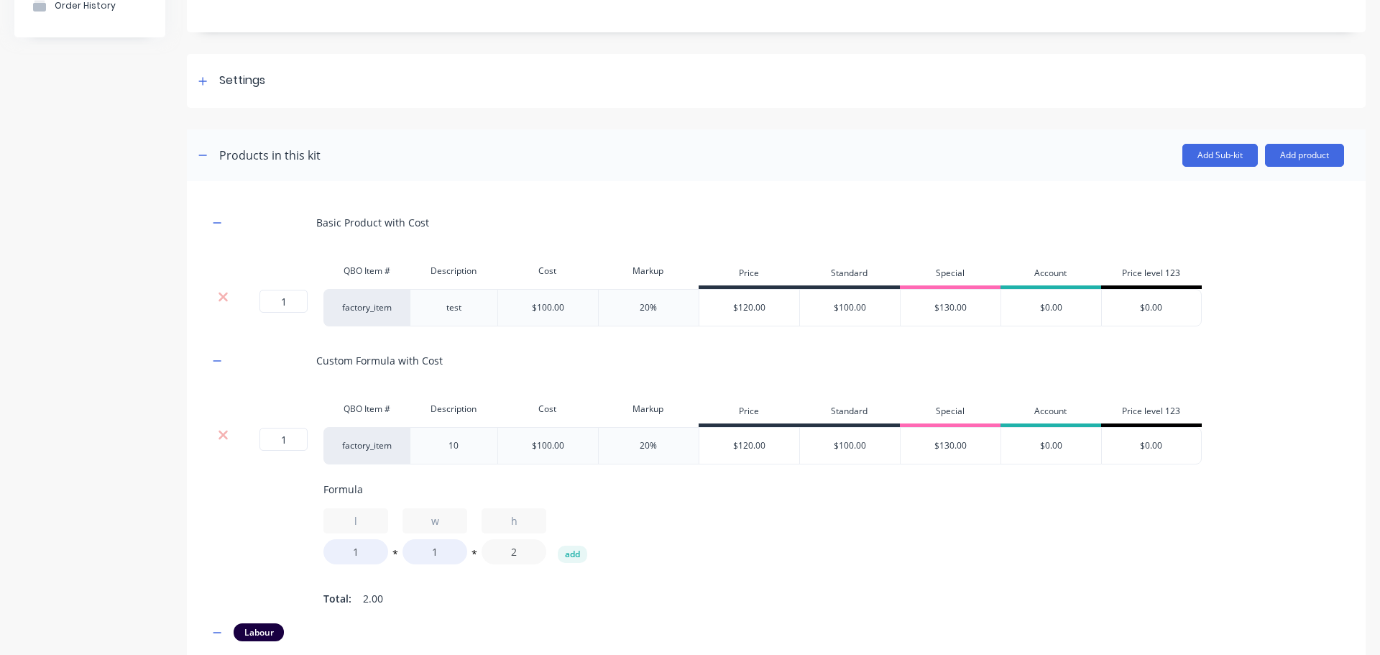
type input "2"
click at [660, 539] on div "l 1 * w 1 * h 2 add" at bounding box center [892, 536] width 1136 height 56
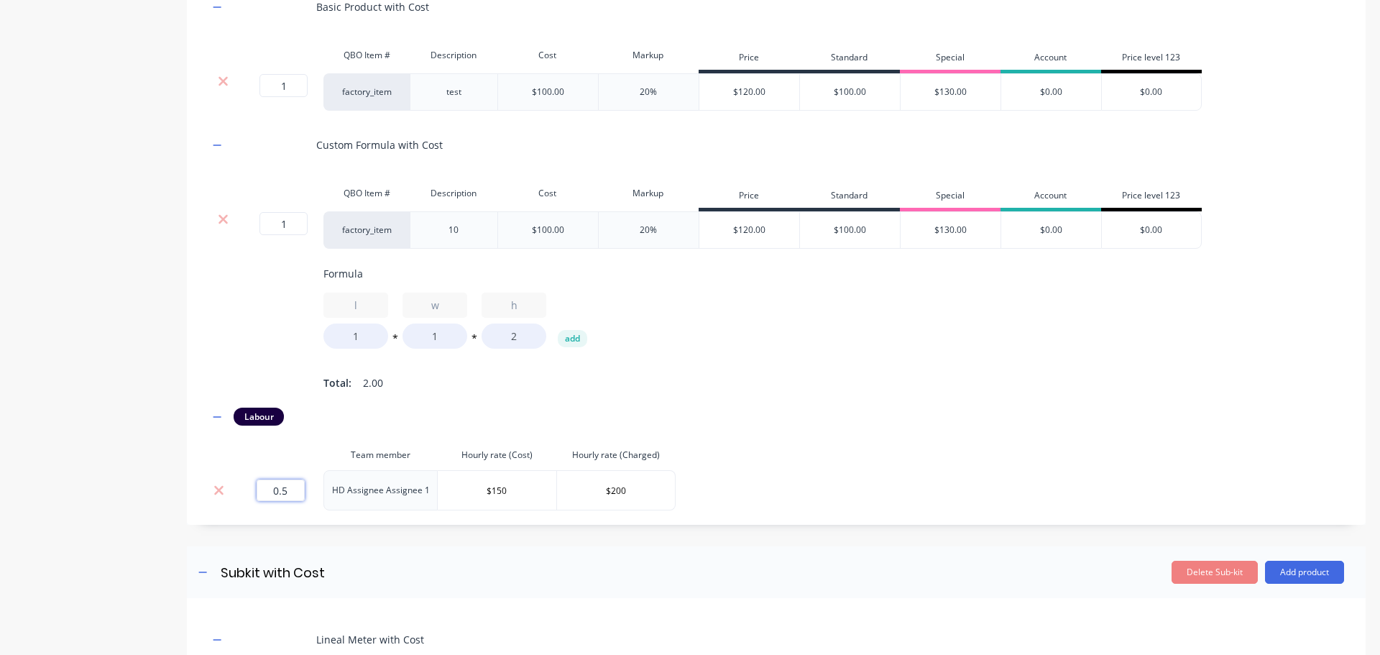
drag, startPoint x: 338, startPoint y: 514, endPoint x: 367, endPoint y: 514, distance: 28.8
click at [362, 510] on tr "0.5 HD Assignee Assignee 1 $150 $200" at bounding box center [442, 490] width 467 height 40
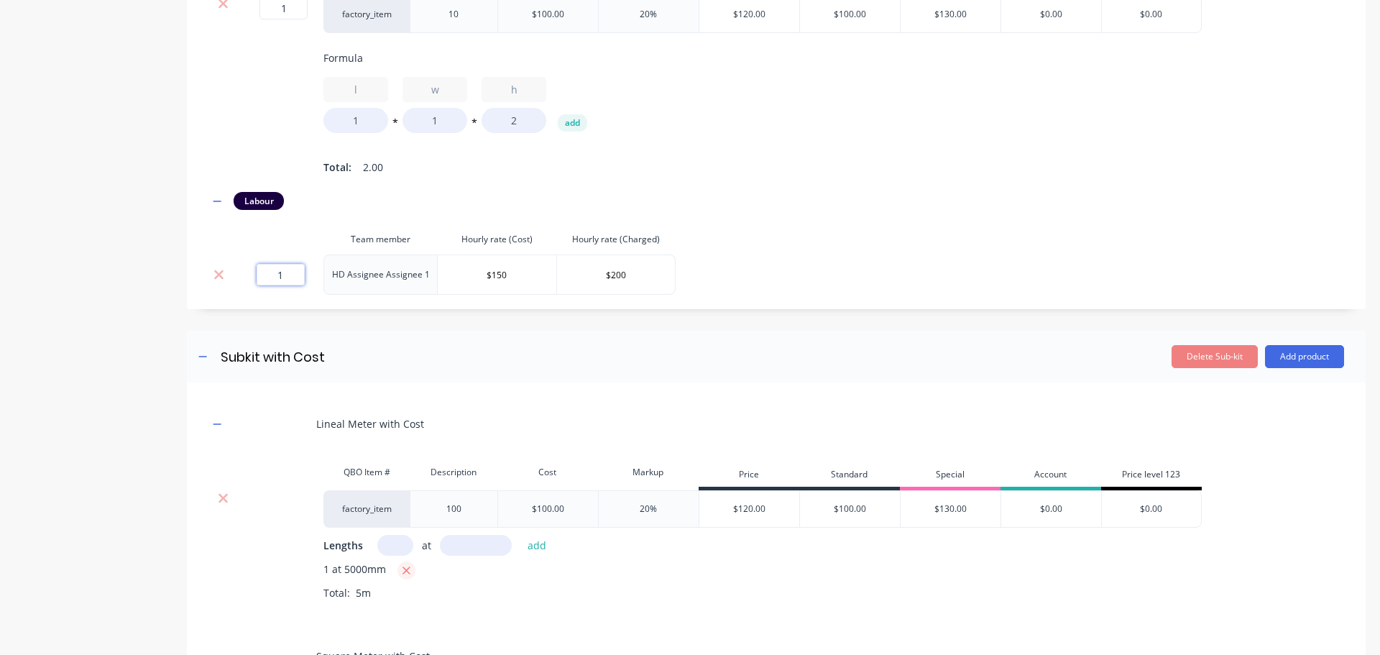
type input "1"
click at [410, 577] on icon "button" at bounding box center [406, 570] width 9 height 13
drag, startPoint x: 397, startPoint y: 557, endPoint x: 456, endPoint y: 562, distance: 59.1
click at [398, 556] on input "text" at bounding box center [395, 545] width 36 height 21
type input "1"
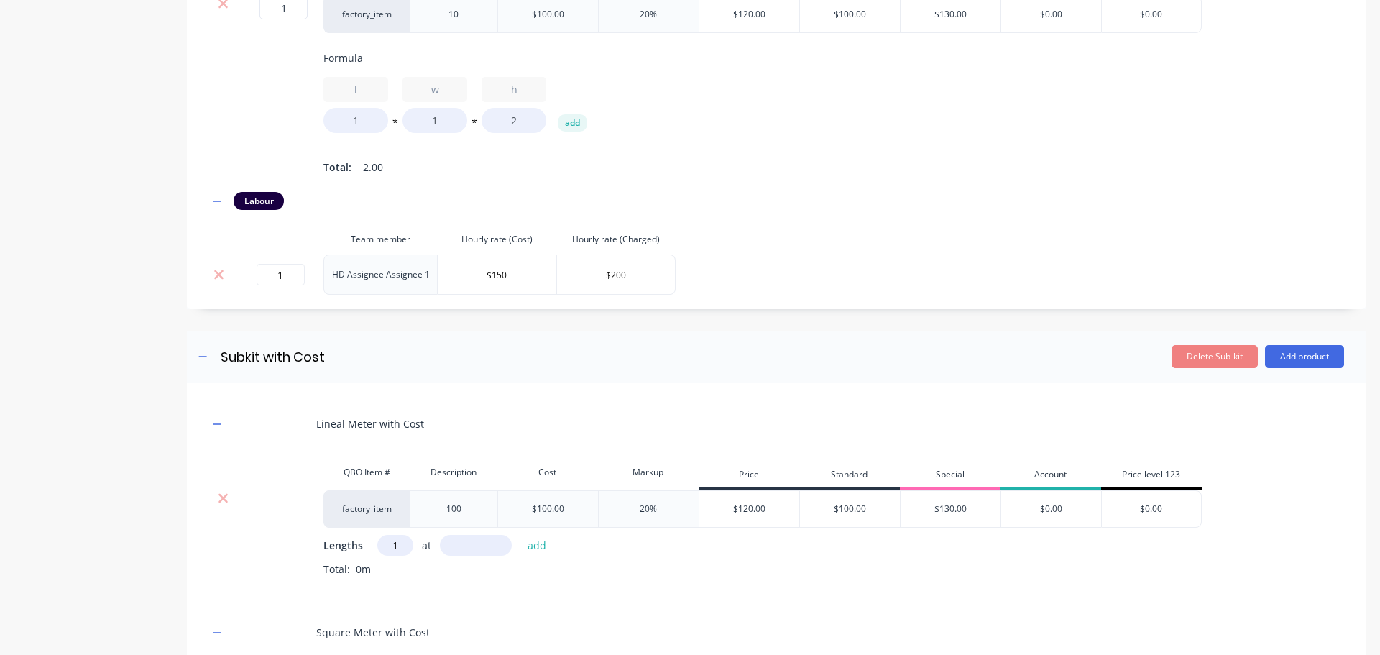
drag, startPoint x: 482, startPoint y: 557, endPoint x: 496, endPoint y: 559, distance: 13.8
click at [491, 556] on input "text" at bounding box center [476, 545] width 72 height 21
type input "10000"
click at [521, 536] on button "add" at bounding box center [538, 545] width 34 height 19
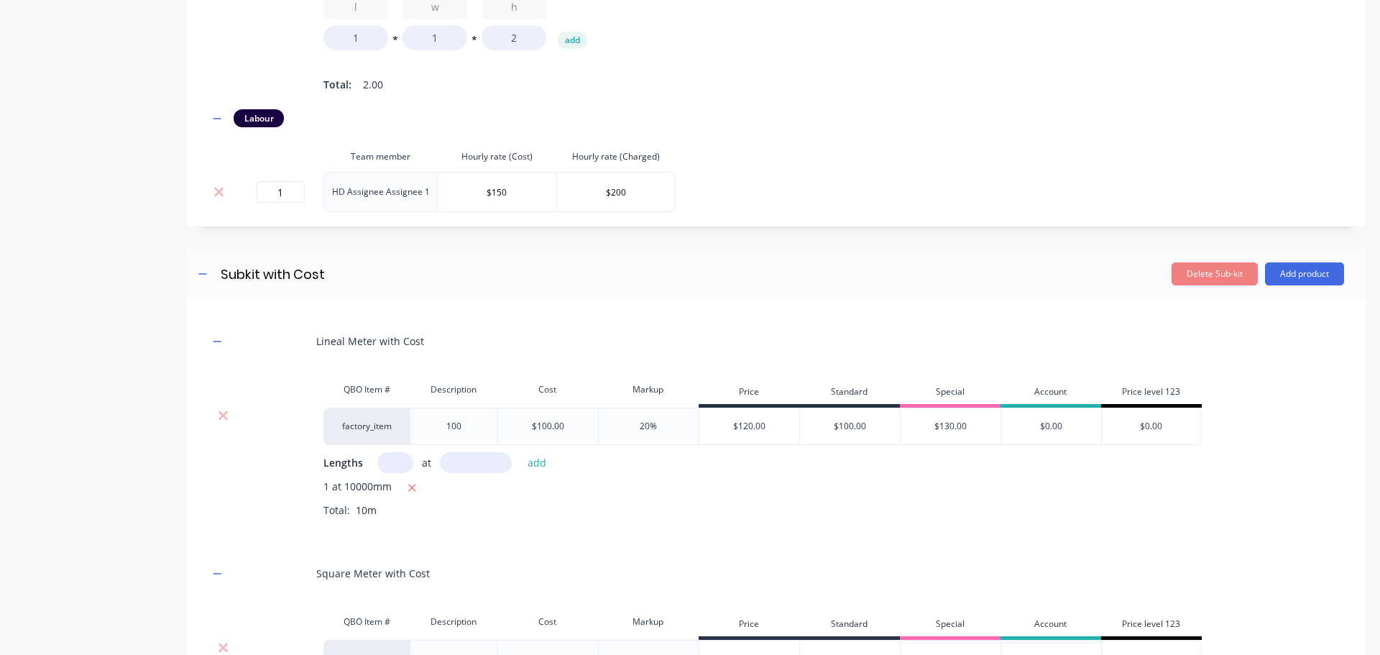
scroll to position [802, 0]
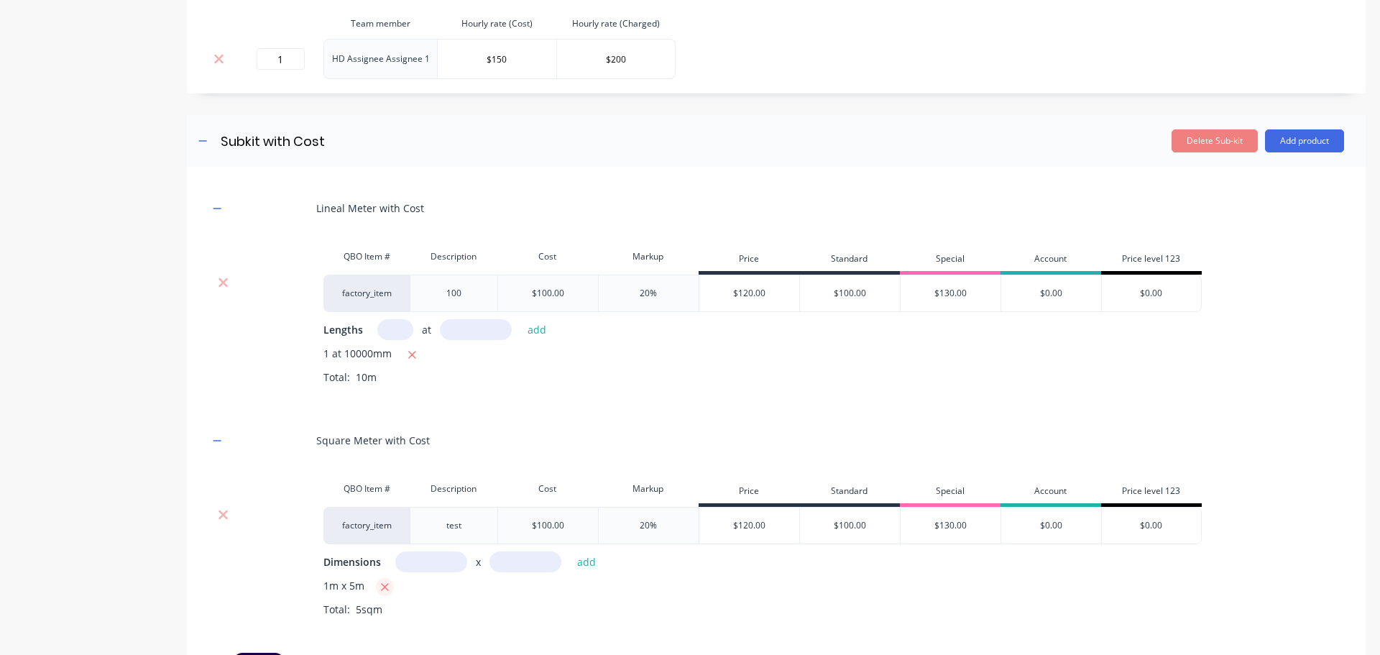
click at [390, 596] on button "button" at bounding box center [385, 587] width 18 height 18
drag, startPoint x: 438, startPoint y: 574, endPoint x: 482, endPoint y: 577, distance: 44.6
click at [449, 572] on input "text" at bounding box center [431, 561] width 72 height 21
type input "1m"
drag, startPoint x: 539, startPoint y: 573, endPoint x: 590, endPoint y: 577, distance: 50.5
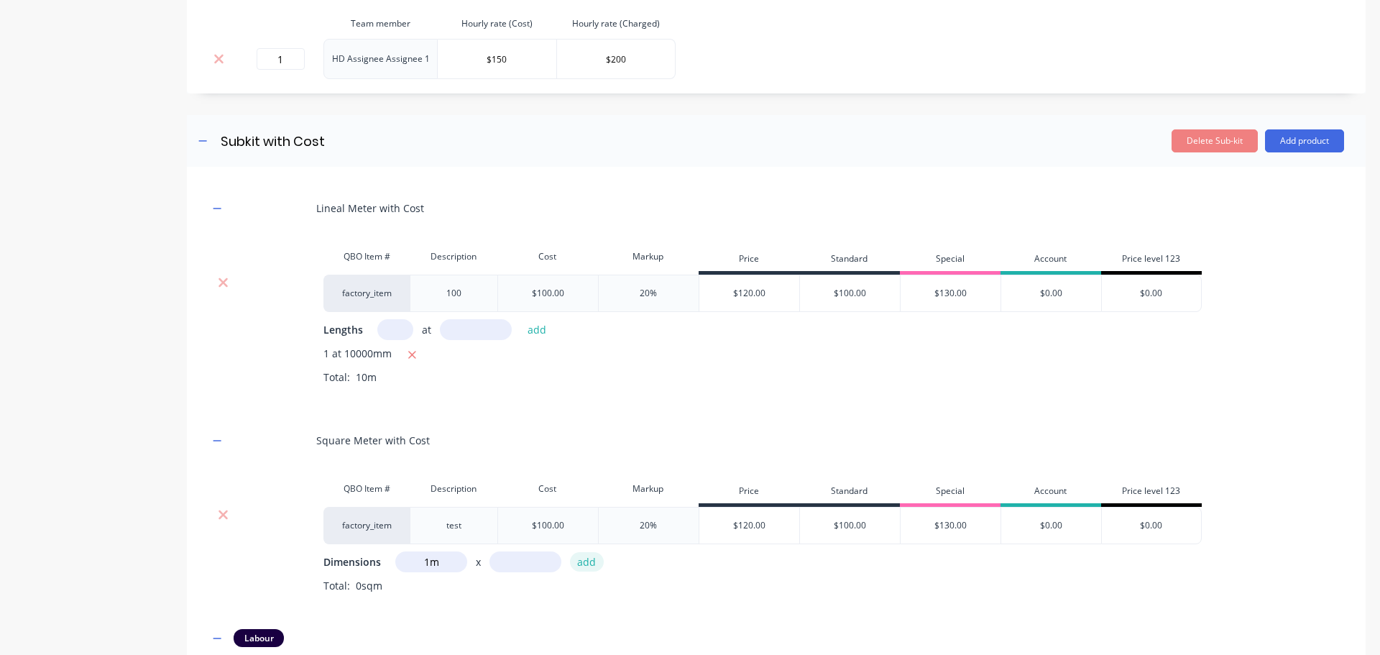
click at [540, 572] on input "text" at bounding box center [526, 561] width 72 height 21
type input "10m"
click at [570, 552] on button "add" at bounding box center [587, 561] width 34 height 19
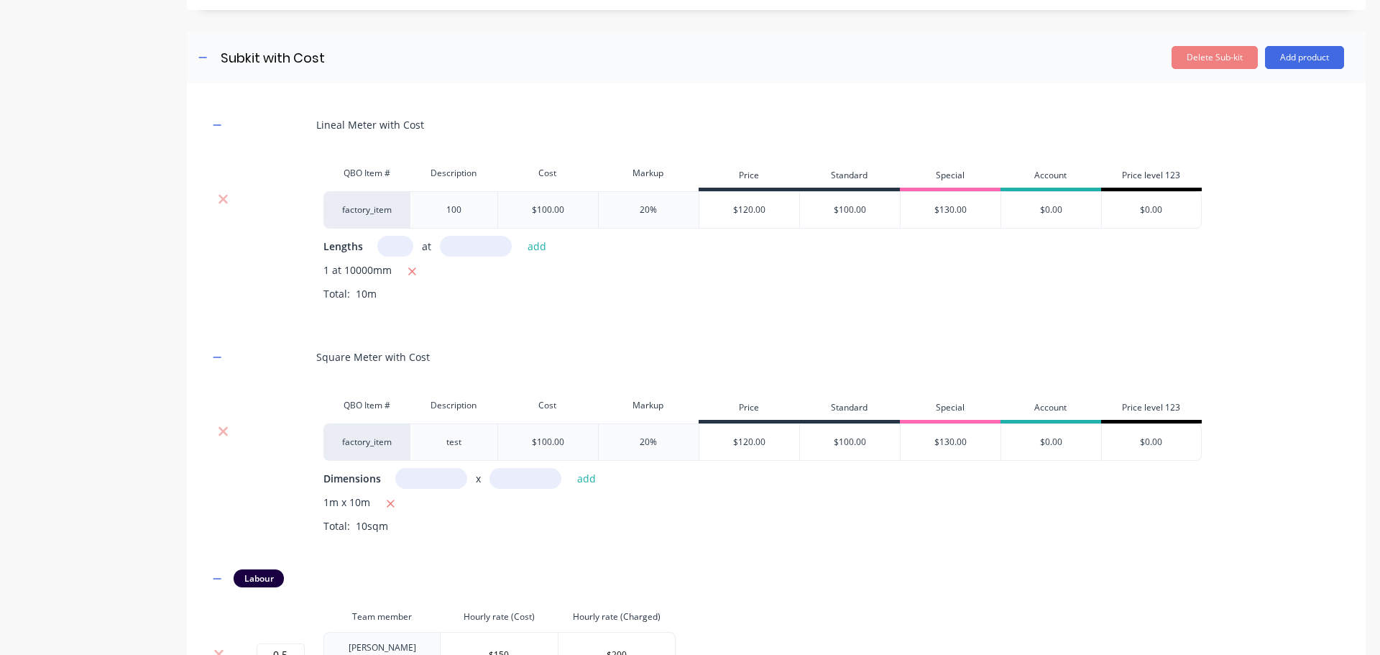
scroll to position [1017, 0]
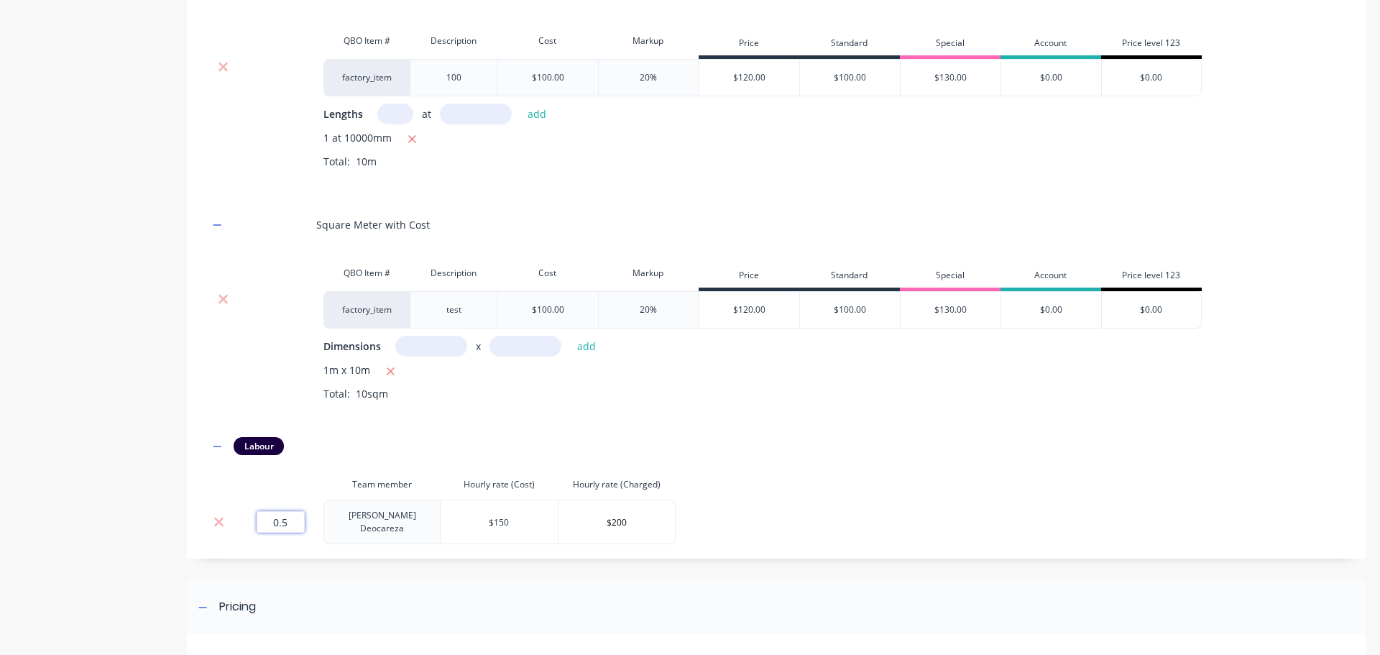
drag, startPoint x: 279, startPoint y: 532, endPoint x: 428, endPoint y: 533, distance: 148.8
click at [410, 539] on tr "0.5 [PERSON_NAME] $150 $200" at bounding box center [442, 522] width 467 height 45
type input "1"
click at [690, 455] on div "Labour" at bounding box center [777, 446] width 1136 height 18
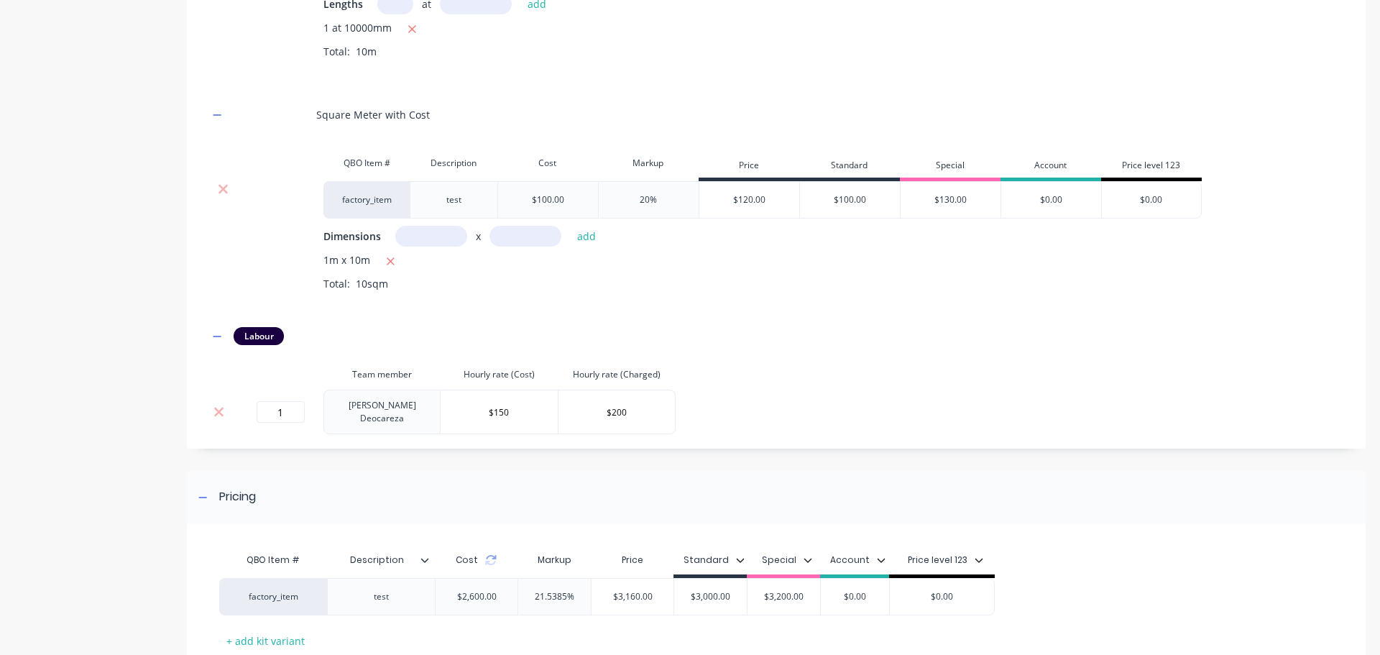
scroll to position [1233, 0]
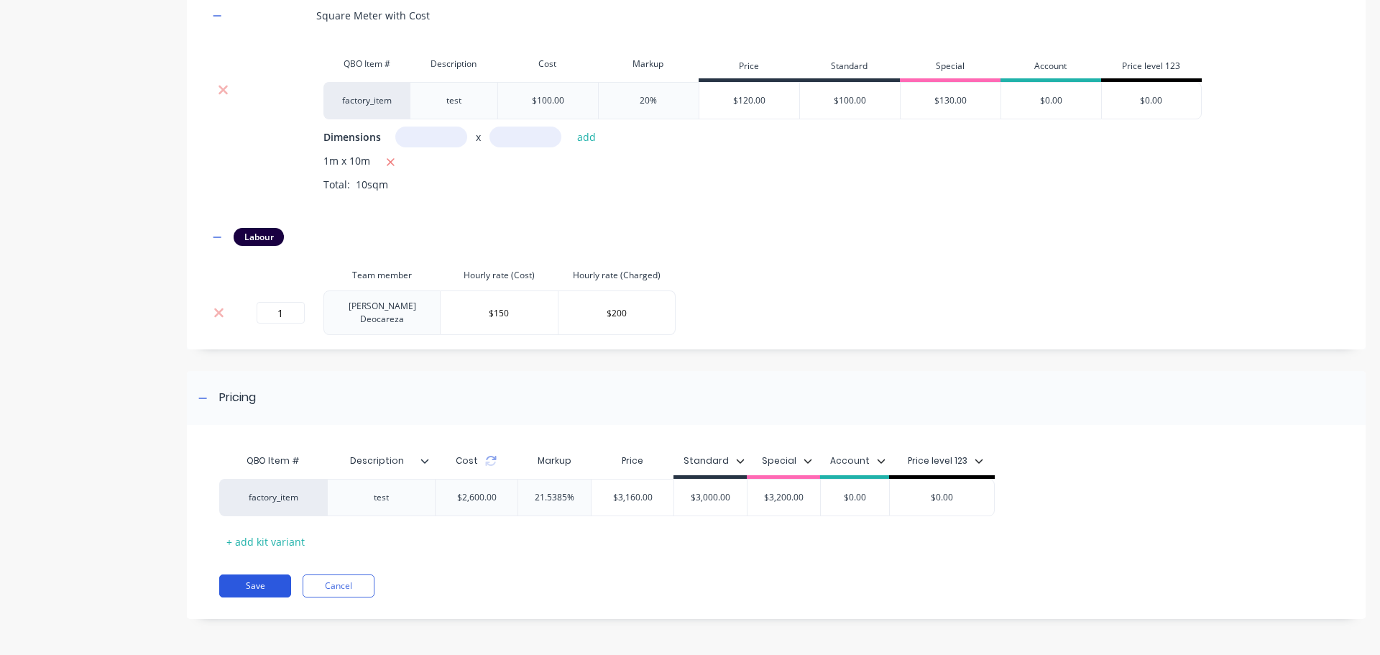
click at [247, 582] on button "Save" at bounding box center [255, 585] width 72 height 23
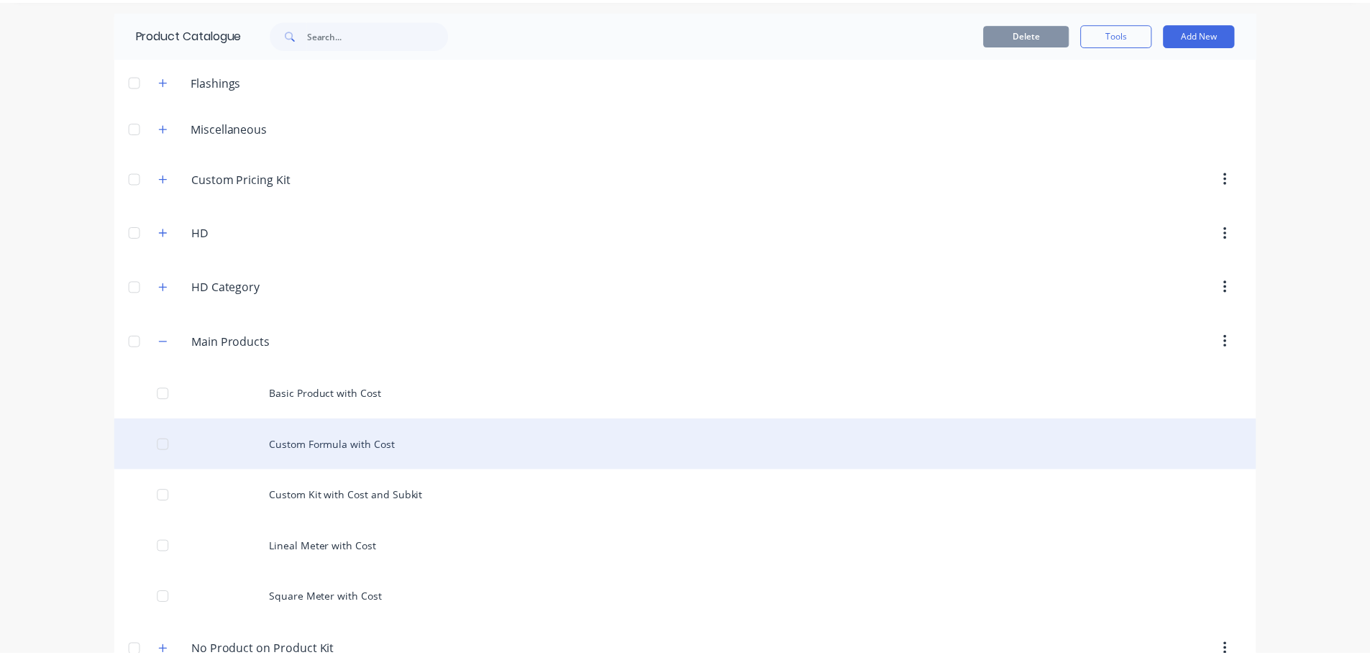
scroll to position [72, 0]
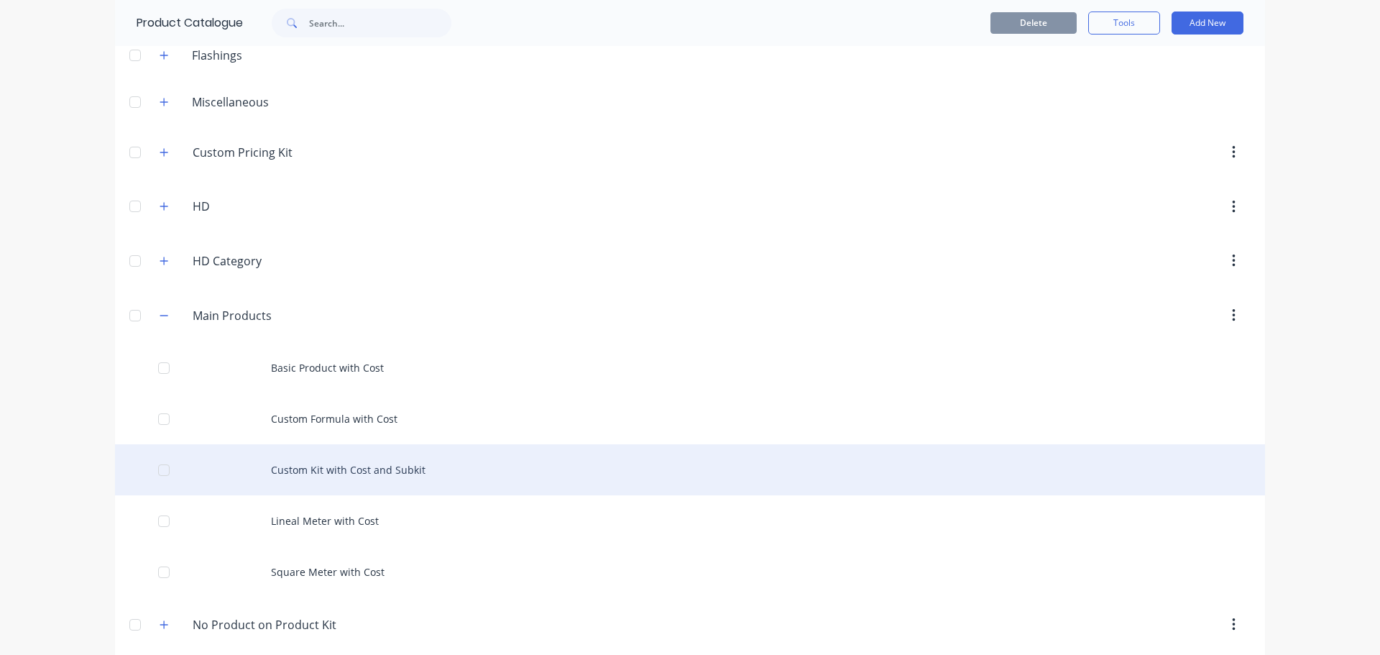
click at [347, 477] on div "Custom Kit with Cost and Subkit" at bounding box center [690, 469] width 1150 height 51
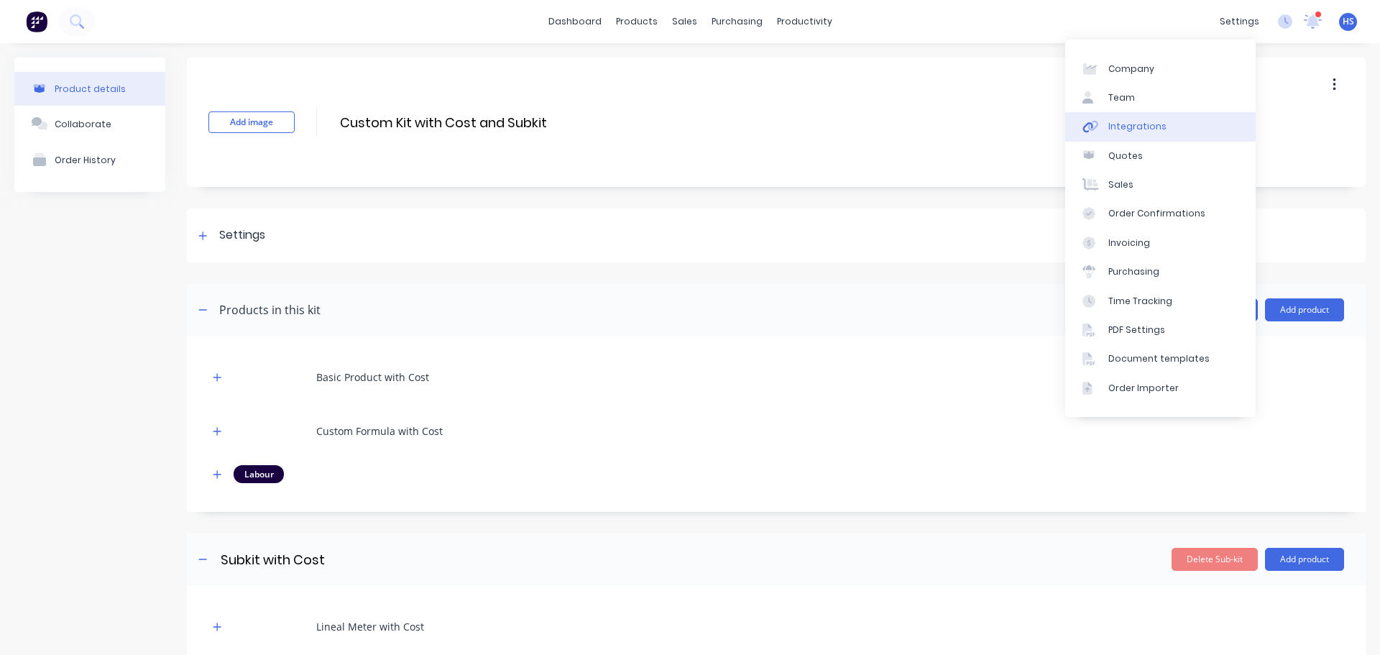
click at [1158, 124] on div "Integrations" at bounding box center [1138, 126] width 58 height 13
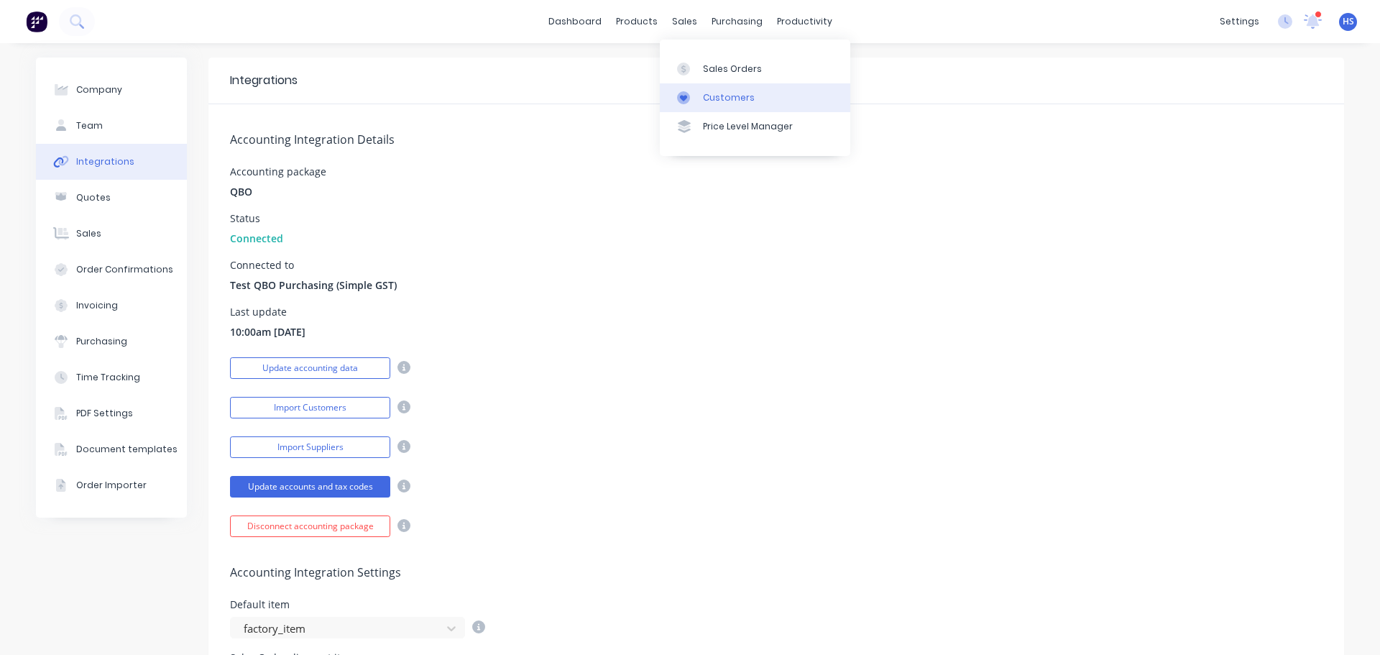
click at [726, 97] on div "Customers" at bounding box center [729, 97] width 52 height 13
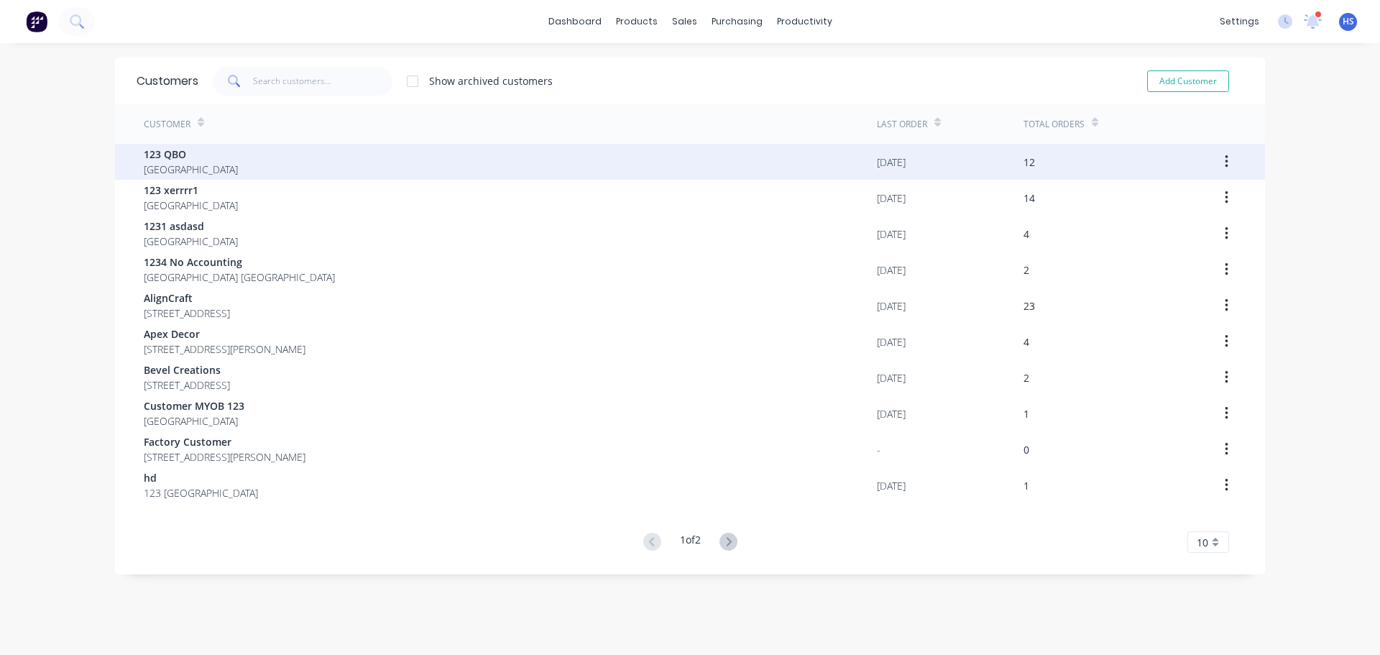
click at [181, 147] on div "123 QBO [GEOGRAPHIC_DATA]" at bounding box center [510, 162] width 733 height 36
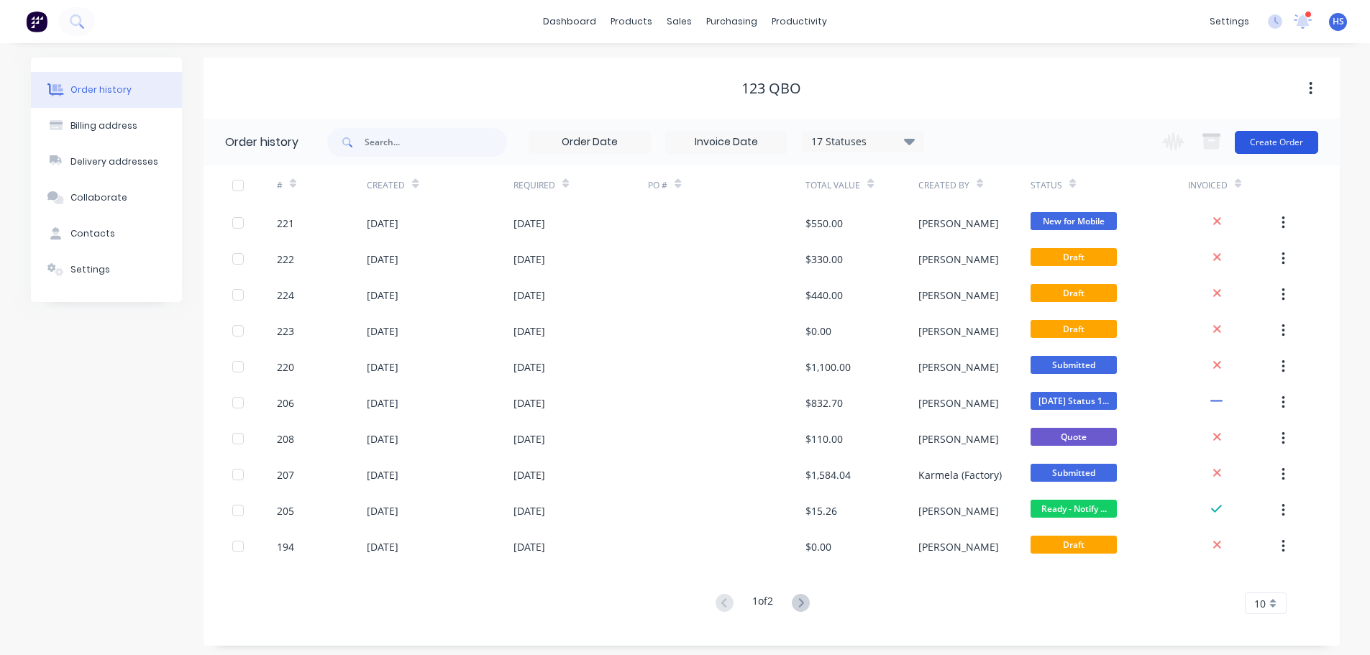
click at [1247, 132] on button "Create Order" at bounding box center [1276, 142] width 83 height 23
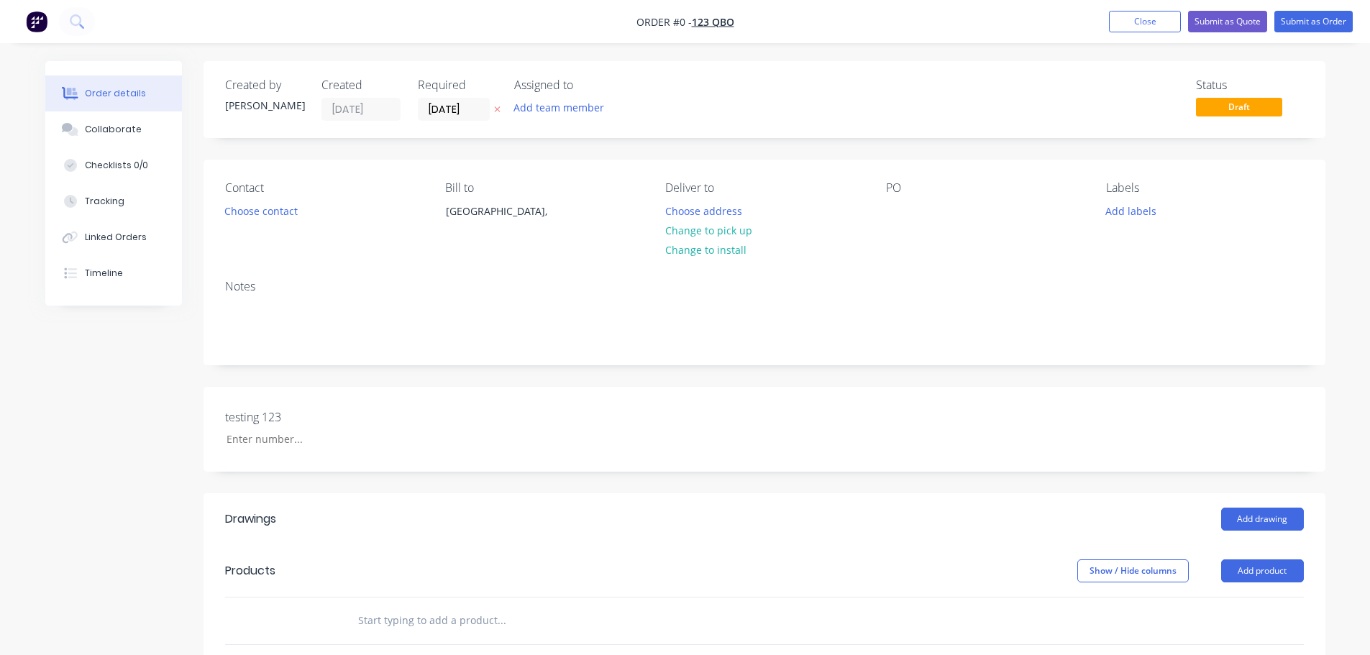
drag, startPoint x: 1279, startPoint y: 575, endPoint x: 1252, endPoint y: 584, distance: 28.7
click at [1278, 575] on button "Add product" at bounding box center [1262, 570] width 83 height 23
click at [1222, 596] on button "Product catalogue" at bounding box center [1235, 607] width 137 height 29
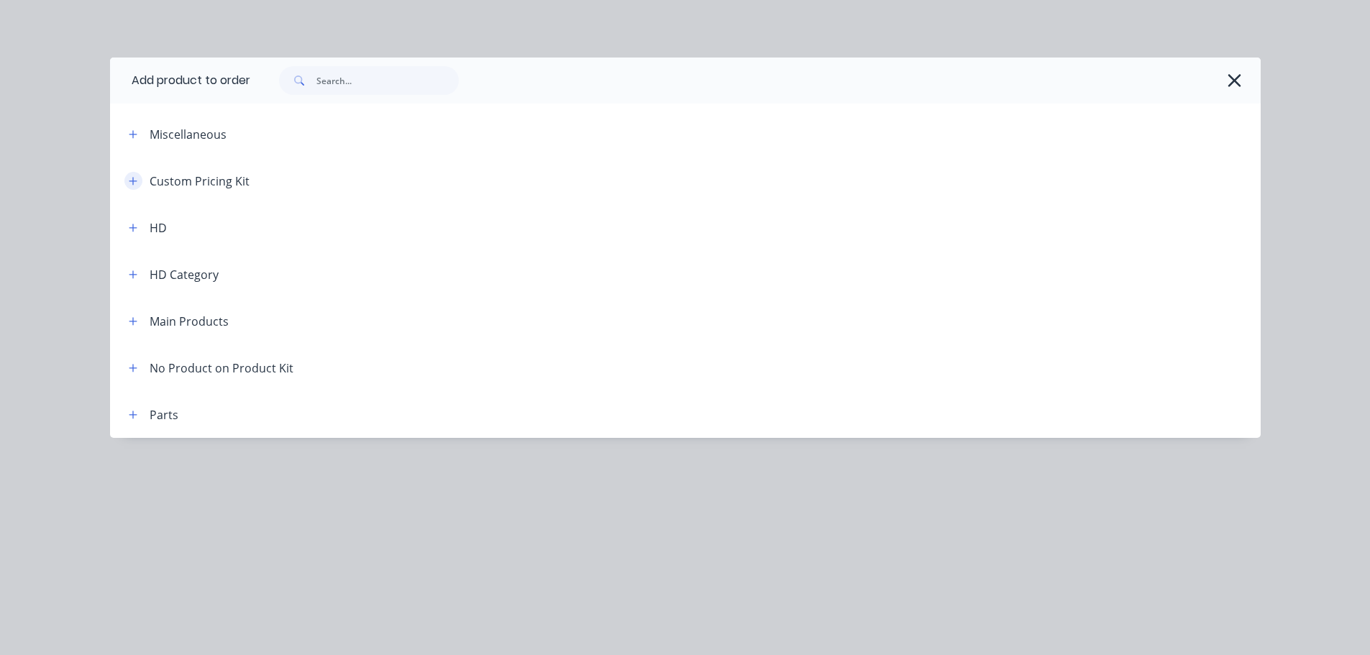
click at [135, 172] on button "button" at bounding box center [133, 181] width 18 height 18
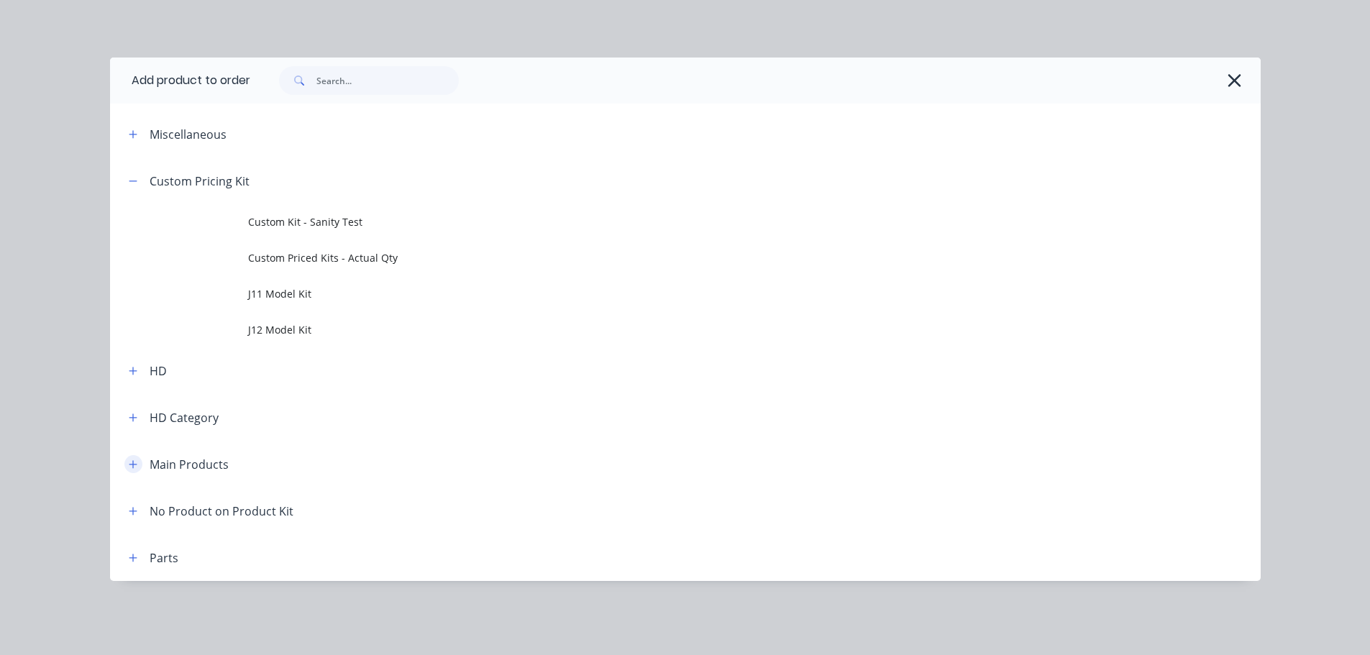
click at [134, 470] on button "button" at bounding box center [133, 464] width 18 height 18
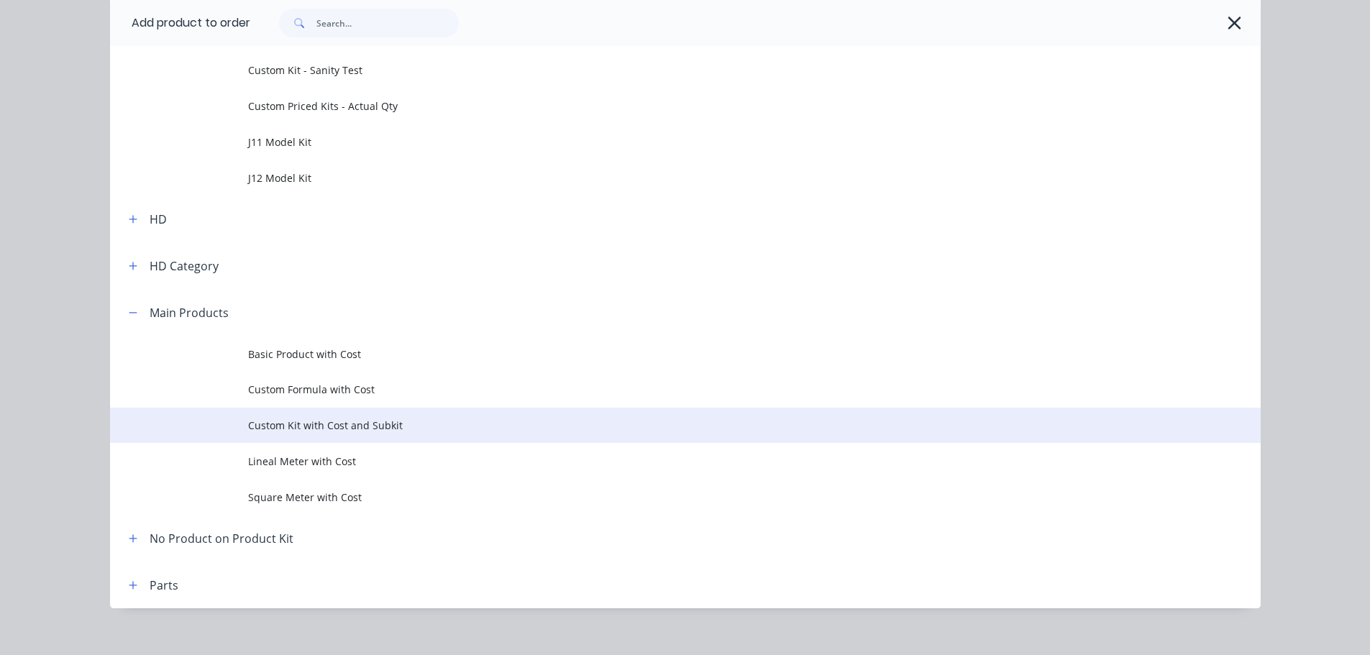
scroll to position [168, 0]
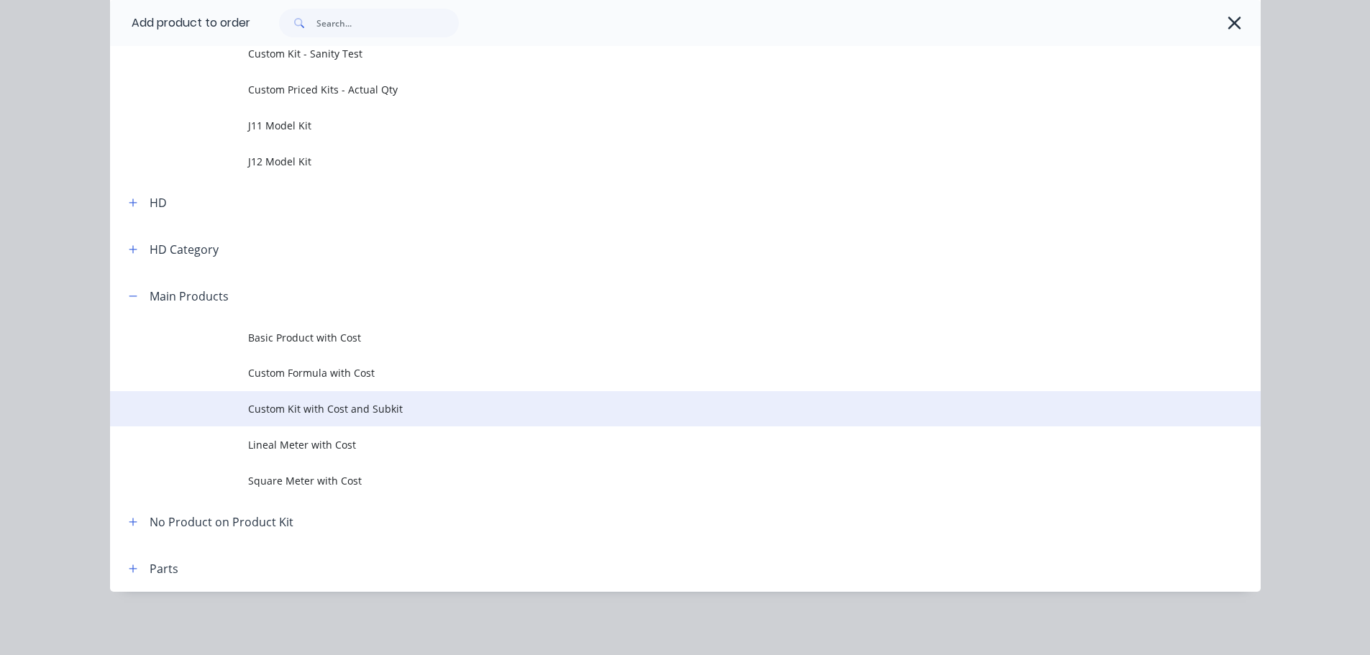
click at [284, 412] on span "Custom Kit with Cost and Subkit" at bounding box center [653, 408] width 810 height 15
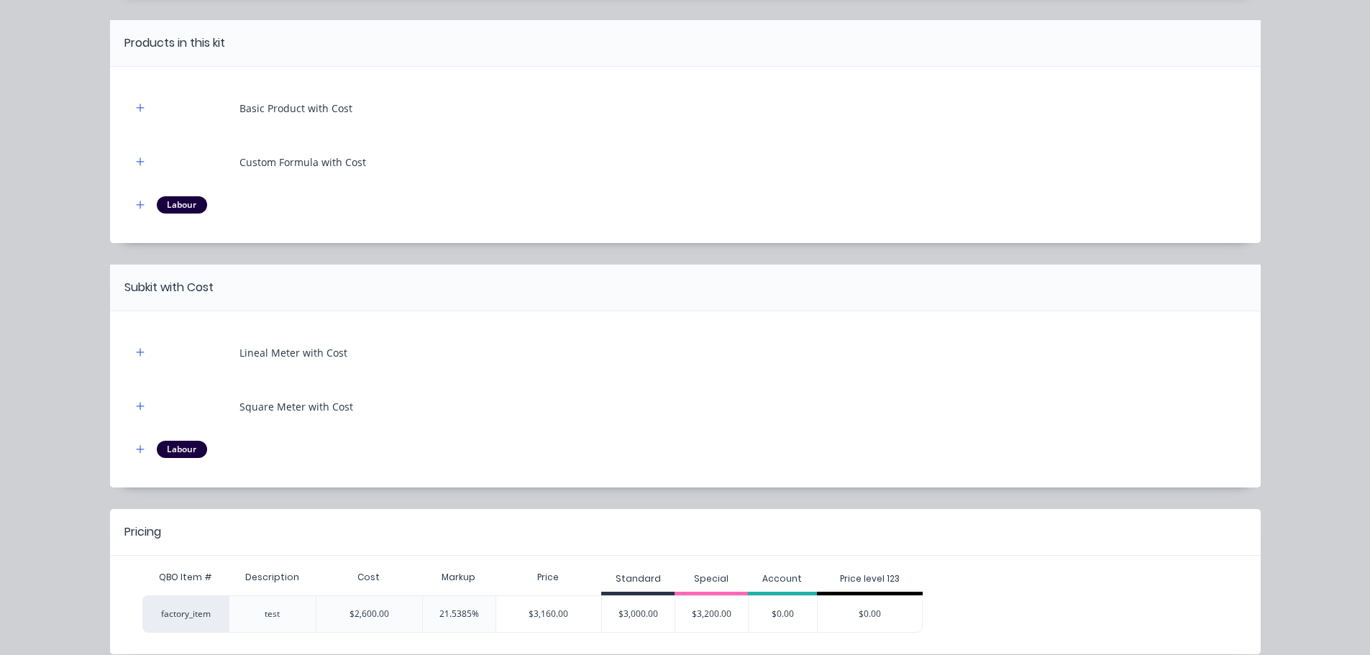
scroll to position [178, 0]
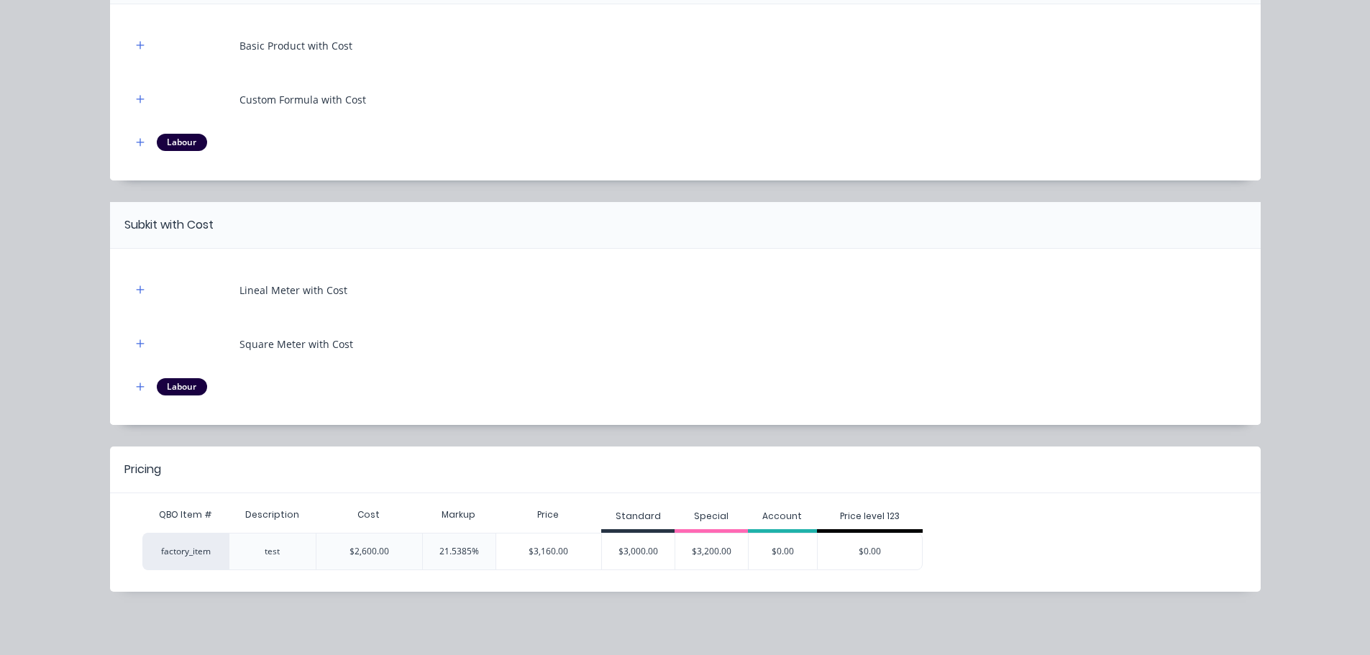
click at [400, 540] on div "$2,600.00" at bounding box center [369, 551] width 106 height 37
click at [362, 540] on div "$2,600.00" at bounding box center [369, 551] width 106 height 37
click at [564, 555] on div "$3,160.00" at bounding box center [549, 551] width 106 height 36
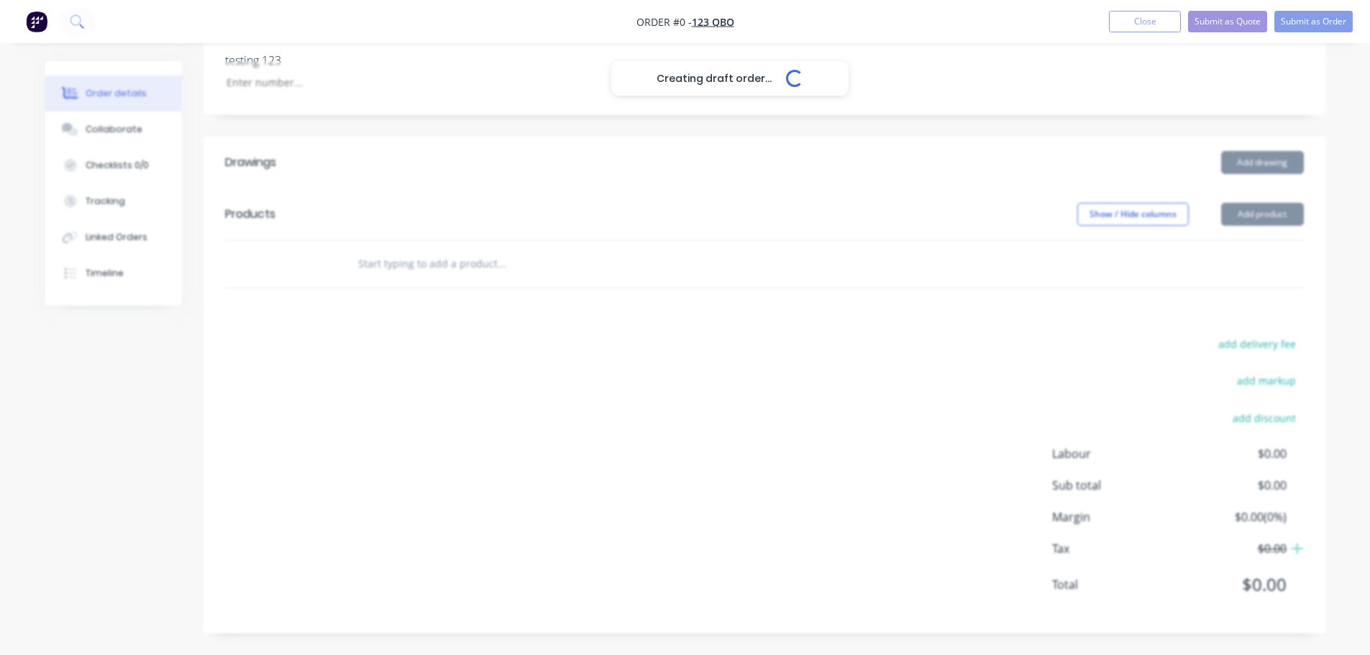
scroll to position [357, 0]
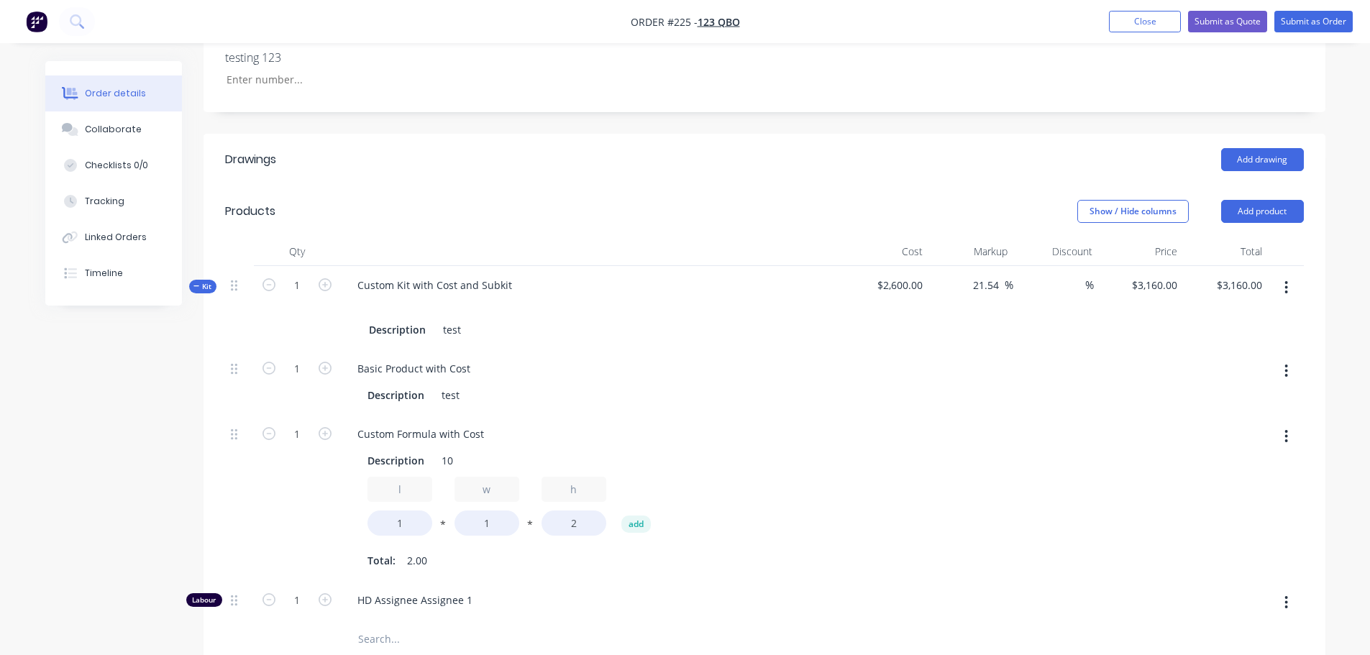
scroll to position [357, 0]
click at [290, 373] on input "1" at bounding box center [296, 372] width 37 height 22
type input "5"
type input "$3,646.1538"
type input "$3,646.15"
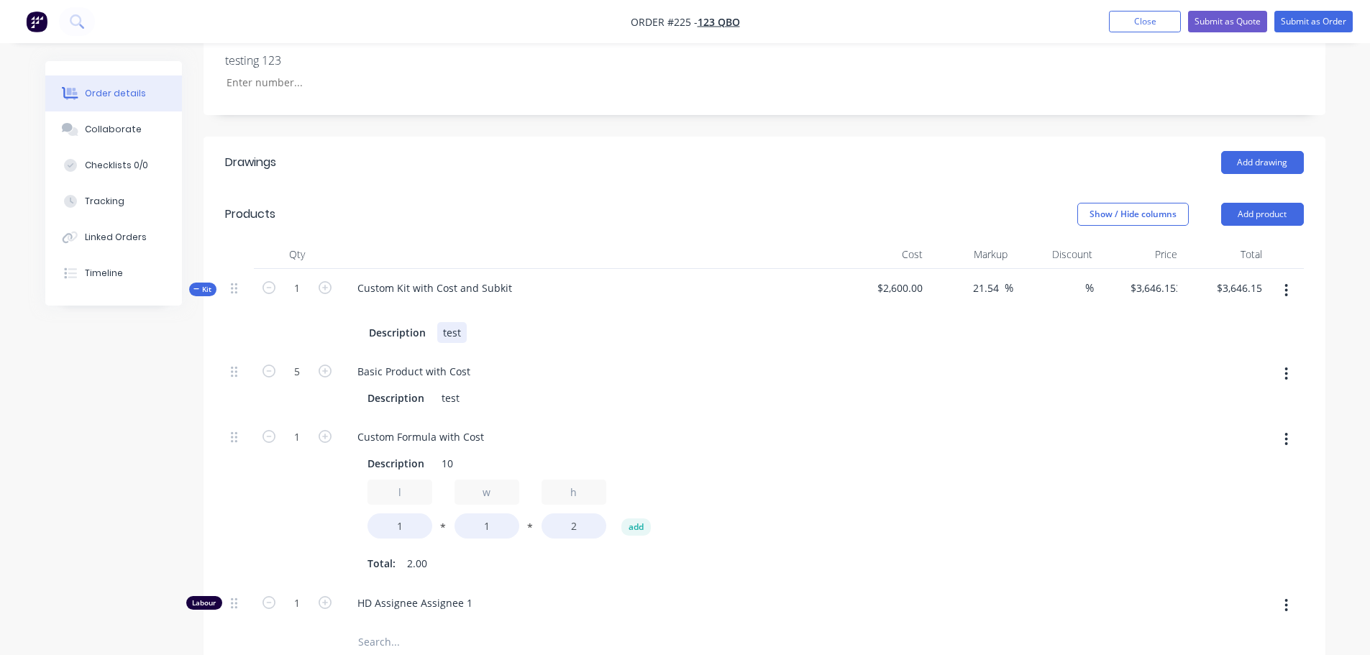
click at [634, 349] on div "Custom Kit with Cost and Subkit Description test" at bounding box center [591, 310] width 503 height 83
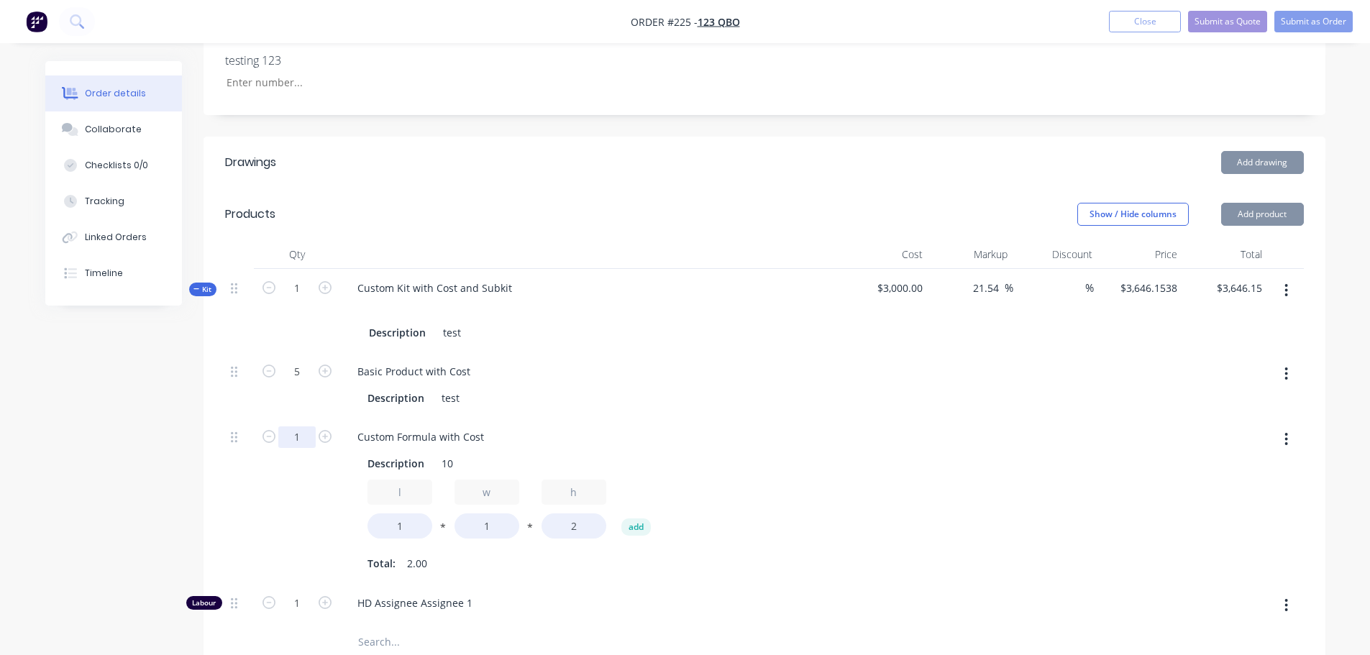
click at [297, 383] on input "1" at bounding box center [296, 372] width 37 height 22
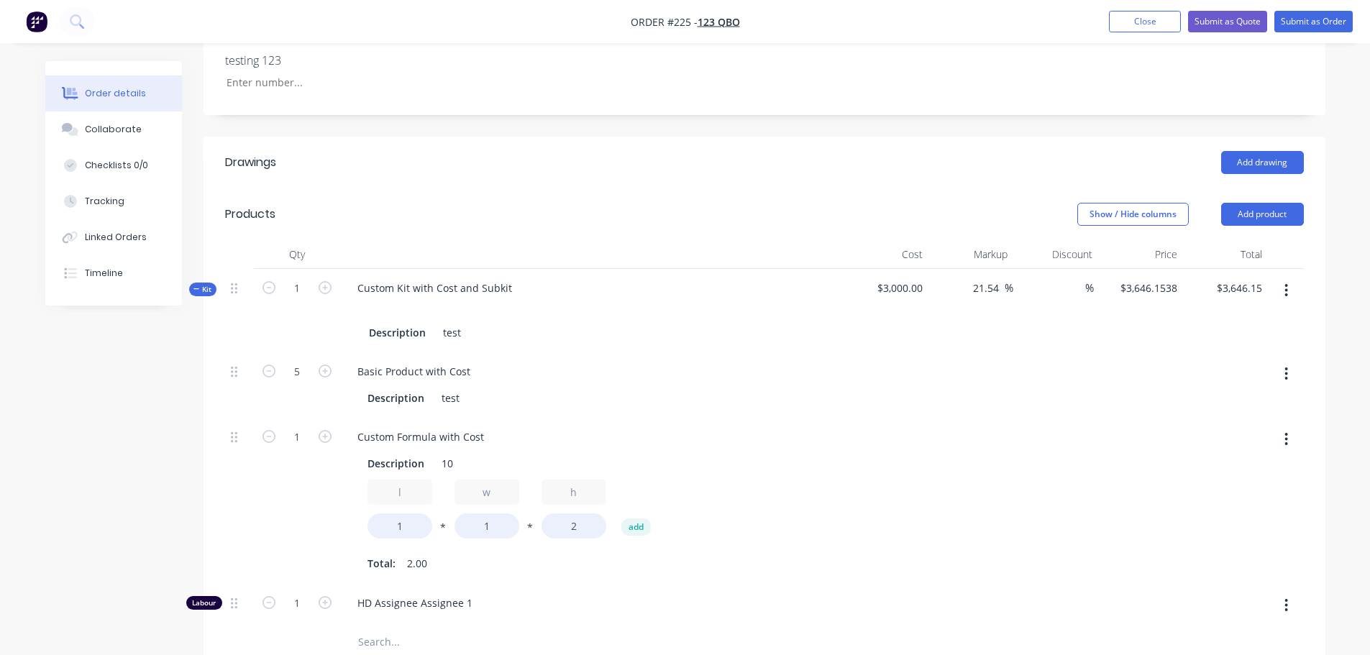
click at [81, 418] on div "Created by [PERSON_NAME] Created [DATE] Required [DATE] Assigned to Add team me…" at bounding box center [685, 581] width 1280 height 1754
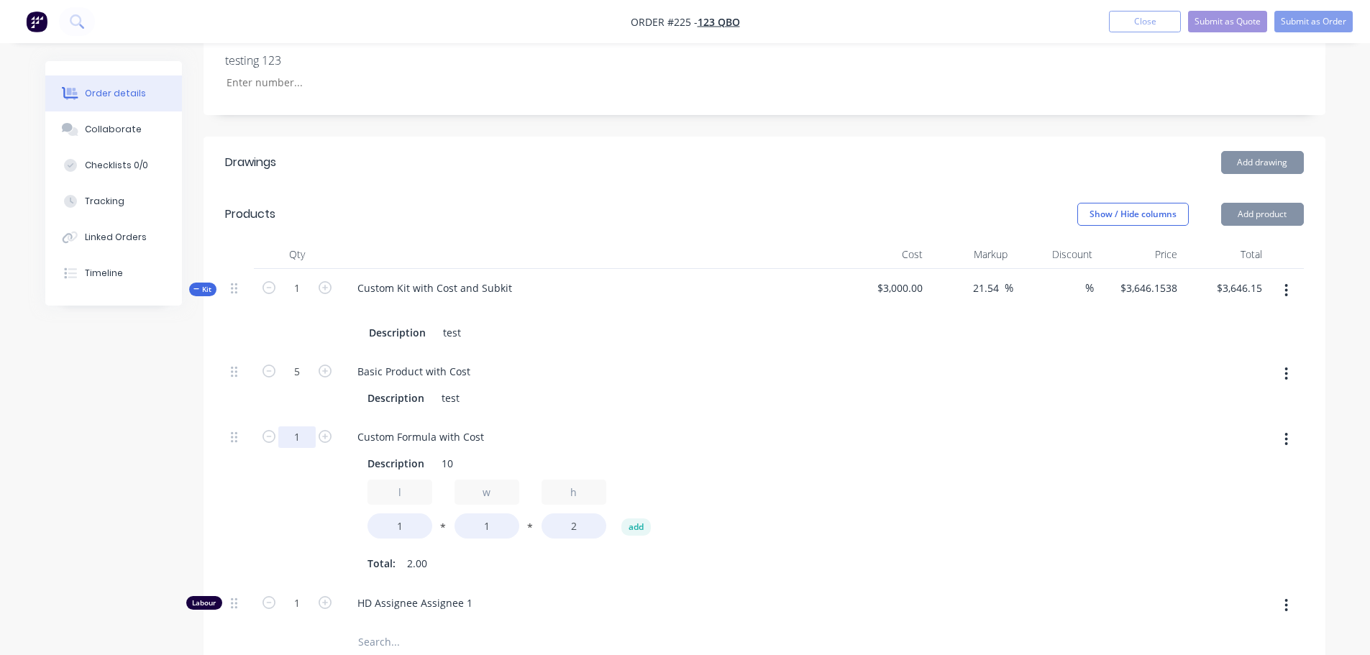
click at [290, 383] on input "1" at bounding box center [296, 372] width 37 height 22
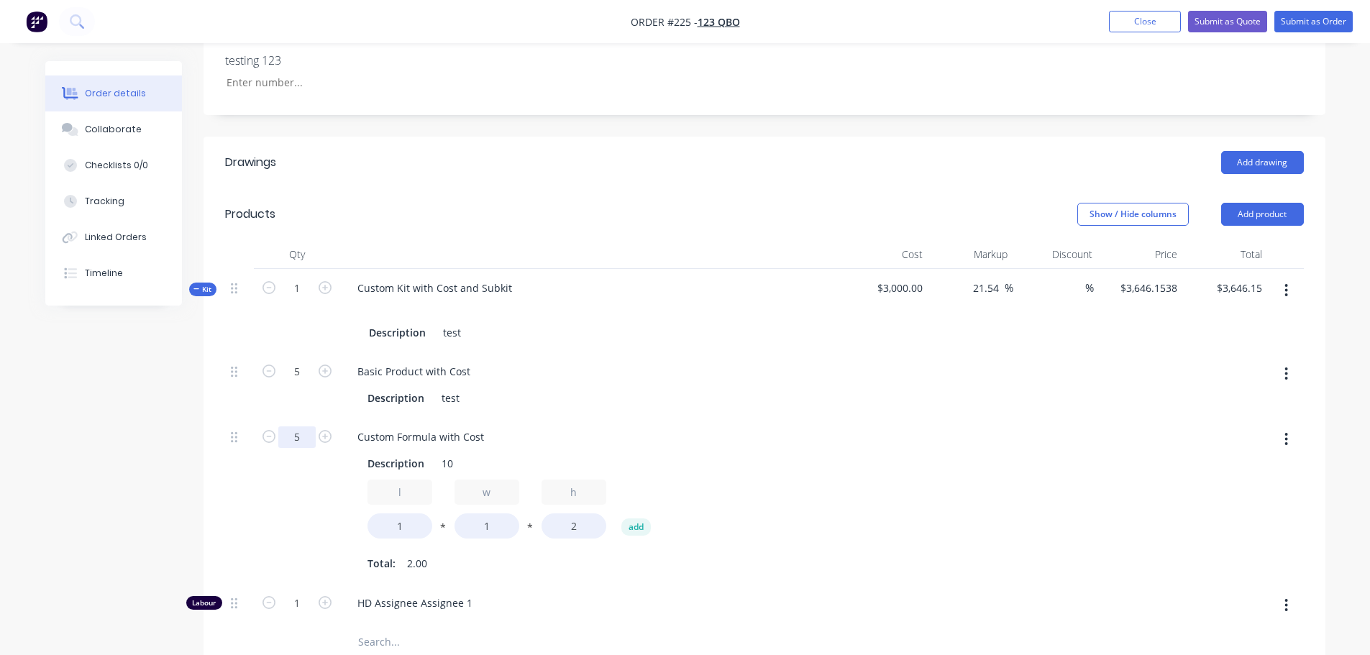
type input "5"
type input "$4,618.4615"
type input "$4,618.46"
click at [127, 421] on div "Created by [PERSON_NAME] Created [DATE] Required [DATE] Assigned to Add team me…" at bounding box center [685, 581] width 1280 height 1754
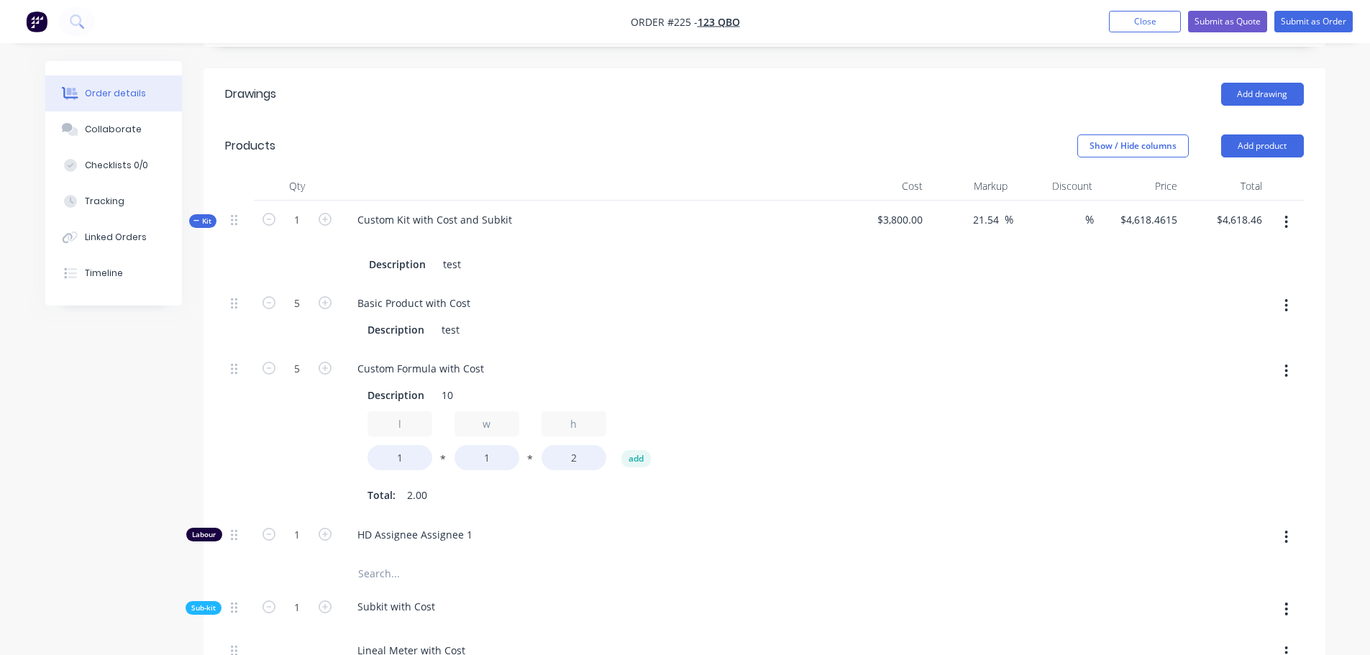
scroll to position [429, 0]
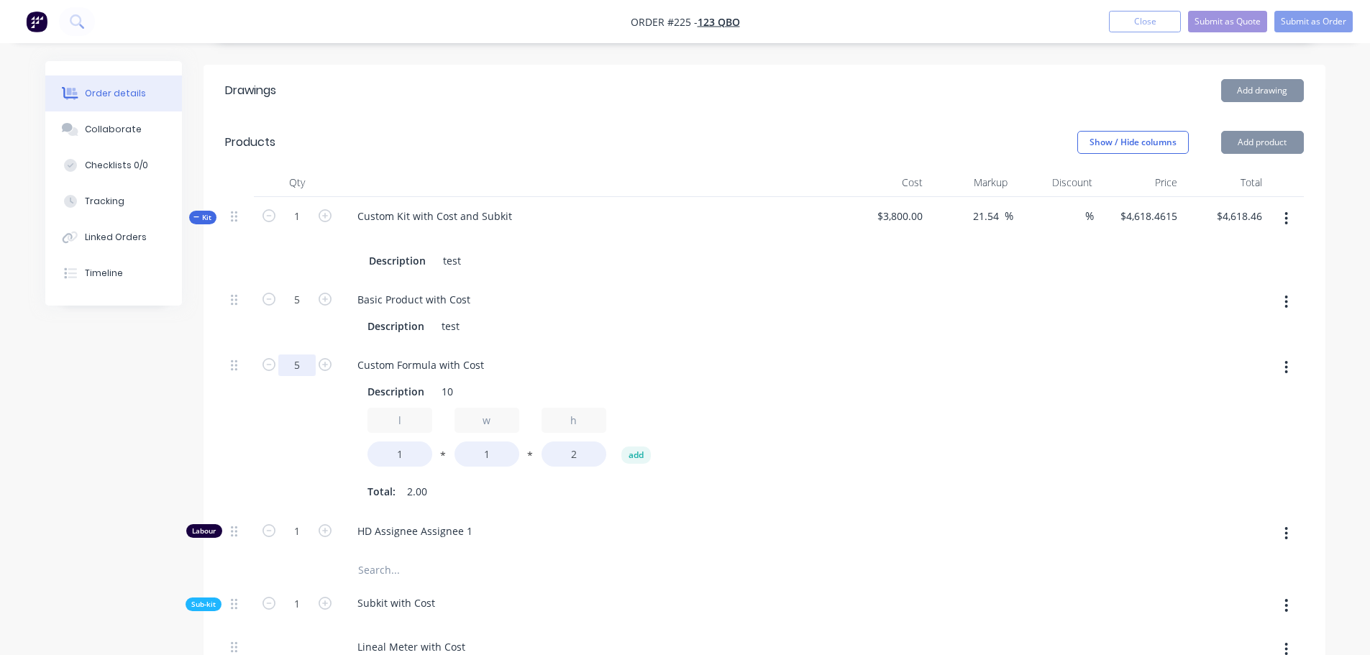
click at [298, 311] on input "5" at bounding box center [296, 300] width 37 height 22
type input "1"
type input "$3,646.1538"
type input "$3,646.15"
click at [133, 366] on div "Created by [PERSON_NAME] Created [DATE] Required [DATE] Assigned to Add team me…" at bounding box center [685, 510] width 1280 height 1754
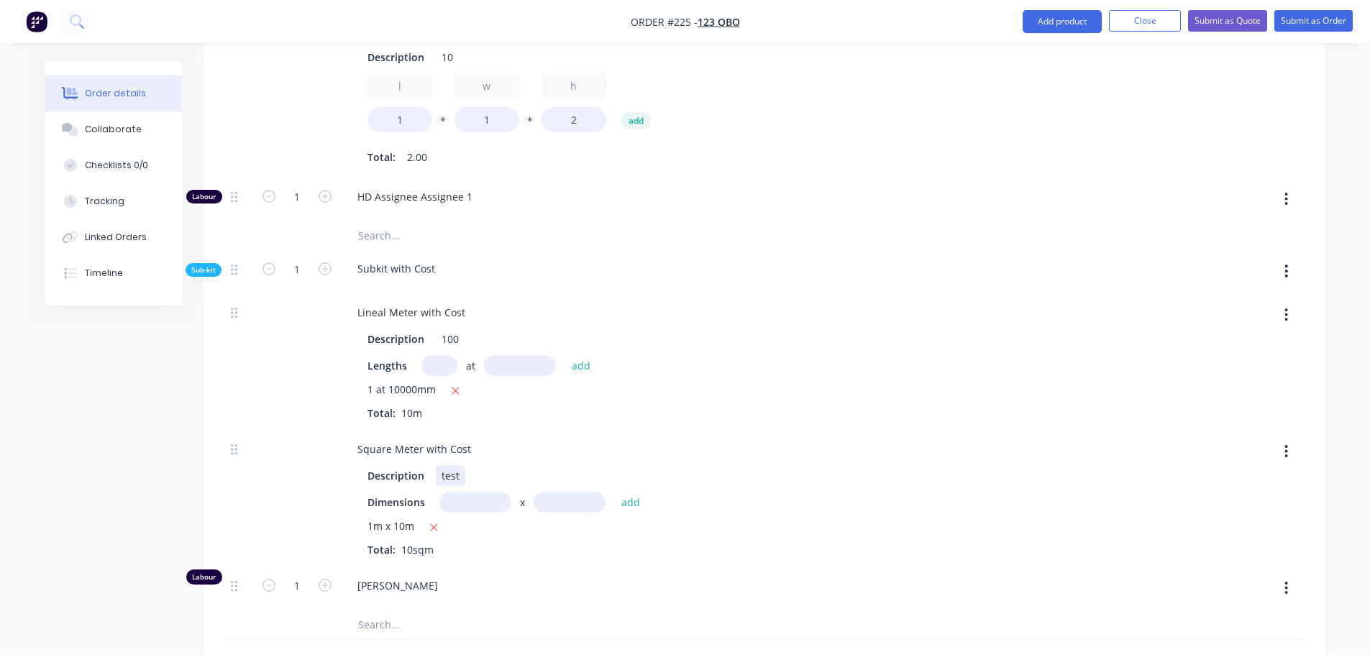
scroll to position [788, 0]
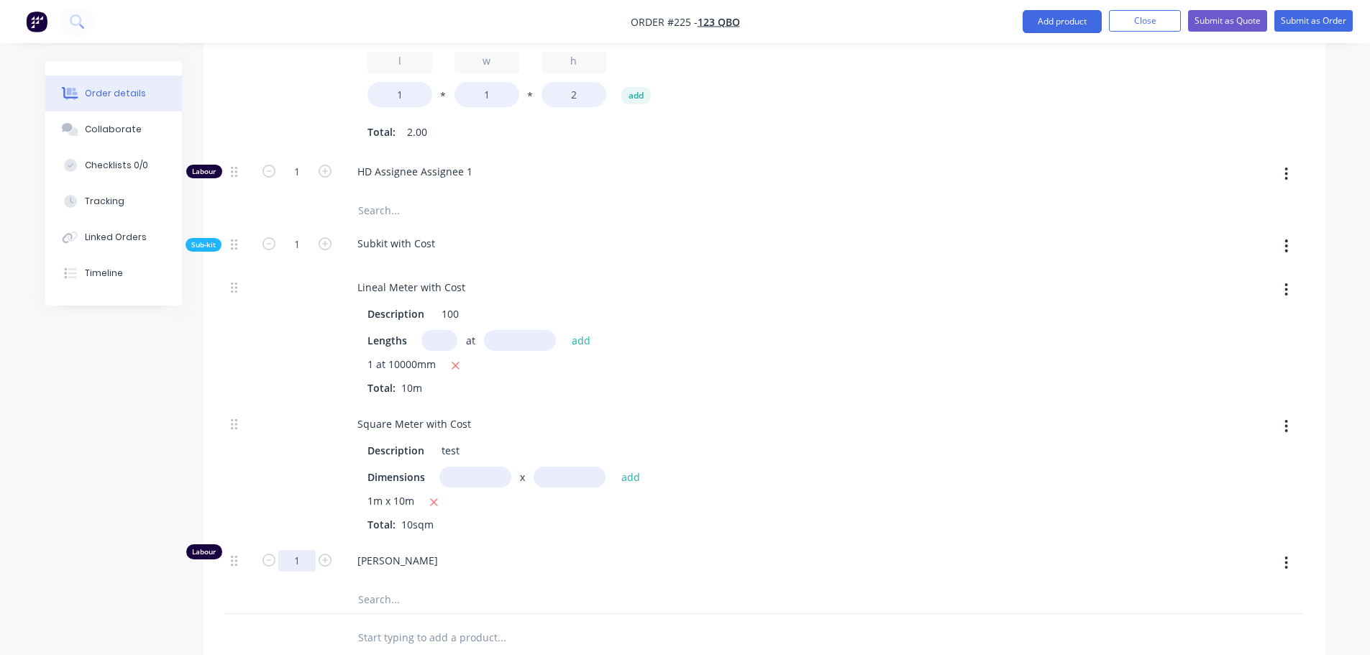
click at [292, 562] on input "1" at bounding box center [296, 561] width 37 height 22
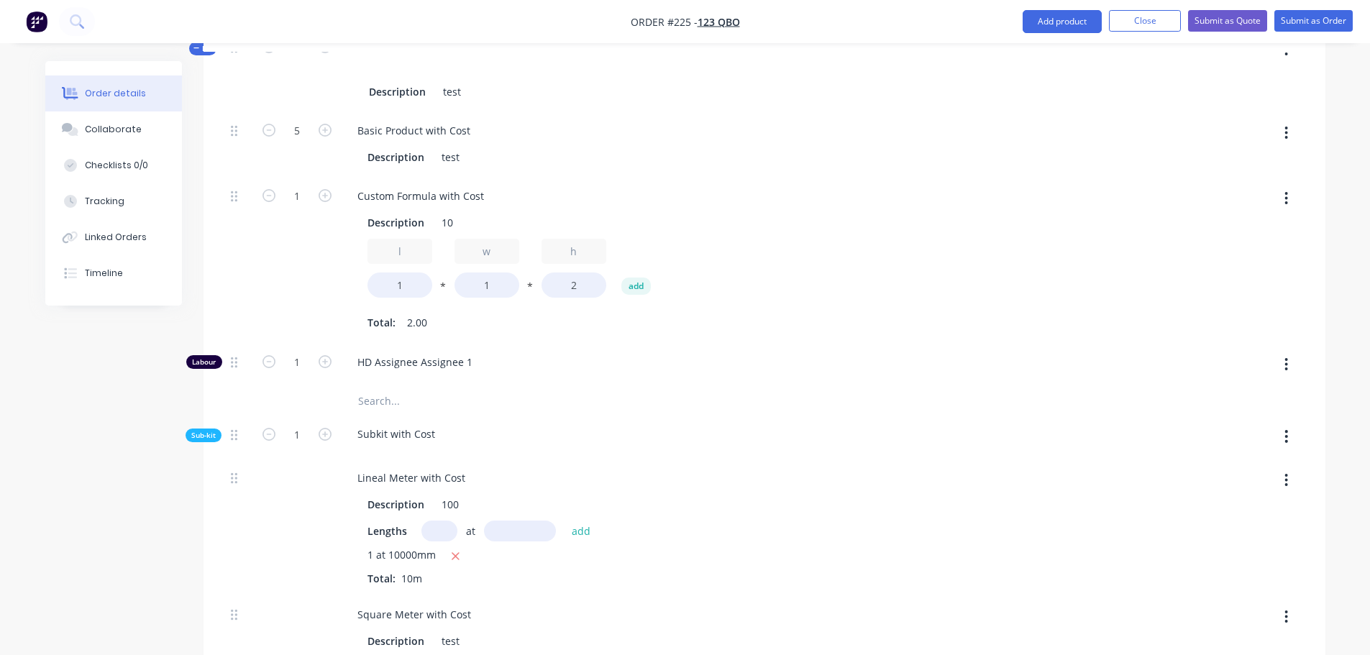
scroll to position [572, 0]
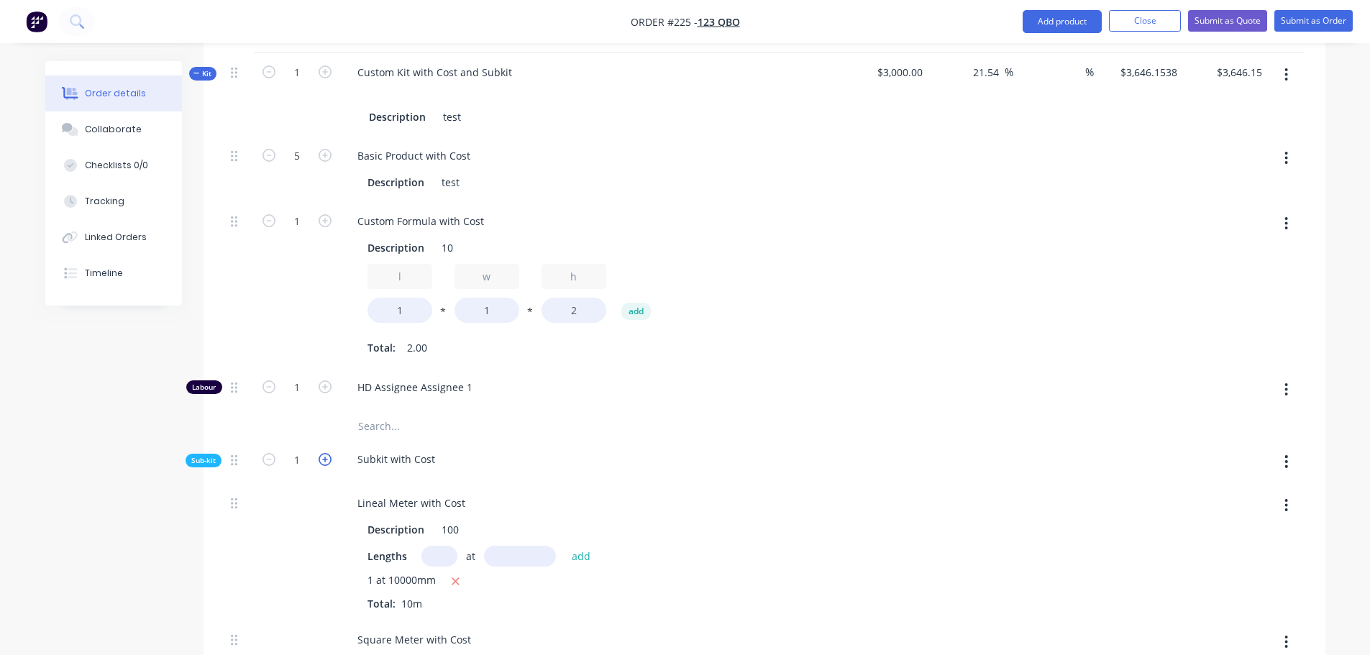
click at [321, 459] on icon "button" at bounding box center [325, 459] width 13 height 13
type input "$6,259.2307"
type input "$6,259.23"
type input "2"
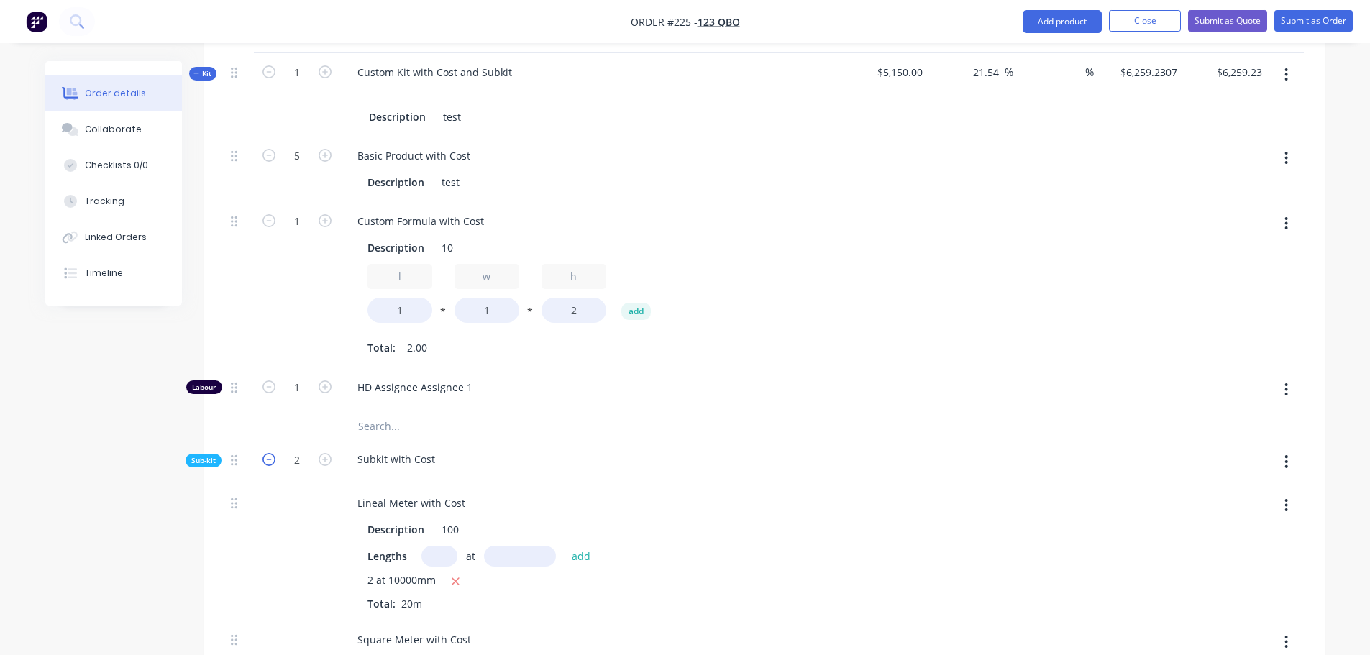
click at [269, 459] on icon "button" at bounding box center [268, 459] width 13 height 13
type input "$3,646.1538"
type input "$3,646.15"
type input "1"
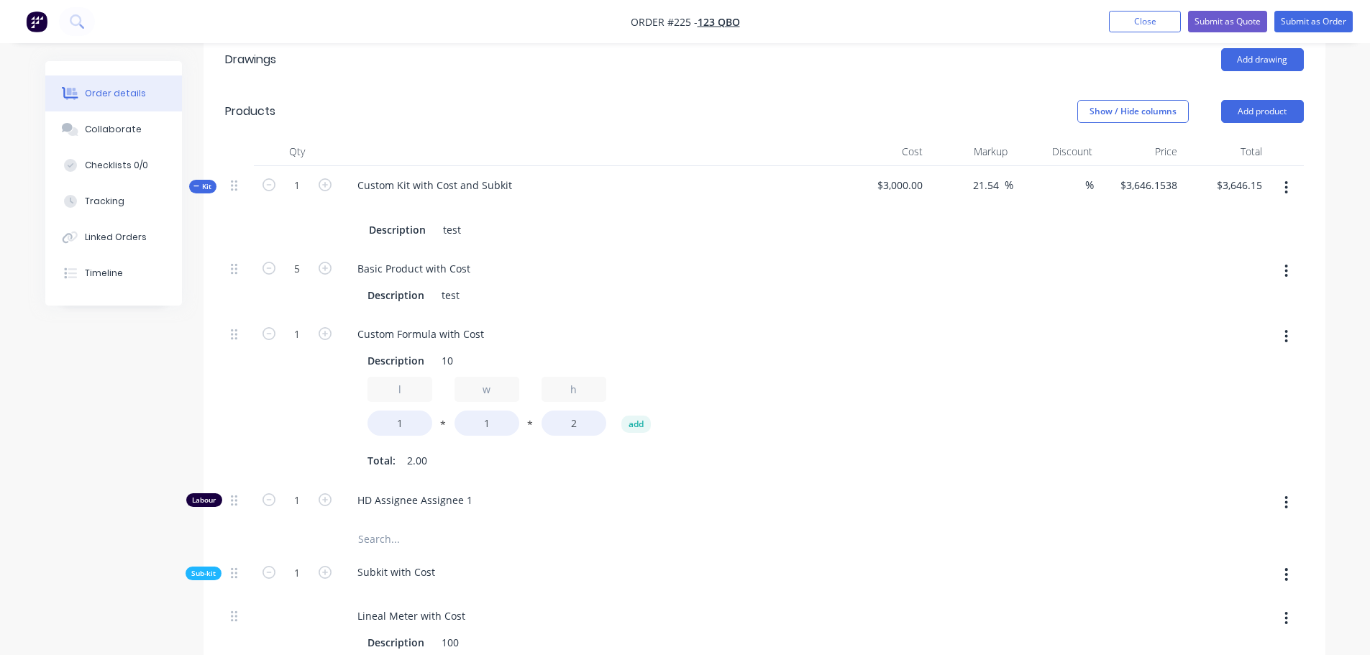
scroll to position [503, 0]
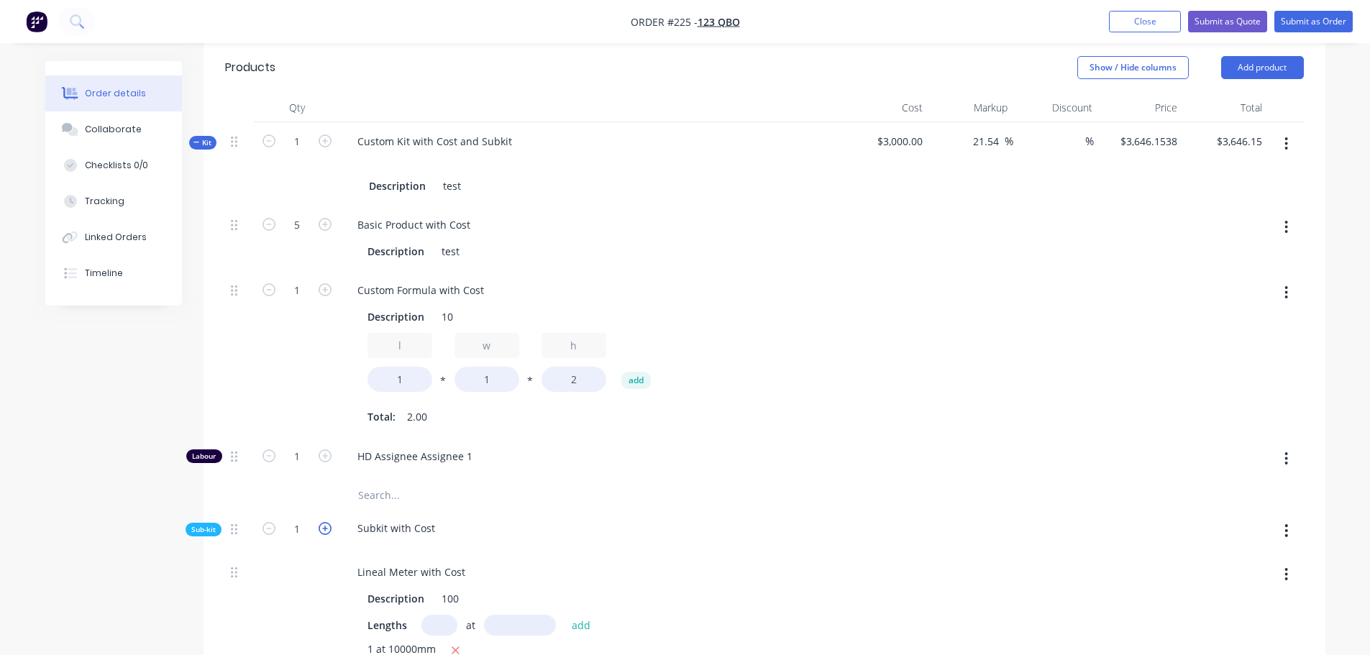
click at [331, 532] on icon "button" at bounding box center [325, 528] width 13 height 13
type input "$6,259.2307"
type input "$6,259.23"
type input "2"
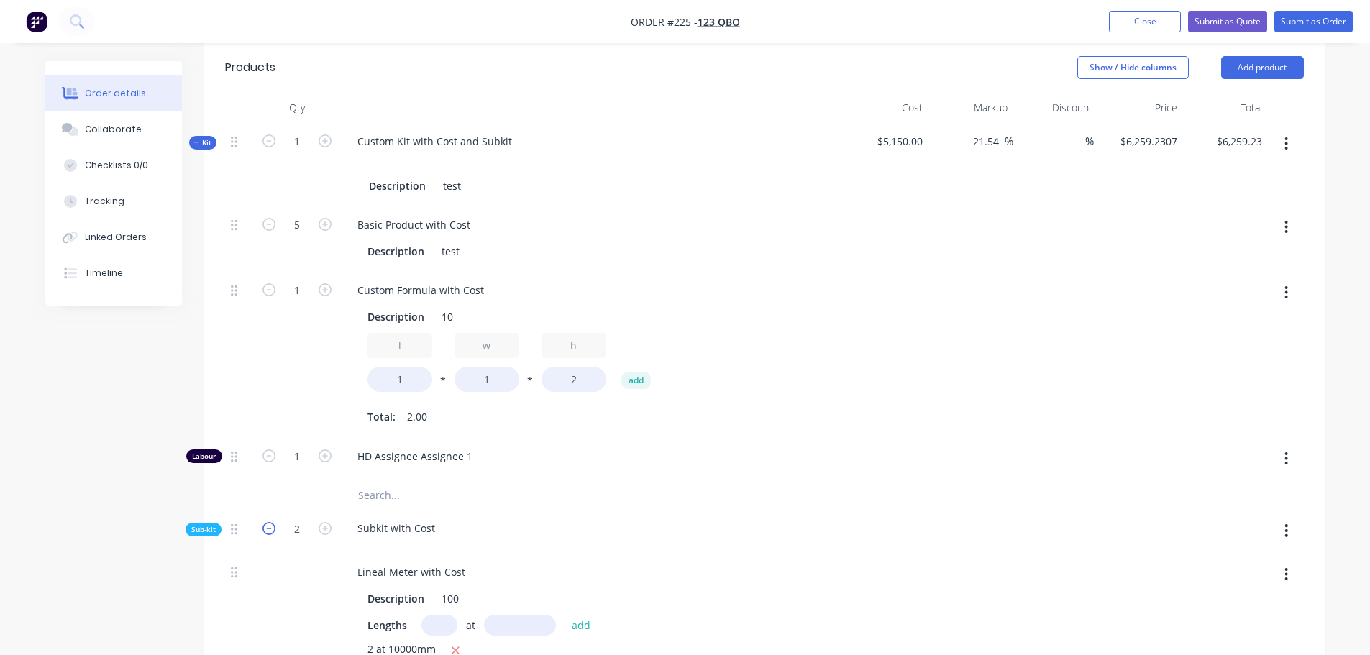
click at [270, 531] on icon "button" at bounding box center [268, 528] width 13 height 13
type input "$3,646.1538"
type input "$3,646.15"
type input "1"
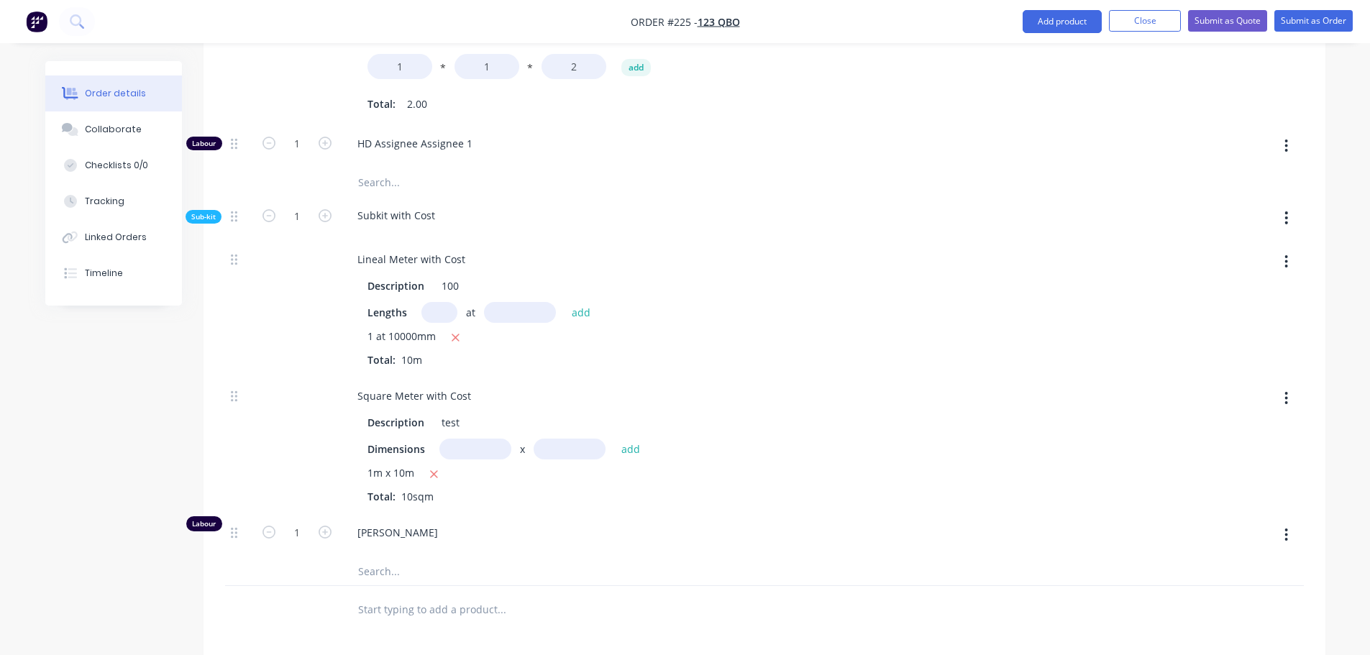
scroll to position [791, 0]
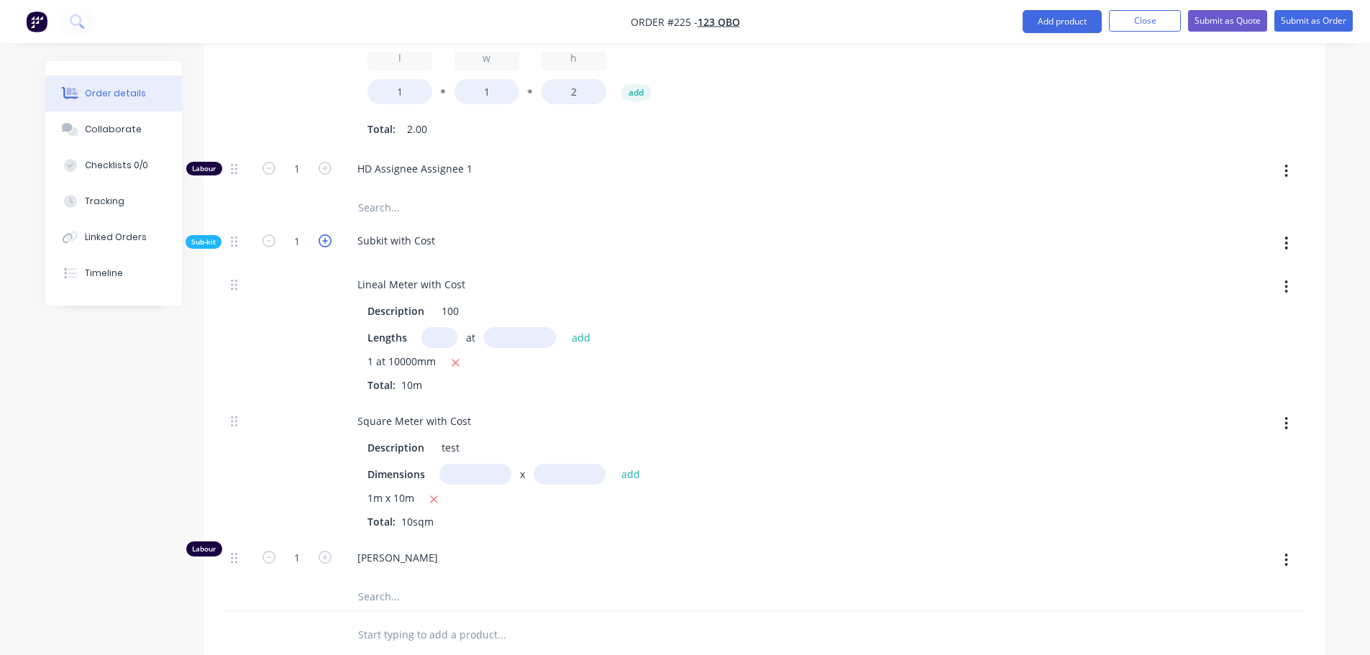
click at [329, 239] on icon "button" at bounding box center [325, 240] width 13 height 13
type input "$6,259.2307"
type input "$6,259.23"
type input "2"
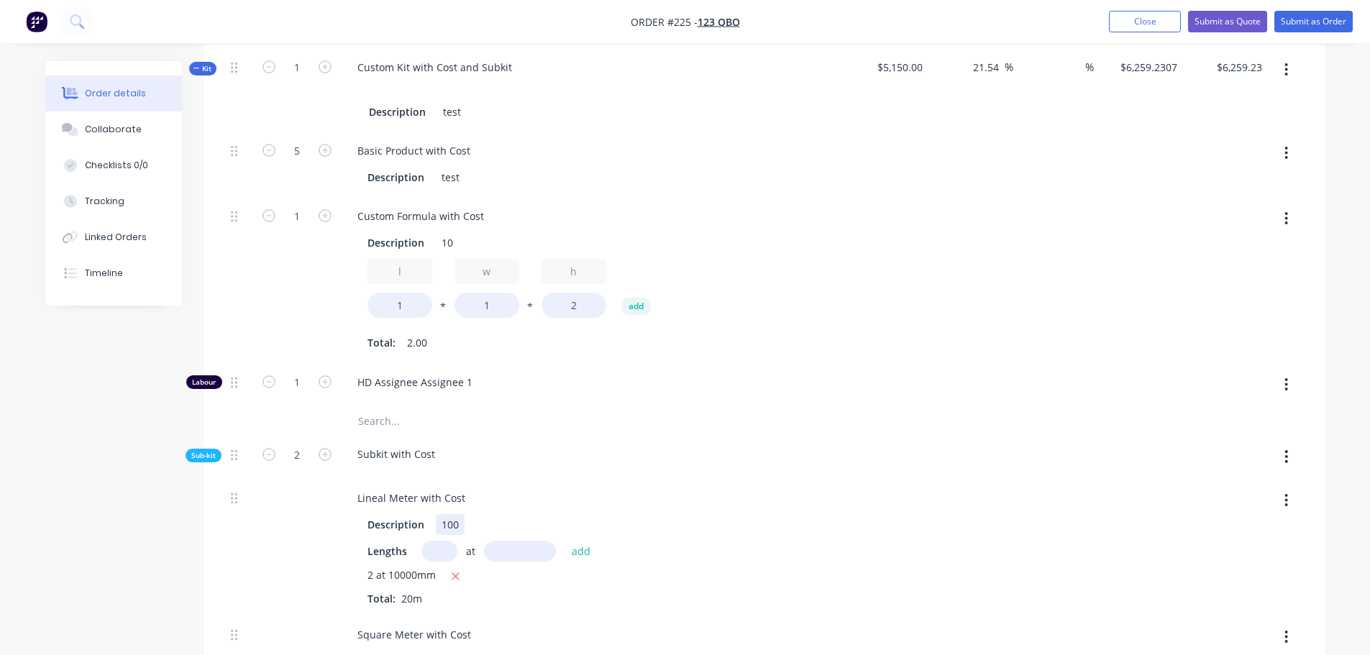
scroll to position [719, 0]
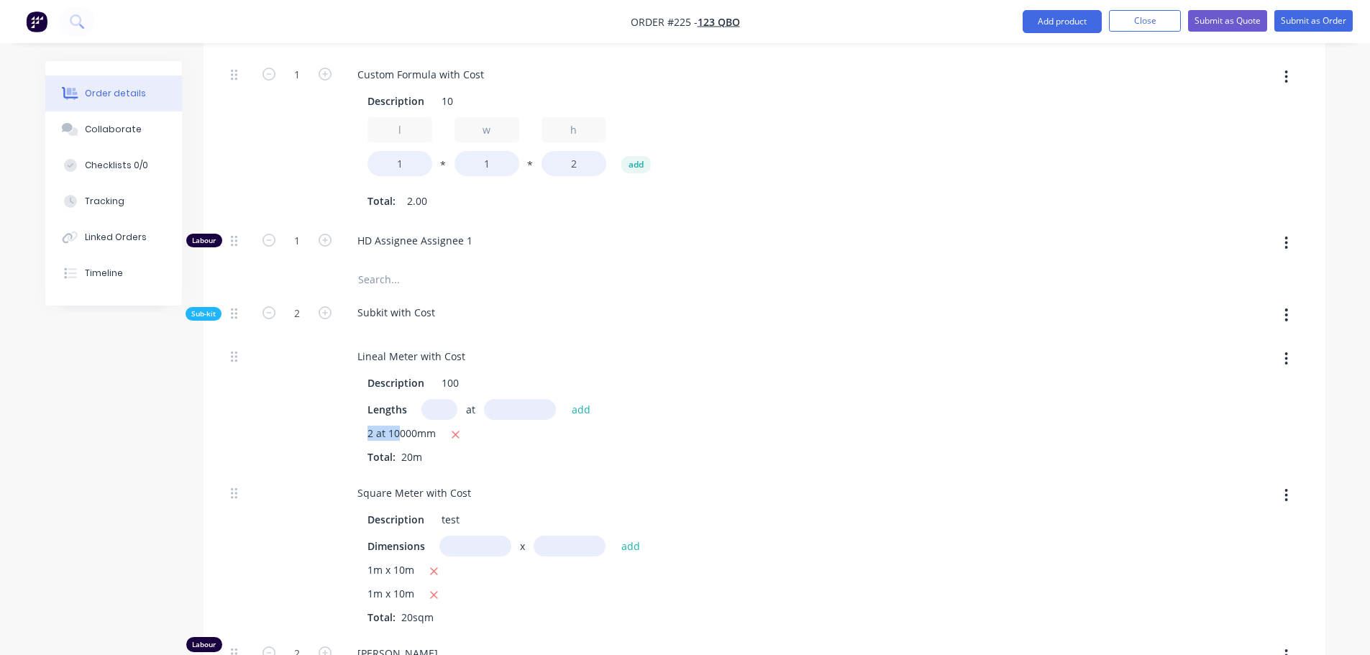
drag, startPoint x: 366, startPoint y: 430, endPoint x: 402, endPoint y: 441, distance: 37.7
click at [398, 436] on div "Description 100 Lengths at add 2 at 10000mm Total: 20m" at bounding box center [592, 417] width 492 height 95
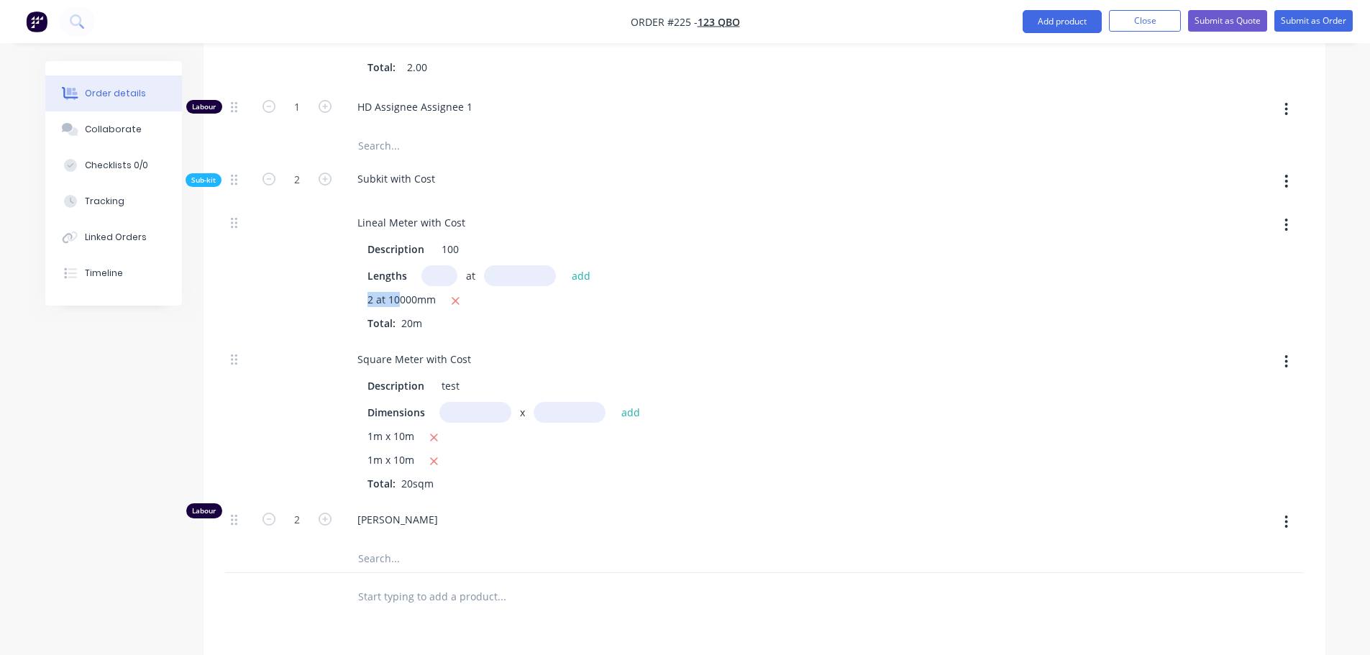
scroll to position [863, 0]
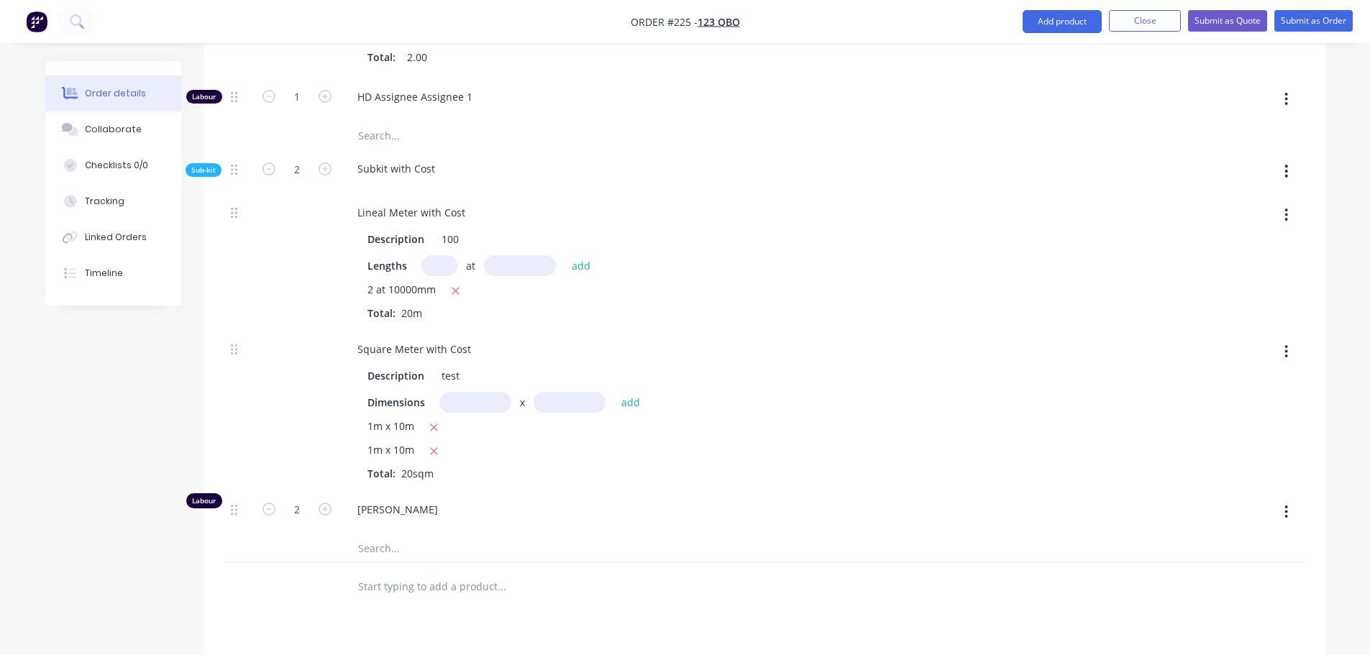
click at [296, 372] on div at bounding box center [297, 410] width 86 height 160
click at [330, 167] on icon "button" at bounding box center [325, 168] width 13 height 13
type input "$8,872.3076"
type input "$8,872.31"
type input "3"
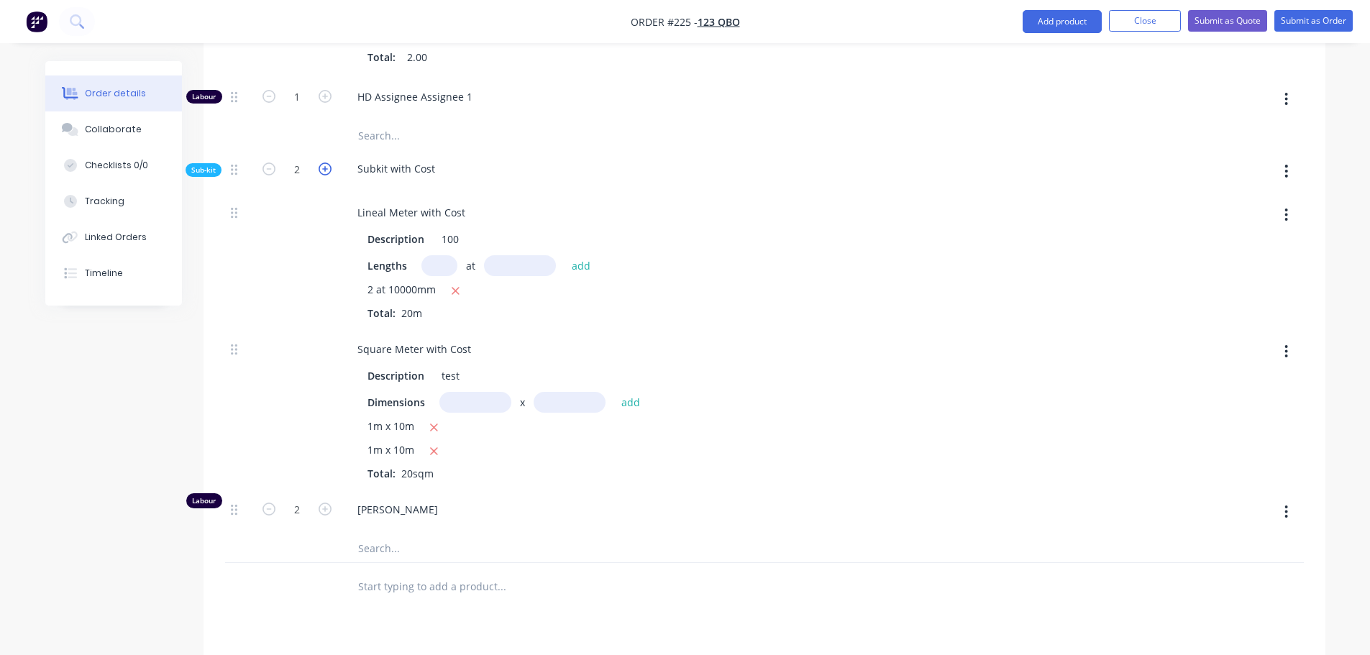
type input "3"
drag, startPoint x: 390, startPoint y: 474, endPoint x: 413, endPoint y: 429, distance: 50.2
click at [377, 446] on div "1m x 10m 1m x 10m 1m x 10m Total: 30sqm" at bounding box center [591, 461] width 449 height 86
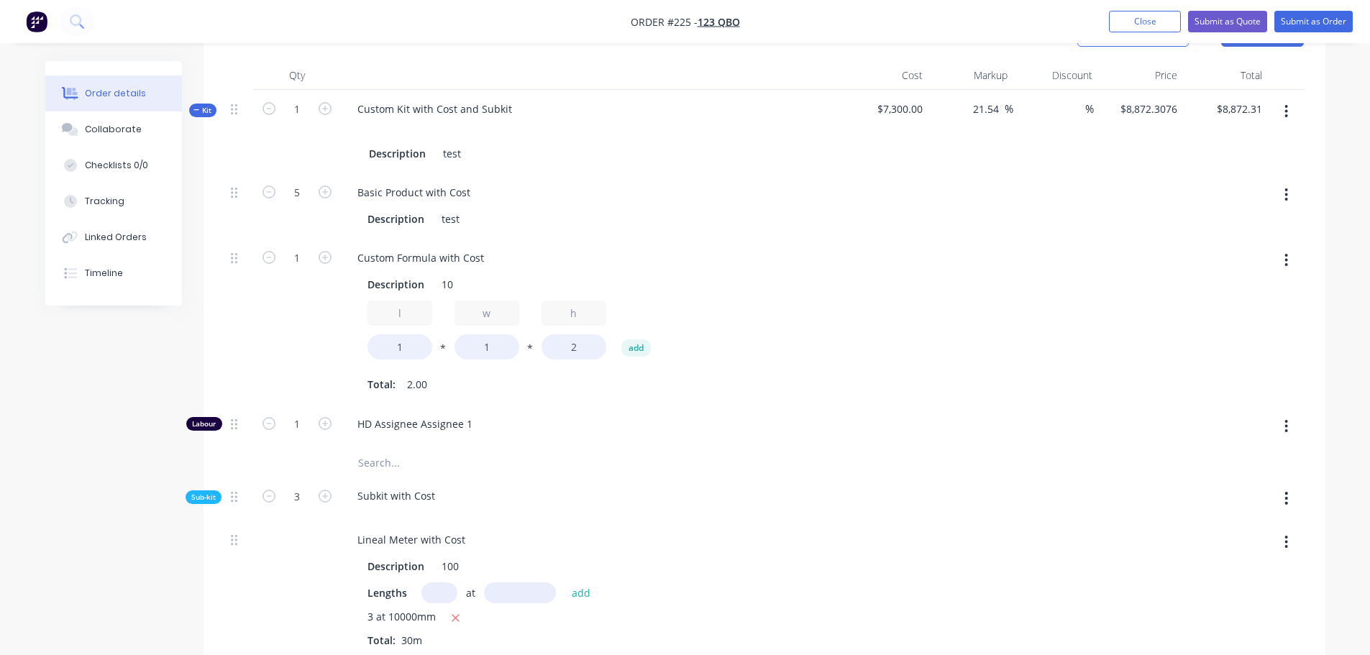
scroll to position [503, 0]
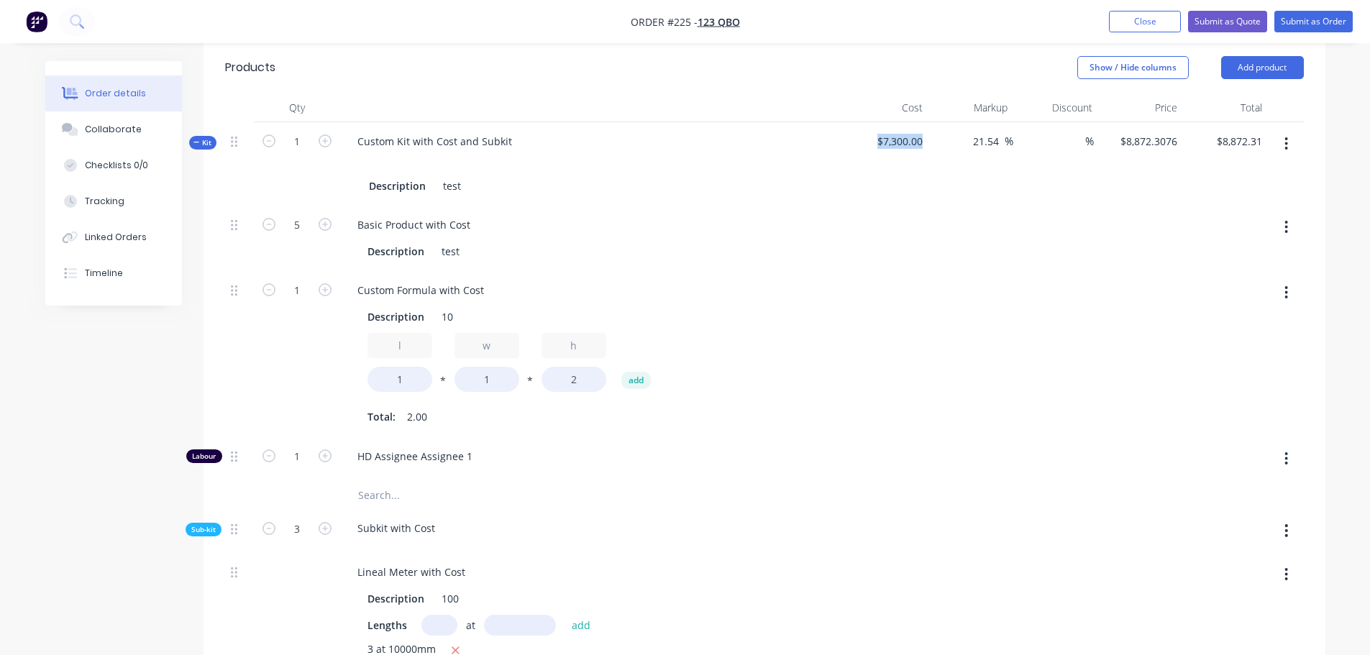
drag, startPoint x: 877, startPoint y: 141, endPoint x: 940, endPoint y: 139, distance: 62.6
click at [940, 139] on div "Kit 1 Custom Kit with Cost and Subkit Description test $7,300.00 21.54 21.54 % …" at bounding box center [764, 163] width 1078 height 83
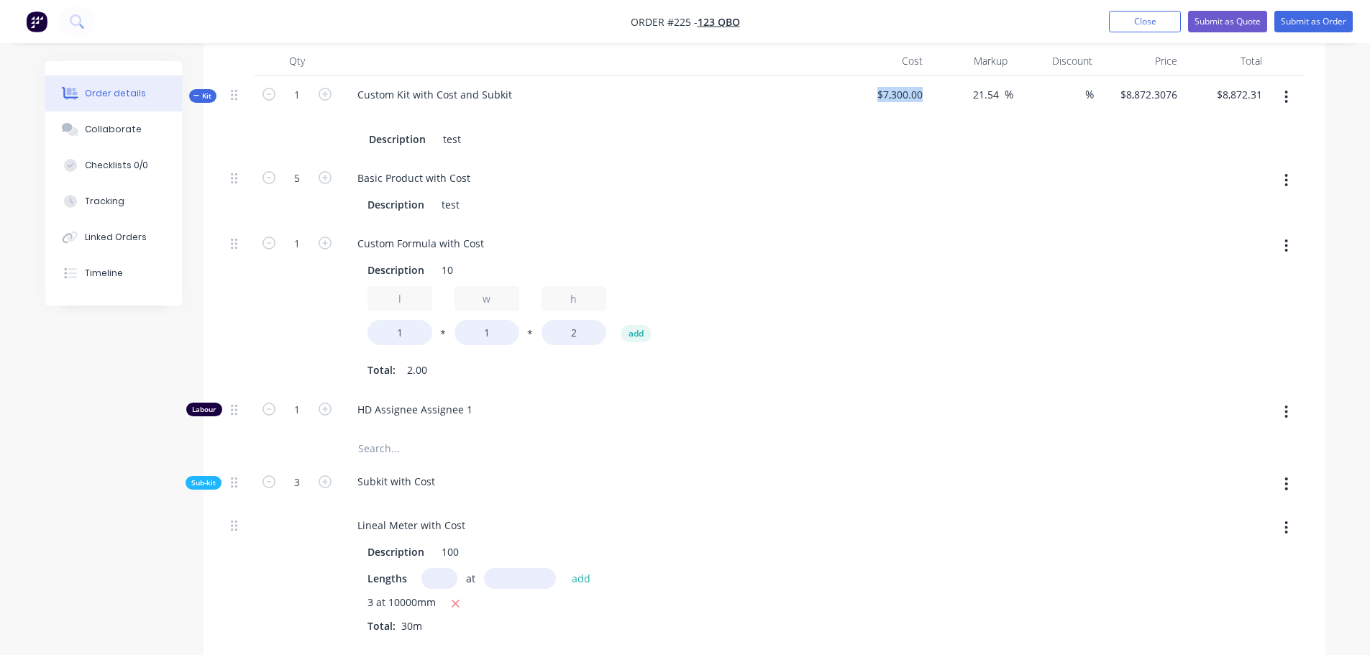
scroll to position [575, 0]
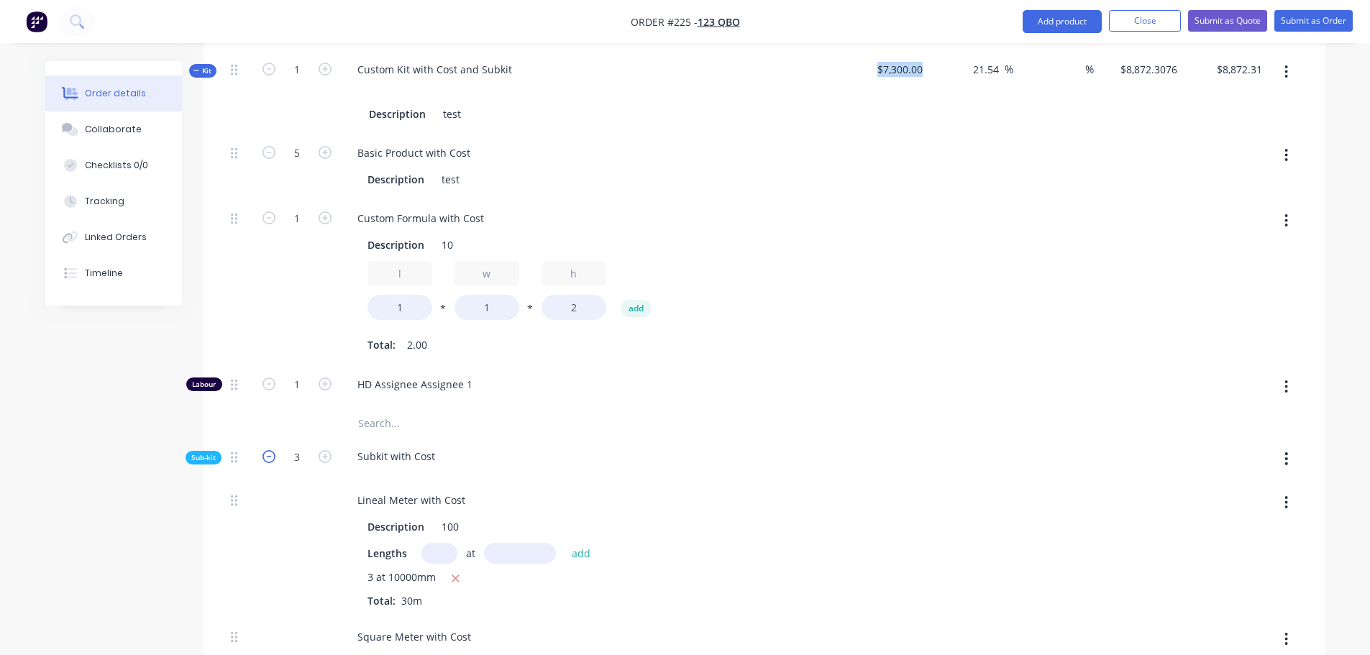
click at [270, 451] on icon "button" at bounding box center [268, 456] width 13 height 13
type input "$6,259.2307"
type input "$6,259.23"
type input "2"
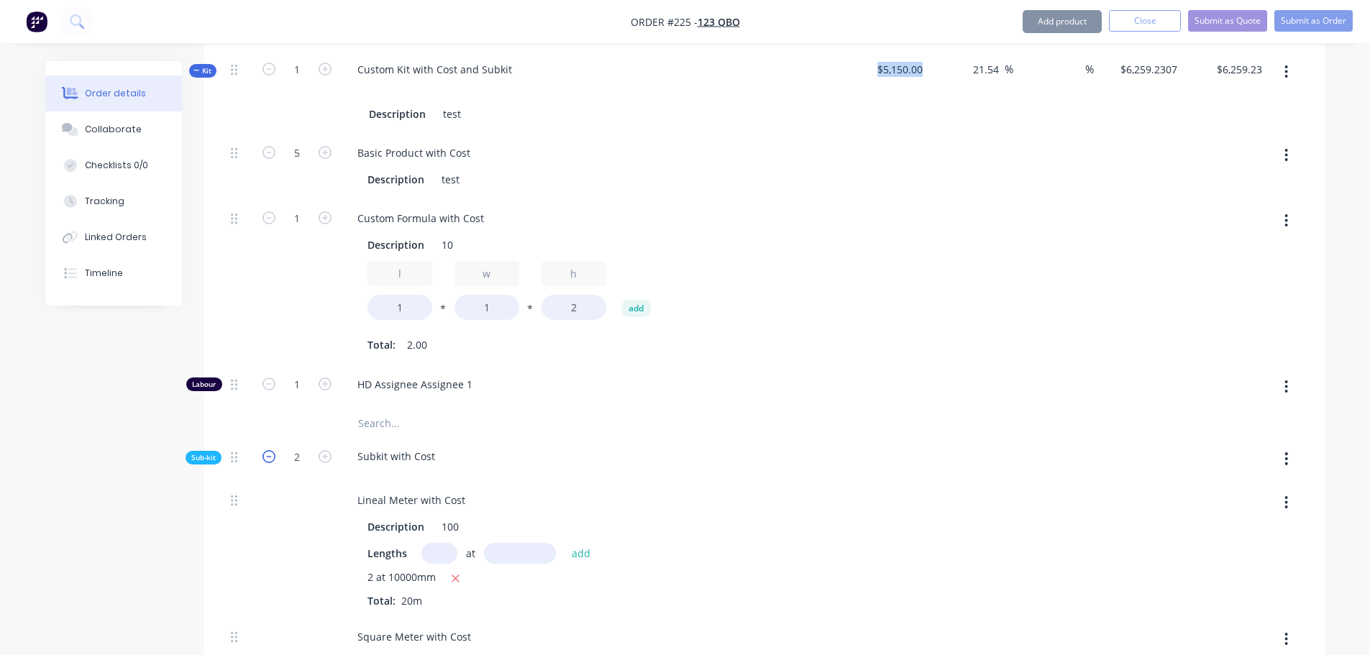
click at [268, 456] on icon "button" at bounding box center [268, 456] width 13 height 13
type input "$3,646.1538"
type input "$3,646.15"
type input "1"
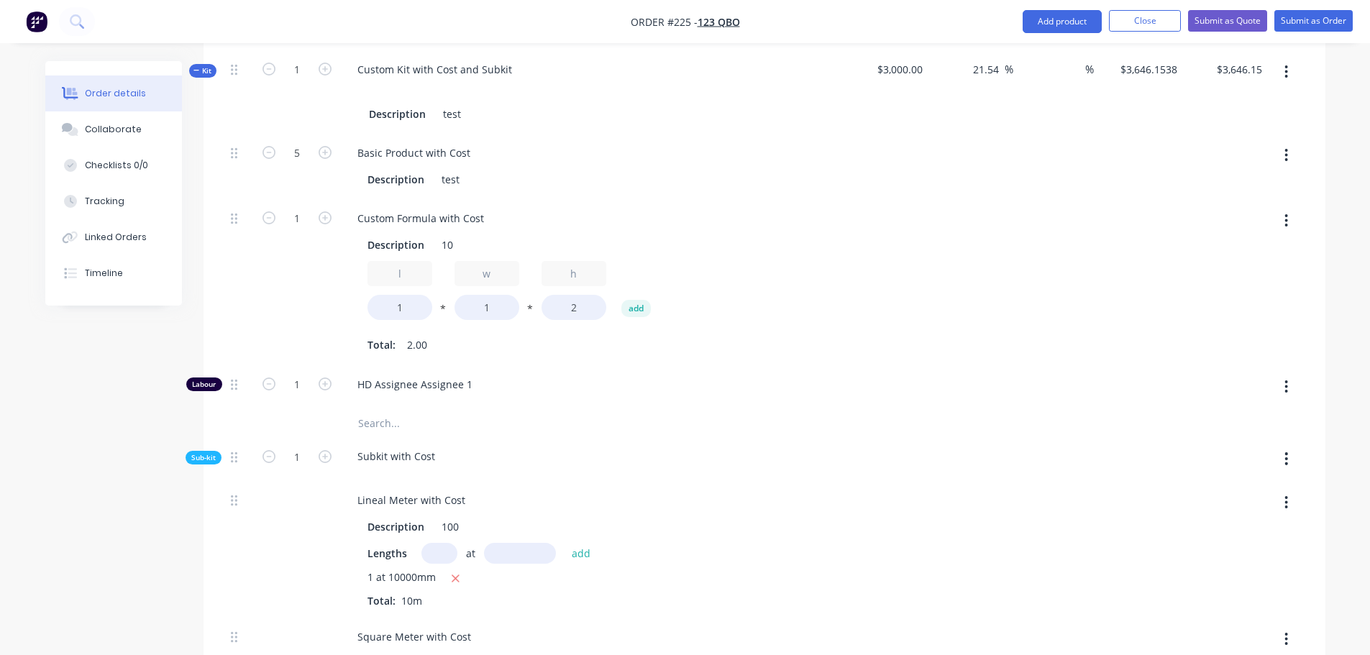
click at [995, 418] on div at bounding box center [764, 422] width 1078 height 29
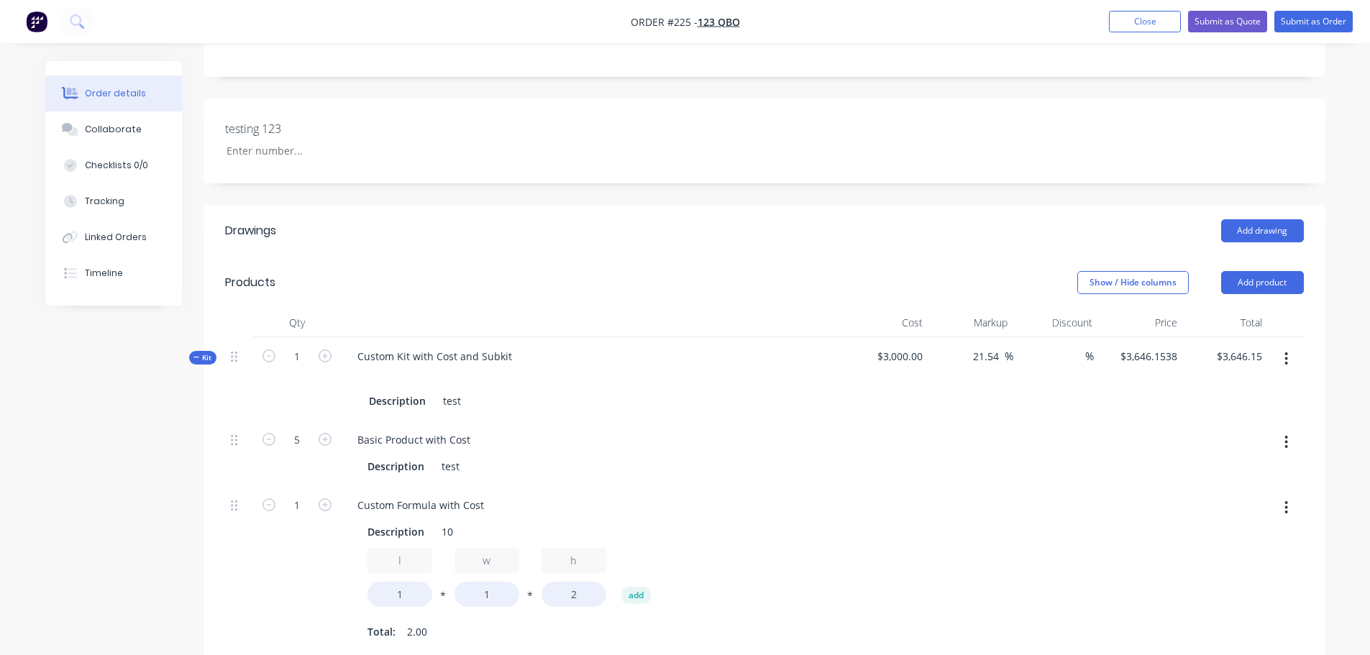
scroll to position [288, 0]
drag, startPoint x: 904, startPoint y: 356, endPoint x: 924, endPoint y: 358, distance: 20.2
click at [924, 358] on div "$3,000.00" at bounding box center [885, 379] width 85 height 83
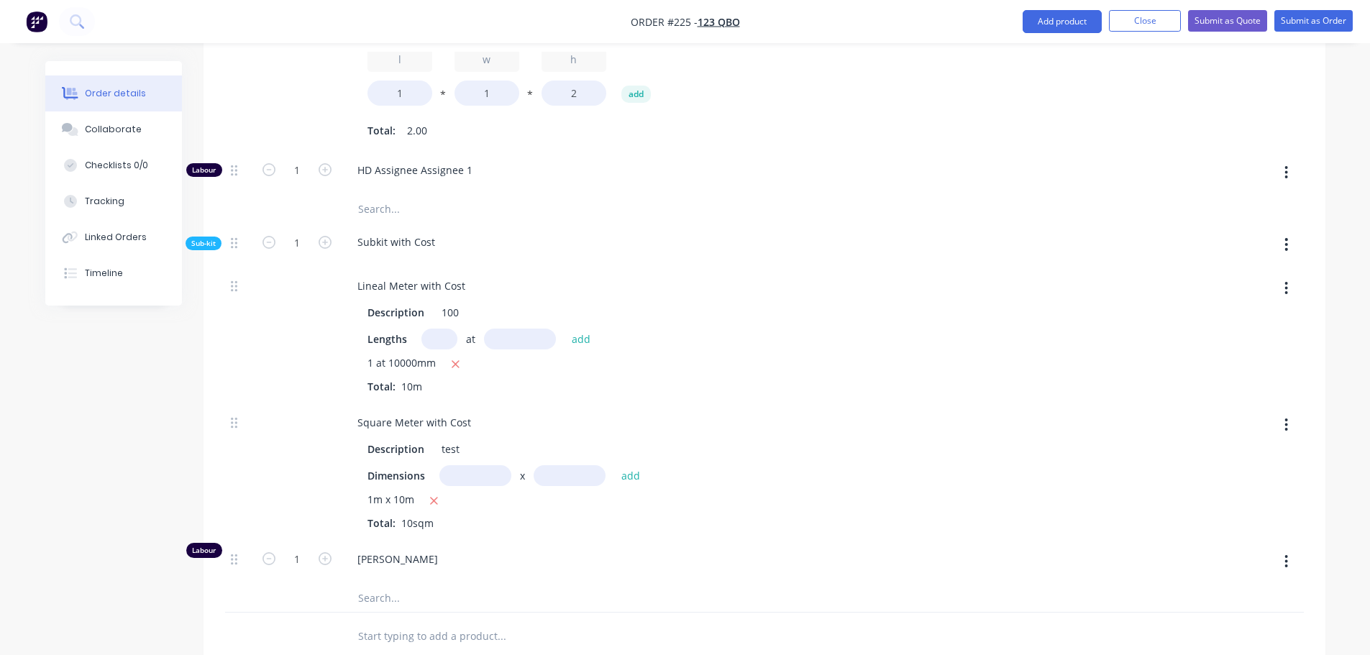
scroll to position [791, 0]
click at [325, 242] on icon "button" at bounding box center [325, 240] width 13 height 13
type input "$6,259.2307"
type input "$6,259.23"
type input "2"
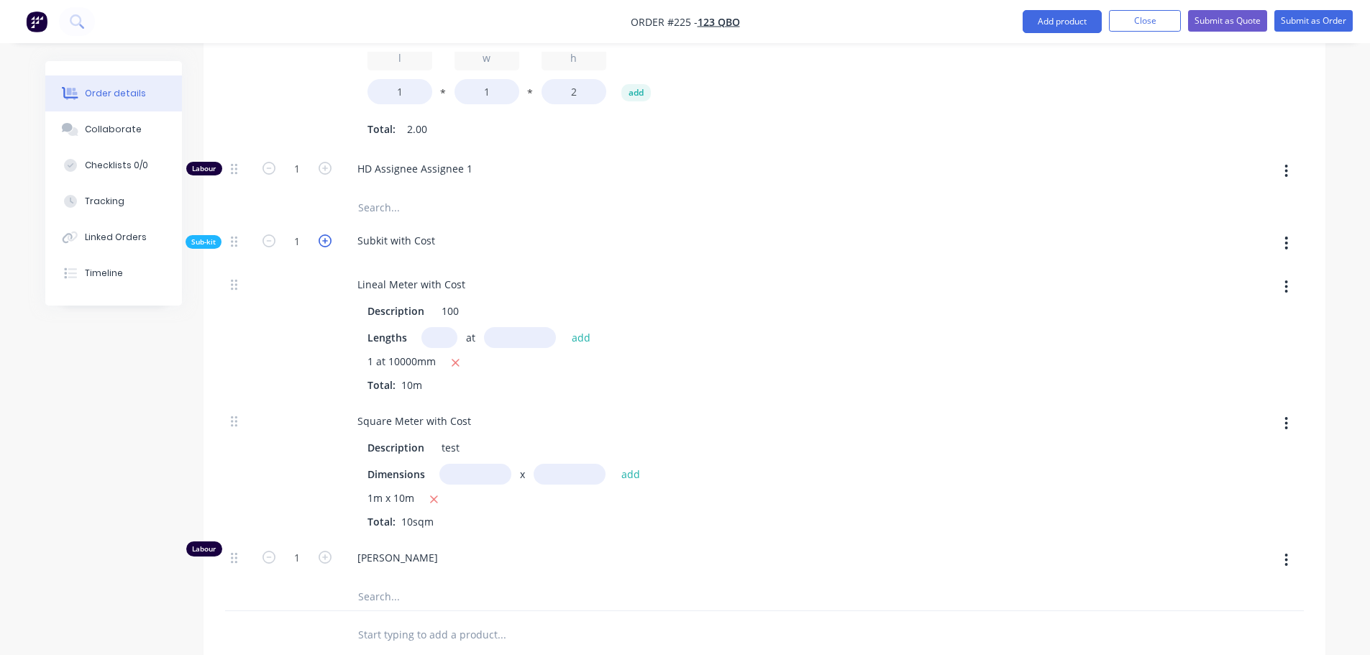
type input "2"
click at [325, 242] on icon "button" at bounding box center [325, 240] width 13 height 13
type input "$8,872.3076"
type input "$8,872.31"
type input "3"
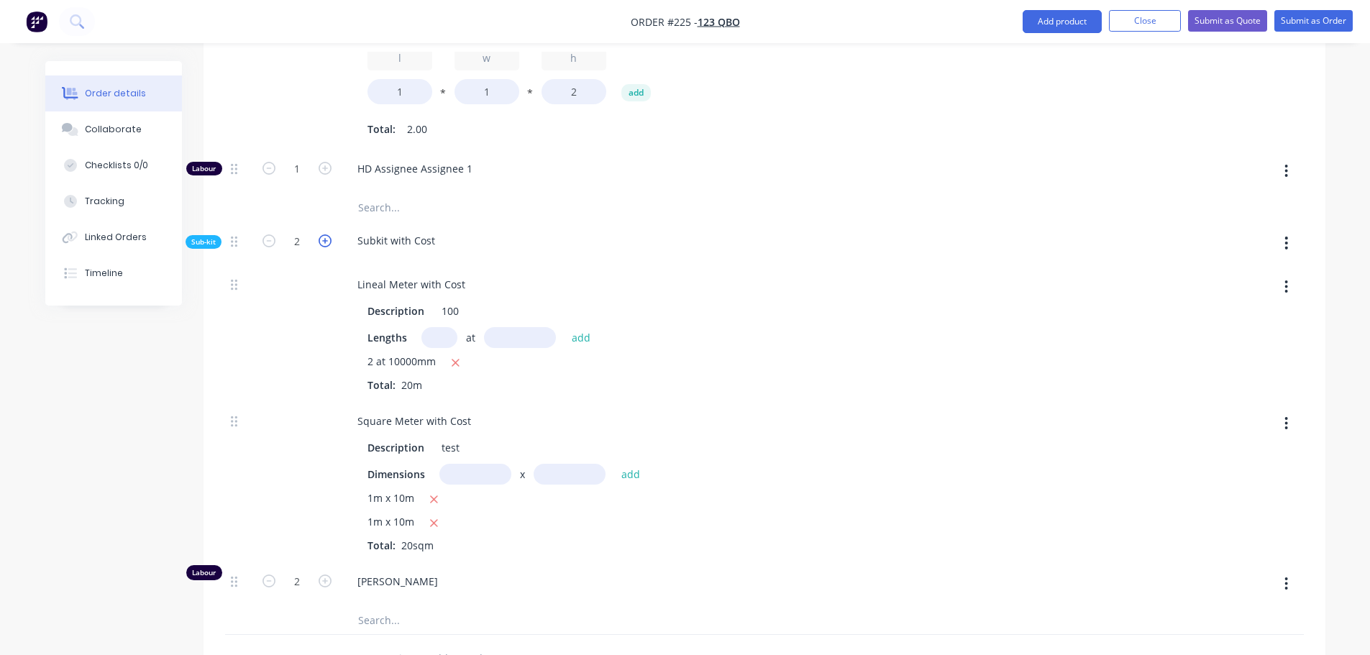
type input "3"
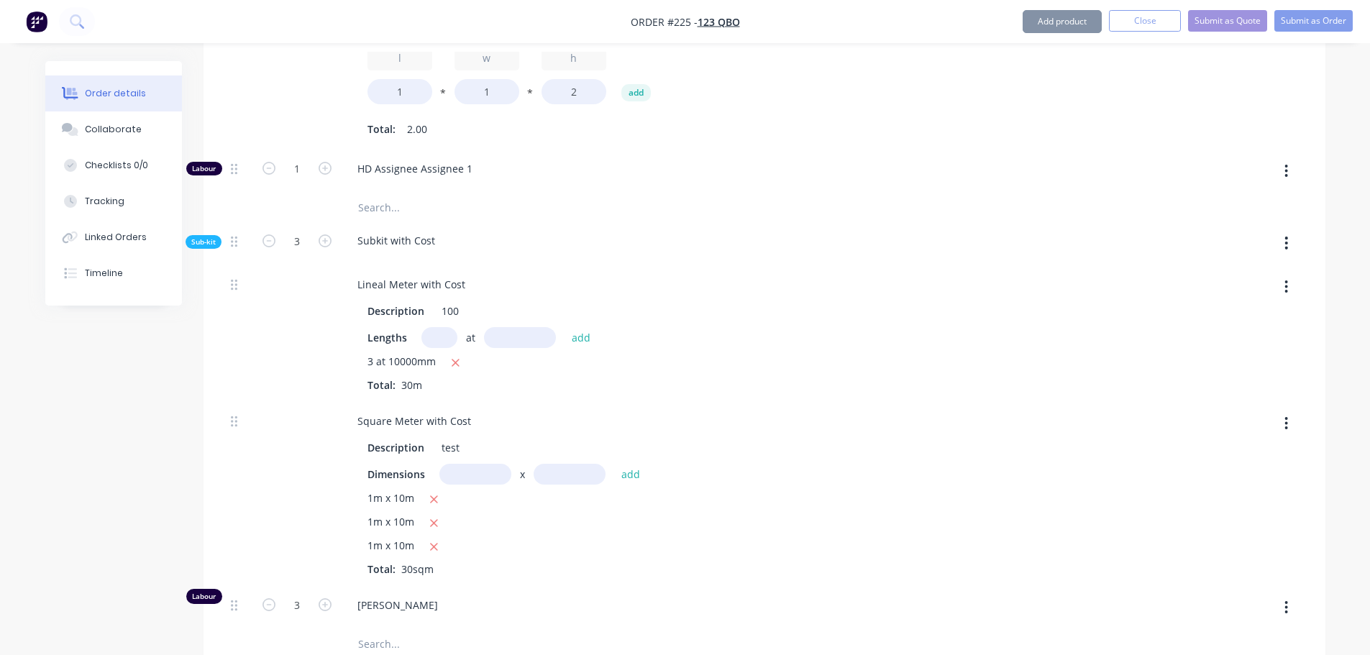
click at [1290, 609] on button "button" at bounding box center [1286, 608] width 34 height 26
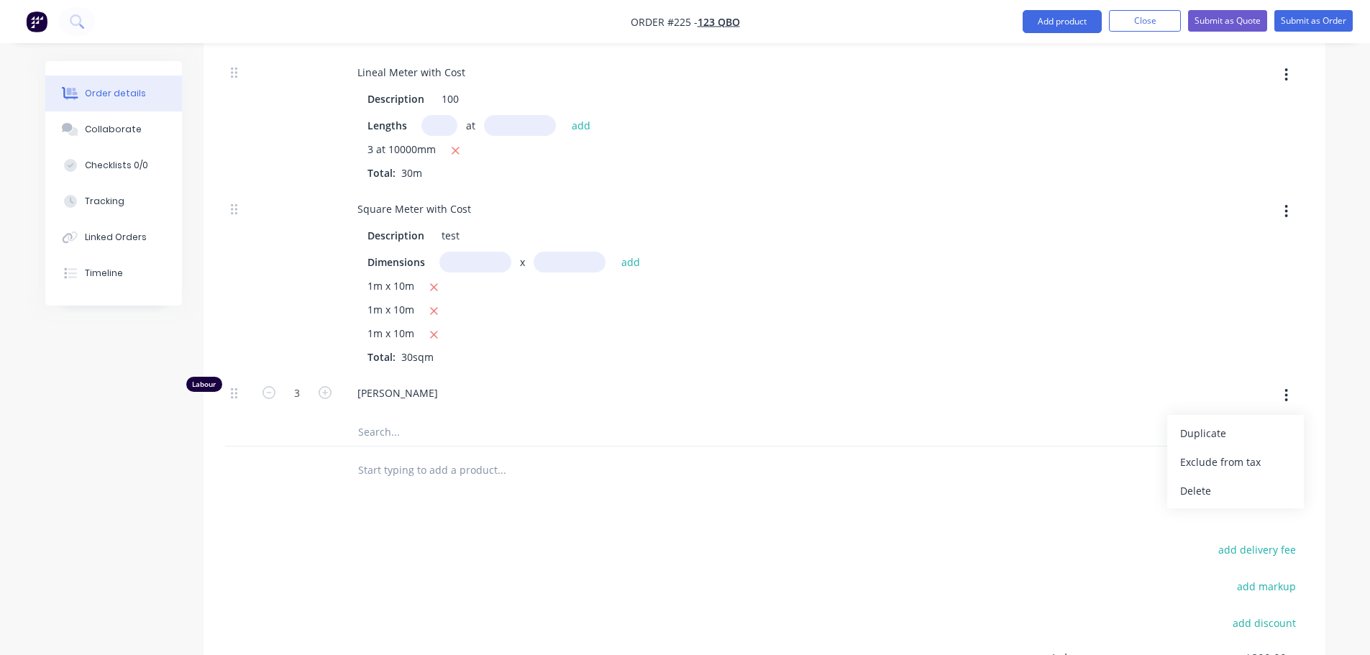
scroll to position [1007, 0]
click at [1209, 483] on div "Delete" at bounding box center [1235, 487] width 111 height 21
type input "$8,325.3845"
type input "$8,325.38"
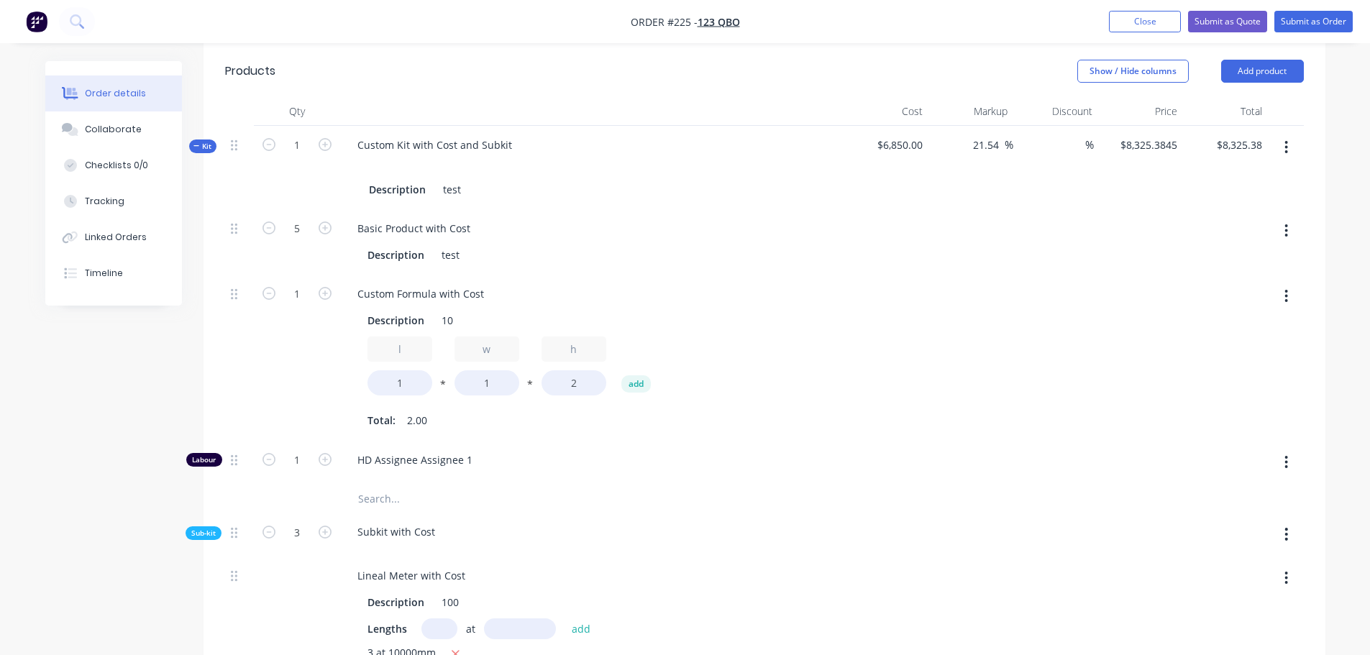
scroll to position [575, 0]
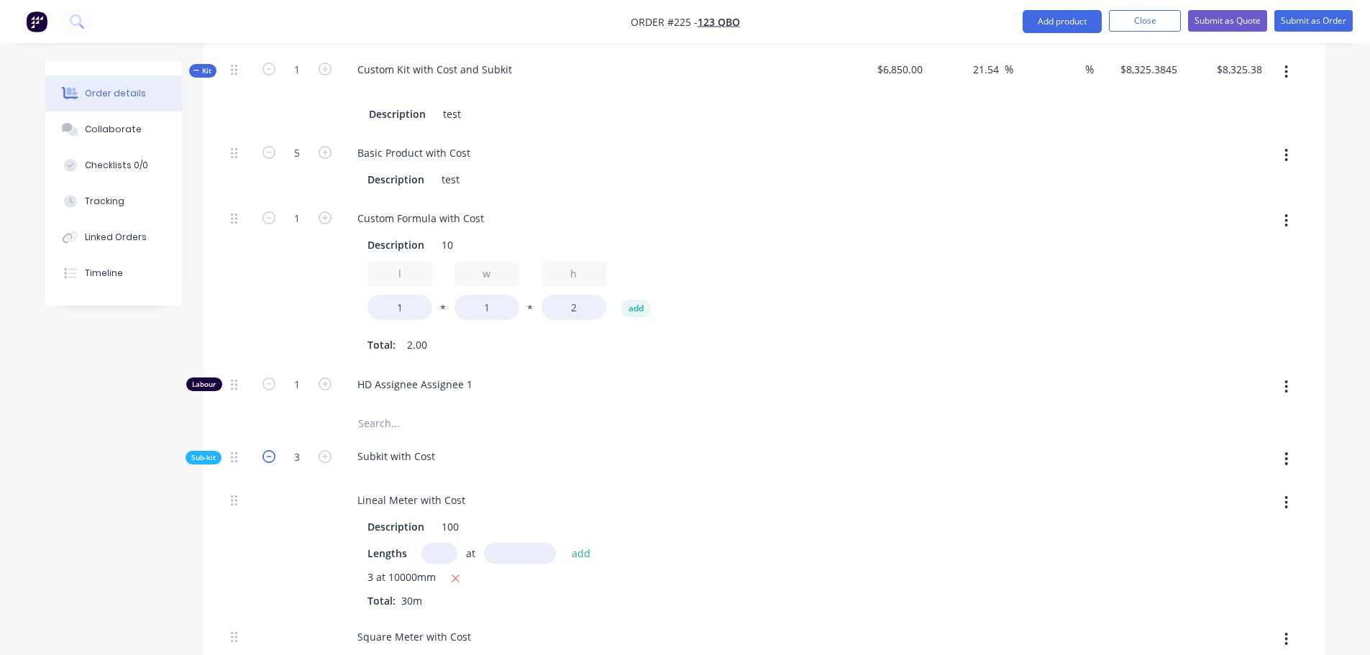
click at [267, 456] on icon "button" at bounding box center [268, 456] width 13 height 13
type input "$5,894.6153"
type input "$5,894.62"
type input "2"
click at [267, 456] on icon "button" at bounding box center [268, 456] width 13 height 13
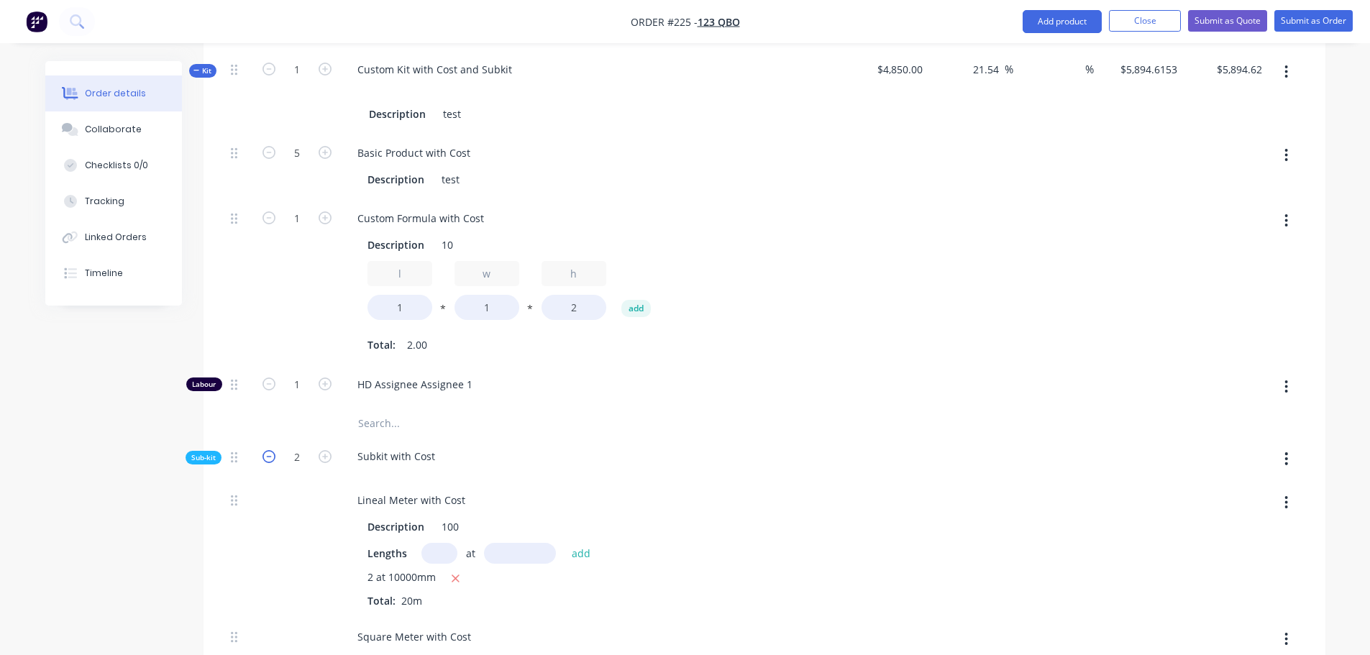
type input "$3,463.8461"
type input "$3,463.85"
type input "1"
click at [319, 459] on icon "button" at bounding box center [325, 456] width 13 height 13
type input "$5,894.6153"
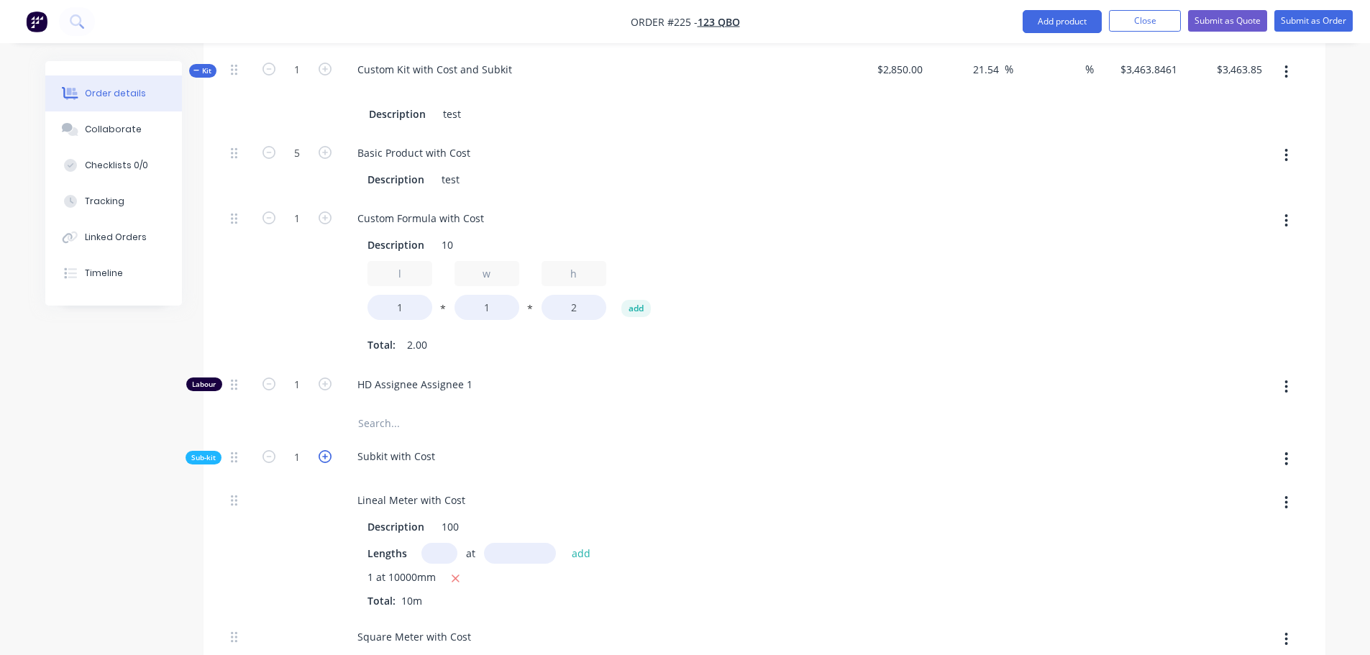
type input "$5,894.62"
type input "2"
click at [321, 459] on icon "button" at bounding box center [325, 456] width 13 height 13
type input "$8,325.3845"
type input "$8,325.38"
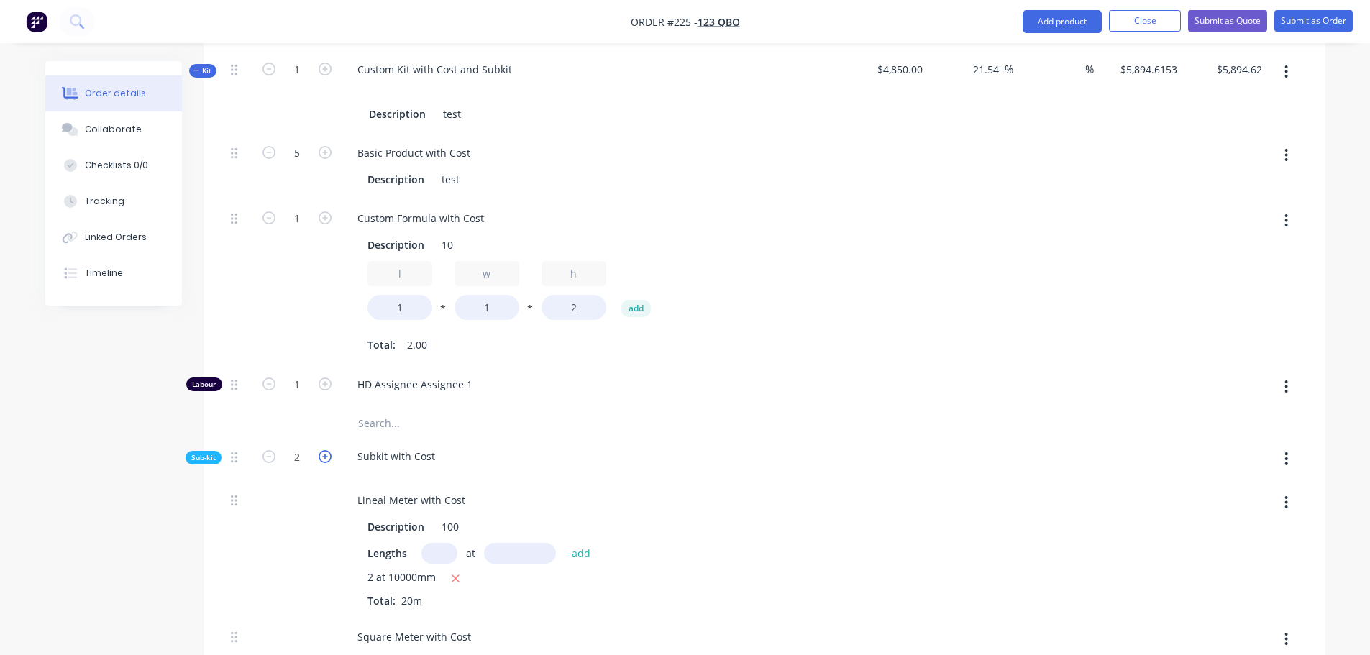
type input "3"
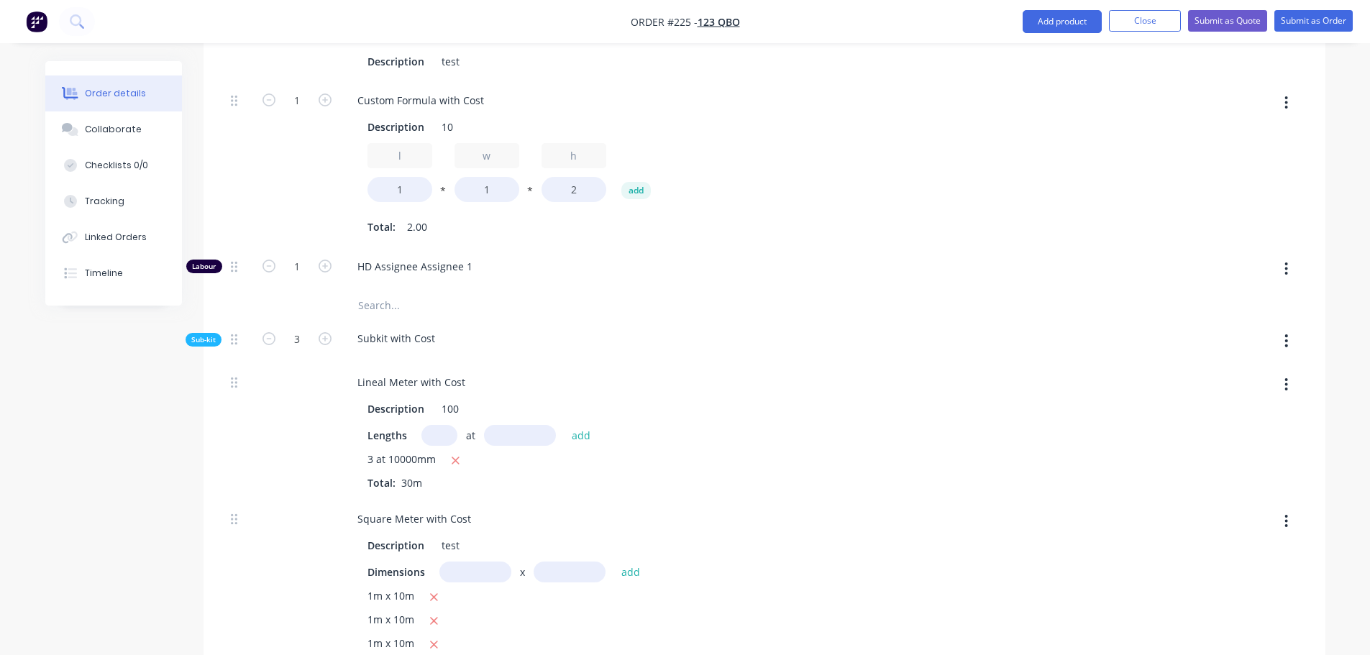
scroll to position [719, 0]
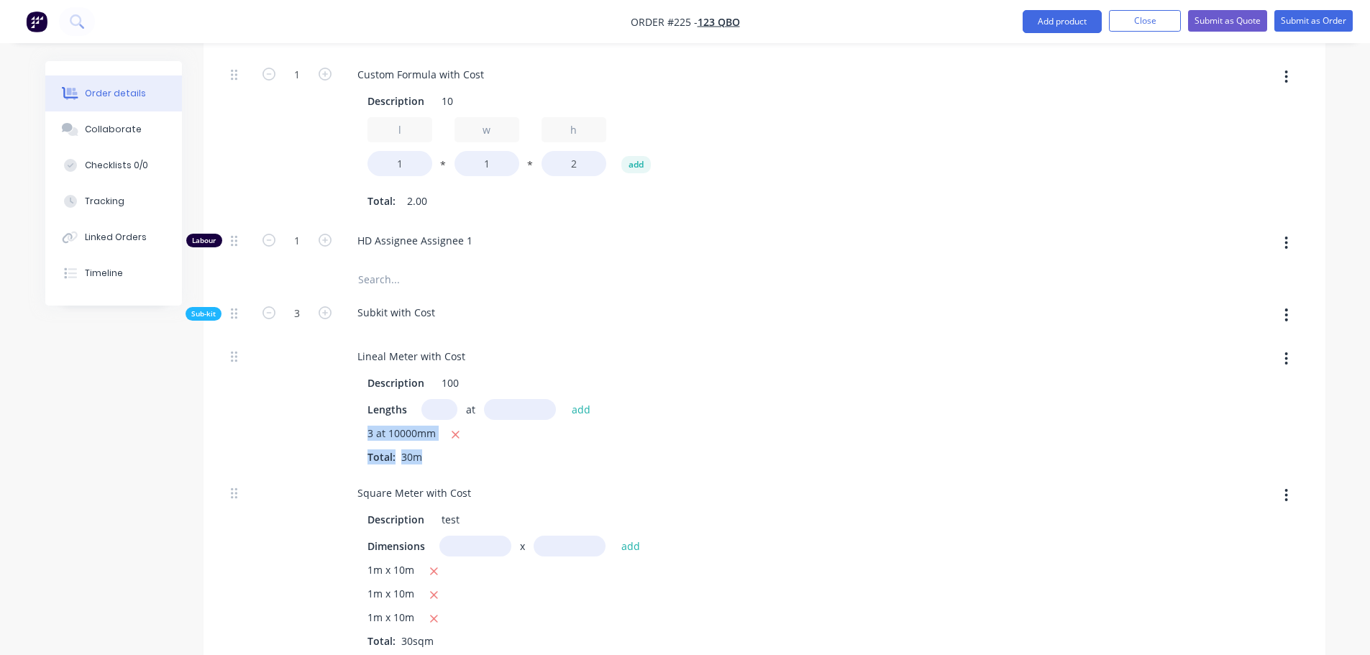
drag, startPoint x: 379, startPoint y: 434, endPoint x: 447, endPoint y: 460, distance: 73.3
click at [447, 460] on div "Description 100 Lengths at add 3 at 10000mm Total: 30m" at bounding box center [592, 417] width 492 height 95
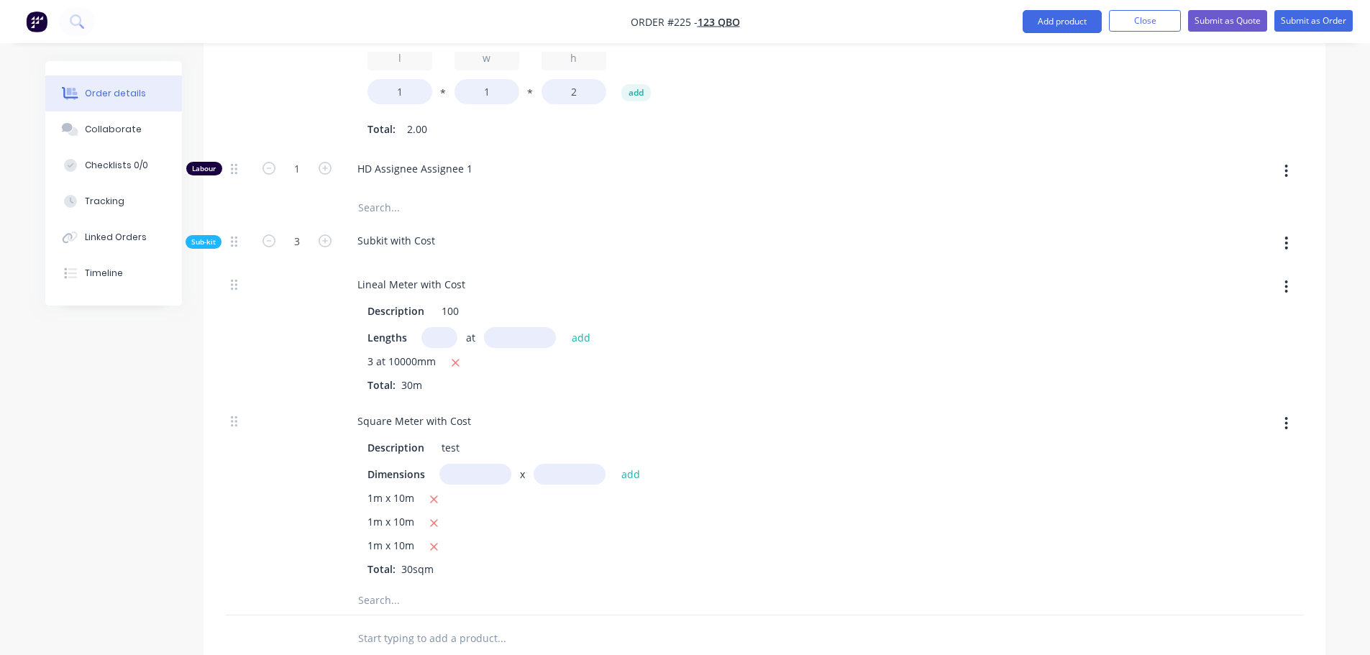
click at [364, 513] on div "Description test Dimensions x add 1m x 10m 1m x 10m 1m x 10m Total: 30sqm" at bounding box center [592, 505] width 492 height 142
drag, startPoint x: 1288, startPoint y: 285, endPoint x: 1277, endPoint y: 292, distance: 12.6
click at [1285, 286] on icon "button" at bounding box center [1286, 287] width 4 height 16
click at [1209, 383] on div "Delete" at bounding box center [1235, 382] width 111 height 21
type input "$4,679.2307"
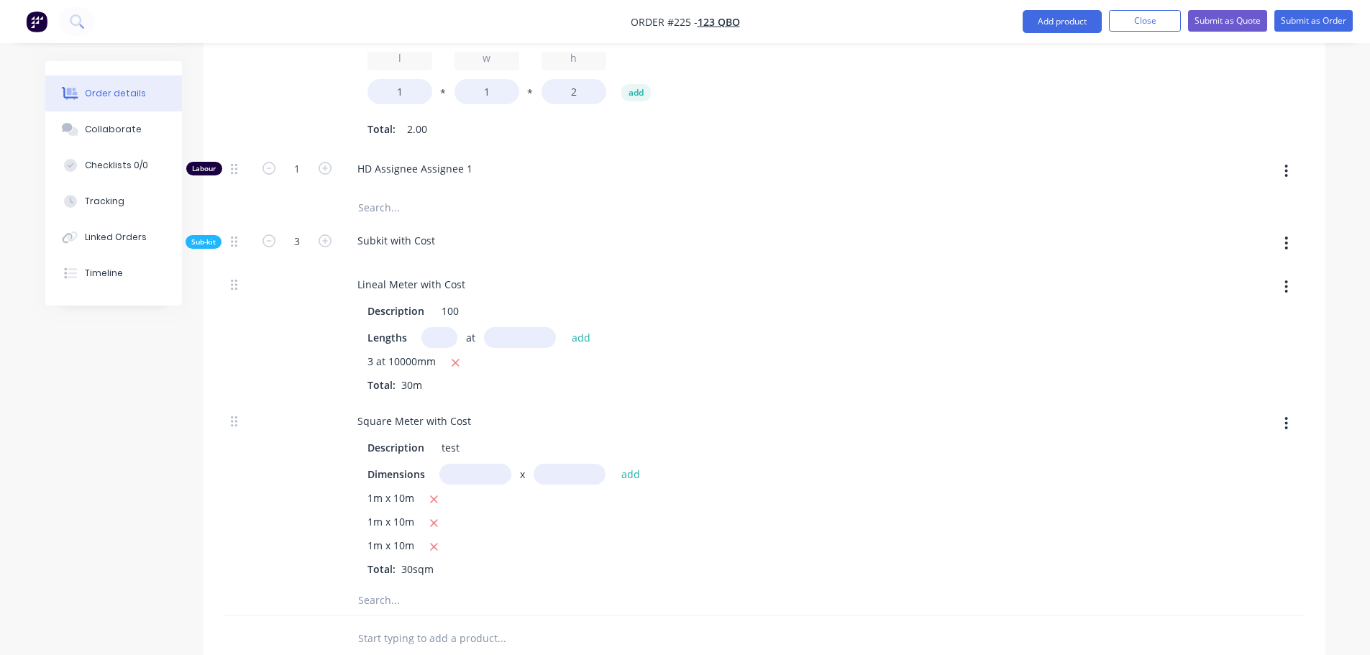
type input "$4,679.23"
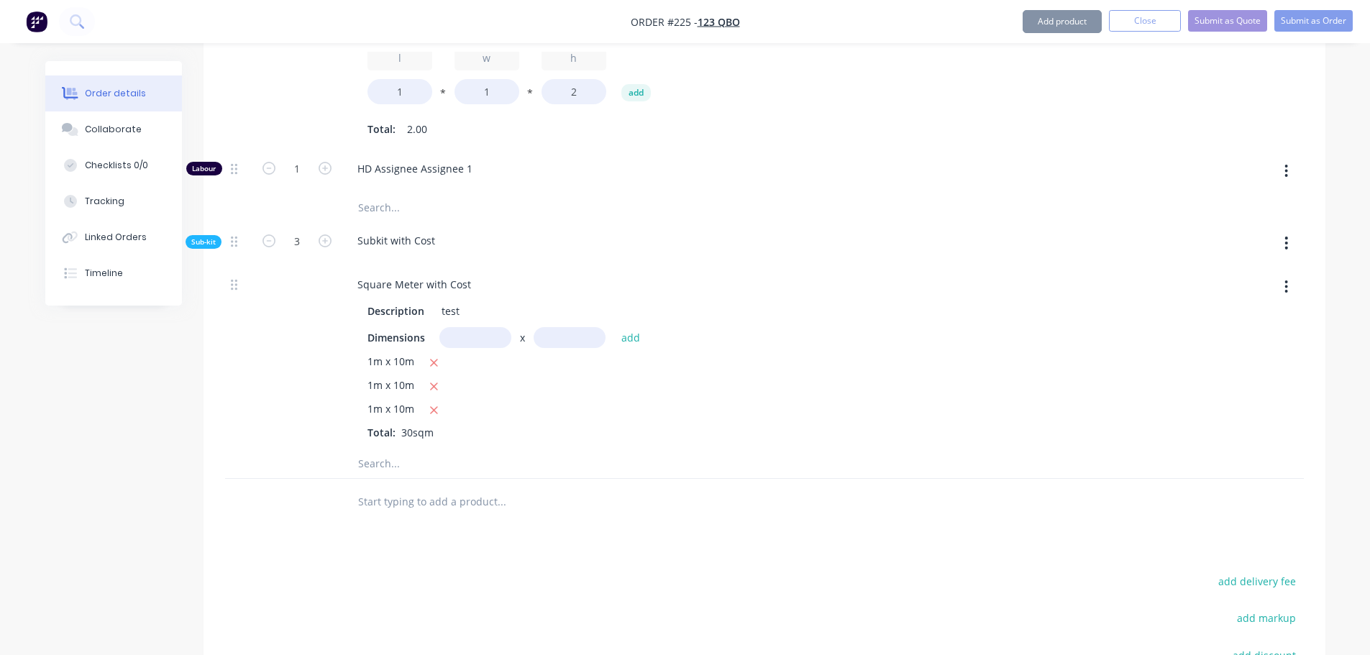
click at [1281, 286] on button "button" at bounding box center [1286, 287] width 34 height 26
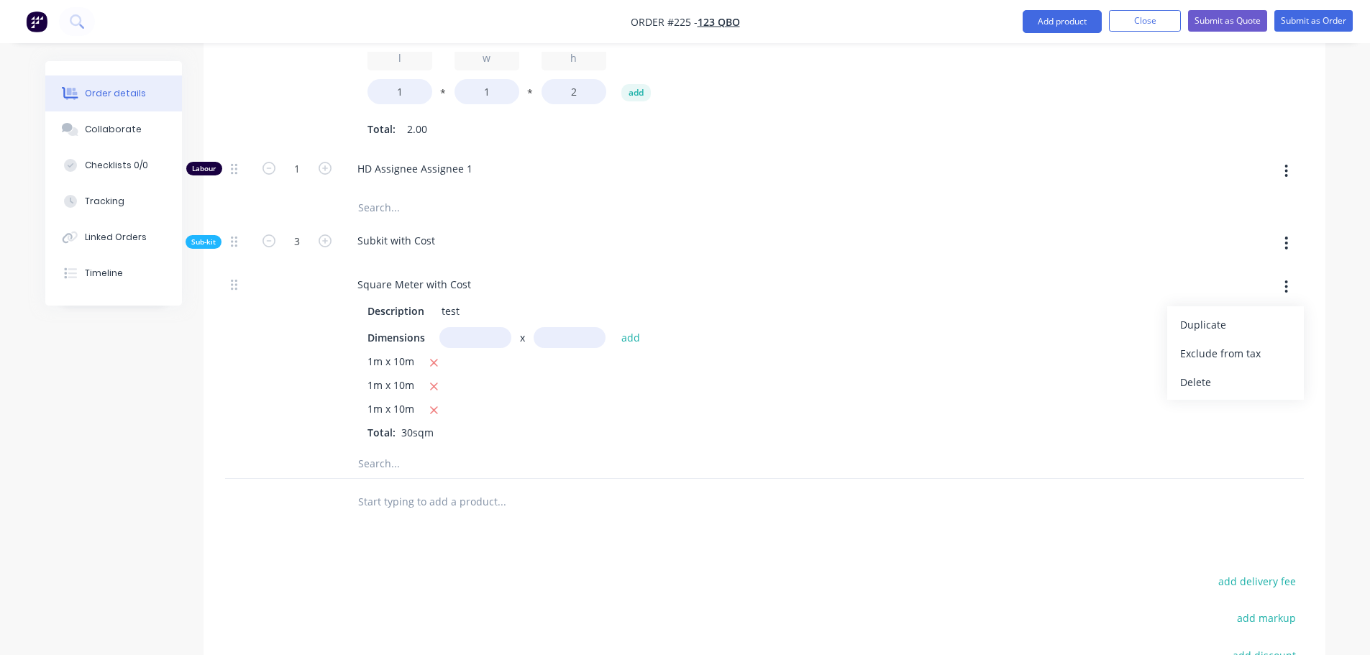
drag, startPoint x: 1226, startPoint y: 384, endPoint x: 523, endPoint y: 295, distance: 708.8
click at [1220, 385] on div "Delete" at bounding box center [1235, 382] width 111 height 21
type input "$1,033.0769"
type input "$1,033.08"
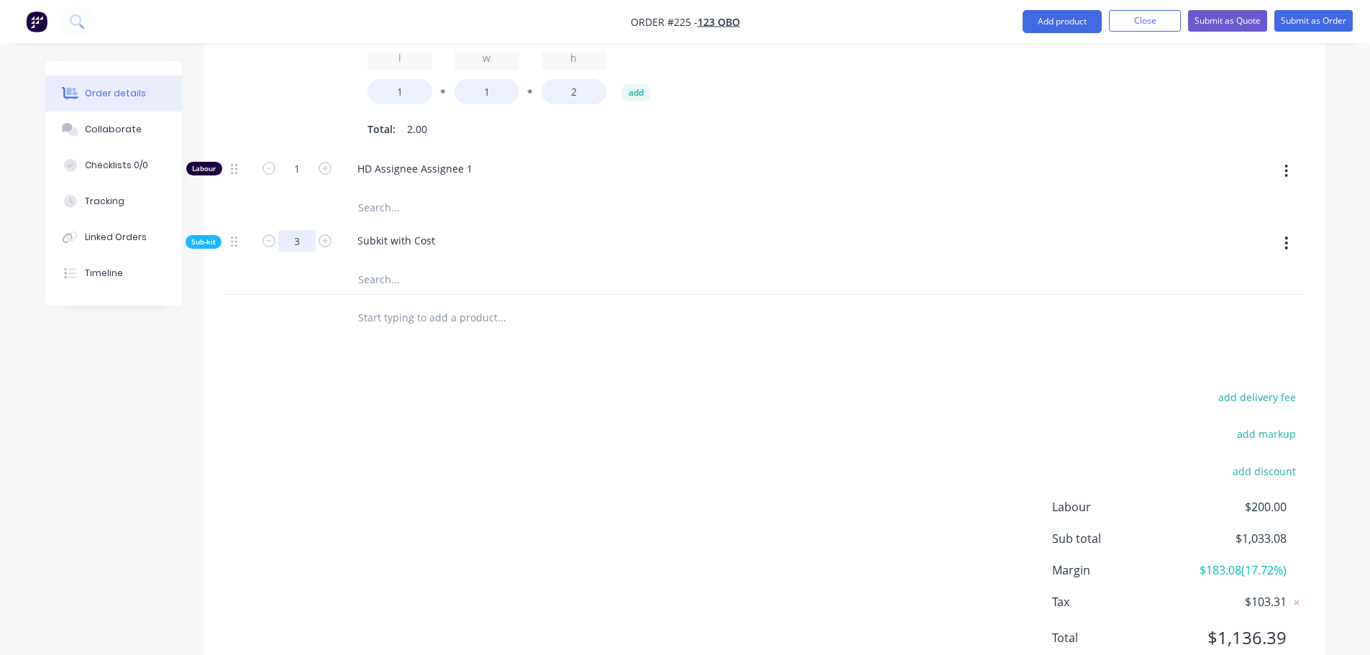
drag, startPoint x: 295, startPoint y: 235, endPoint x: 296, endPoint y: 242, distance: 7.2
click at [293, 237] on input "3" at bounding box center [296, 241] width 37 height 22
type input "1"
click at [500, 390] on div "add delivery fee add markup add discount Labour $200.00 Sub total $1,033.08 Mar…" at bounding box center [764, 527] width 1078 height 278
click at [1290, 243] on button "button" at bounding box center [1286, 243] width 34 height 26
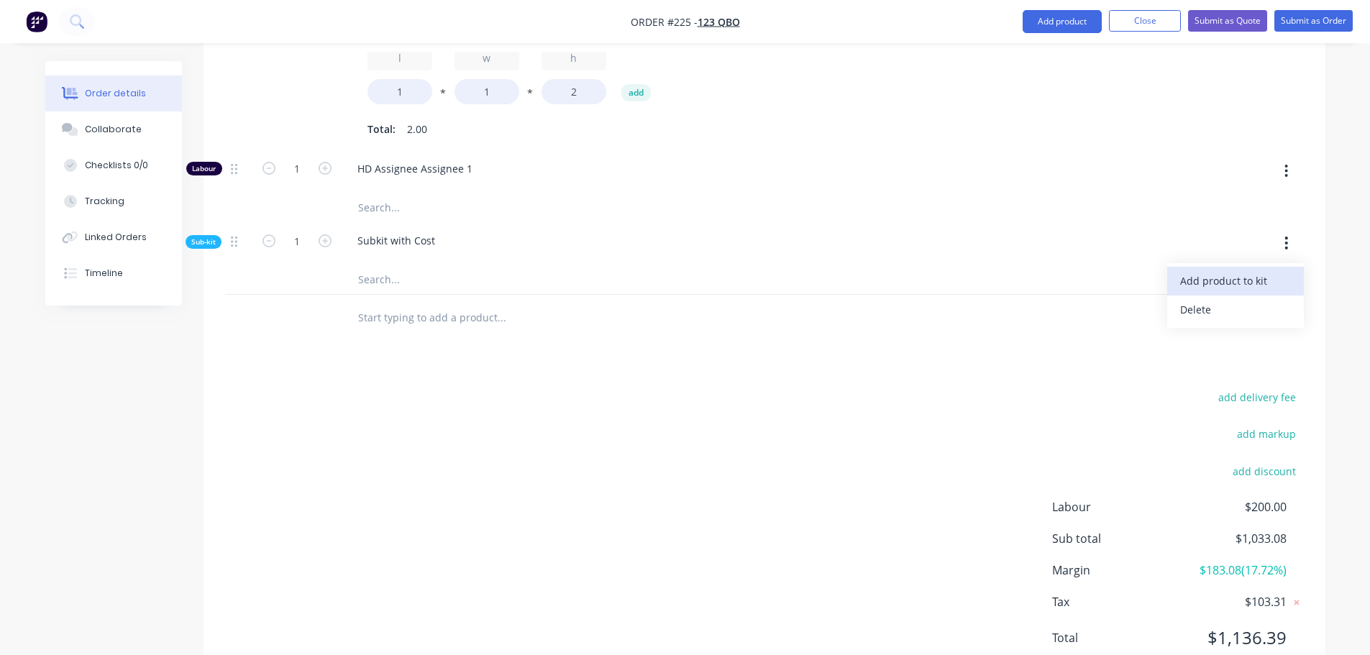
click at [1247, 278] on div "Add product to kit" at bounding box center [1235, 280] width 111 height 21
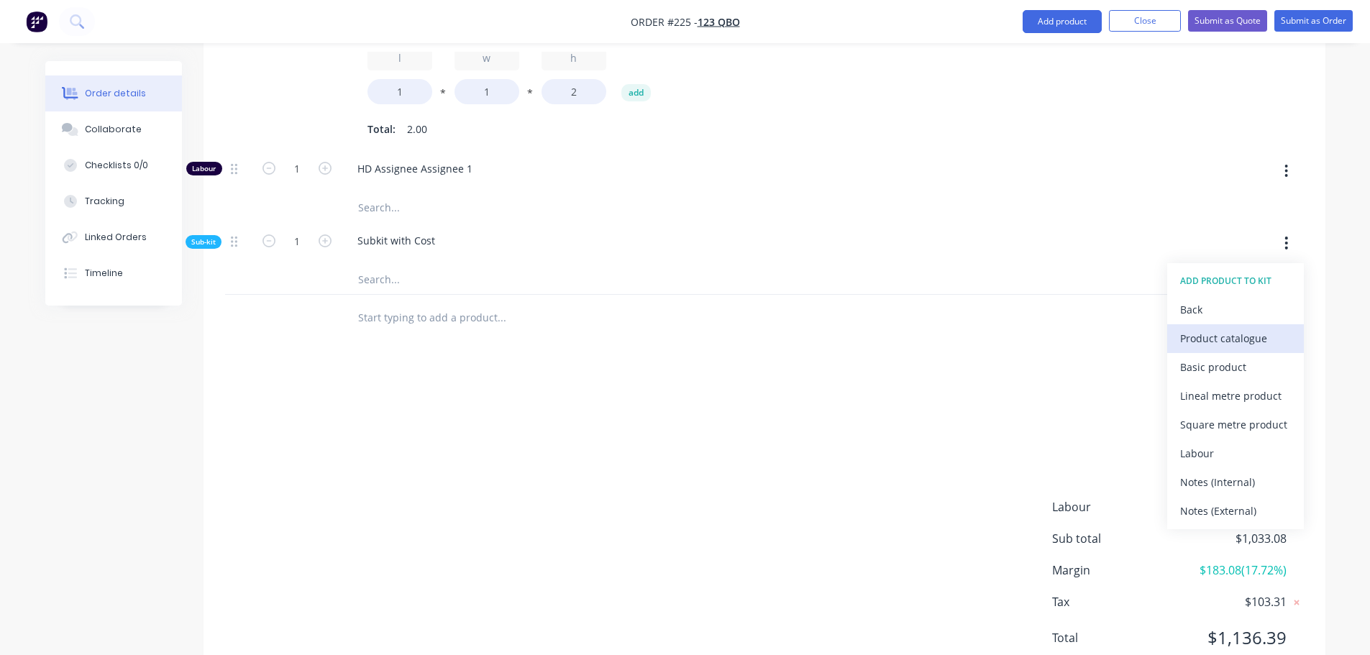
click at [1214, 337] on div "Product catalogue" at bounding box center [1235, 338] width 111 height 21
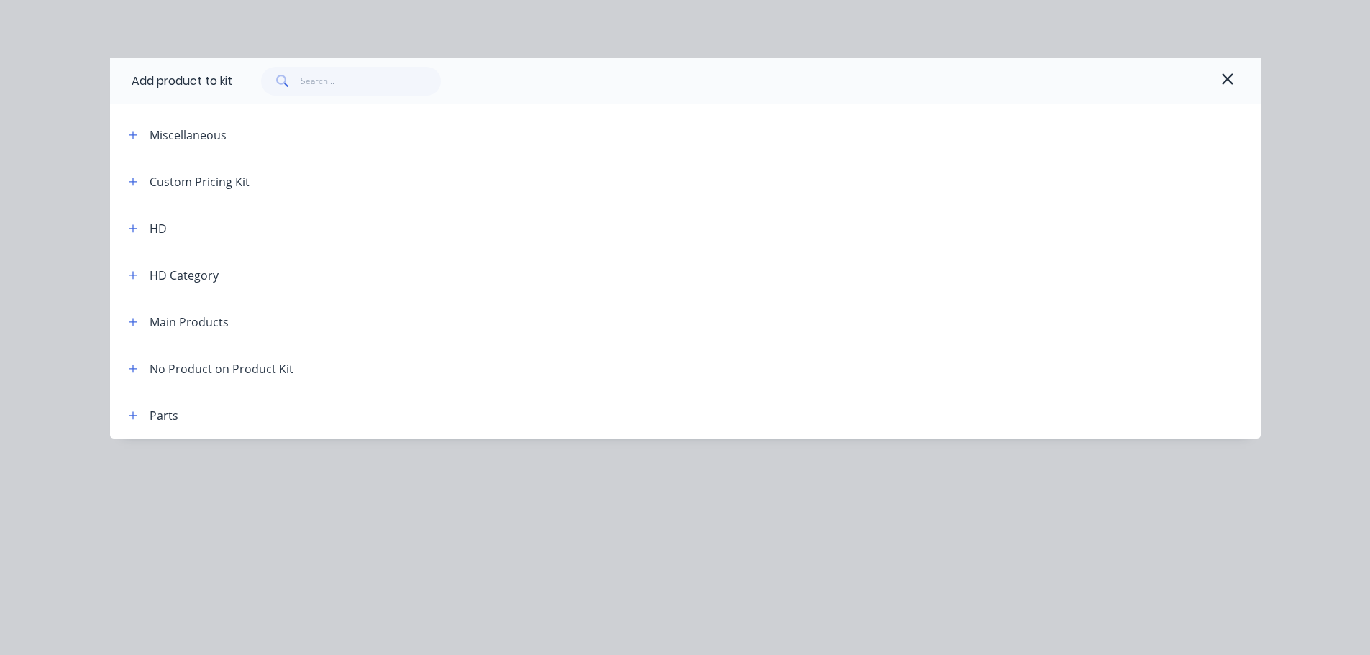
click at [122, 316] on div "Main Products" at bounding box center [172, 322] width 111 height 18
click at [129, 321] on icon "button" at bounding box center [133, 322] width 9 height 10
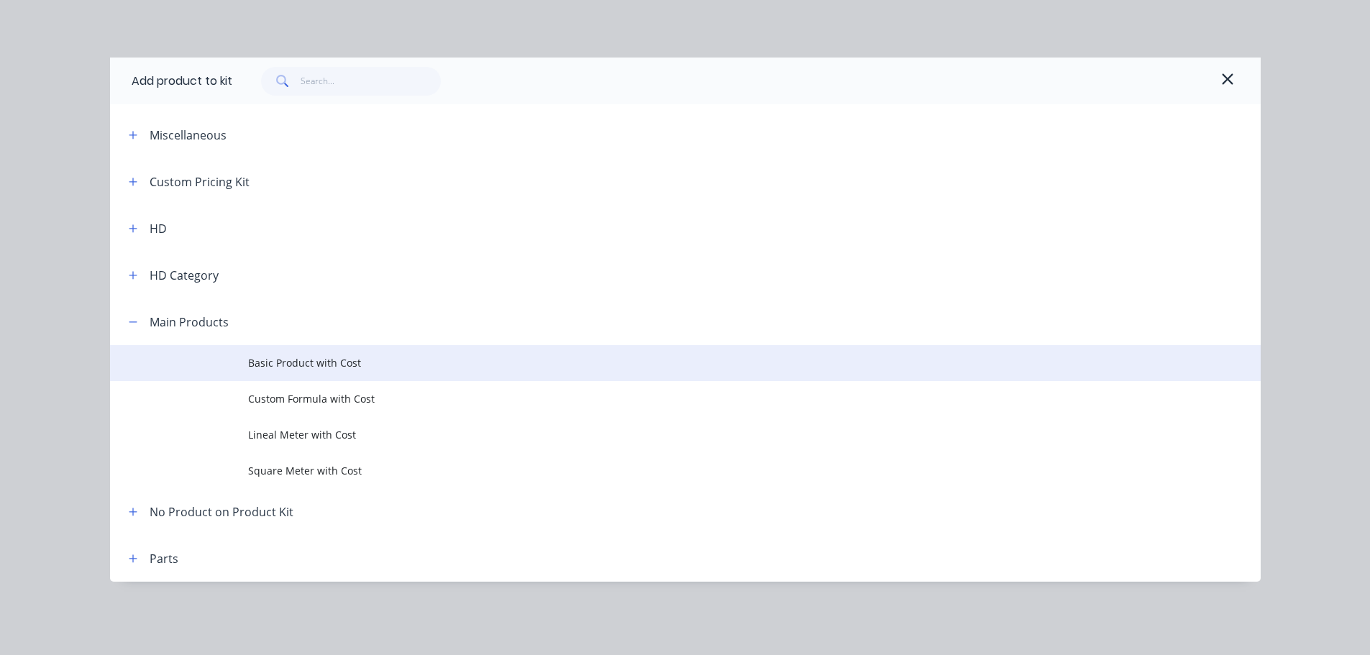
click at [294, 360] on span "Basic Product with Cost" at bounding box center [653, 362] width 810 height 15
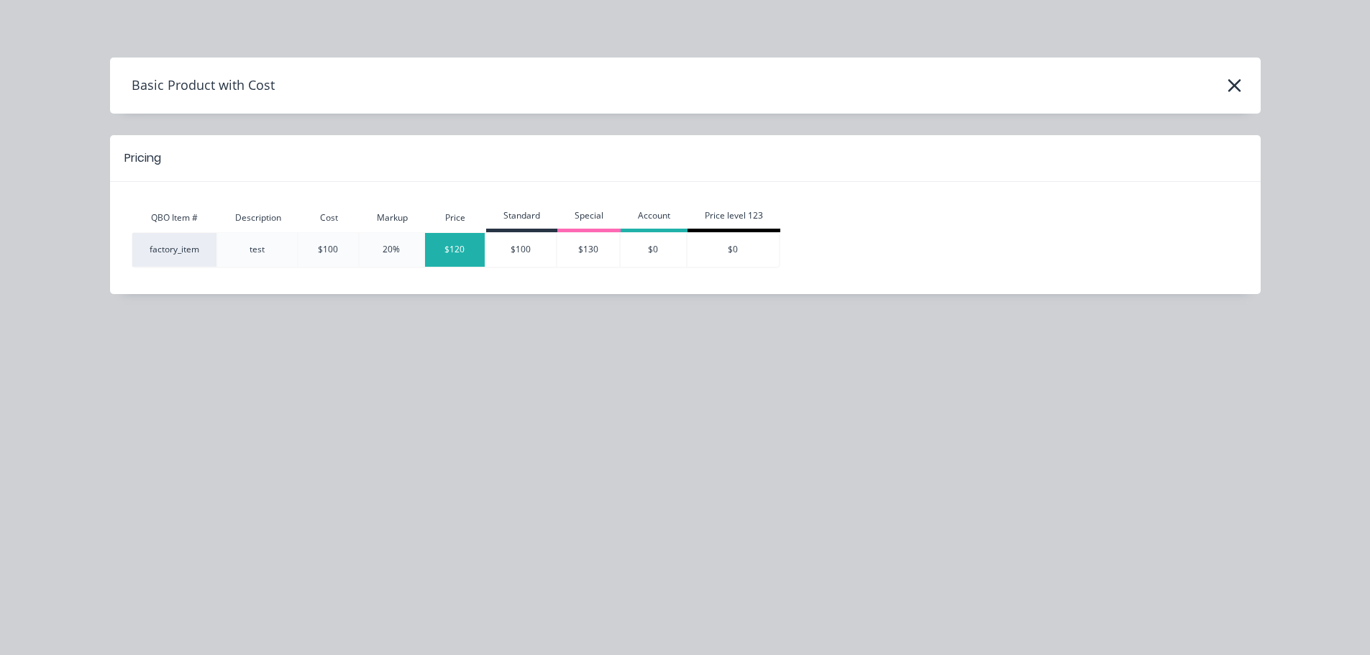
type input "$1,154.6154"
type input "$1,154.62"
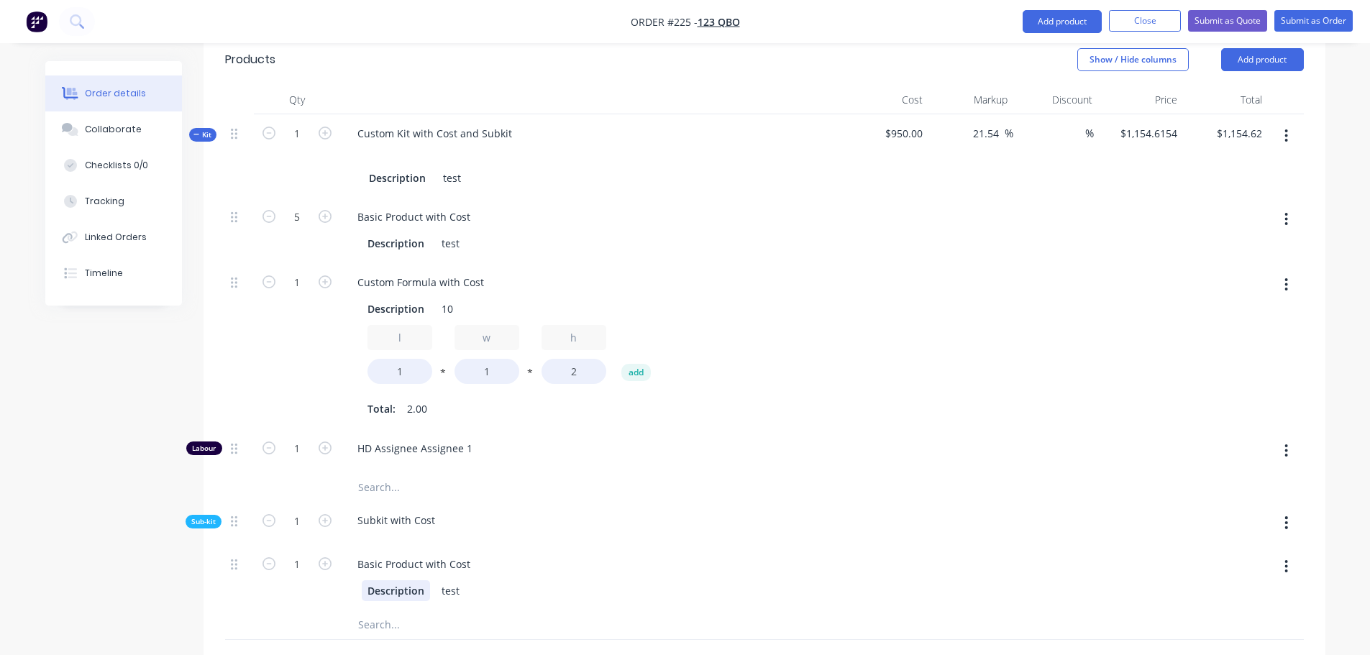
scroll to position [575, 0]
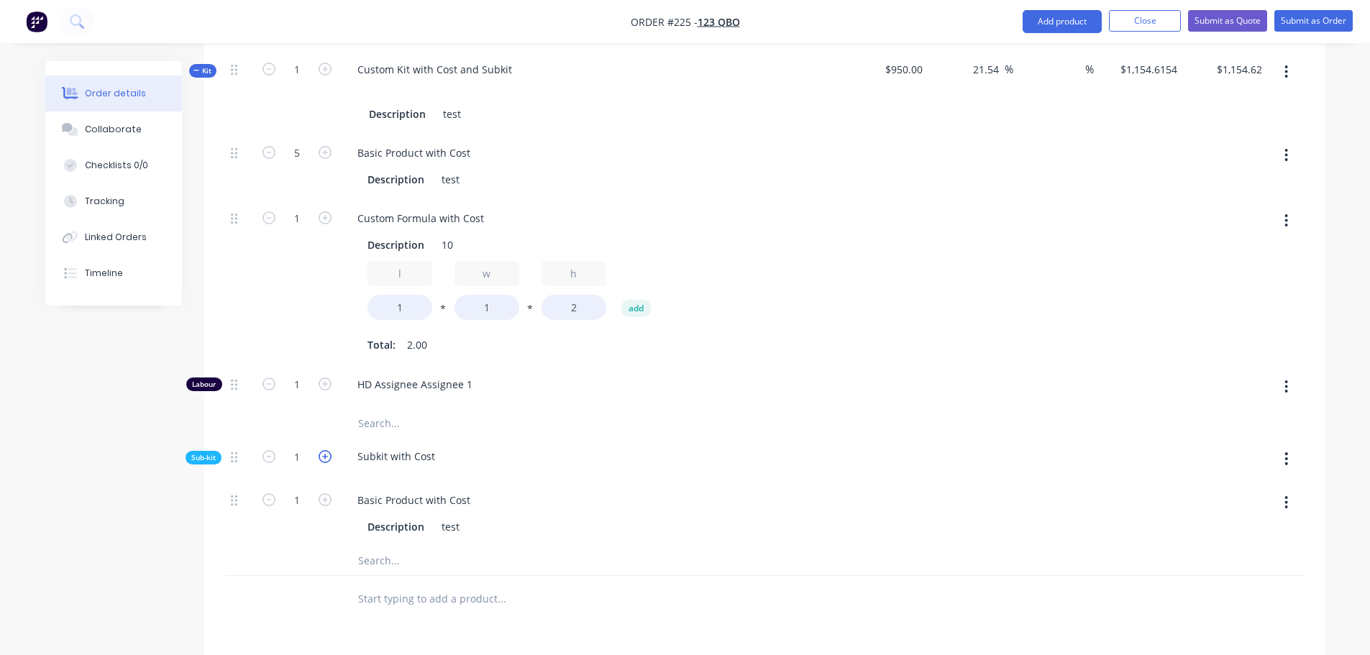
click at [328, 454] on icon "button" at bounding box center [325, 456] width 13 height 13
type input "$1,276.1539"
type input "$1,276.15"
type input "2"
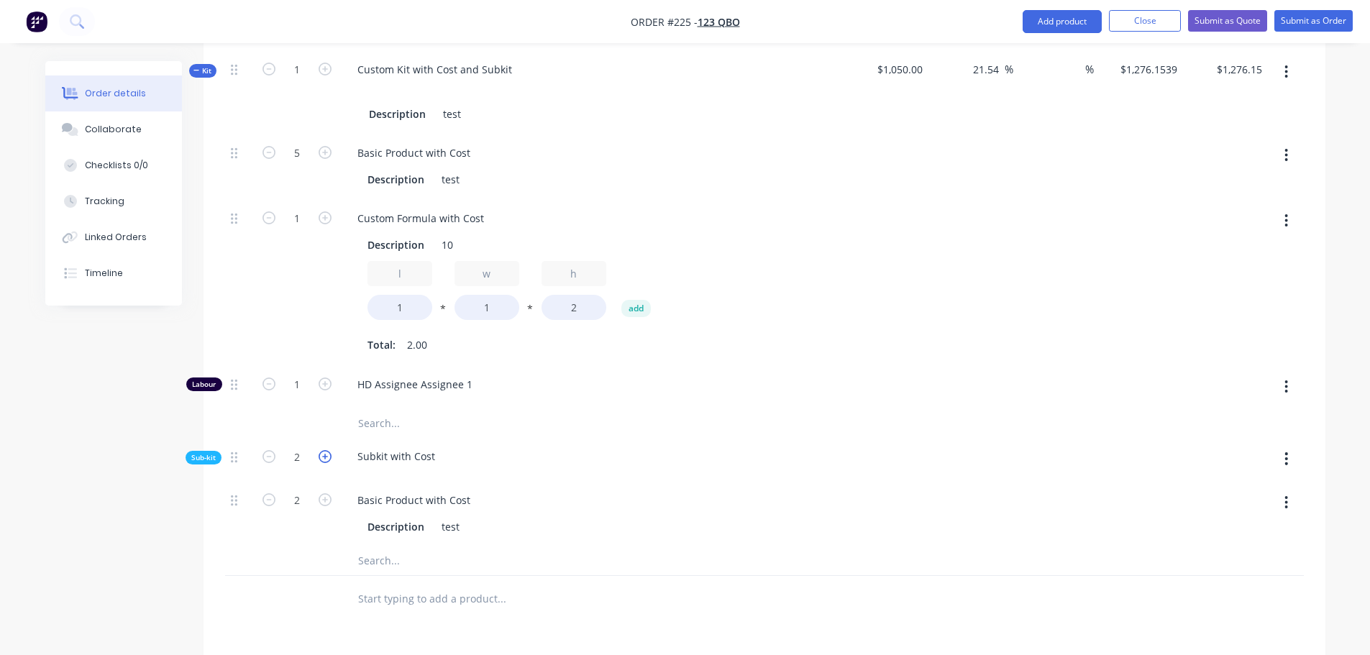
click at [328, 454] on icon "button" at bounding box center [325, 456] width 13 height 13
type input "$1,397.6924"
type input "$1,397.69"
type input "3"
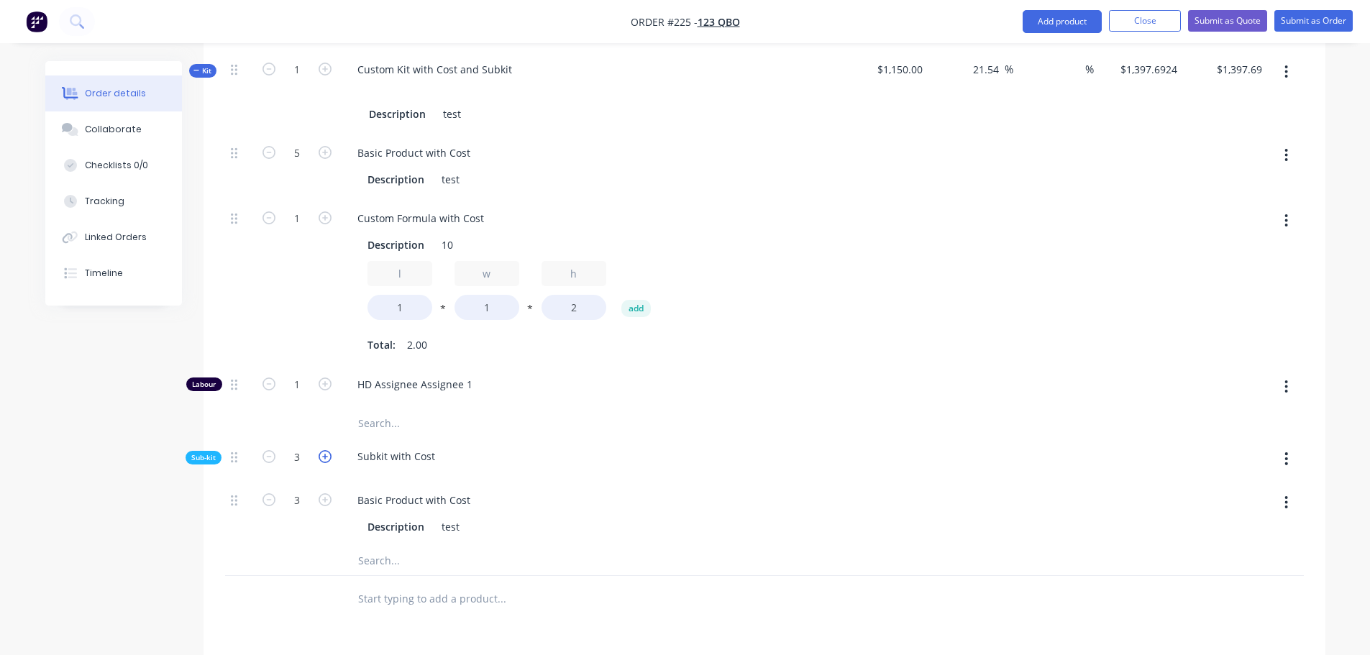
click at [329, 455] on icon "button" at bounding box center [325, 456] width 13 height 13
type input "$1,519.2309"
type input "$1,519.23"
type input "4"
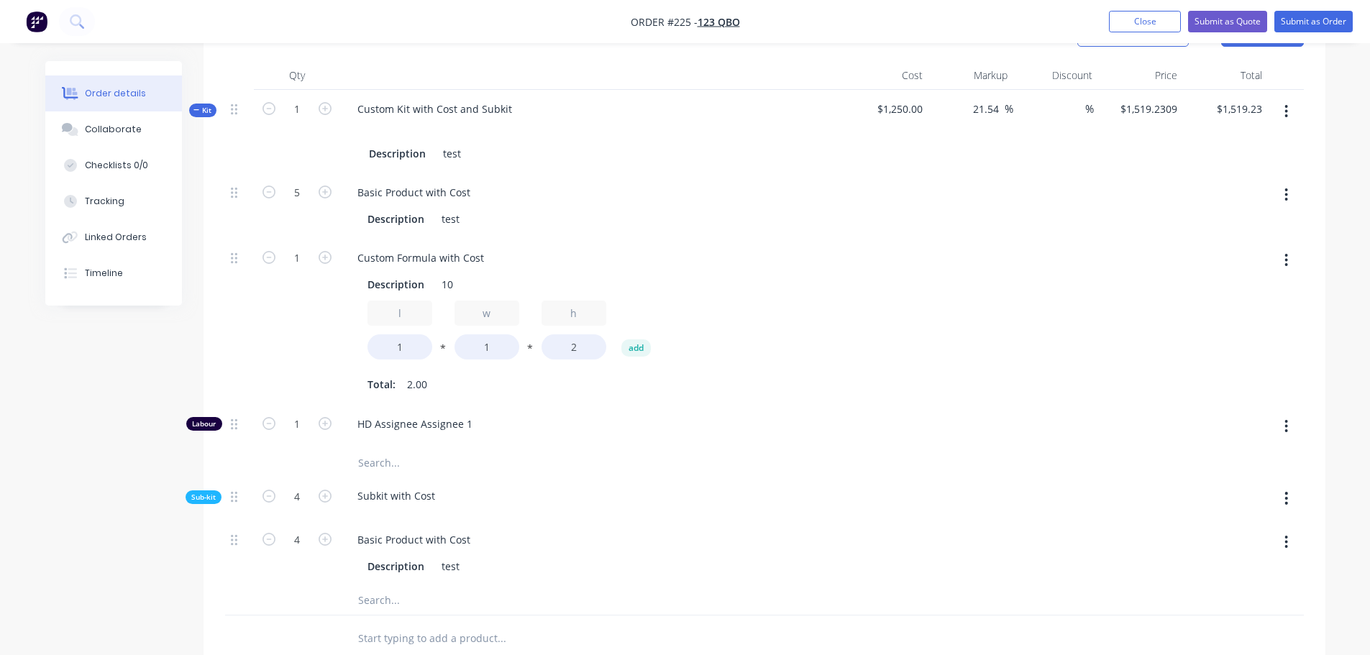
scroll to position [503, 0]
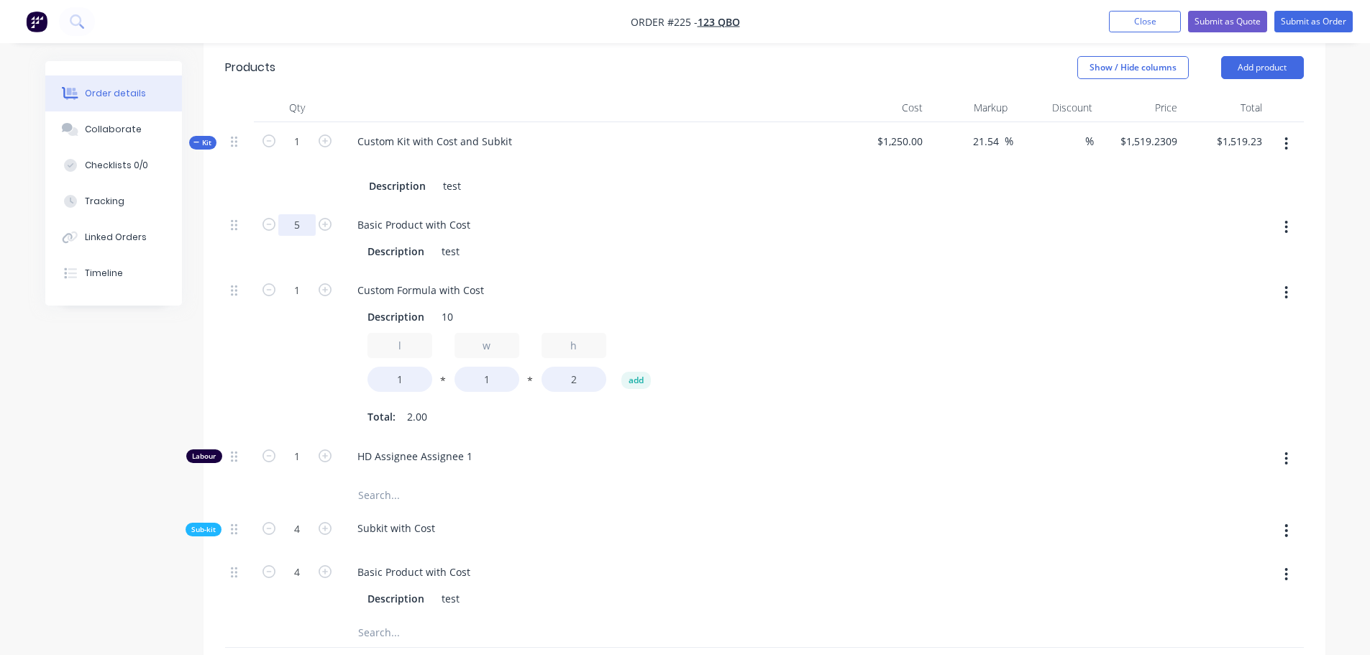
click at [291, 226] on input "5" at bounding box center [296, 225] width 37 height 22
type input "1"
type input "$1,033.077"
type input "$1,033.08"
click at [122, 385] on div "Created by [PERSON_NAME] Created [DATE] Required [DATE] Assigned to Add team me…" at bounding box center [685, 309] width 1280 height 1503
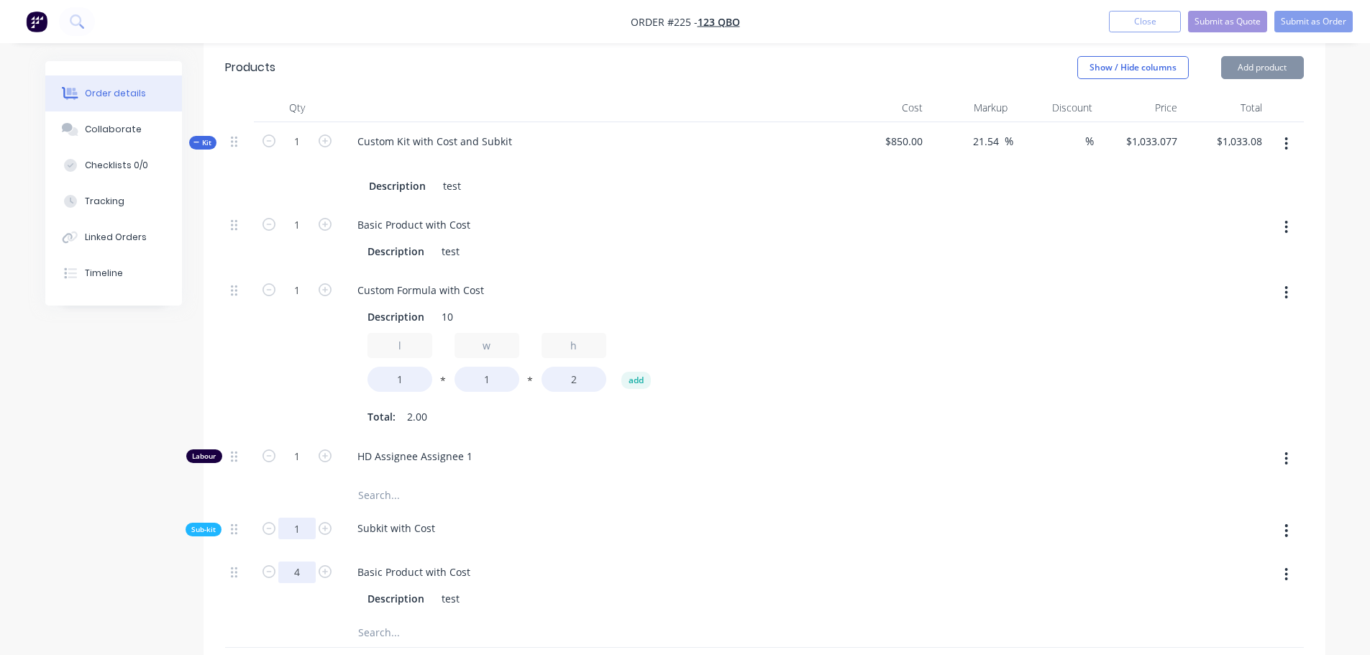
type input "1"
type input "$668.4616"
type input "$668.46"
type input "1"
click at [65, 444] on div "Created by [PERSON_NAME] Created [DATE] Required [DATE] Assigned to Add team me…" at bounding box center [685, 309] width 1280 height 1503
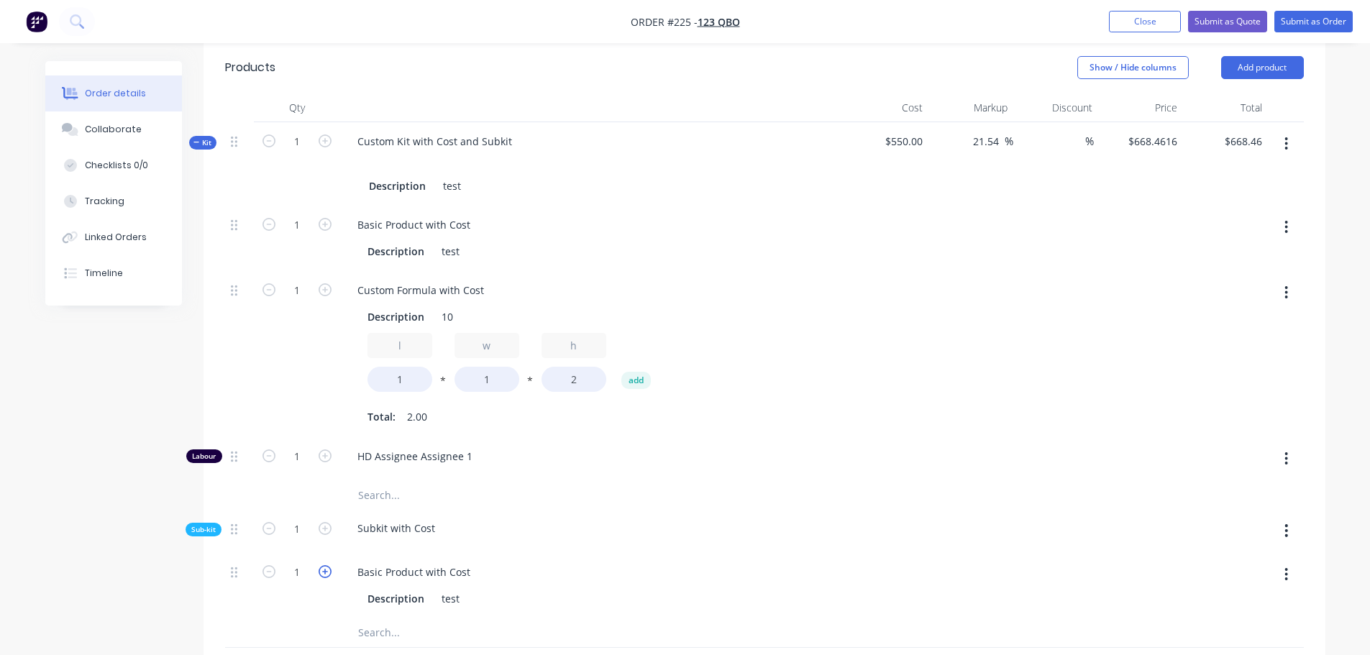
click at [327, 569] on icon "button" at bounding box center [325, 571] width 13 height 13
type input "$790.0001"
type input "$790.00"
type input "2"
click at [327, 569] on icon "button" at bounding box center [325, 571] width 13 height 13
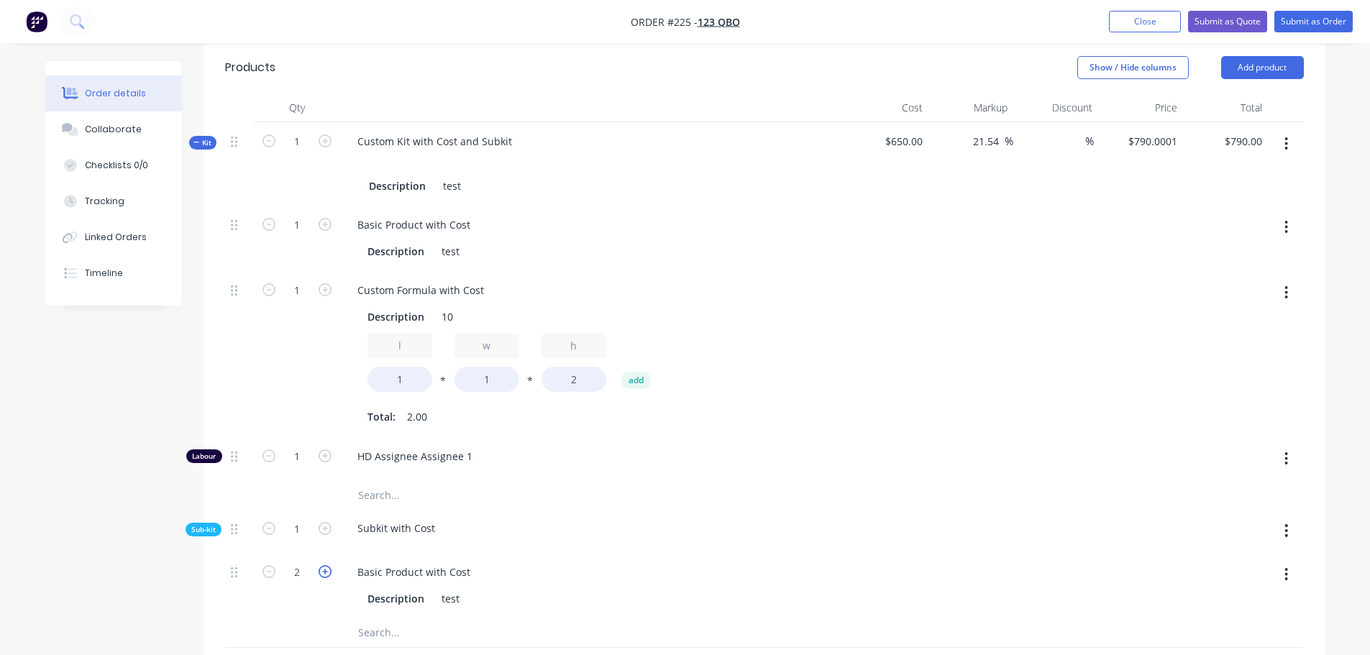
type input "$911.5385"
type input "$911.54"
type input "3"
click at [263, 569] on icon "button" at bounding box center [268, 571] width 13 height 13
type input "$790.0001"
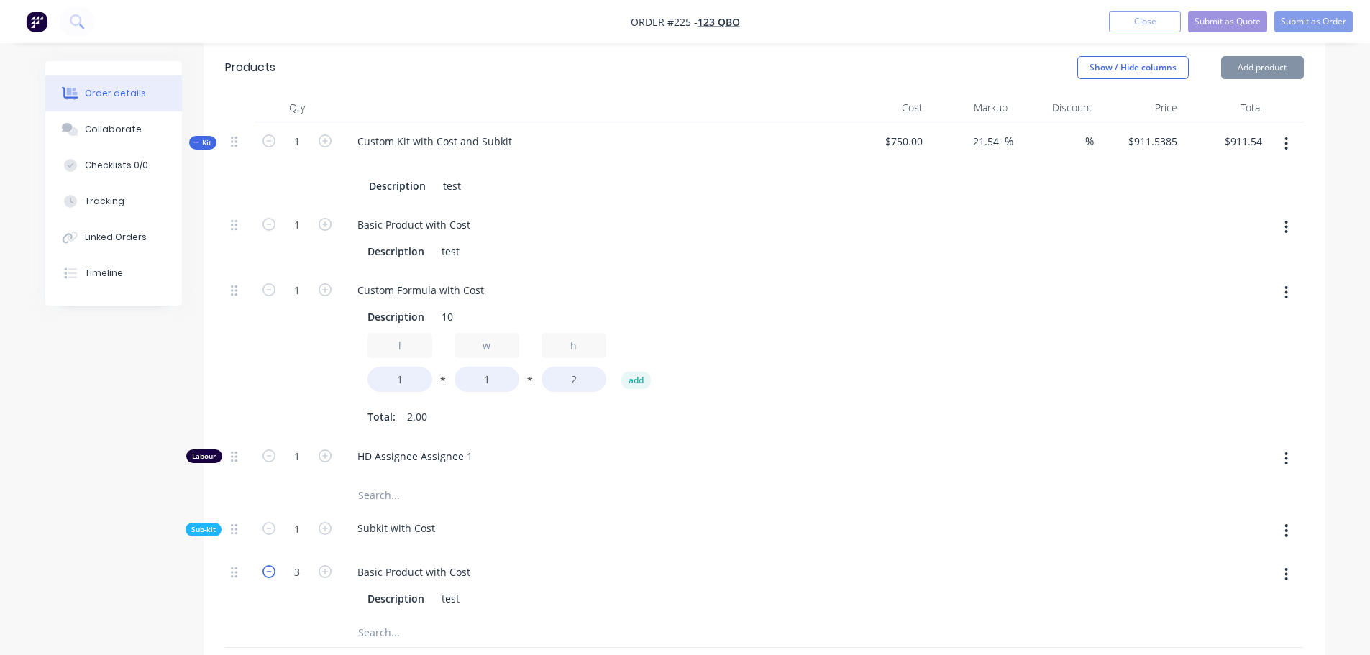
type input "$790.00"
type input "2"
click at [263, 569] on icon "button" at bounding box center [268, 571] width 13 height 13
type input "$668.4616"
type input "$668.46"
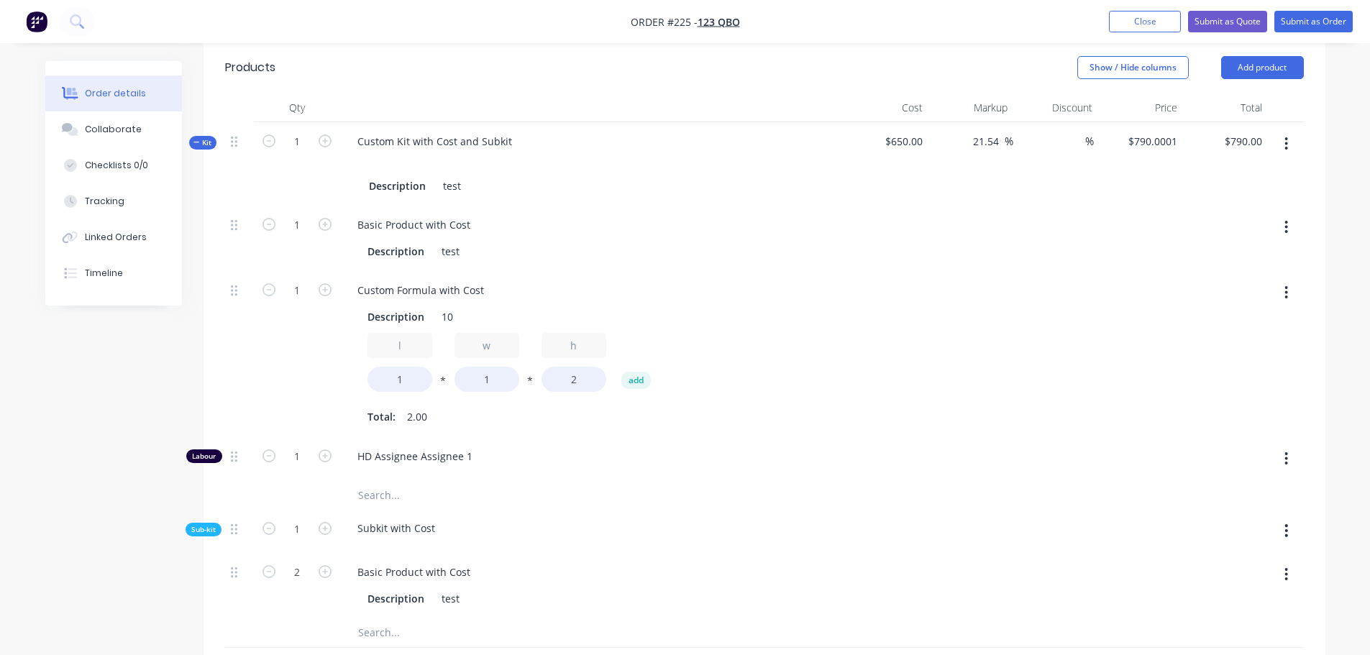
type input "1"
click at [326, 526] on icon "button" at bounding box center [325, 528] width 13 height 13
type input "$790.0001"
type input "$790.00"
type input "2"
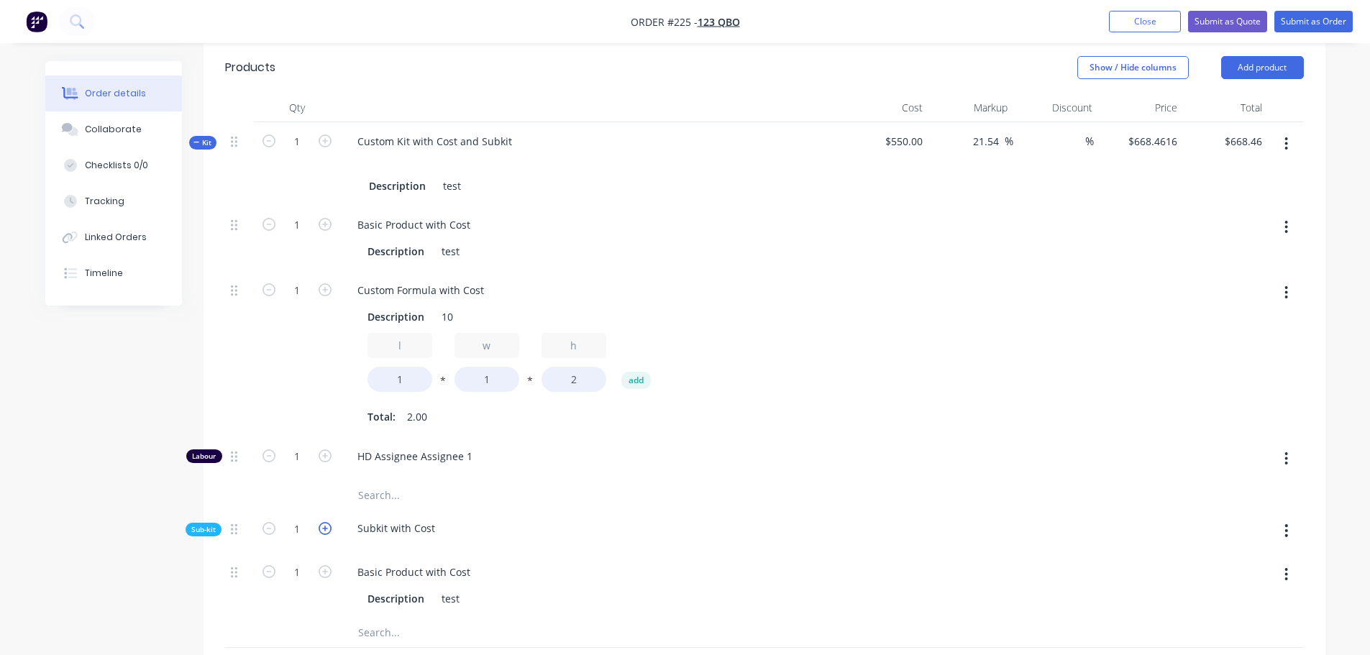
type input "2"
click at [326, 526] on icon "button" at bounding box center [325, 528] width 13 height 13
type input "$911.5386"
type input "$911.54"
type input "3"
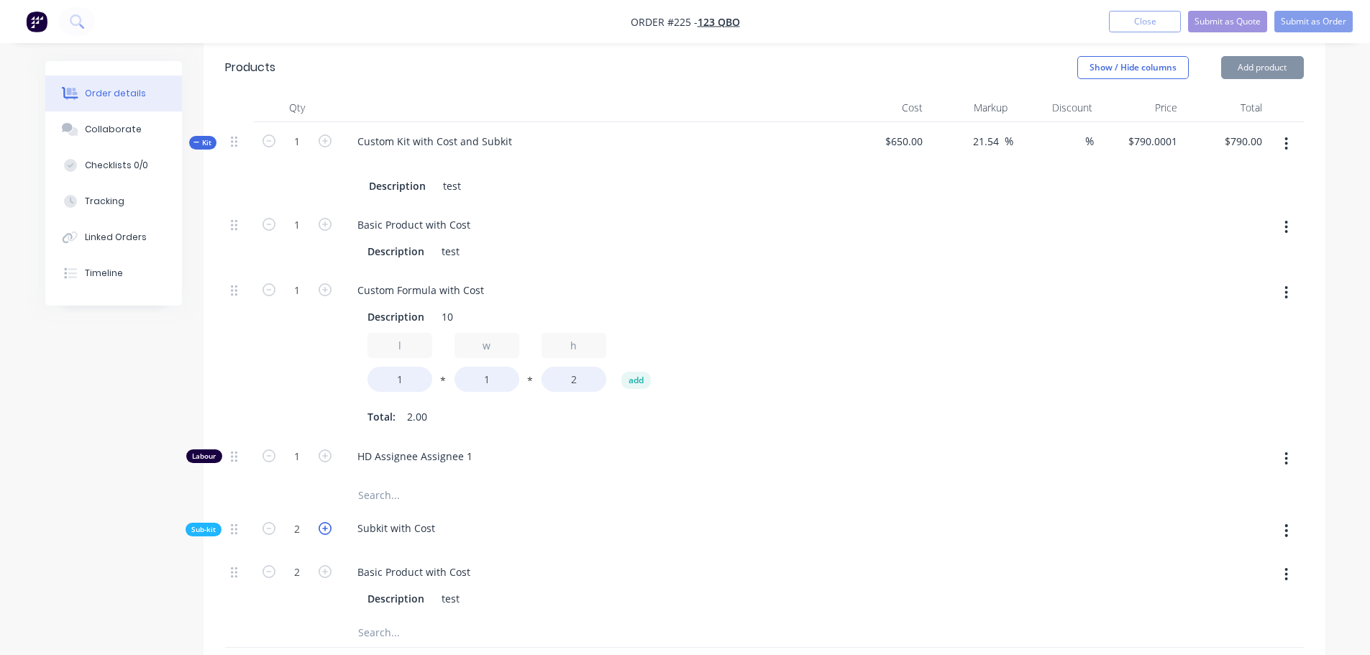
type input "3"
click at [271, 527] on icon "button" at bounding box center [268, 528] width 13 height 13
type input "$790.0001"
type input "$790.00"
type input "2"
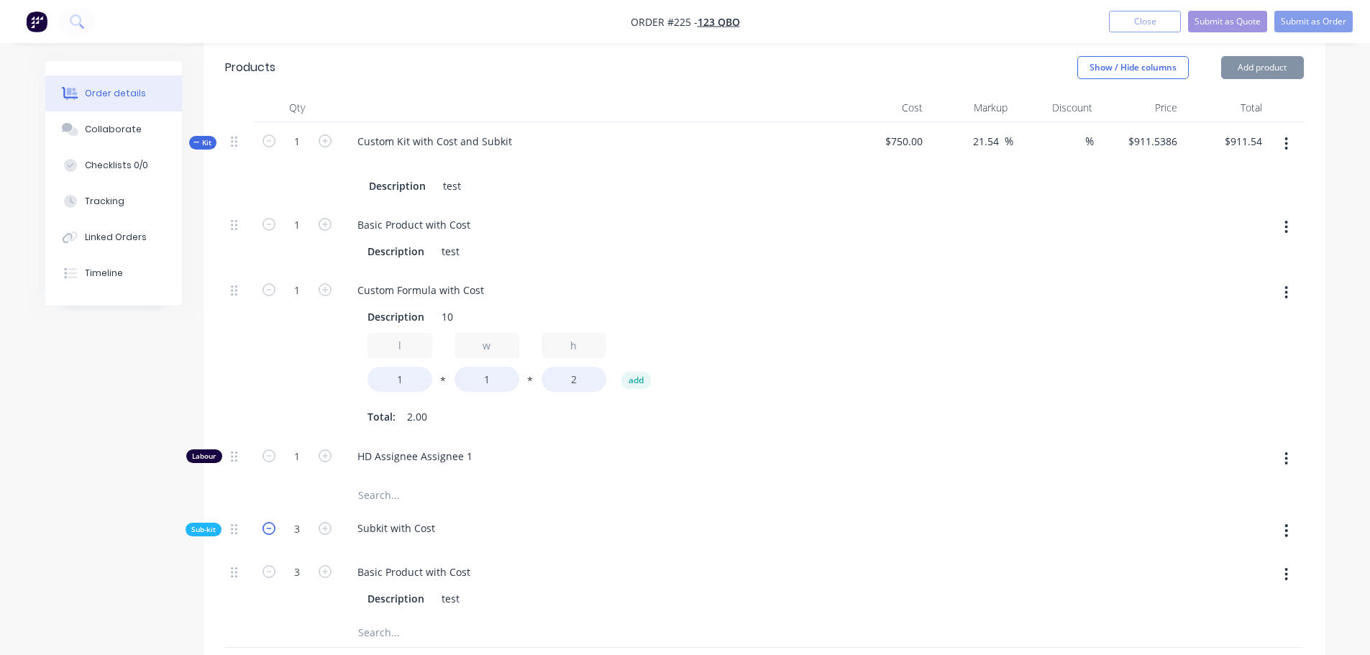
type input "2"
click at [271, 527] on icon "button" at bounding box center [268, 528] width 13 height 13
type input "$668.4616"
type input "$668.46"
type input "1"
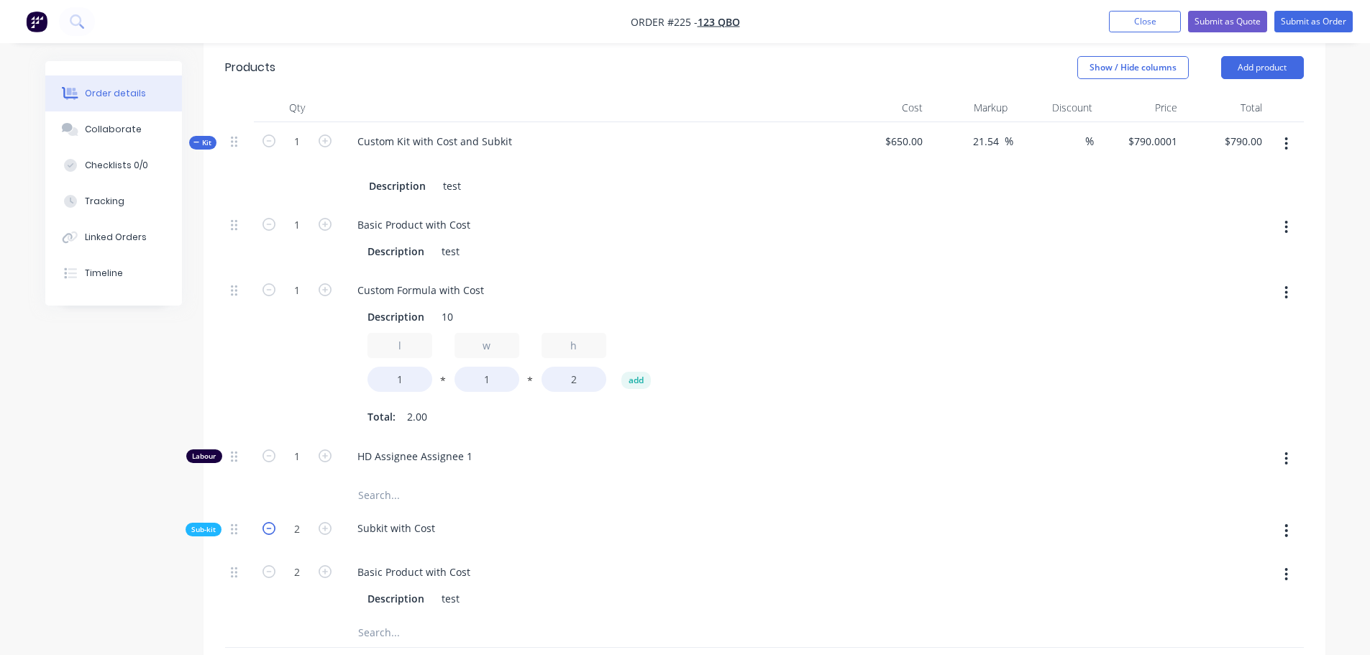
type input "1"
click at [131, 502] on div "Created by [PERSON_NAME] Created [DATE] Required [DATE] Assigned to Add team me…" at bounding box center [685, 309] width 1280 height 1503
click at [328, 528] on icon "button" at bounding box center [325, 528] width 13 height 13
type input "$790.0001"
type input "$790.00"
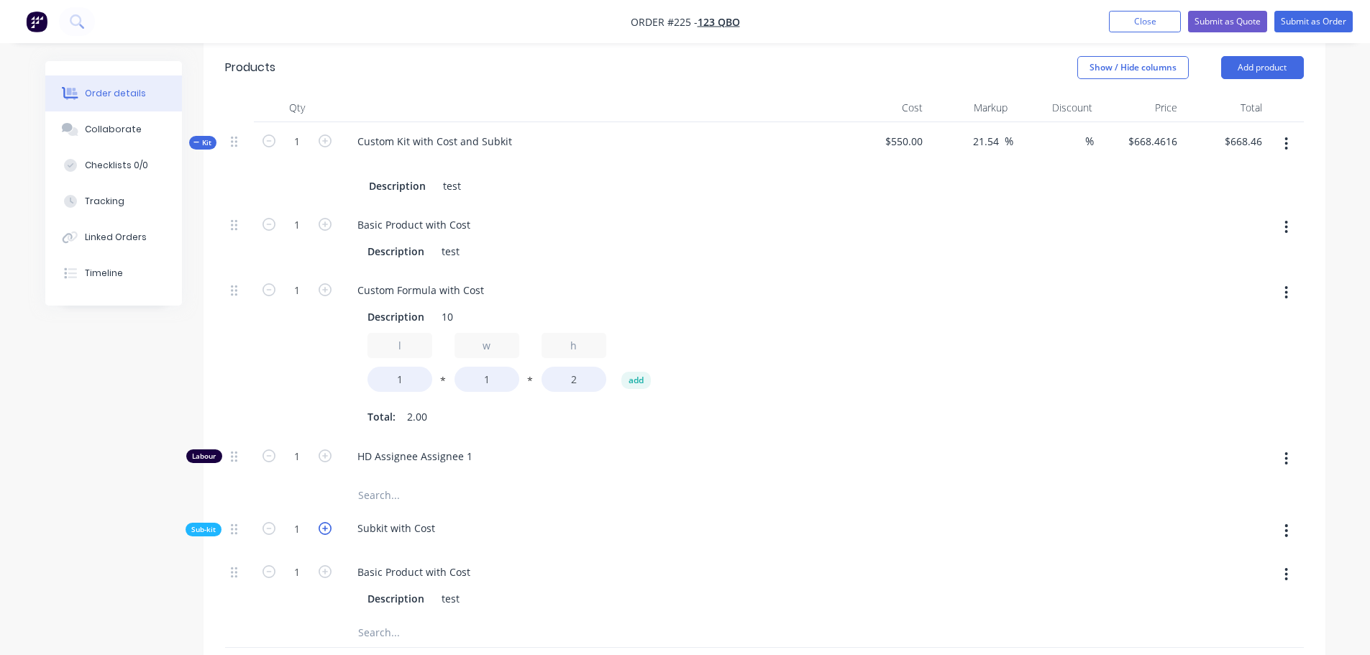
type input "2"
click at [329, 526] on icon "button" at bounding box center [325, 528] width 13 height 13
type input "$911.5386"
type input "$911.54"
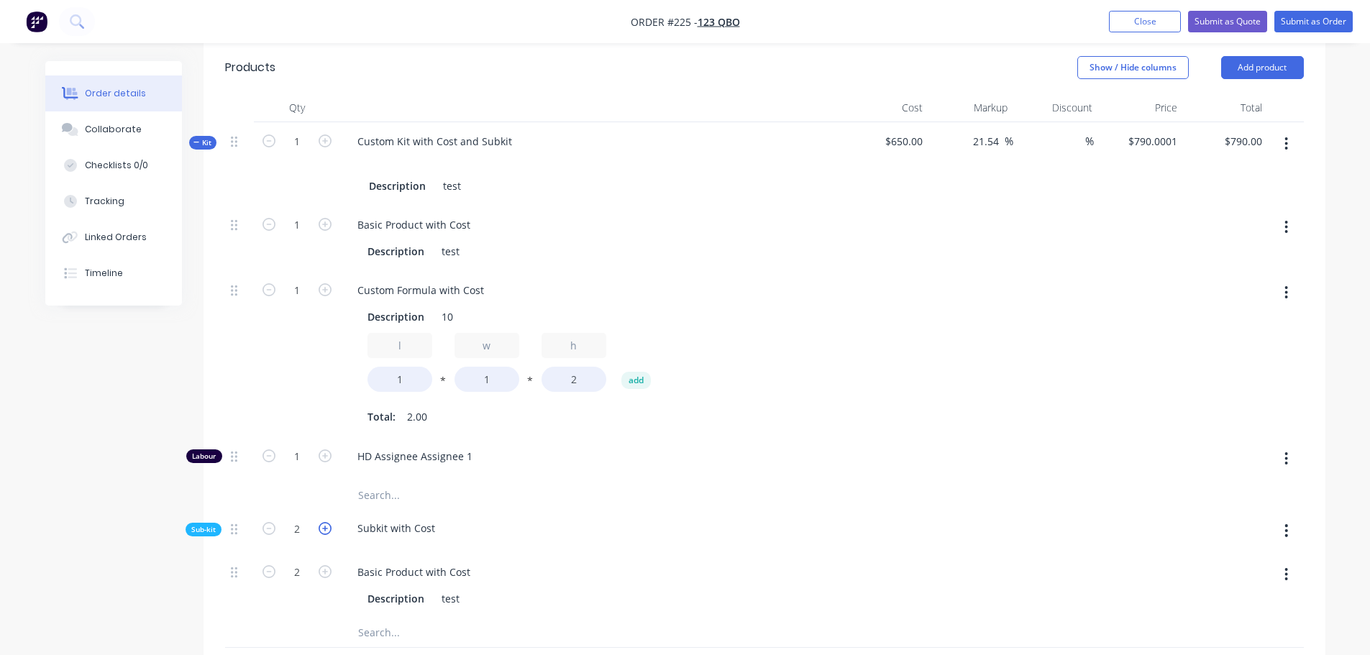
type input "3"
click at [329, 526] on icon "button" at bounding box center [325, 528] width 13 height 13
type input "$1,033.0771"
type input "$1,033.08"
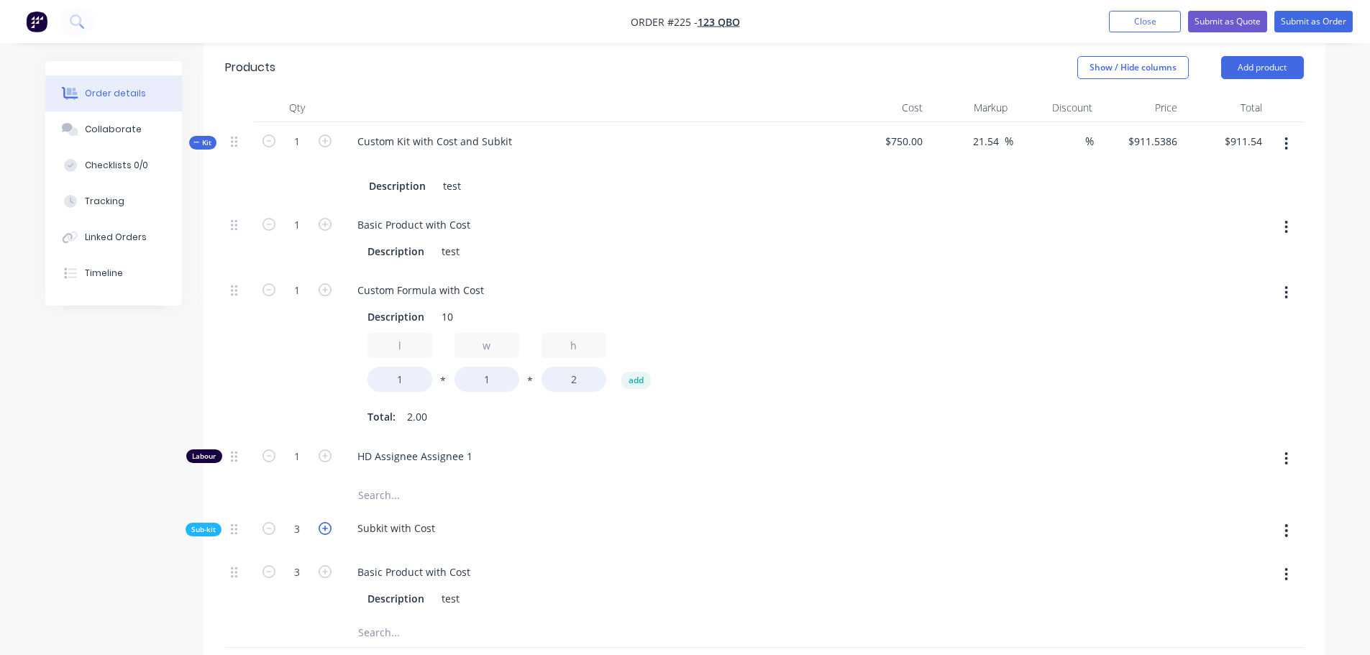
type input "4"
click at [329, 526] on icon "button" at bounding box center [325, 528] width 13 height 13
type input "$1,154.6156"
type input "$1,154.62"
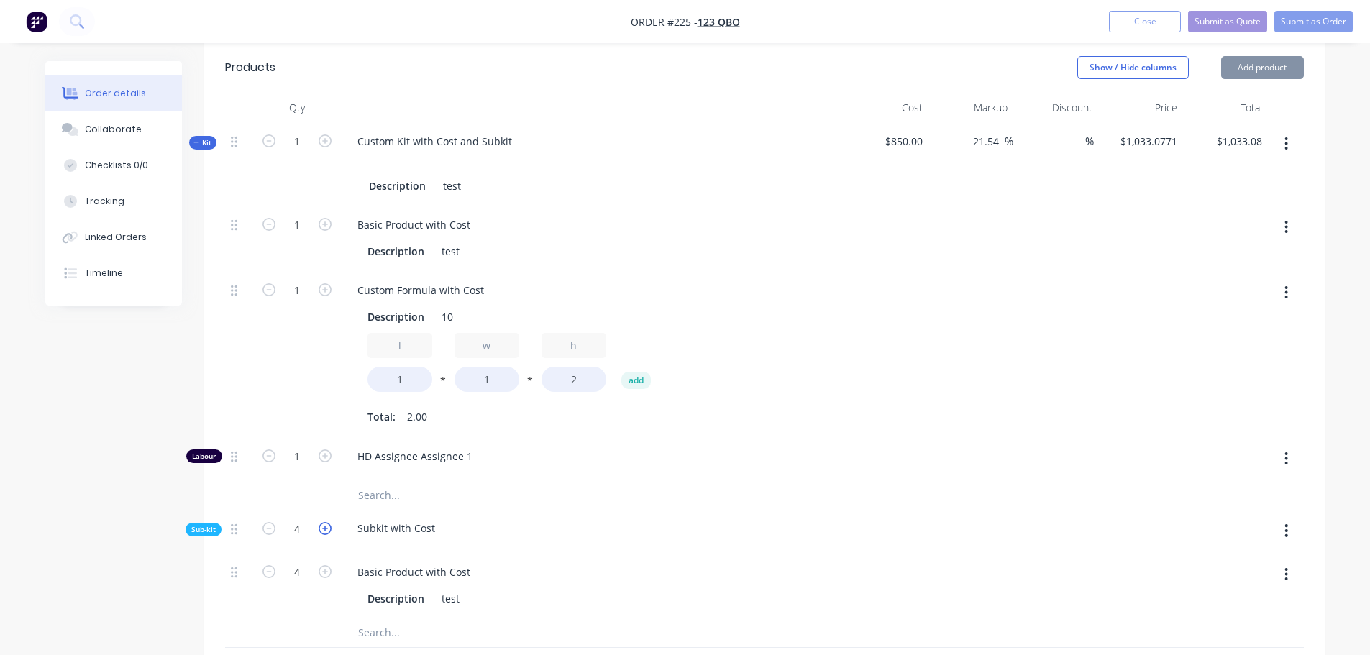
type input "5"
click at [285, 526] on input "5" at bounding box center [296, 529] width 37 height 22
type input "1"
type input "$668.4617"
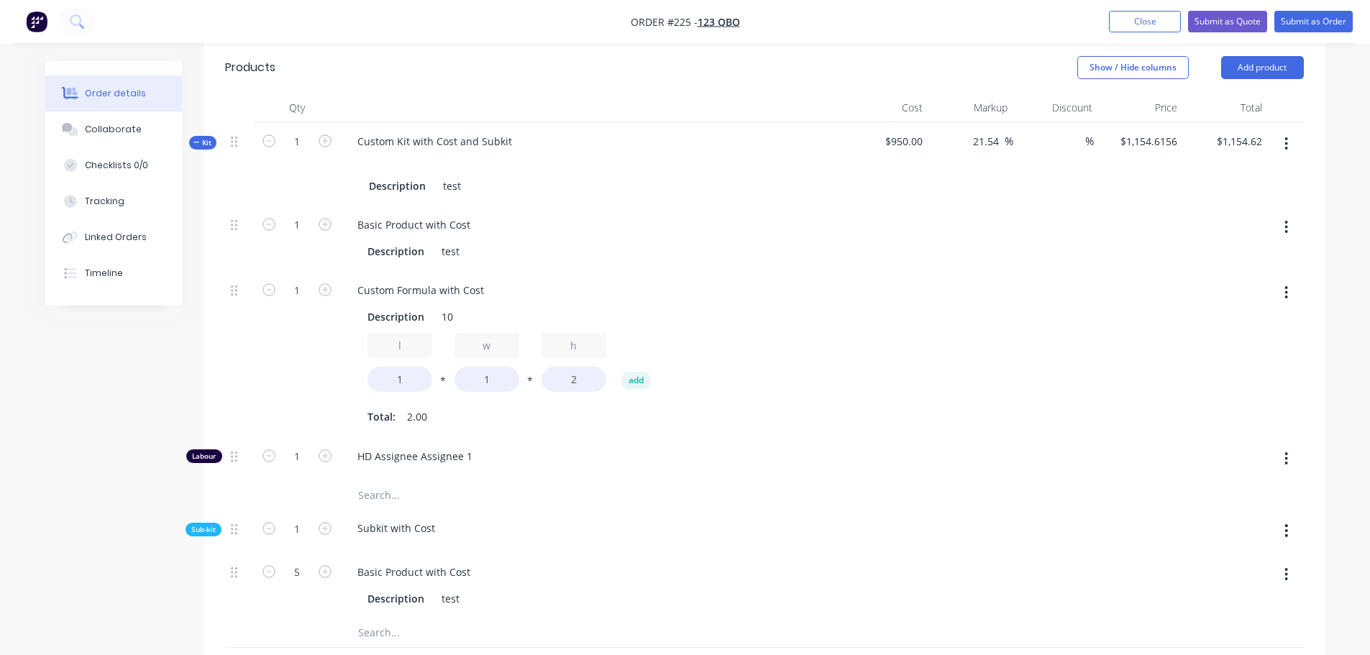
type input "$668.46"
click at [94, 497] on div "Created by [PERSON_NAME] Created [DATE] Required [DATE] Assigned to Add team me…" at bounding box center [685, 309] width 1280 height 1503
click at [306, 568] on input "1" at bounding box center [296, 573] width 37 height 22
type input "5"
click at [140, 551] on div "Created by [PERSON_NAME] Created [DATE] Required [DATE] Assigned to Add team me…" at bounding box center [685, 309] width 1280 height 1503
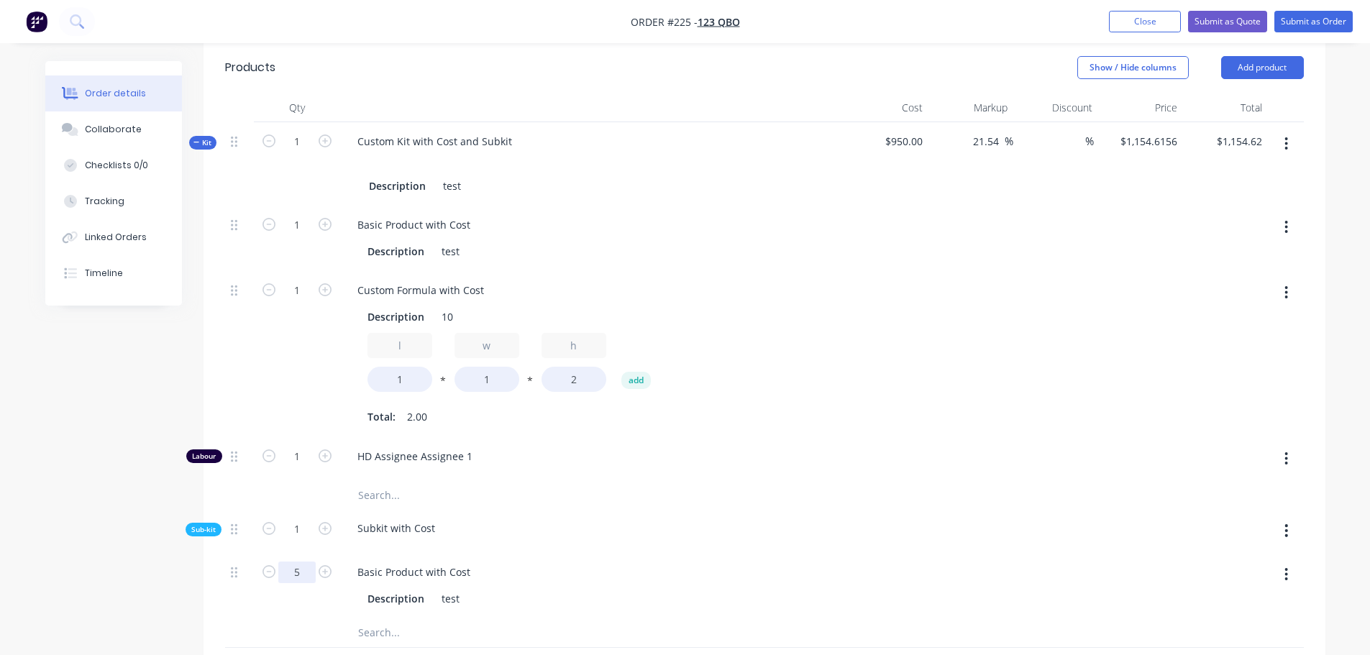
click at [280, 565] on input "5" at bounding box center [296, 573] width 37 height 22
click at [70, 484] on div "Created by [PERSON_NAME] Created [DATE] Required [DATE] Assigned to Add team me…" at bounding box center [685, 309] width 1280 height 1503
drag, startPoint x: 1281, startPoint y: 528, endPoint x: 1248, endPoint y: 549, distance: 38.5
click at [1279, 528] on button "button" at bounding box center [1286, 531] width 34 height 26
click at [1209, 591] on div "Delete" at bounding box center [1235, 597] width 111 height 21
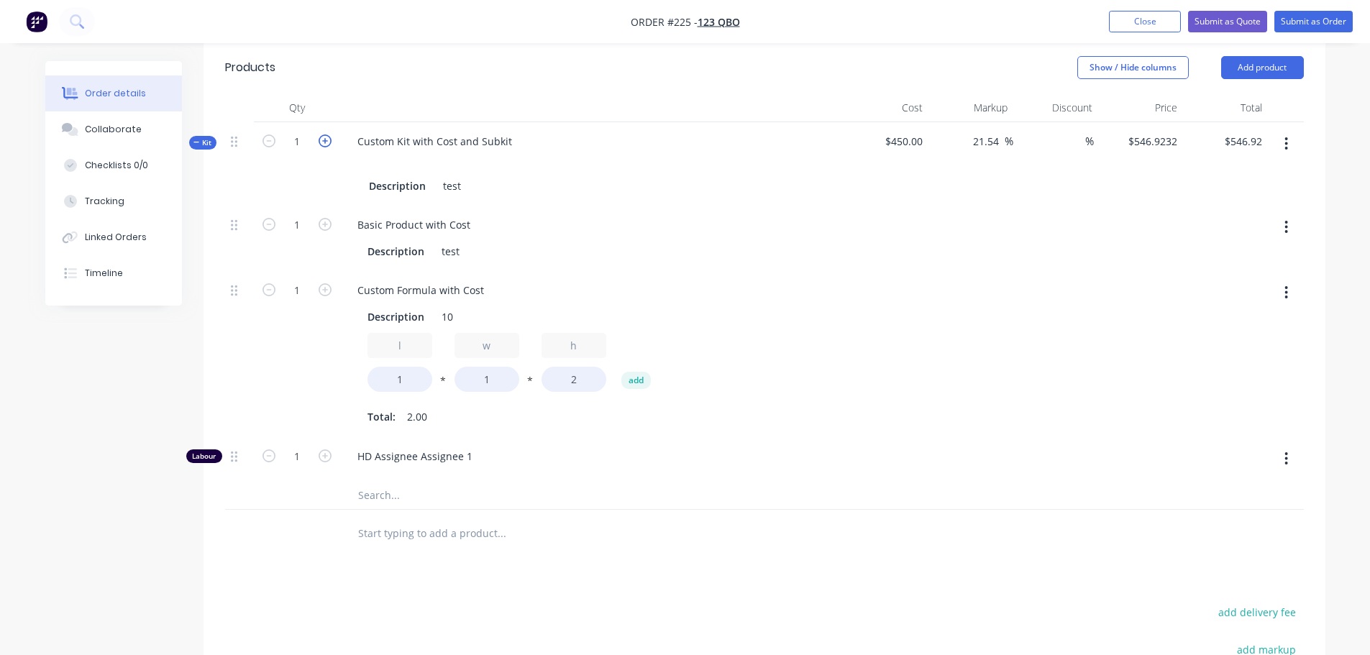
click at [324, 141] on icon "button" at bounding box center [325, 140] width 13 height 13
click at [325, 141] on icon "button" at bounding box center [325, 140] width 13 height 13
click at [267, 141] on icon "button" at bounding box center [268, 140] width 13 height 13
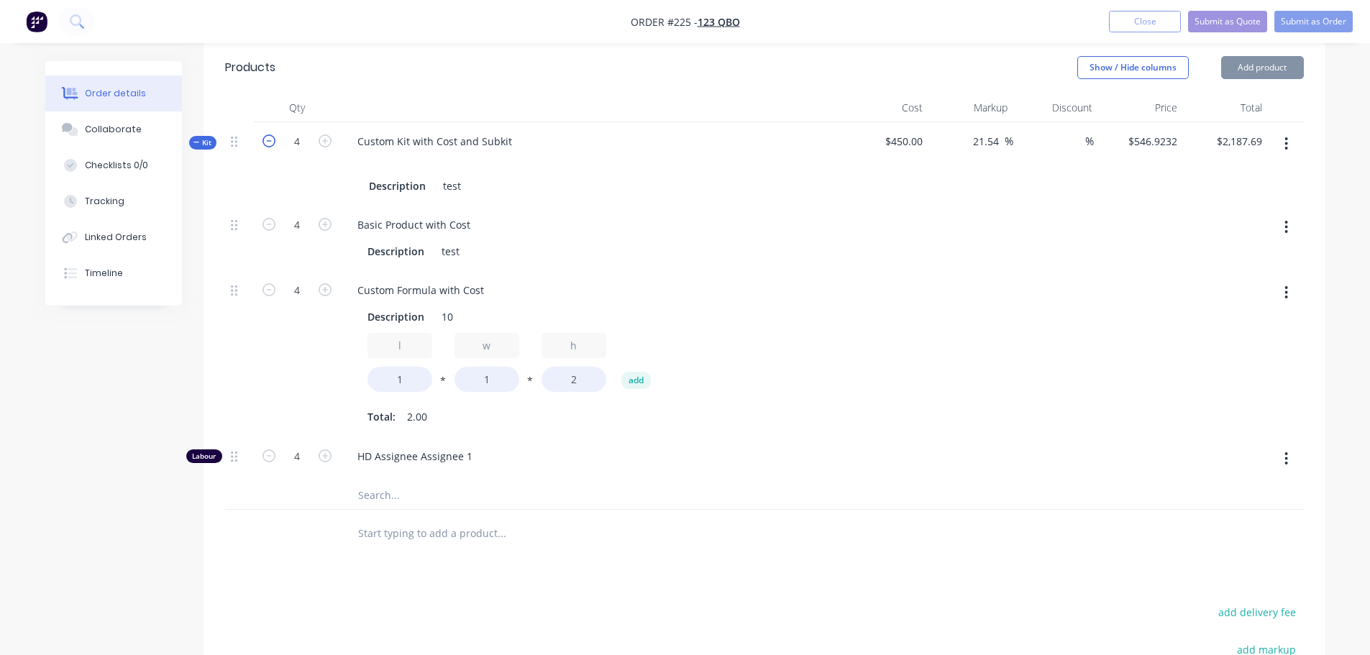
click at [267, 141] on icon "button" at bounding box center [268, 140] width 13 height 13
drag, startPoint x: 1290, startPoint y: 147, endPoint x: 1276, endPoint y: 160, distance: 19.3
click at [1289, 147] on button "button" at bounding box center [1286, 144] width 34 height 26
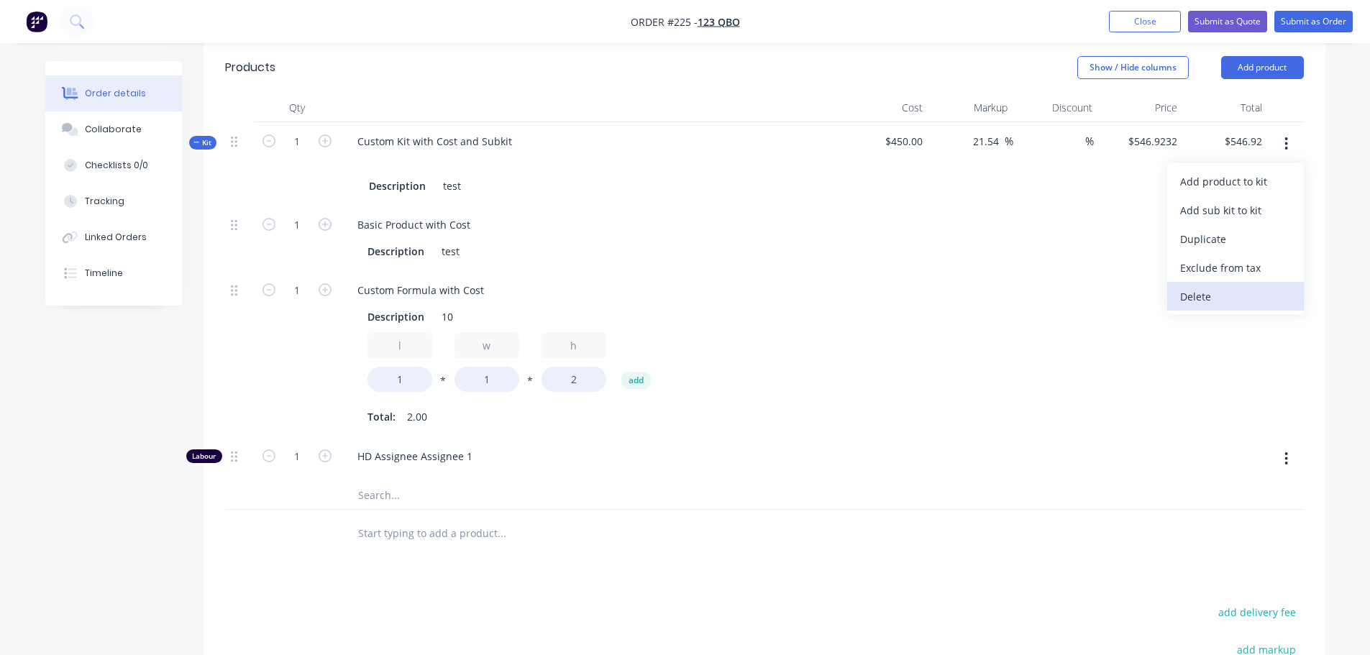
click at [1197, 300] on div "Delete" at bounding box center [1235, 296] width 111 height 21
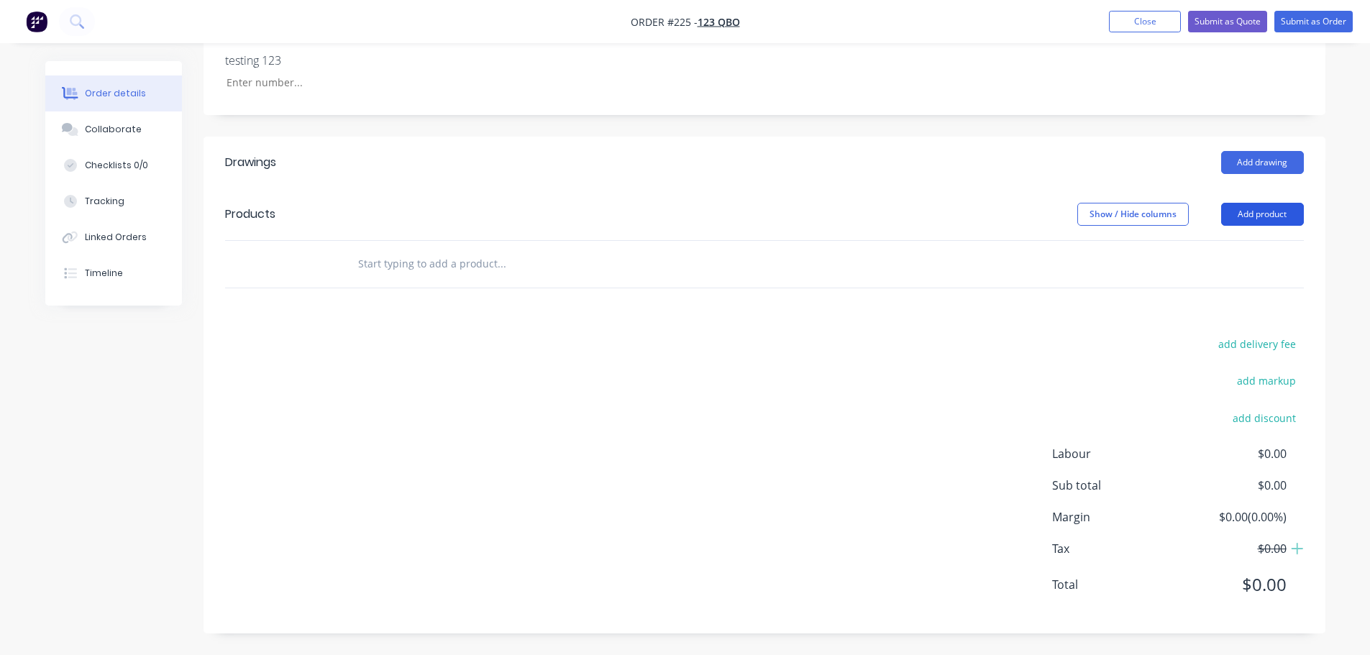
drag, startPoint x: 1273, startPoint y: 214, endPoint x: 1250, endPoint y: 221, distance: 24.3
click at [1270, 214] on button "Add product" at bounding box center [1262, 214] width 83 height 23
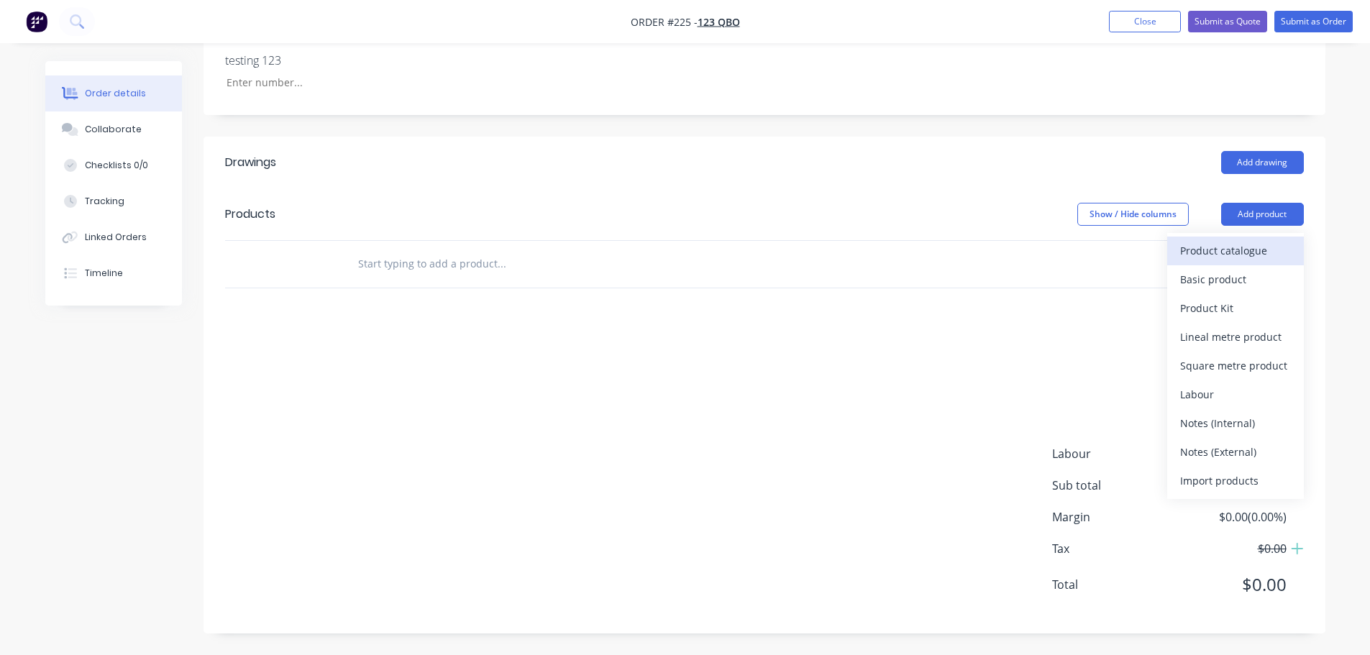
click at [1221, 251] on div "Product catalogue" at bounding box center [1235, 250] width 111 height 21
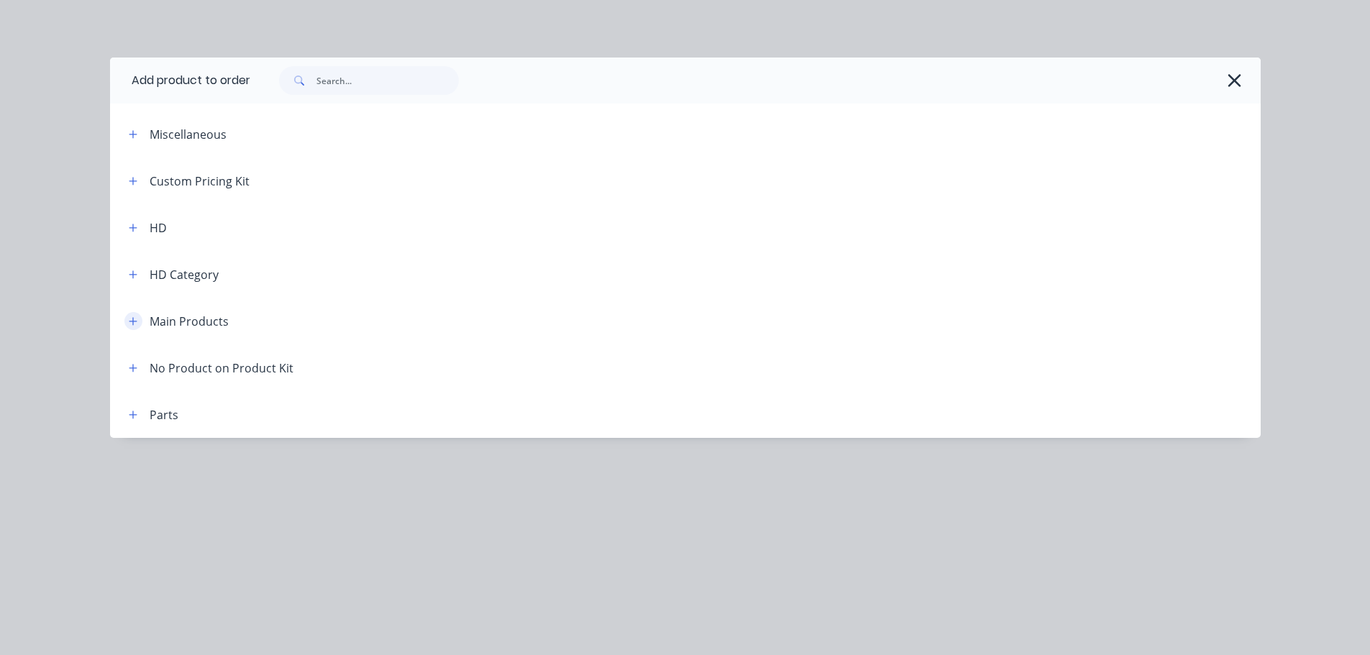
click at [137, 313] on button "button" at bounding box center [133, 321] width 18 height 18
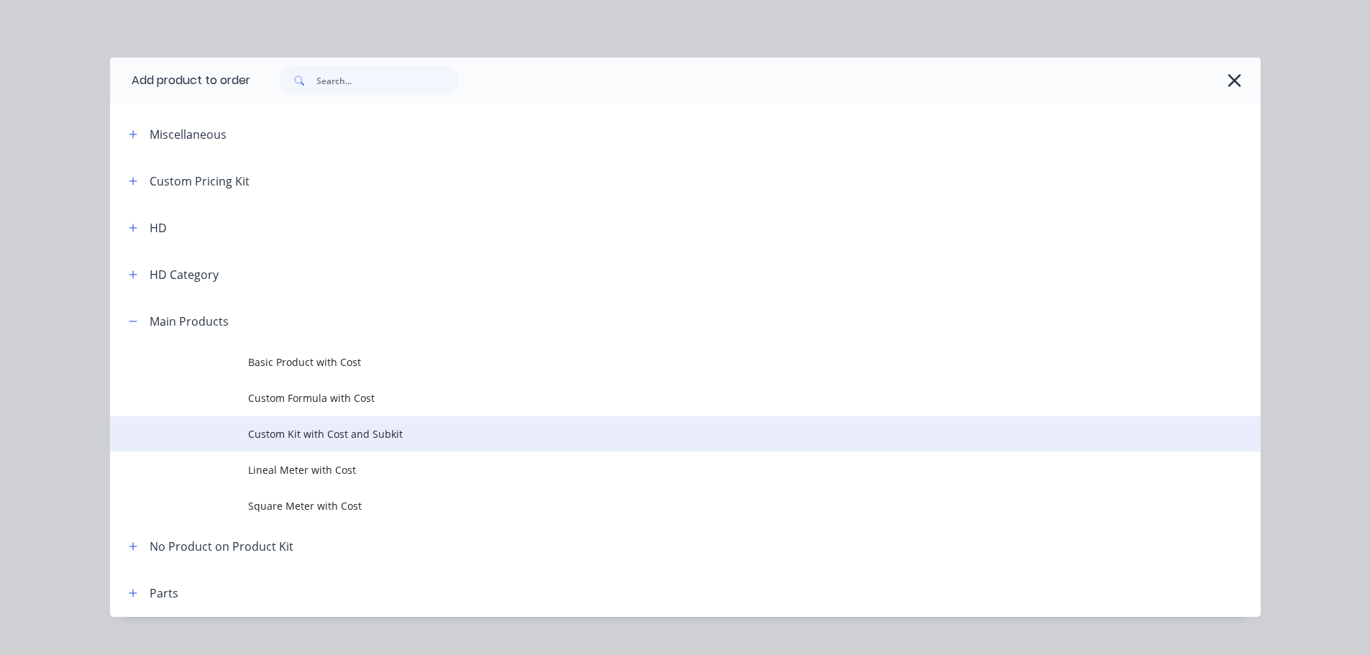
click at [333, 442] on td "Custom Kit with Cost and Subkit" at bounding box center [754, 434] width 1012 height 36
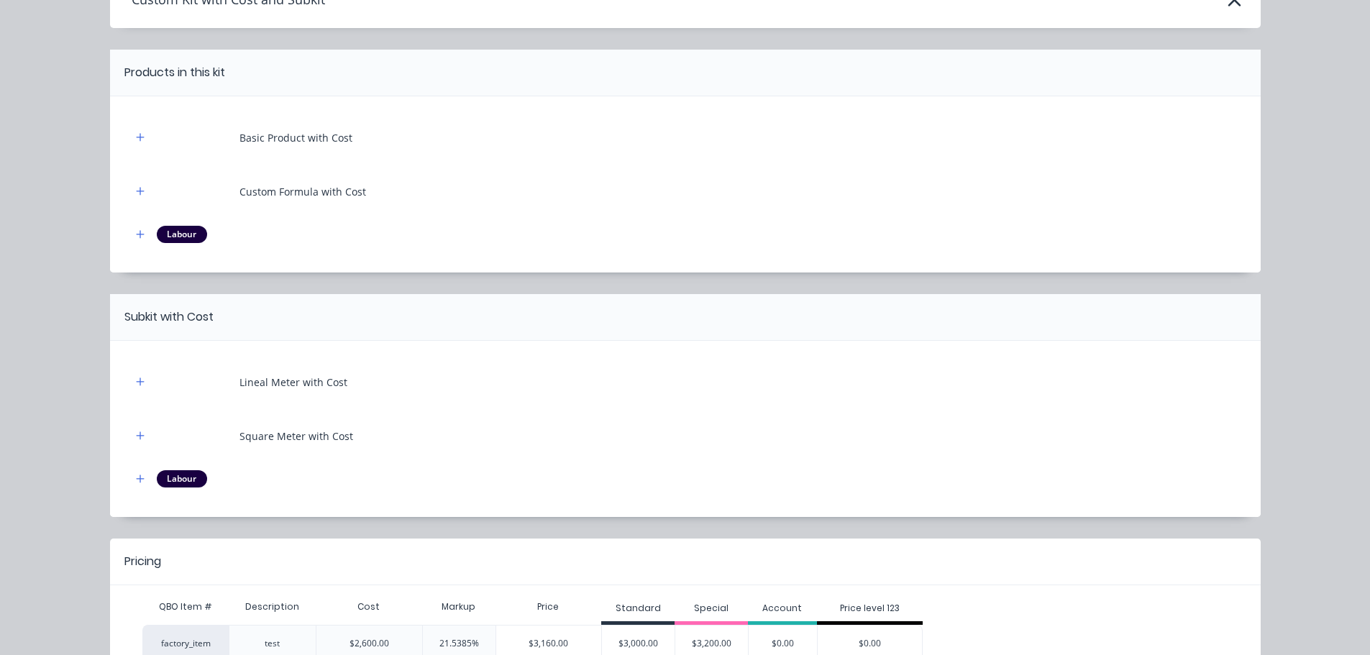
scroll to position [178, 0]
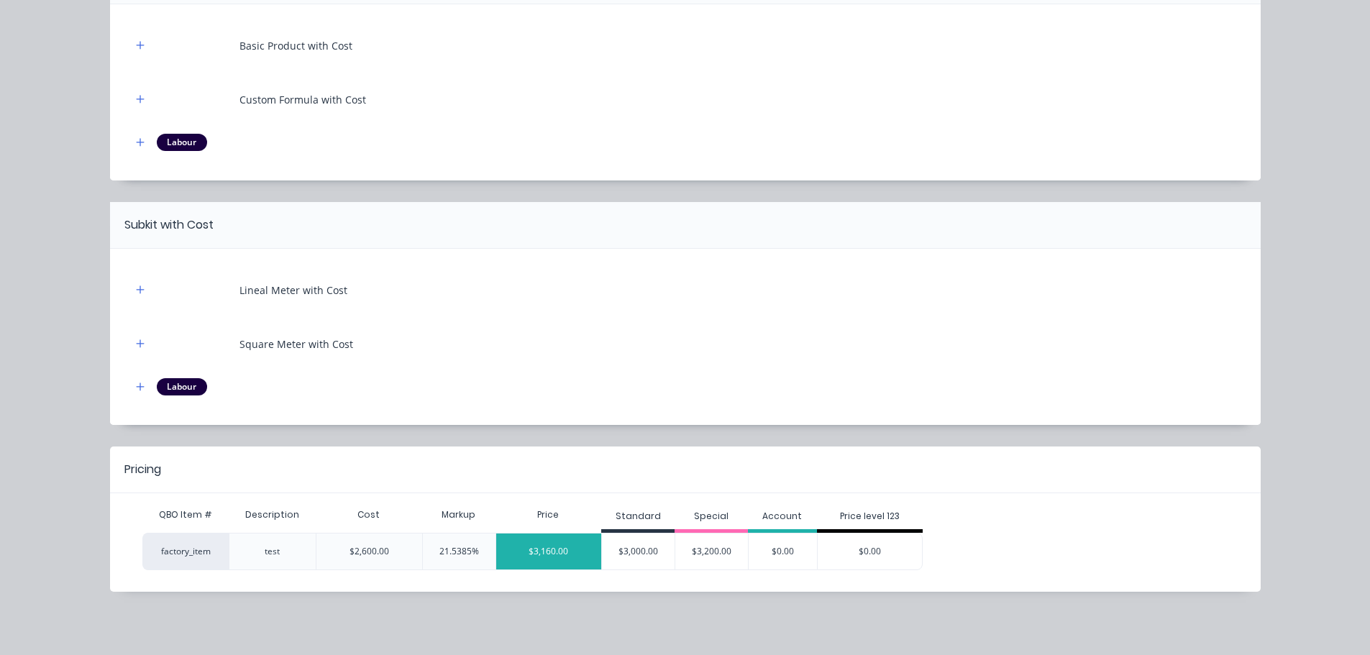
click at [544, 549] on div "$3,160.00" at bounding box center [549, 551] width 106 height 36
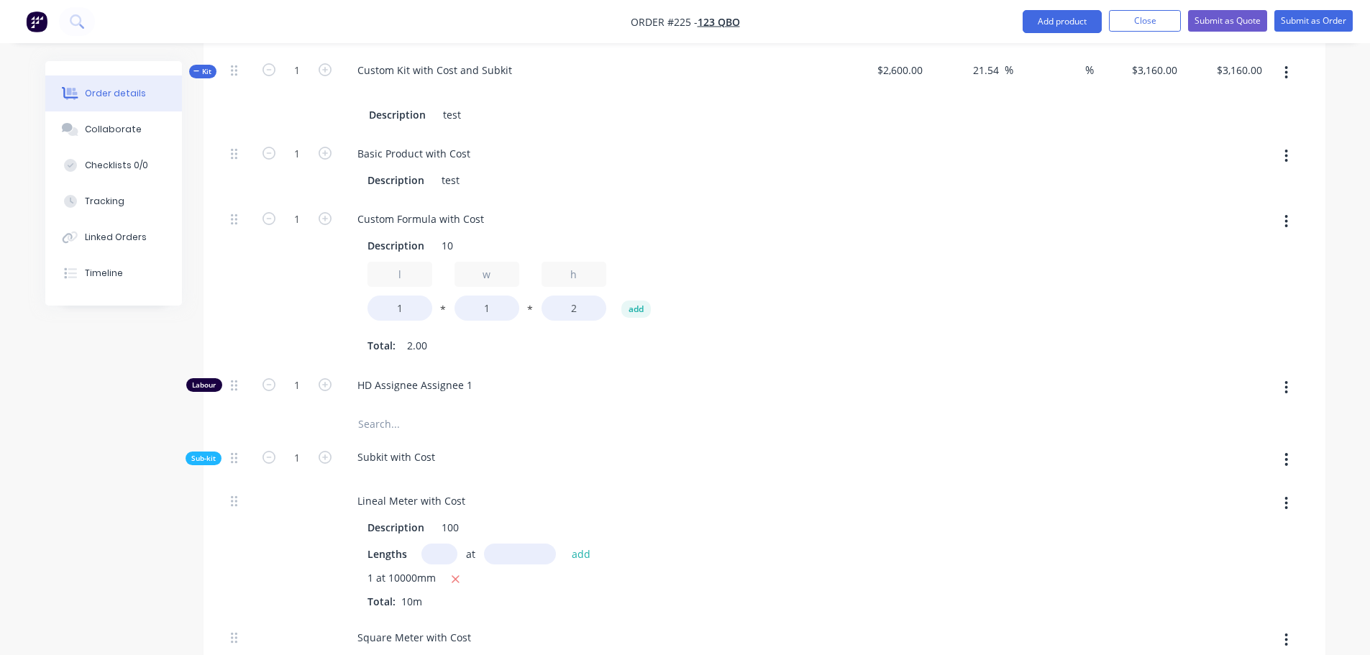
scroll to position [716, 0]
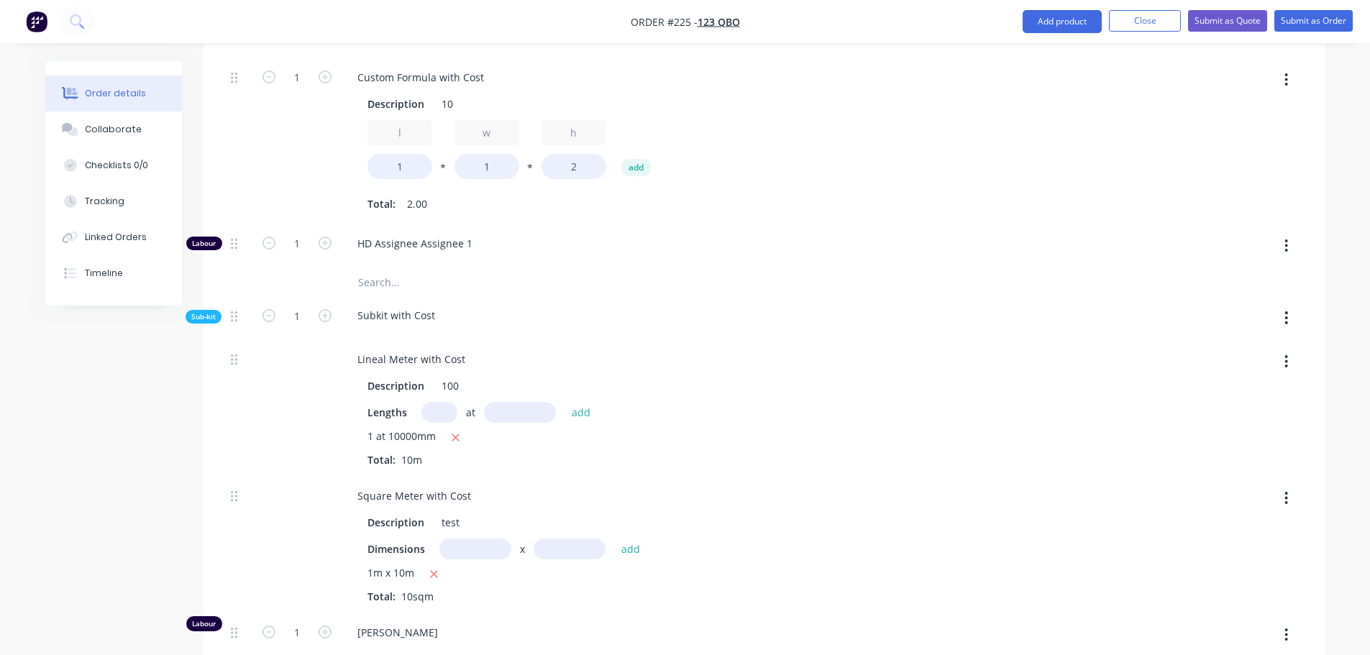
drag, startPoint x: 326, startPoint y: 628, endPoint x: 446, endPoint y: 484, distance: 188.4
click at [326, 628] on icon "button" at bounding box center [325, 632] width 13 height 13
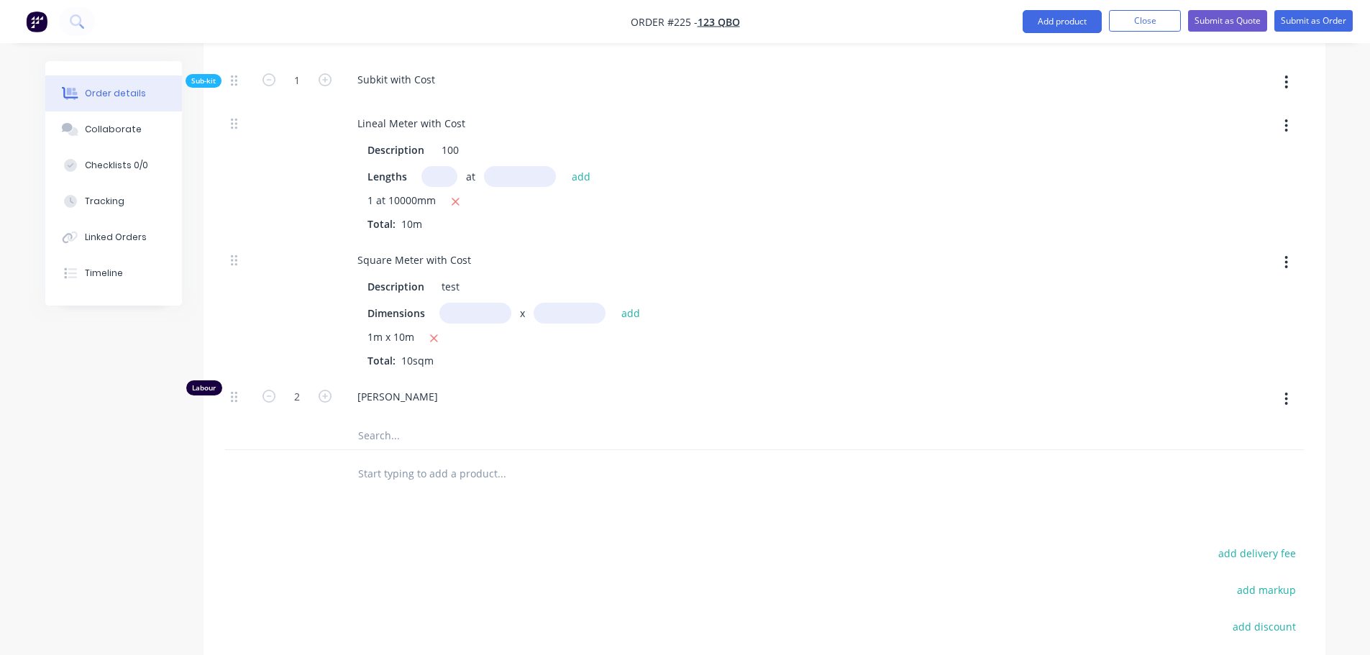
scroll to position [1076, 0]
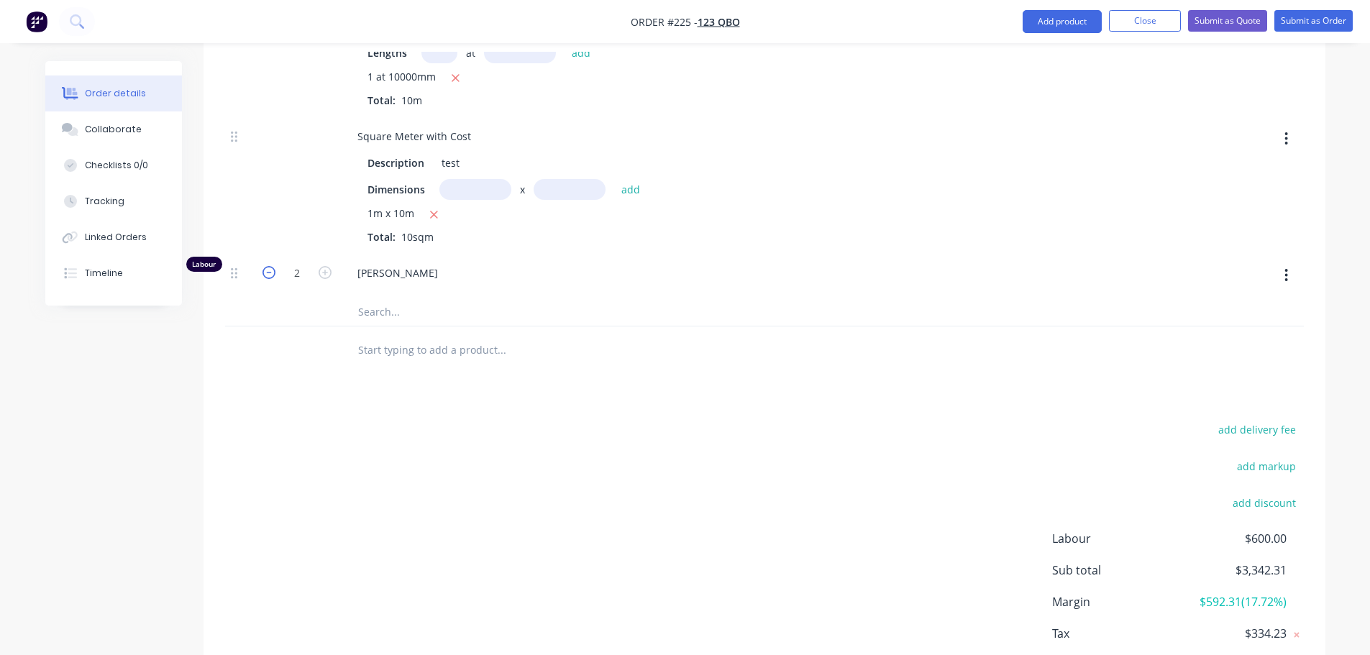
click at [269, 273] on icon "button" at bounding box center [268, 272] width 13 height 13
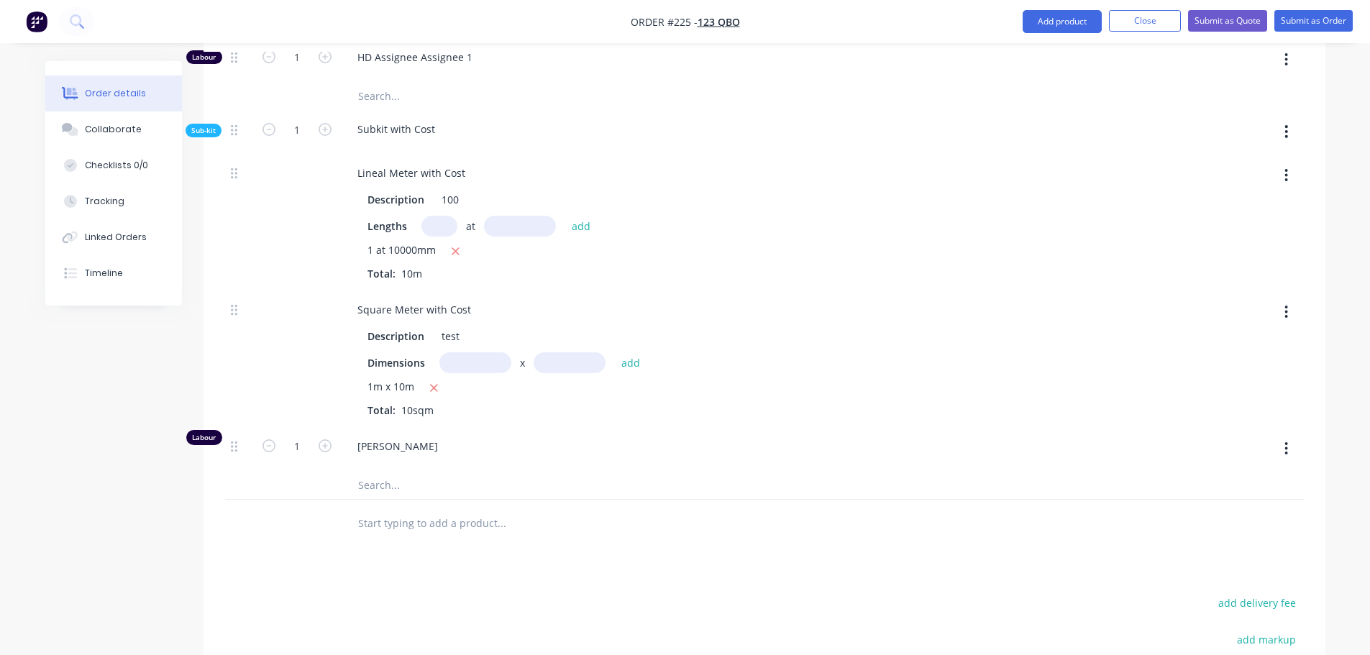
scroll to position [860, 0]
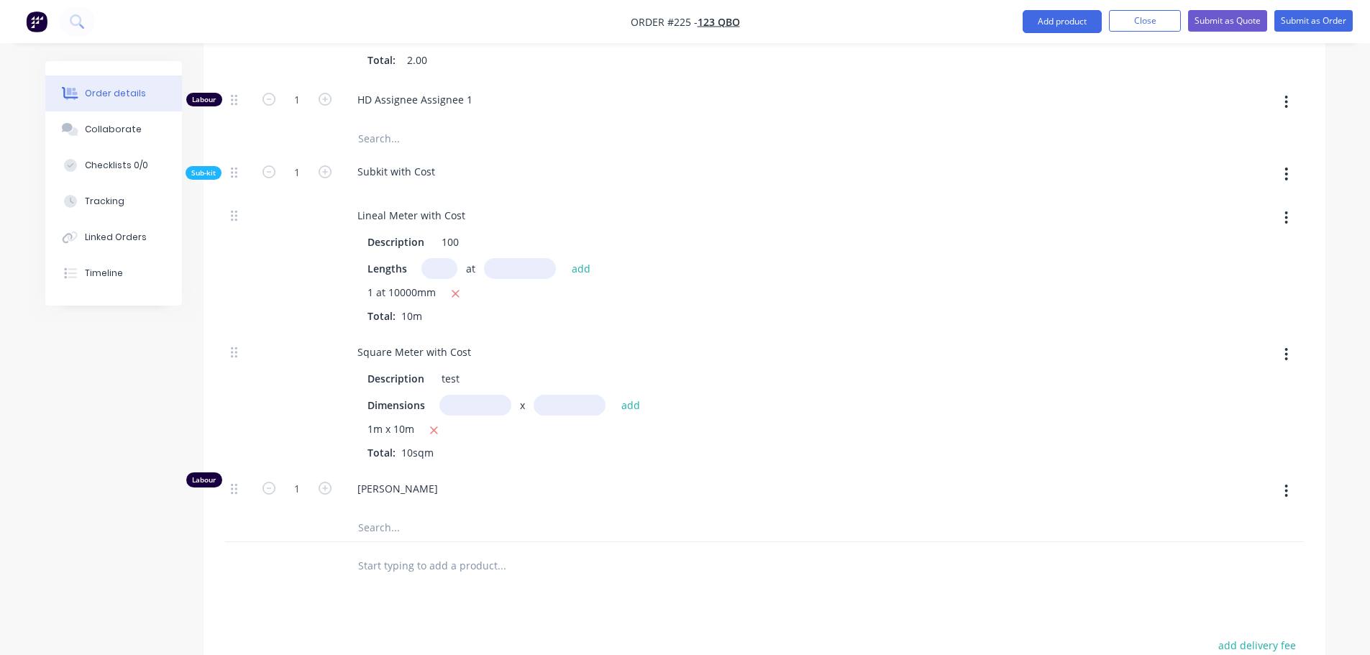
click at [444, 271] on input "text" at bounding box center [439, 268] width 36 height 21
click at [533, 264] on input "text" at bounding box center [520, 268] width 72 height 21
click at [564, 259] on button "add" at bounding box center [581, 268] width 34 height 19
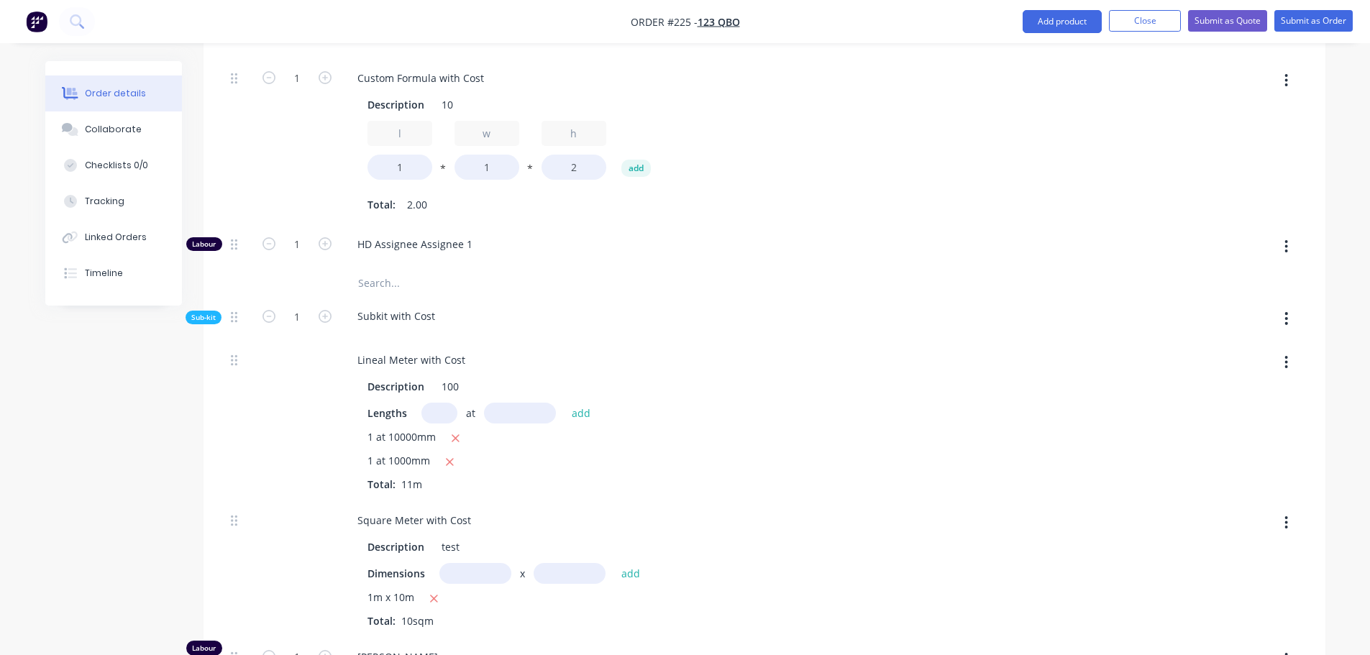
scroll to position [716, 0]
click at [449, 462] on icon "button" at bounding box center [450, 461] width 8 height 8
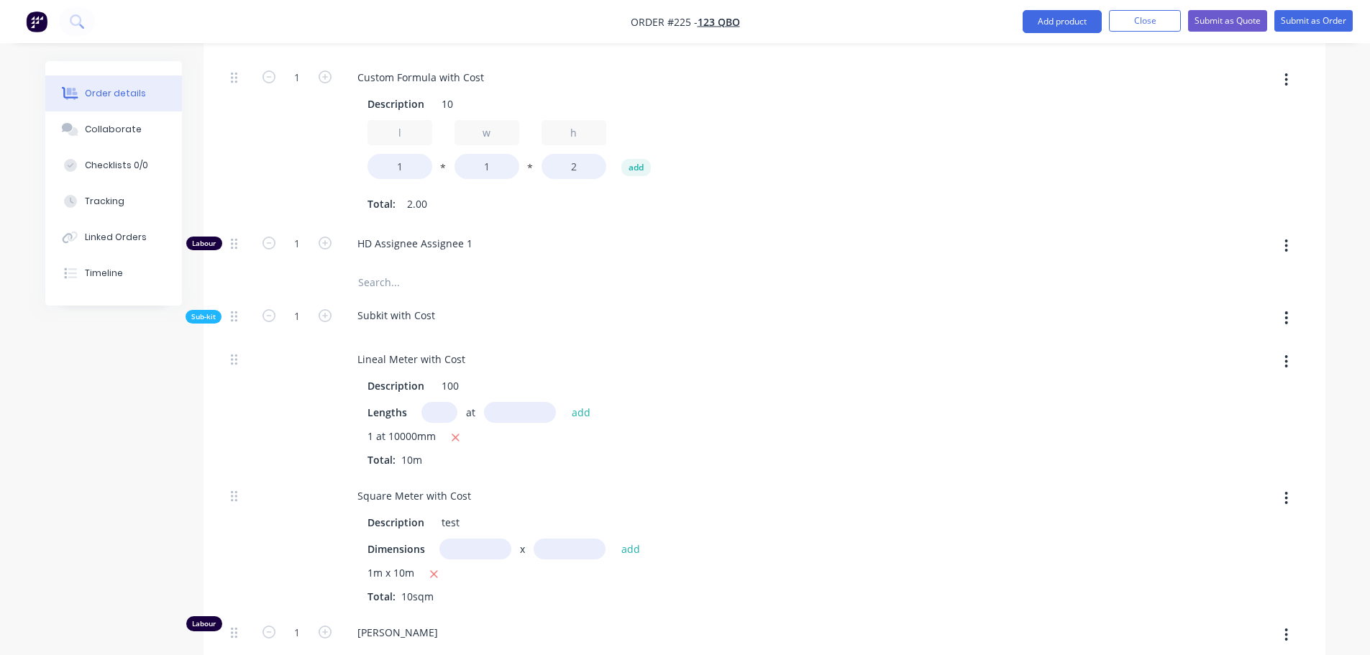
click at [477, 549] on input "text" at bounding box center [475, 549] width 72 height 21
click at [581, 549] on input "text" at bounding box center [569, 549] width 72 height 21
click at [614, 539] on button "add" at bounding box center [631, 548] width 34 height 19
click at [426, 599] on icon "button" at bounding box center [427, 598] width 9 height 13
click at [326, 319] on icon "button" at bounding box center [325, 315] width 13 height 13
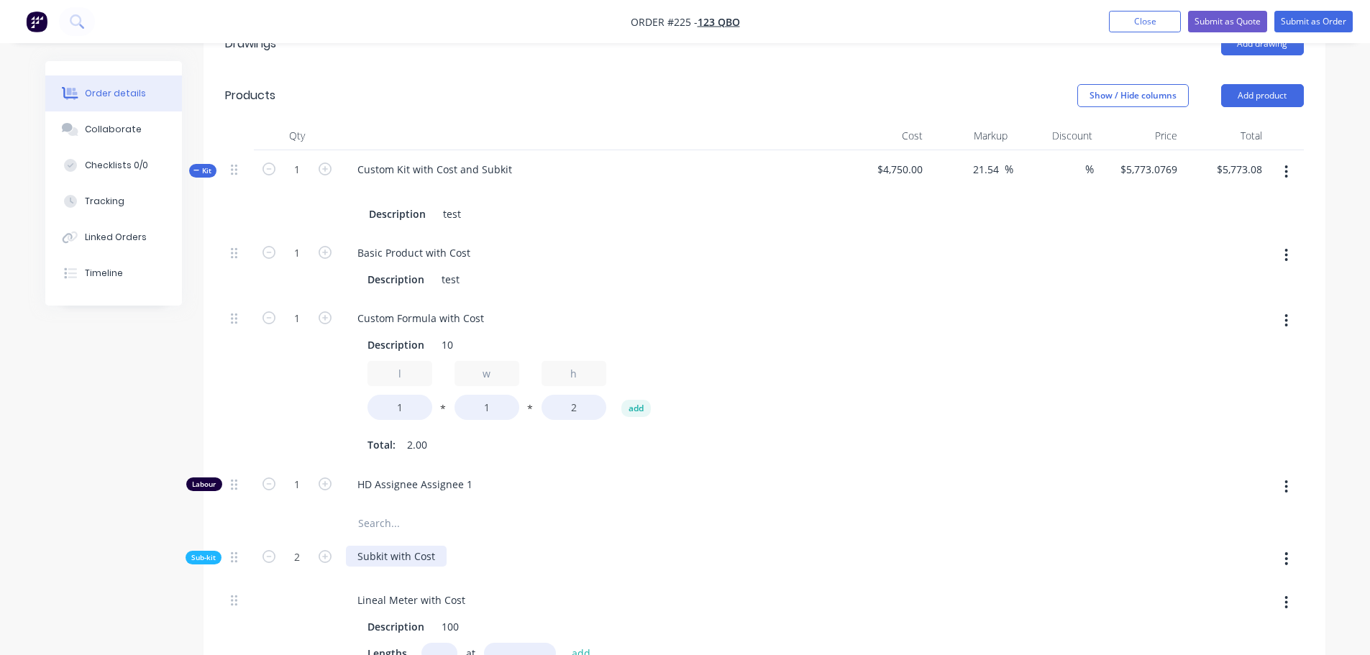
scroll to position [500, 0]
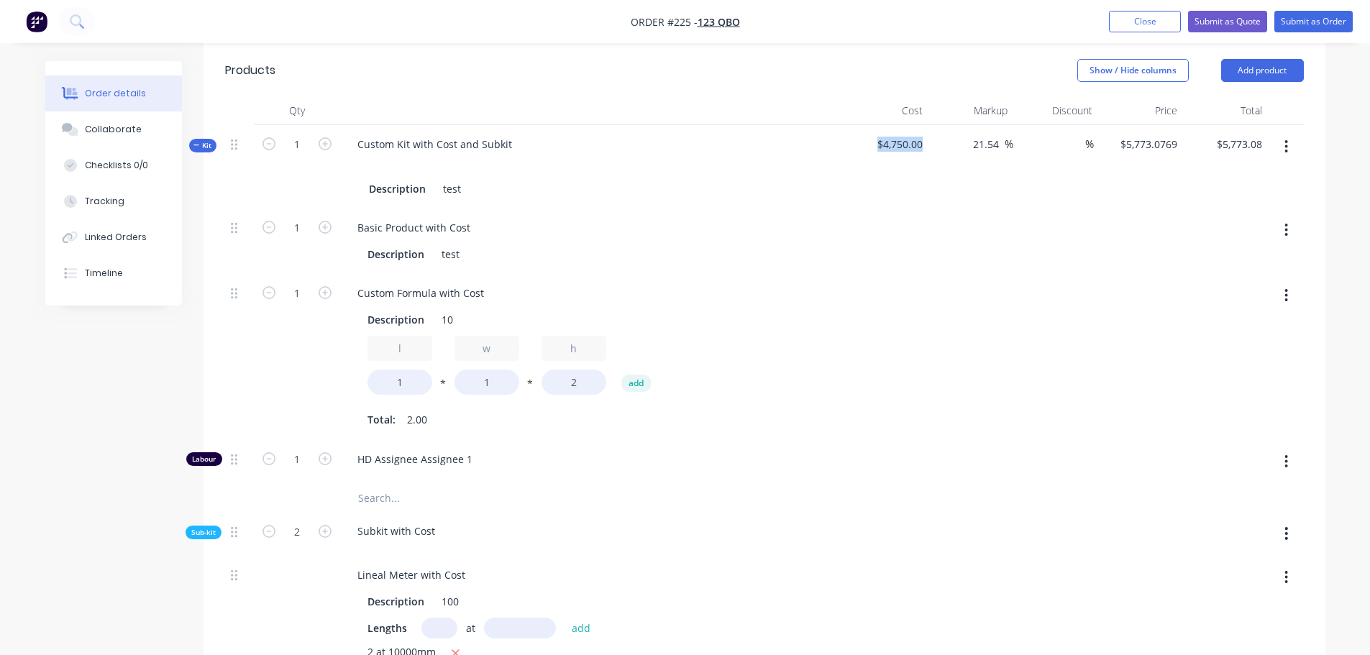
drag, startPoint x: 874, startPoint y: 142, endPoint x: 943, endPoint y: 166, distance: 73.0
click at [944, 149] on div "Kit 1 Custom Kit with Cost and Subkit Description test $4,750.00 21.54 21.54 % …" at bounding box center [764, 166] width 1078 height 83
click at [964, 261] on div at bounding box center [970, 241] width 85 height 65
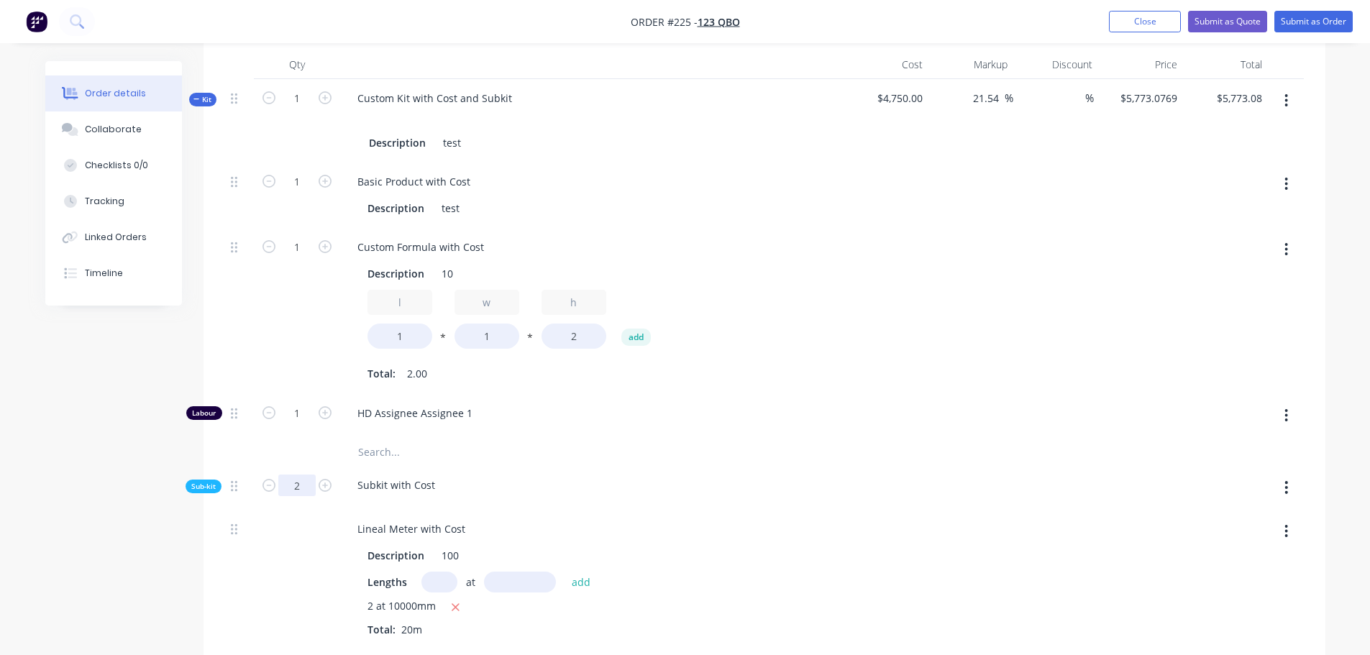
scroll to position [572, 0]
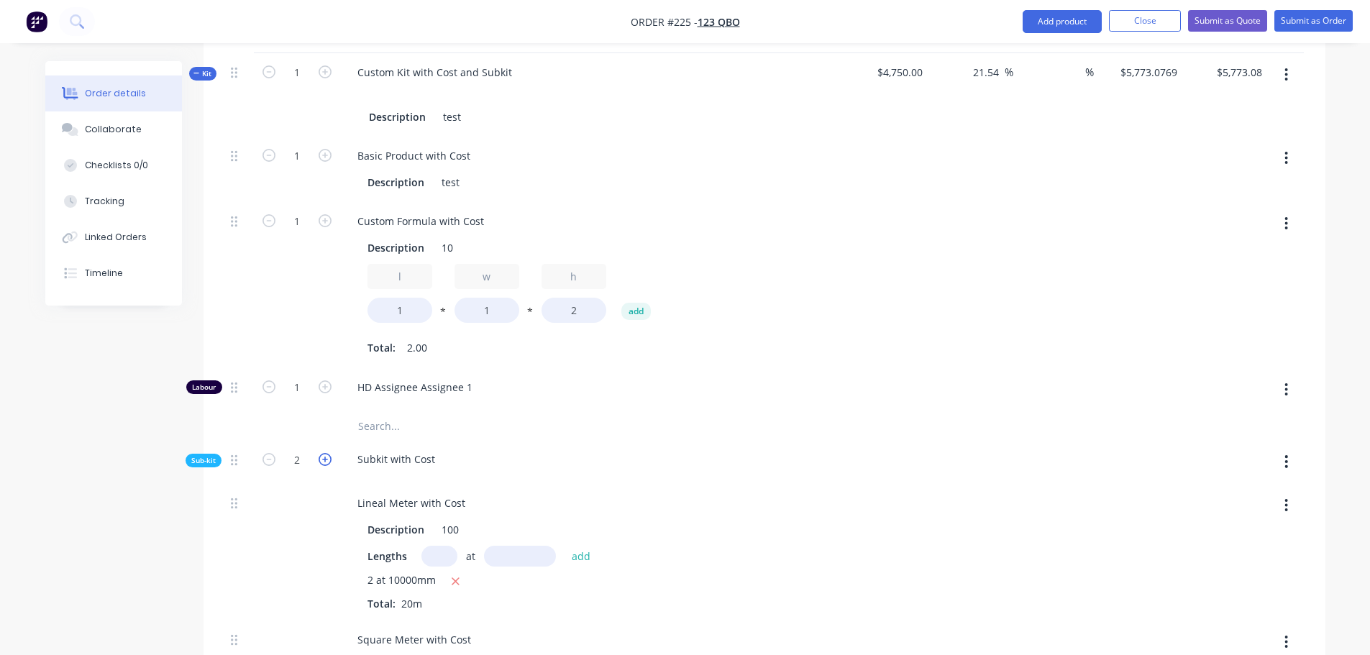
click at [331, 459] on icon "button" at bounding box center [325, 459] width 13 height 13
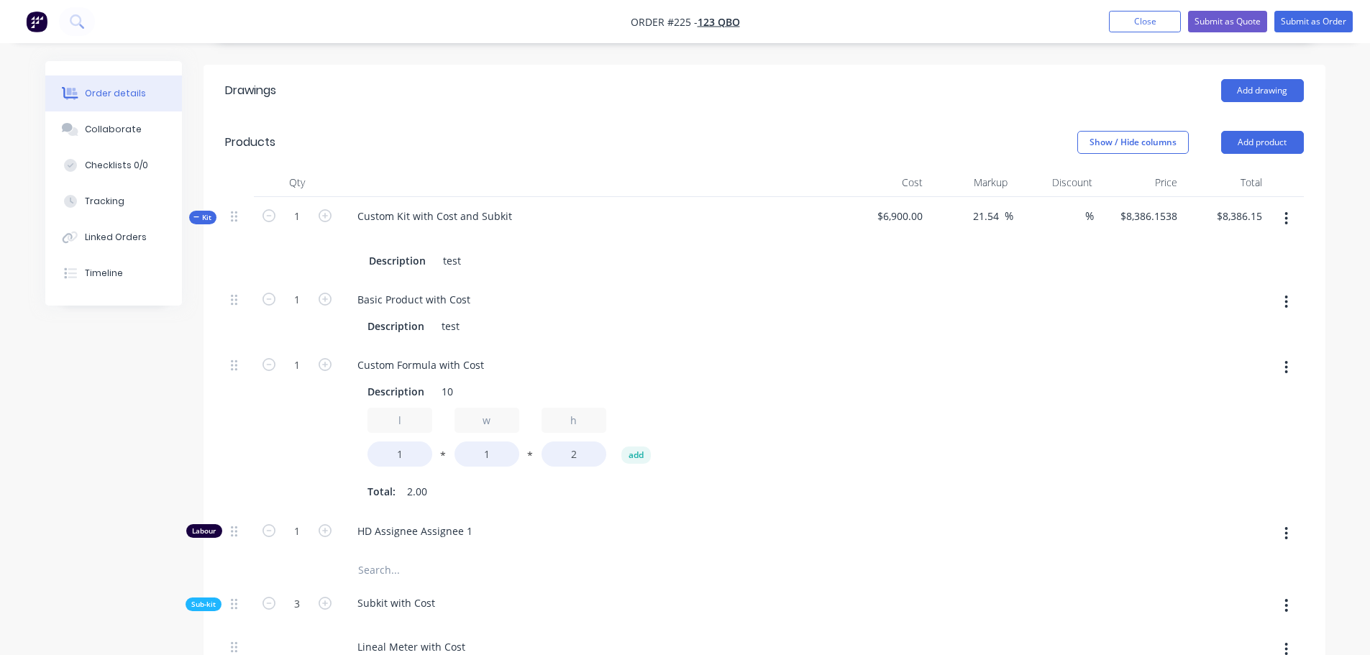
scroll to position [644, 0]
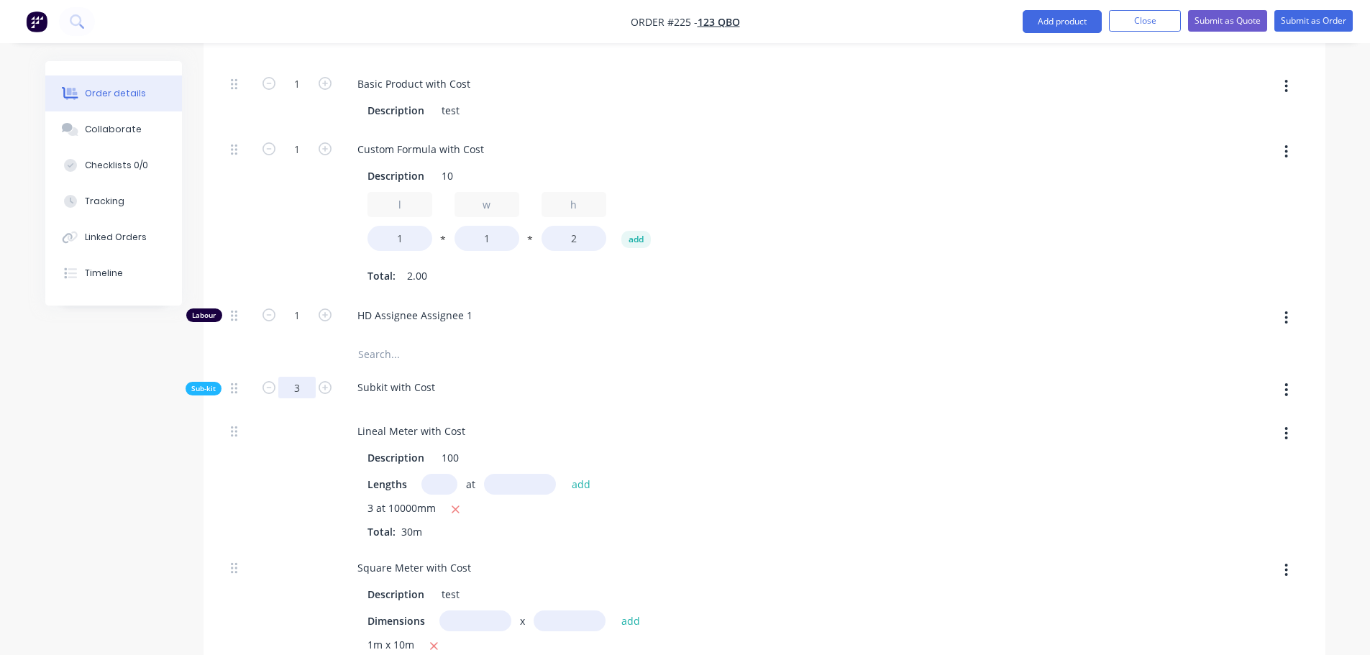
click at [301, 393] on input "3" at bounding box center [296, 388] width 37 height 22
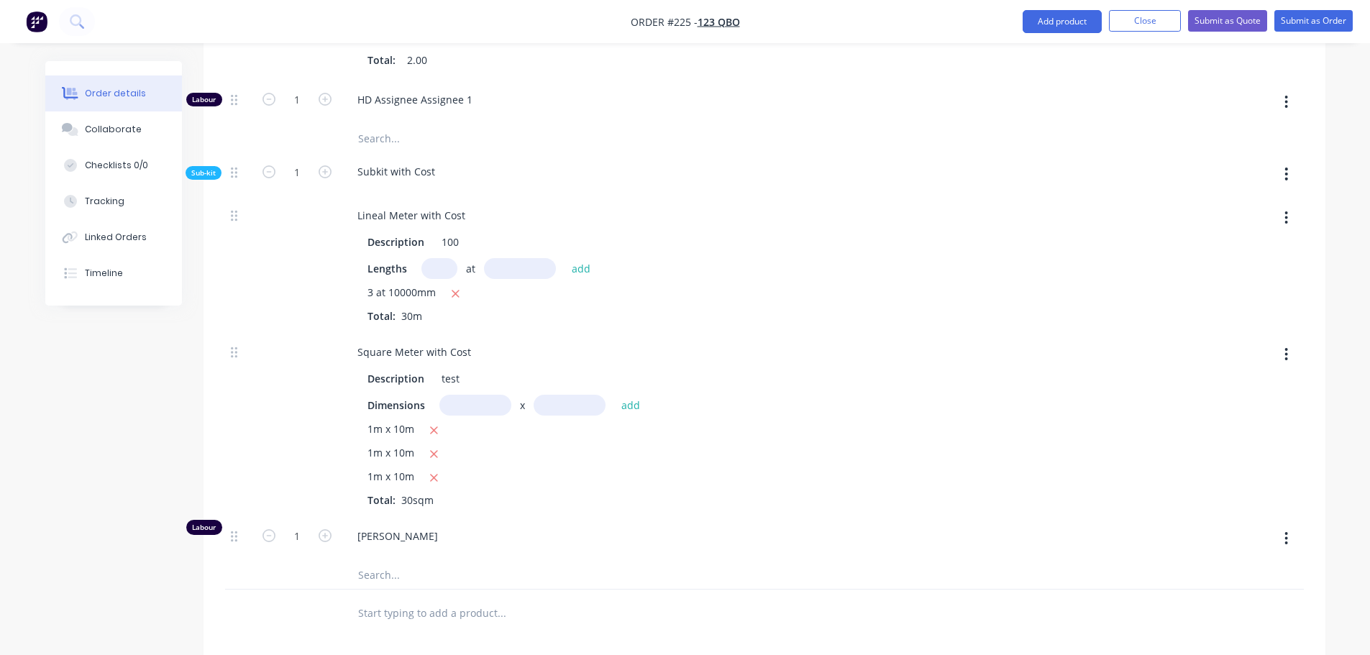
drag, startPoint x: 332, startPoint y: 437, endPoint x: 327, endPoint y: 496, distance: 59.2
click at [332, 438] on div at bounding box center [297, 425] width 86 height 184
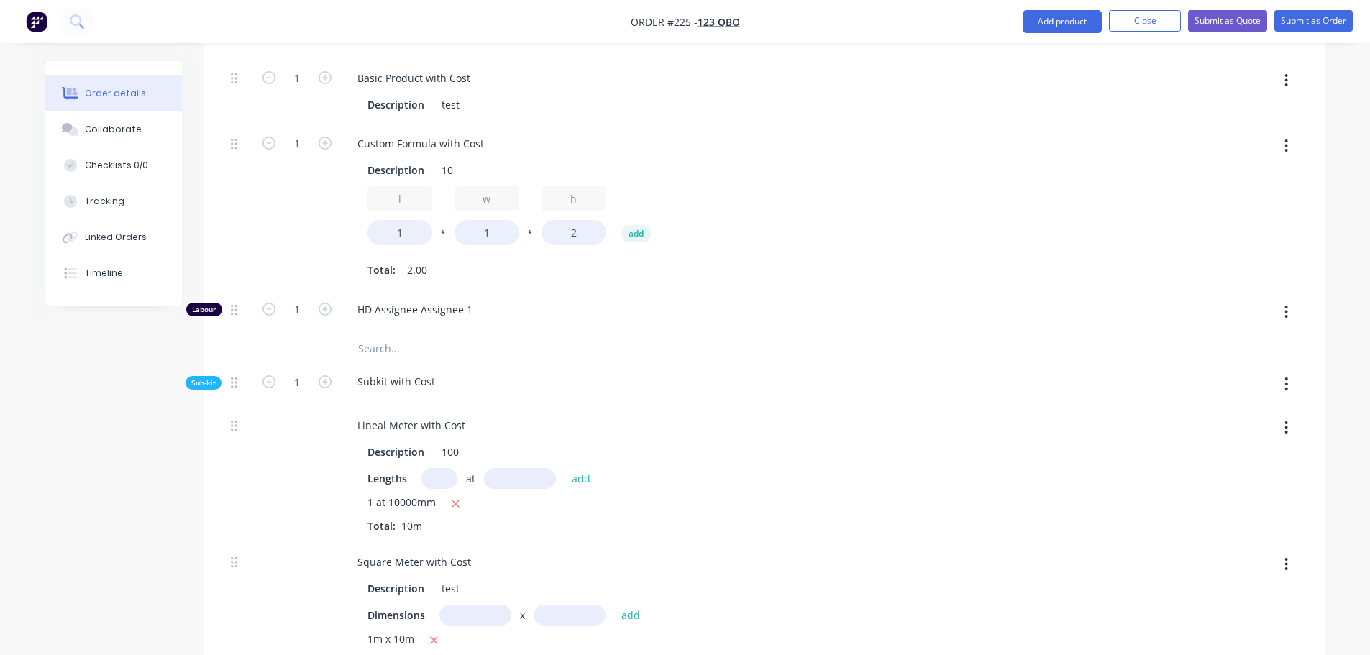
scroll to position [644, 0]
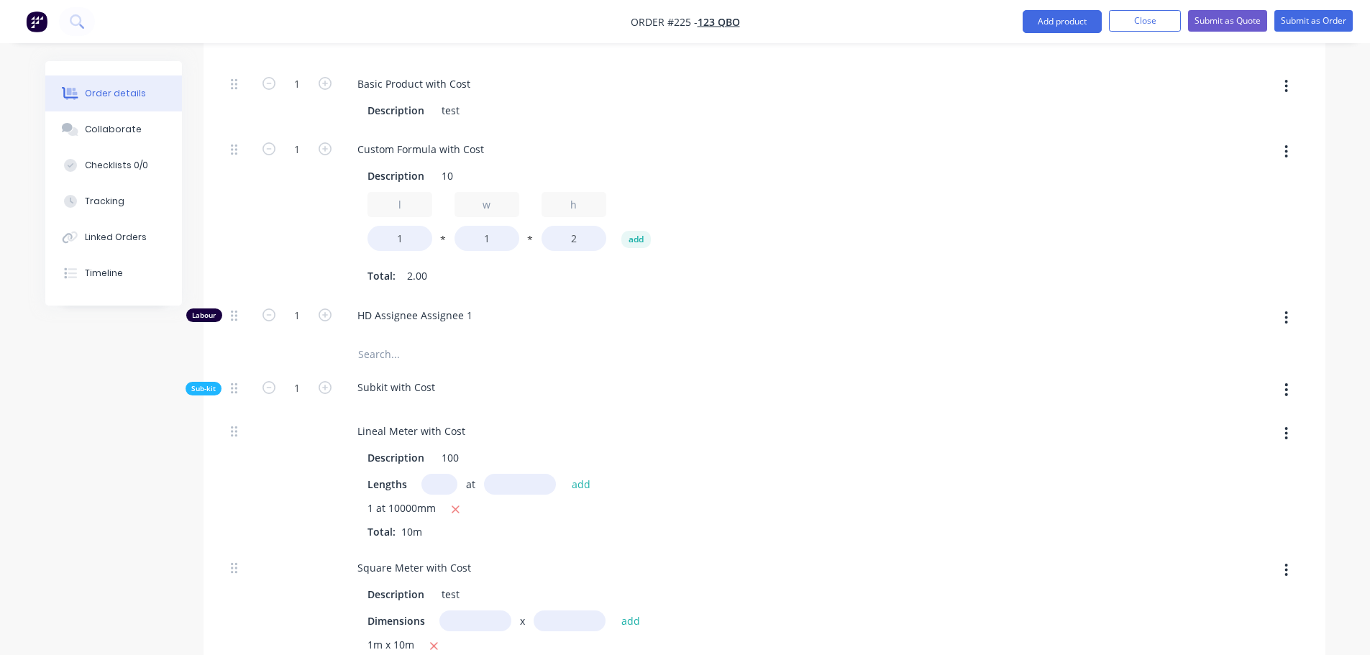
click at [1287, 391] on icon "button" at bounding box center [1286, 390] width 4 height 16
click at [1212, 459] on div "Delete" at bounding box center [1235, 456] width 111 height 21
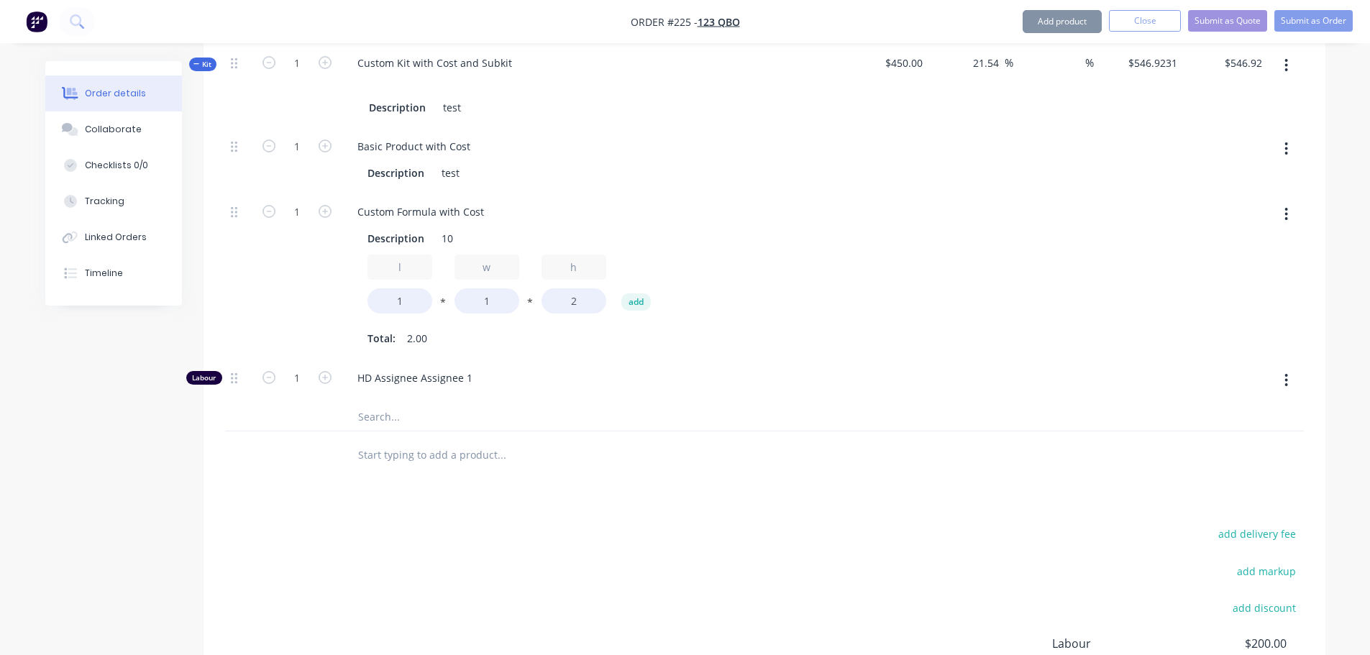
scroll to position [500, 0]
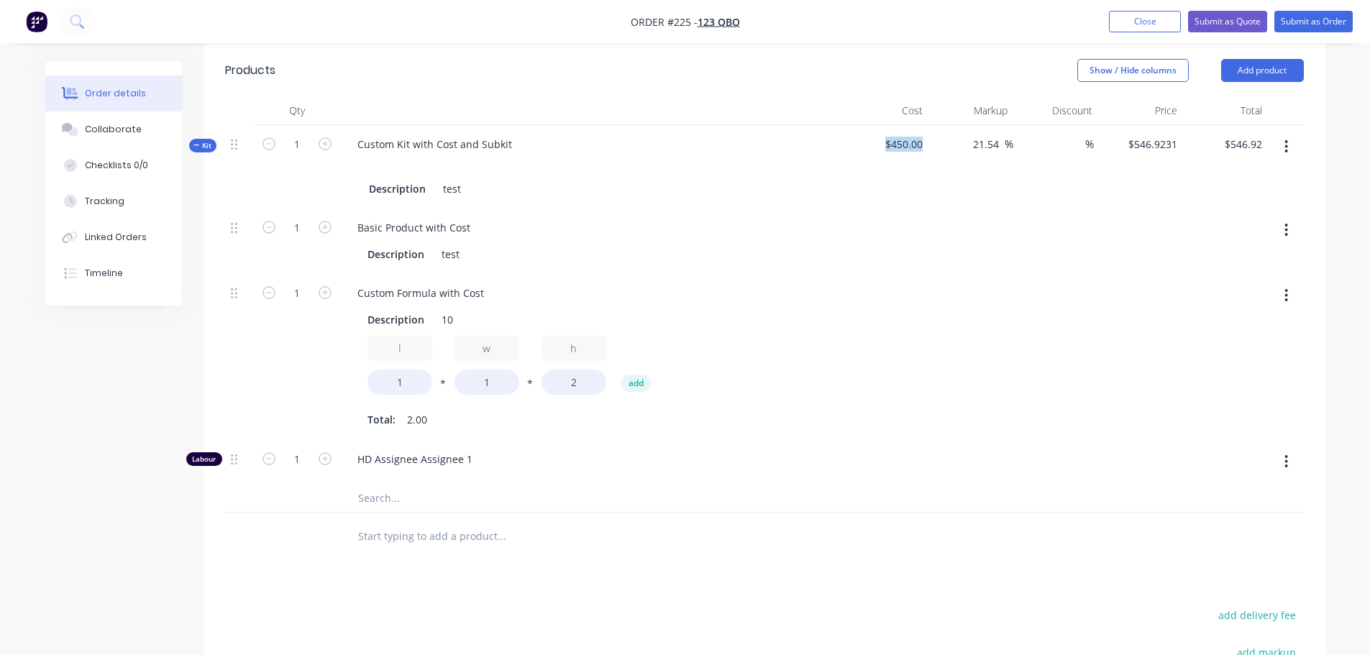
drag, startPoint x: 882, startPoint y: 145, endPoint x: 925, endPoint y: 162, distance: 45.5
click at [945, 142] on div "Kit 1 Custom Kit with Cost and Subkit Description test $450.00 21.54 21.54 % % …" at bounding box center [764, 166] width 1078 height 83
click at [900, 219] on div at bounding box center [885, 241] width 85 height 65
click at [326, 144] on icon "button" at bounding box center [325, 143] width 13 height 13
click at [329, 144] on icon "button" at bounding box center [325, 143] width 13 height 13
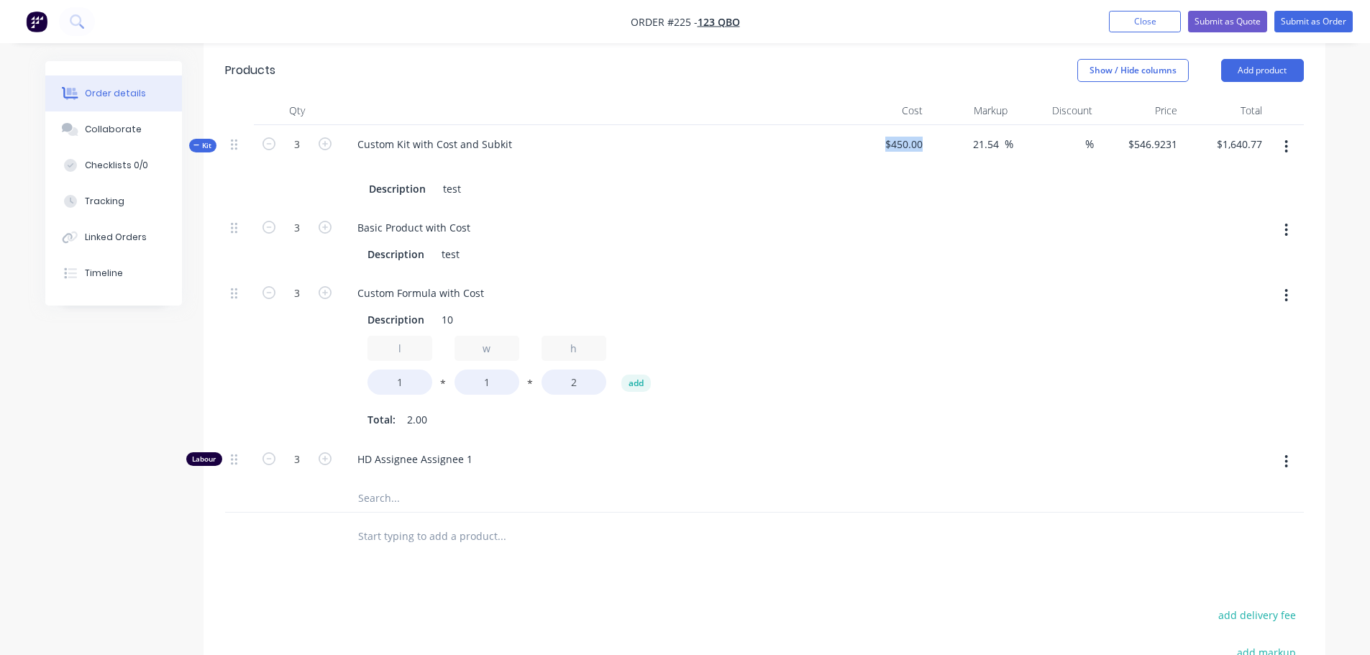
drag, startPoint x: 944, startPoint y: 141, endPoint x: 935, endPoint y: 150, distance: 12.7
click at [955, 143] on div "Kit 3 Custom Kit with Cost and Subkit Description test $450.00 21.54 21.54 % % …" at bounding box center [764, 166] width 1078 height 83
click at [917, 257] on div at bounding box center [885, 241] width 85 height 65
click at [324, 145] on icon "button" at bounding box center [325, 143] width 13 height 13
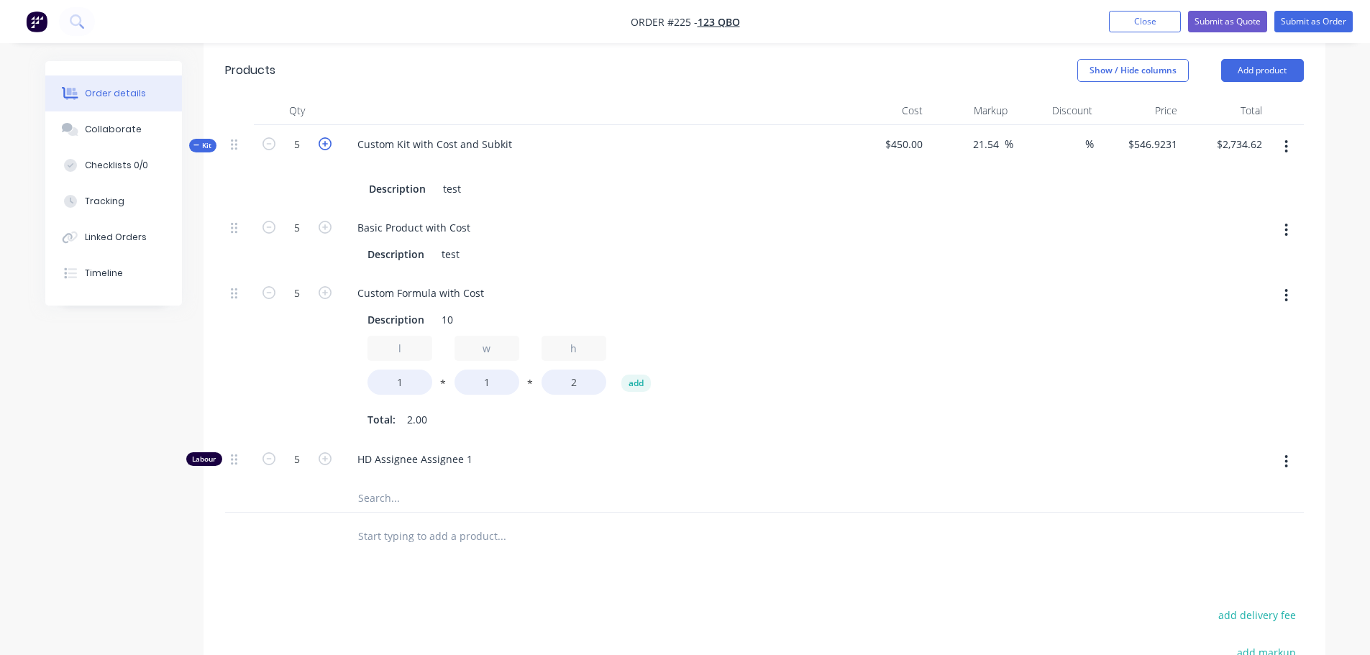
click at [325, 142] on icon "button" at bounding box center [325, 143] width 13 height 13
click at [331, 141] on icon "button" at bounding box center [325, 143] width 13 height 13
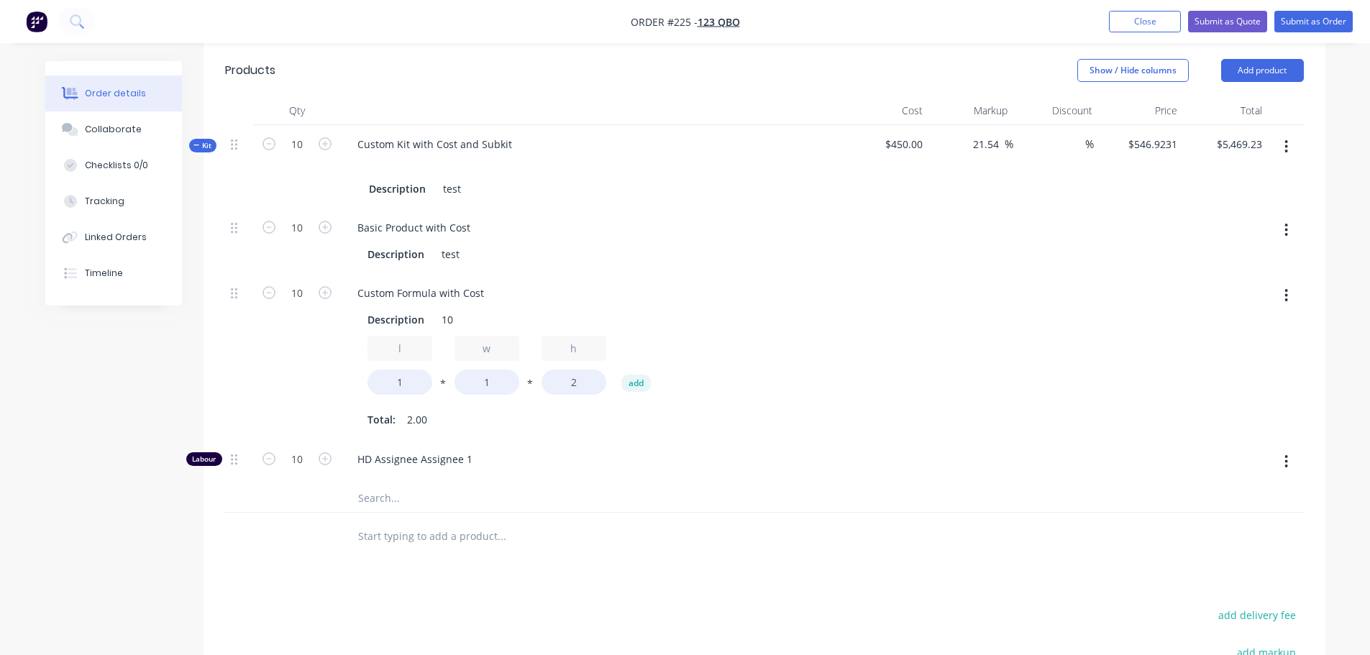
click at [1286, 143] on icon "button" at bounding box center [1286, 147] width 4 height 16
click at [1212, 296] on div "Delete" at bounding box center [1235, 299] width 111 height 21
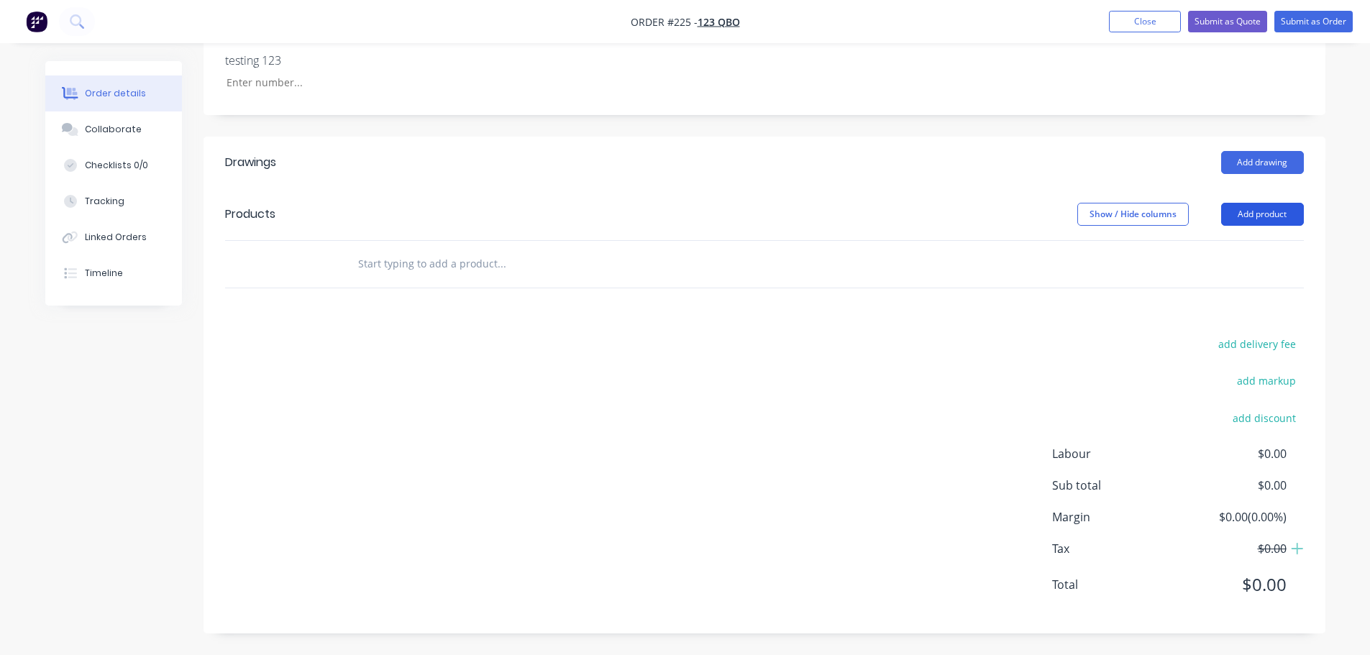
scroll to position [357, 0]
click at [1265, 215] on button "Add product" at bounding box center [1262, 214] width 83 height 23
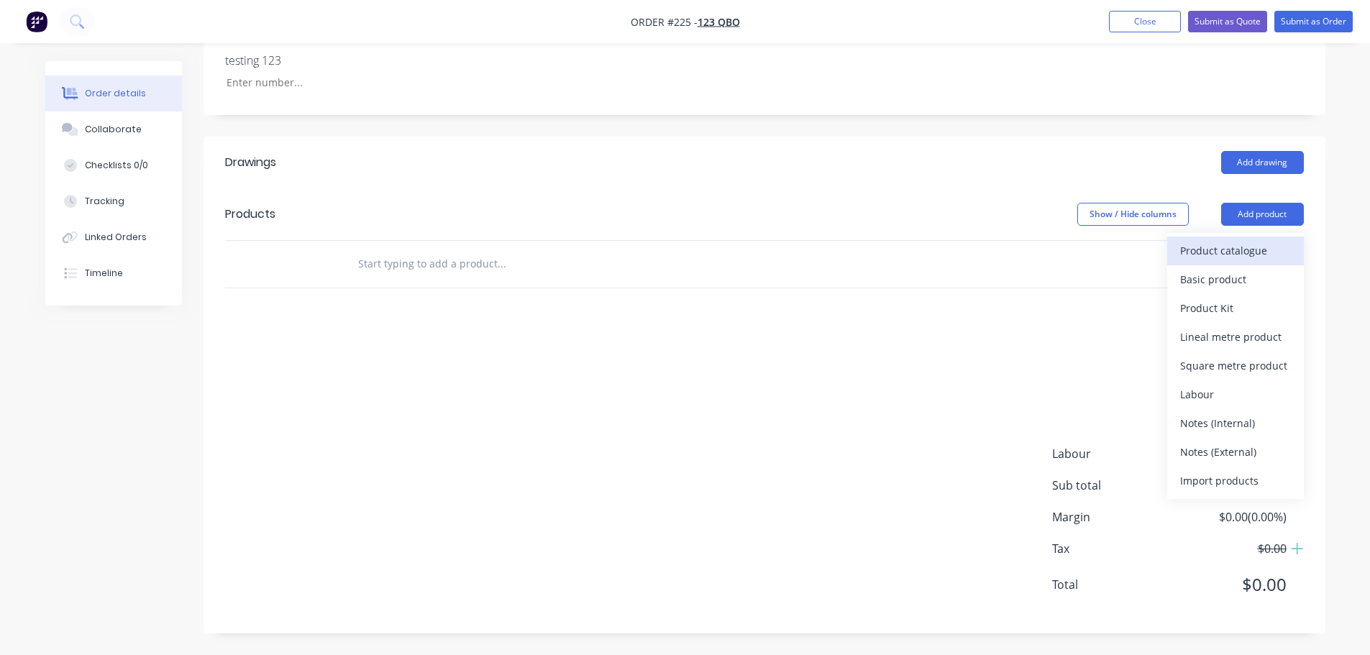
click at [1238, 254] on div "Product catalogue" at bounding box center [1235, 250] width 111 height 21
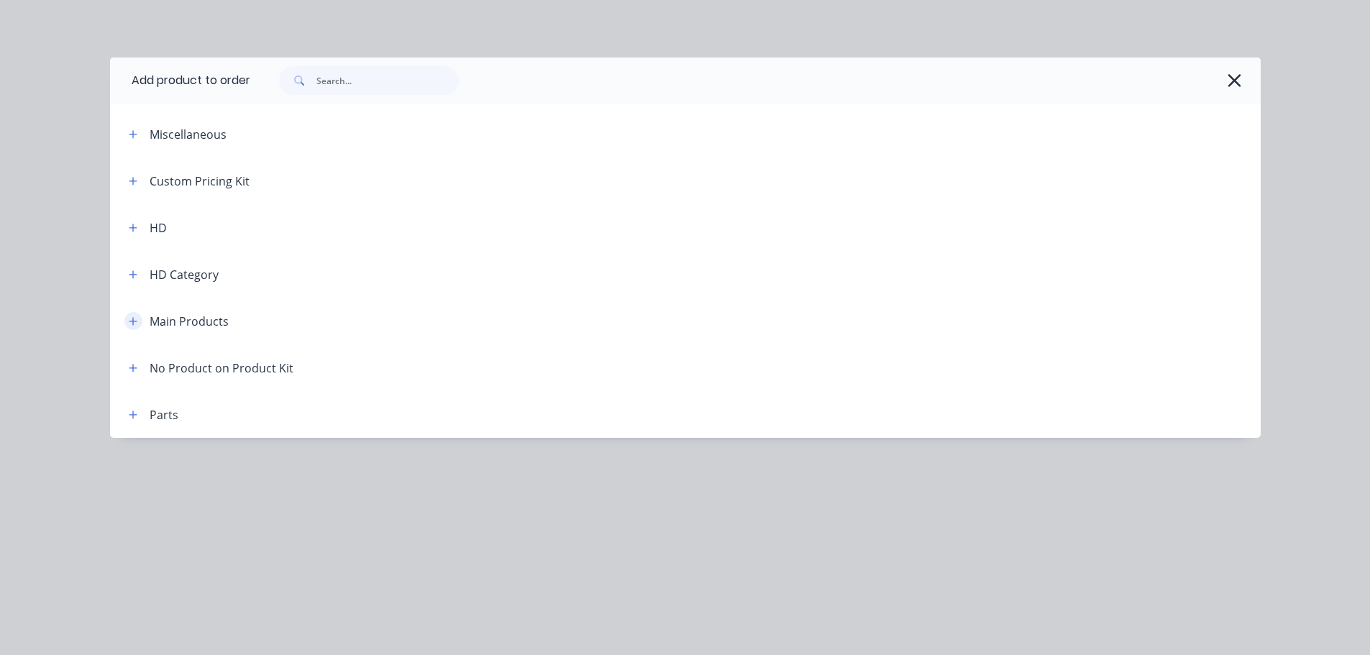
click at [139, 326] on button "button" at bounding box center [133, 321] width 18 height 18
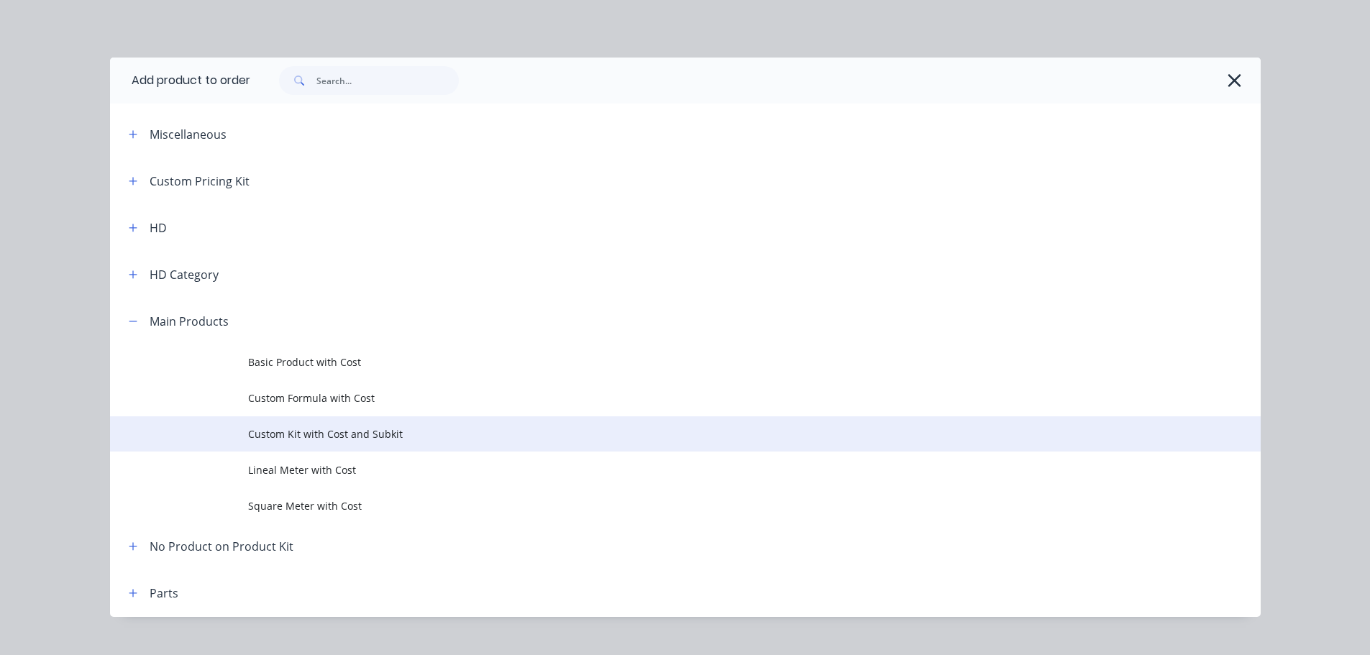
click at [352, 436] on span "Custom Kit with Cost and Subkit" at bounding box center [653, 433] width 810 height 15
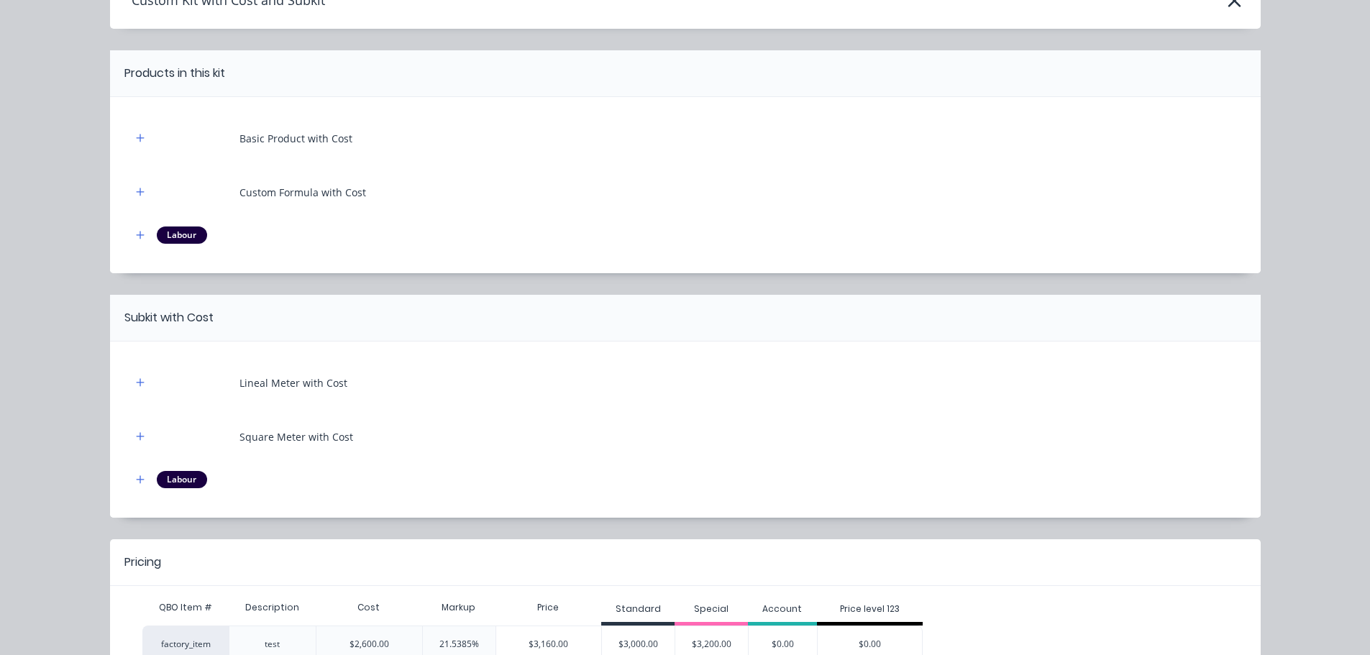
scroll to position [178, 0]
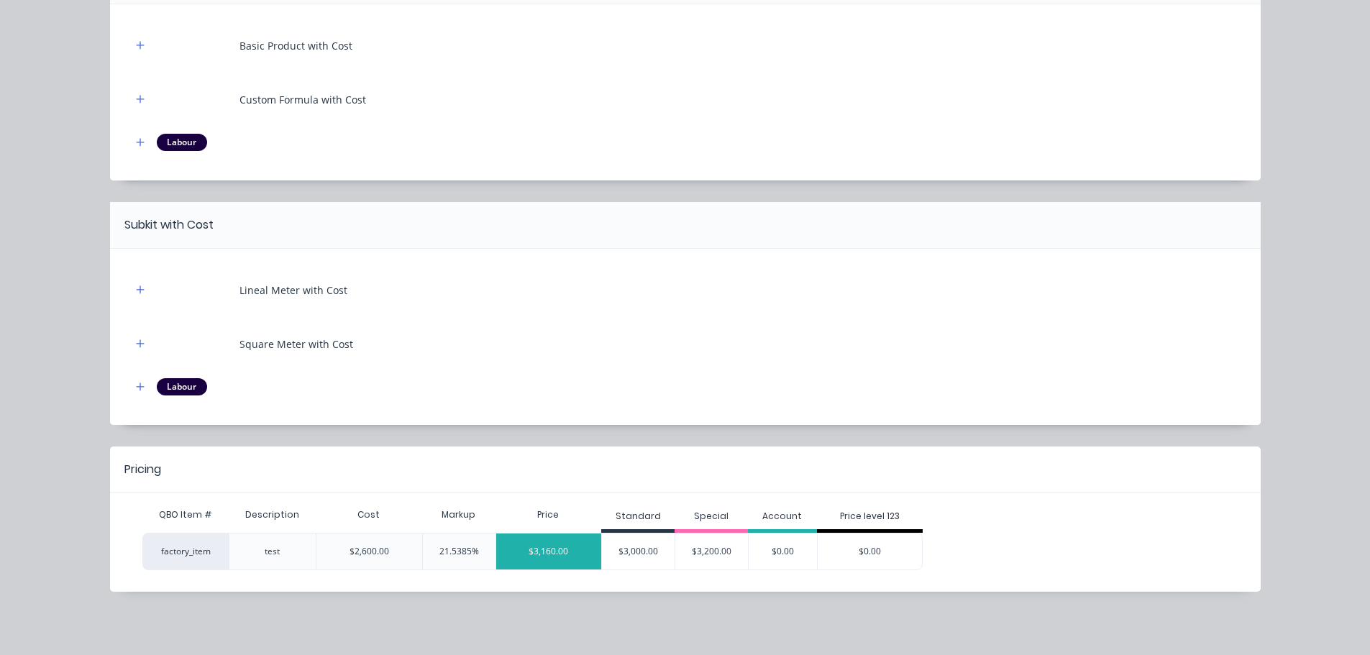
click at [572, 564] on div "$3,160.00" at bounding box center [549, 551] width 106 height 36
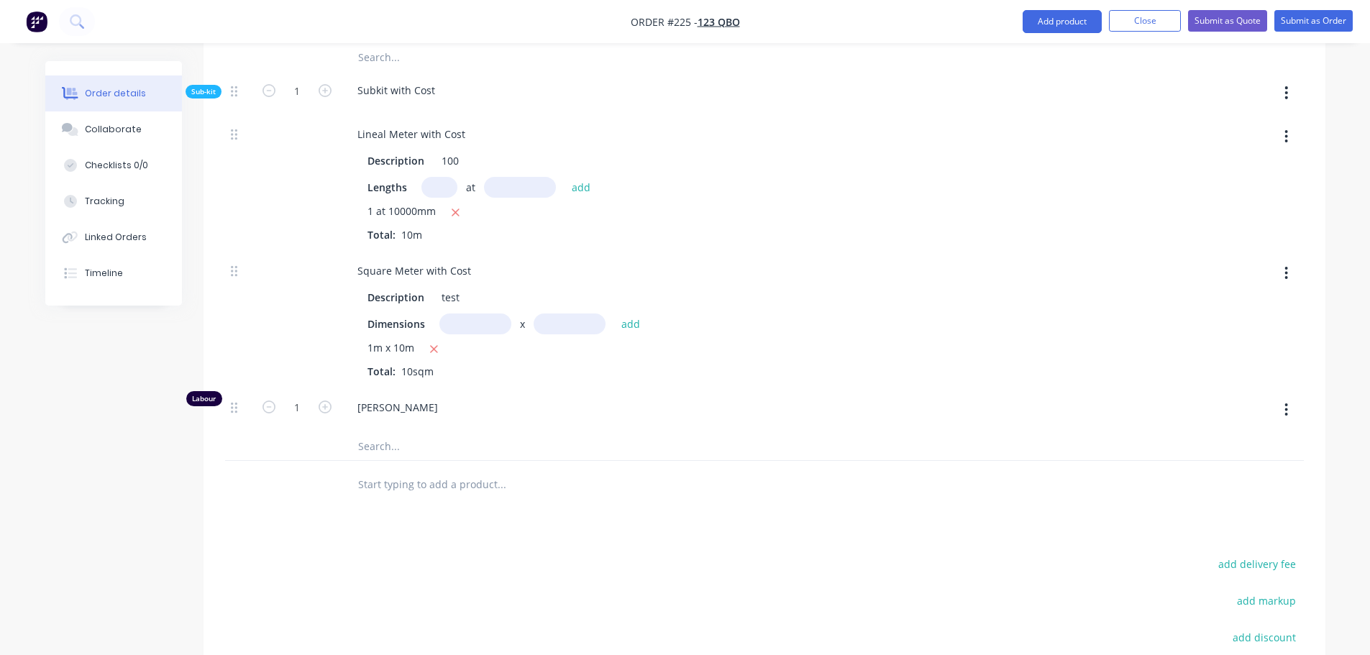
scroll to position [860, 0]
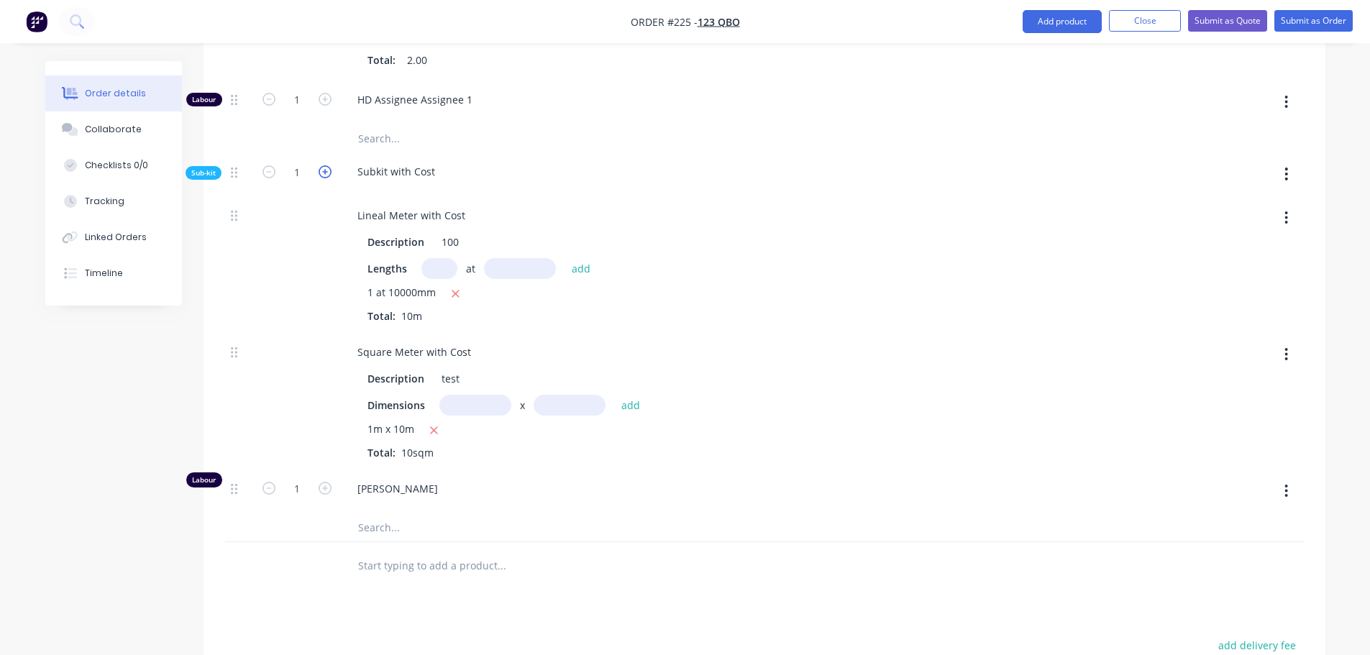
click at [324, 172] on icon "button" at bounding box center [325, 171] width 13 height 13
click at [326, 175] on icon "button" at bounding box center [325, 171] width 13 height 13
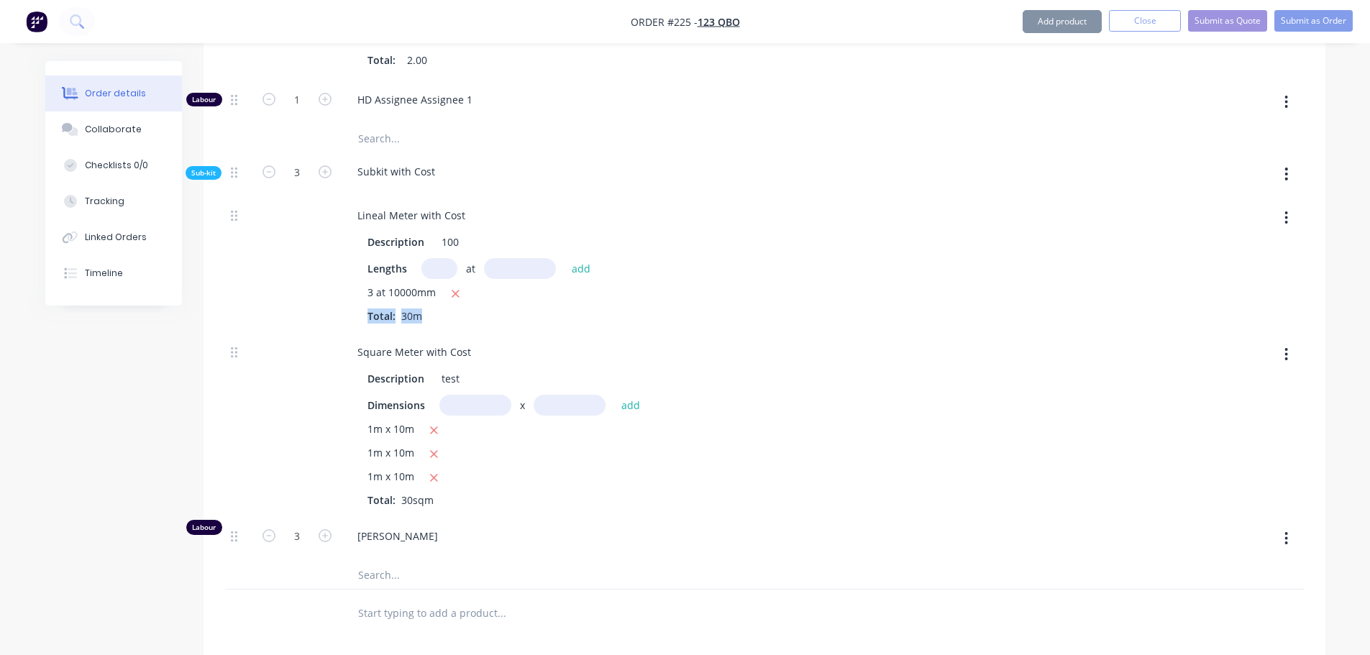
drag, startPoint x: 369, startPoint y: 313, endPoint x: 466, endPoint y: 332, distance: 99.0
click at [459, 319] on div "3 at 10000mm Total: 30m" at bounding box center [591, 304] width 449 height 39
click at [485, 337] on div "Square Meter with Cost Description test Dimensions x add 1m x 10m 1m x 10m 1m x…" at bounding box center [591, 425] width 503 height 184
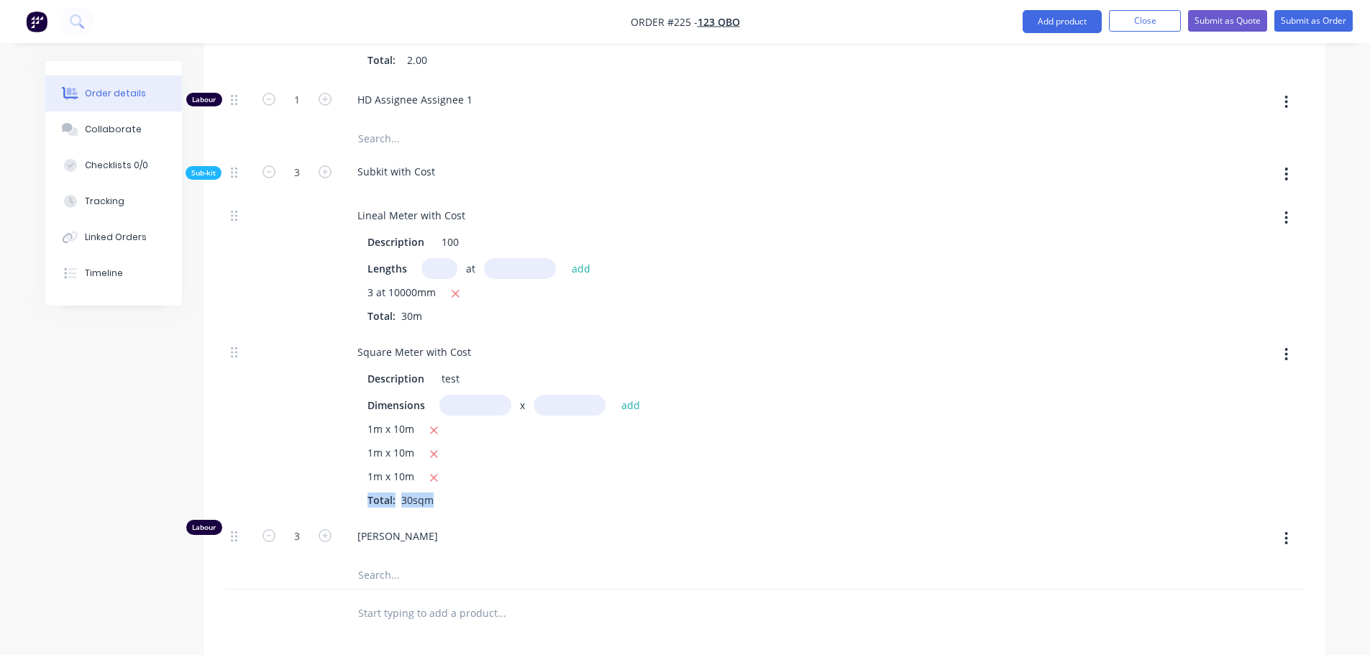
drag, startPoint x: 367, startPoint y: 499, endPoint x: 454, endPoint y: 391, distance: 138.1
click at [501, 500] on div "1m x 10m 1m x 10m 1m x 10m Total: 30sqm" at bounding box center [591, 464] width 449 height 86
click at [324, 169] on icon "button" at bounding box center [325, 171] width 13 height 13
click at [326, 169] on icon "button" at bounding box center [325, 171] width 13 height 13
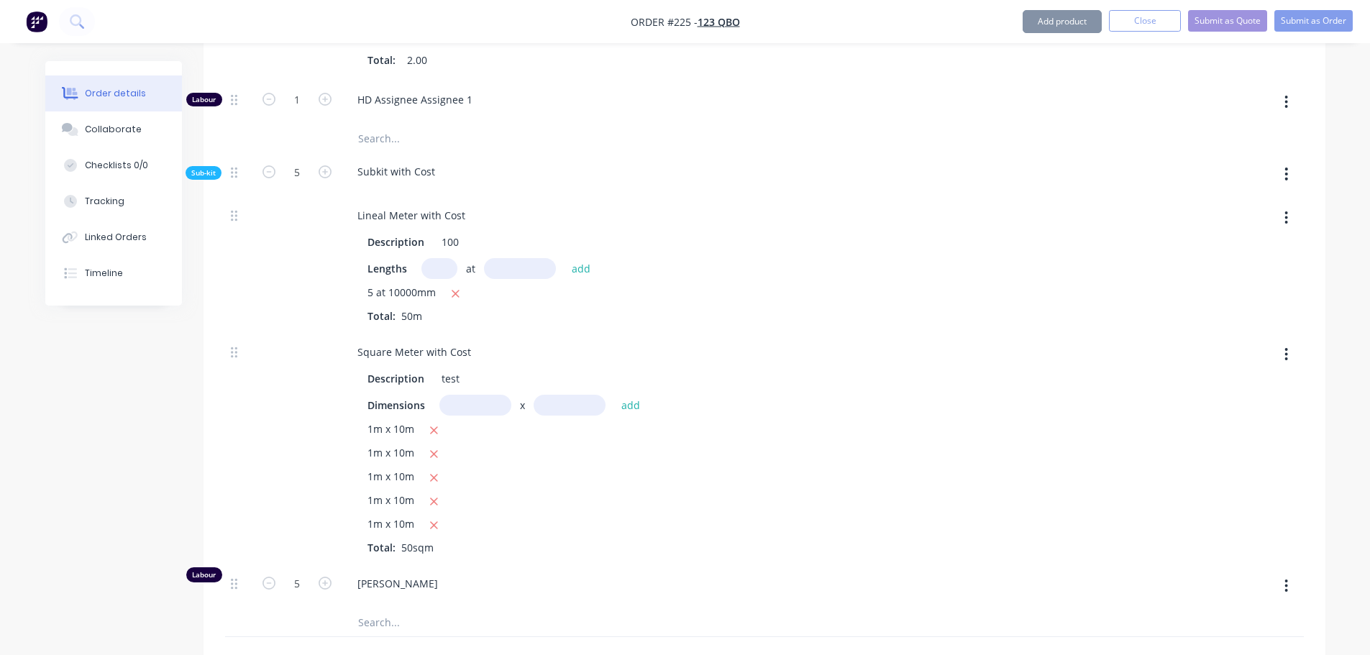
click at [123, 409] on div "Created by [PERSON_NAME] Created [DATE] Required [DATE] Assigned to Add team me…" at bounding box center [685, 125] width 1280 height 1849
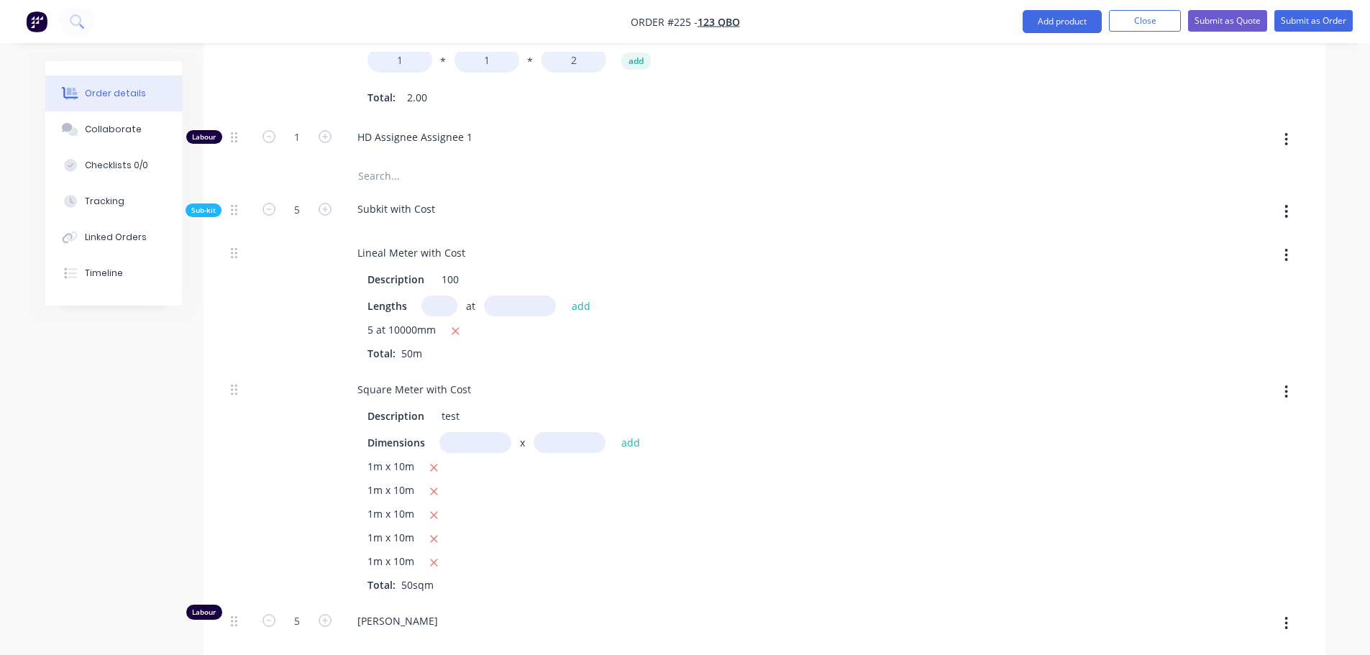
scroll to position [788, 0]
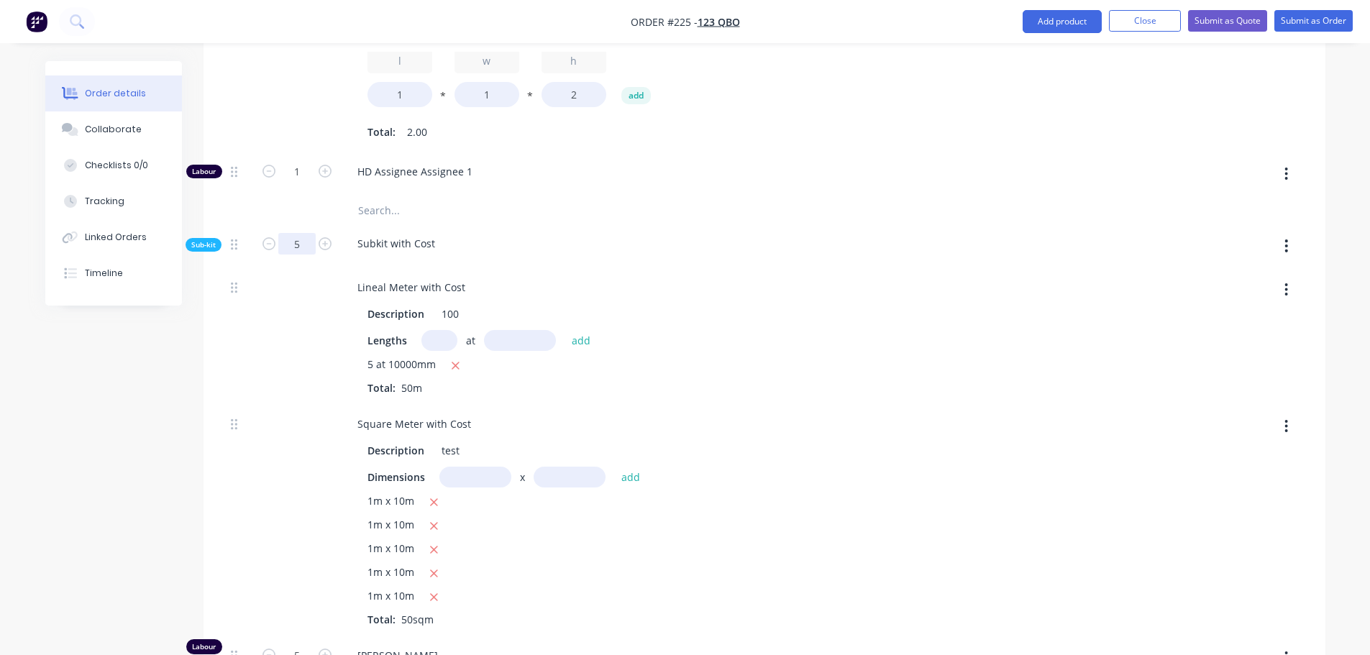
click at [306, 249] on input "5" at bounding box center [296, 244] width 37 height 22
click at [247, 358] on div at bounding box center [239, 336] width 29 height 137
click at [296, 248] on input "1" at bounding box center [296, 244] width 37 height 22
click at [301, 291] on div at bounding box center [297, 336] width 86 height 137
drag, startPoint x: 360, startPoint y: 493, endPoint x: 462, endPoint y: 601, distance: 148.5
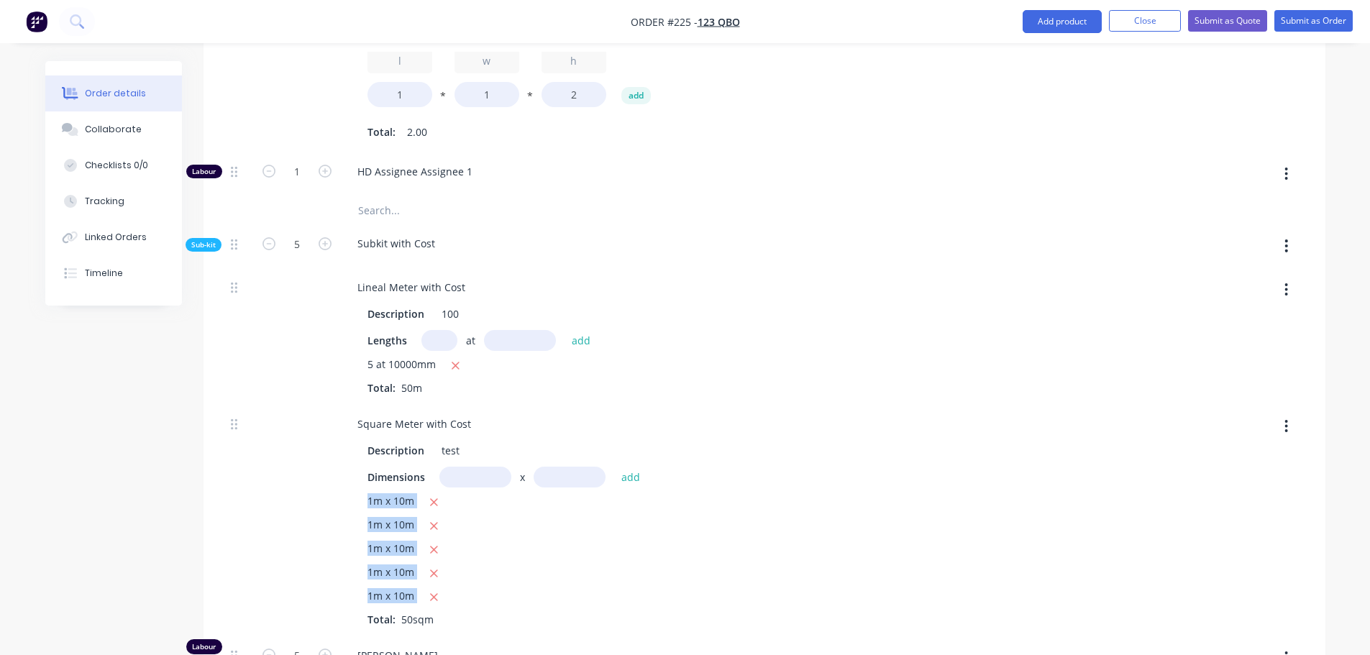
click at [462, 601] on div "Description test Dimensions x add 1m x 10m 1m x 10m 1m x 10m 1m x 10m 1m x 10m …" at bounding box center [592, 532] width 492 height 190
click at [567, 565] on div "1m x 10m" at bounding box center [591, 573] width 449 height 18
drag, startPoint x: 364, startPoint y: 365, endPoint x: 470, endPoint y: 395, distance: 110.4
click at [470, 395] on div "Description 100 Lengths at add 5 at 10000mm Total: 50m" at bounding box center [592, 348] width 492 height 95
click at [543, 393] on div "5 at 10000mm Total: 50m" at bounding box center [591, 376] width 449 height 39
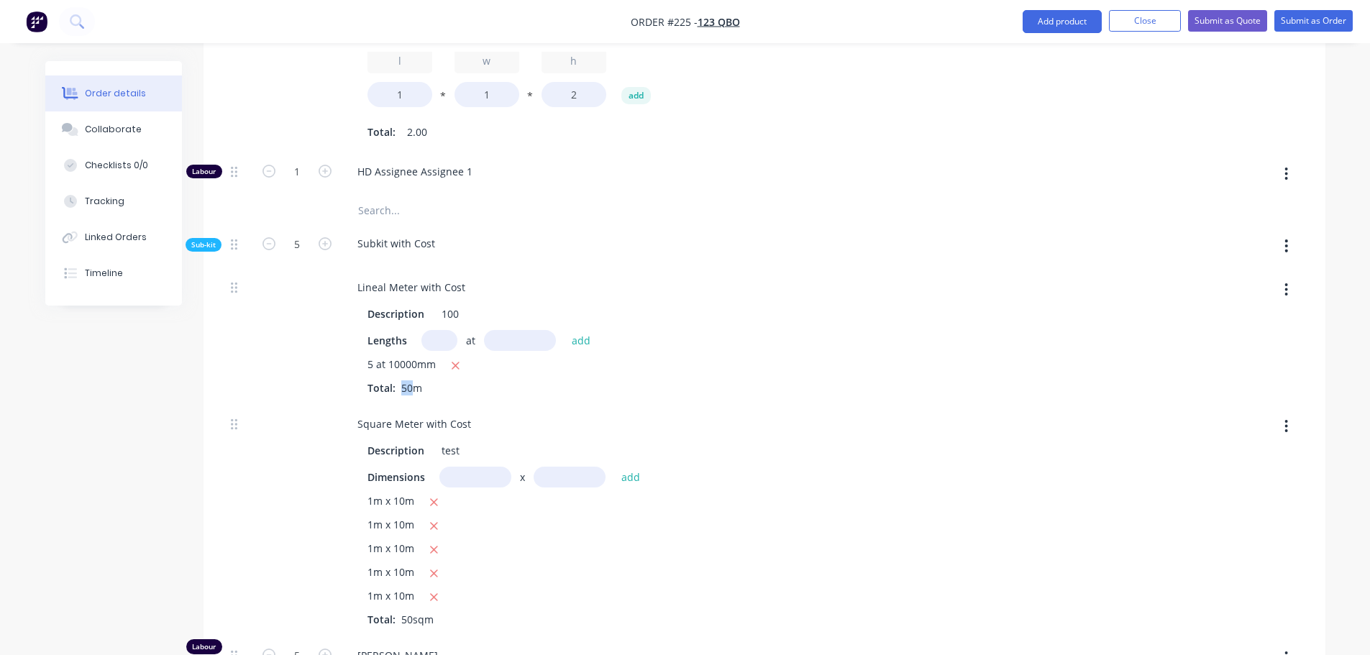
drag, startPoint x: 393, startPoint y: 383, endPoint x: 415, endPoint y: 385, distance: 22.3
click at [413, 385] on div "5 at 10000mm Total: 50m" at bounding box center [591, 376] width 449 height 39
click at [425, 388] on span "50m" at bounding box center [411, 388] width 32 height 14
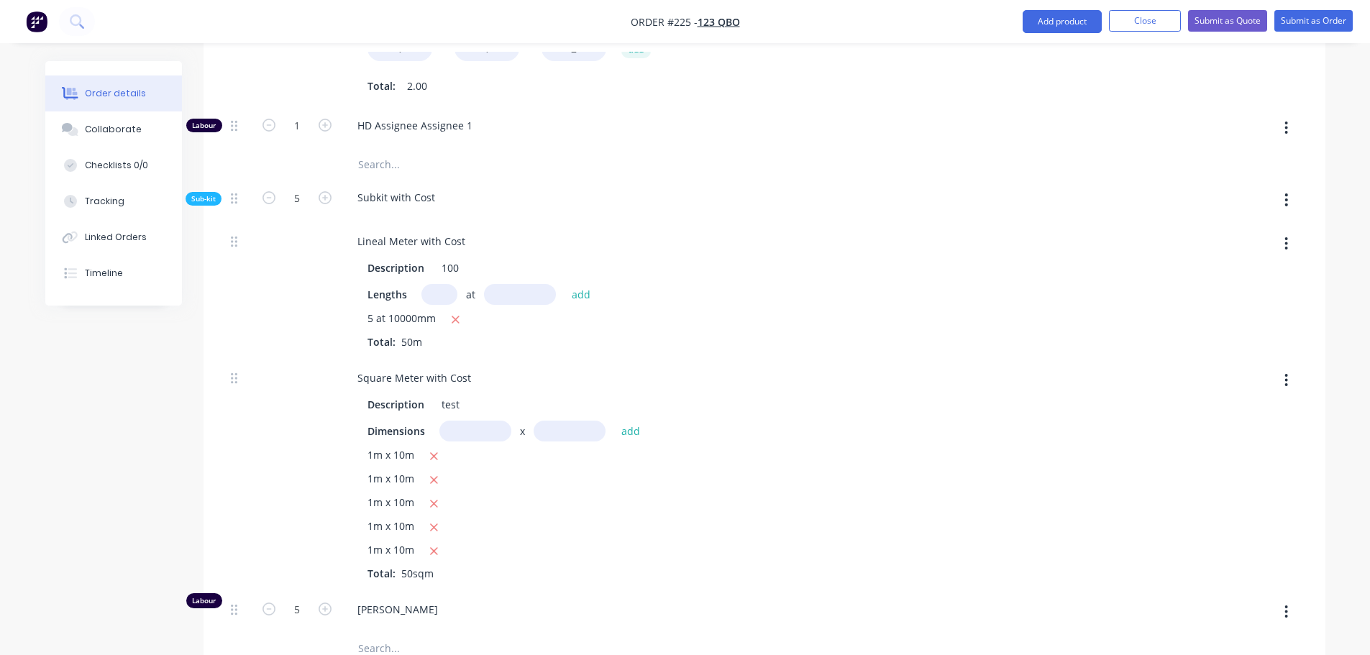
scroll to position [860, 0]
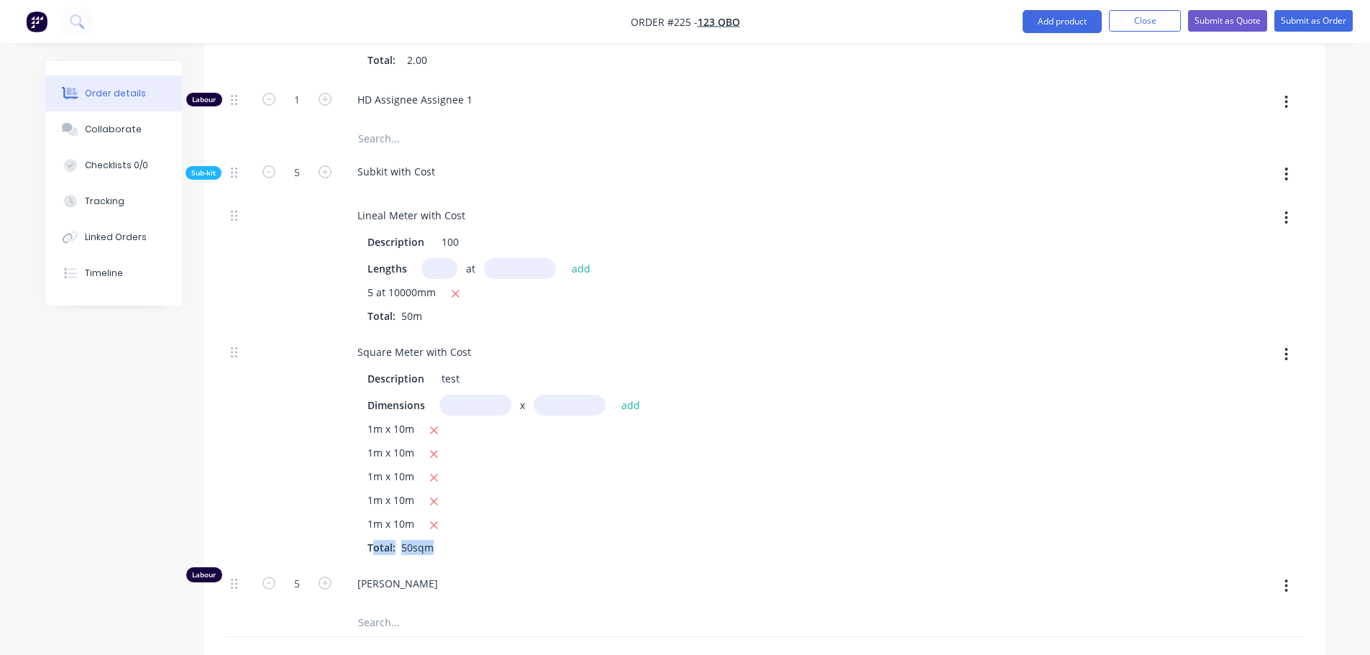
drag, startPoint x: 375, startPoint y: 537, endPoint x: 440, endPoint y: 551, distance: 66.1
click at [436, 551] on div "1m x 10m 1m x 10m 1m x 10m 1m x 10m 1m x 10m Total: 50sqm" at bounding box center [591, 488] width 449 height 134
click at [503, 562] on div "Square Meter with Cost Description test Dimensions x add 1m x 10m 1m x 10m 1m x…" at bounding box center [591, 449] width 503 height 232
click at [618, 533] on div "1m x 10m" at bounding box center [591, 525] width 449 height 18
drag, startPoint x: 352, startPoint y: 422, endPoint x: 508, endPoint y: 526, distance: 187.1
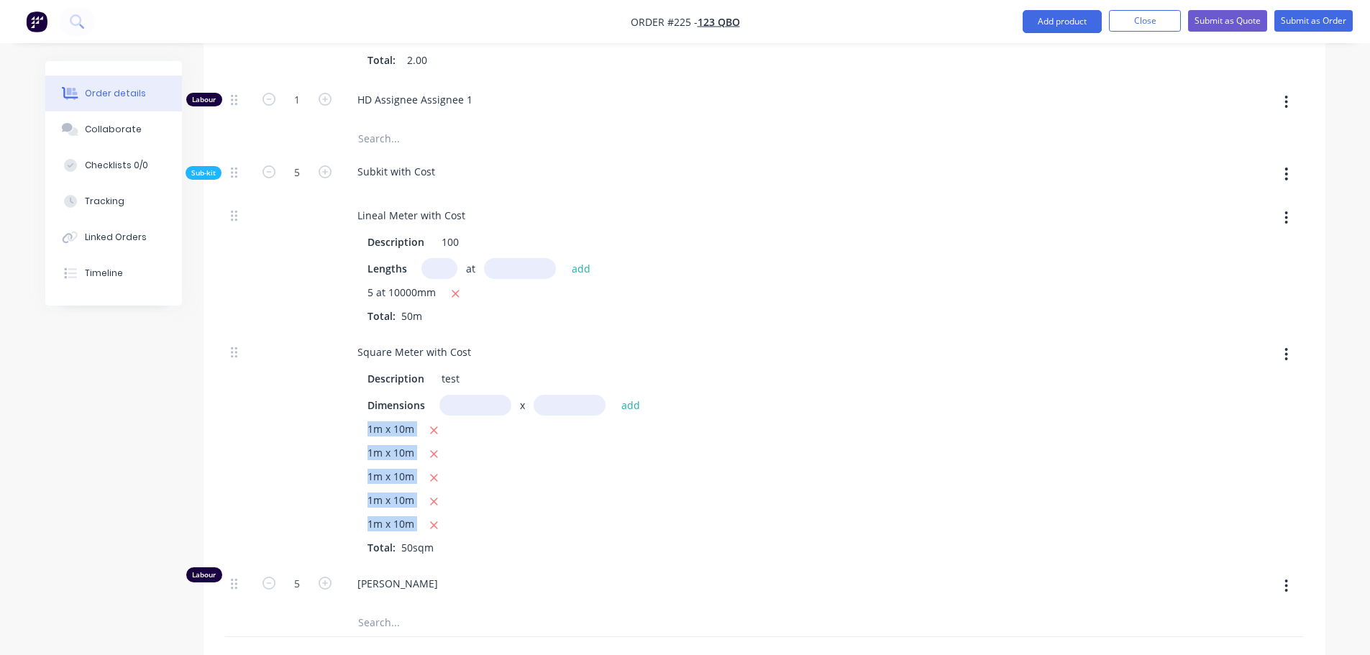
click at [508, 526] on div "Description test Dimensions x add 1m x 10m 1m x 10m 1m x 10m 1m x 10m 1m x 10m …" at bounding box center [592, 460] width 492 height 190
click at [720, 531] on div "1m x 10m" at bounding box center [591, 525] width 449 height 18
click at [298, 175] on input "5" at bounding box center [296, 172] width 37 height 22
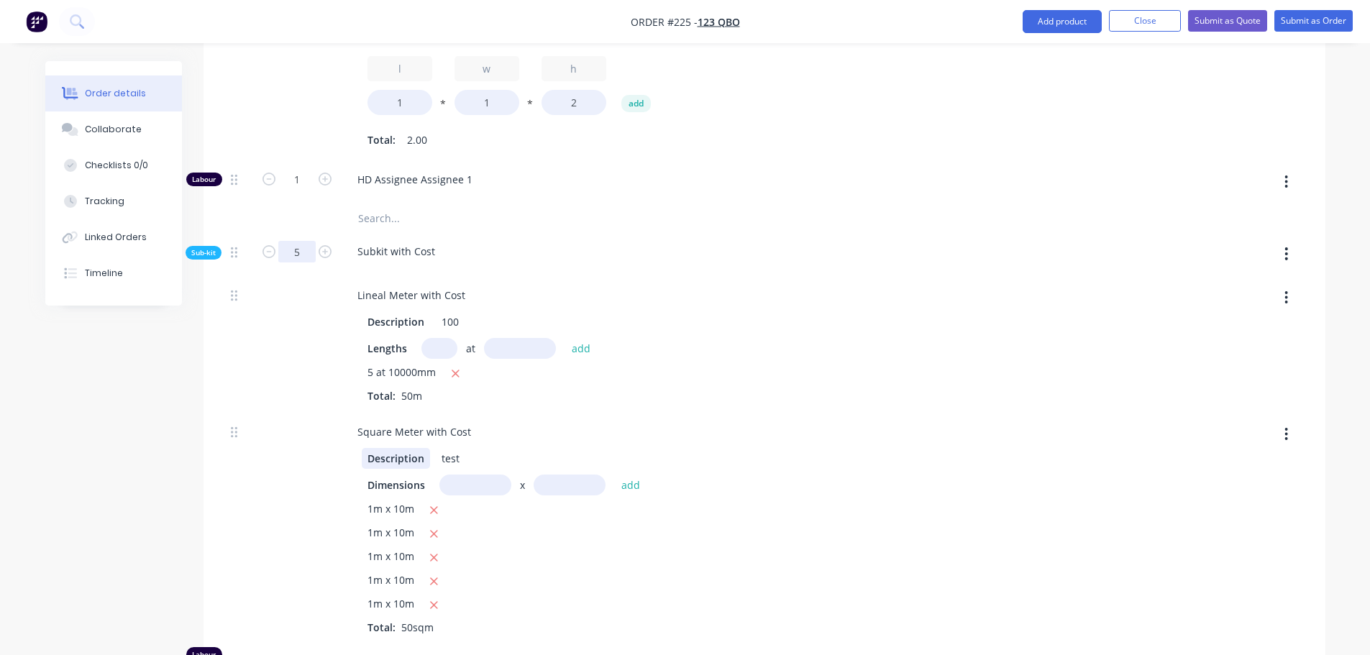
scroll to position [788, 0]
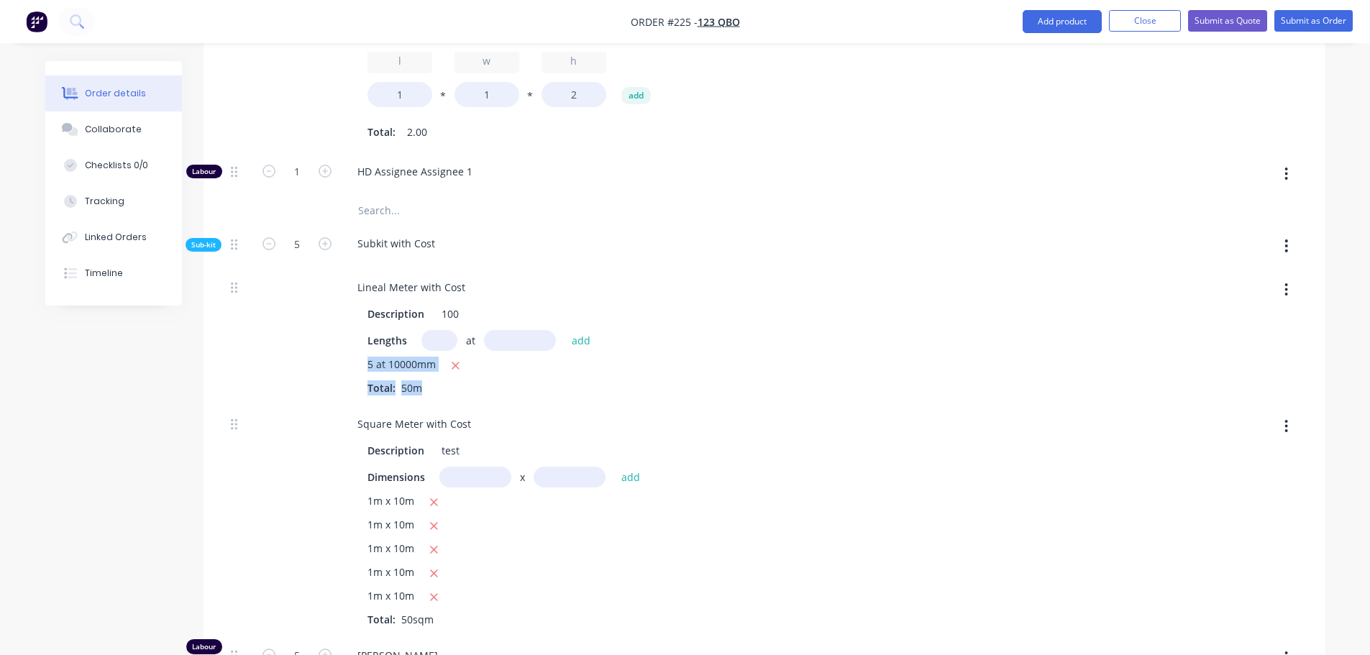
drag, startPoint x: 354, startPoint y: 366, endPoint x: 455, endPoint y: 403, distance: 107.4
click at [455, 403] on div "Lineal Meter with Cost Description 100 Lengths at add 5 at 10000mm Total: 50m" at bounding box center [591, 336] width 503 height 137
drag, startPoint x: 370, startPoint y: 495, endPoint x: 477, endPoint y: 569, distance: 129.6
click at [407, 522] on div "1m x 10m 1m x 10m 1m x 10m 1m x 10m 1m x 10m Total: 50sqm" at bounding box center [591, 560] width 449 height 134
click at [589, 592] on div "1m x 10m" at bounding box center [591, 597] width 449 height 18
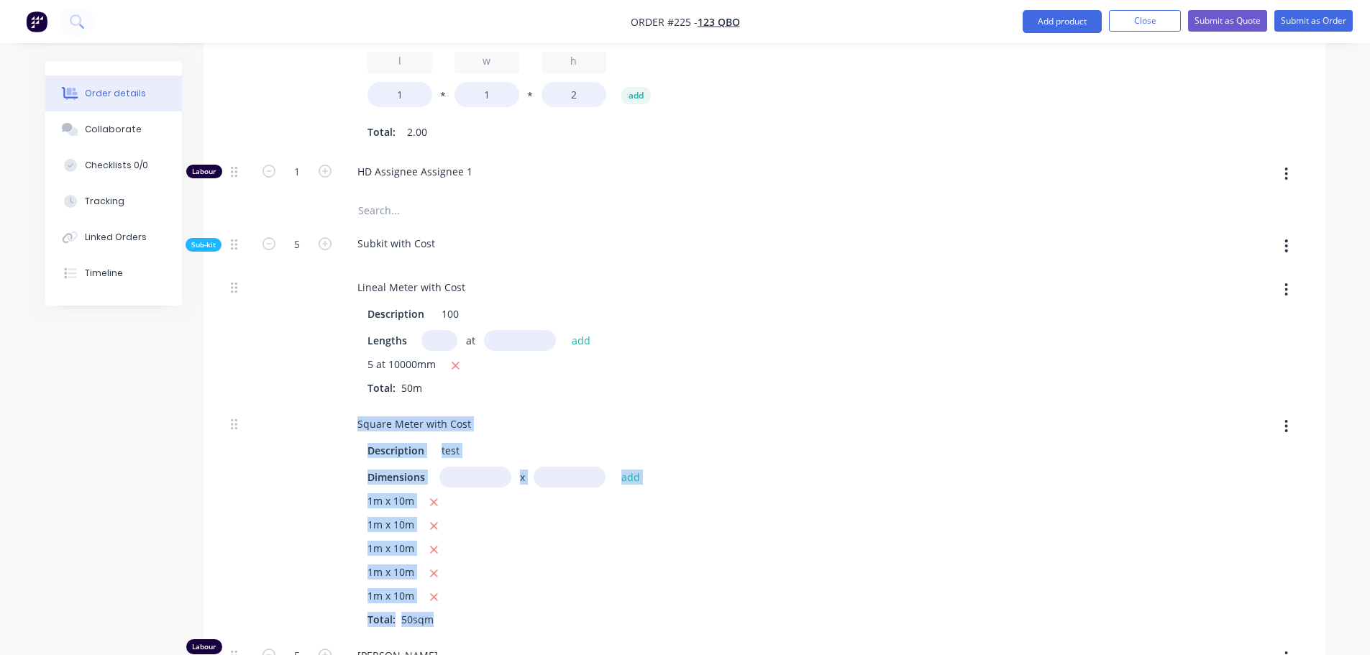
drag, startPoint x: 426, startPoint y: 618, endPoint x: 338, endPoint y: 486, distance: 159.1
click at [338, 486] on div "Square Meter with Cost Description test Dimensions x add 1m x 10m 1m x 10m 1m x…" at bounding box center [764, 521] width 1078 height 232
drag, startPoint x: 1292, startPoint y: 291, endPoint x: 1281, endPoint y: 306, distance: 19.0
click at [1290, 291] on button "button" at bounding box center [1286, 290] width 34 height 26
drag, startPoint x: 1201, startPoint y: 370, endPoint x: 1198, endPoint y: 377, distance: 8.4
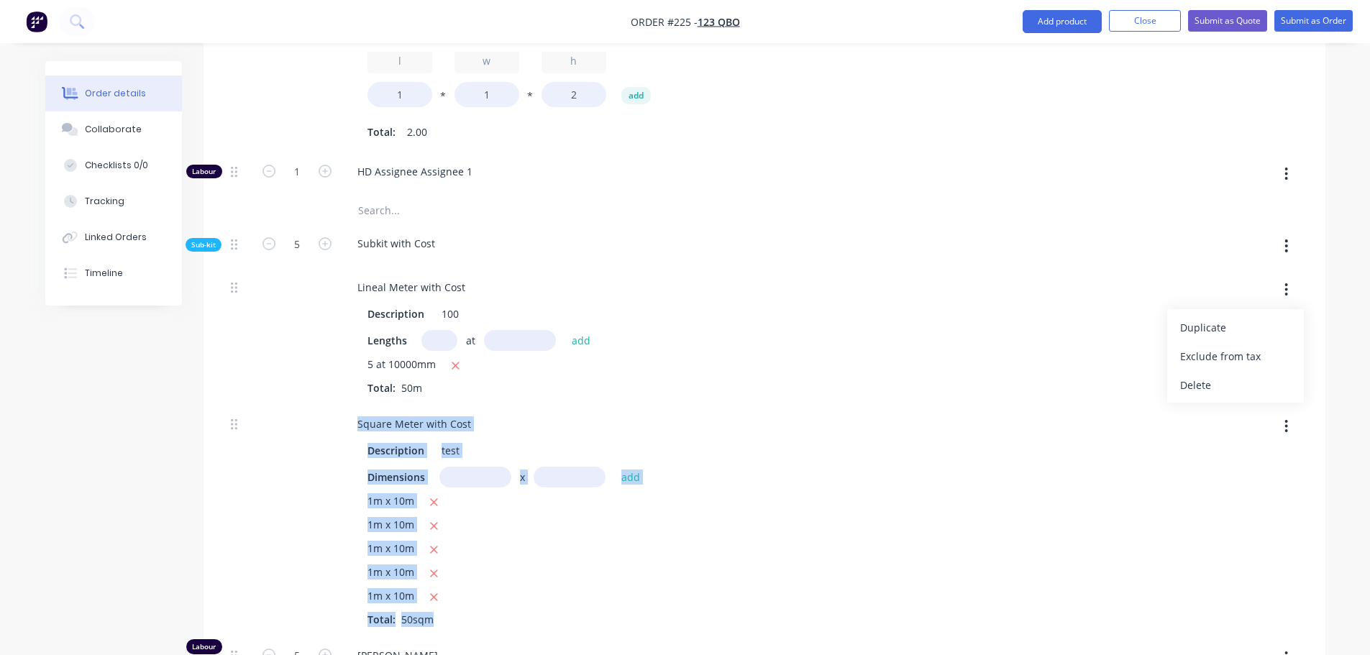
click at [1200, 370] on button "Exclude from tax" at bounding box center [1235, 356] width 137 height 29
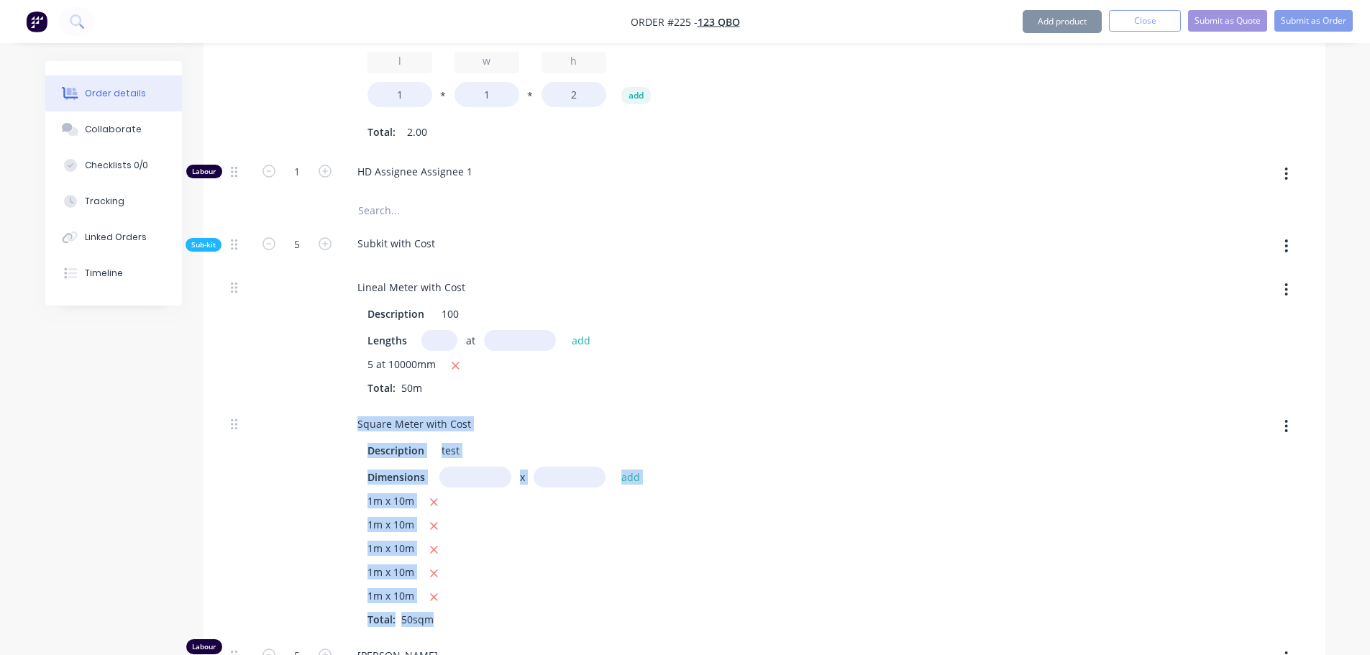
click at [1288, 283] on icon "button" at bounding box center [1286, 290] width 4 height 16
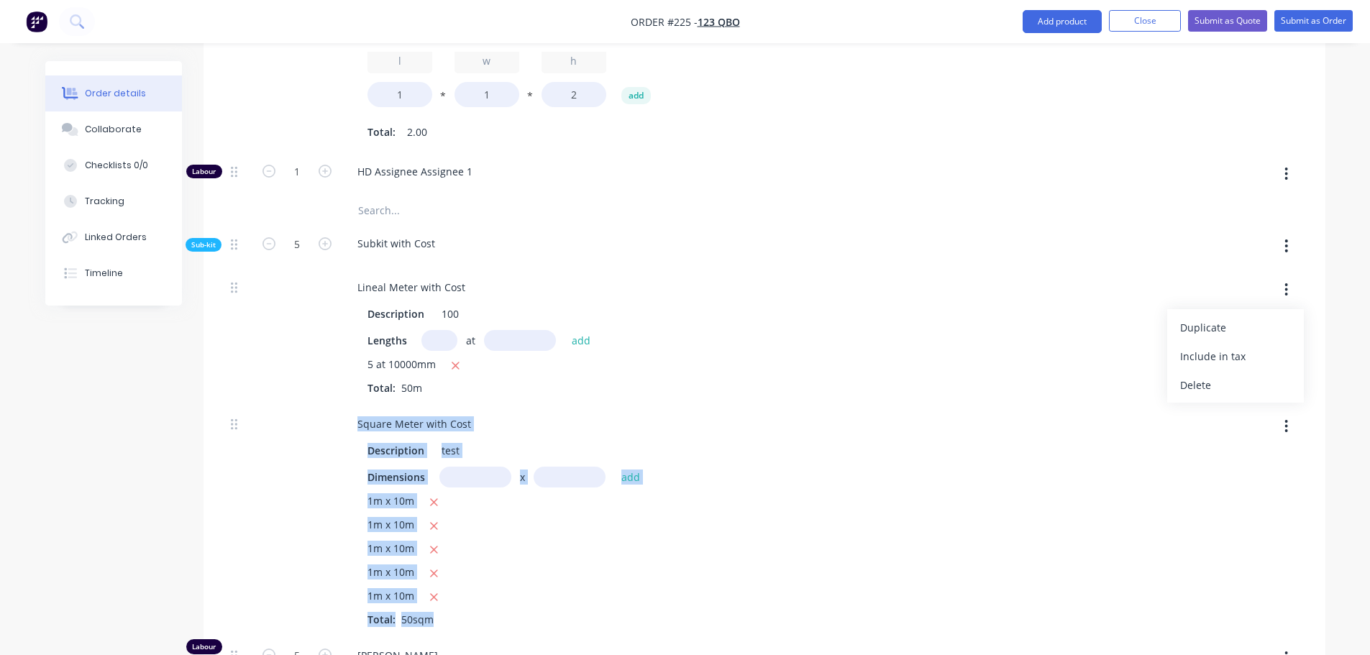
drag, startPoint x: 1231, startPoint y: 354, endPoint x: 1255, endPoint y: 329, distance: 35.1
click at [1237, 343] on button "Include in tax" at bounding box center [1235, 356] width 137 height 29
drag, startPoint x: 1292, startPoint y: 286, endPoint x: 1279, endPoint y: 307, distance: 24.5
click at [1291, 287] on button "button" at bounding box center [1286, 290] width 34 height 26
drag, startPoint x: 1225, startPoint y: 394, endPoint x: 1229, endPoint y: 388, distance: 7.8
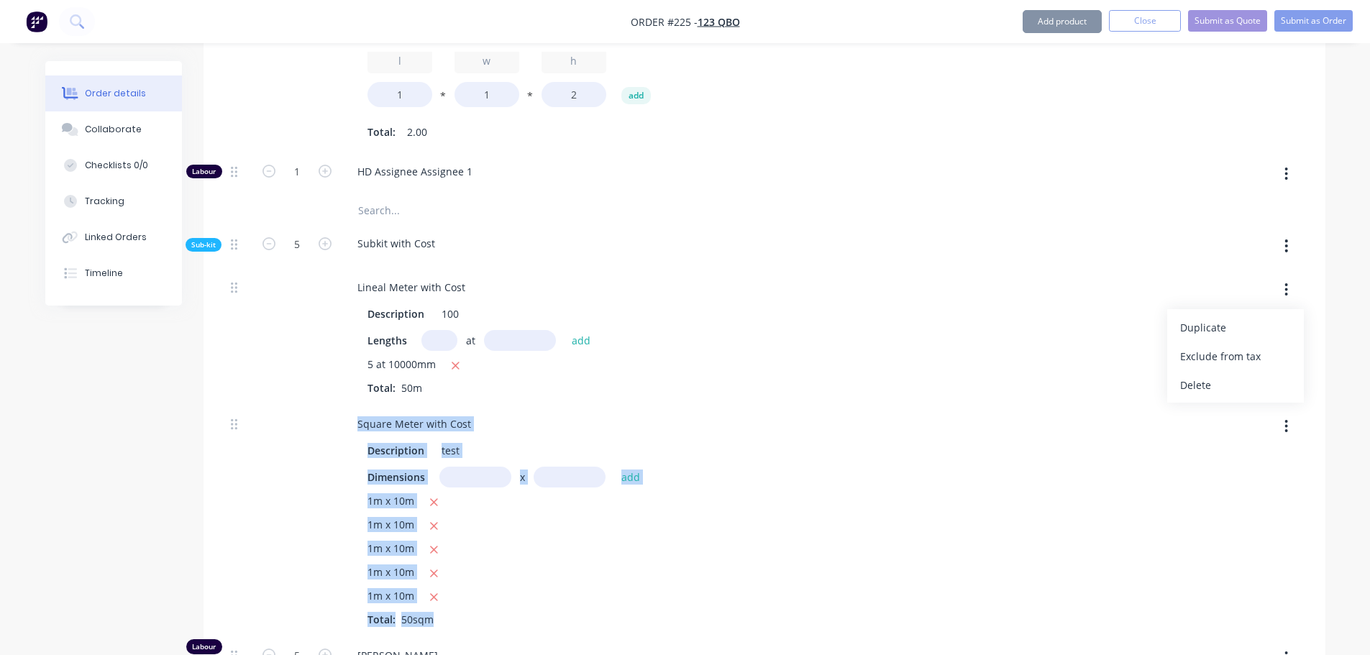
click at [1227, 391] on div "Delete" at bounding box center [1235, 385] width 111 height 21
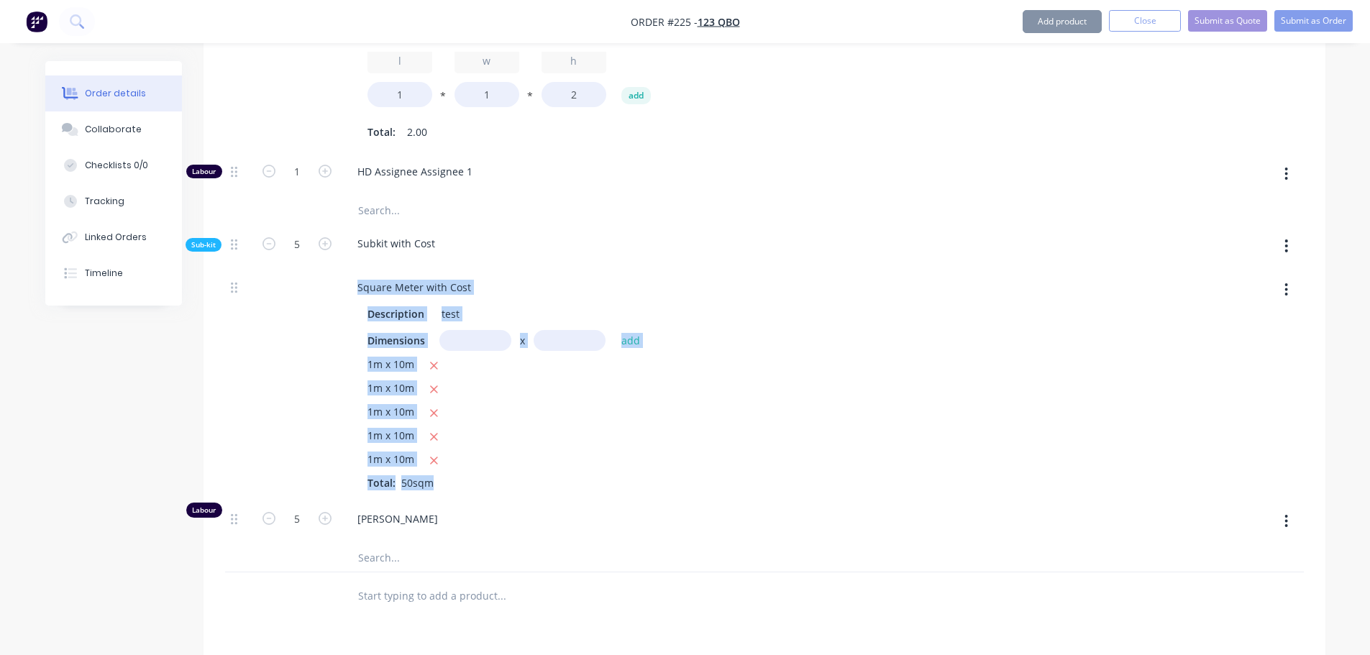
drag, startPoint x: 1291, startPoint y: 289, endPoint x: 1283, endPoint y: 306, distance: 18.3
click at [1288, 290] on button "button" at bounding box center [1286, 290] width 34 height 26
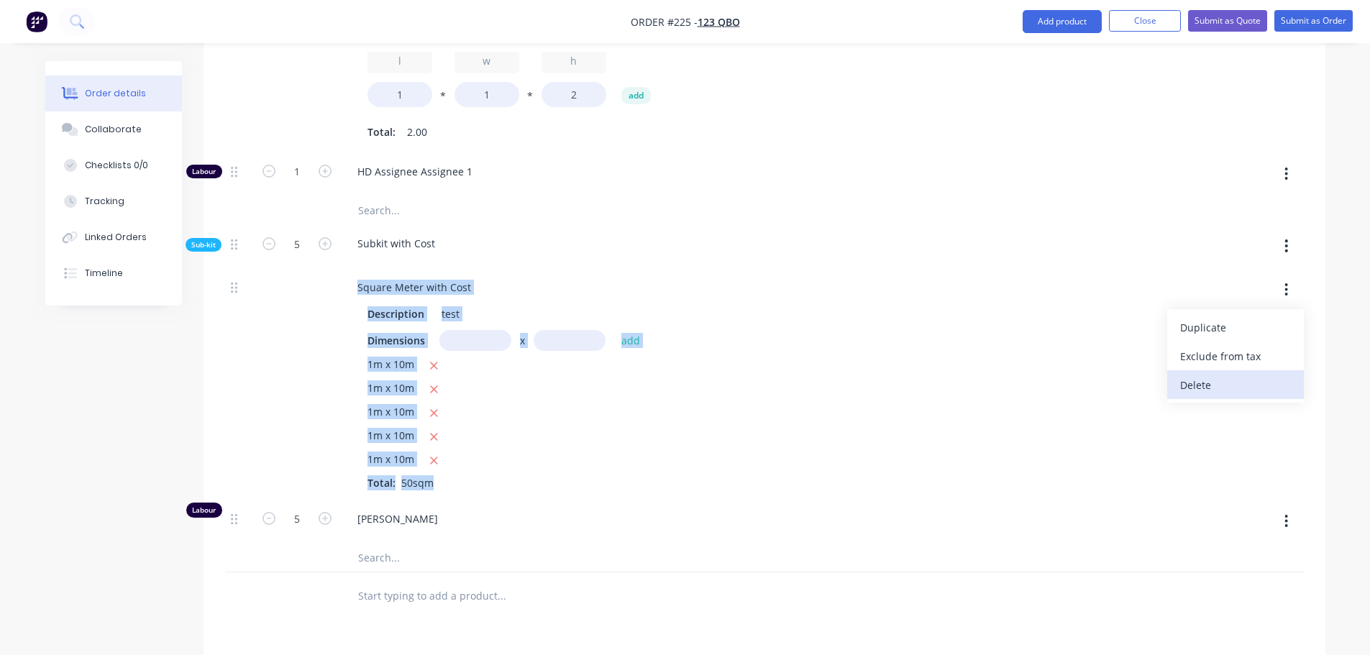
click at [1204, 385] on div "Delete" at bounding box center [1235, 385] width 111 height 21
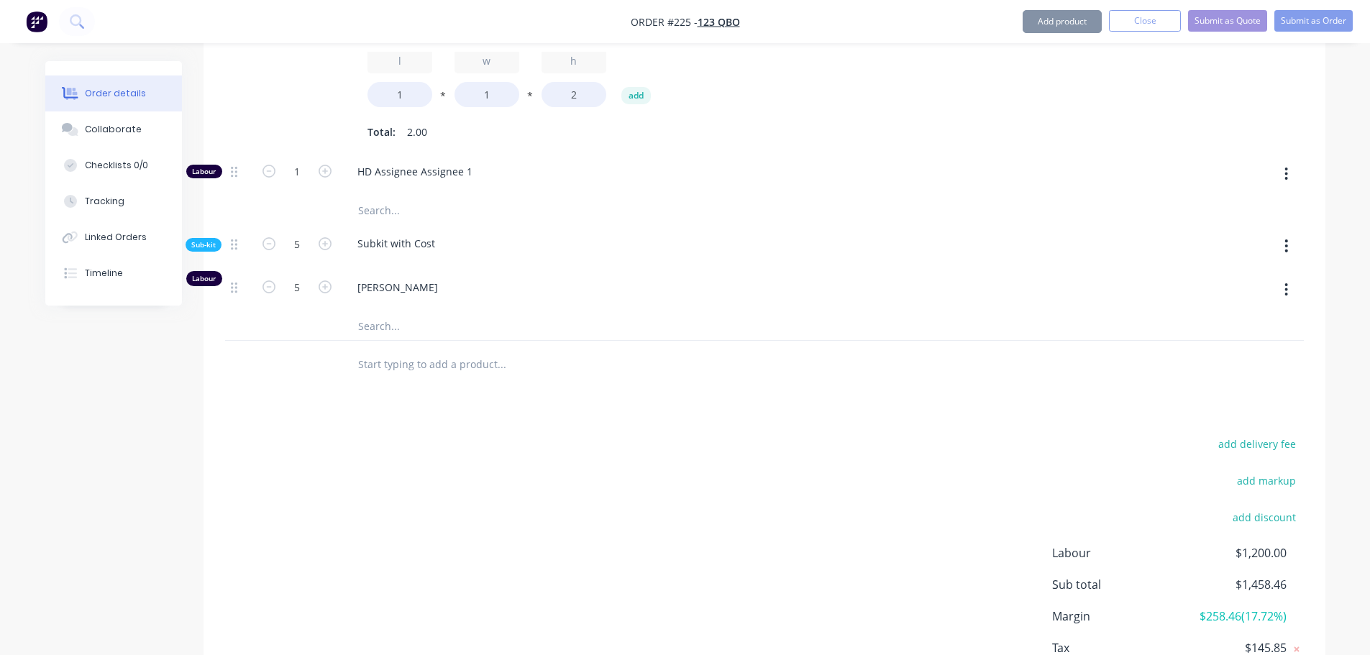
click at [1284, 246] on icon "button" at bounding box center [1286, 246] width 4 height 16
drag, startPoint x: 981, startPoint y: 364, endPoint x: 1285, endPoint y: 252, distance: 323.2
click at [1004, 355] on div at bounding box center [764, 364] width 1078 height 47
click at [1286, 293] on icon "button" at bounding box center [1286, 290] width 4 height 16
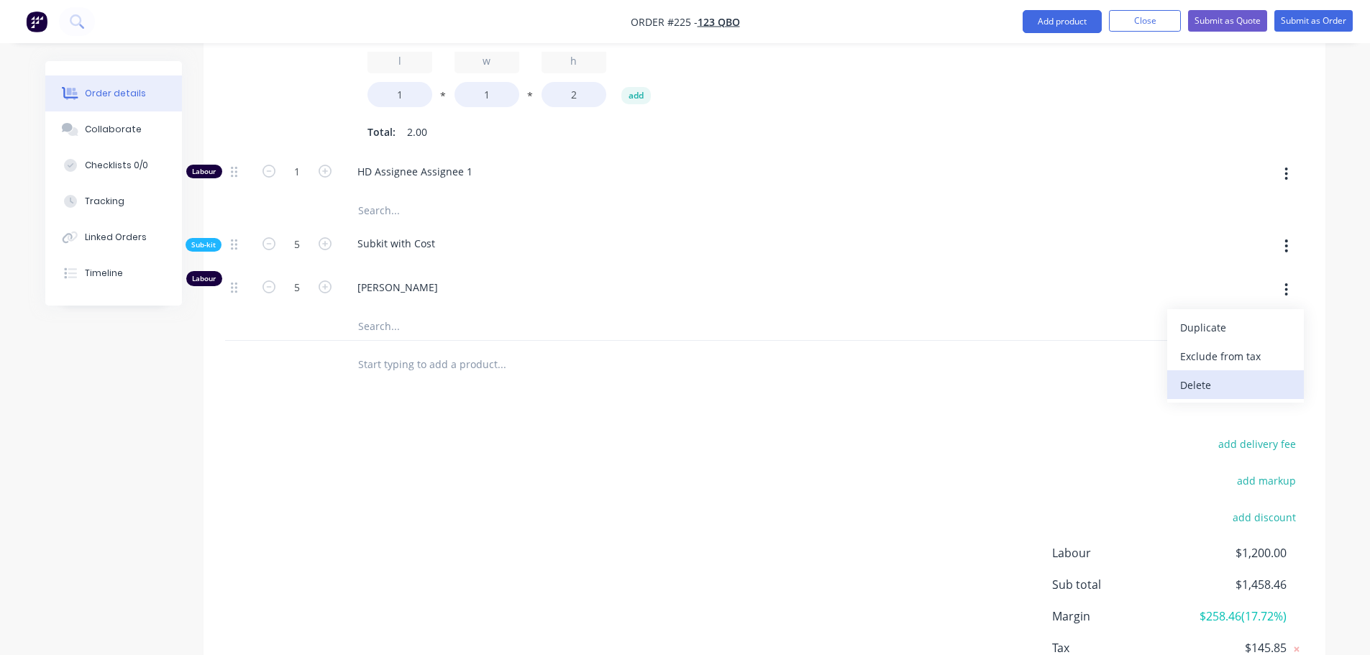
click at [1203, 391] on div "Delete" at bounding box center [1235, 385] width 111 height 21
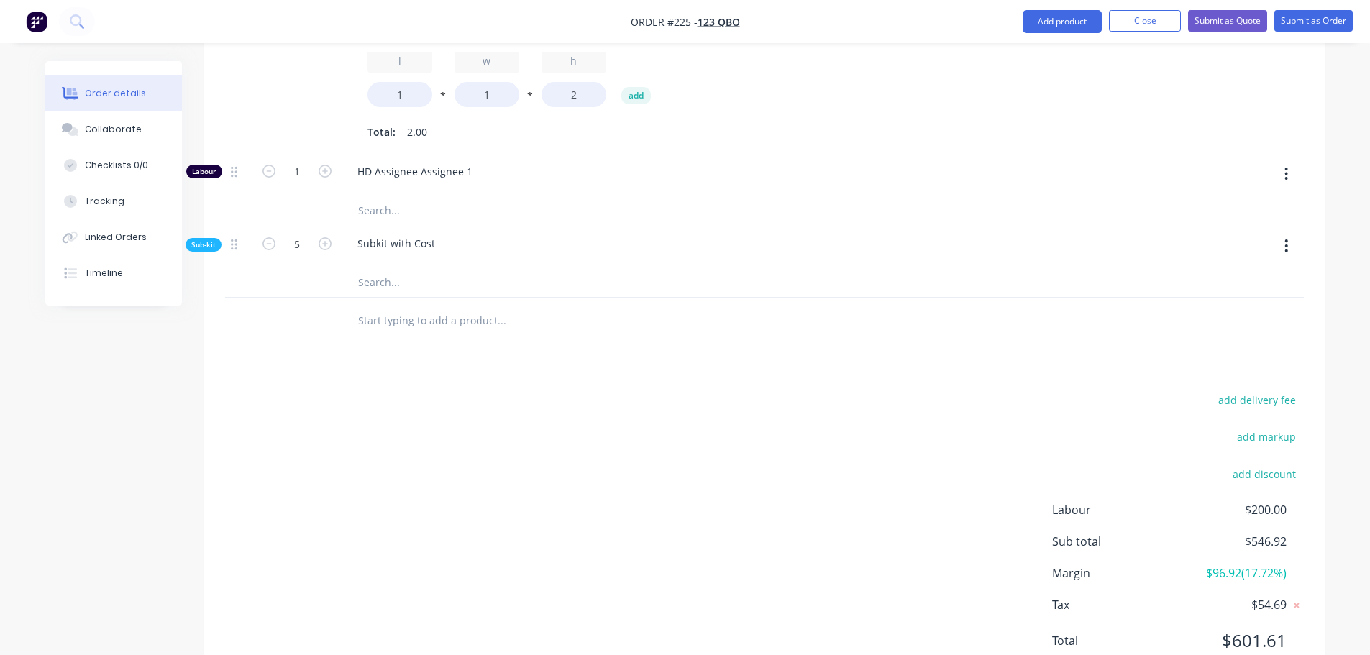
click at [1294, 249] on button "button" at bounding box center [1286, 246] width 34 height 26
click at [1241, 285] on div "Add product to kit" at bounding box center [1235, 283] width 111 height 21
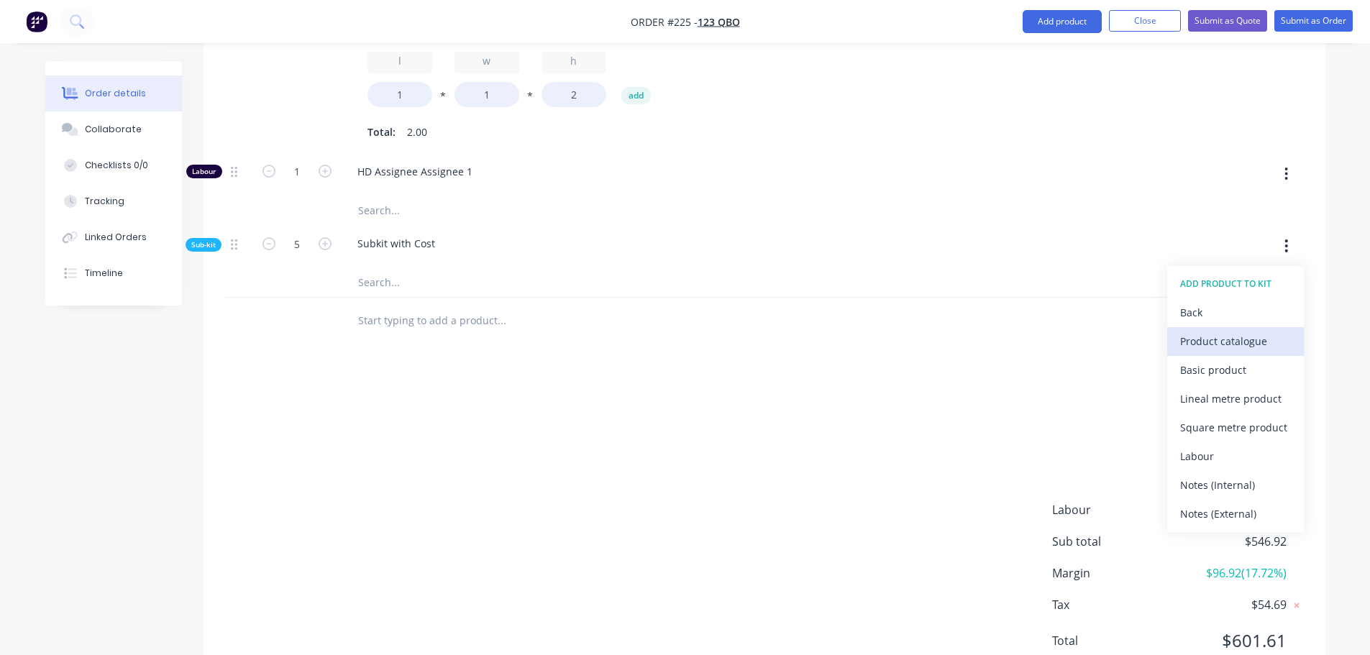
click at [1240, 344] on div "Product catalogue" at bounding box center [1235, 341] width 111 height 21
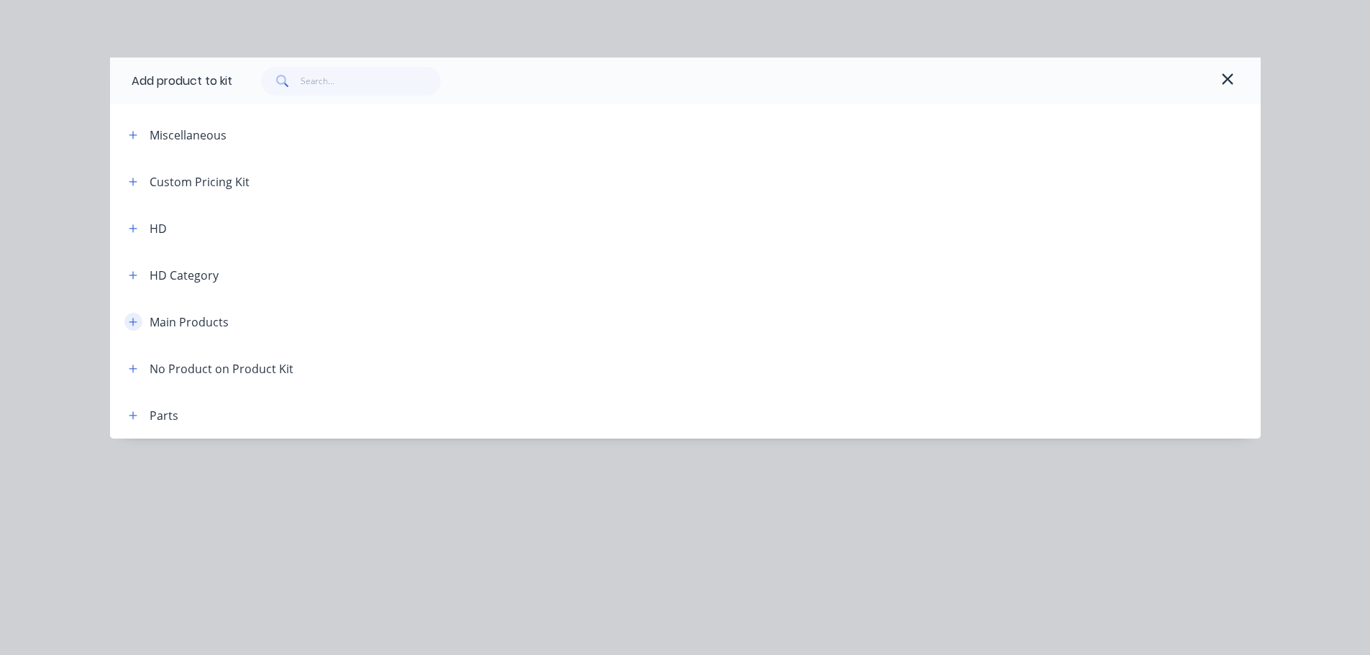
click at [129, 324] on icon "button" at bounding box center [133, 322] width 9 height 10
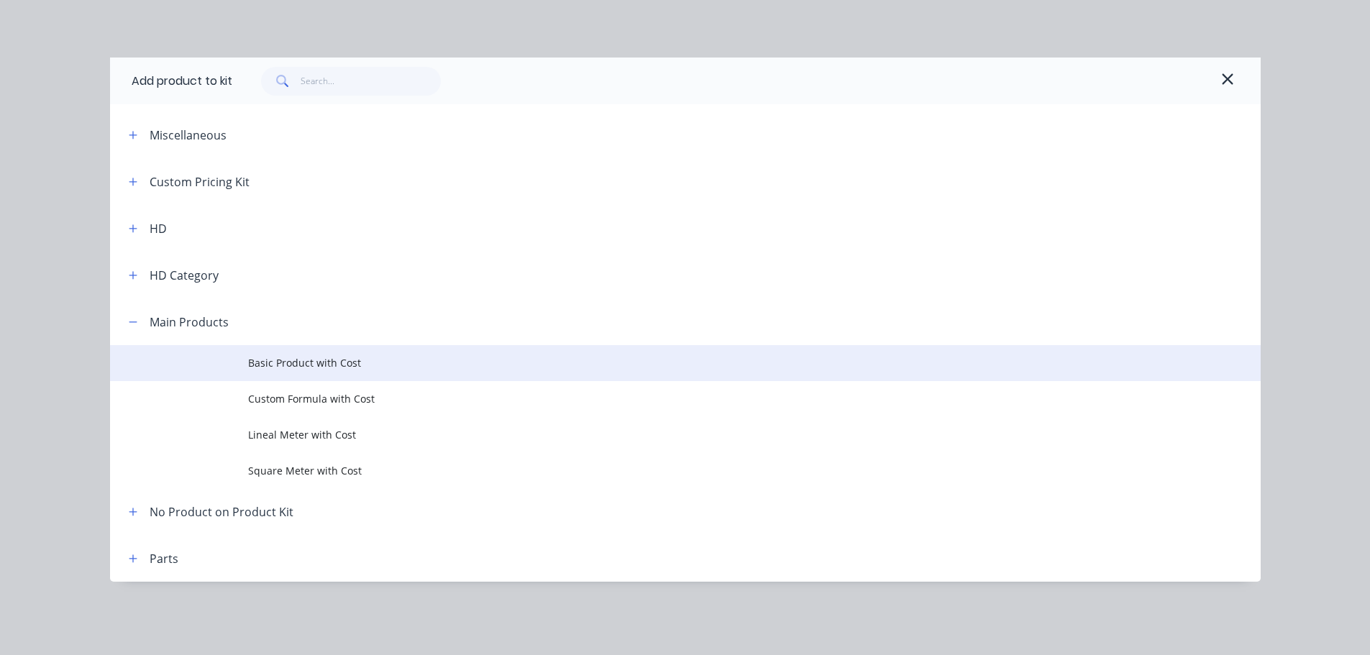
click at [295, 367] on span "Basic Product with Cost" at bounding box center [653, 362] width 810 height 15
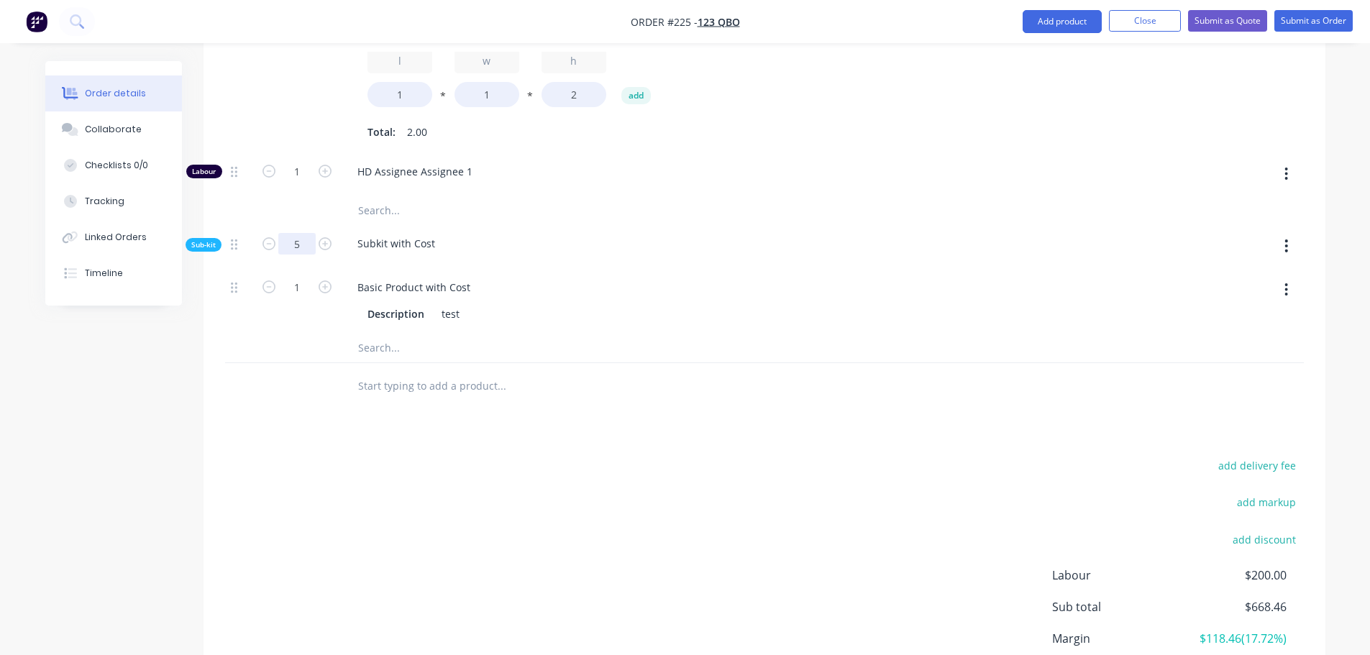
click at [298, 244] on input "5" at bounding box center [296, 244] width 37 height 22
click at [409, 441] on div "Drawings Add drawing Products Show / Hide columns Add product Qty Cost Markup D…" at bounding box center [764, 230] width 1122 height 1050
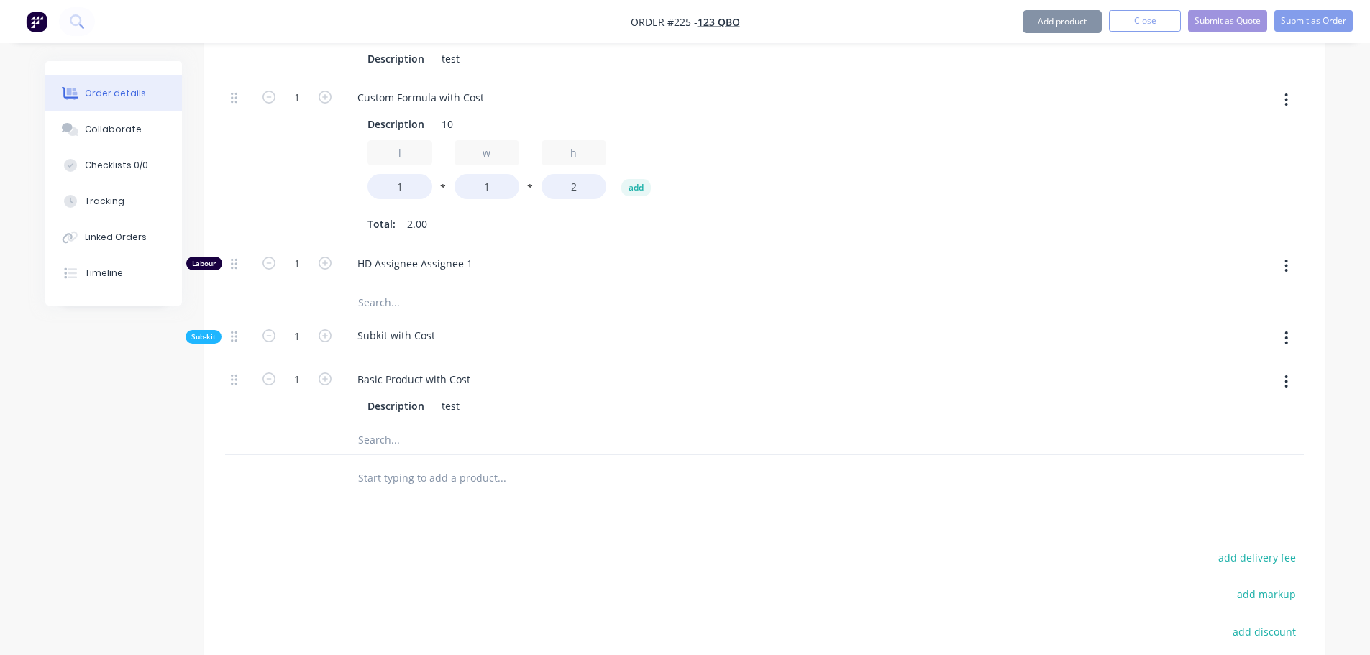
scroll to position [572, 0]
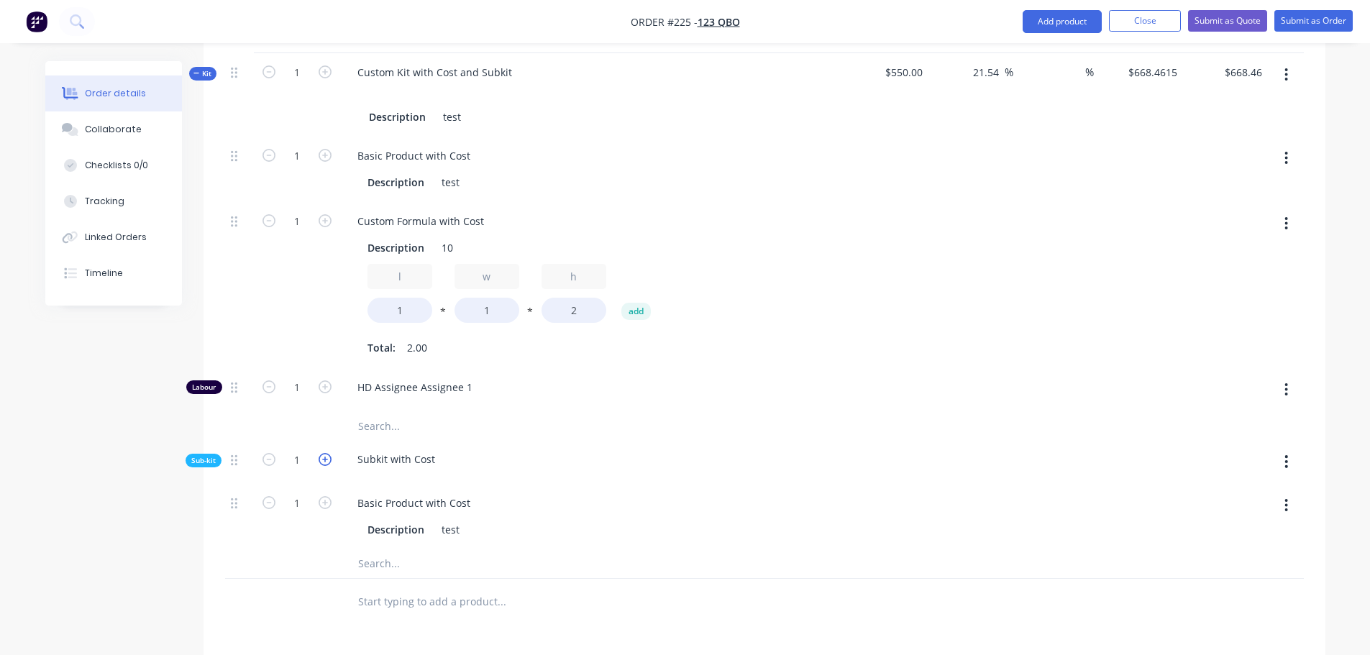
click at [321, 460] on icon "button" at bounding box center [325, 459] width 13 height 13
click at [272, 459] on icon "button" at bounding box center [268, 459] width 13 height 13
click at [325, 457] on icon "button" at bounding box center [325, 459] width 13 height 13
click at [325, 461] on icon "button" at bounding box center [325, 459] width 13 height 13
click at [393, 495] on div "Basic Product with Cost" at bounding box center [414, 503] width 136 height 21
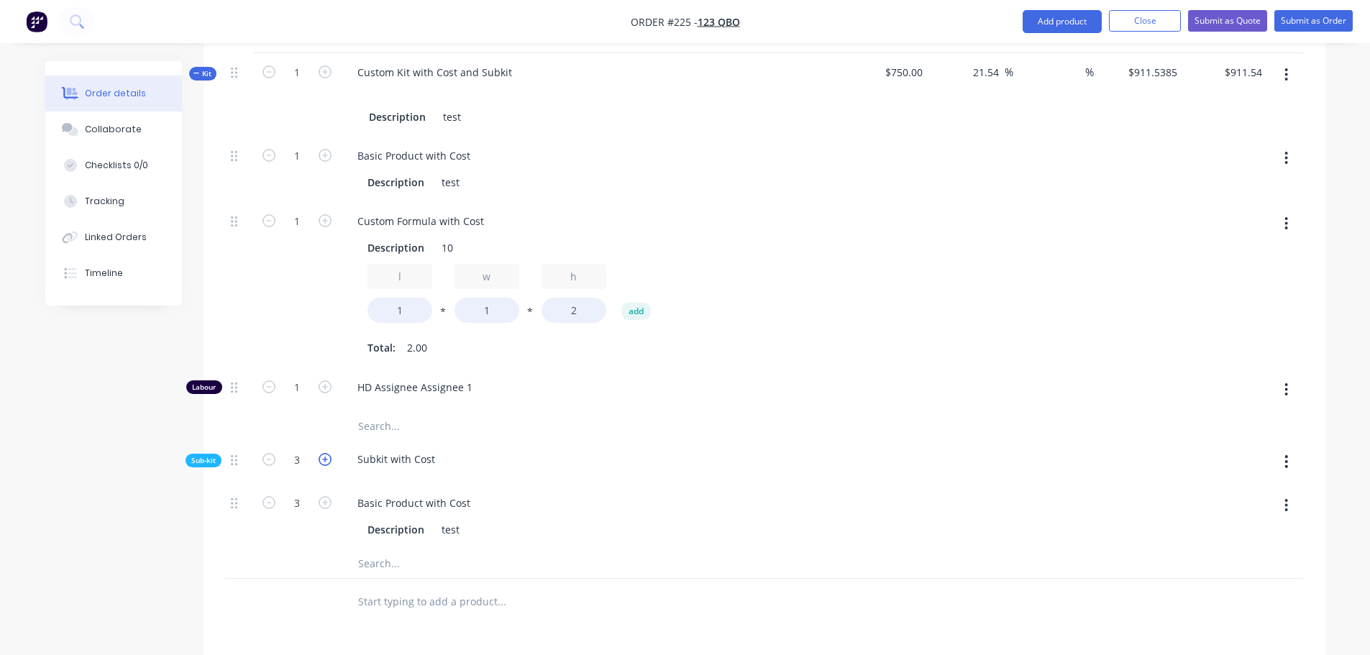
click at [321, 459] on icon "button" at bounding box center [325, 459] width 13 height 13
click at [327, 457] on icon "button" at bounding box center [325, 459] width 13 height 13
